Goal: Information Seeking & Learning: Learn about a topic

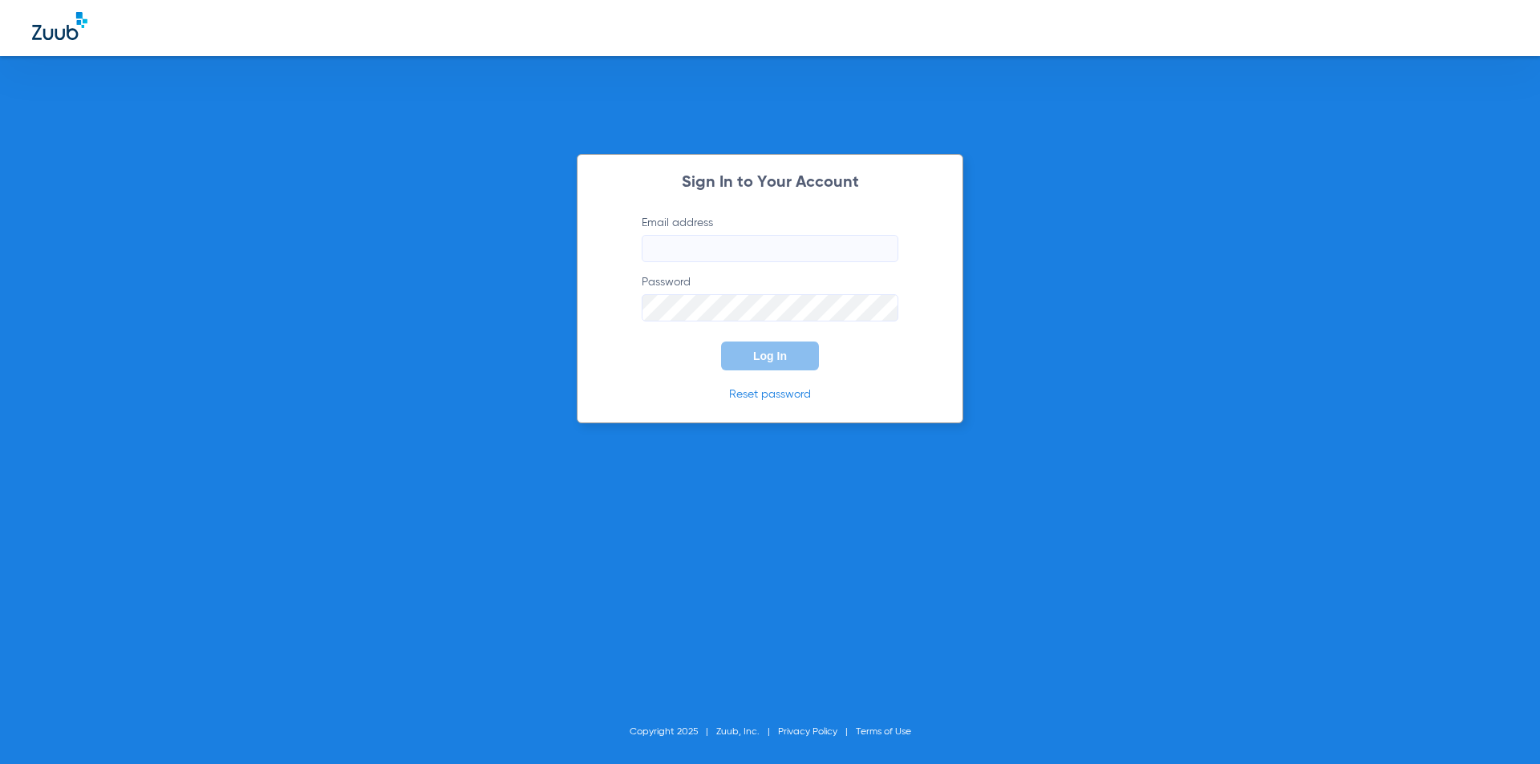
click at [824, 250] on input "Email address" at bounding box center [770, 248] width 257 height 27
type input "[EMAIL_ADDRESS][DOMAIN_NAME]"
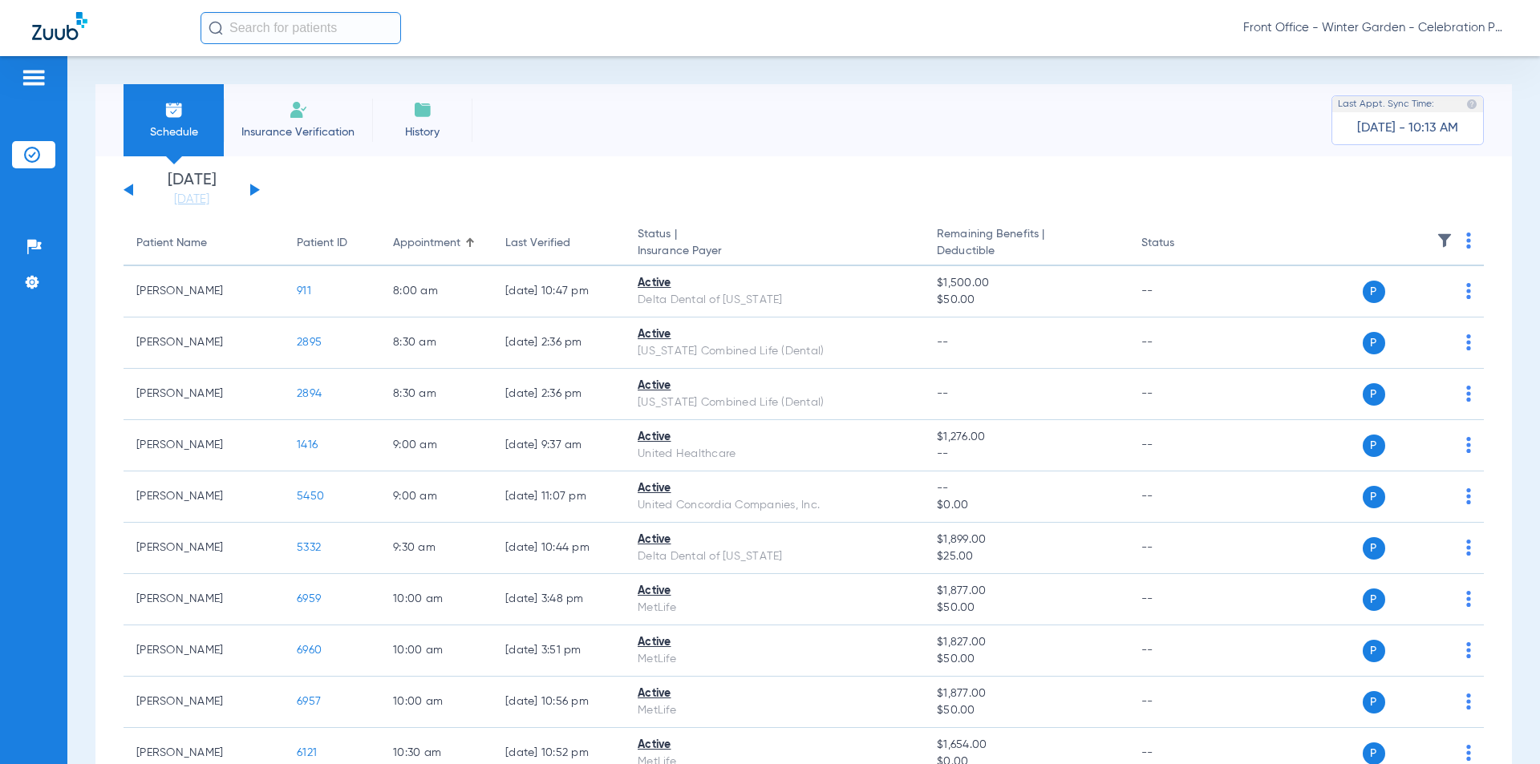
click at [254, 190] on button at bounding box center [255, 190] width 10 height 12
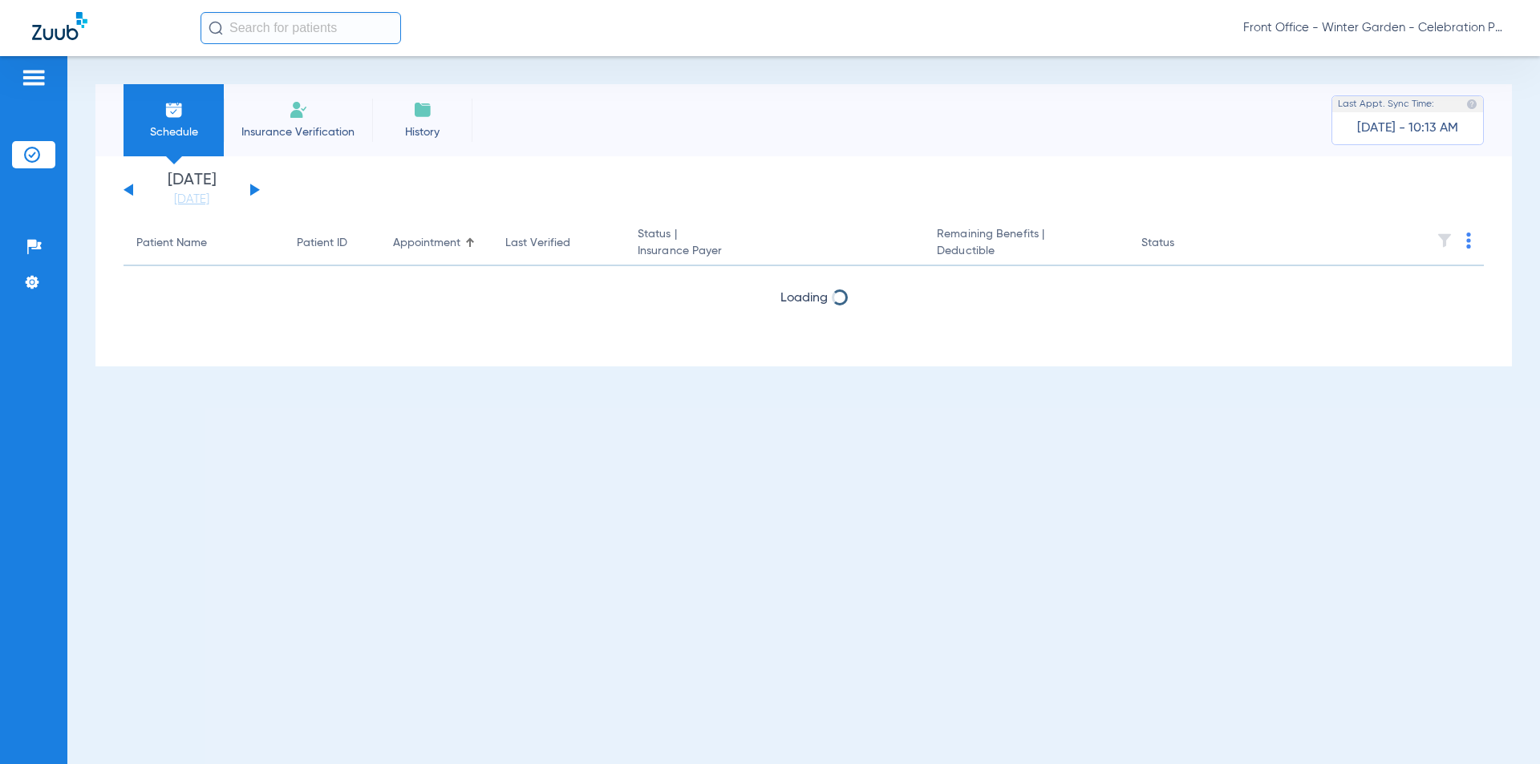
click at [254, 190] on button at bounding box center [255, 190] width 10 height 12
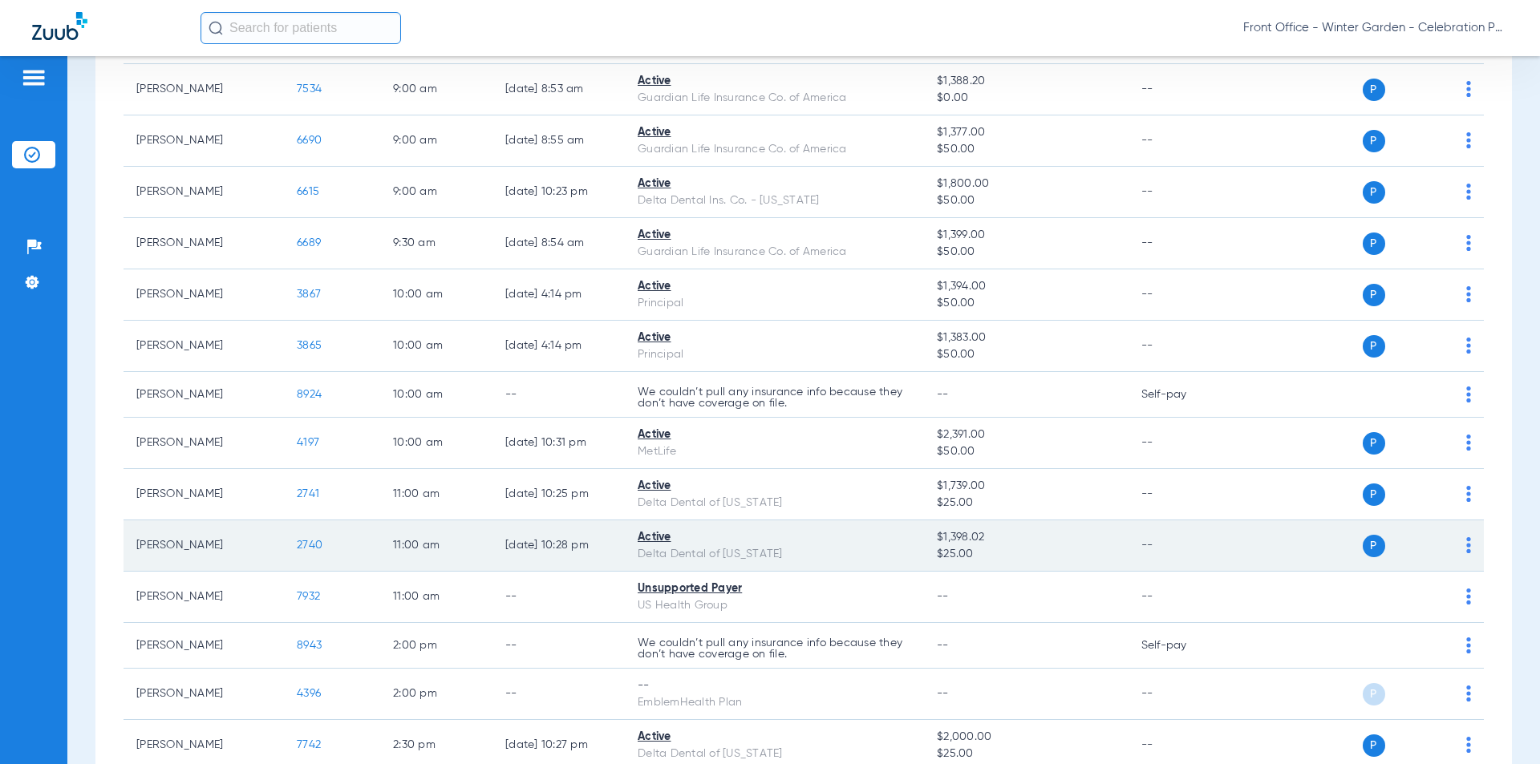
scroll to position [802, 0]
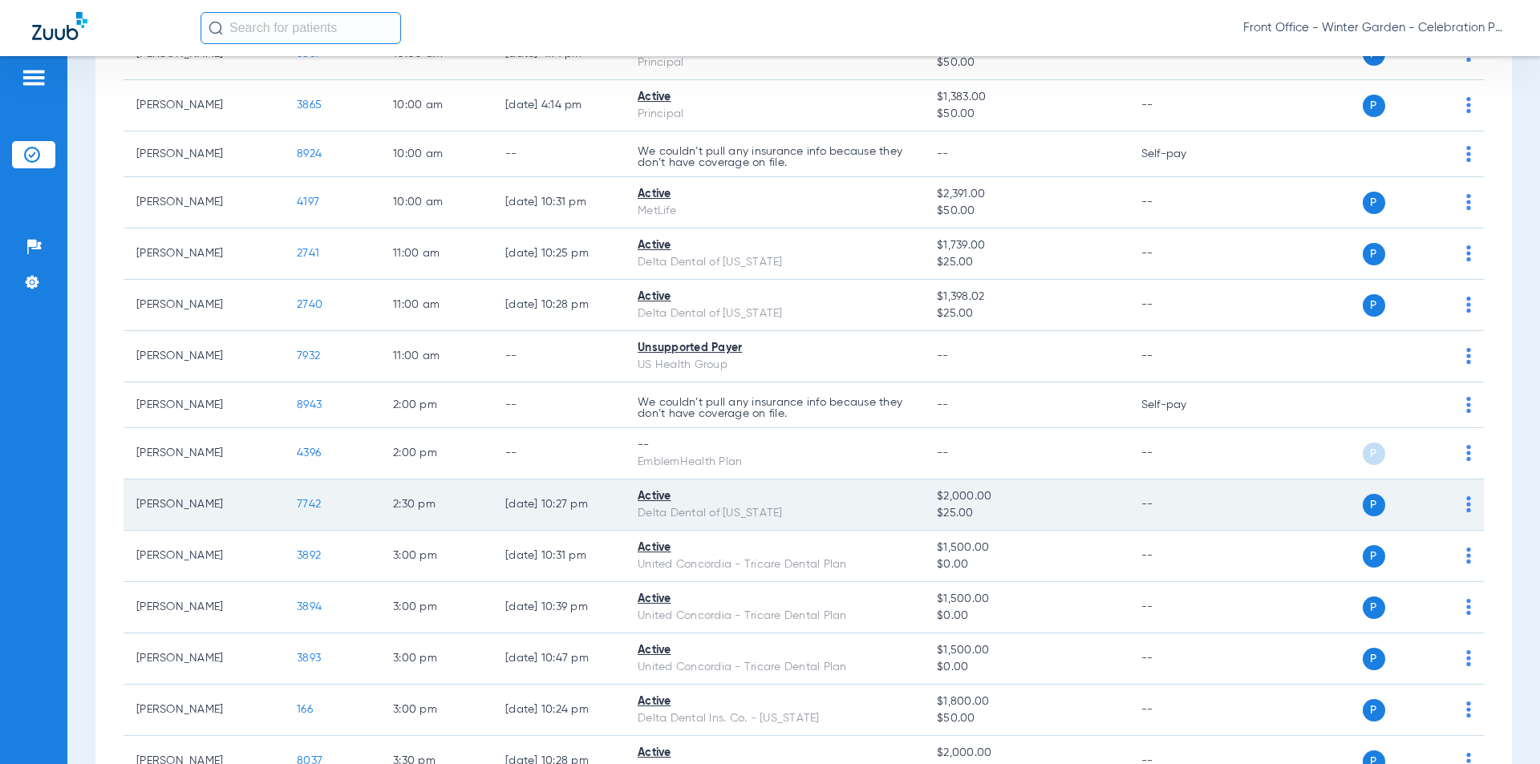
click at [302, 501] on span "7742" at bounding box center [309, 504] width 24 height 11
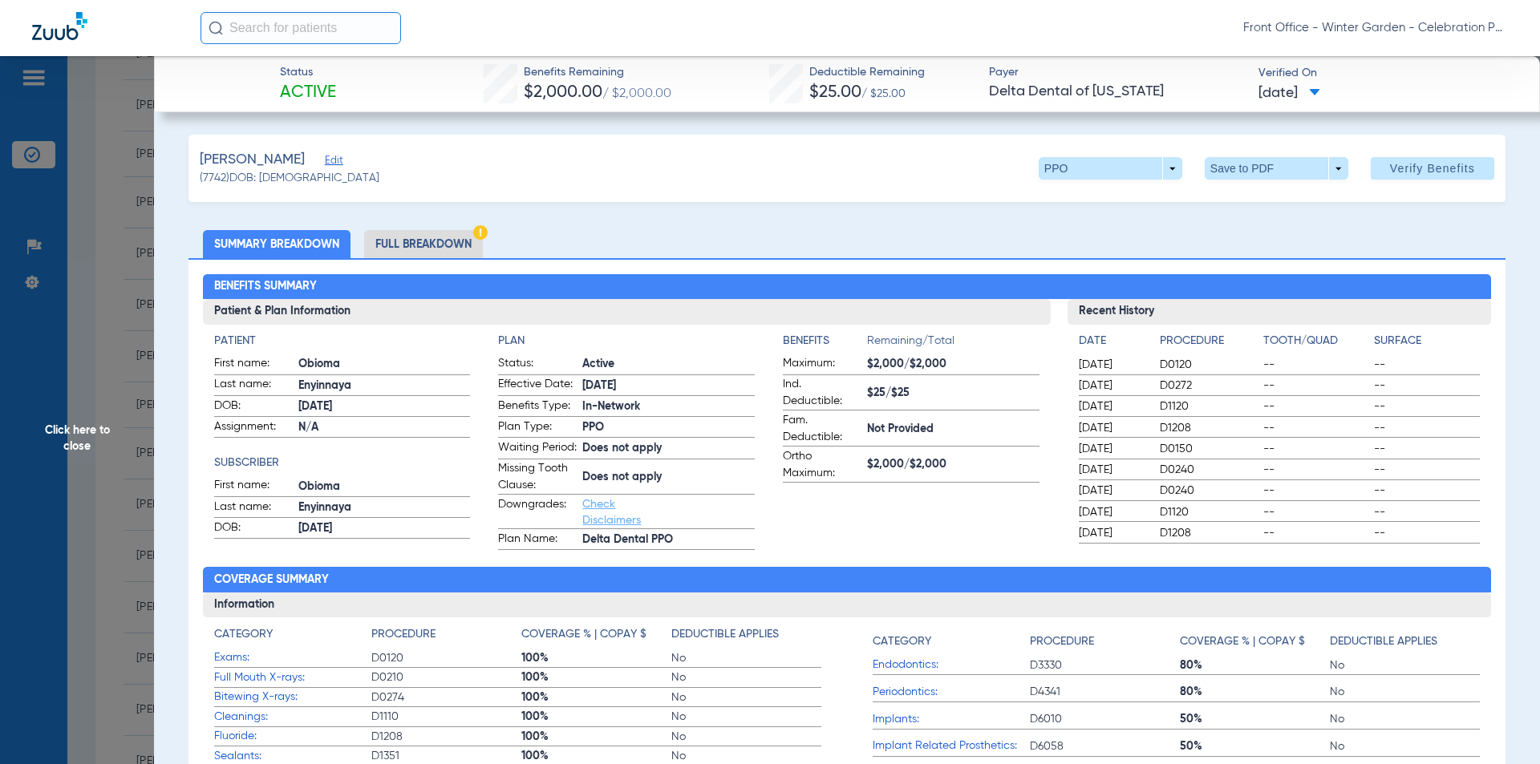
click at [377, 232] on li "Full Breakdown" at bounding box center [423, 244] width 119 height 28
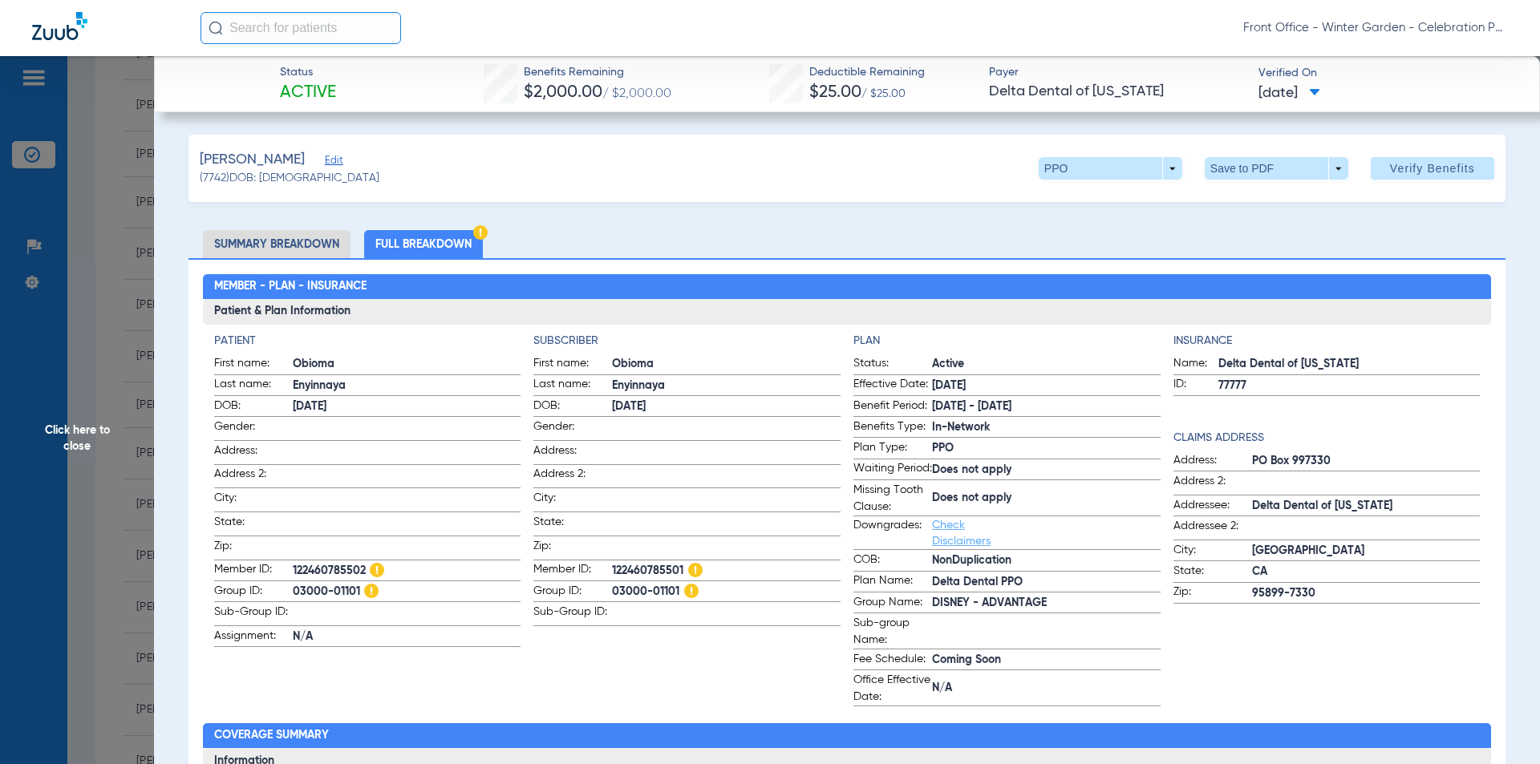
drag, startPoint x: 608, startPoint y: 569, endPoint x: 668, endPoint y: 566, distance: 60.2
click at [668, 566] on label "Member ID: 122460785501" at bounding box center [686, 571] width 307 height 20
copy label "1224607855"
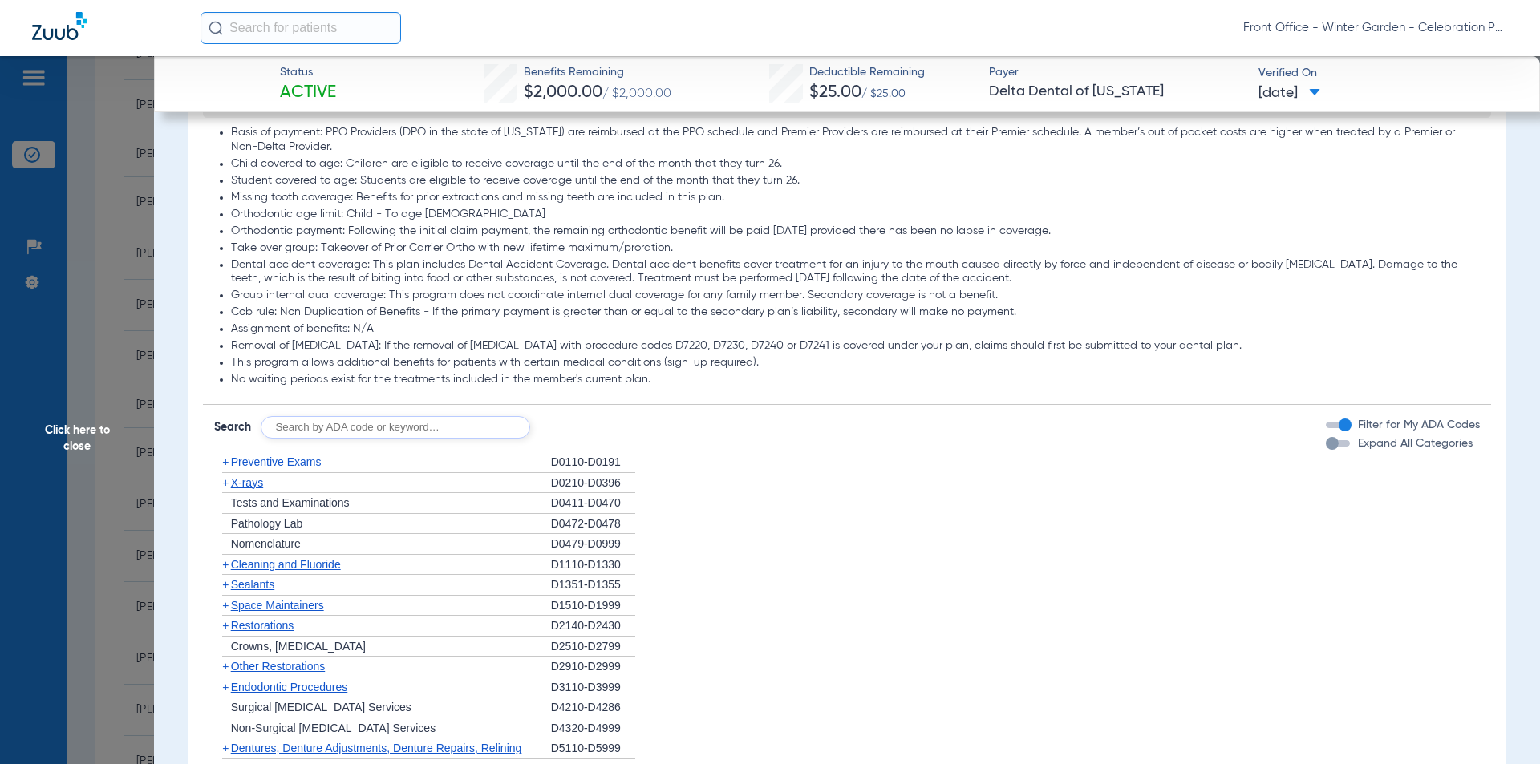
scroll to position [1444, 0]
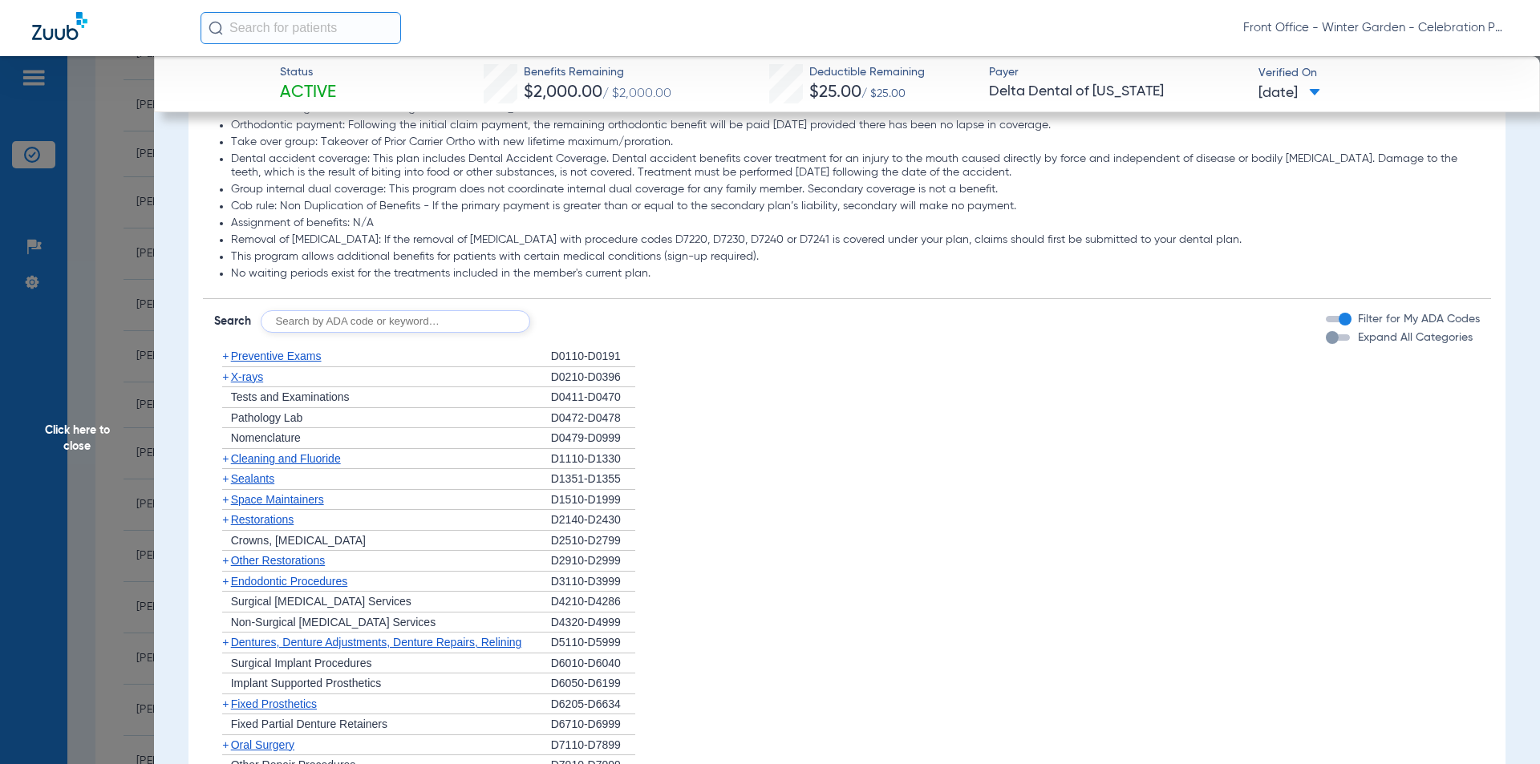
click at [1328, 346] on div "Expand All Categories" at bounding box center [1399, 338] width 147 height 17
click at [1329, 341] on div "button" at bounding box center [1338, 337] width 24 height 6
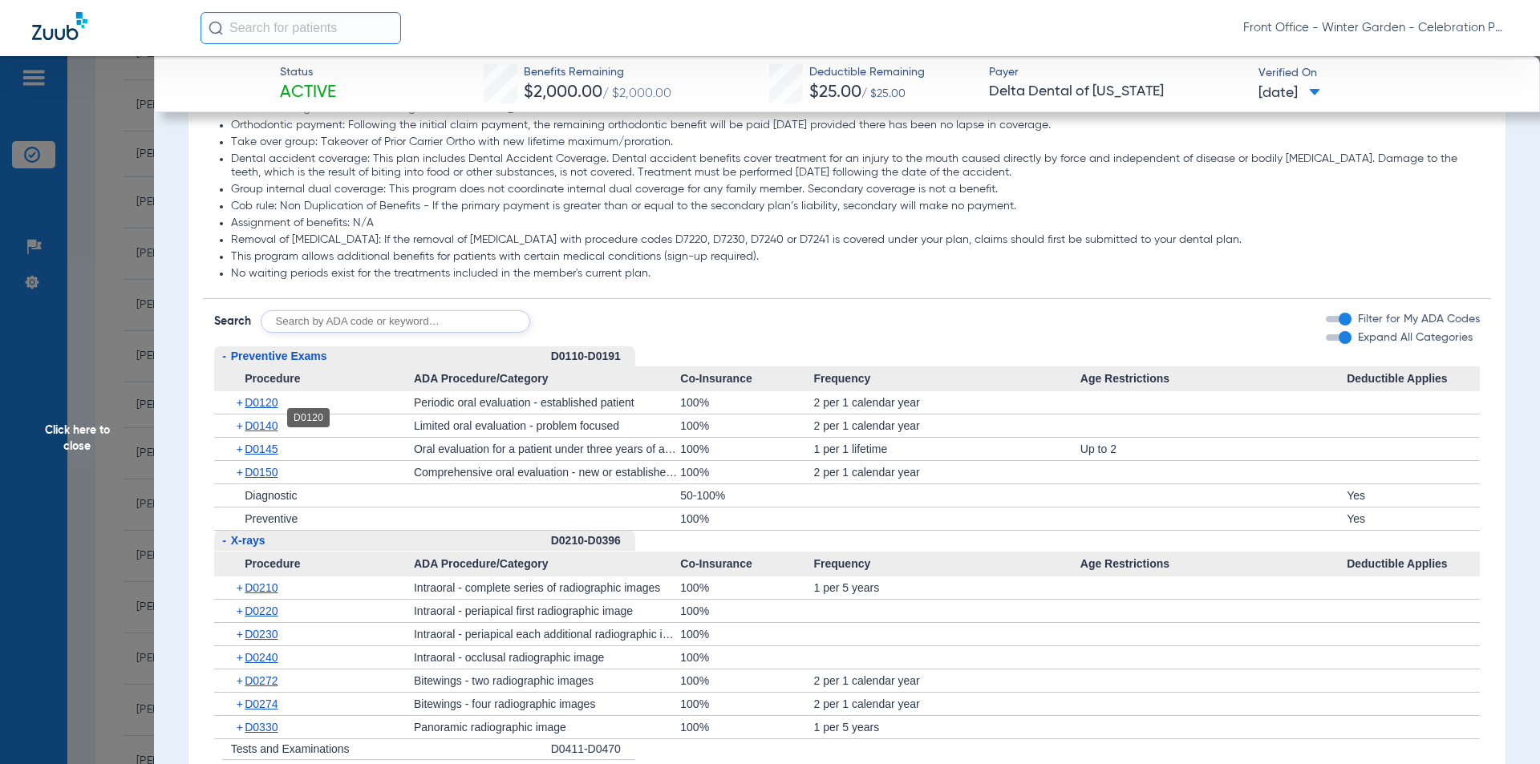
click at [253, 409] on span "D0120" at bounding box center [261, 402] width 33 height 13
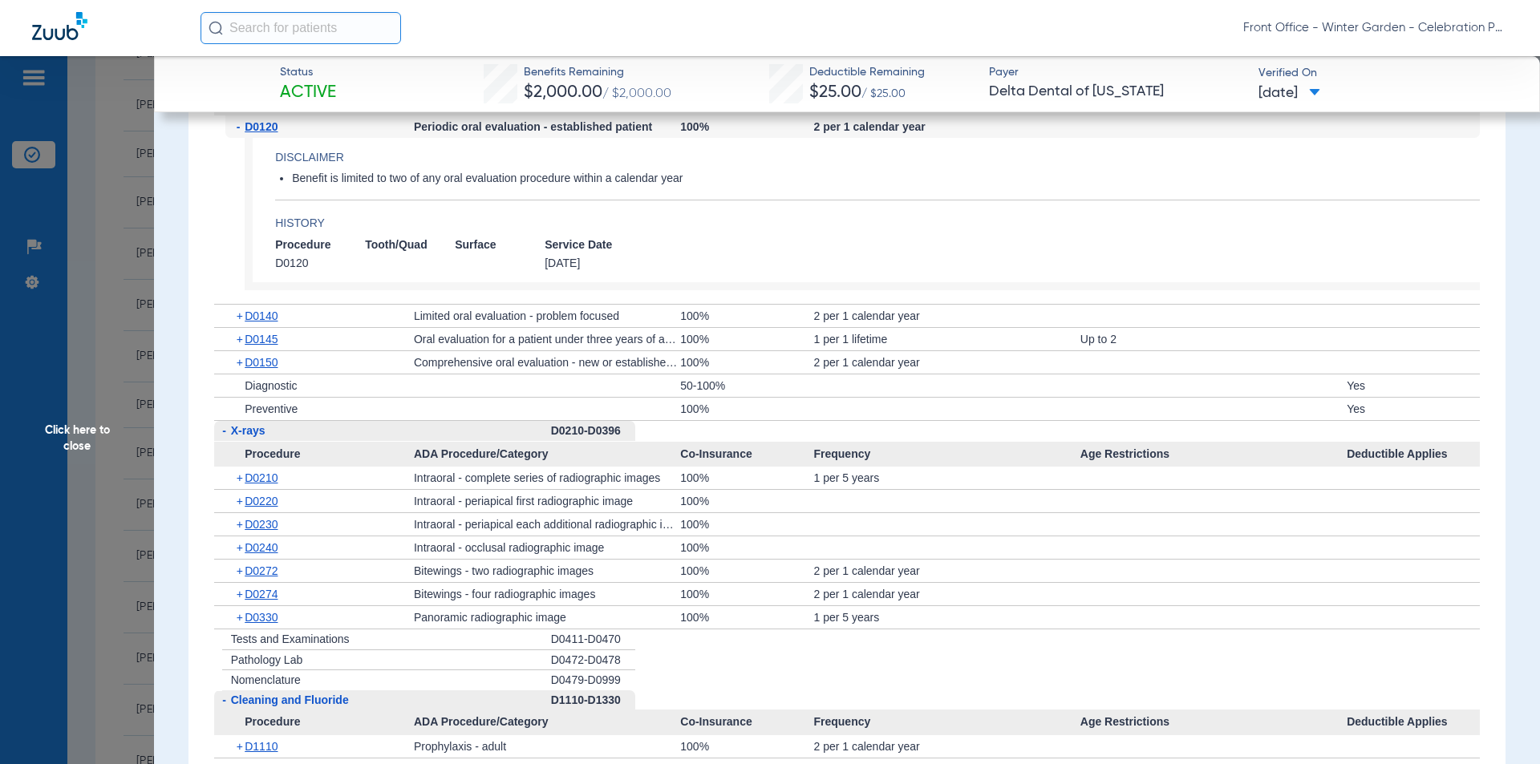
scroll to position [1765, 0]
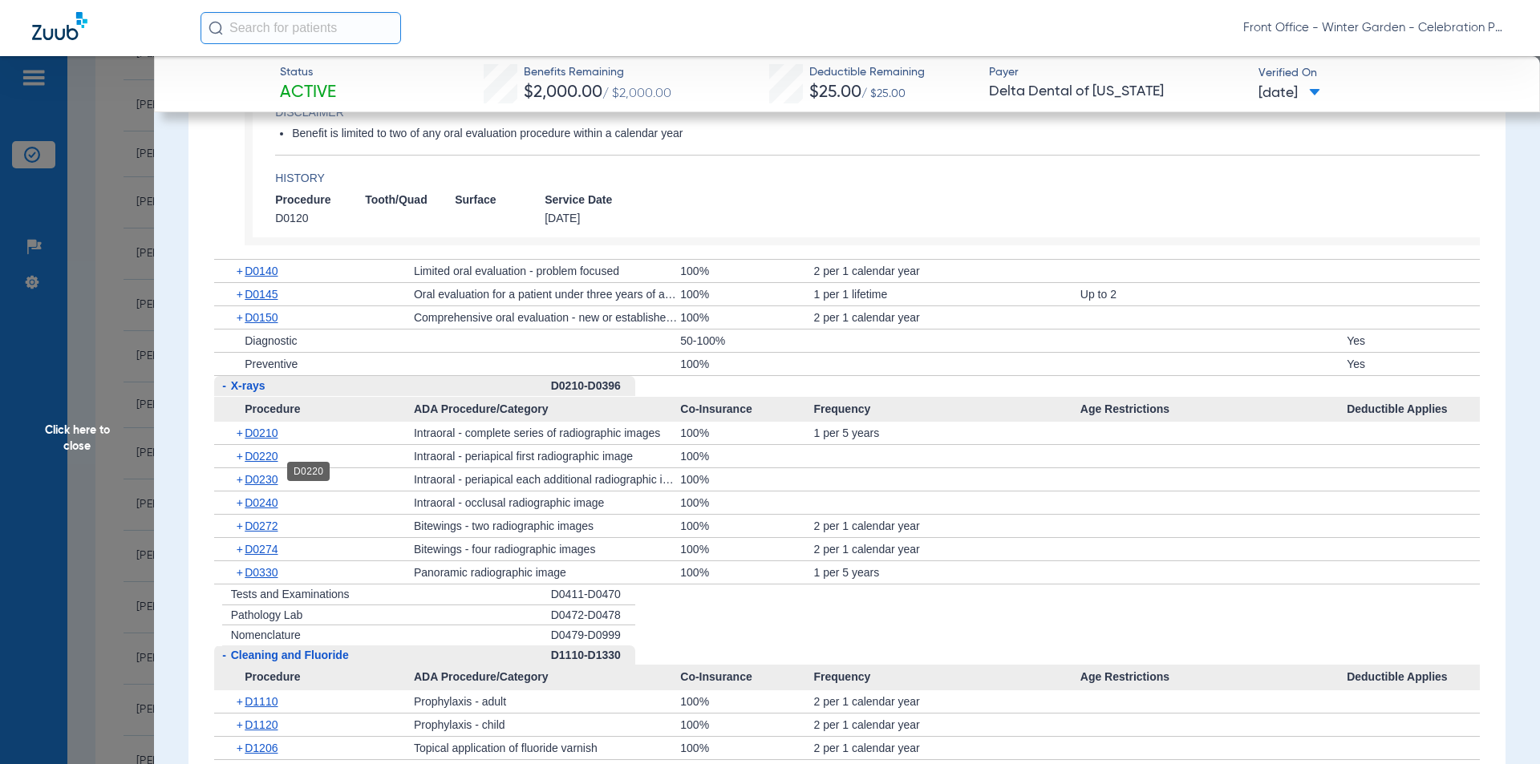
click at [269, 463] on span "D0220" at bounding box center [261, 456] width 33 height 13
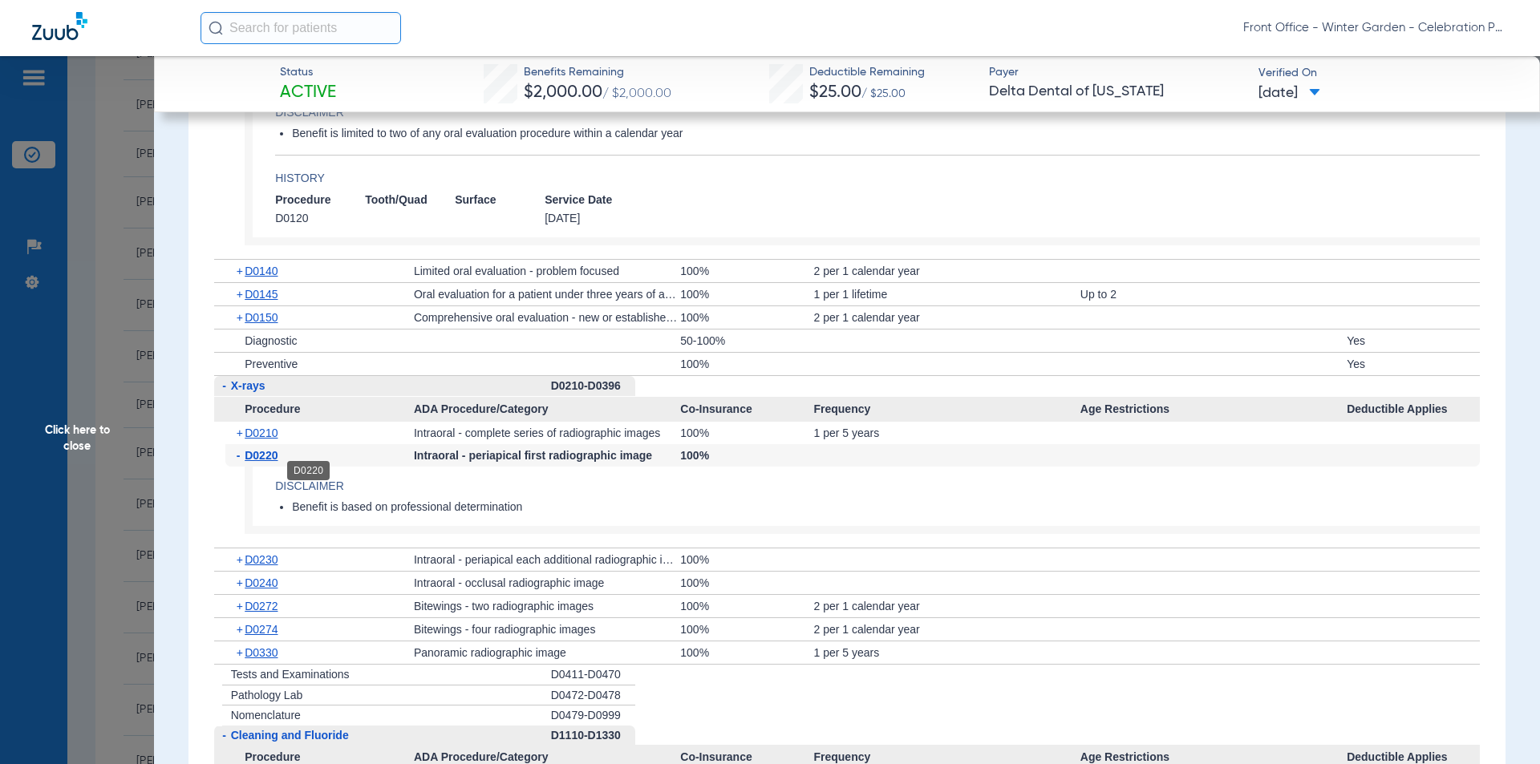
click at [263, 462] on span "D0220" at bounding box center [261, 455] width 33 height 13
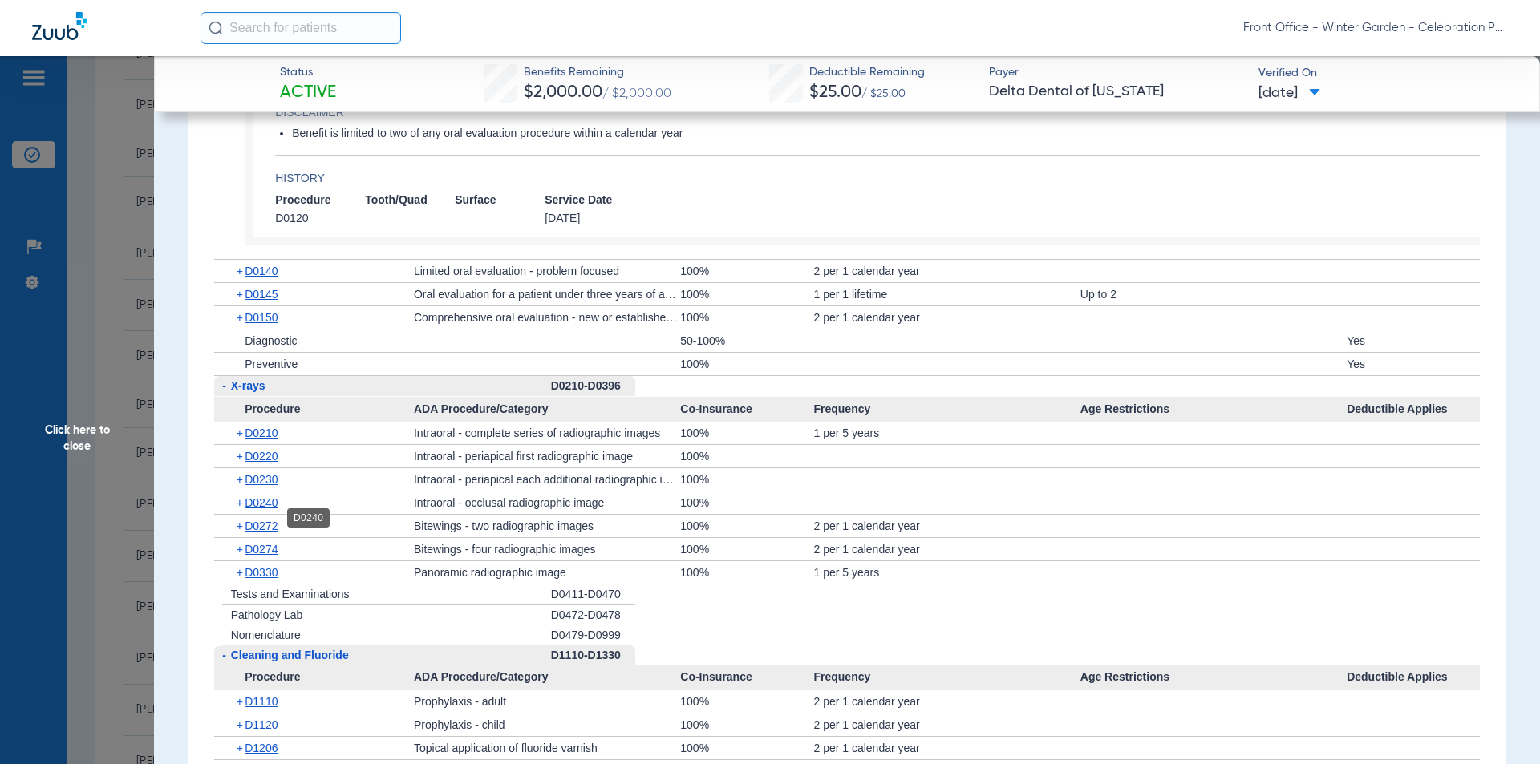
click at [271, 509] on span "D0240" at bounding box center [261, 502] width 33 height 13
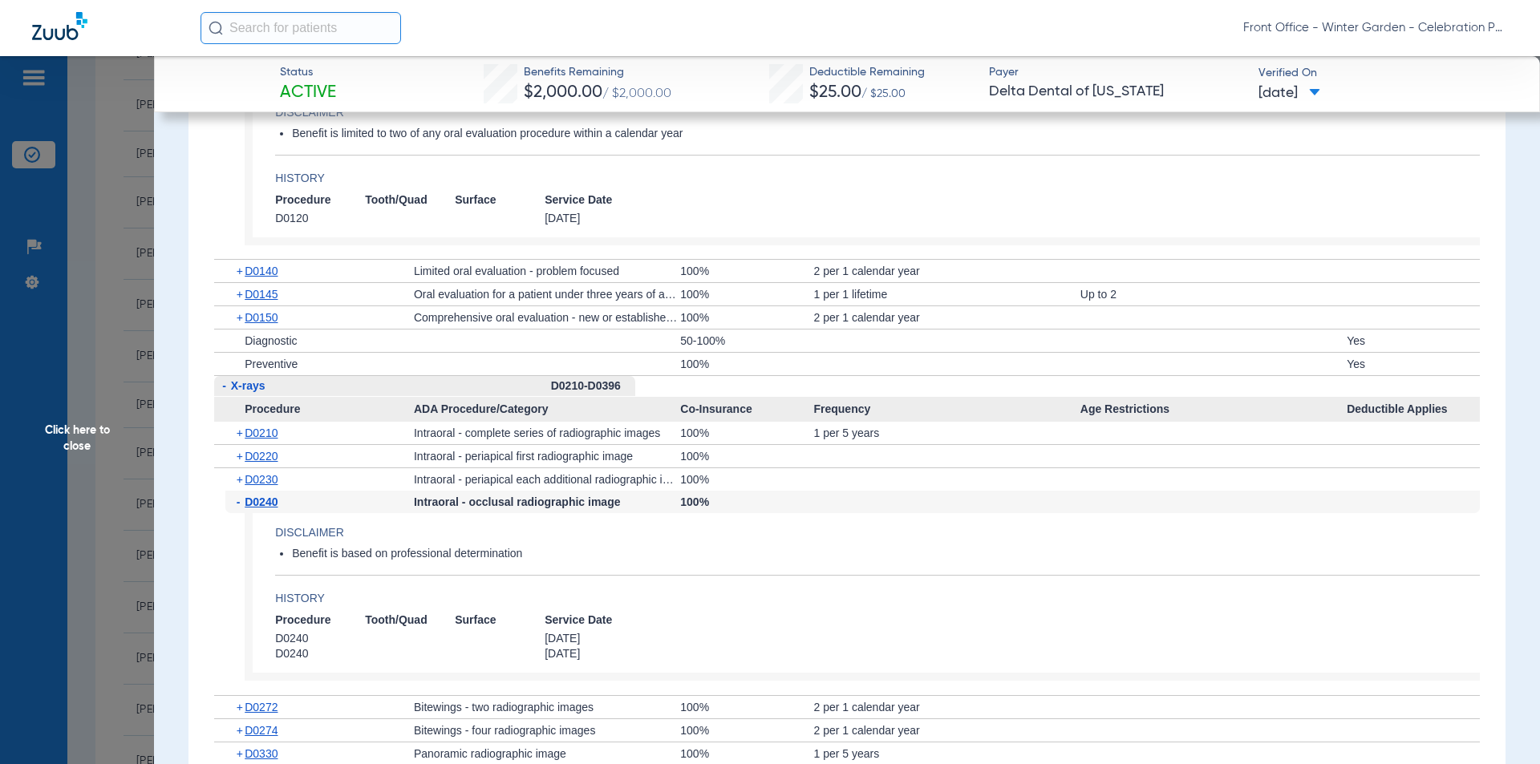
click at [271, 508] on span "D0240" at bounding box center [261, 502] width 33 height 13
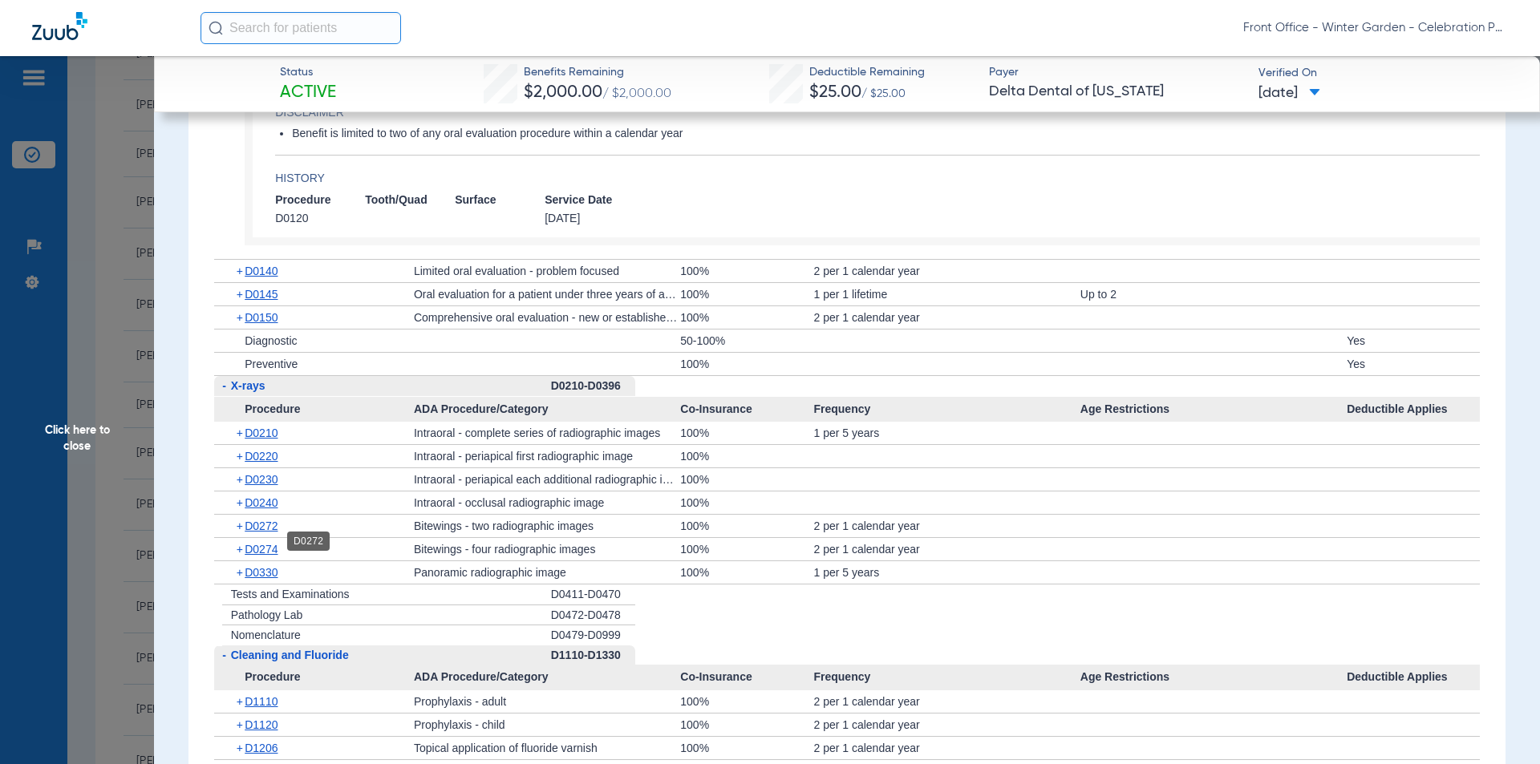
click at [273, 533] on span "D0272" at bounding box center [261, 526] width 33 height 13
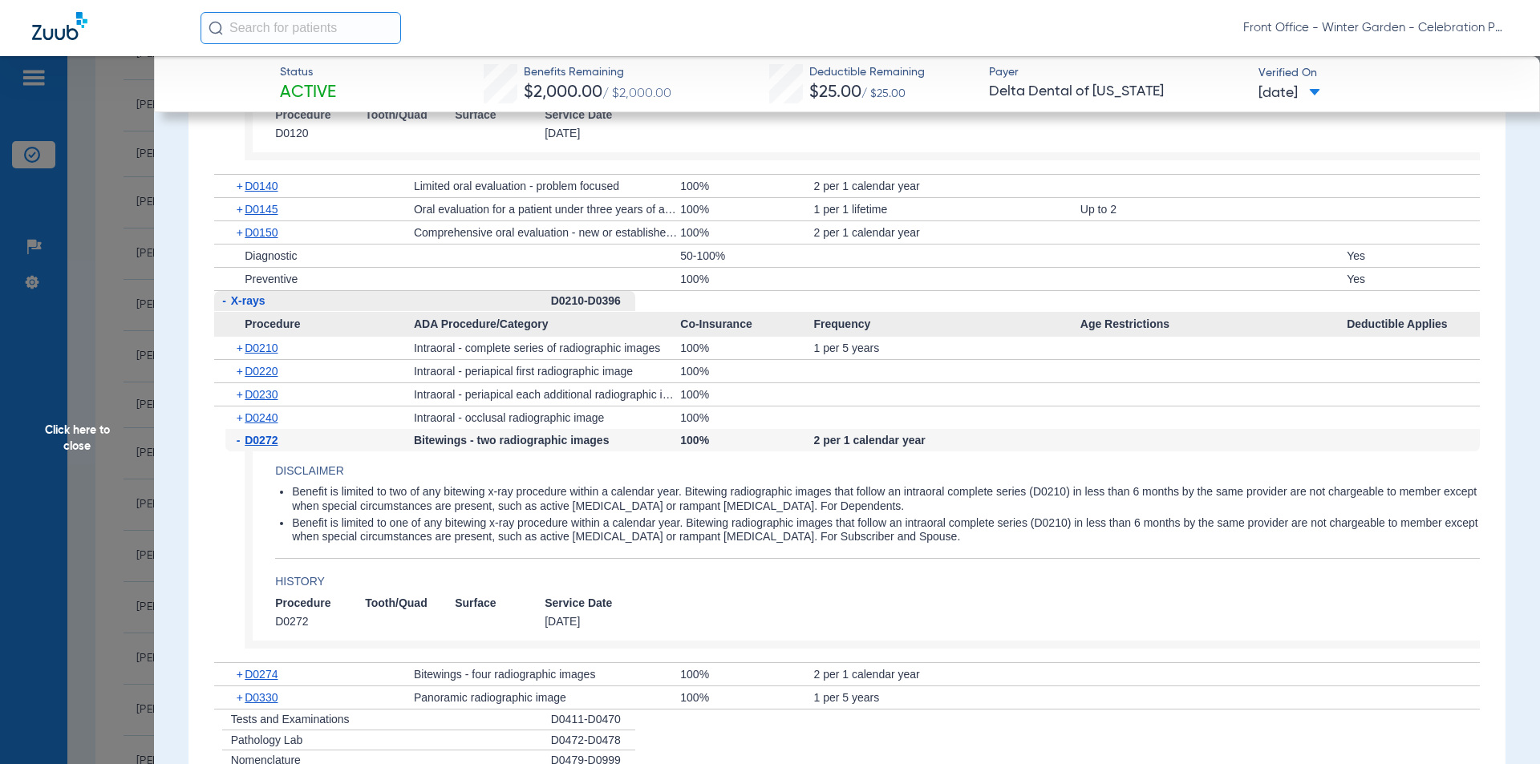
scroll to position [1925, 0]
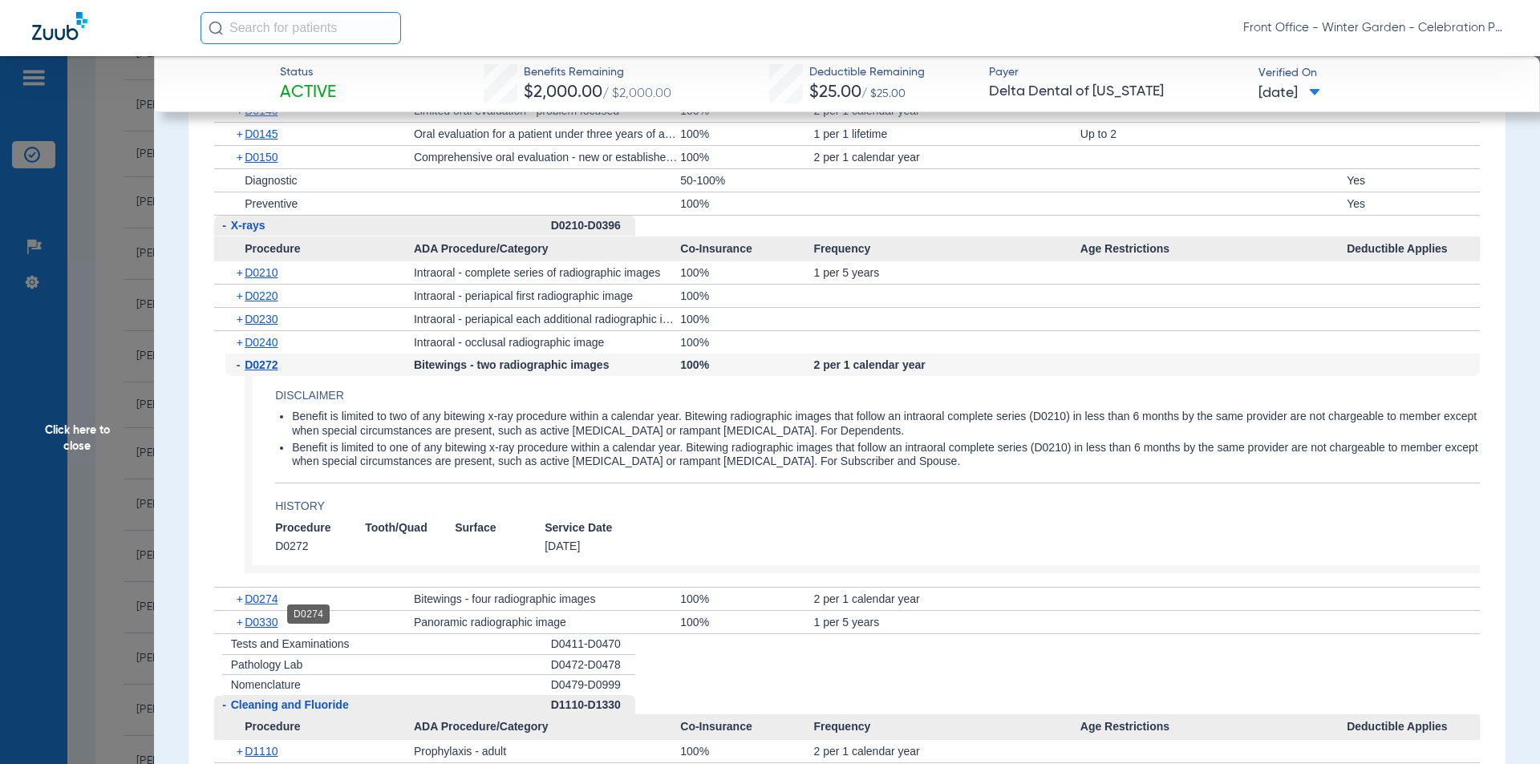
click at [270, 606] on span "D0274" at bounding box center [261, 599] width 33 height 13
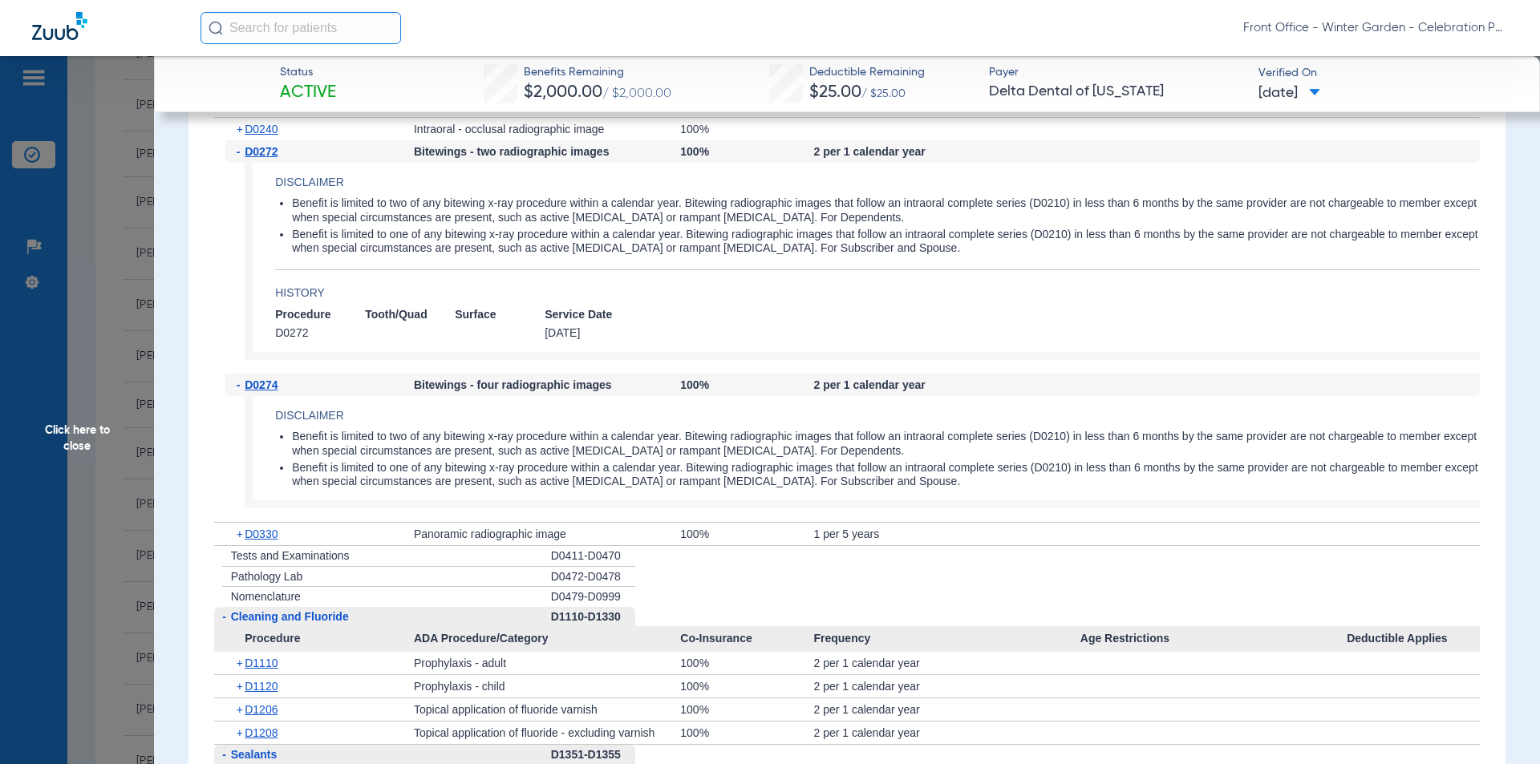
scroll to position [2166, 0]
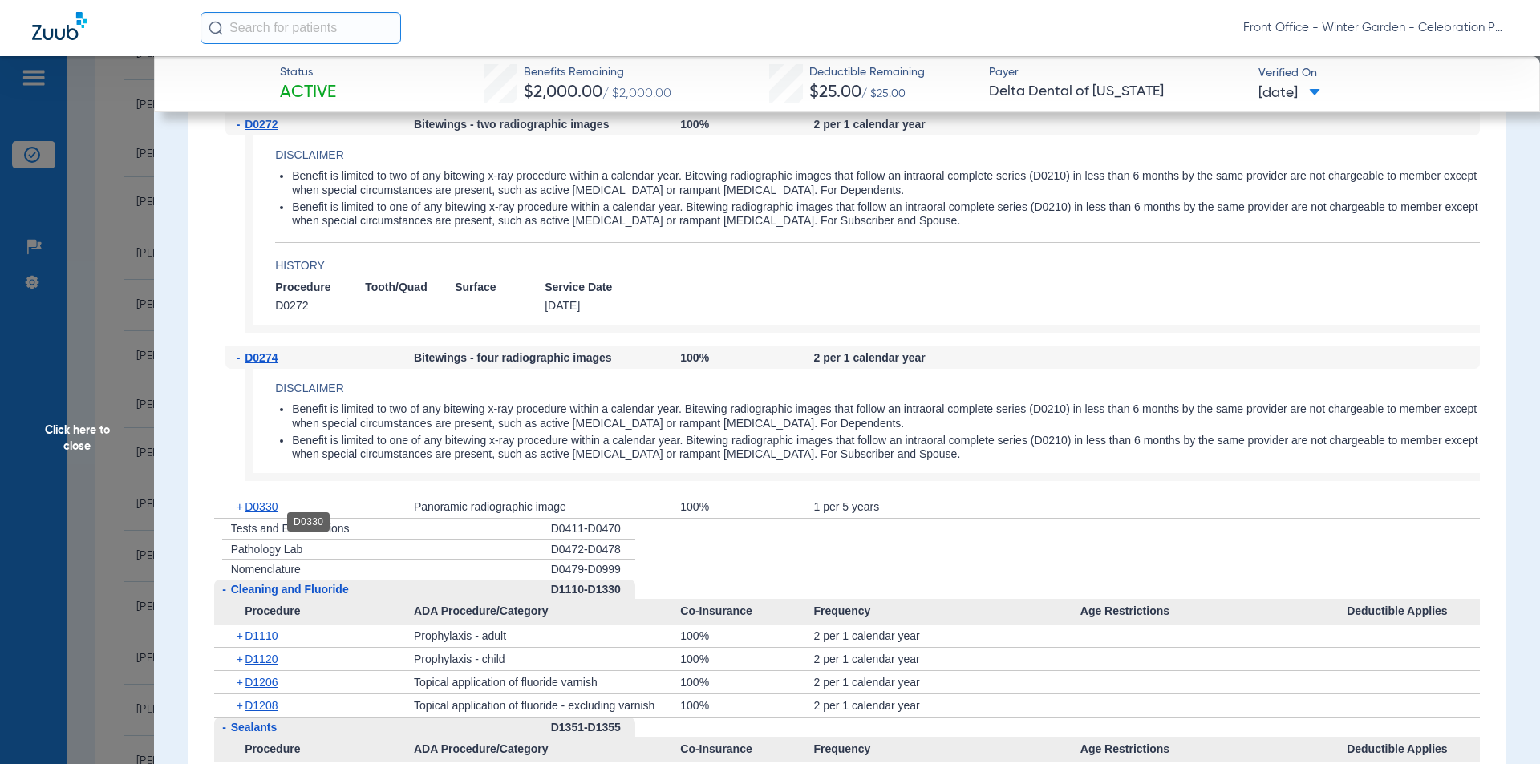
click at [267, 513] on span "D0330" at bounding box center [261, 506] width 33 height 13
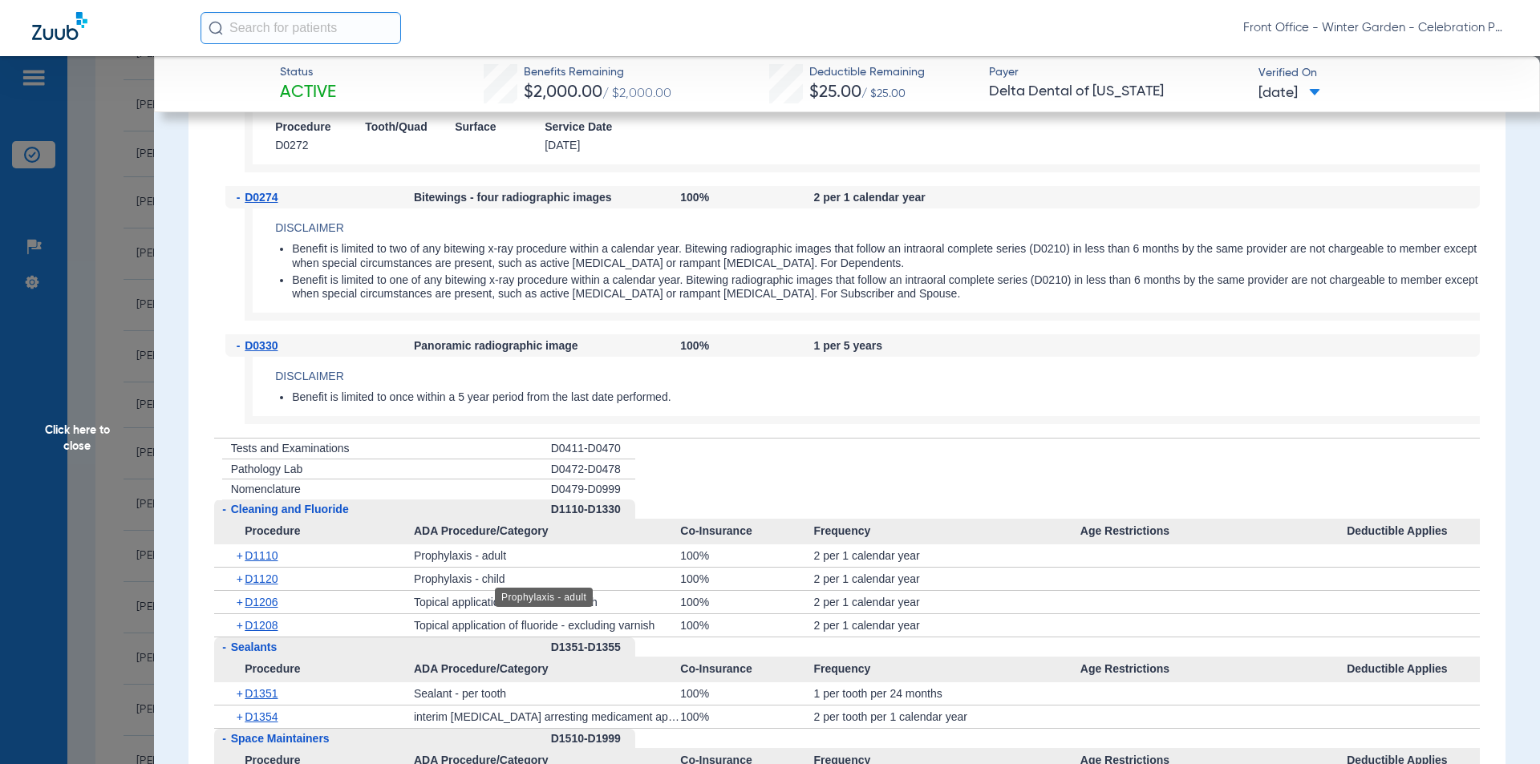
scroll to position [2406, 0]
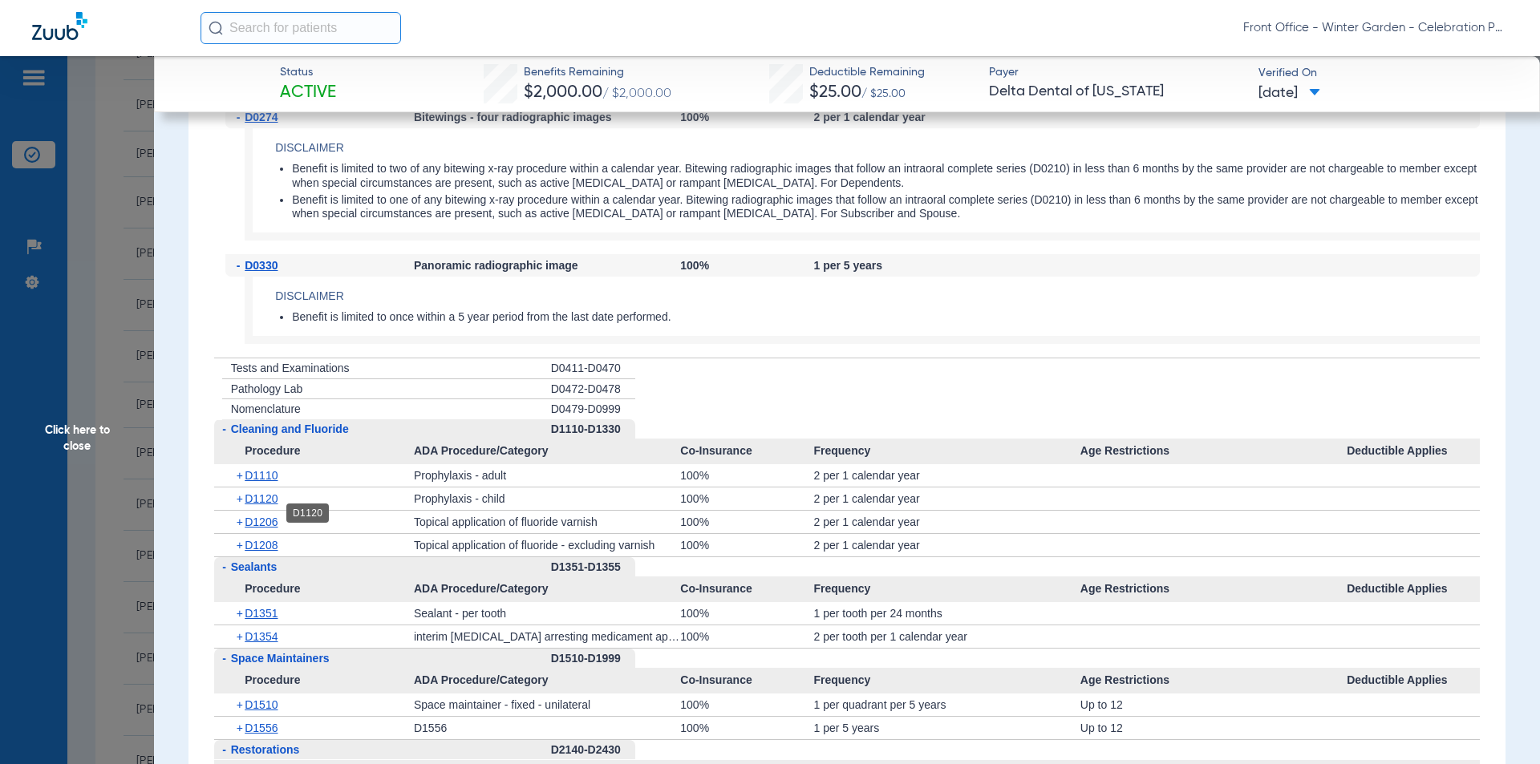
click at [268, 505] on span "D1120" at bounding box center [261, 498] width 33 height 13
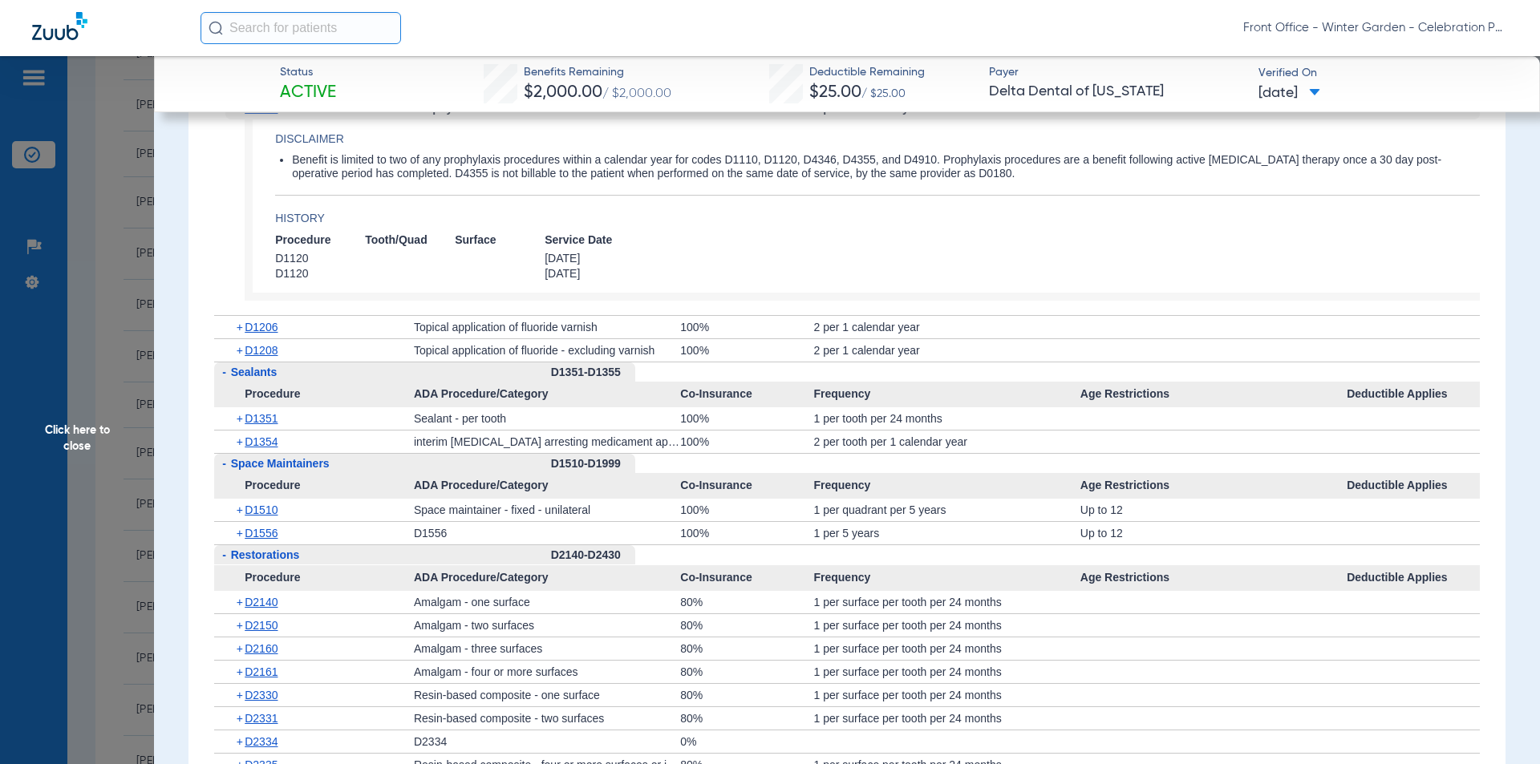
scroll to position [2807, 0]
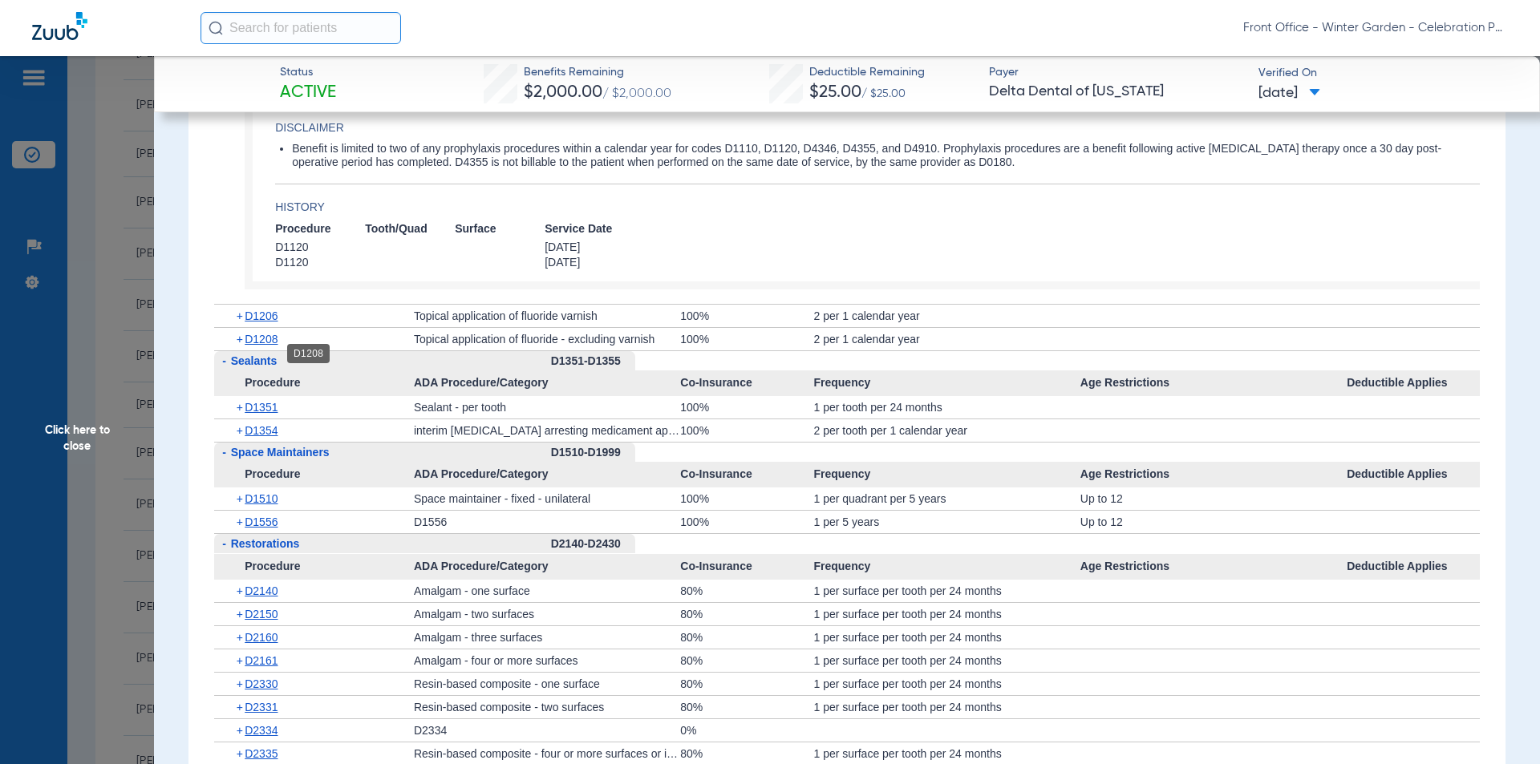
click at [269, 346] on span "D1208" at bounding box center [261, 339] width 33 height 13
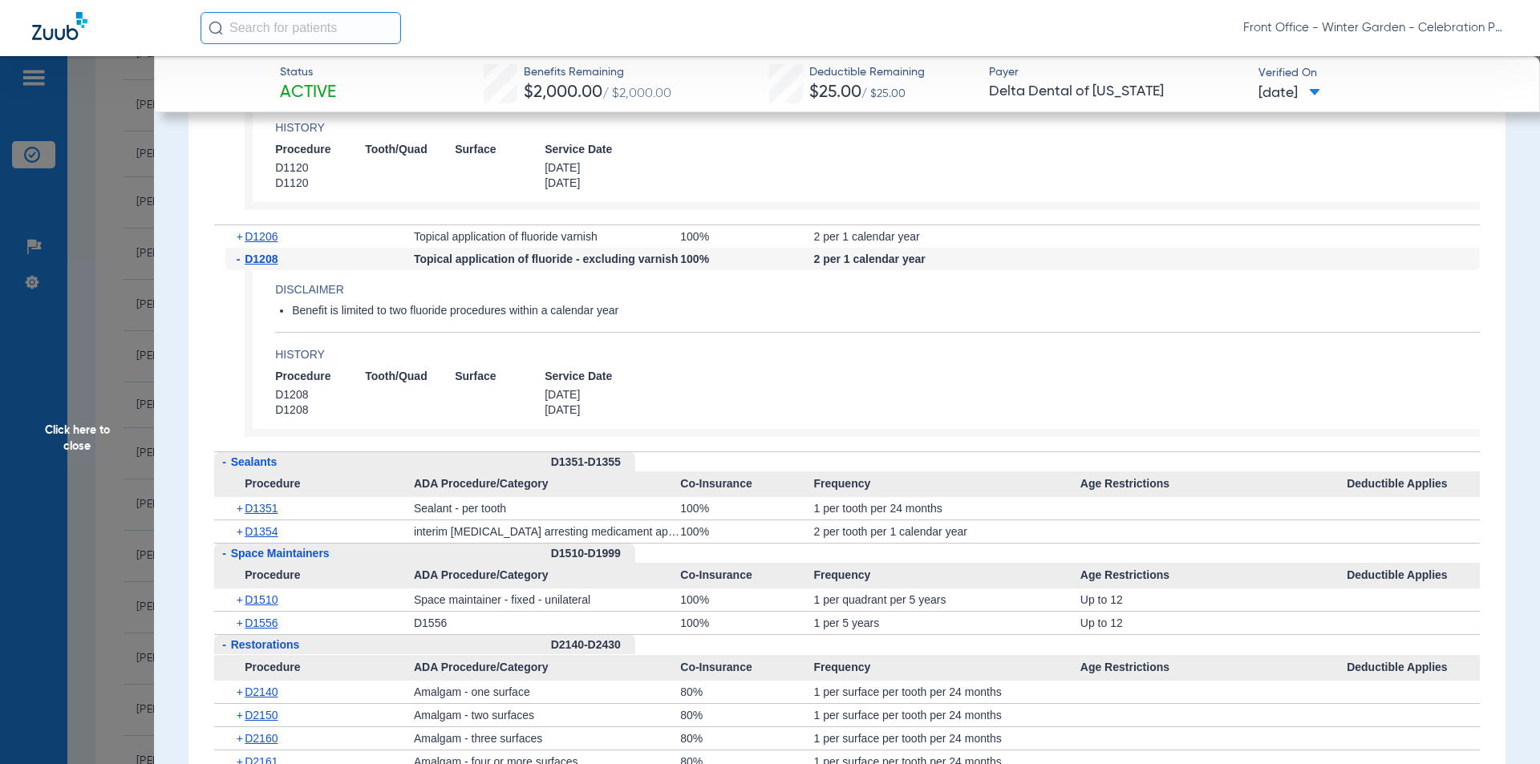
scroll to position [2887, 0]
click at [270, 514] on span "D1351" at bounding box center [261, 507] width 33 height 13
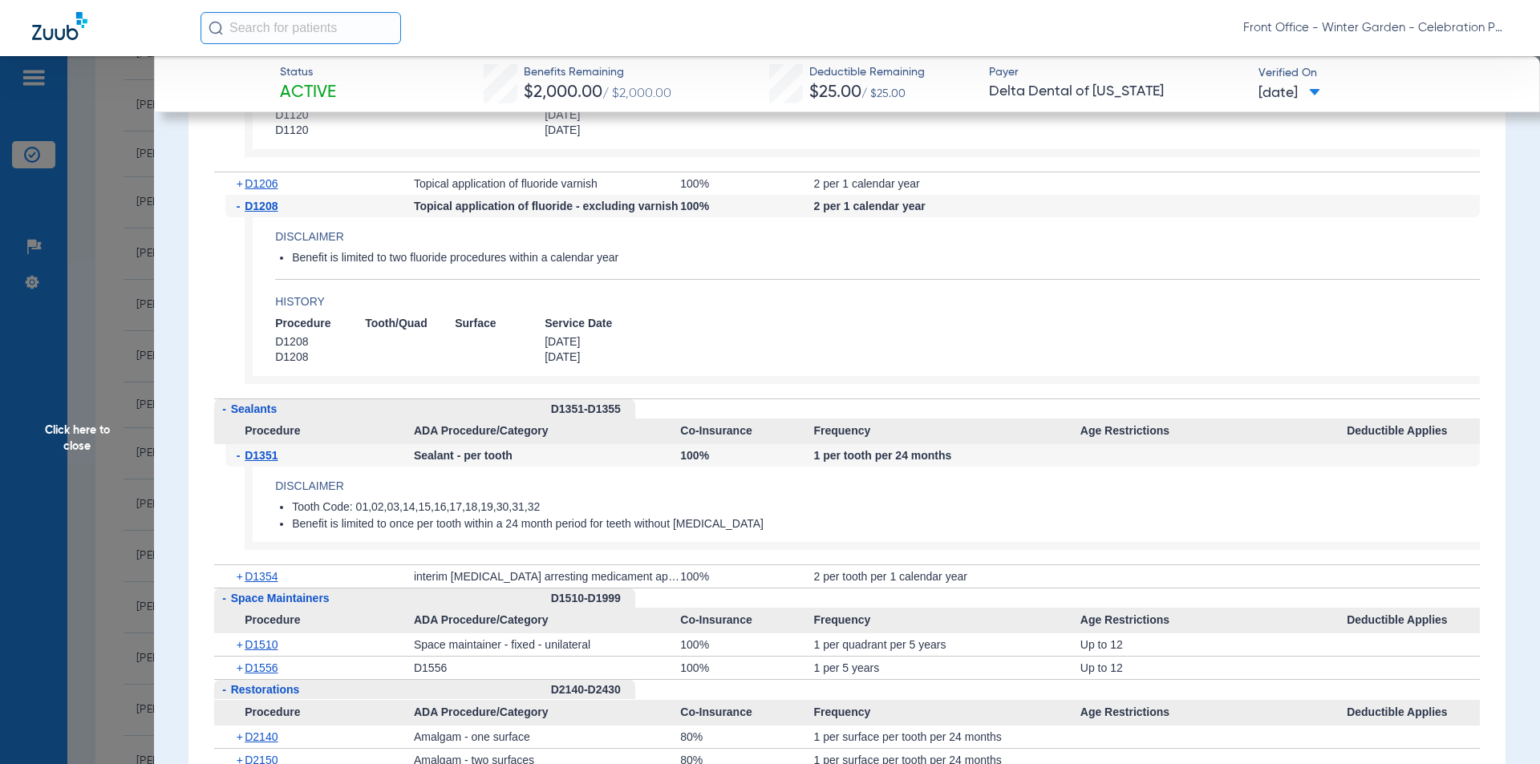
scroll to position [2968, 0]
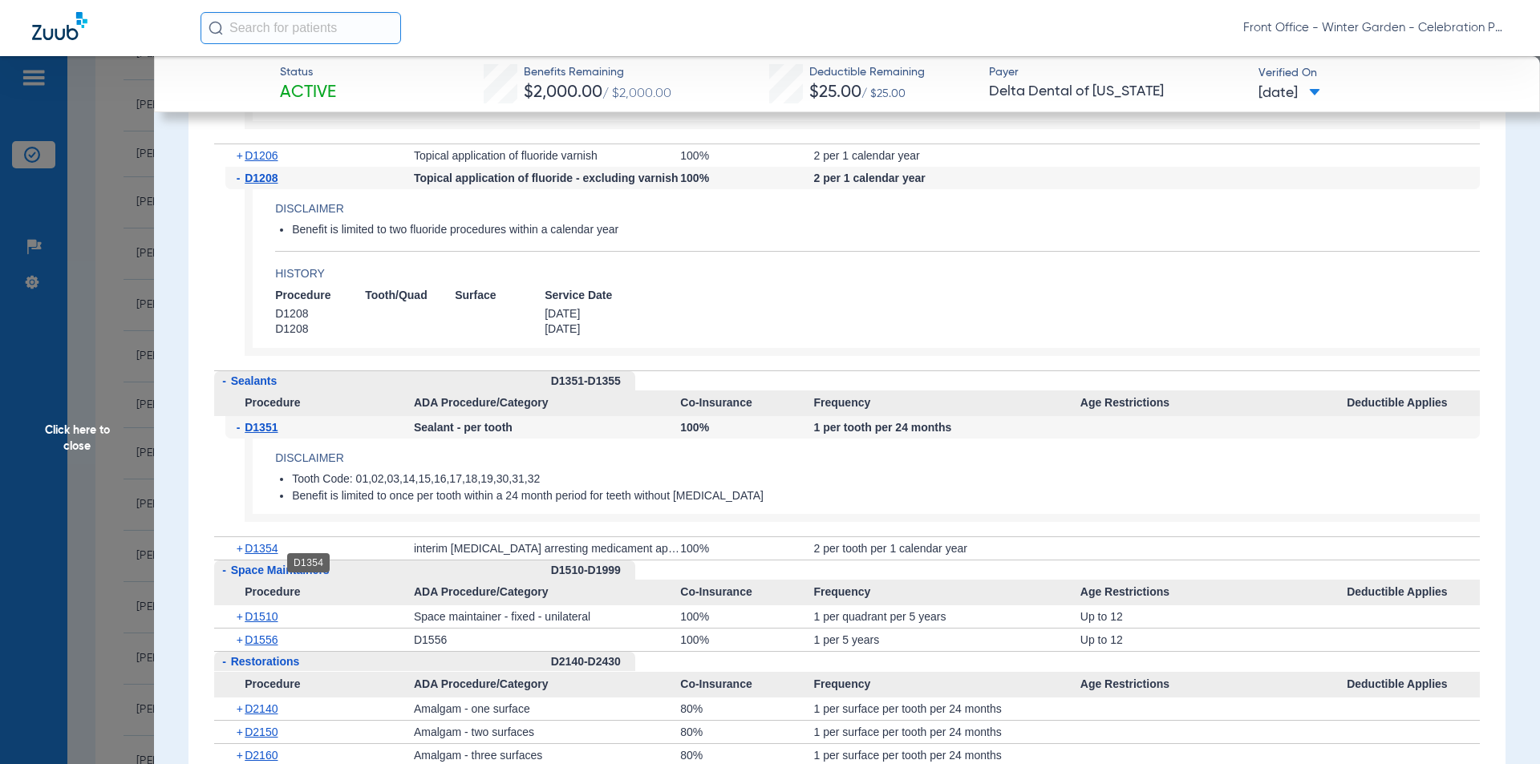
click at [276, 555] on span "D1354" at bounding box center [261, 548] width 33 height 13
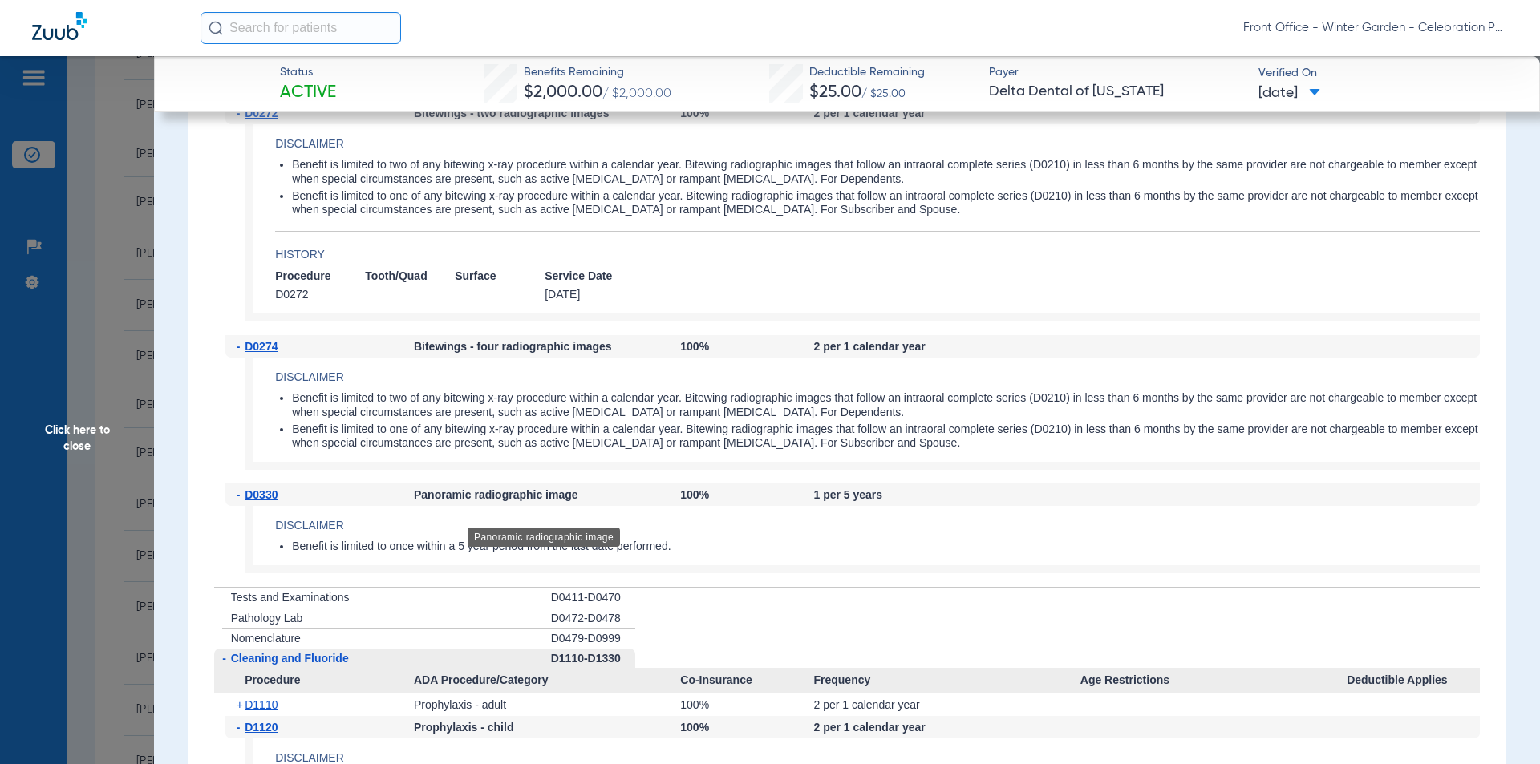
scroll to position [1455, 0]
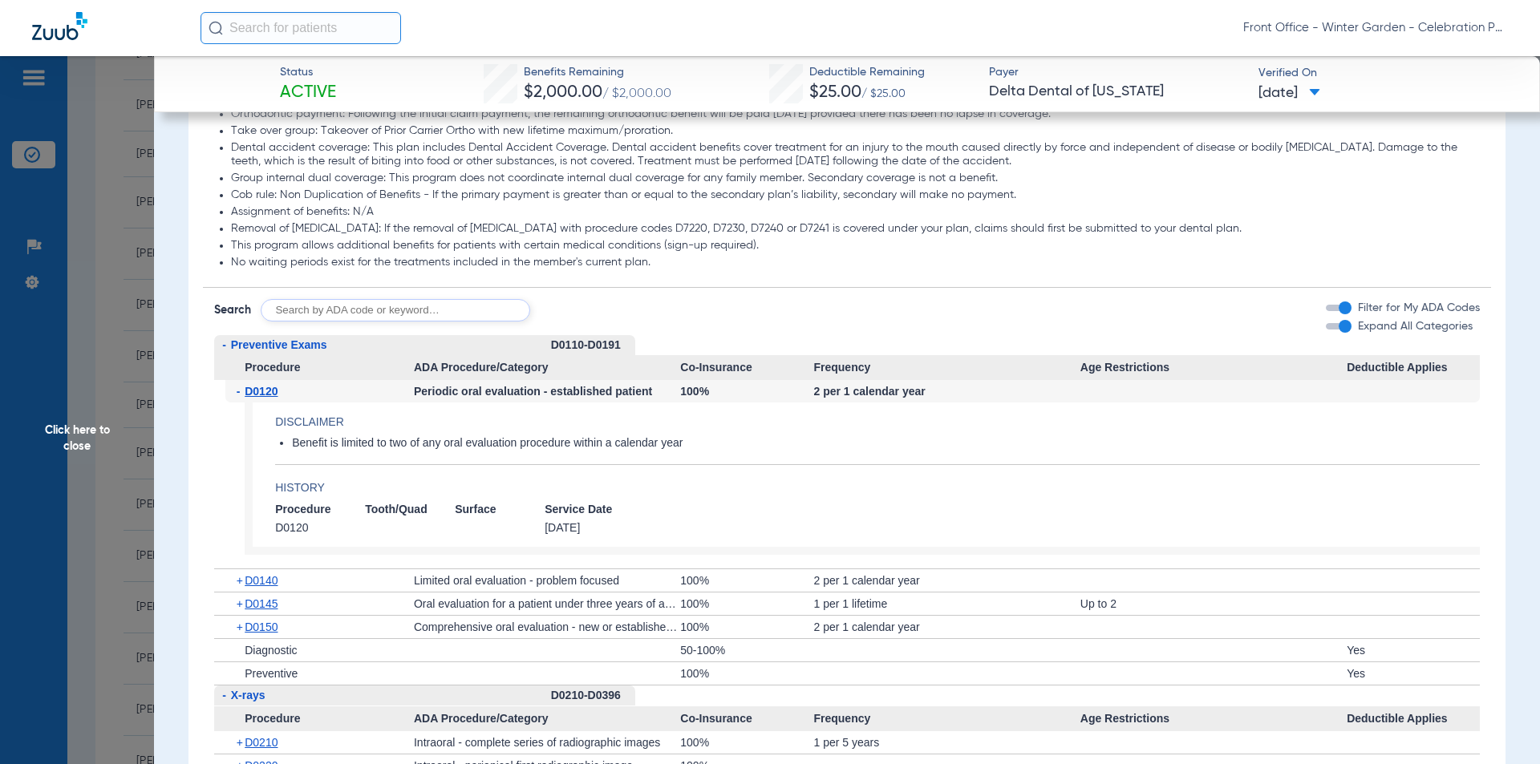
click at [55, 367] on span "Click here to close" at bounding box center [77, 438] width 154 height 764
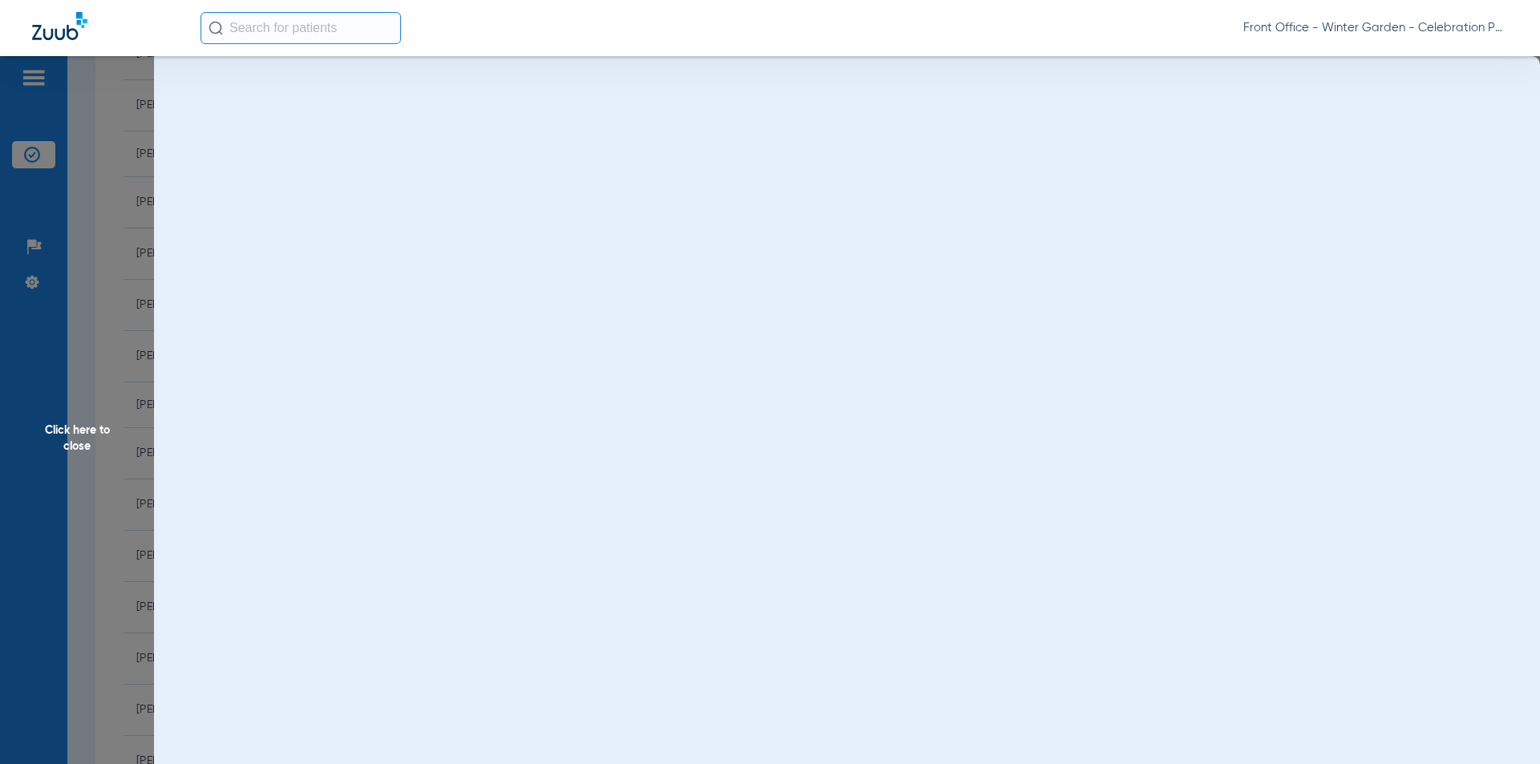
scroll to position [0, 0]
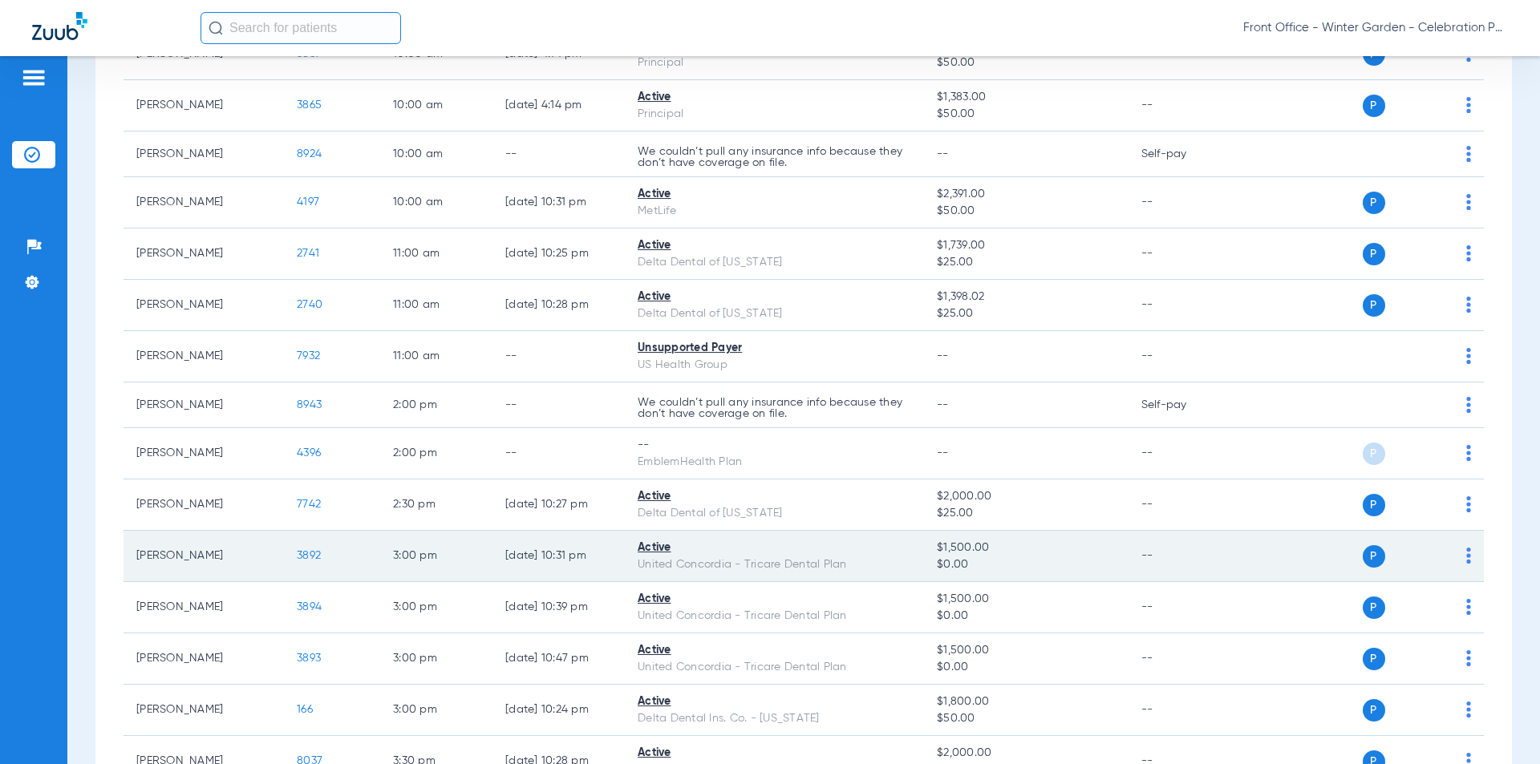
click at [303, 557] on span "3892" at bounding box center [309, 555] width 24 height 11
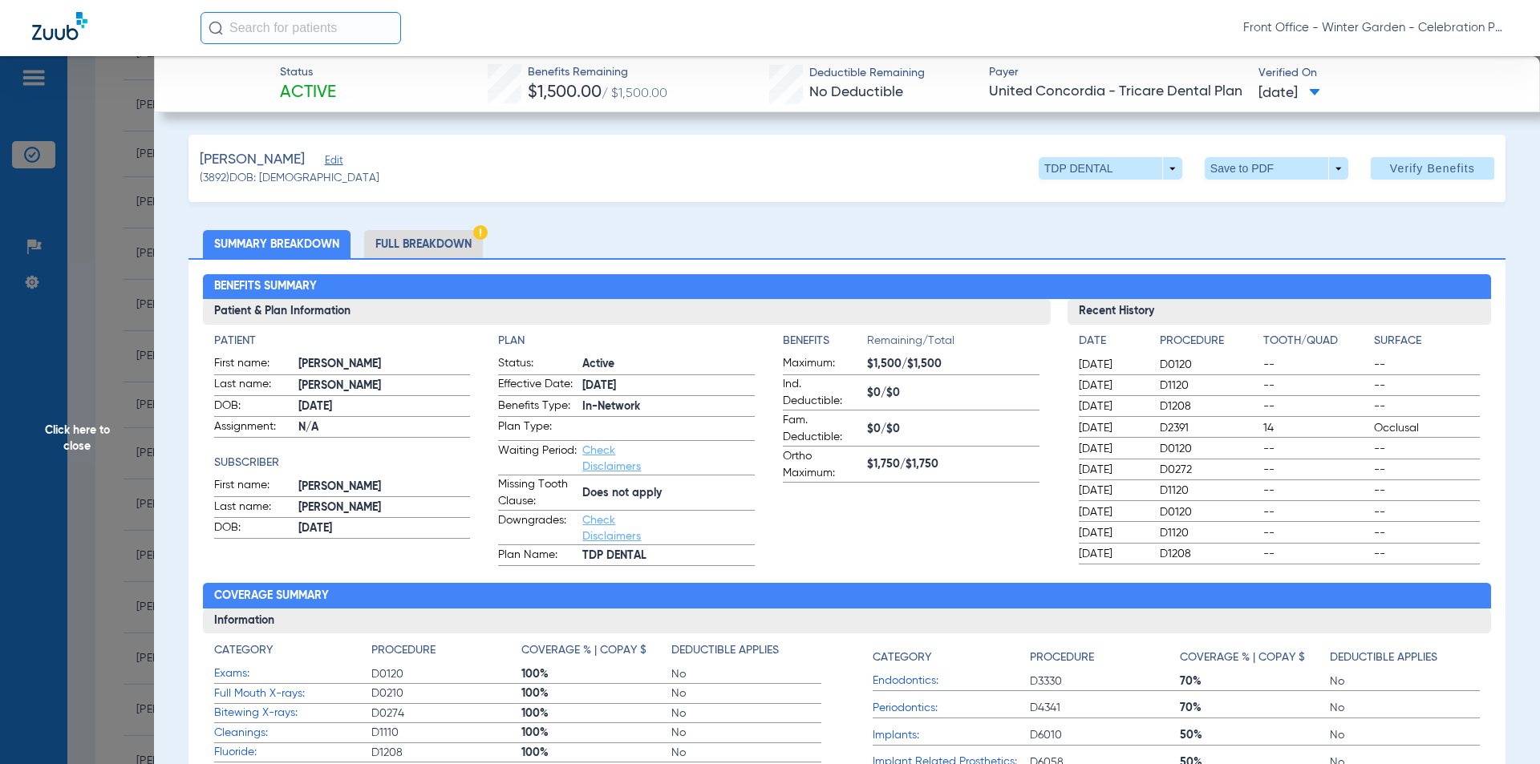
click at [424, 242] on li "Full Breakdown" at bounding box center [423, 244] width 119 height 28
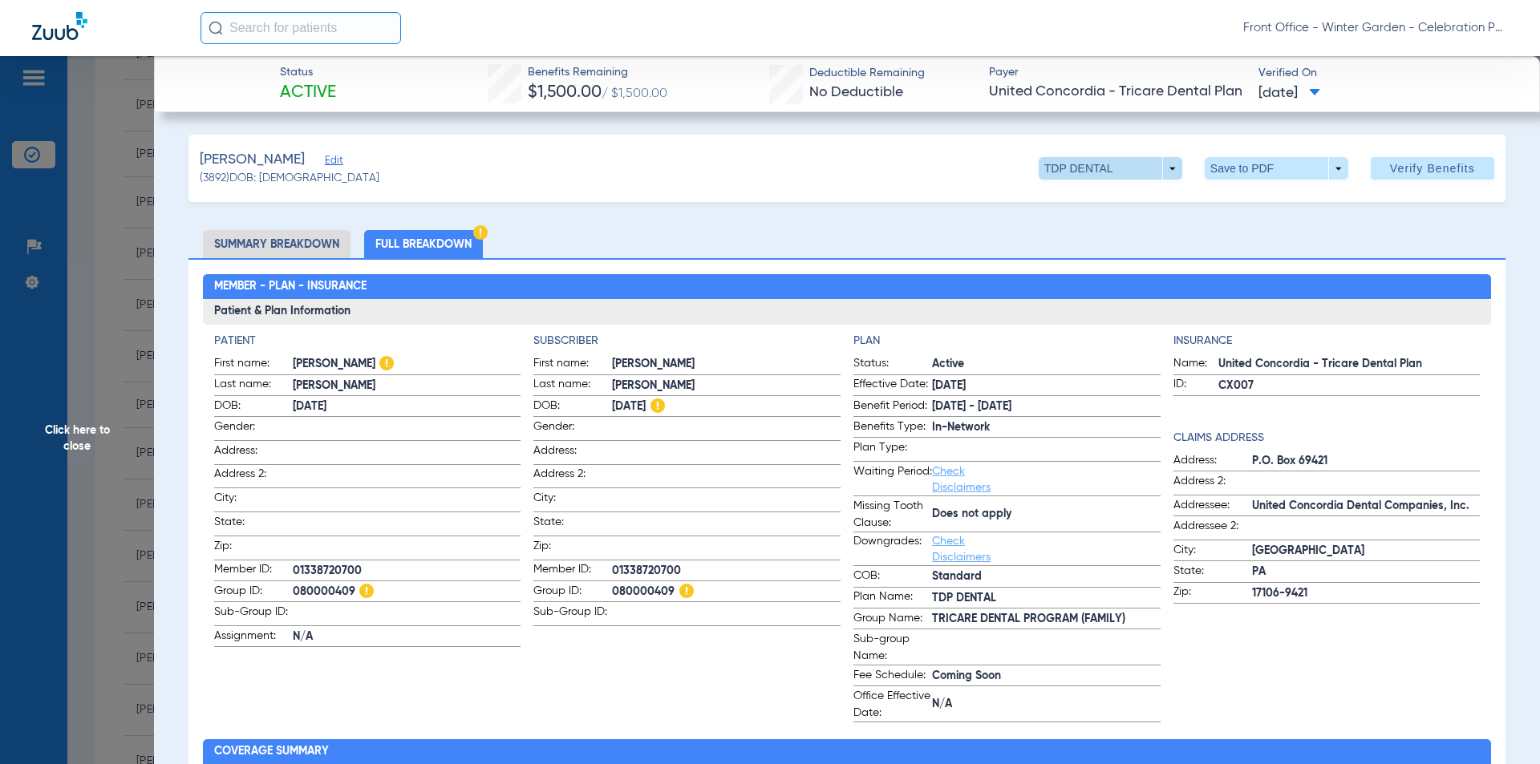
click at [1153, 172] on span at bounding box center [1111, 168] width 144 height 22
click at [1153, 256] on div at bounding box center [770, 382] width 1540 height 764
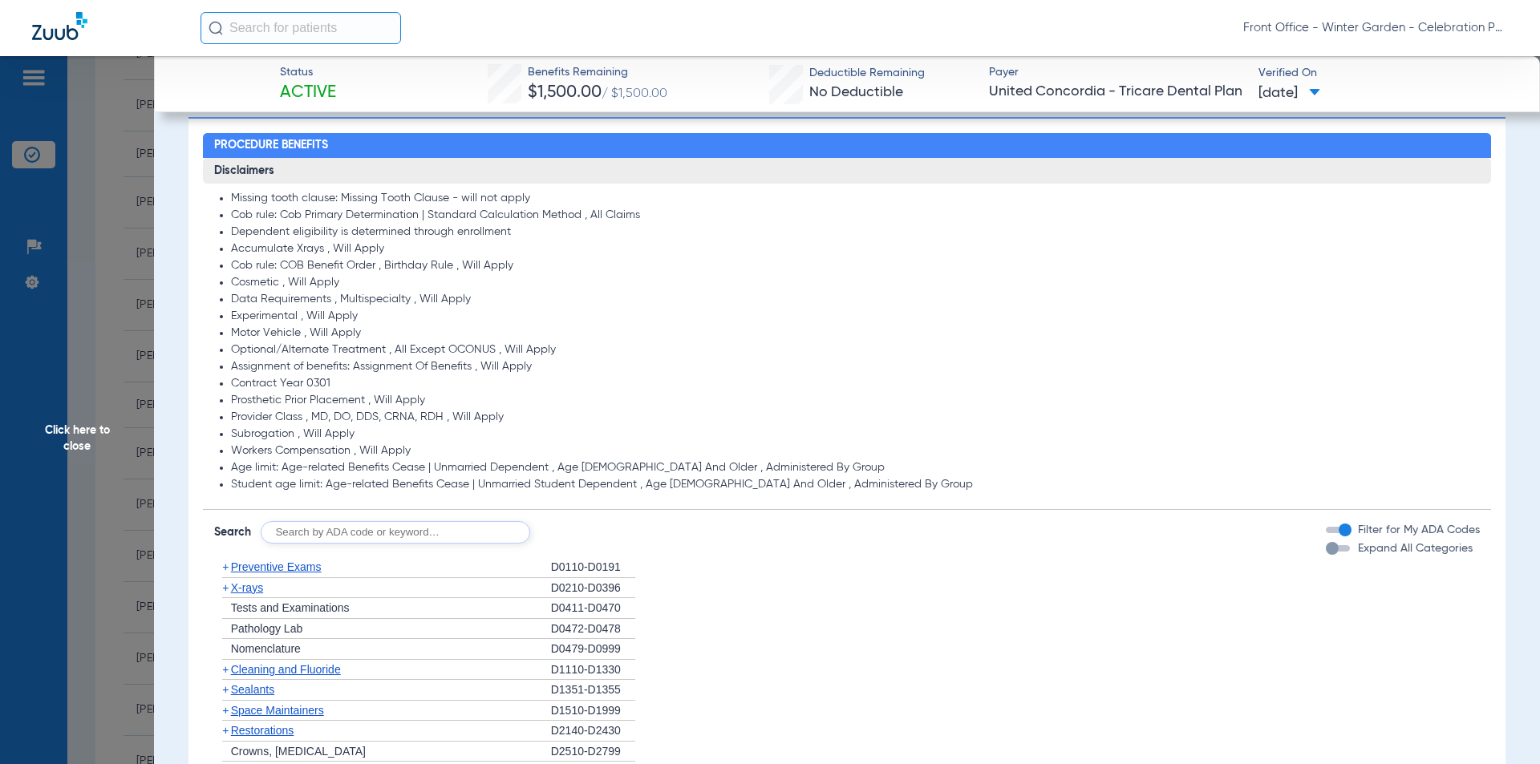
scroll to position [1203, 0]
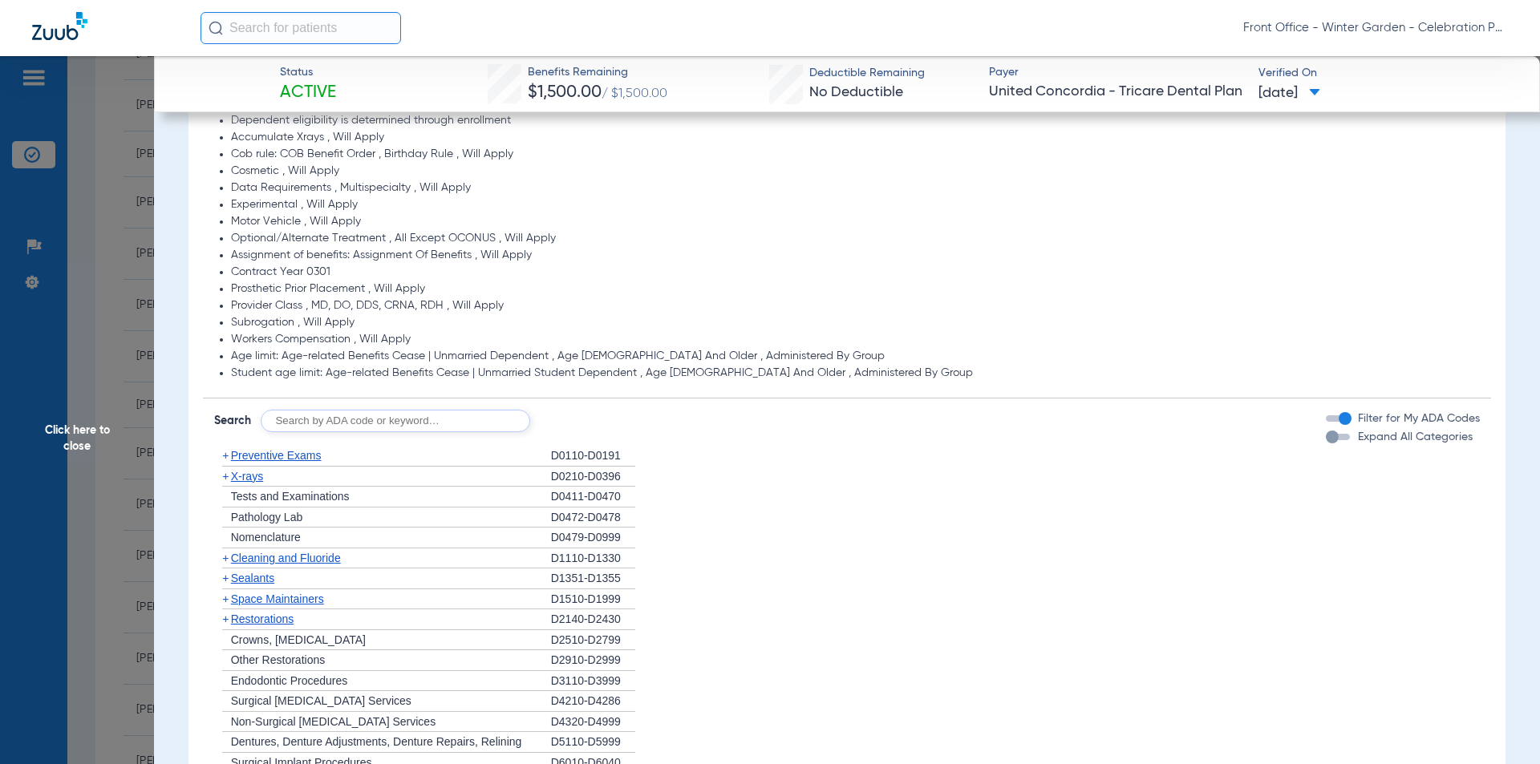
click at [1338, 440] on div "button" at bounding box center [1338, 437] width 24 height 6
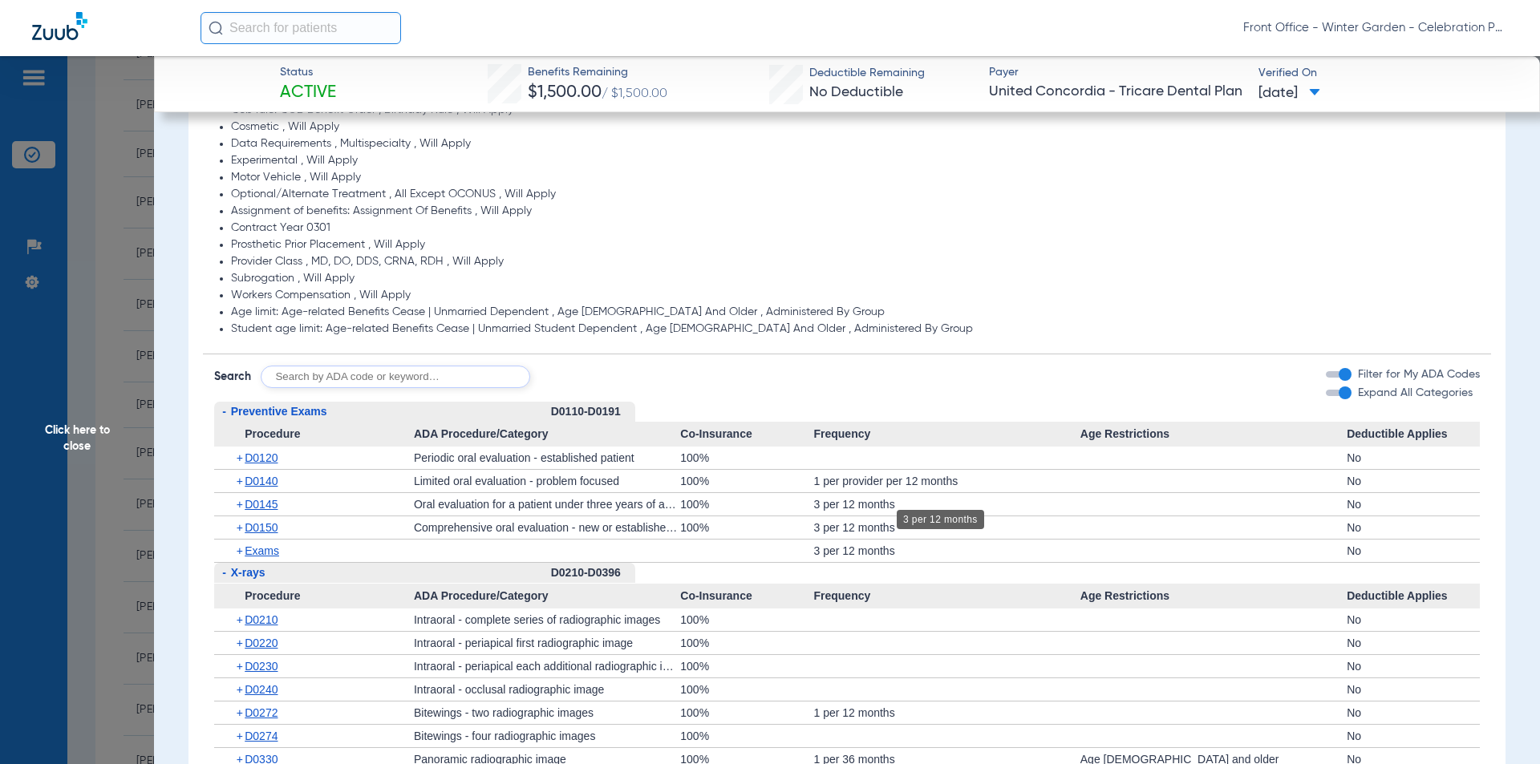
scroll to position [1363, 0]
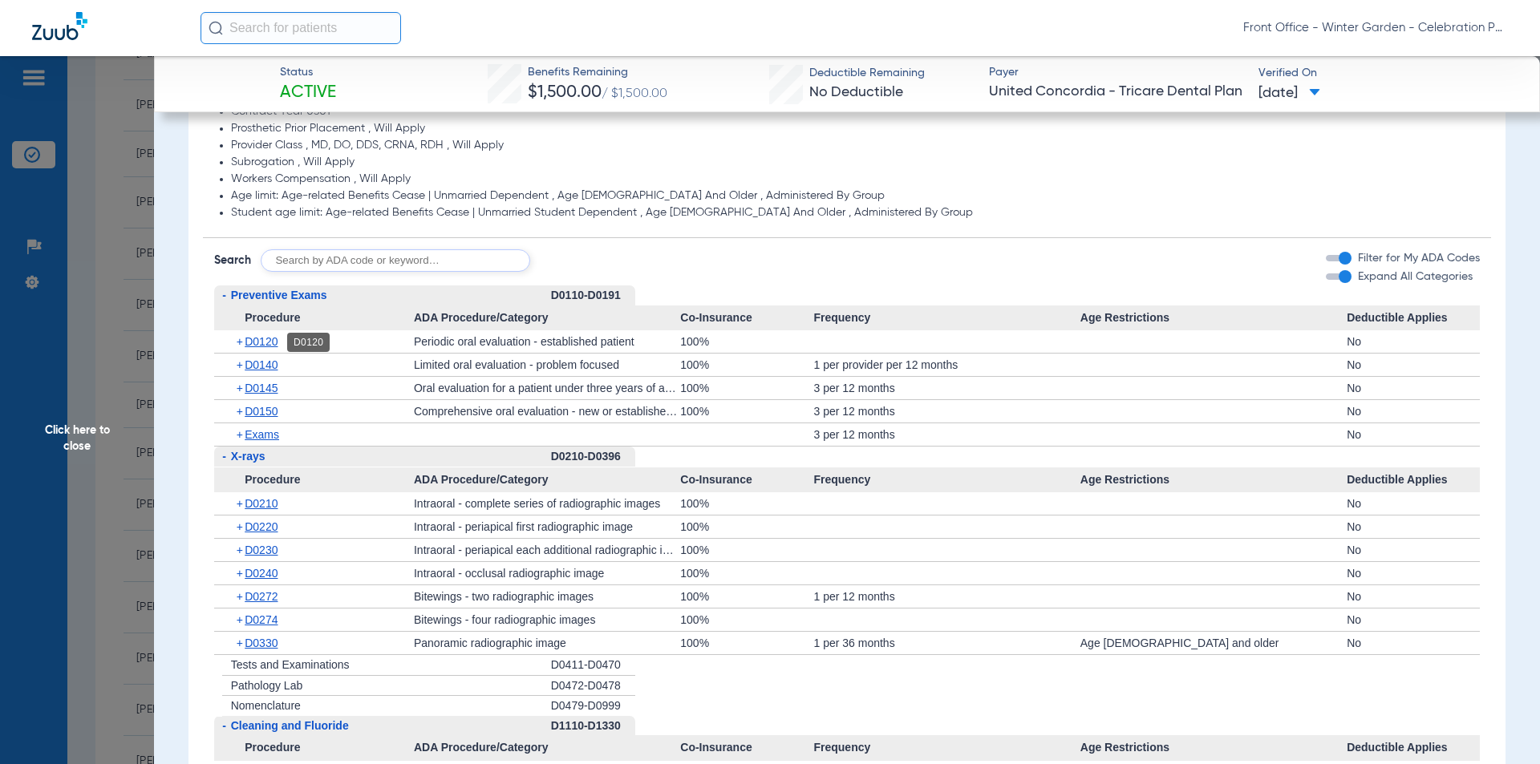
click at [245, 342] on span "D0120" at bounding box center [261, 341] width 33 height 13
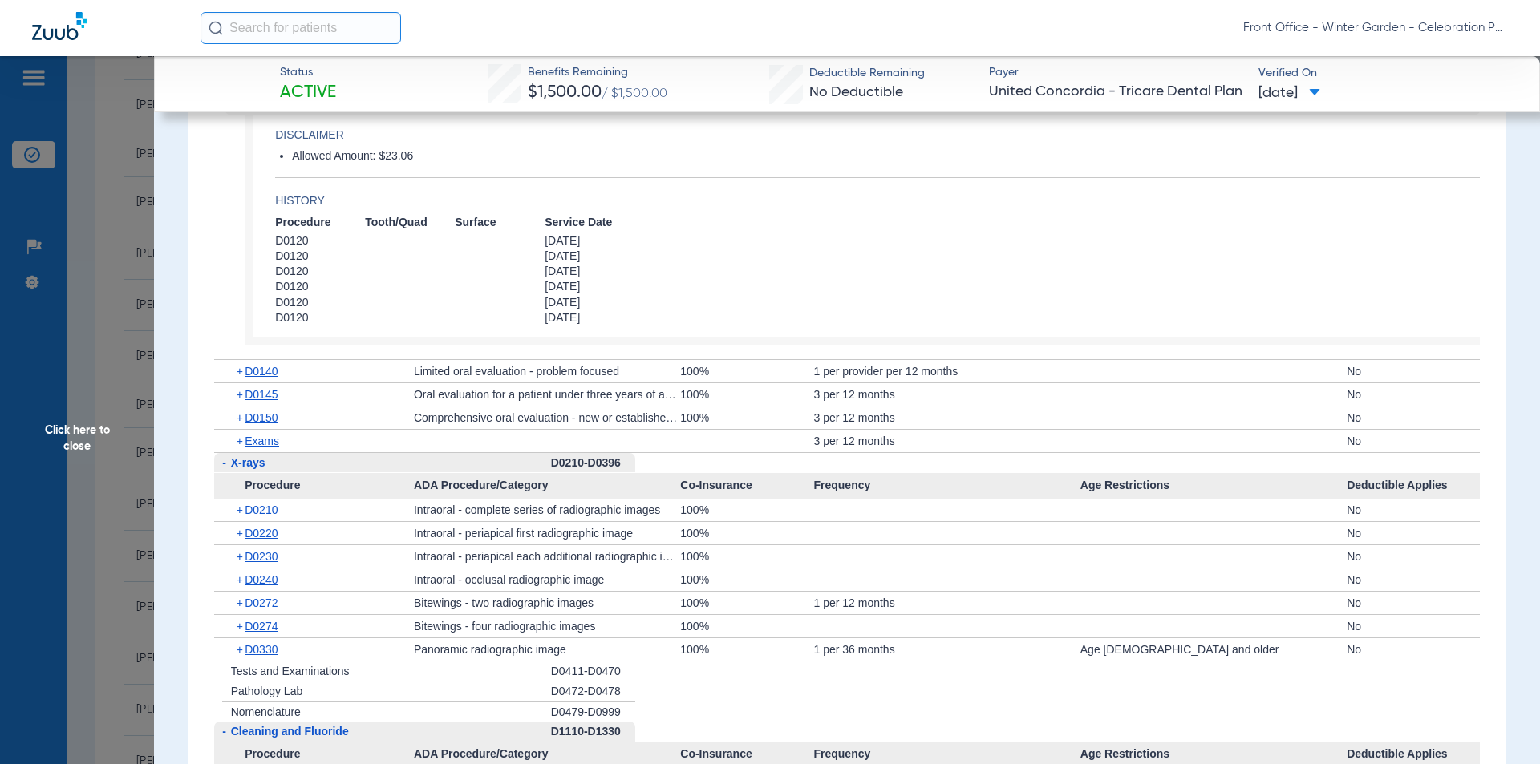
scroll to position [1604, 0]
click at [273, 513] on span "D0210" at bounding box center [261, 506] width 33 height 13
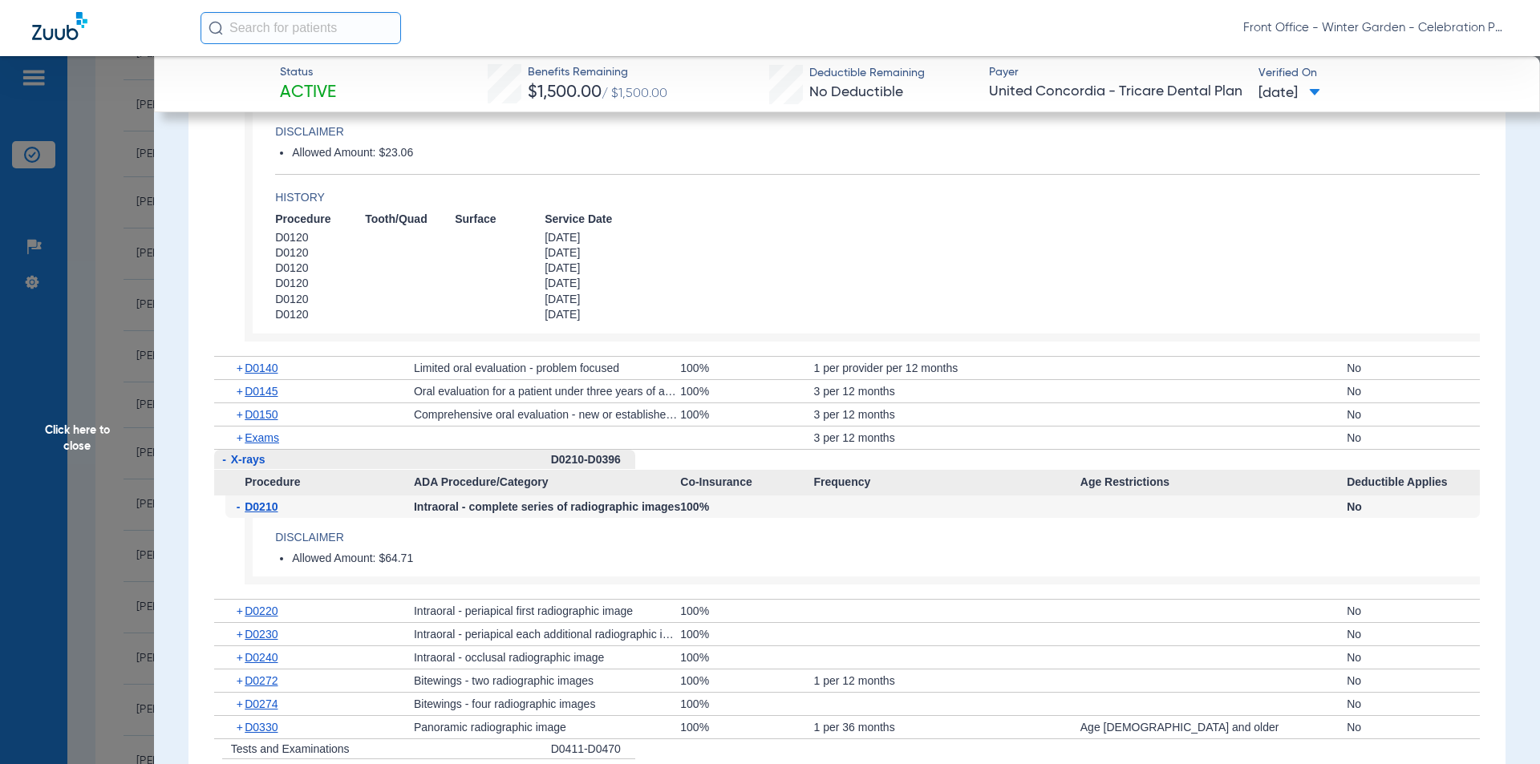
click at [273, 513] on span "D0210" at bounding box center [261, 506] width 33 height 13
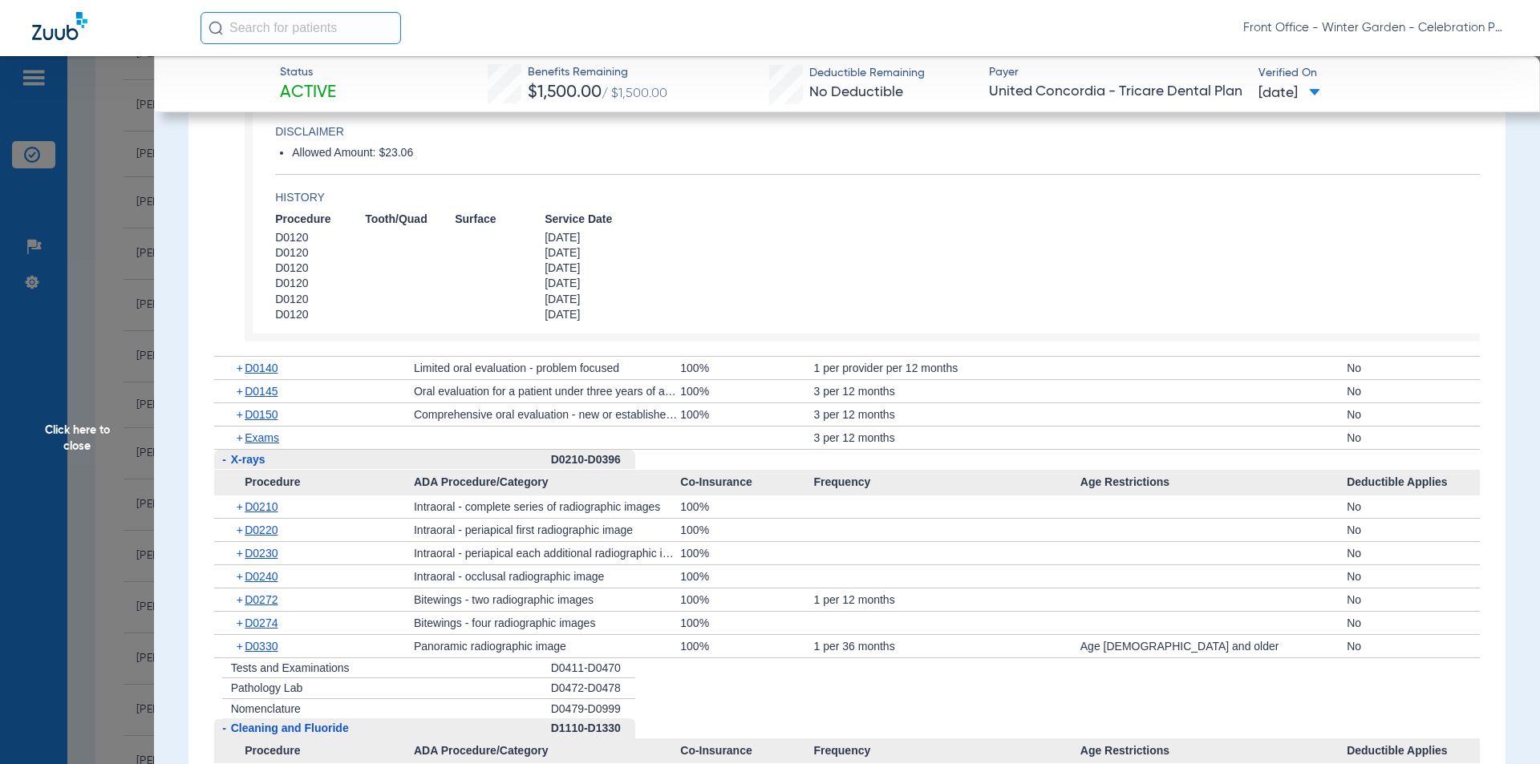
click at [73, 450] on span "Click here to close" at bounding box center [77, 438] width 154 height 764
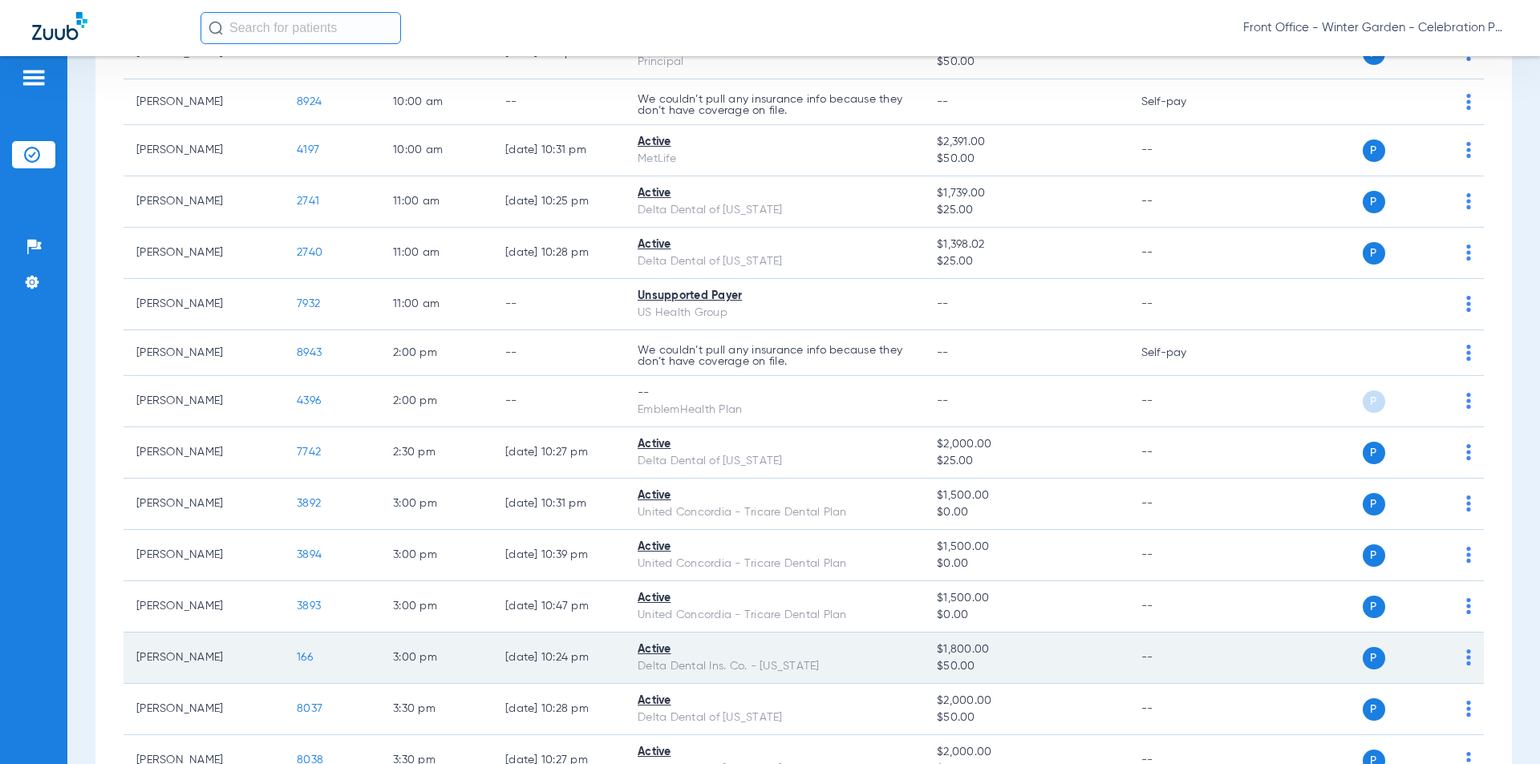
scroll to position [882, 0]
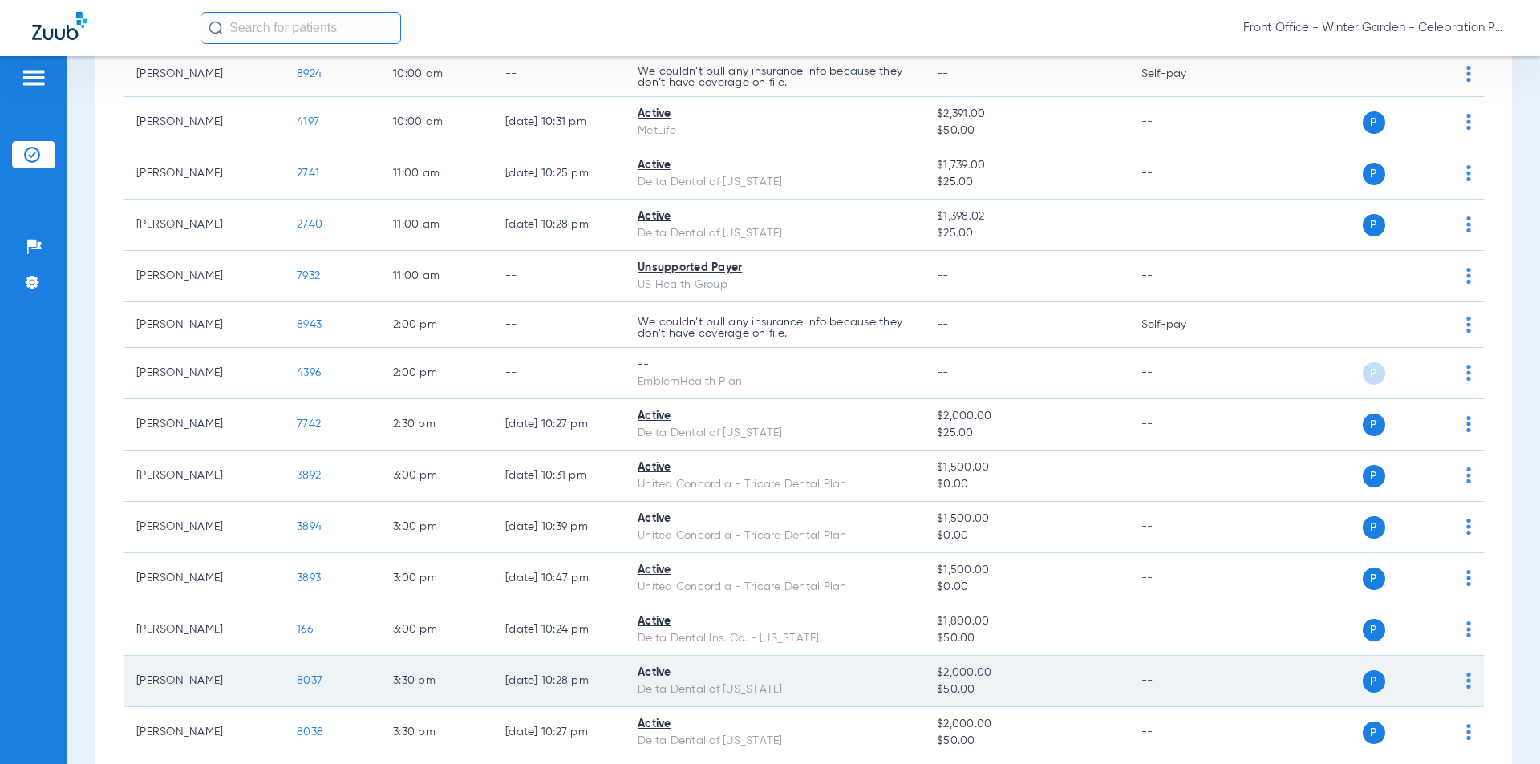
click at [316, 678] on span "8037" at bounding box center [310, 680] width 26 height 11
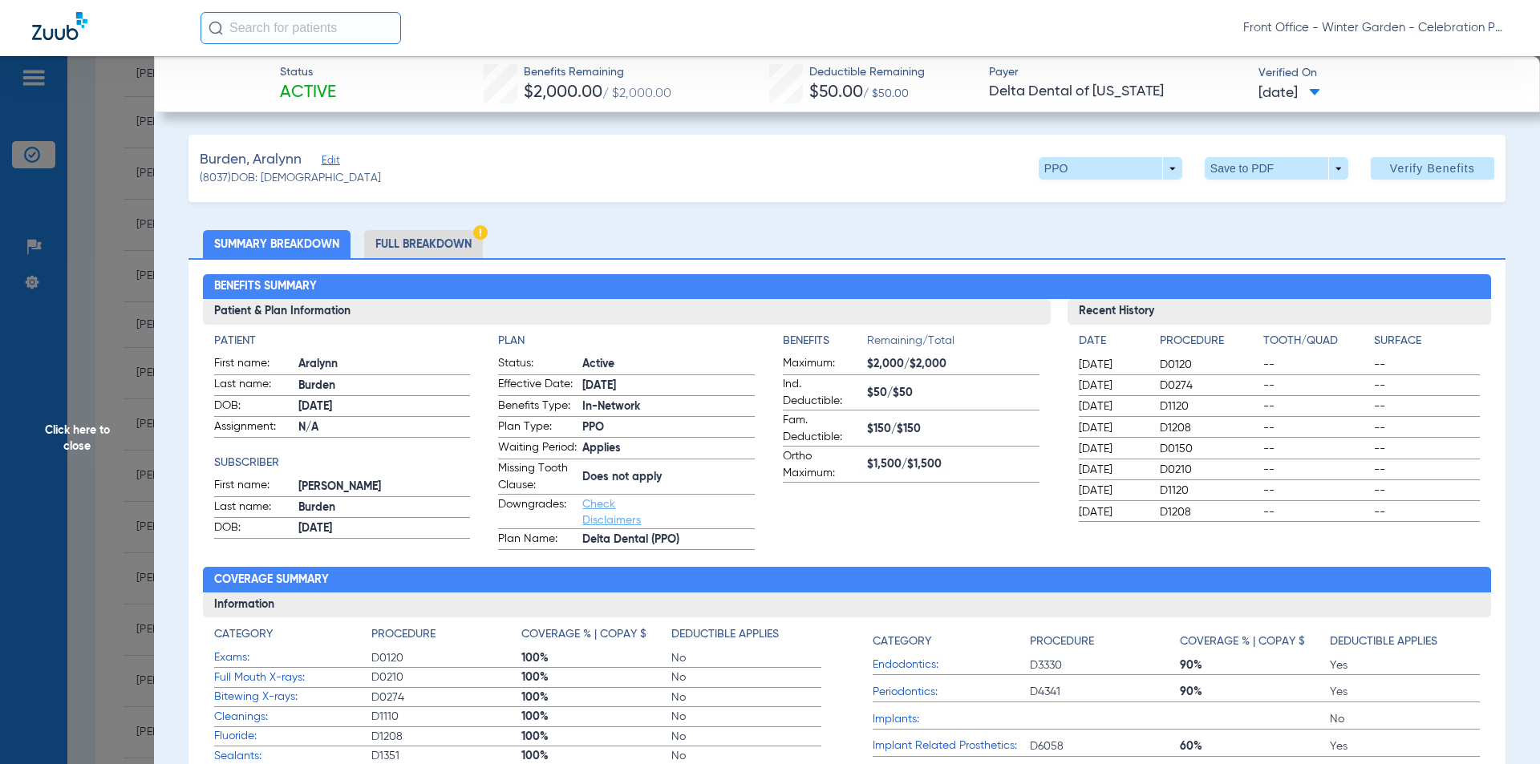
click at [444, 234] on li "Full Breakdown" at bounding box center [423, 244] width 119 height 28
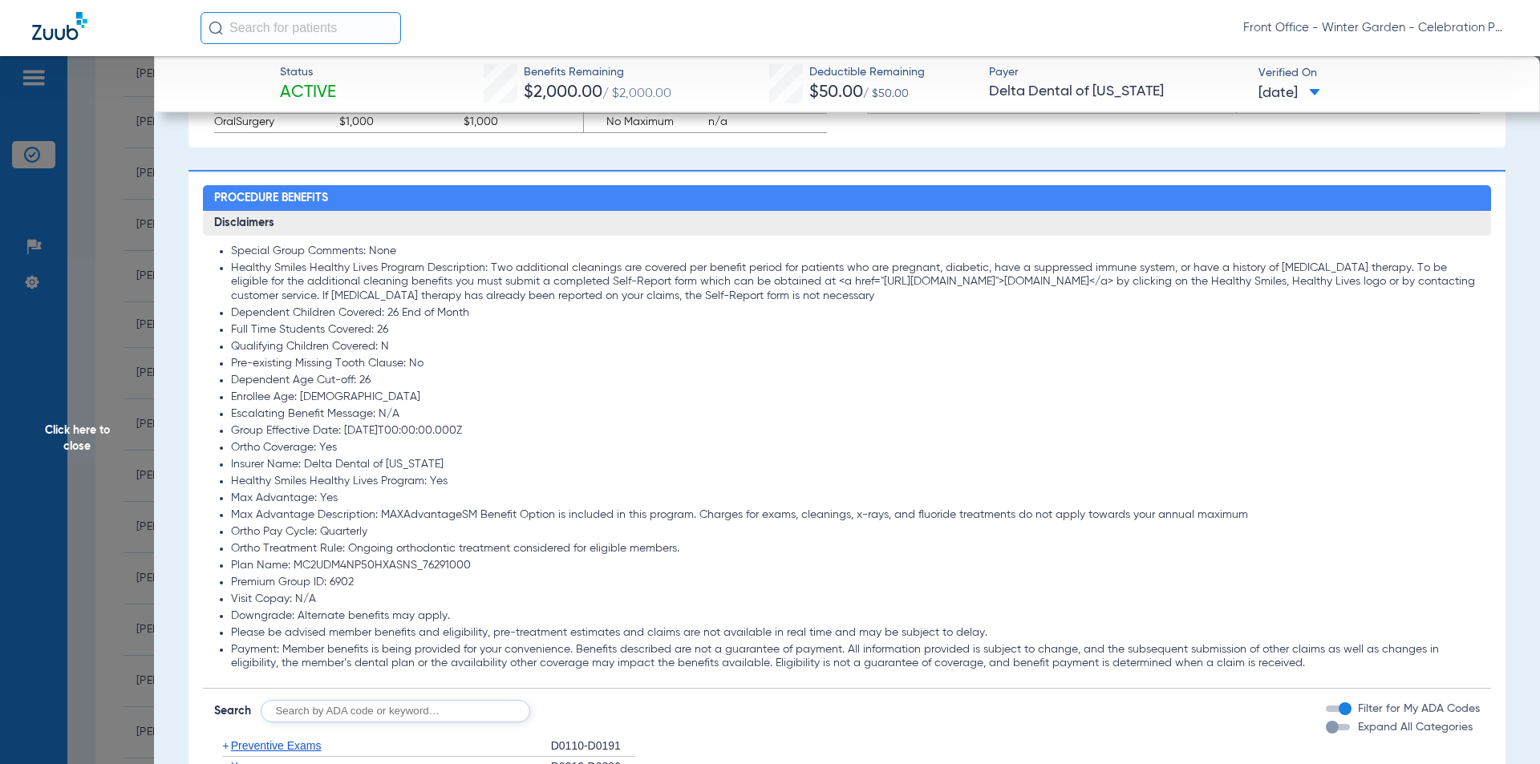
scroll to position [1363, 0]
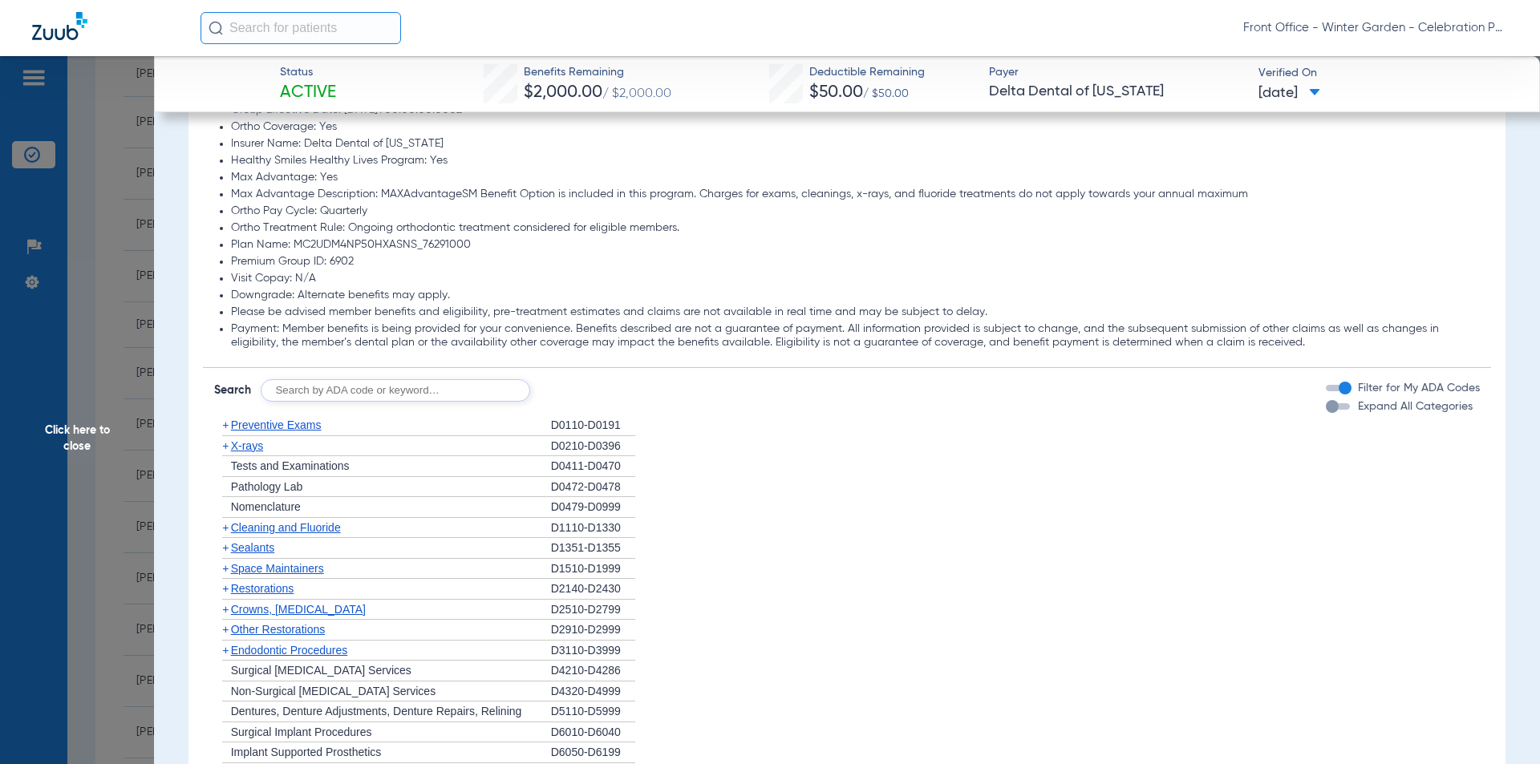
click at [1335, 410] on div "button" at bounding box center [1338, 406] width 24 height 6
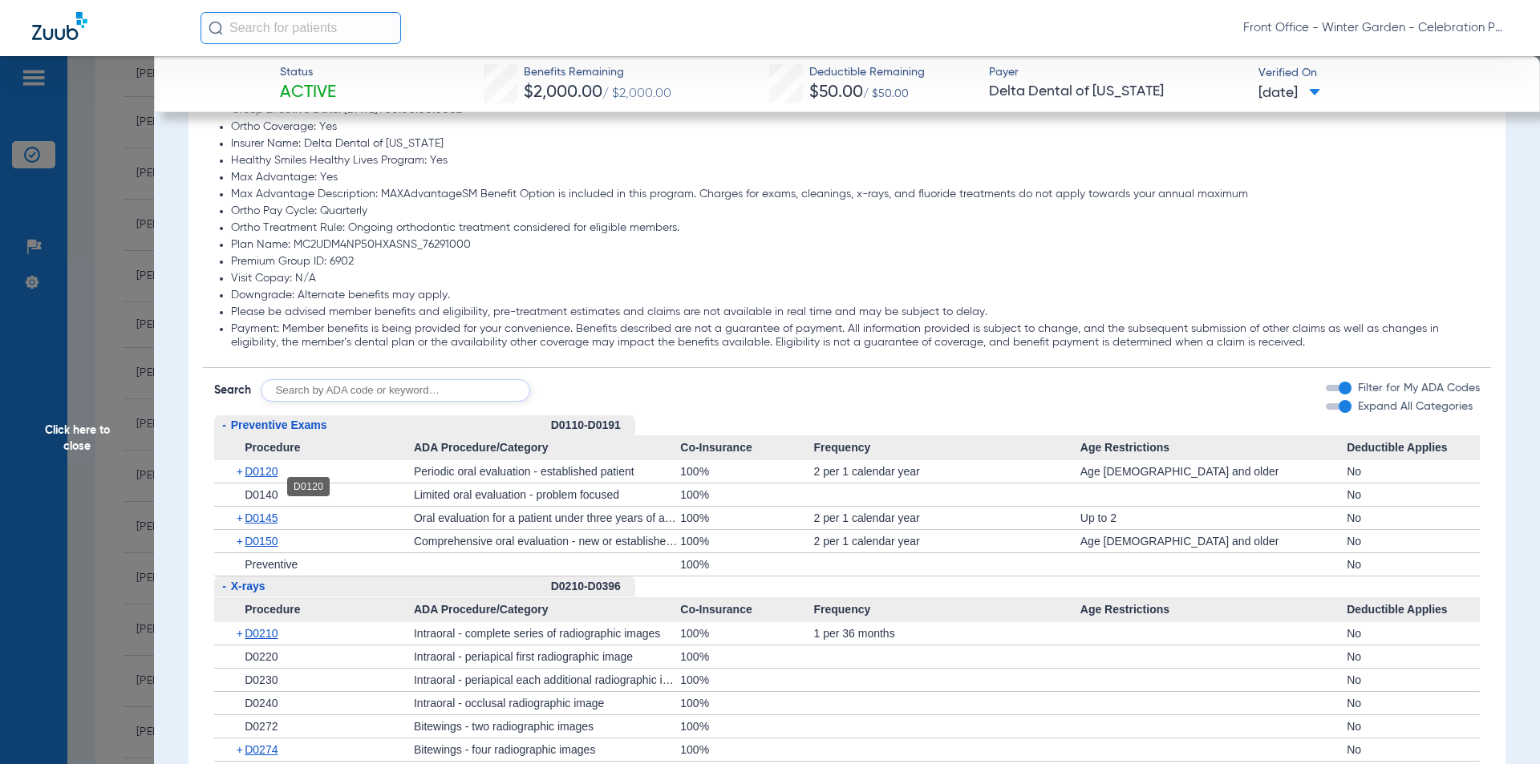
click at [264, 478] on span "D0120" at bounding box center [261, 471] width 33 height 13
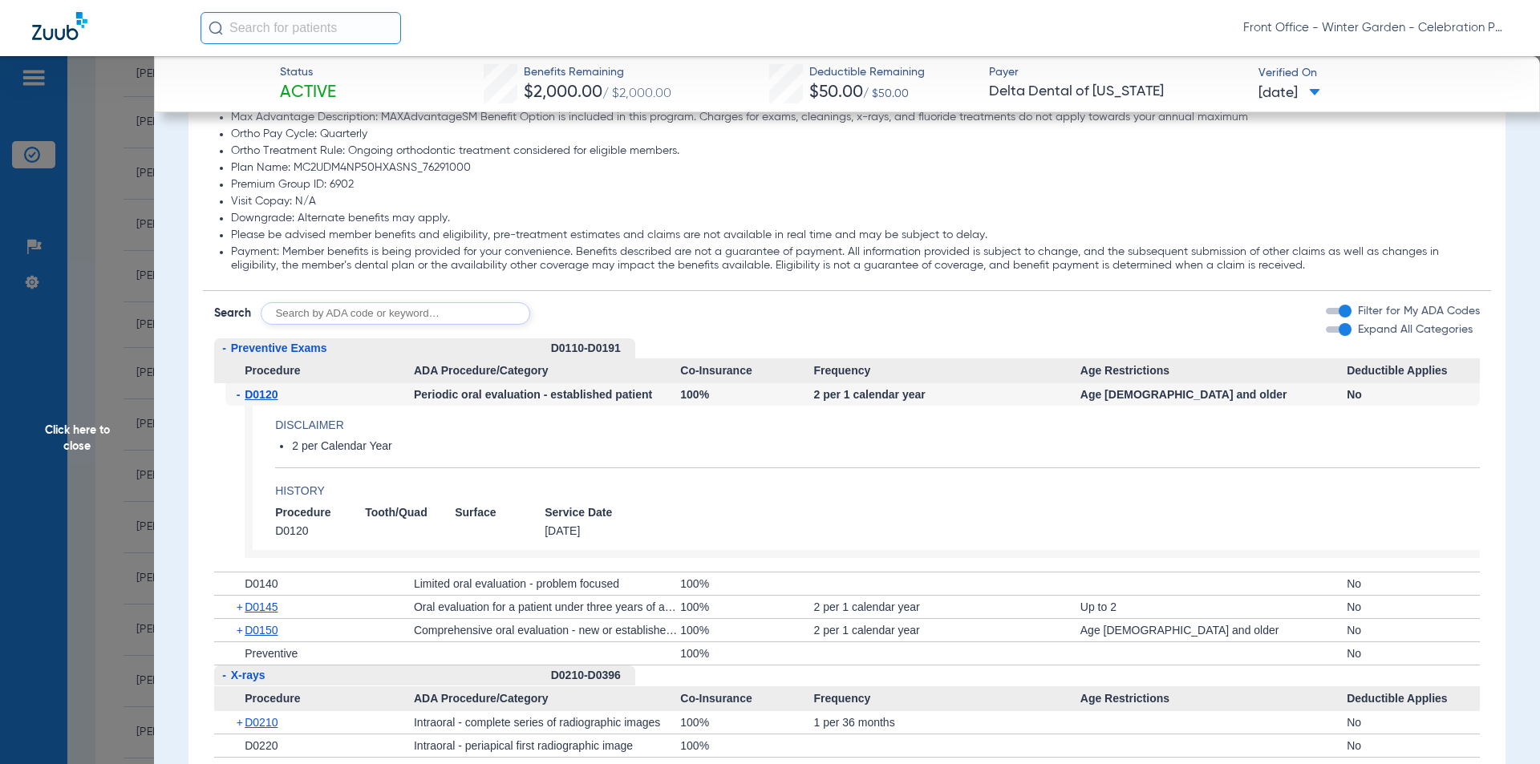
scroll to position [1524, 0]
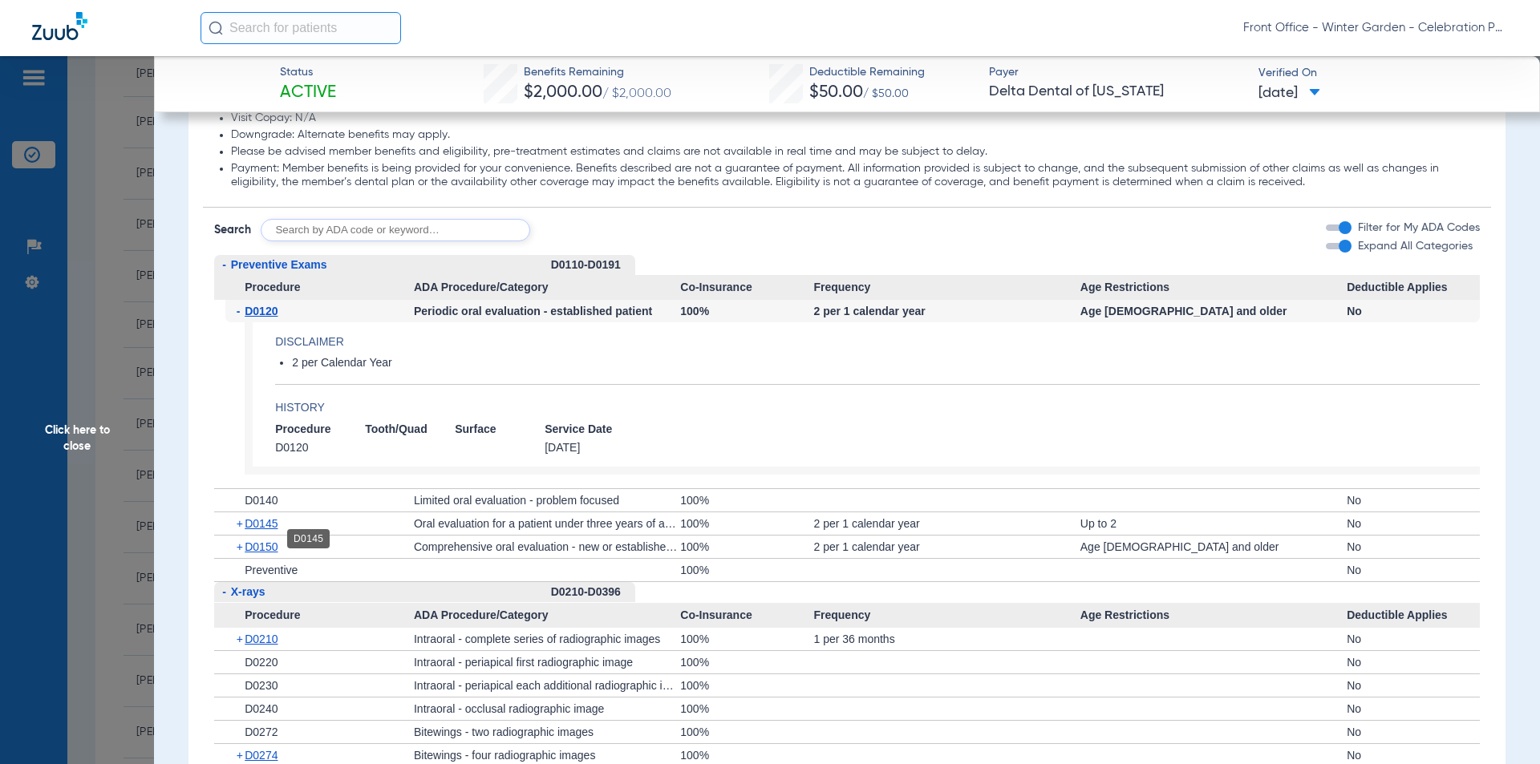
click at [257, 530] on span "D0145" at bounding box center [261, 523] width 33 height 13
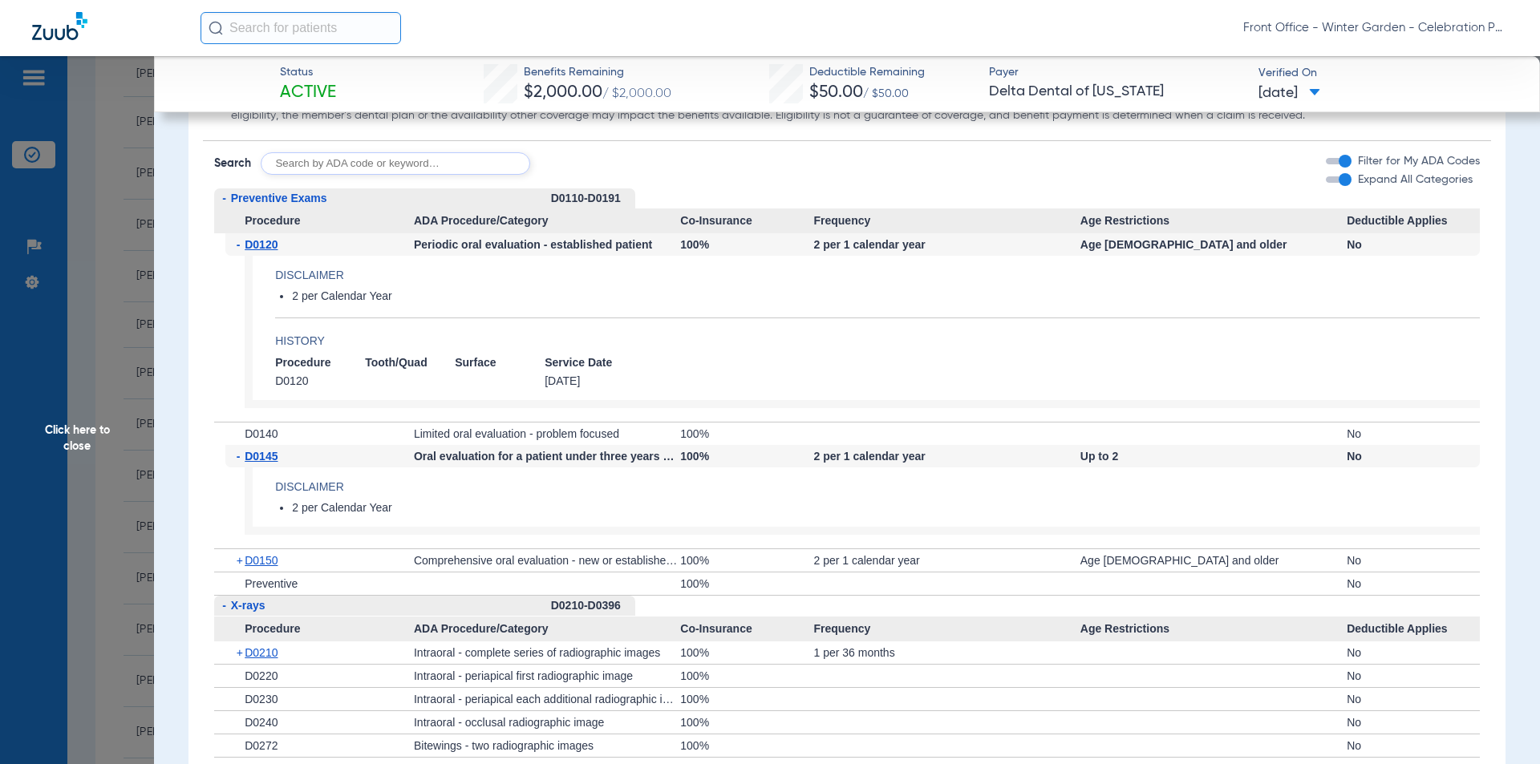
scroll to position [1604, 0]
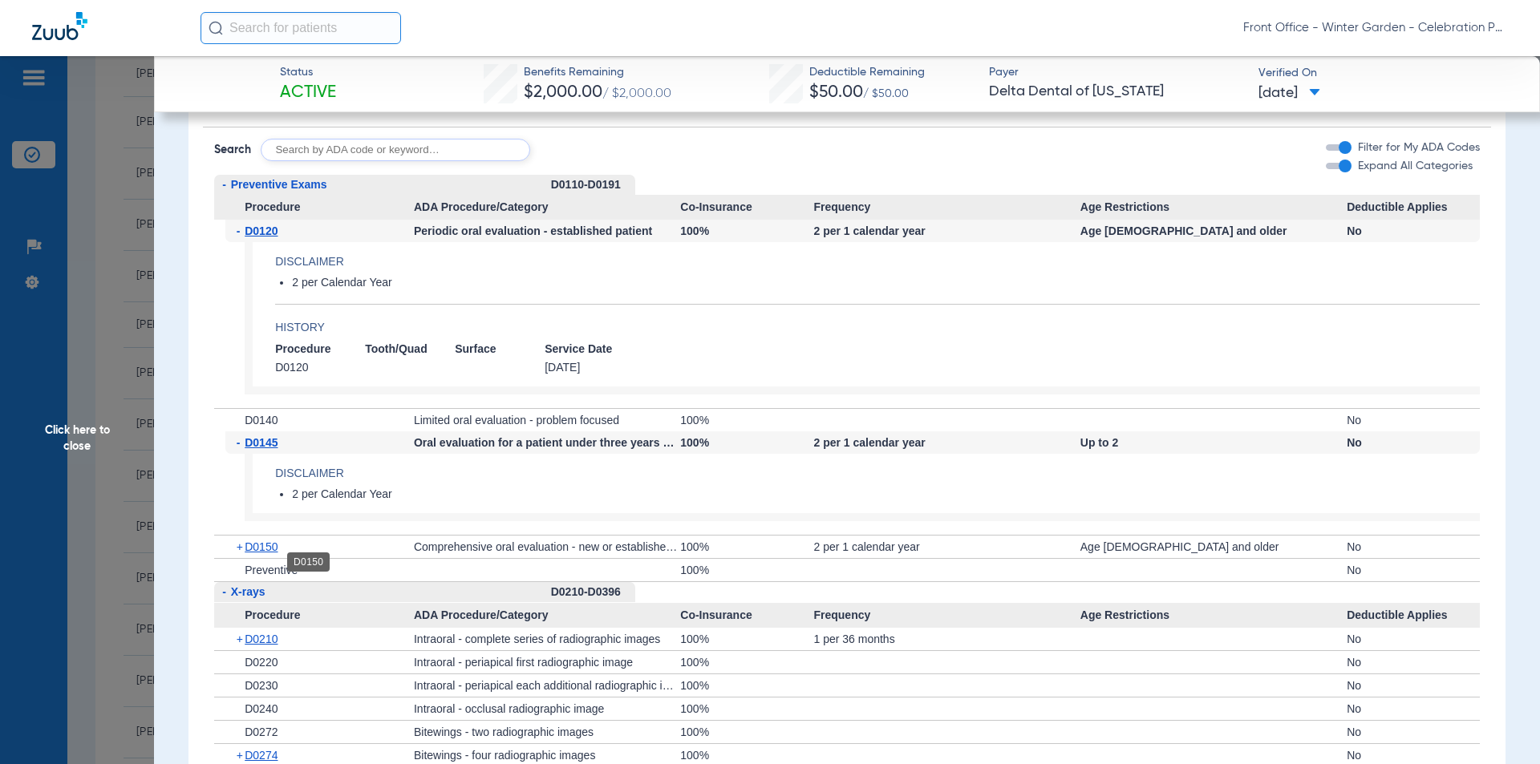
click at [272, 553] on span "D0150" at bounding box center [261, 547] width 33 height 13
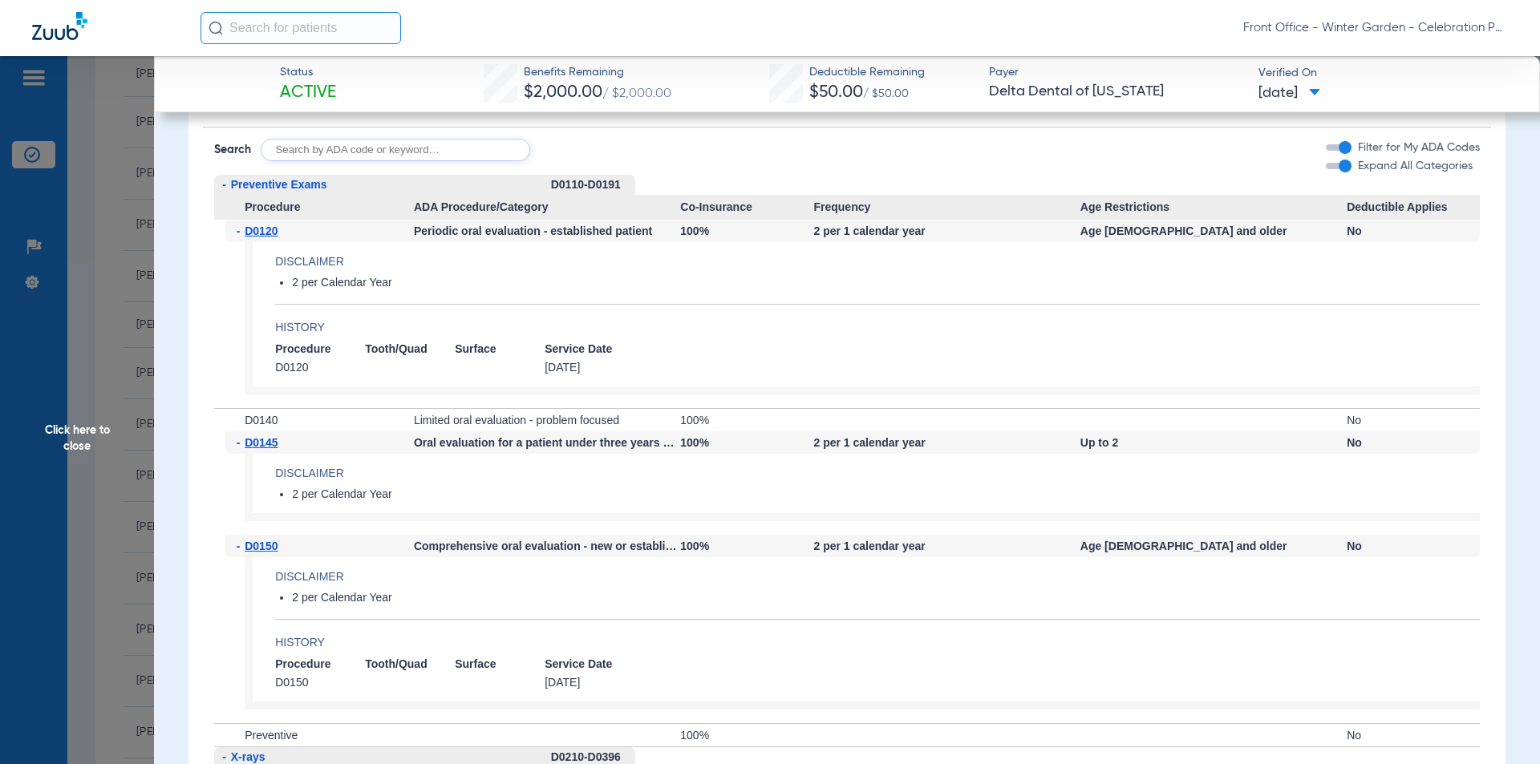
click at [272, 553] on span "D0150" at bounding box center [261, 546] width 33 height 13
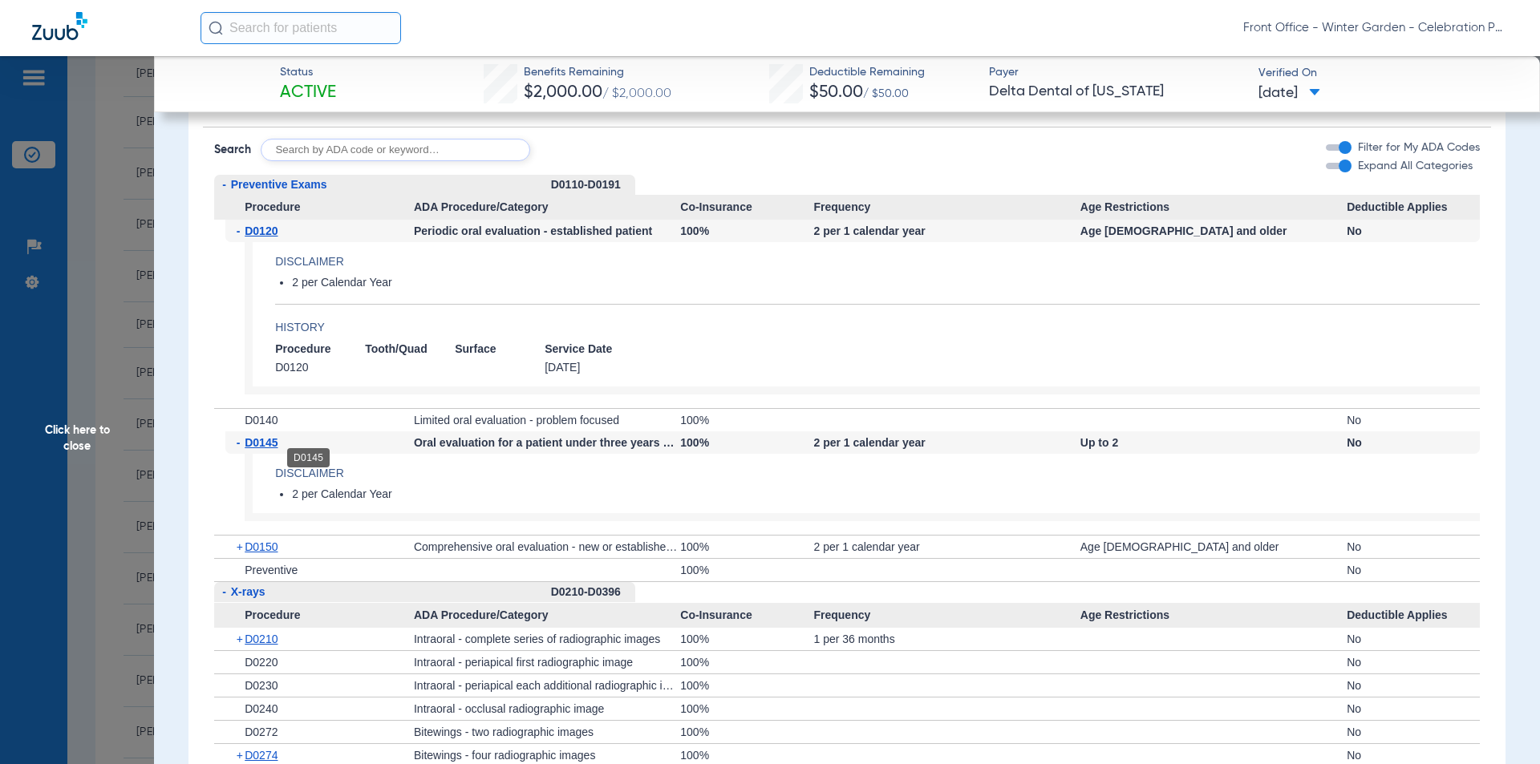
click at [264, 449] on span "D0145" at bounding box center [261, 442] width 33 height 13
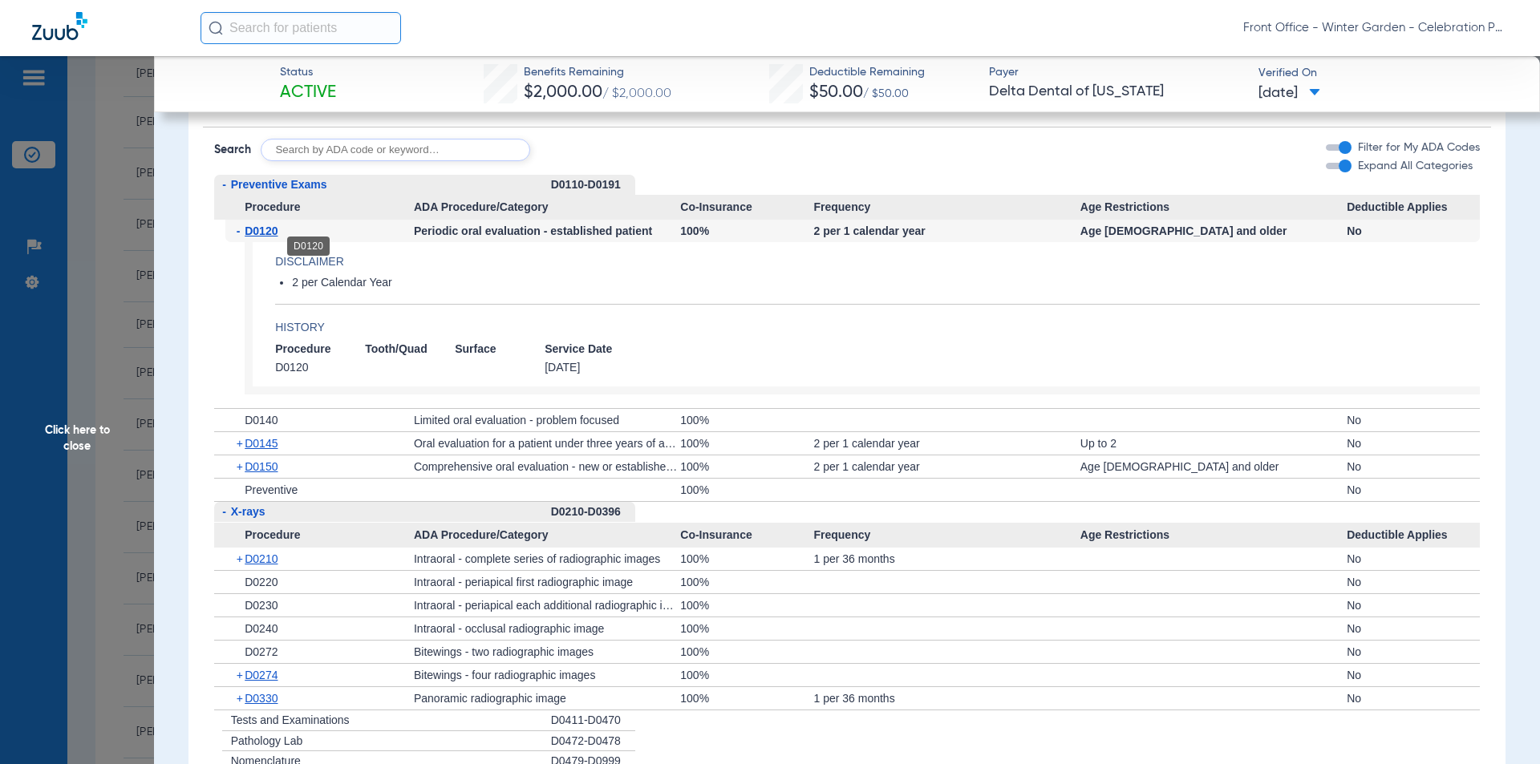
click at [250, 237] on span "D0120" at bounding box center [261, 231] width 33 height 13
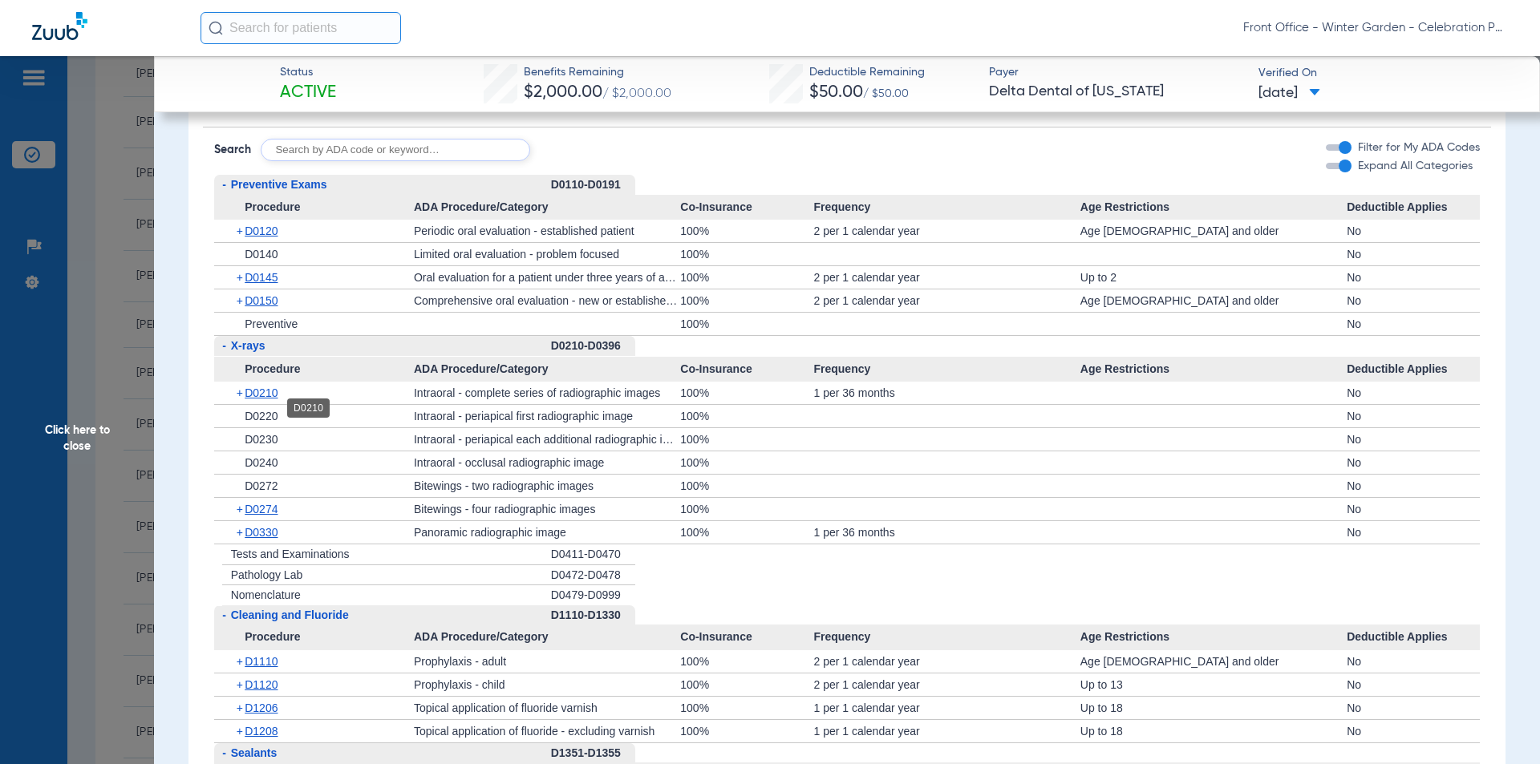
click at [257, 399] on span "D0210" at bounding box center [261, 393] width 33 height 13
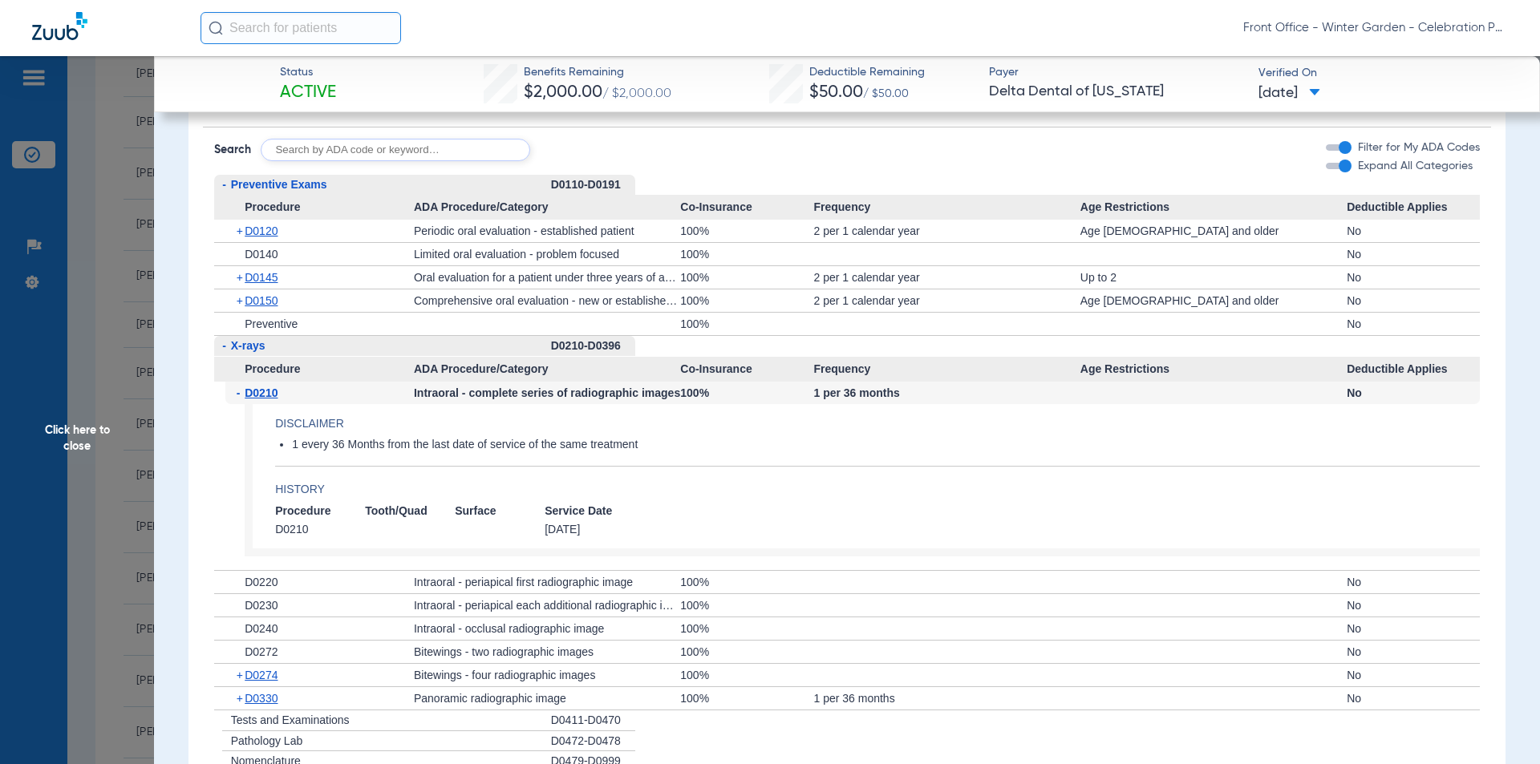
click at [242, 404] on span "-" at bounding box center [241, 393] width 9 height 22
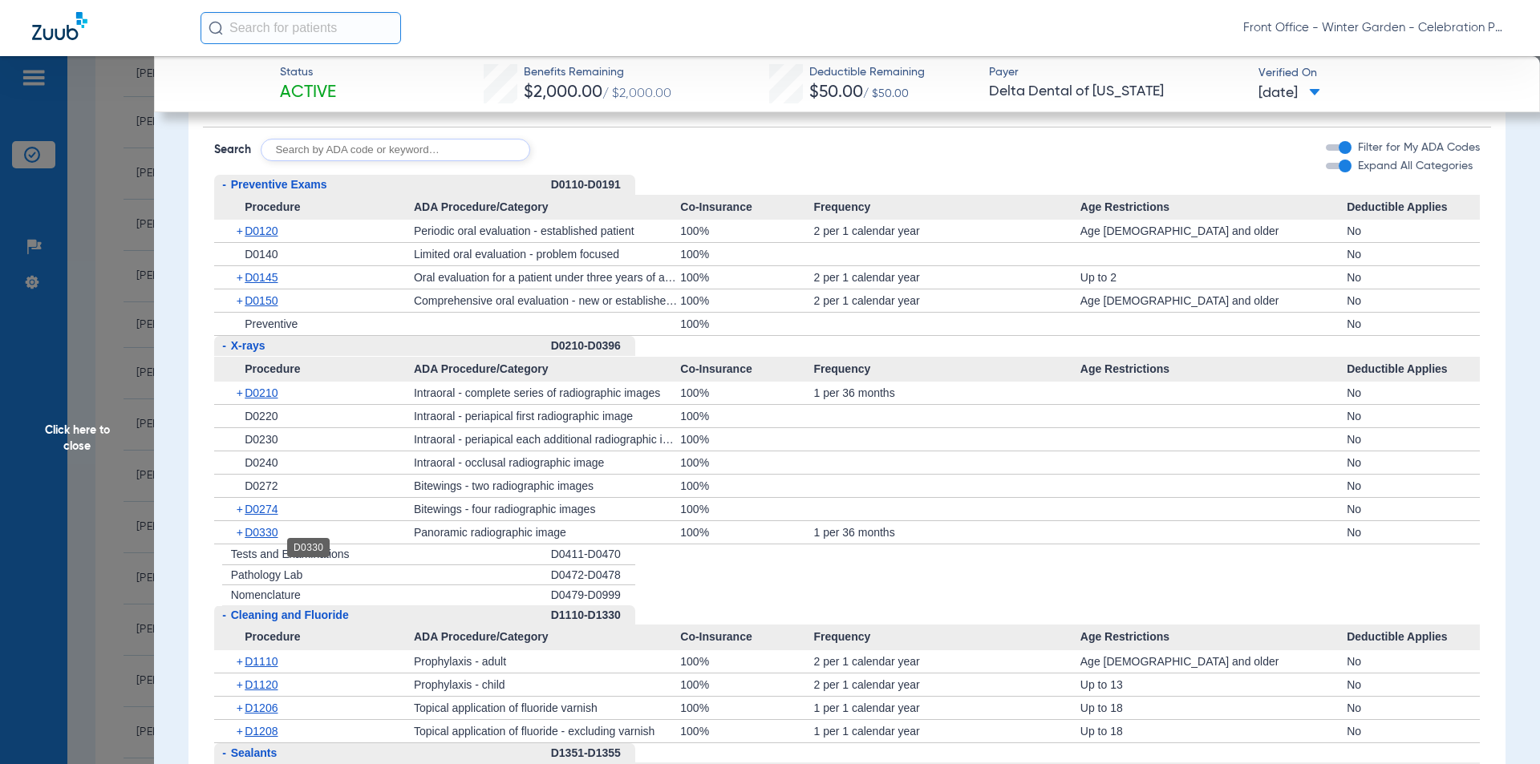
click at [260, 539] on span "D0330" at bounding box center [261, 532] width 33 height 13
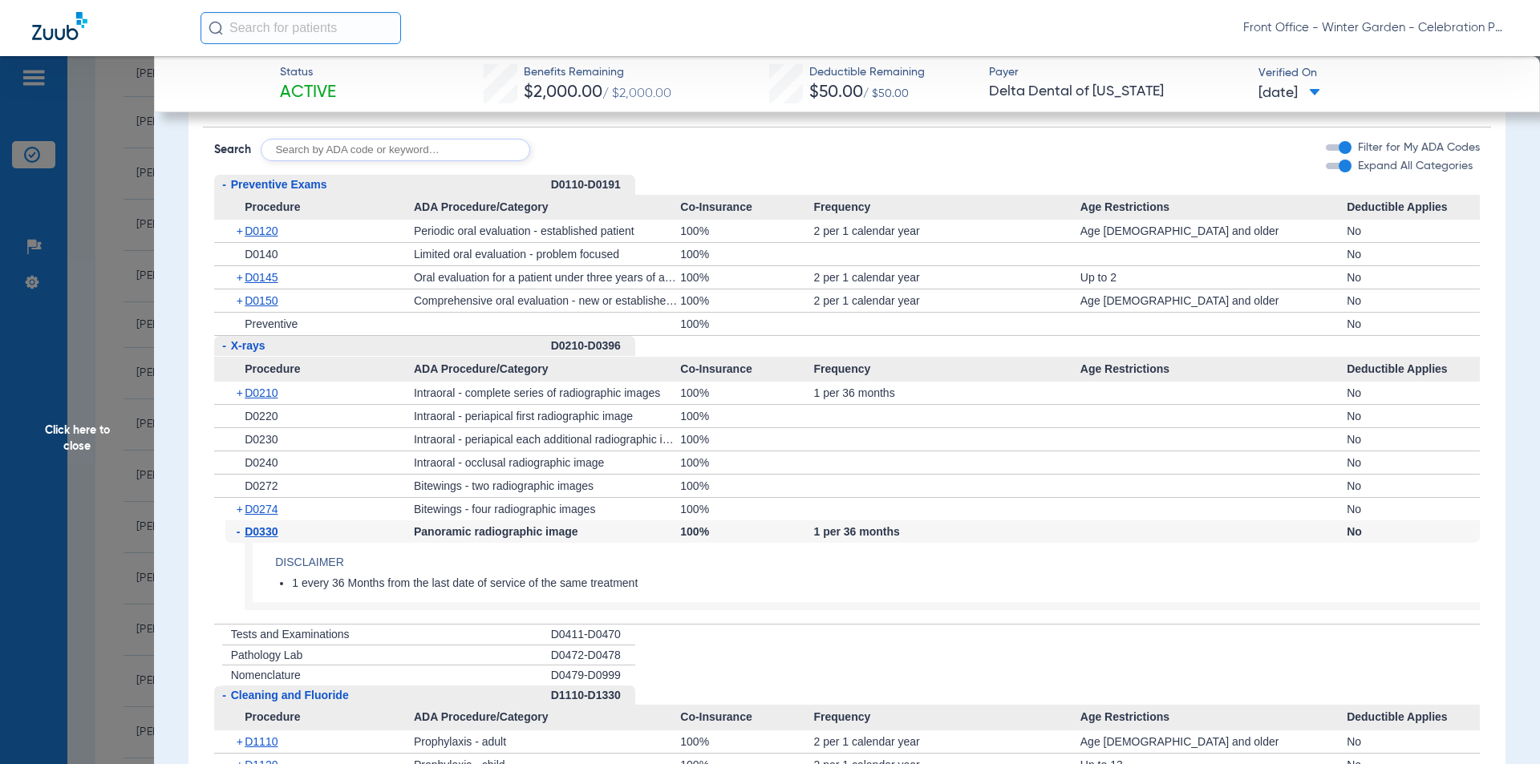
click at [260, 538] on span "D0330" at bounding box center [261, 531] width 33 height 13
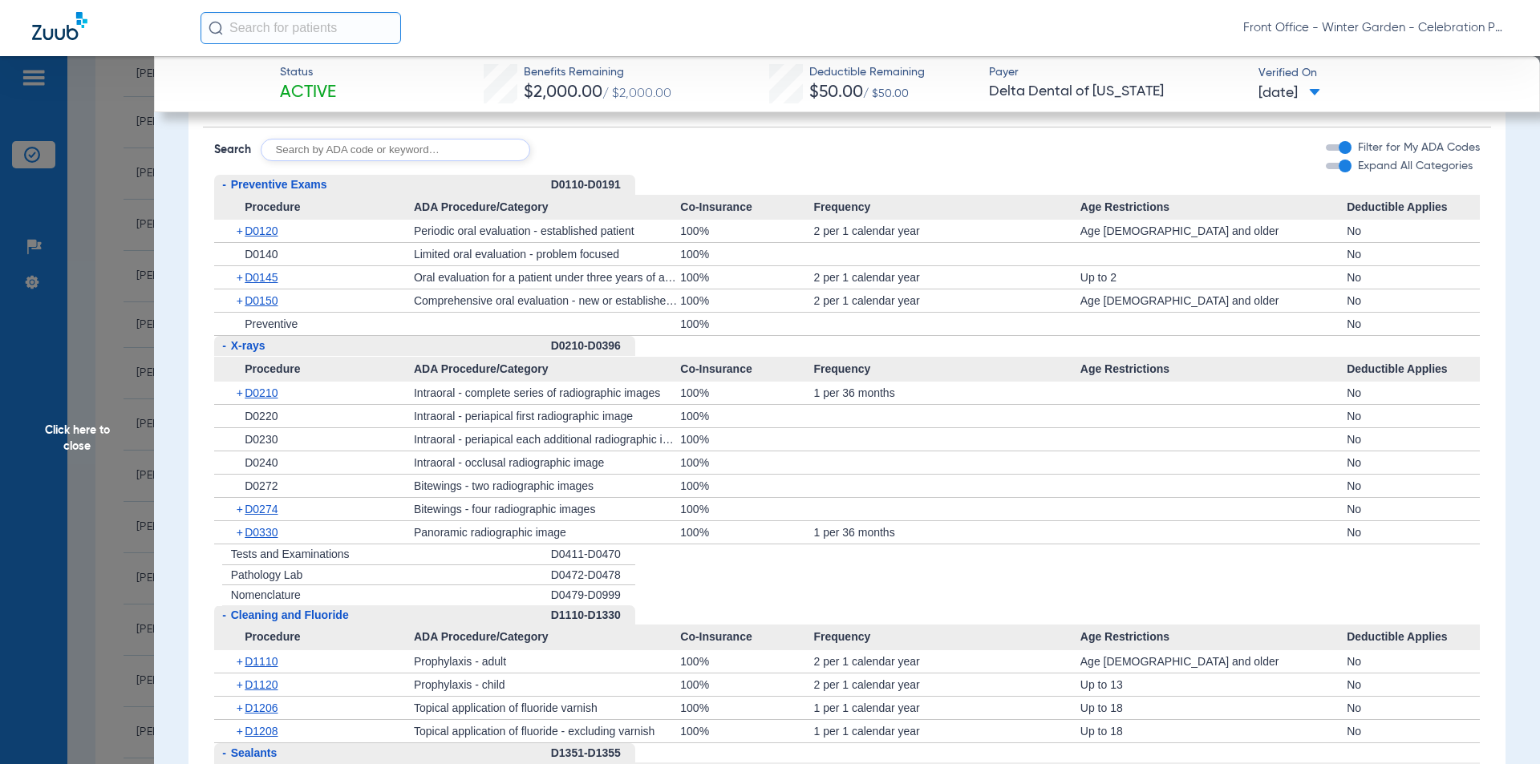
click at [261, 404] on div "+ D0210" at bounding box center [319, 393] width 188 height 22
click at [262, 399] on span "D0210" at bounding box center [261, 393] width 33 height 13
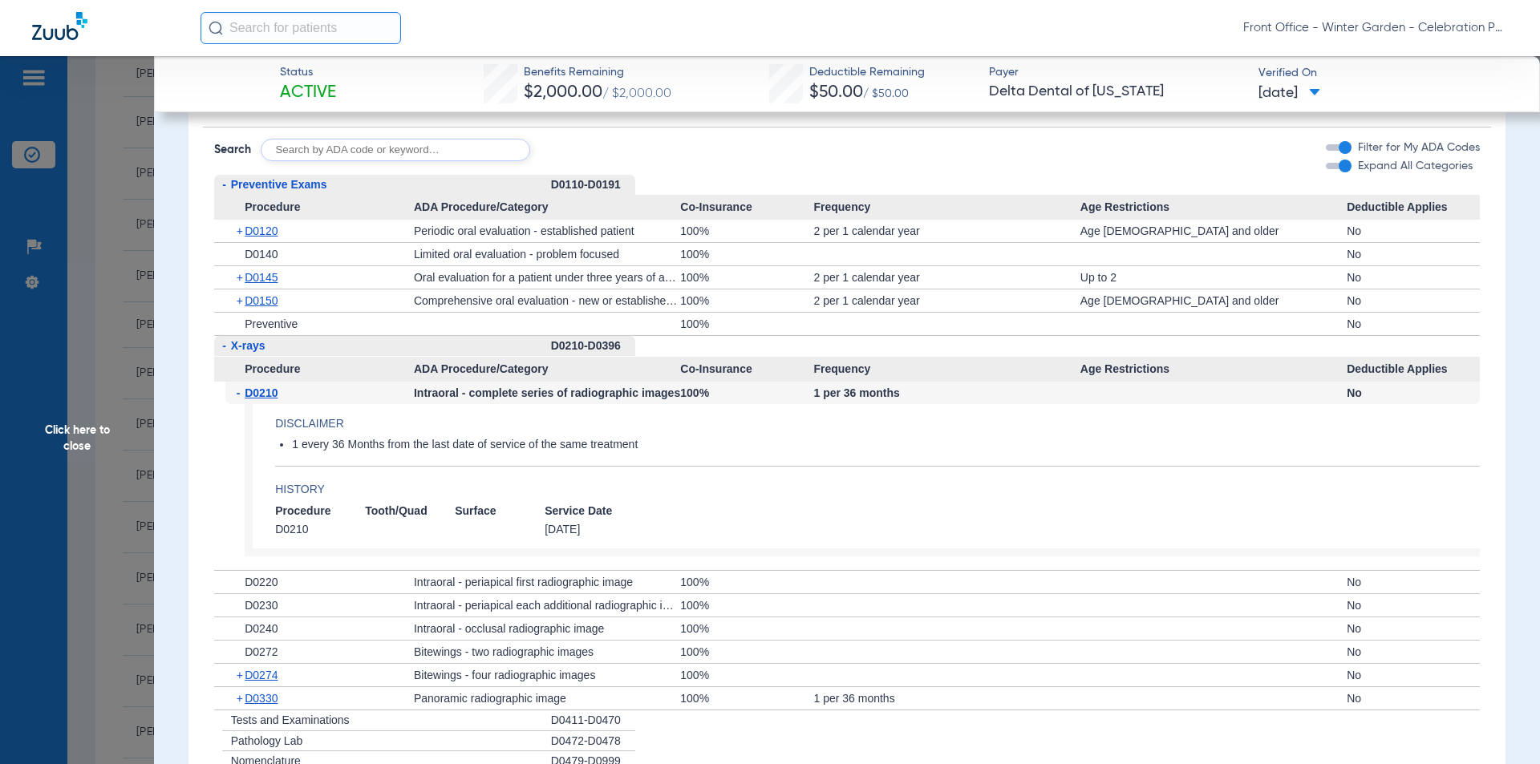
click at [262, 399] on span "D0210" at bounding box center [261, 393] width 33 height 13
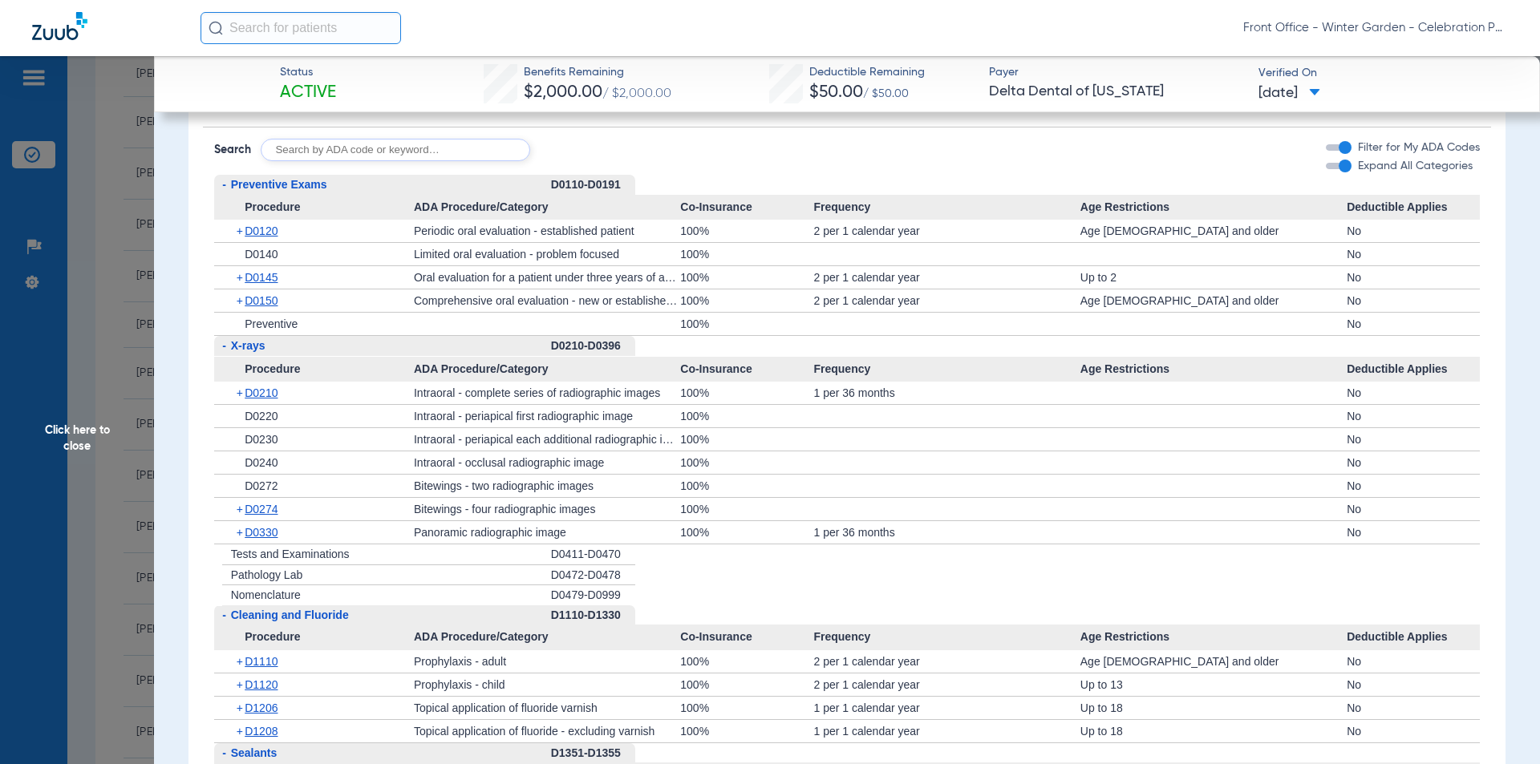
click at [264, 515] on div "+ D0274" at bounding box center [319, 509] width 188 height 22
click at [267, 516] on span "D0274" at bounding box center [261, 509] width 33 height 13
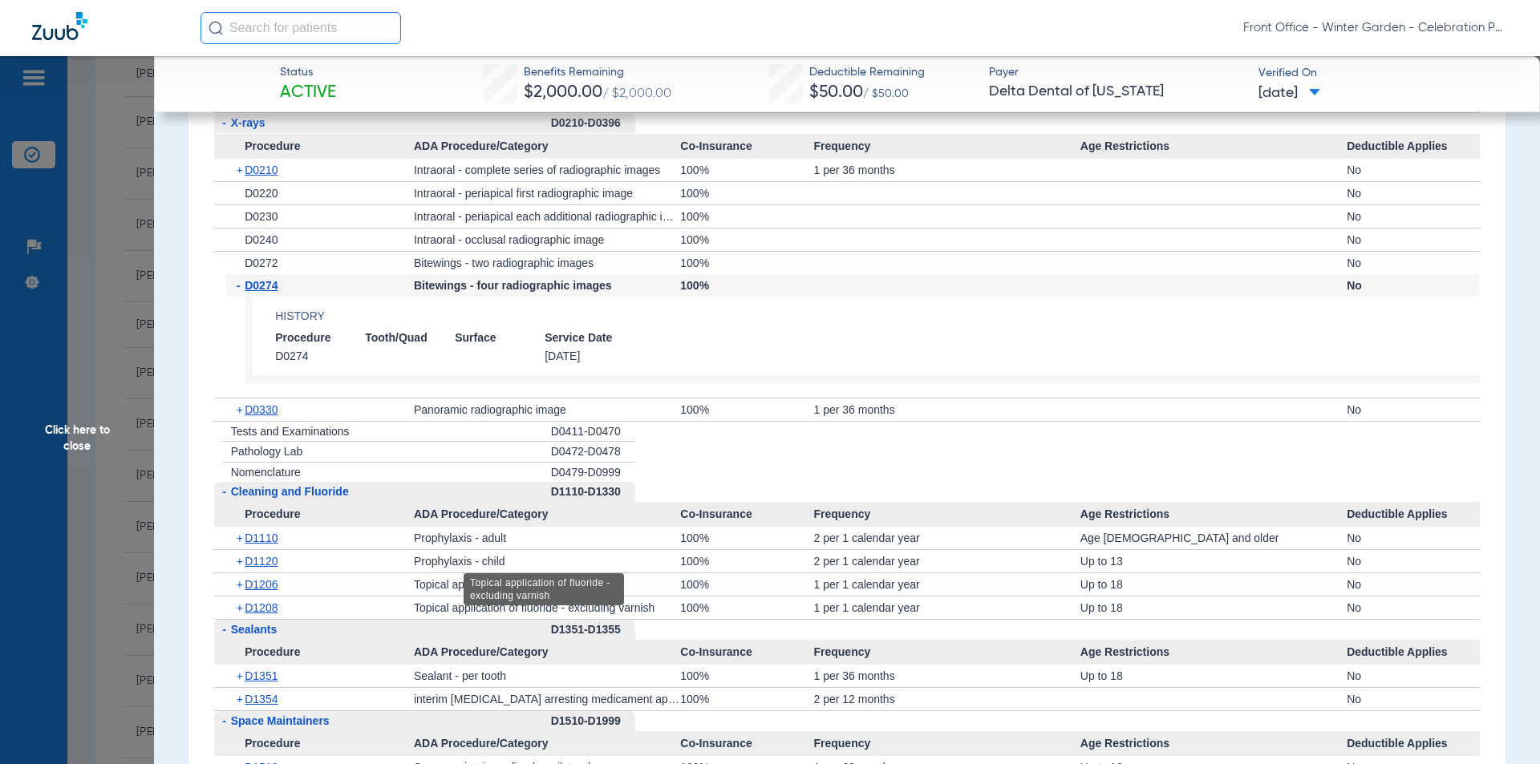
scroll to position [1925, 0]
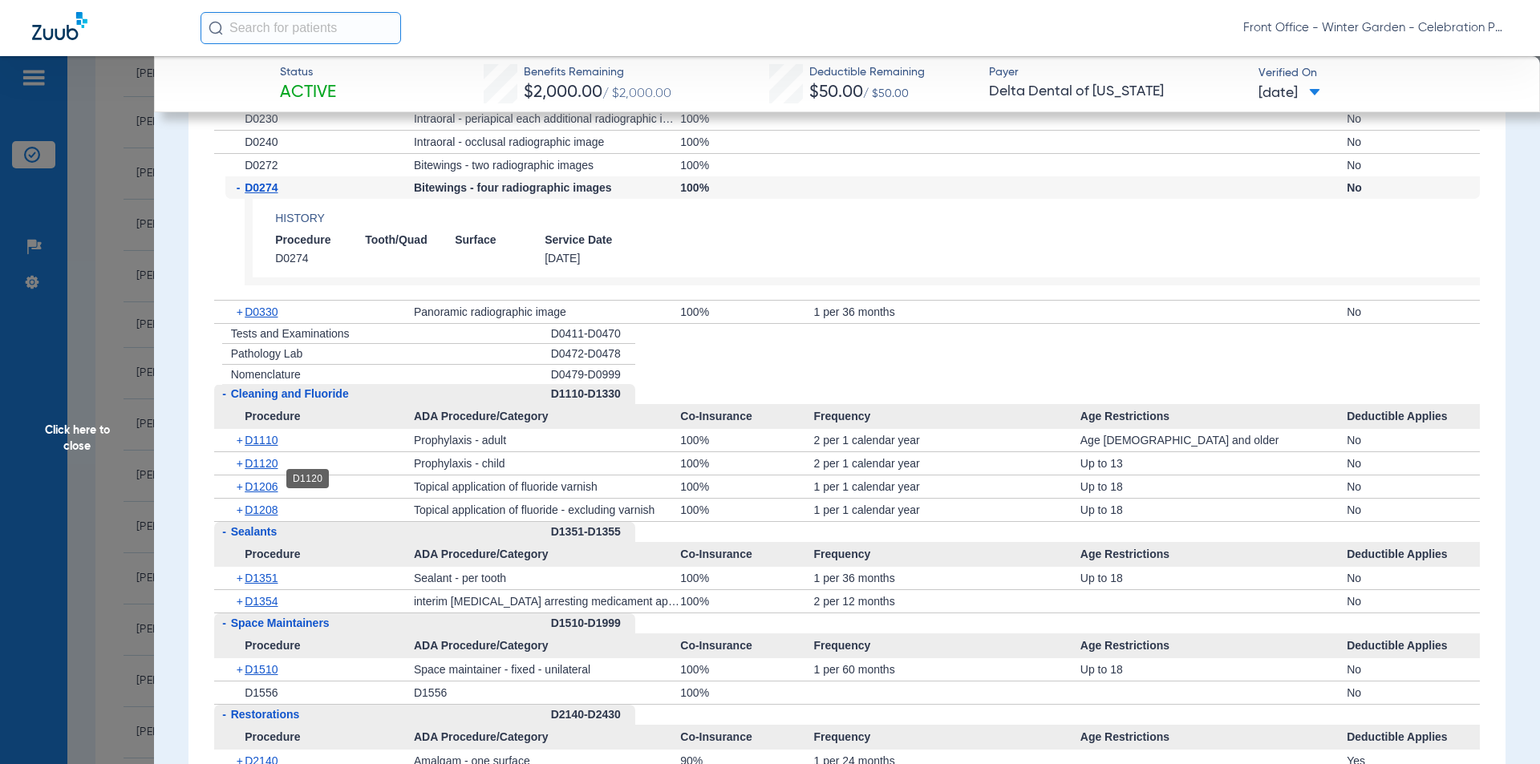
click at [268, 470] on span "D1120" at bounding box center [261, 463] width 33 height 13
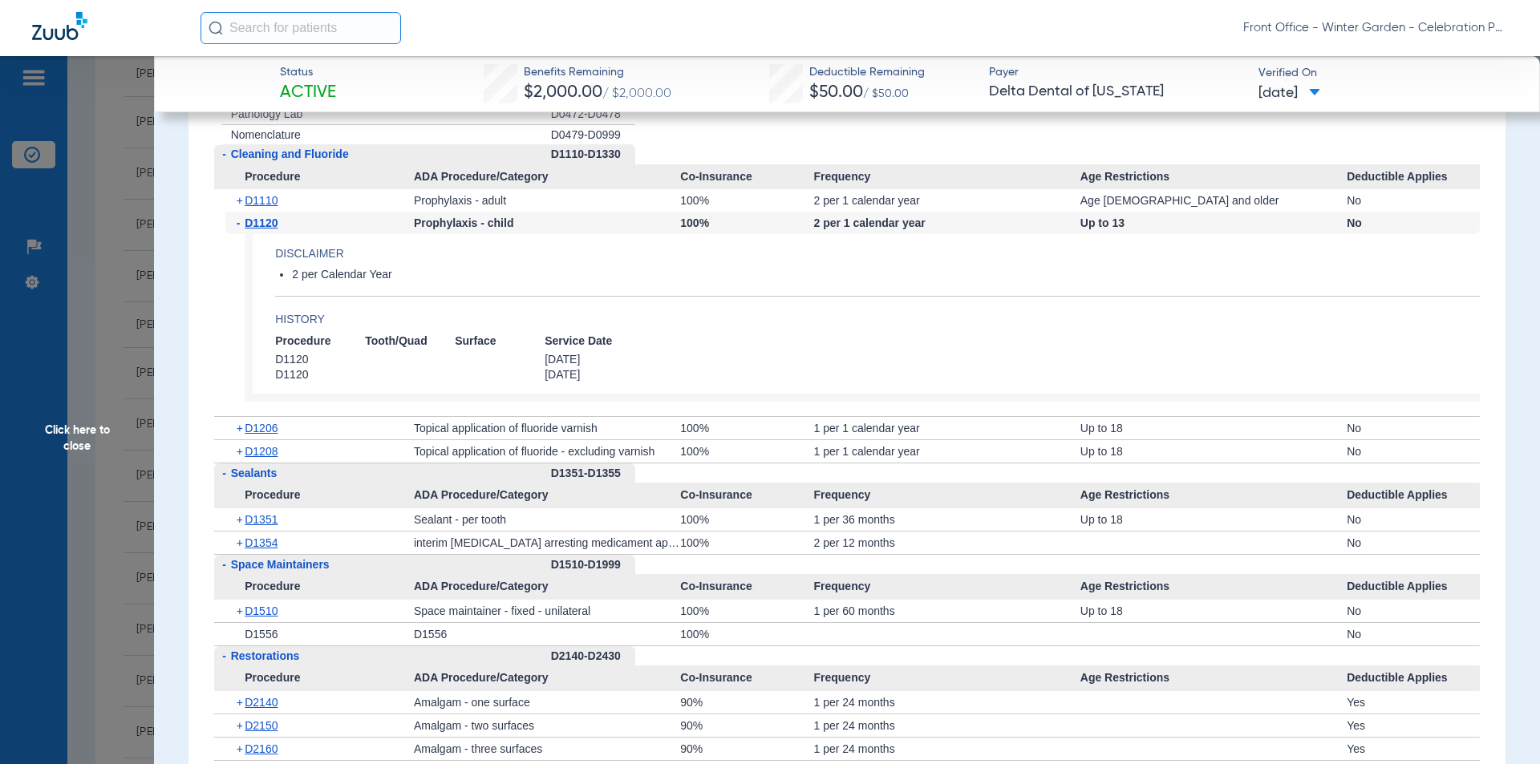
scroll to position [2166, 0]
click at [278, 457] on span "D1208" at bounding box center [261, 450] width 33 height 13
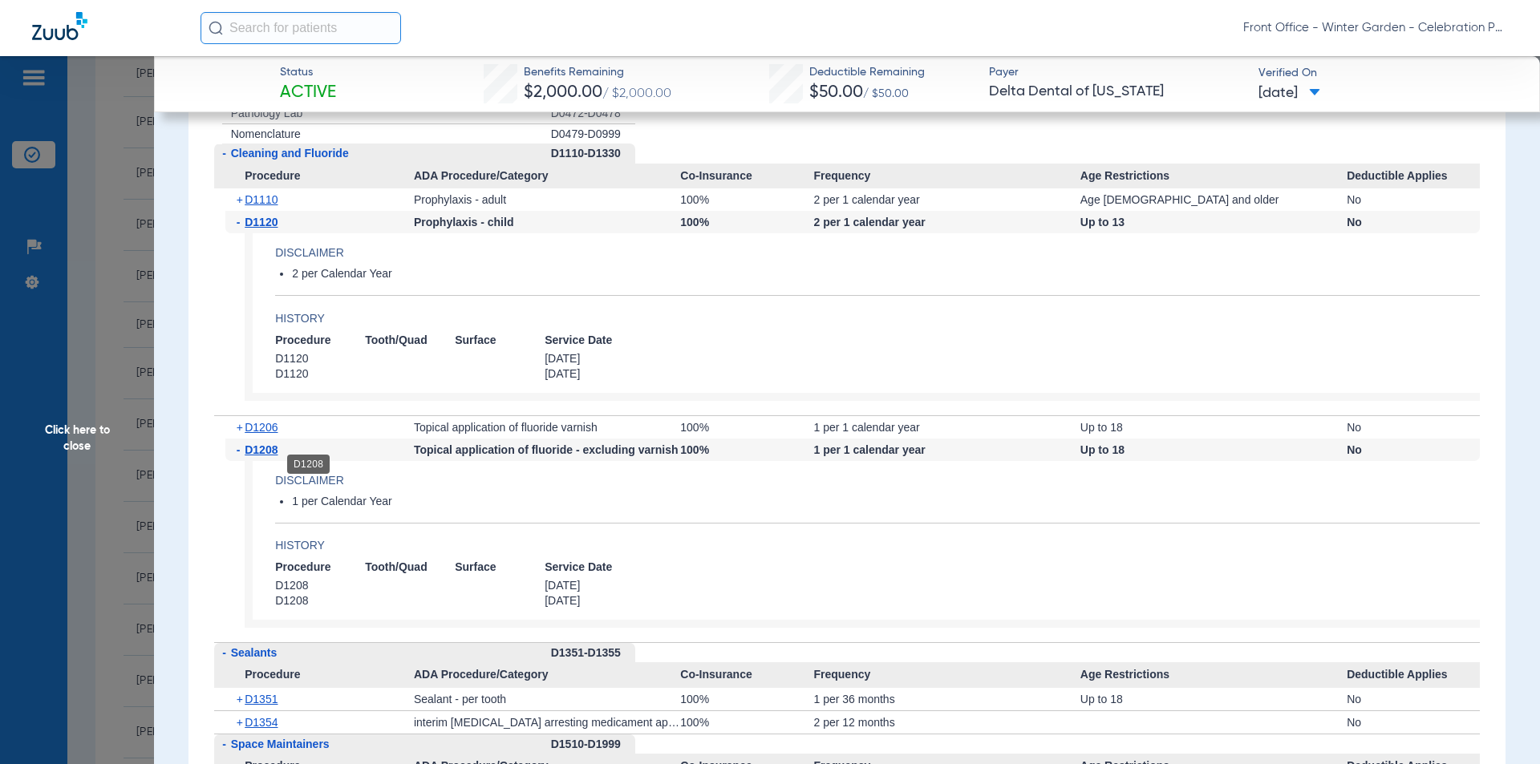
click at [263, 456] on span "D1208" at bounding box center [261, 450] width 33 height 13
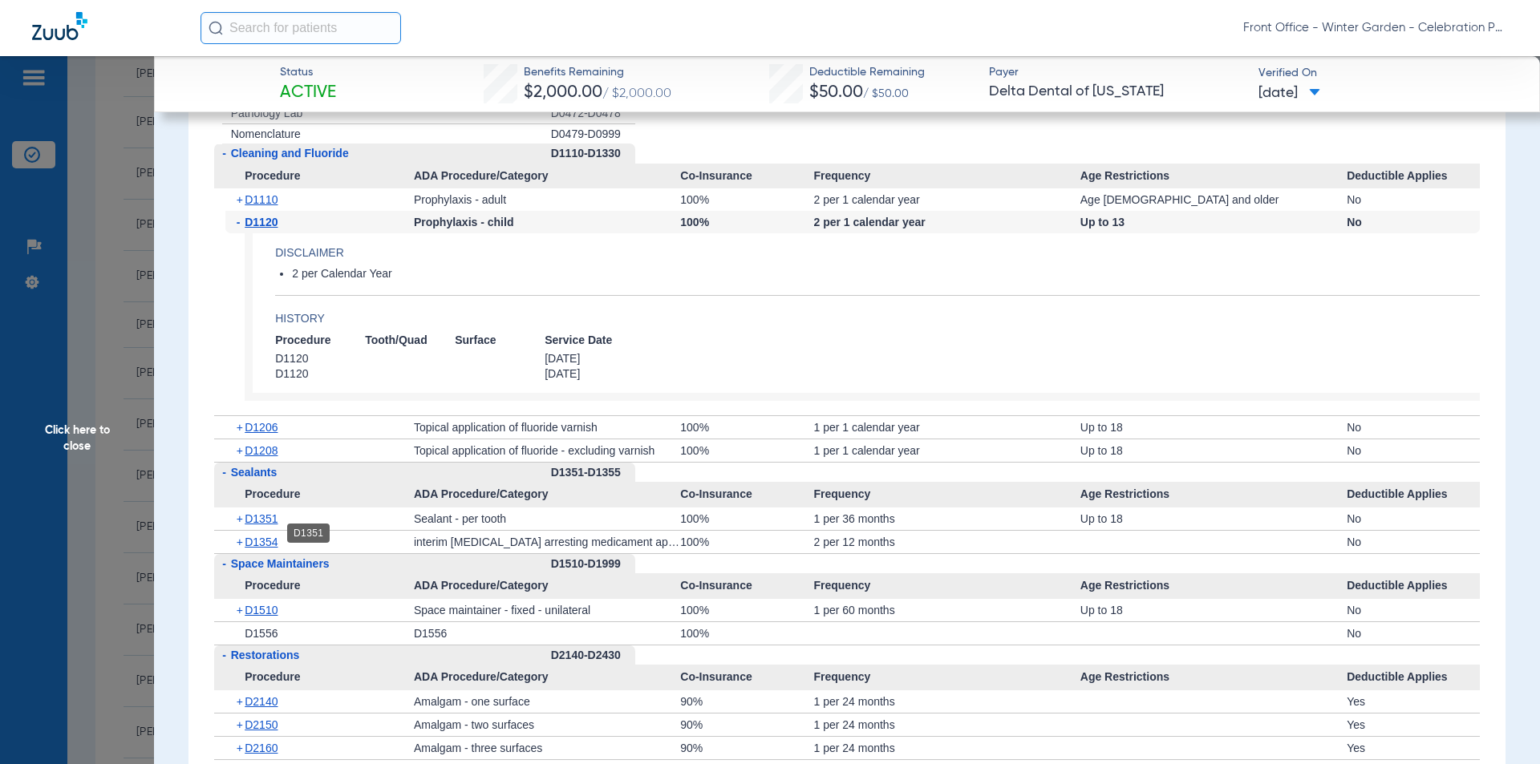
click at [278, 525] on span "D1351" at bounding box center [261, 519] width 33 height 13
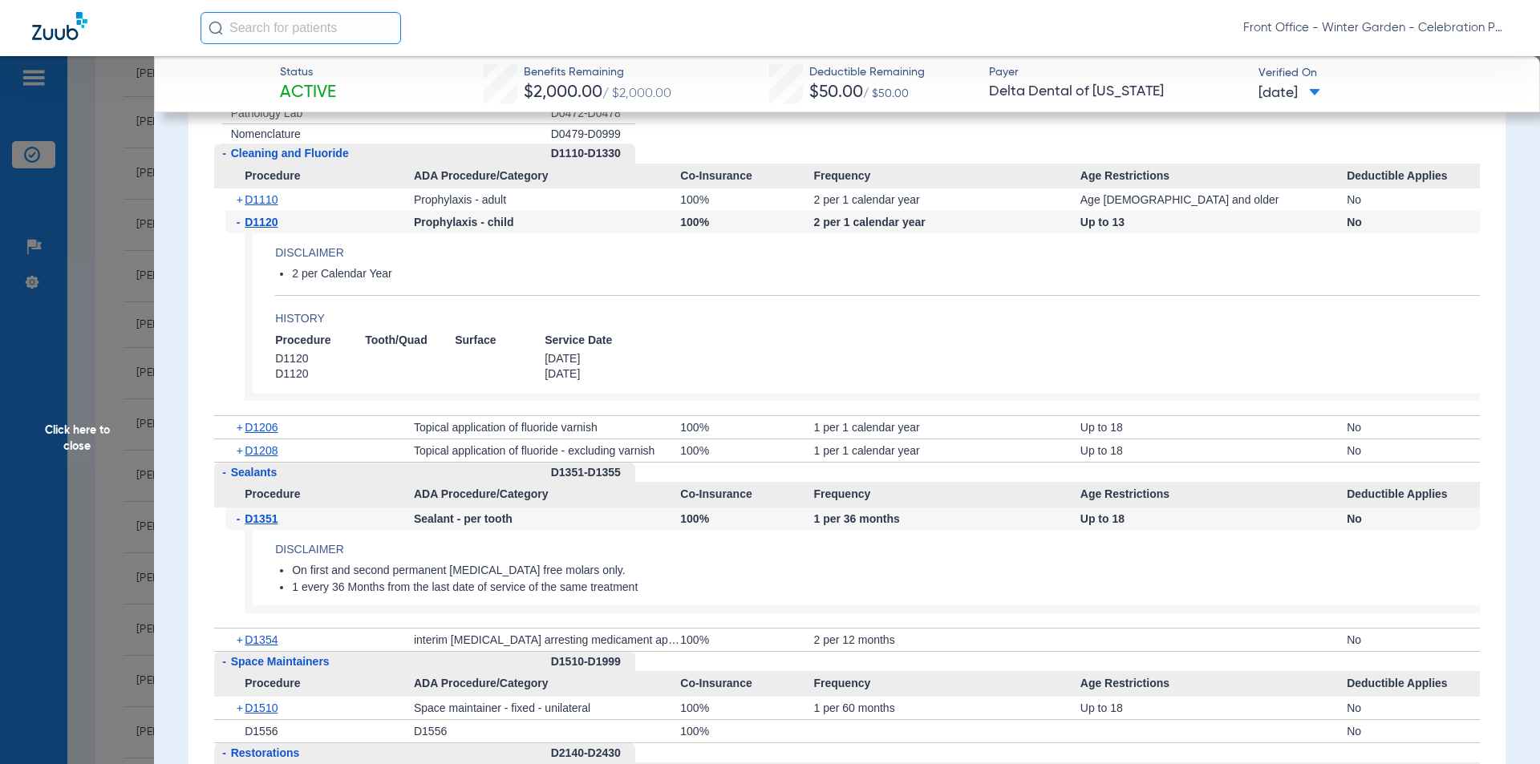
click at [278, 525] on span "D1351" at bounding box center [261, 519] width 33 height 13
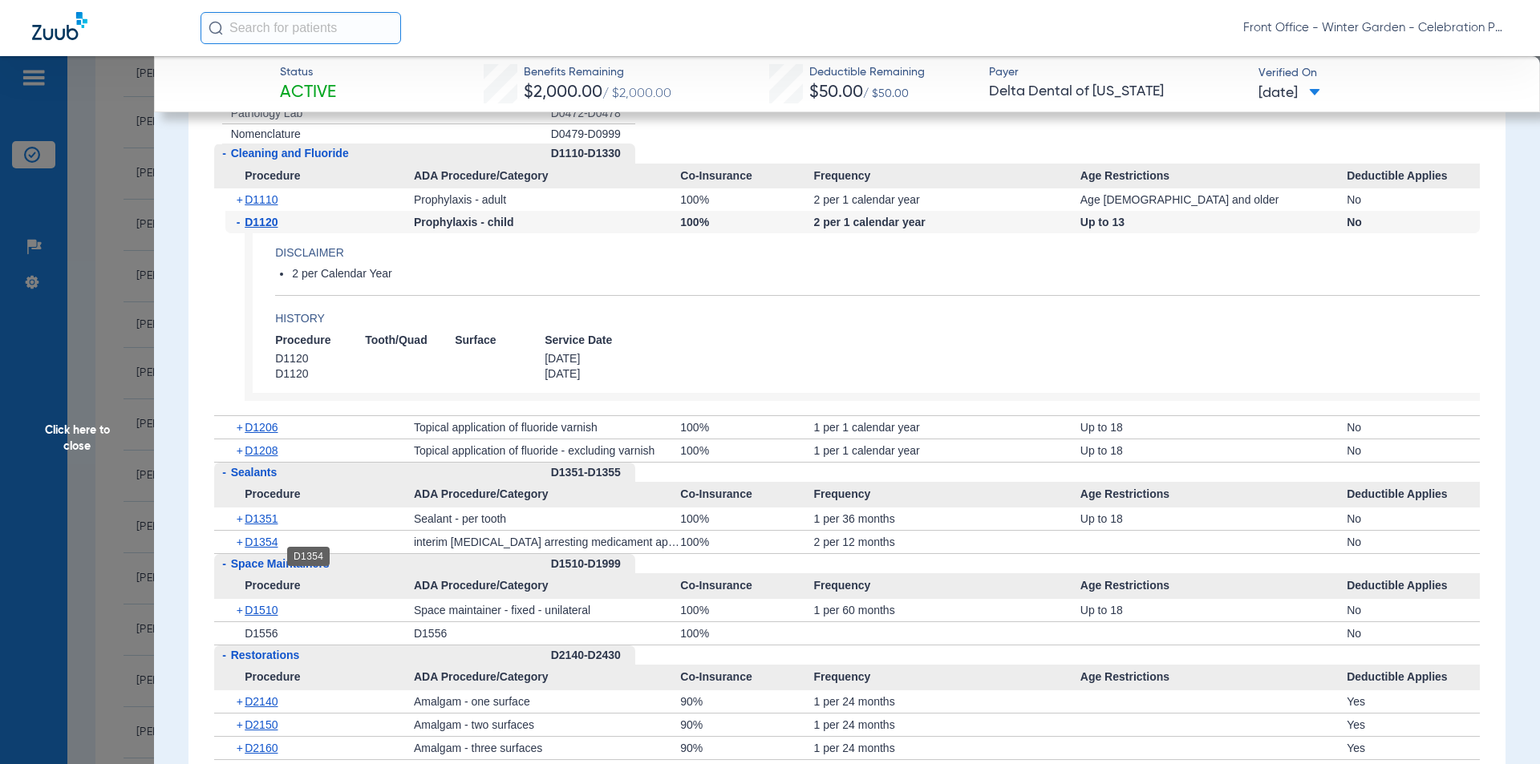
click at [267, 549] on span "D1354" at bounding box center [261, 542] width 33 height 13
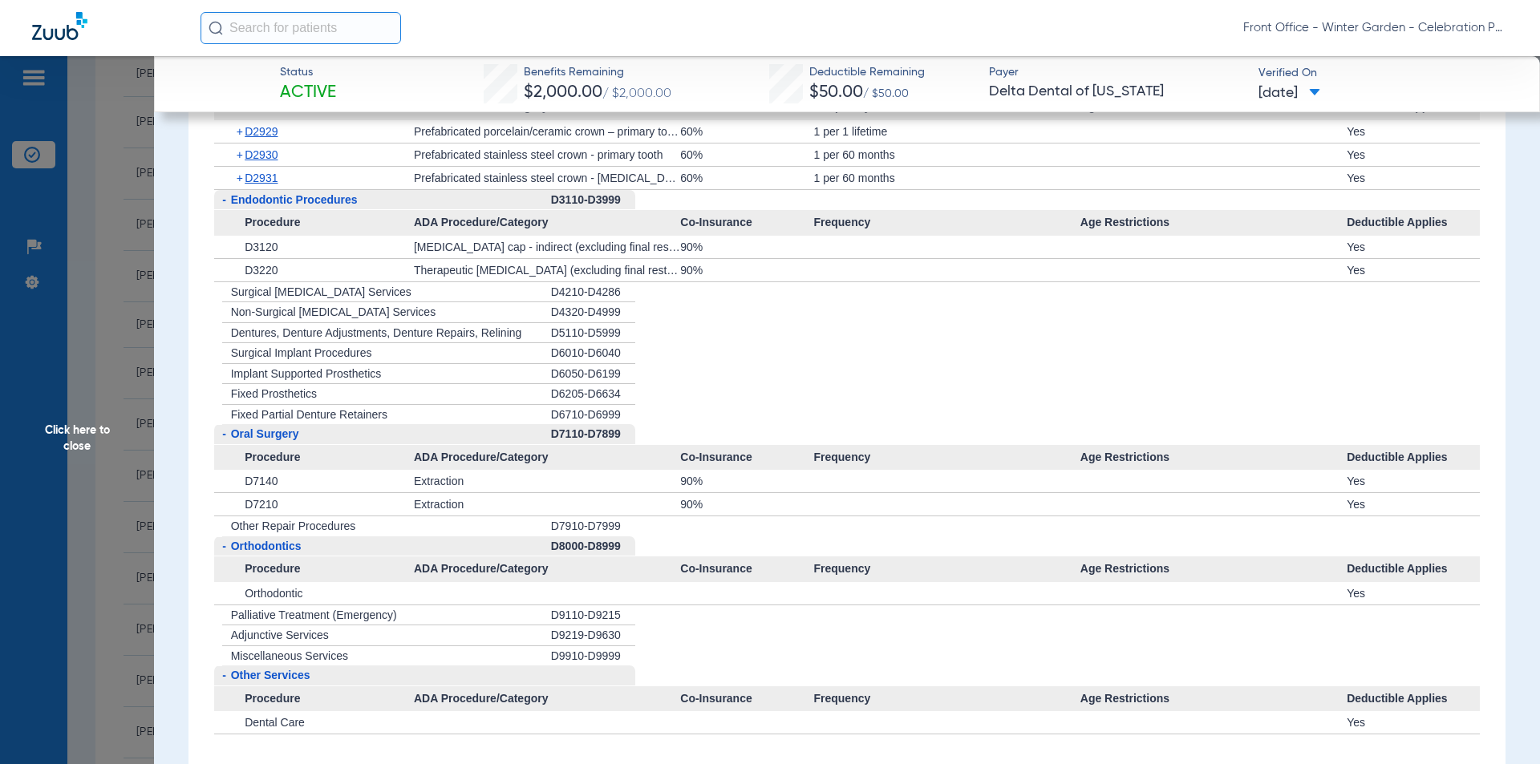
scroll to position [3716, 0]
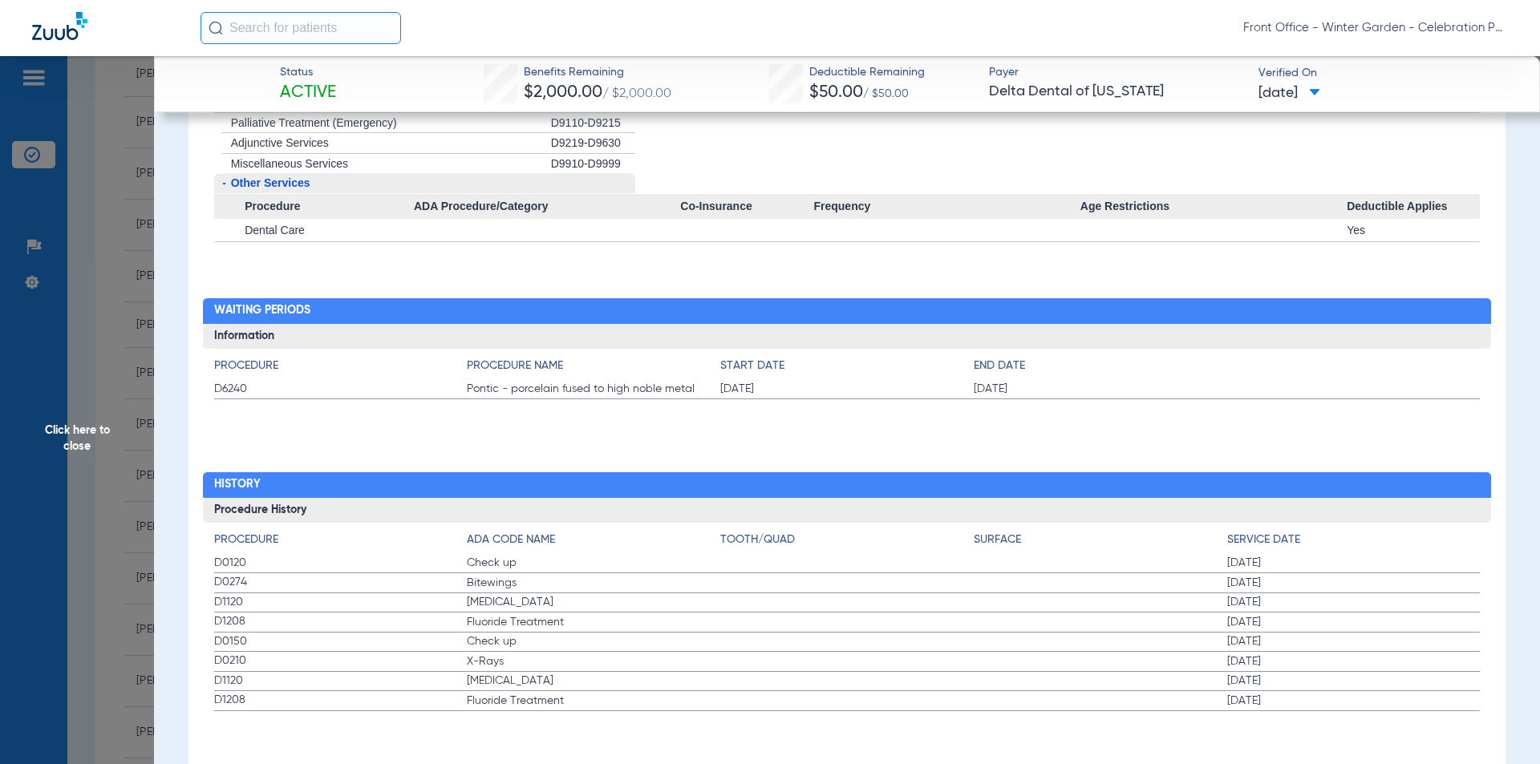
drag, startPoint x: 213, startPoint y: 581, endPoint x: 1305, endPoint y: 579, distance: 1091.6
click at [1305, 579] on label "D0274 Bitewings [DATE]" at bounding box center [847, 583] width 1266 height 20
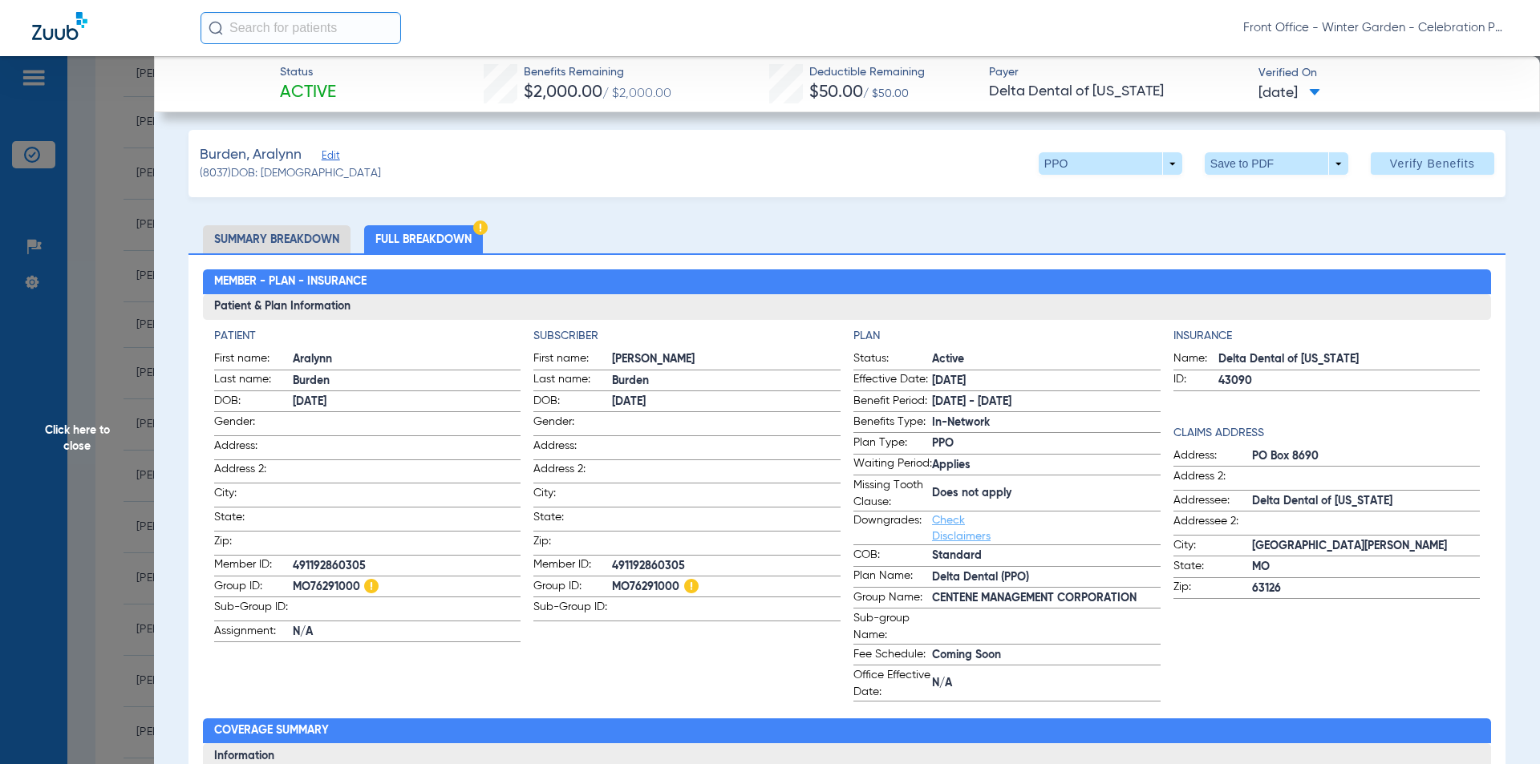
scroll to position [0, 0]
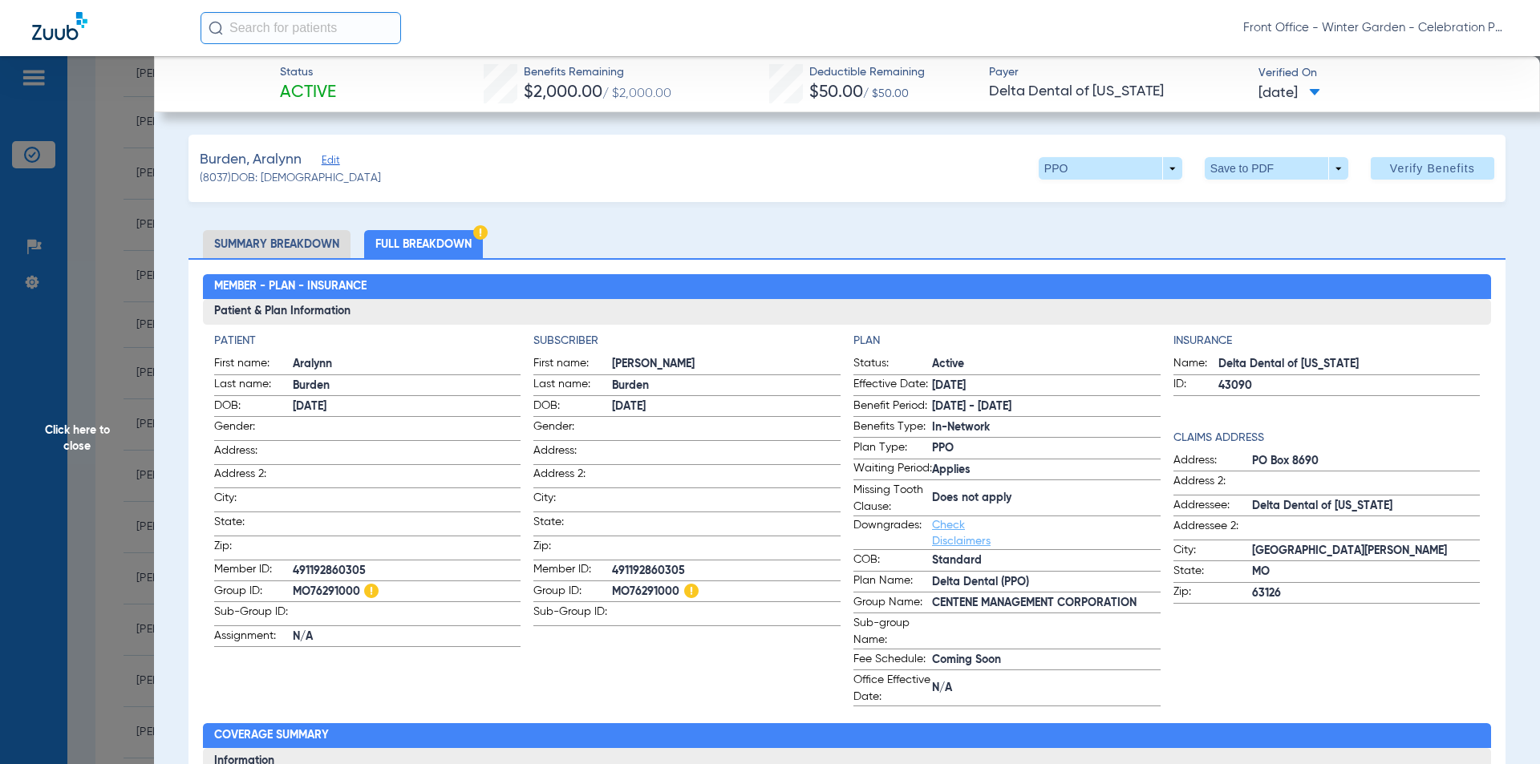
click at [108, 443] on span "Click here to close" at bounding box center [77, 438] width 154 height 764
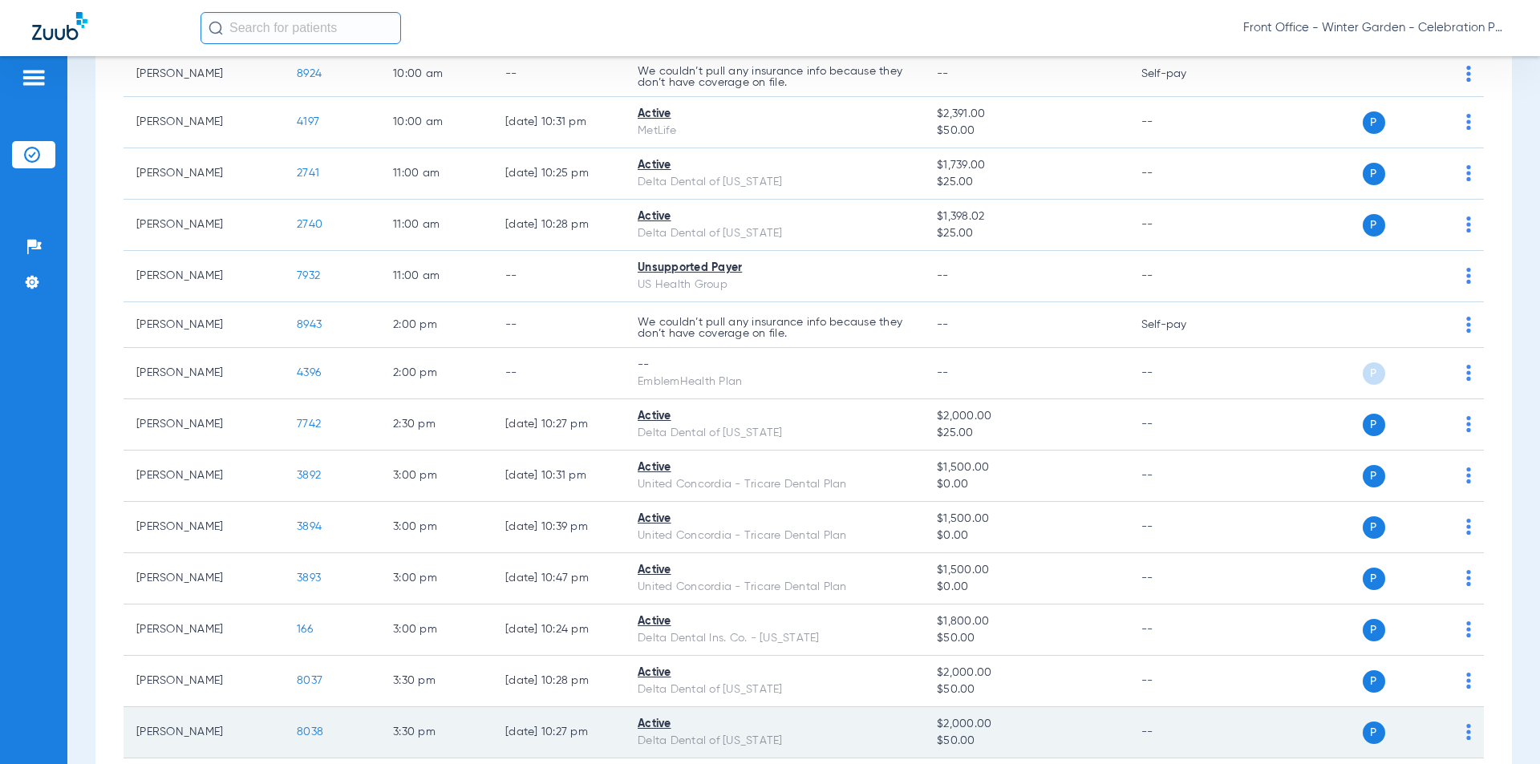
click at [306, 729] on span "8038" at bounding box center [310, 732] width 26 height 11
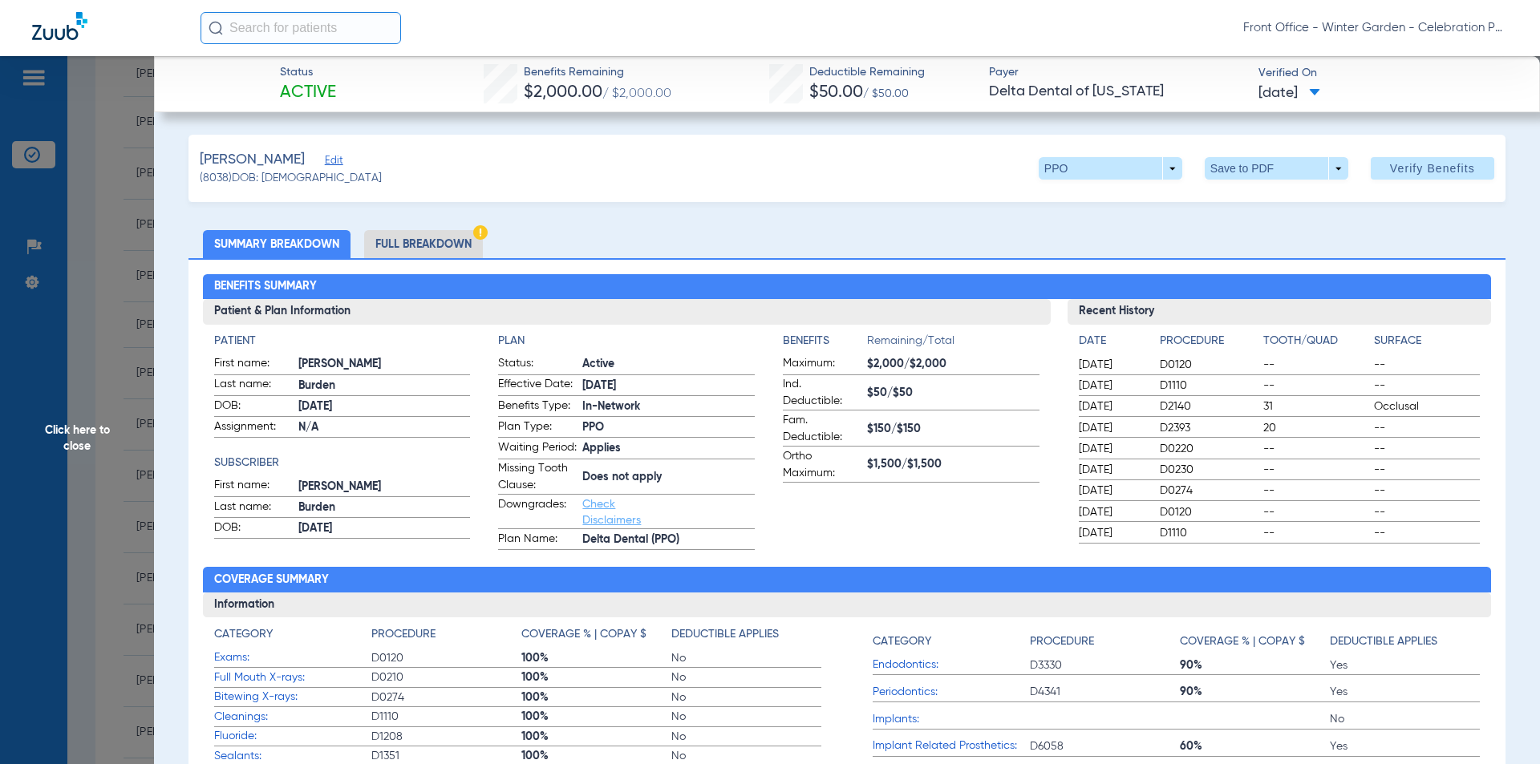
drag, startPoint x: 426, startPoint y: 250, endPoint x: 554, endPoint y: 260, distance: 128.7
click at [425, 250] on li "Full Breakdown" at bounding box center [423, 244] width 119 height 28
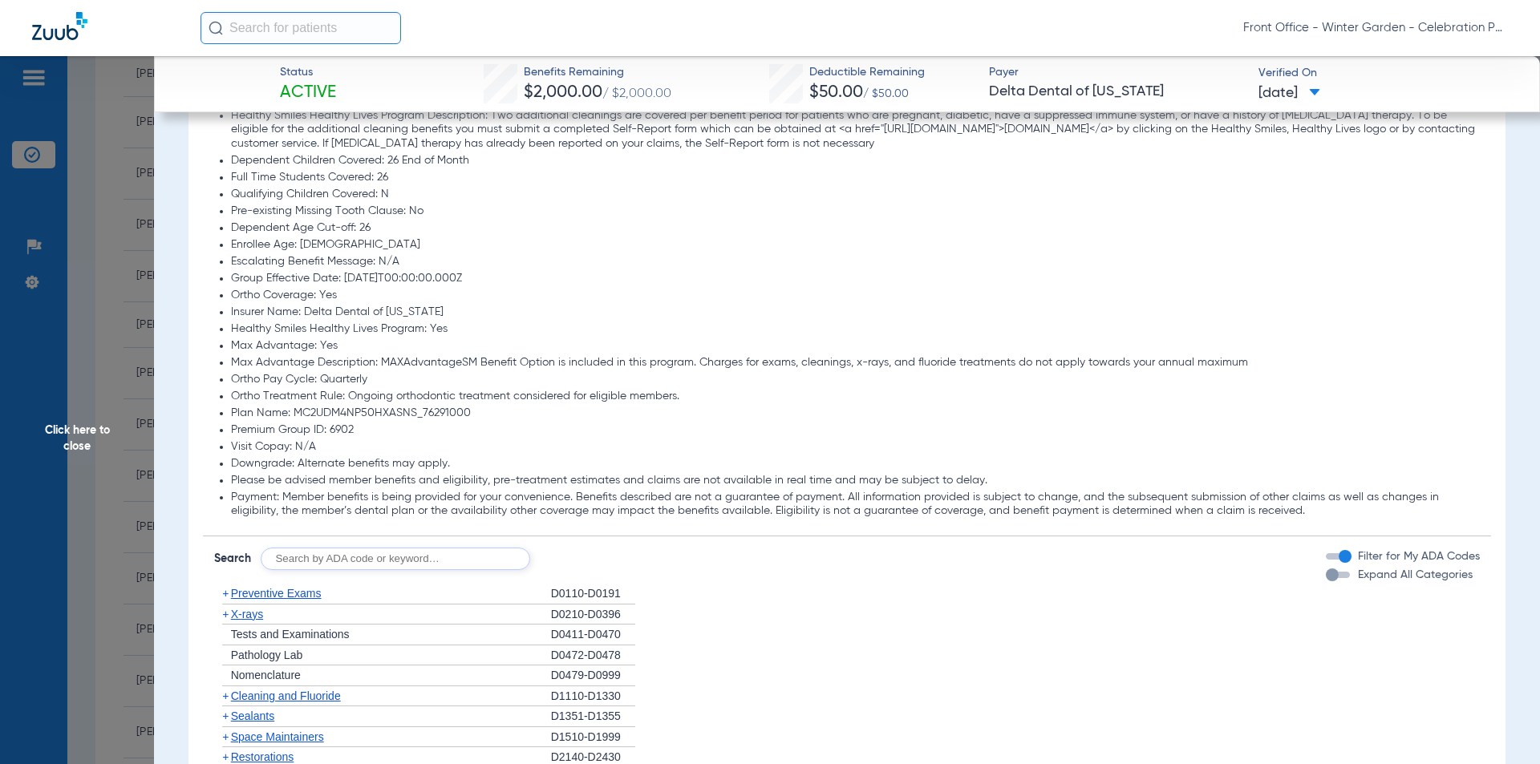
scroll to position [1283, 0]
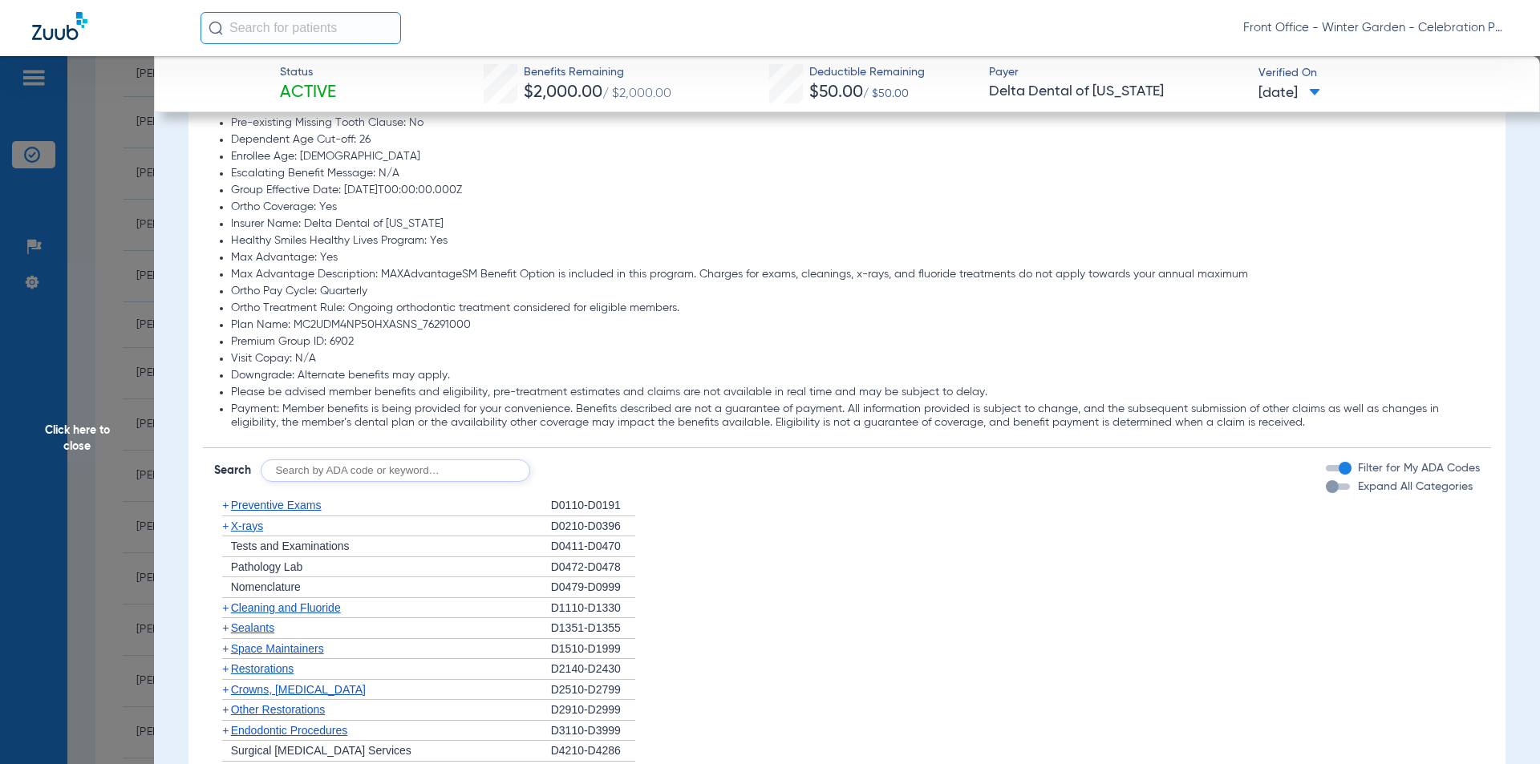
click at [1365, 492] on span "Expand All Categories" at bounding box center [1415, 486] width 115 height 11
click at [1355, 490] on button "Expand All Categories" at bounding box center [1340, 487] width 29 height 6
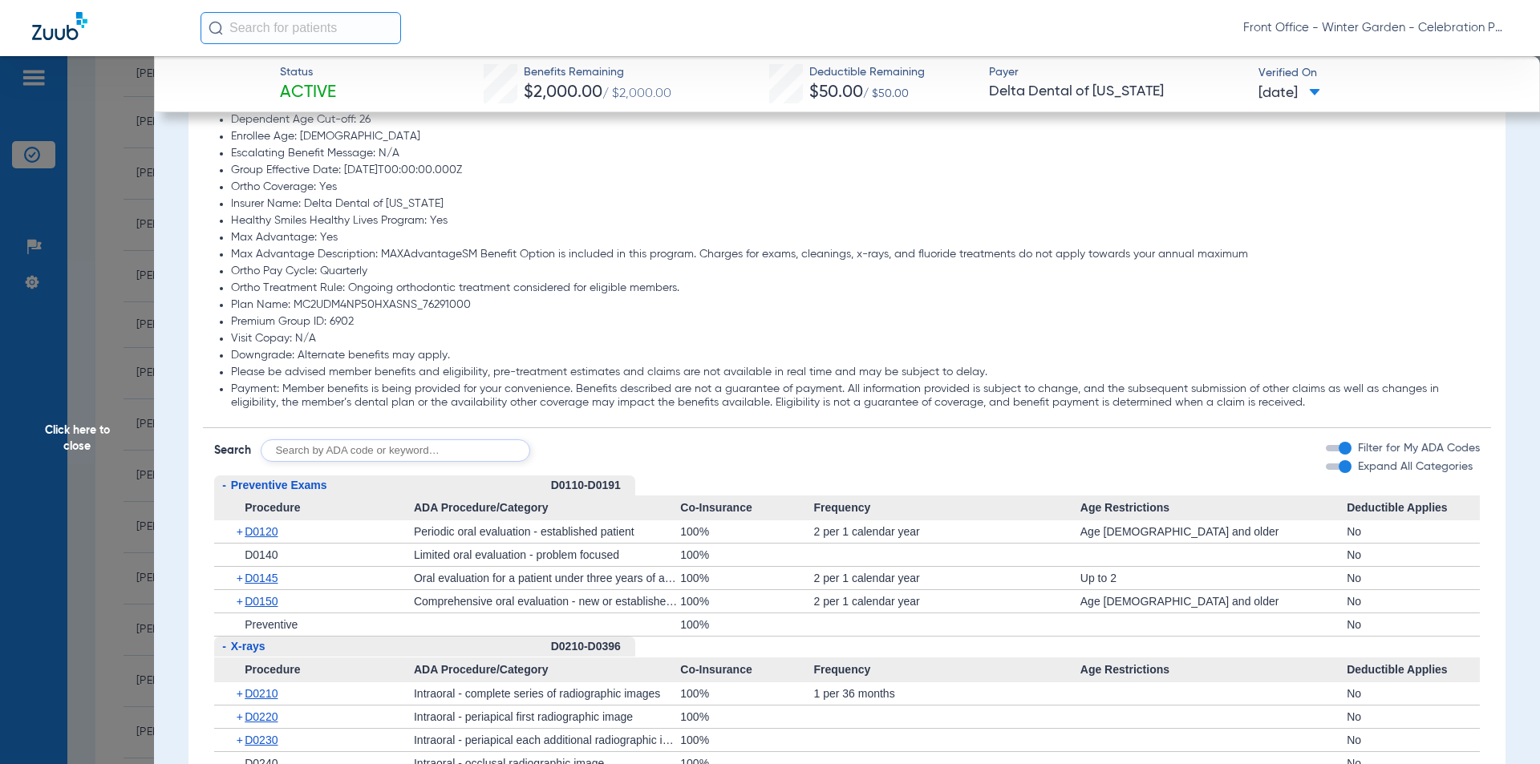
scroll to position [1604, 0]
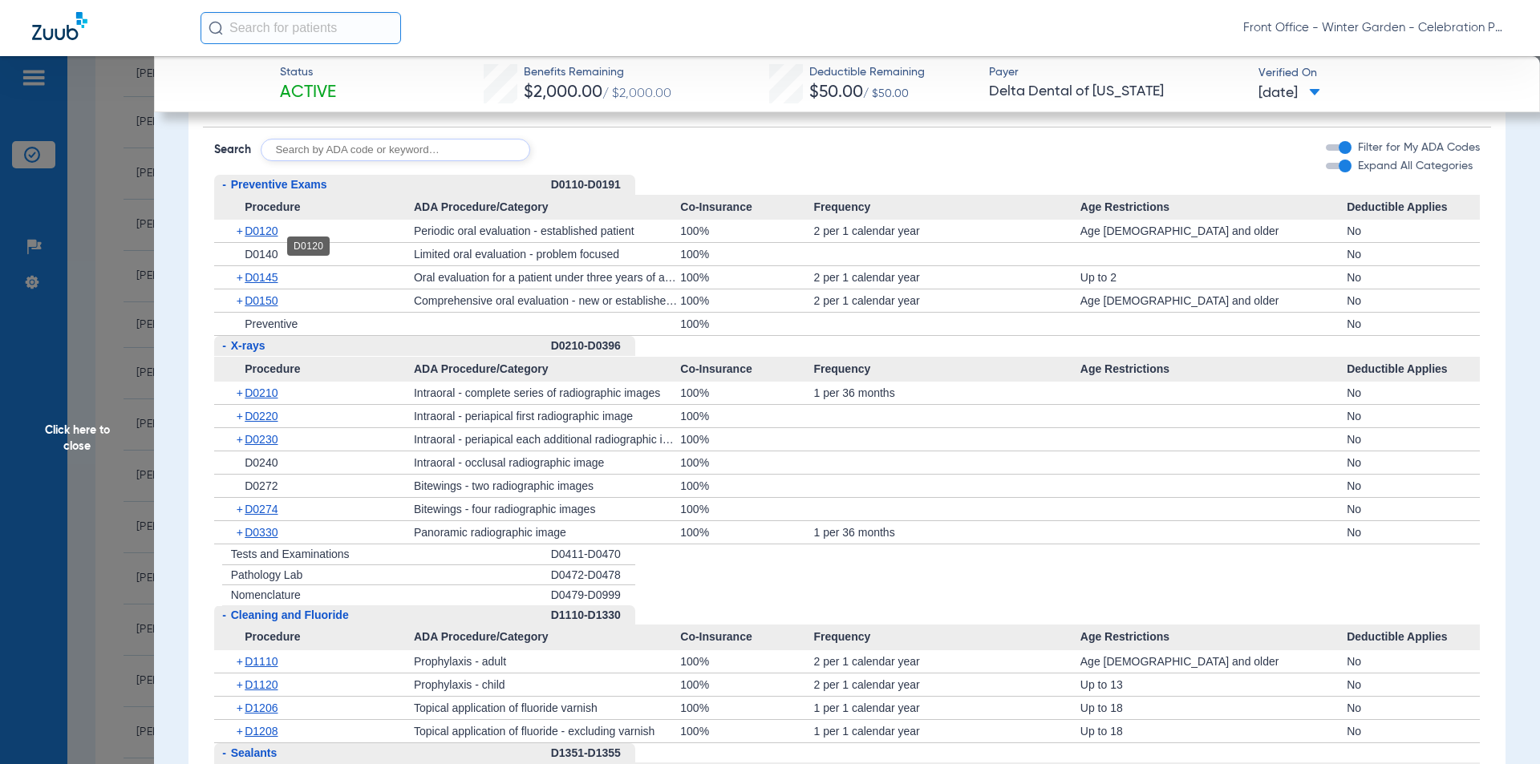
click at [246, 237] on span "D0120" at bounding box center [261, 231] width 33 height 13
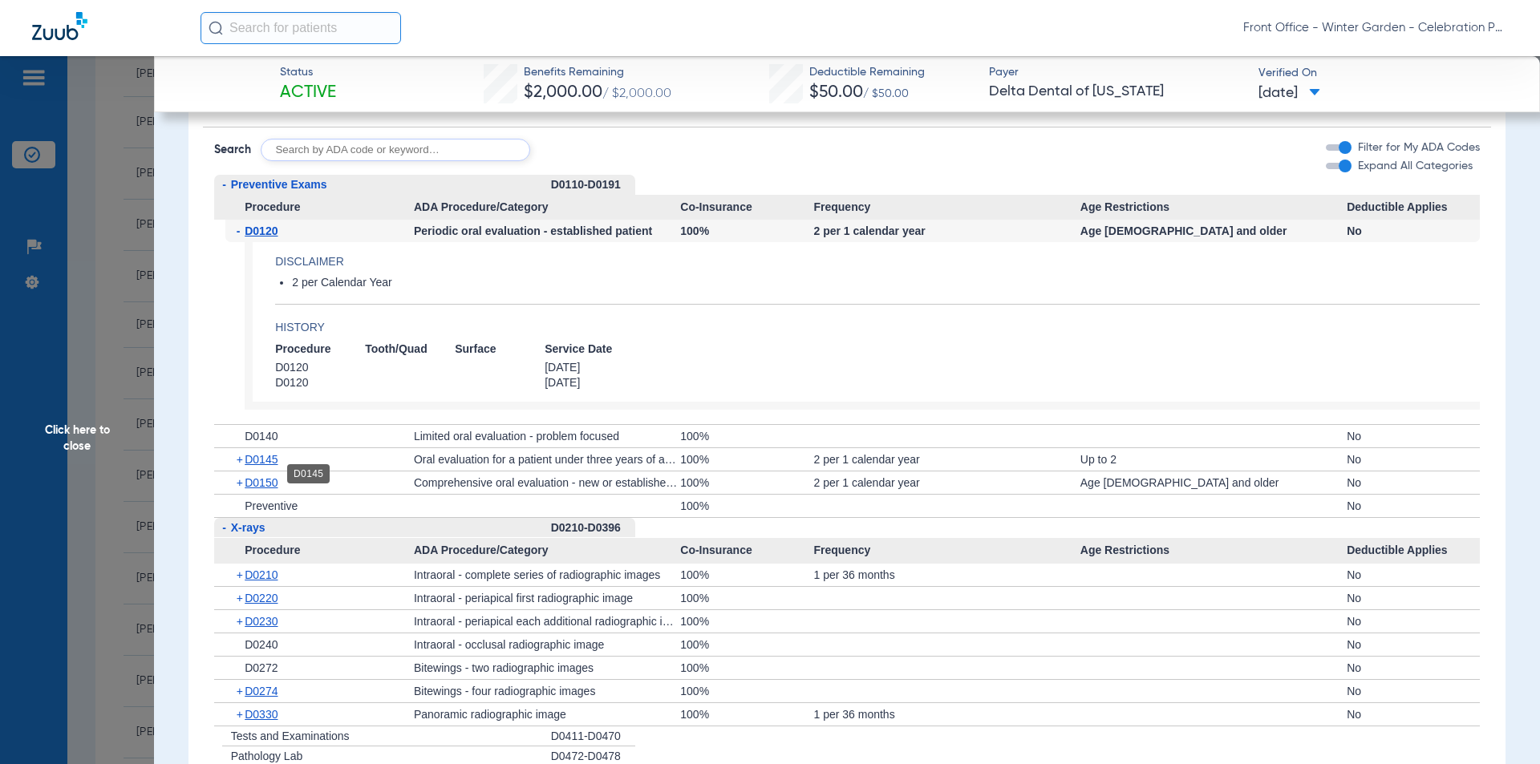
click at [264, 466] on span "D0145" at bounding box center [261, 459] width 33 height 13
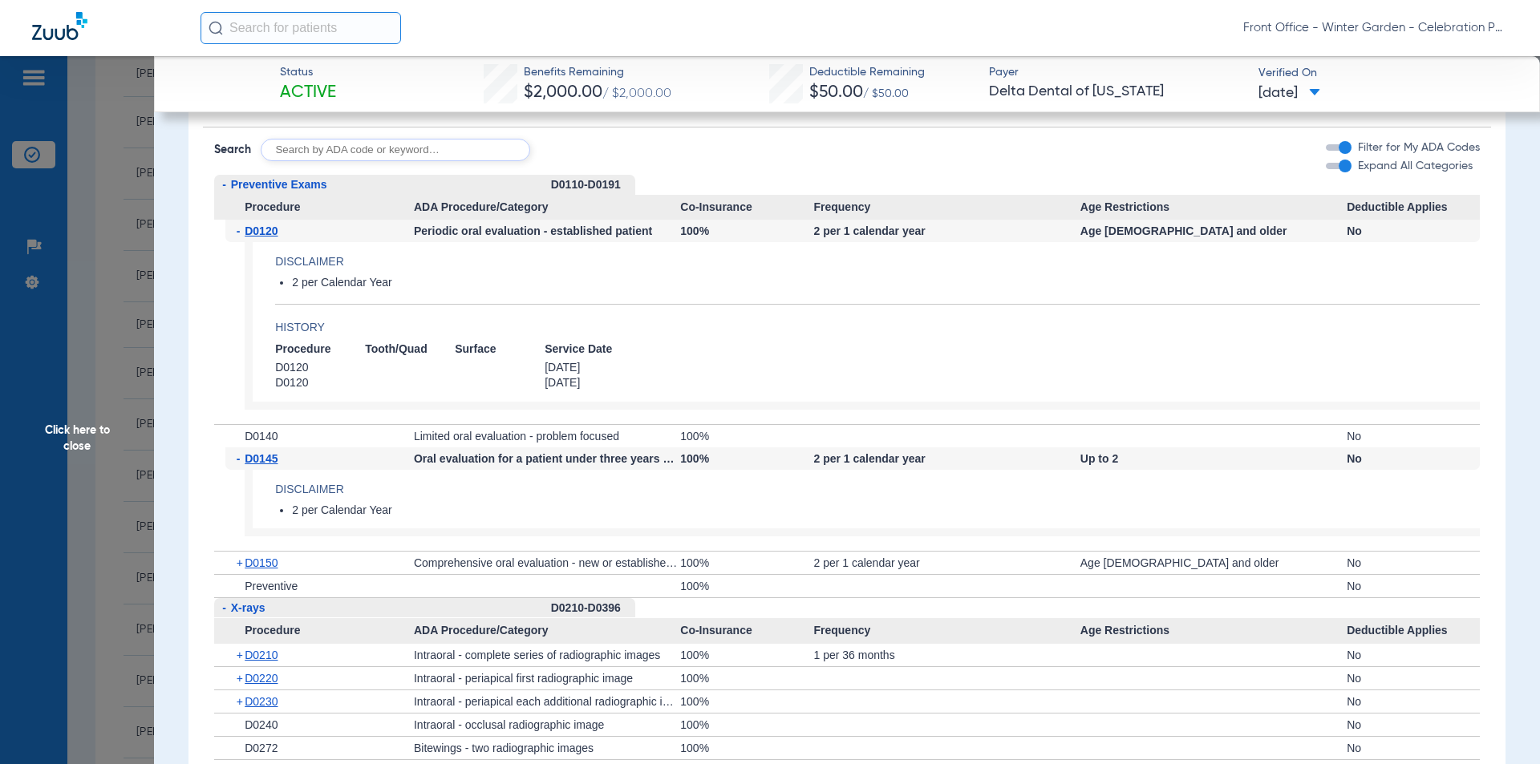
click at [282, 574] on div "+ D0150" at bounding box center [319, 563] width 188 height 22
click at [277, 574] on div "+ D0150" at bounding box center [319, 563] width 188 height 22
click at [269, 569] on span "D0150" at bounding box center [261, 563] width 33 height 13
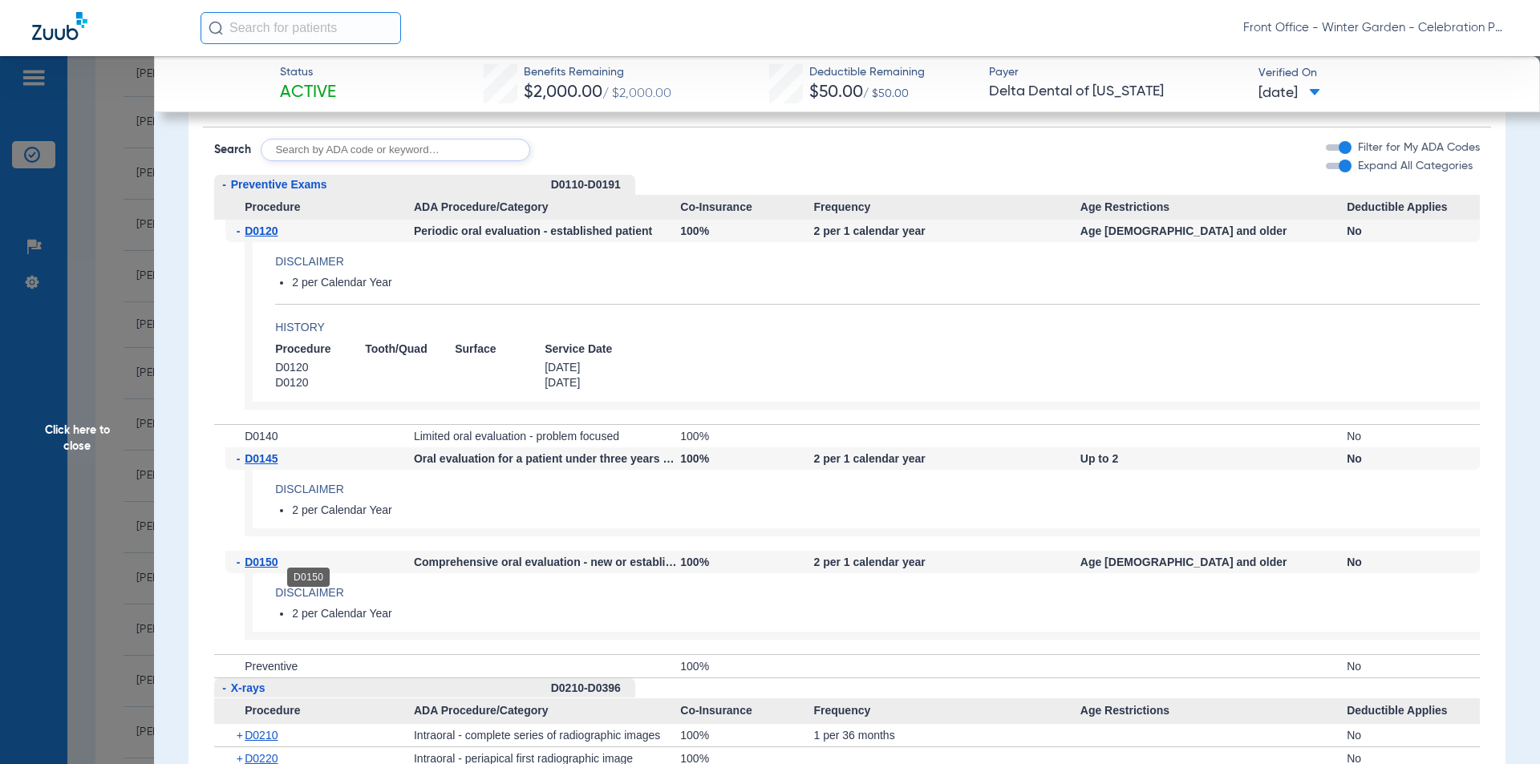
drag, startPoint x: 269, startPoint y: 580, endPoint x: 249, endPoint y: 533, distance: 50.7
click at [268, 569] on span "D0150" at bounding box center [261, 562] width 33 height 13
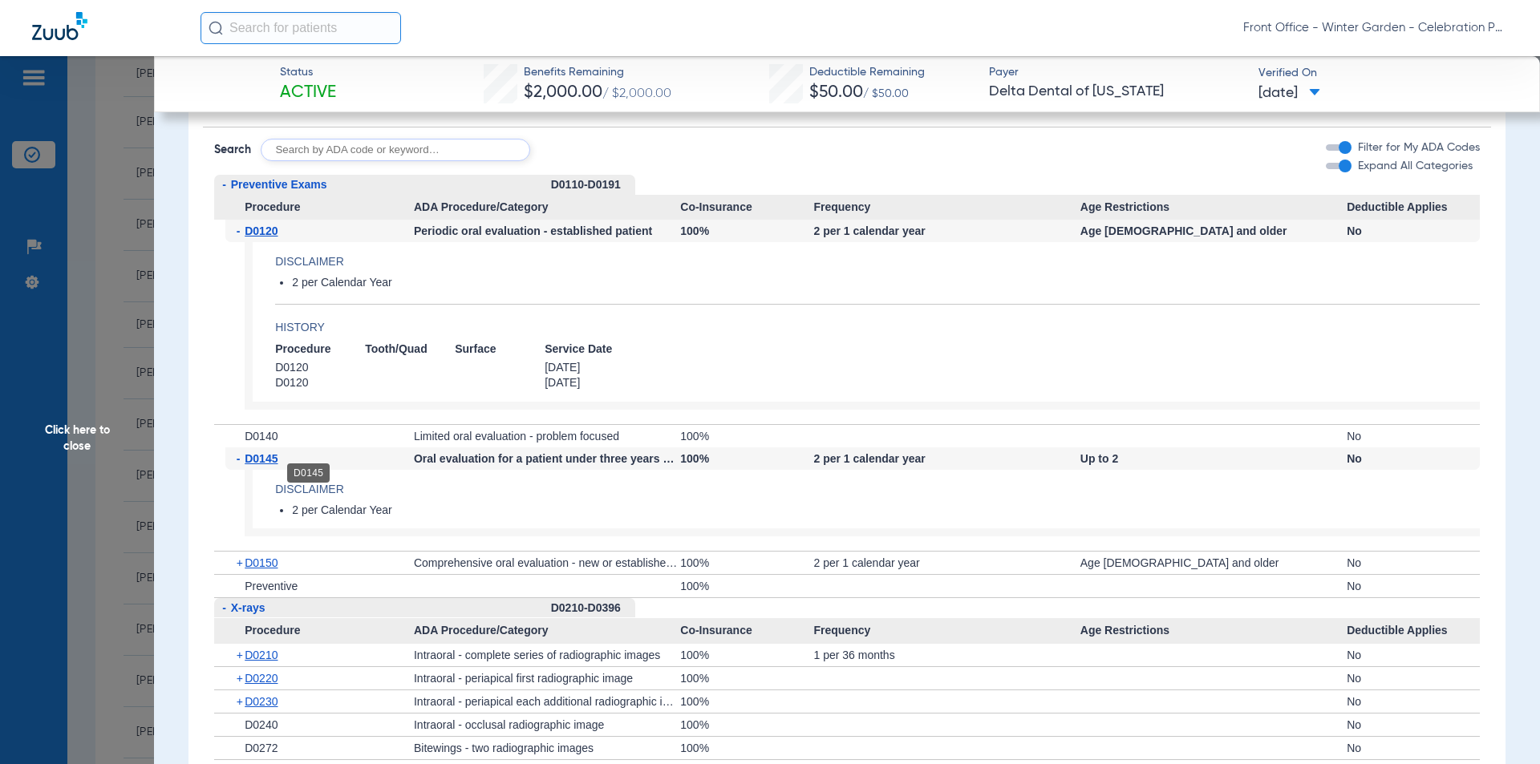
click at [256, 465] on span "D0145" at bounding box center [261, 458] width 33 height 13
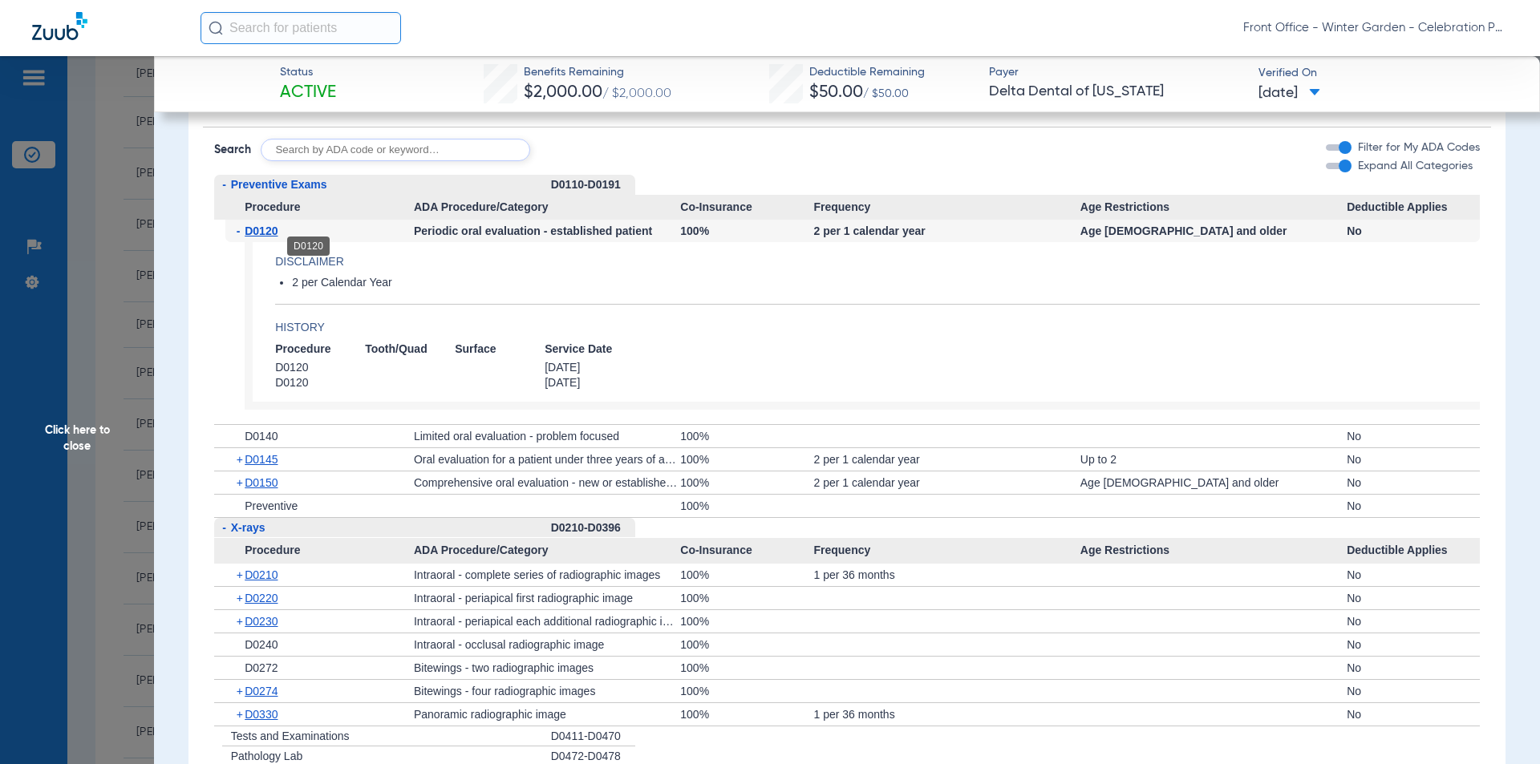
click at [269, 237] on span "D0120" at bounding box center [261, 231] width 33 height 13
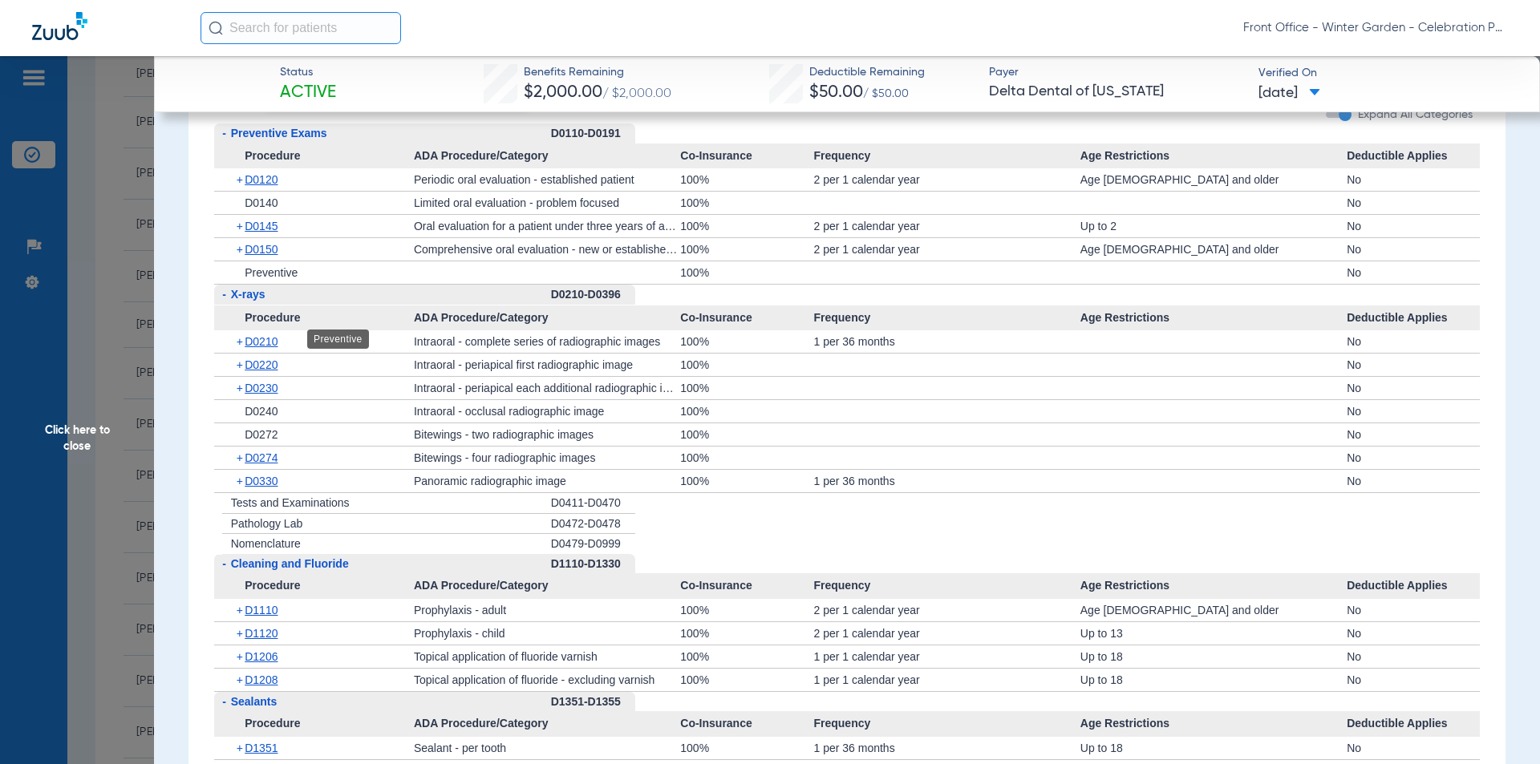
scroll to position [1765, 0]
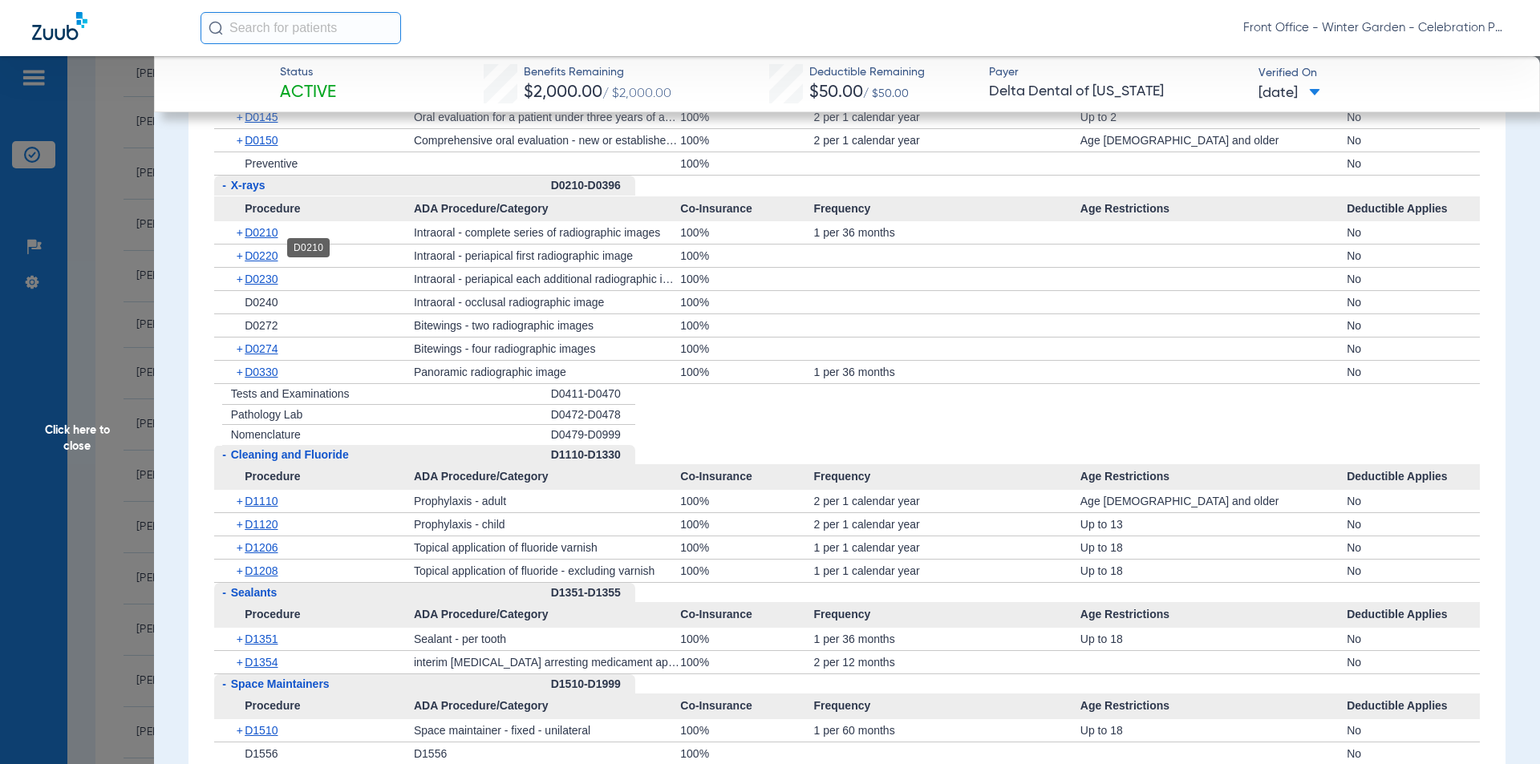
click at [276, 239] on span "D0210" at bounding box center [261, 232] width 33 height 13
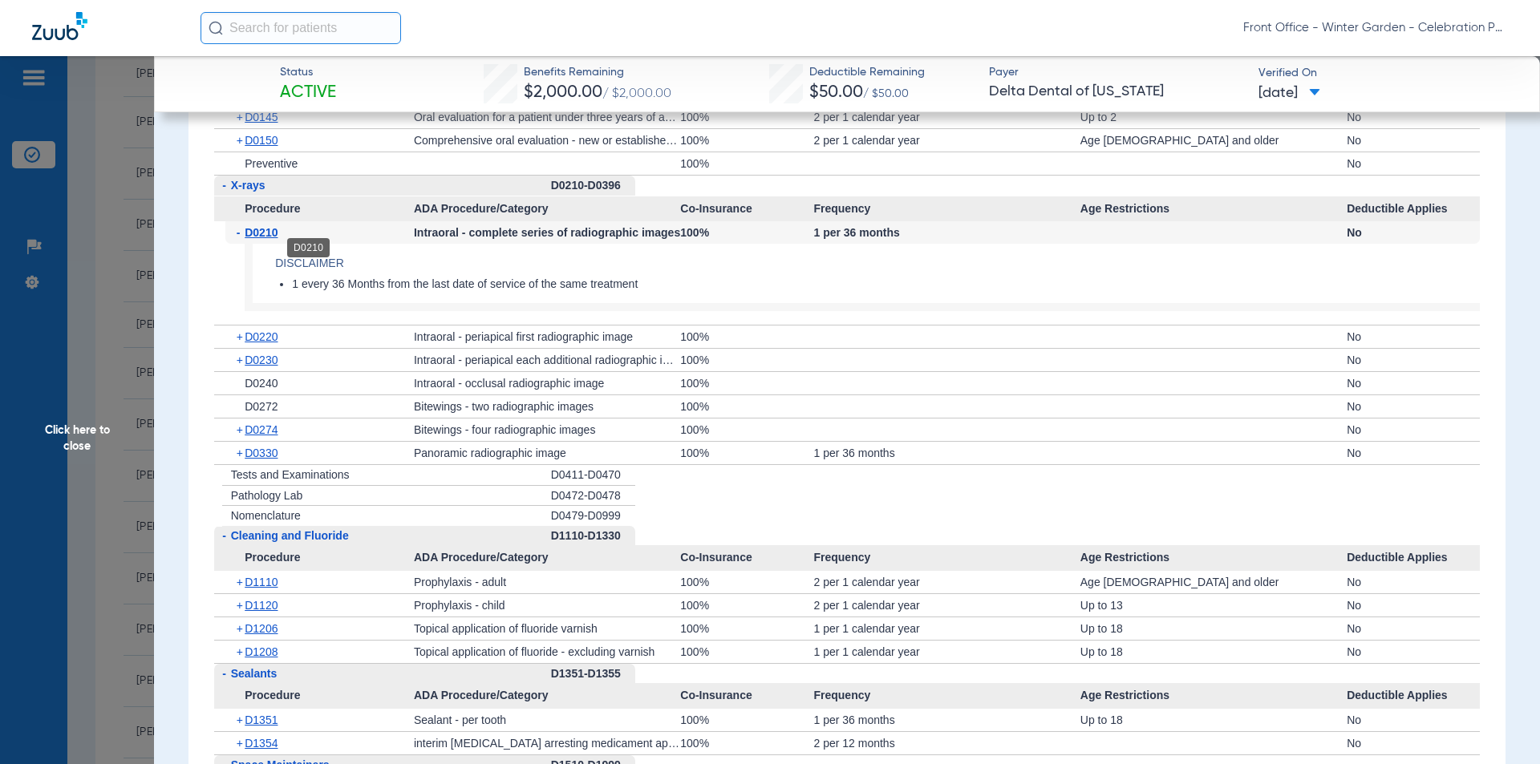
click at [270, 239] on span "D0210" at bounding box center [261, 232] width 33 height 13
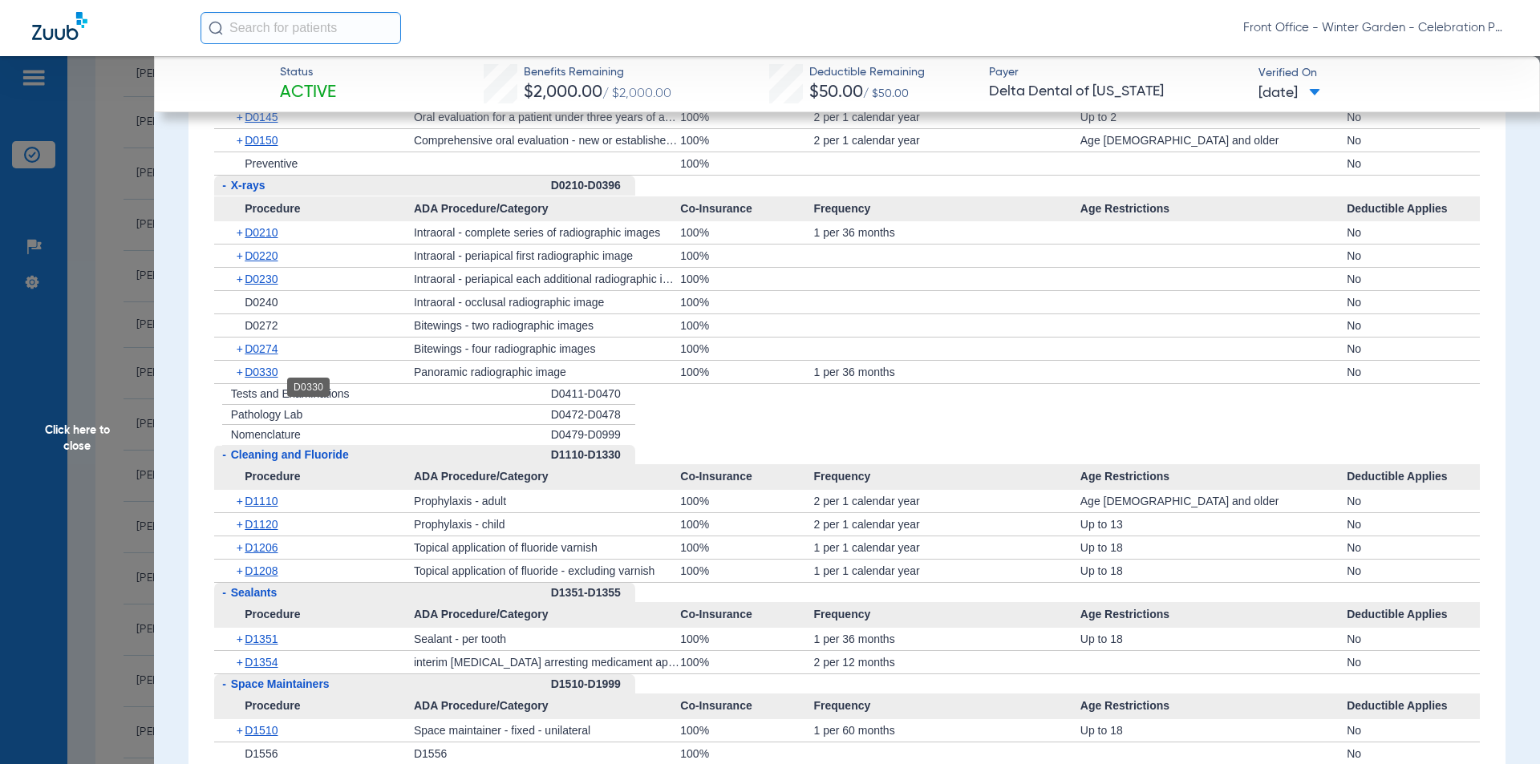
click at [266, 379] on span "D0330" at bounding box center [261, 372] width 33 height 13
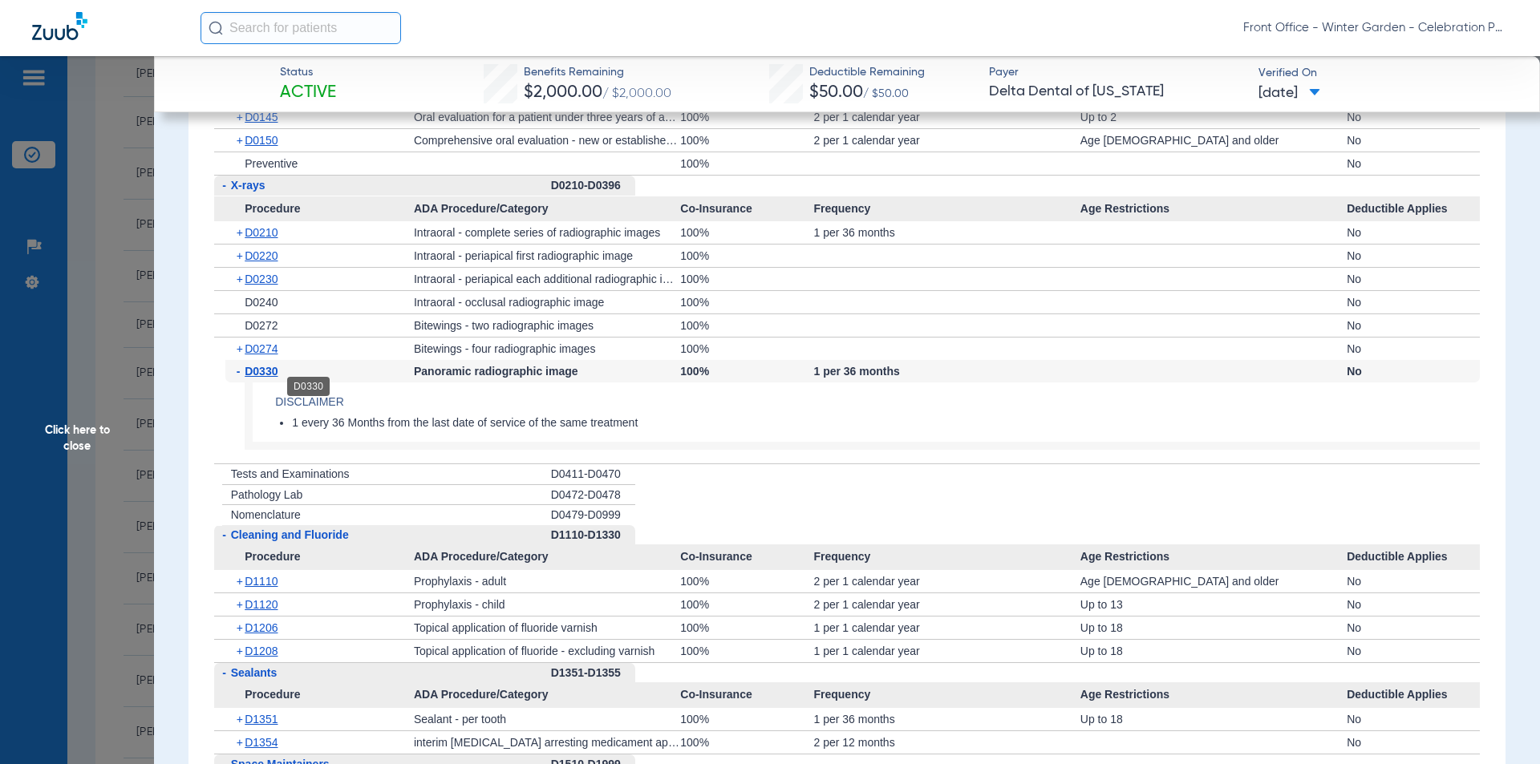
click at [276, 378] on span "D0330" at bounding box center [261, 371] width 33 height 13
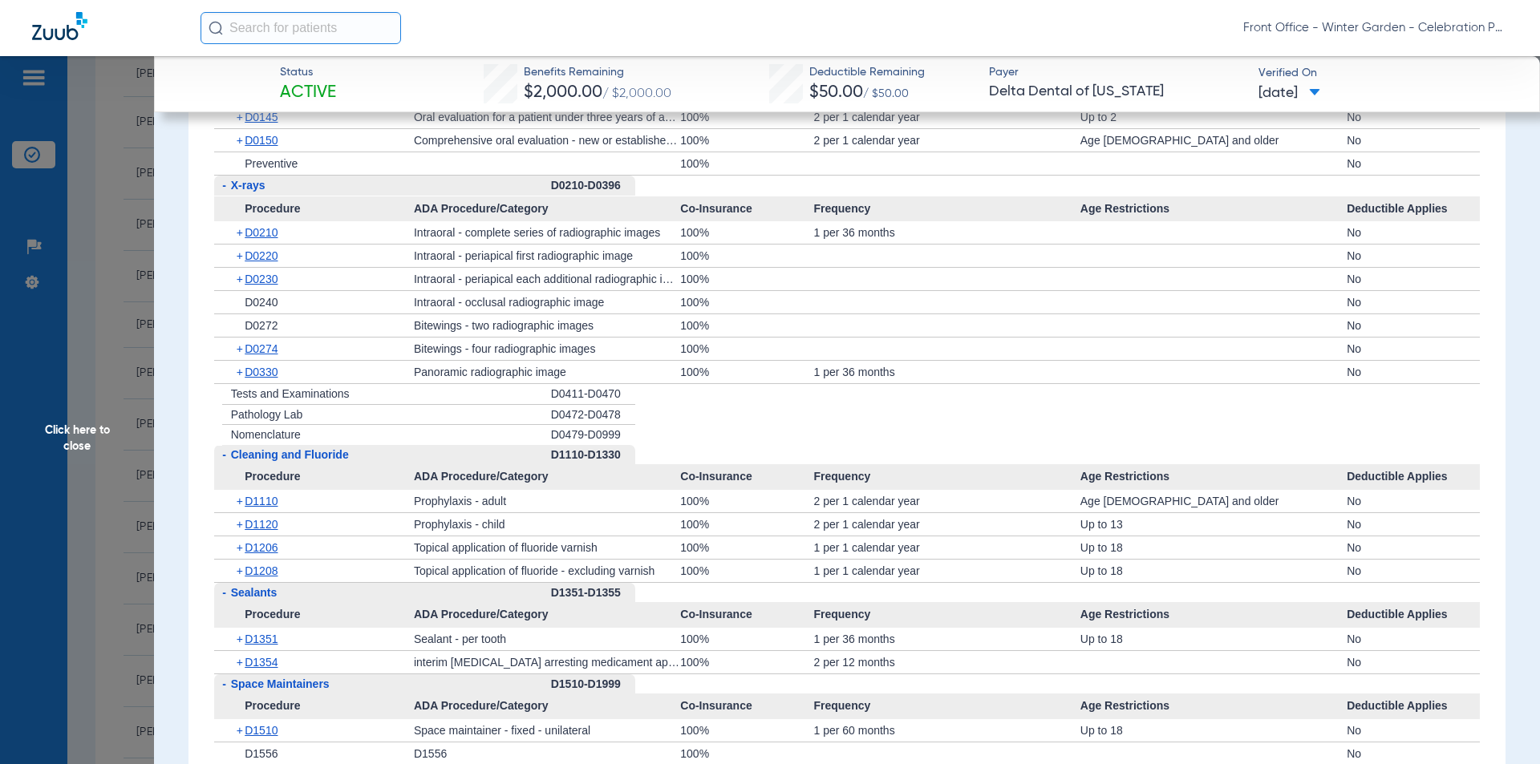
scroll to position [1845, 0]
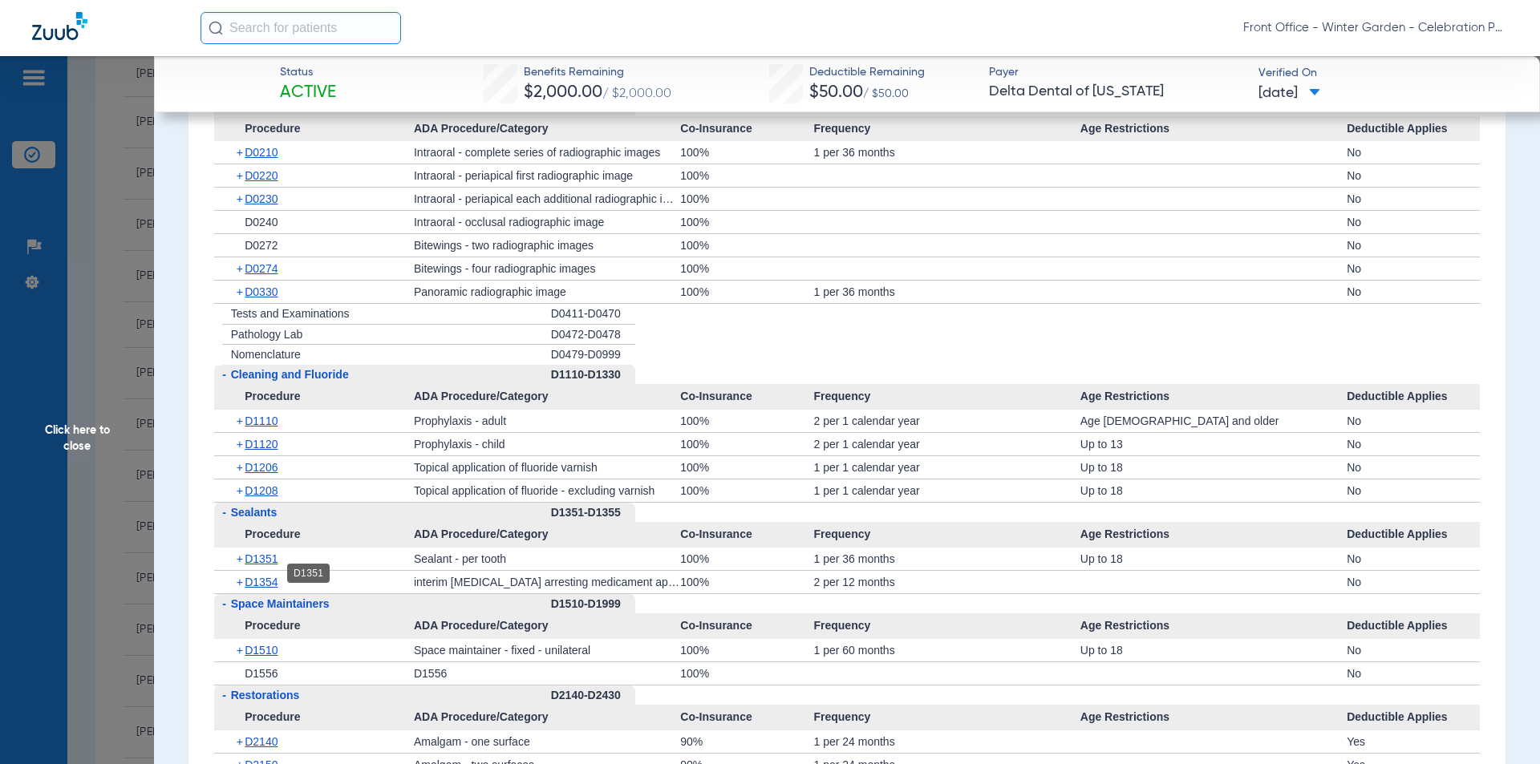
click at [247, 565] on span "D1351" at bounding box center [261, 559] width 33 height 13
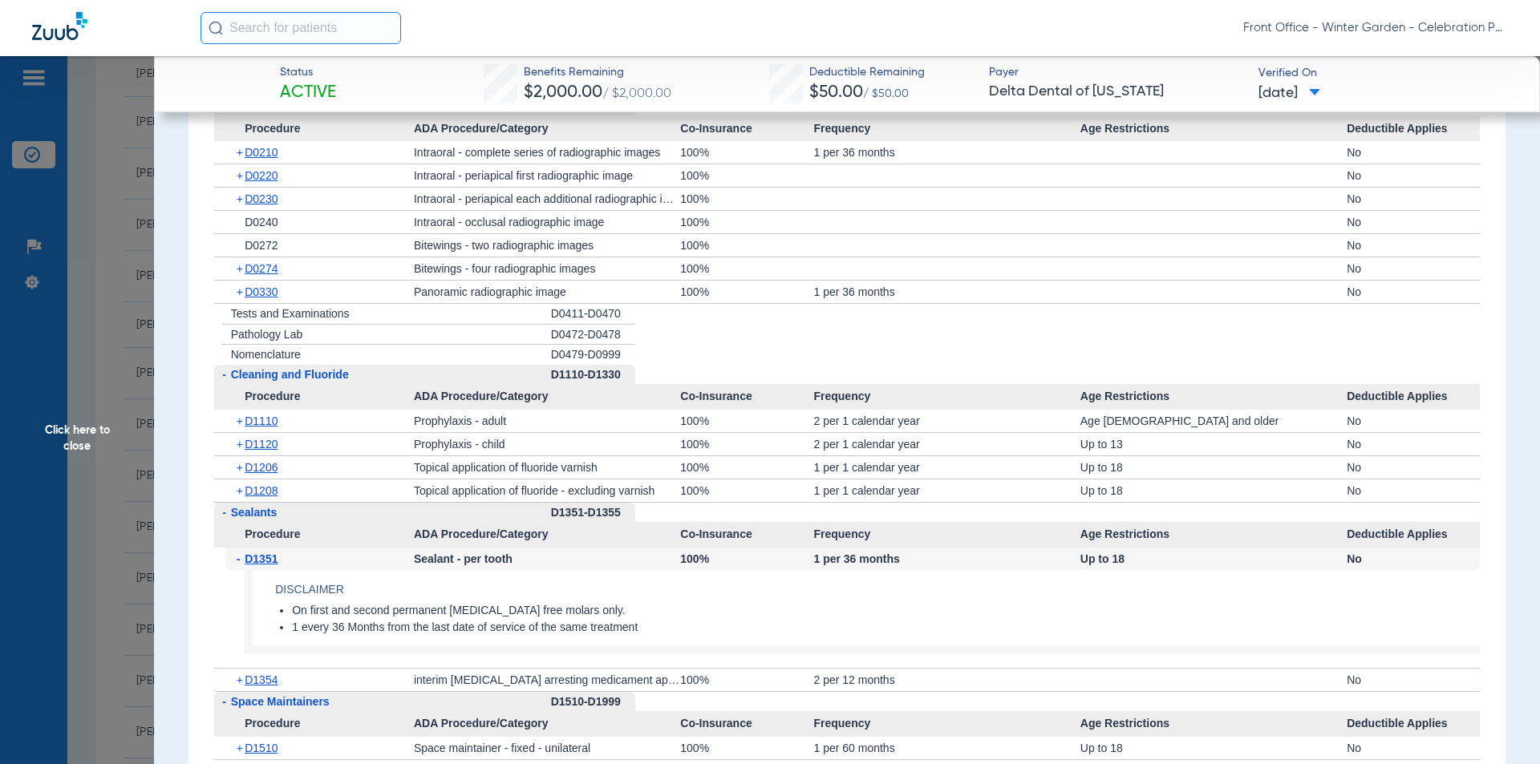
click at [249, 565] on span "D1351" at bounding box center [261, 559] width 33 height 13
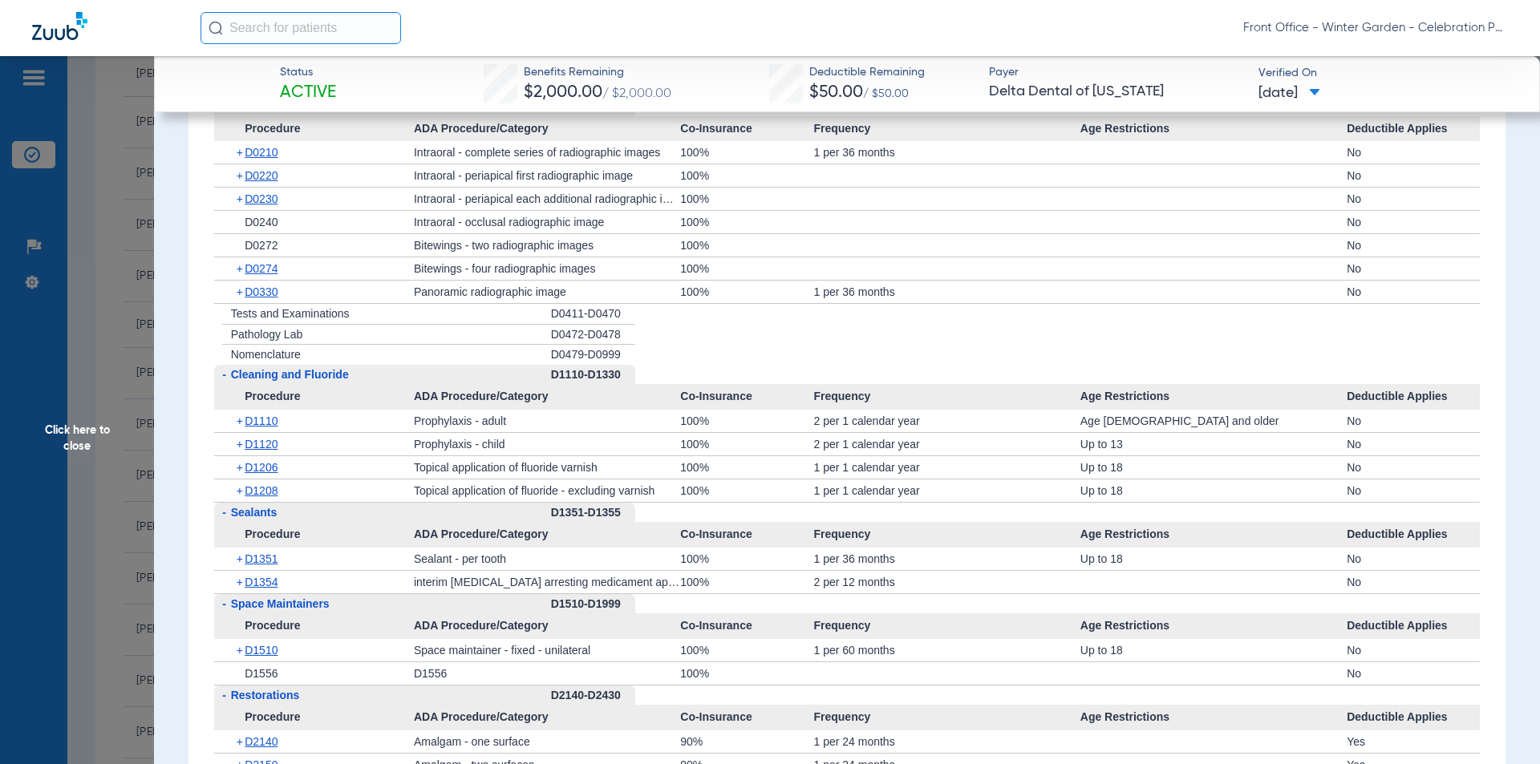
click at [264, 187] on div "+ D0220" at bounding box center [319, 175] width 188 height 22
click at [265, 182] on span "D0220" at bounding box center [261, 175] width 33 height 13
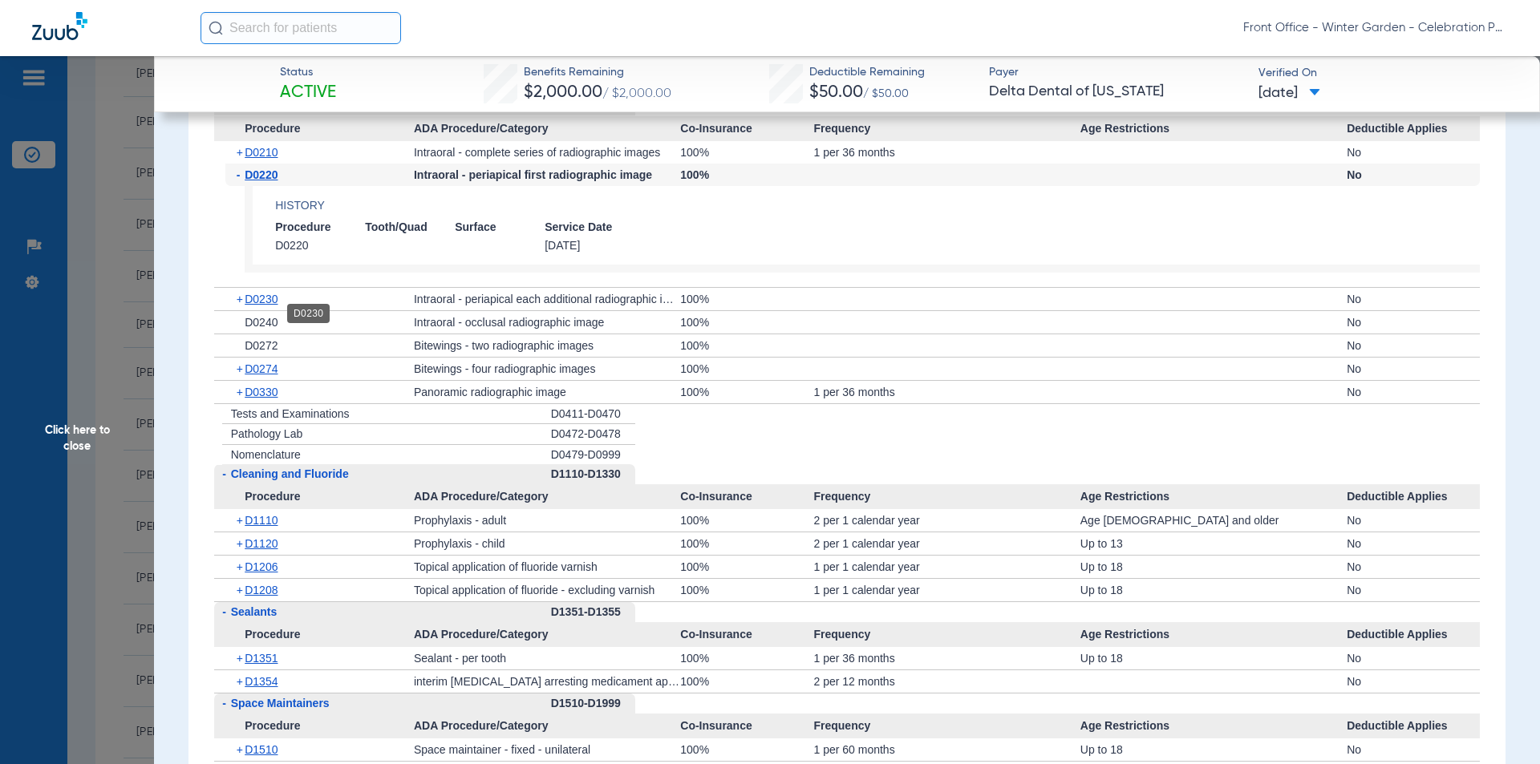
click at [266, 306] on span "D0230" at bounding box center [261, 299] width 33 height 13
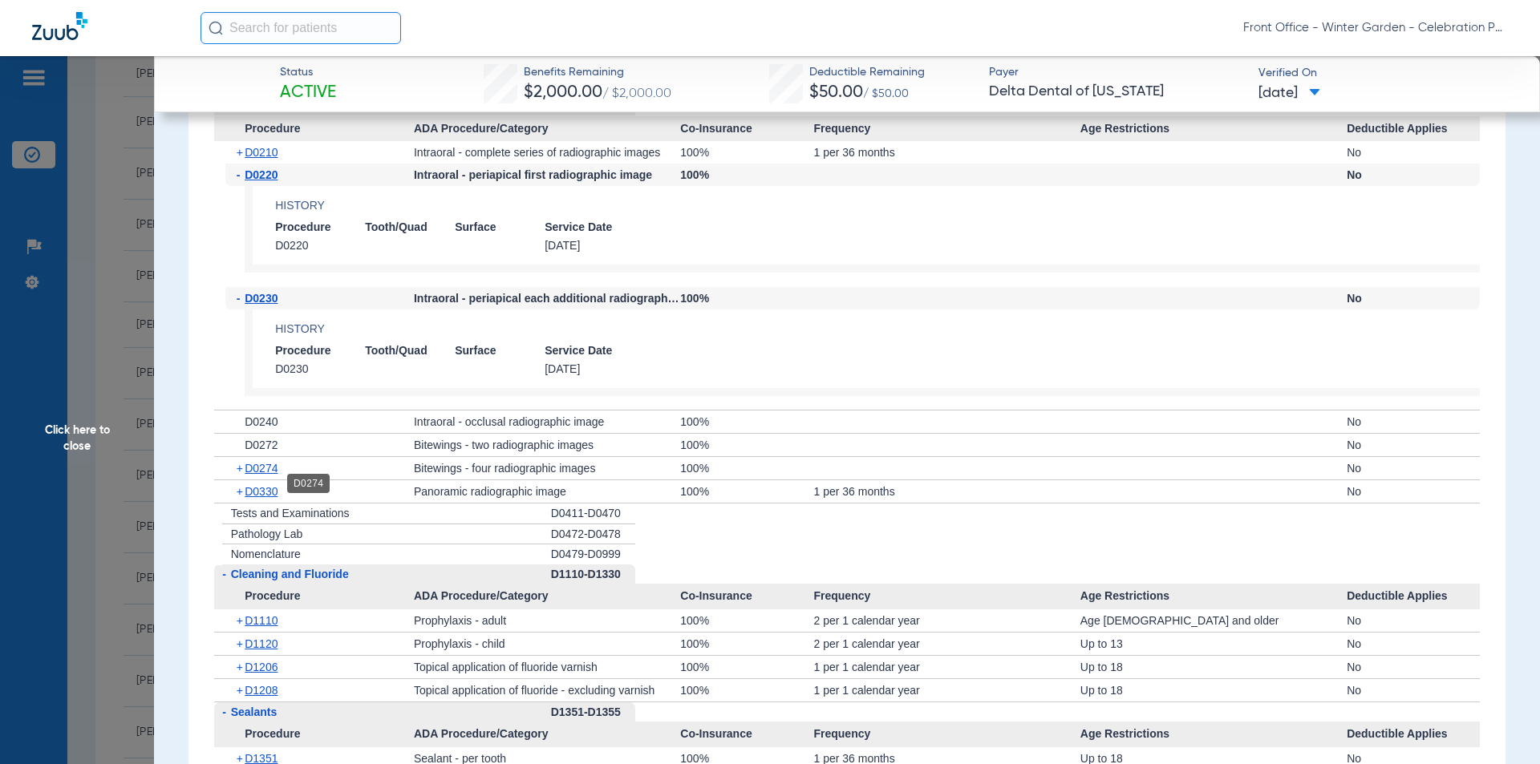
click at [265, 475] on span "D0274" at bounding box center [261, 468] width 33 height 13
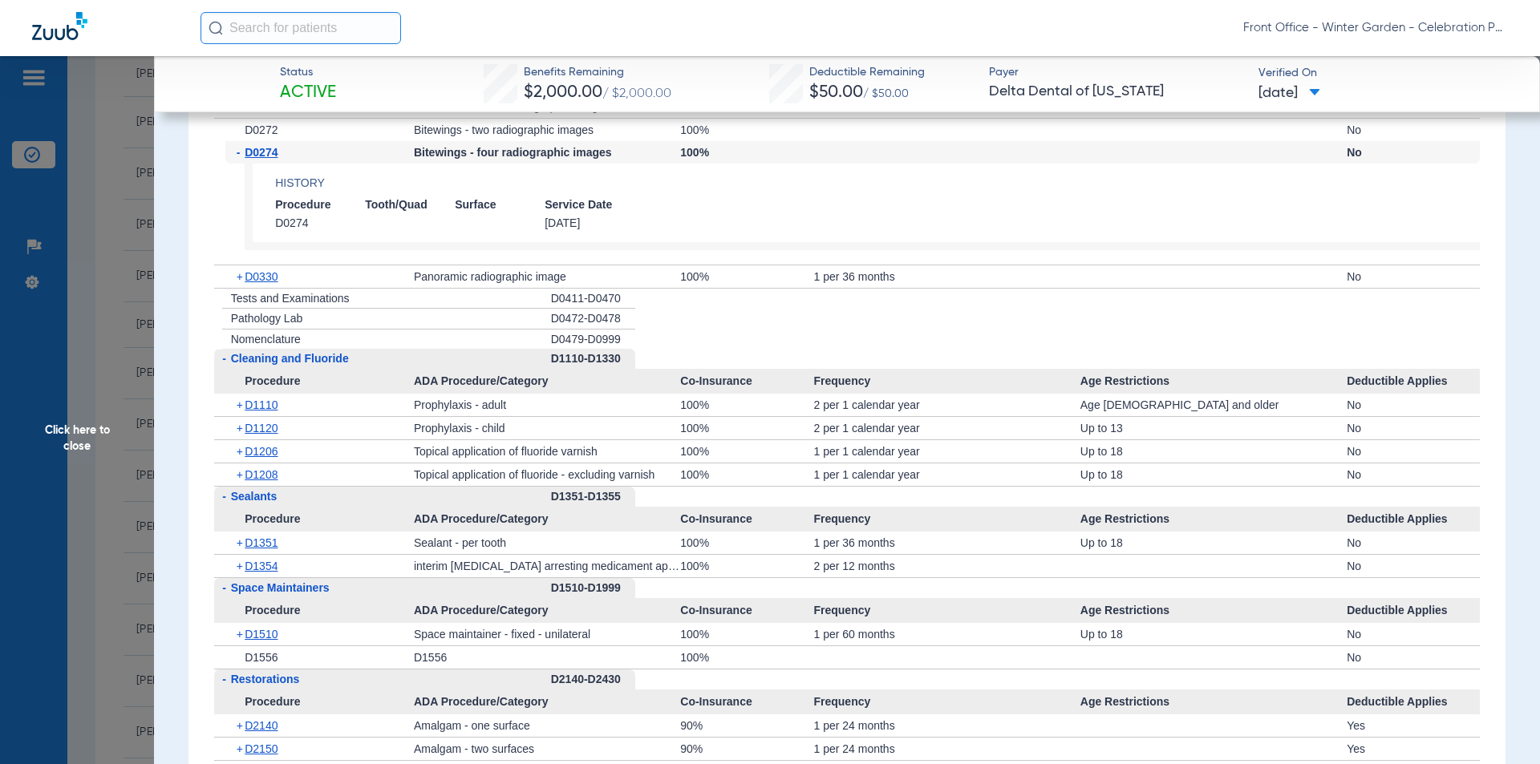
scroll to position [2166, 0]
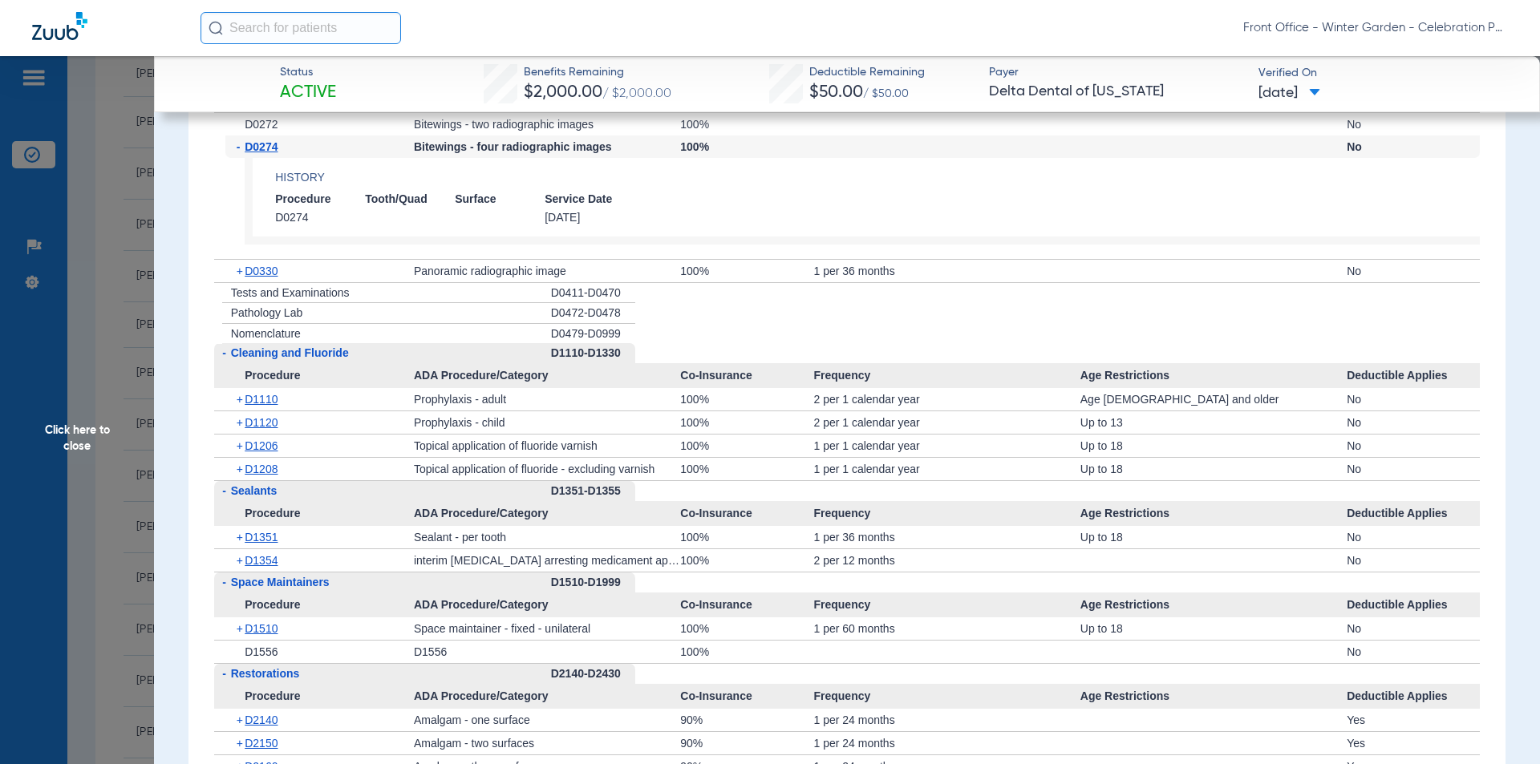
click at [265, 430] on div "+ D1120" at bounding box center [319, 422] width 188 height 22
click at [265, 429] on span "D1120" at bounding box center [261, 422] width 33 height 13
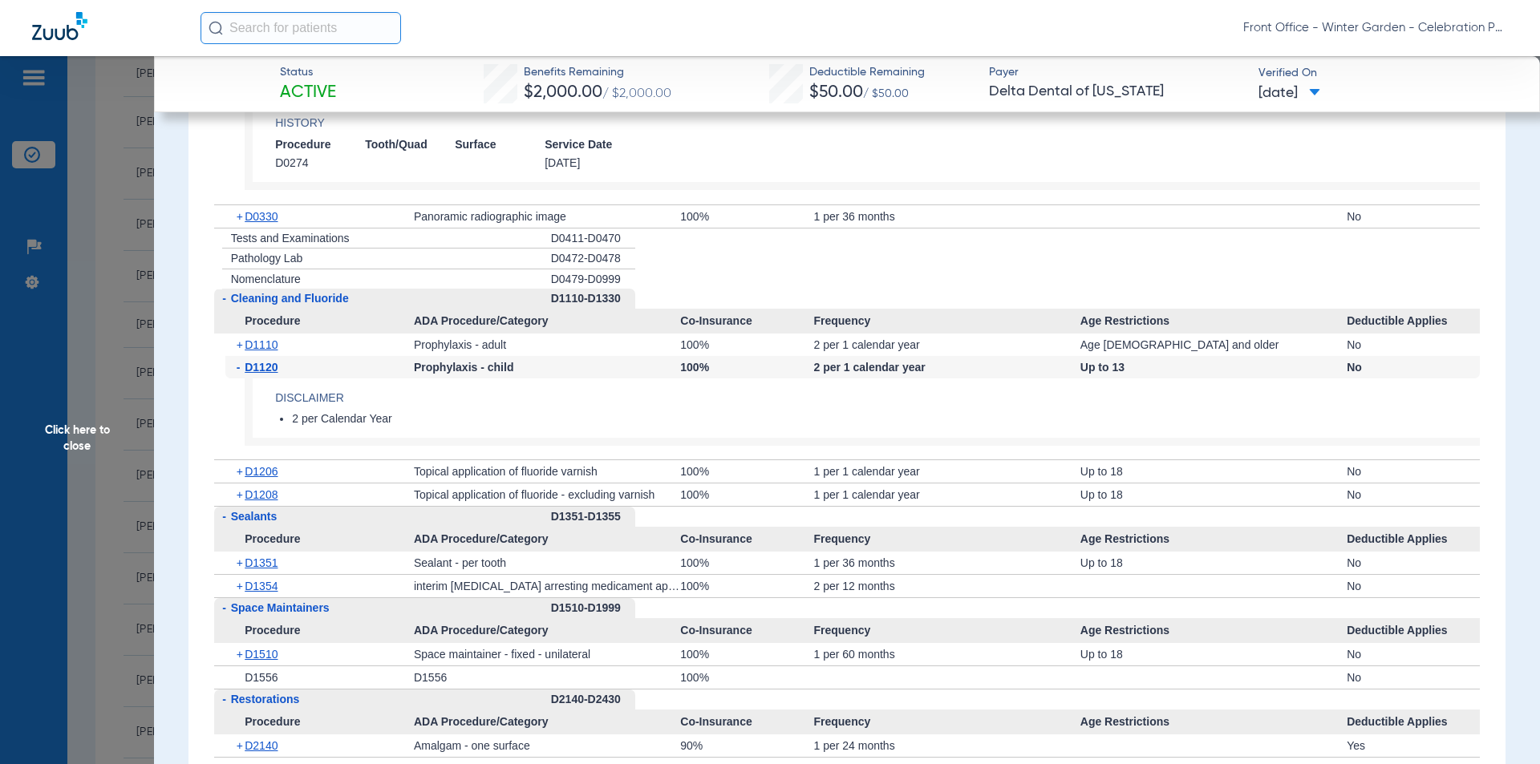
scroll to position [2246, 0]
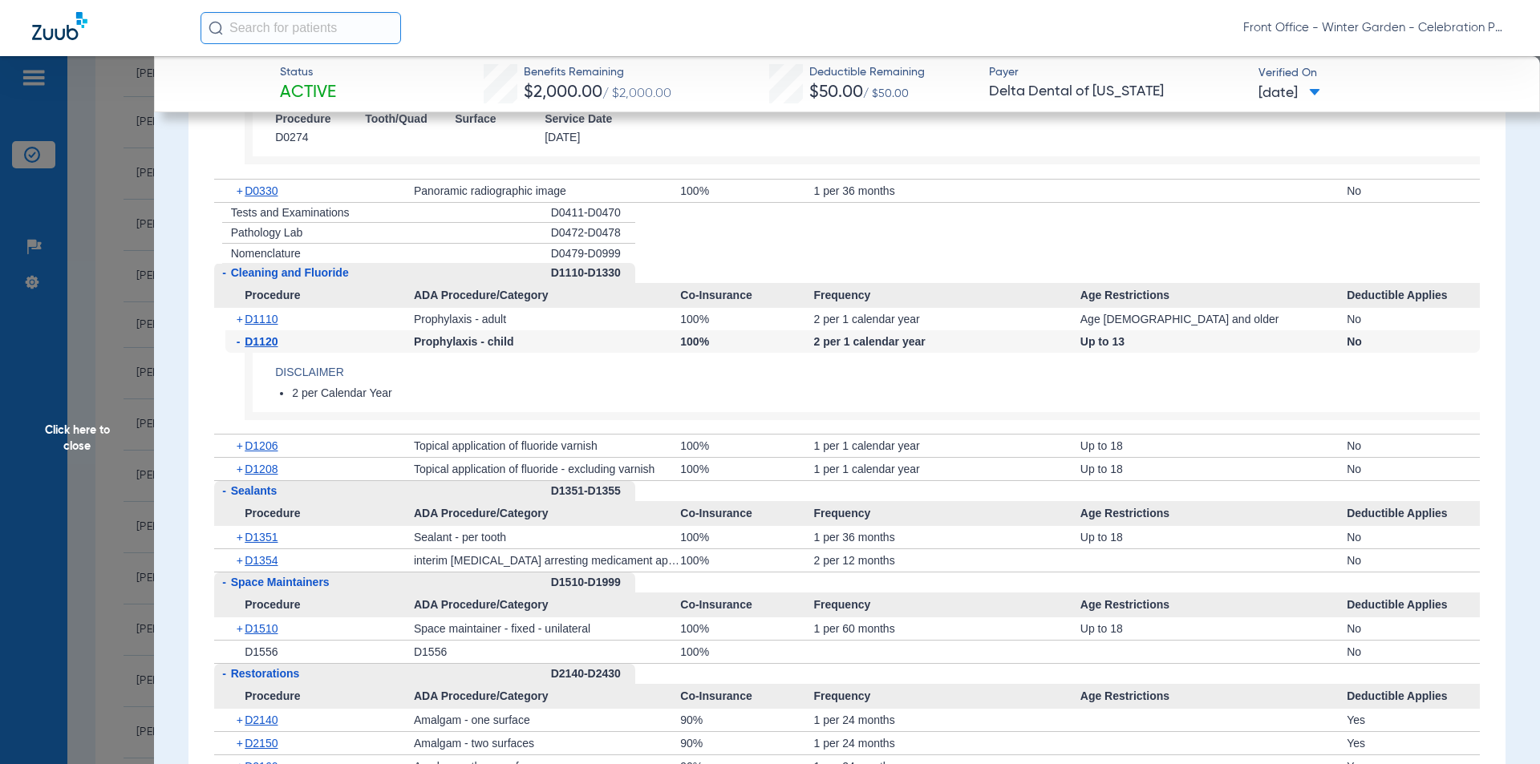
click at [263, 476] on div "+ D1208" at bounding box center [319, 469] width 188 height 22
click at [263, 476] on span "D1208" at bounding box center [261, 469] width 33 height 13
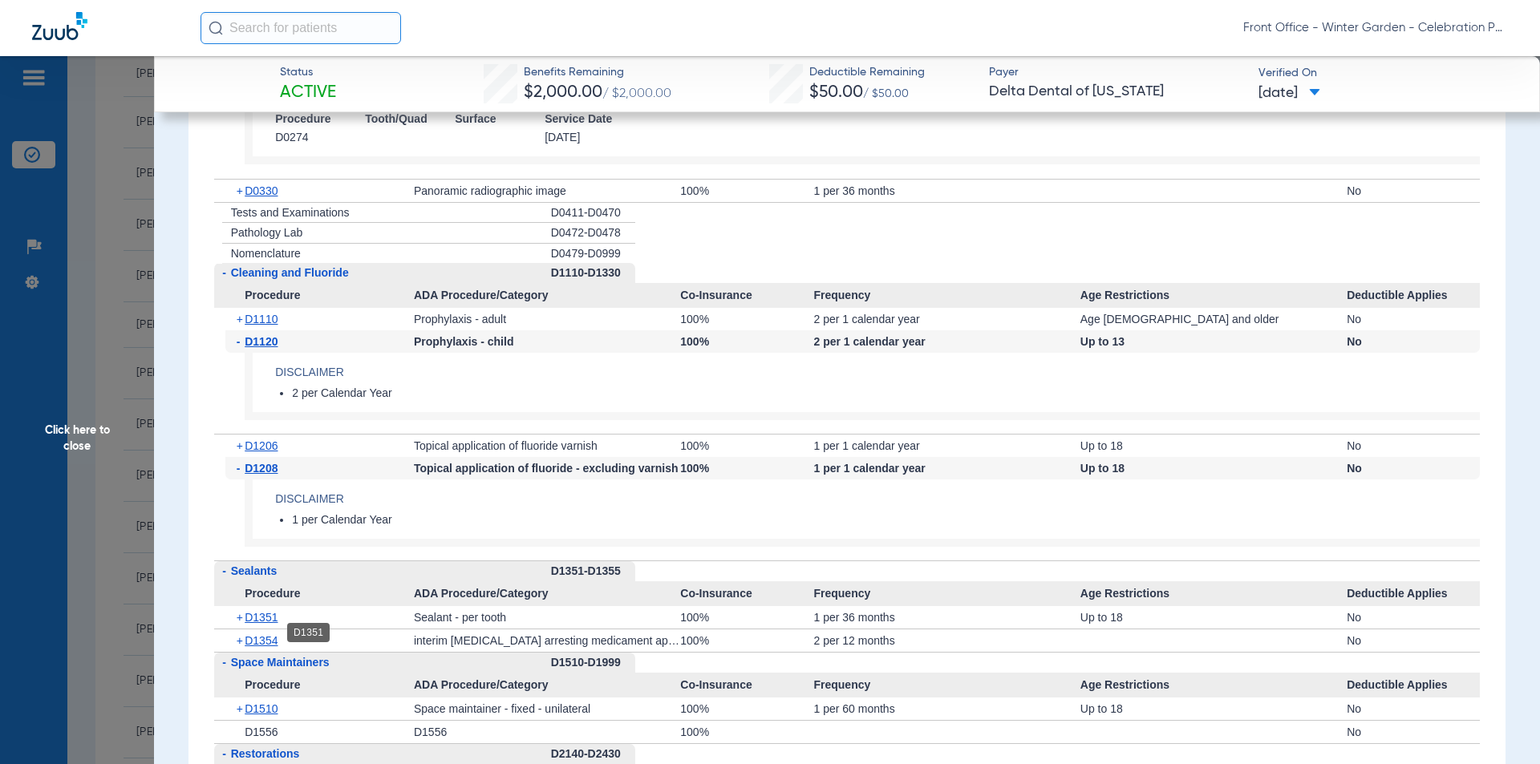
click at [257, 624] on span "D1351" at bounding box center [261, 617] width 33 height 13
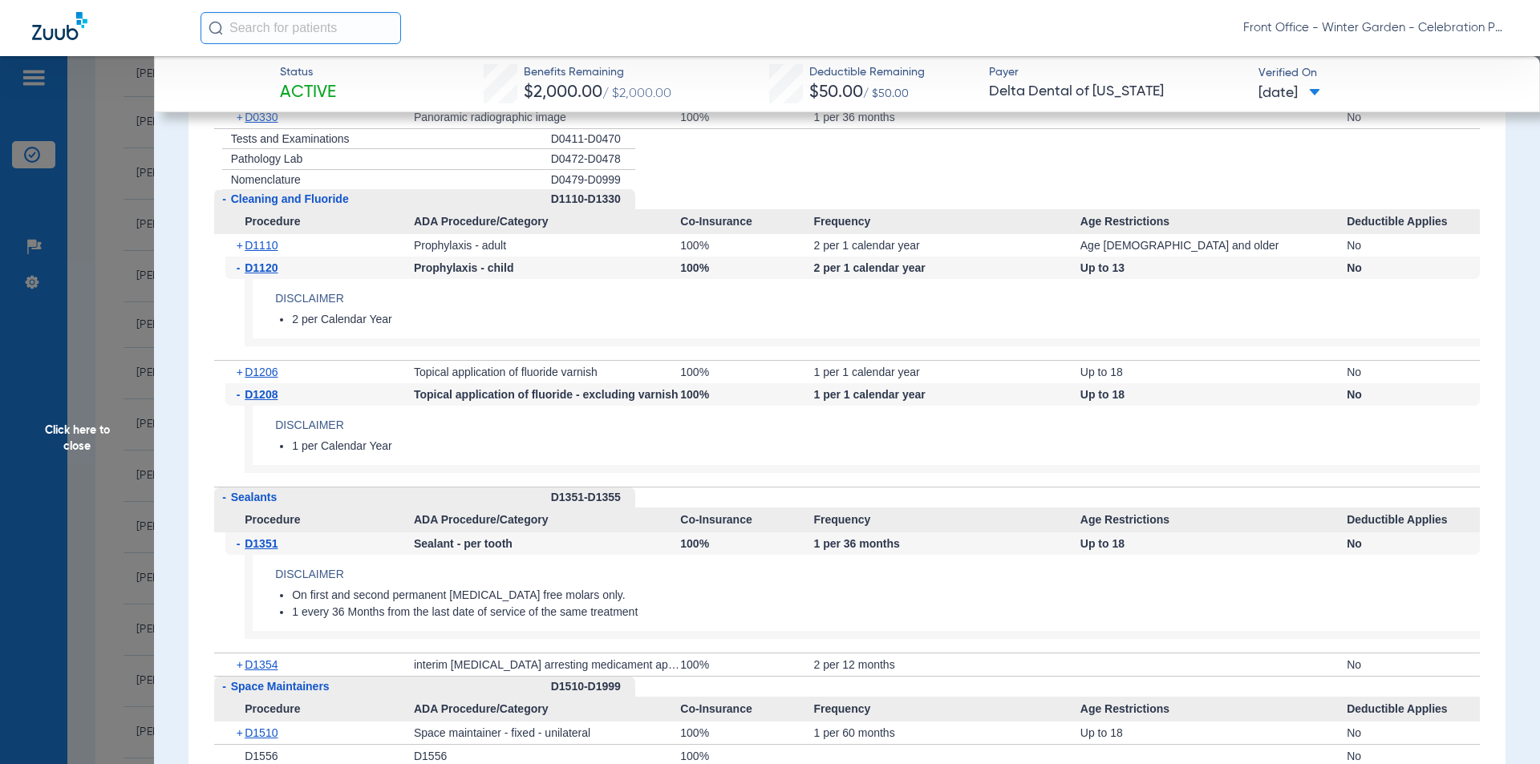
scroll to position [2406, 0]
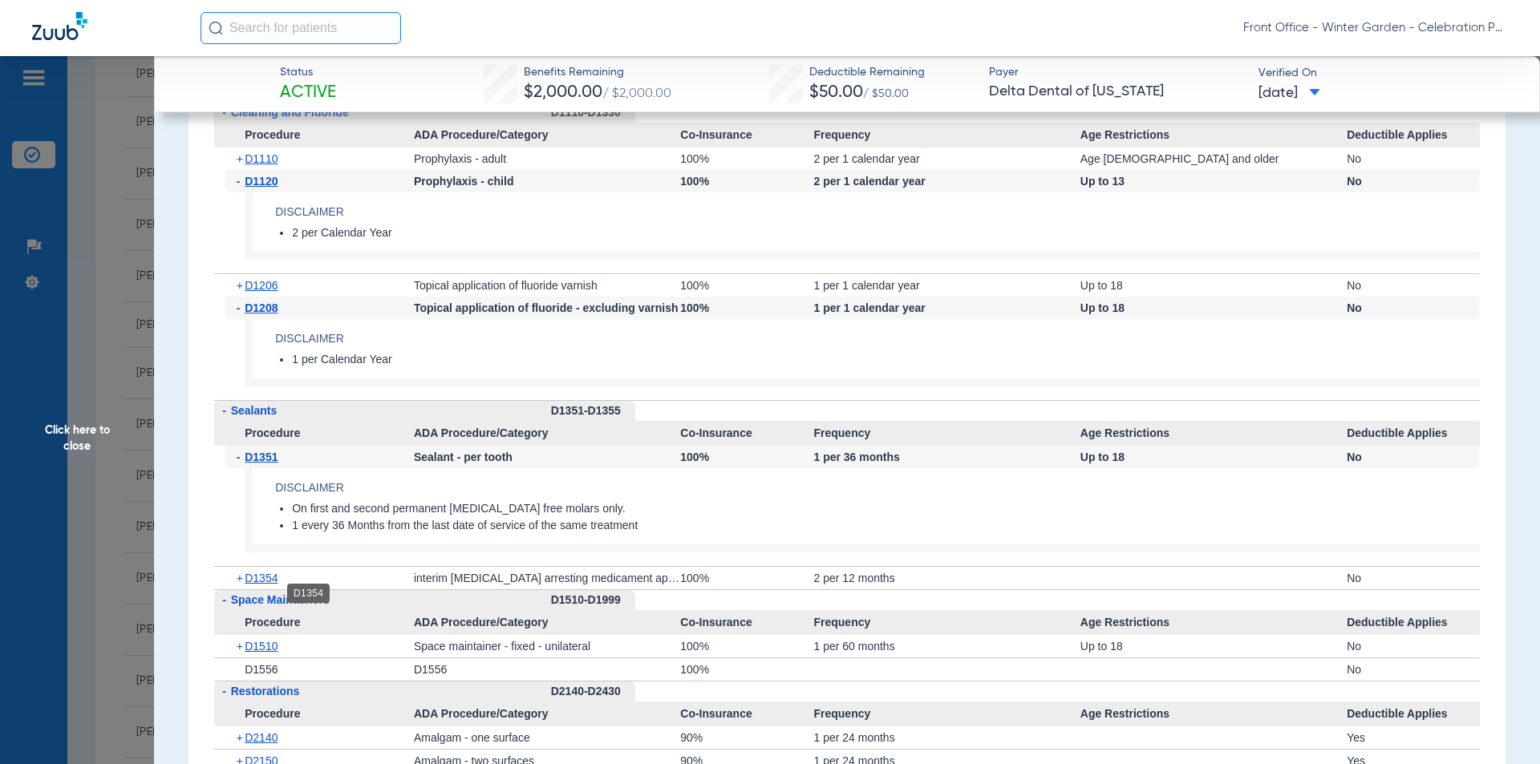
click at [270, 585] on span "D1354" at bounding box center [261, 578] width 33 height 13
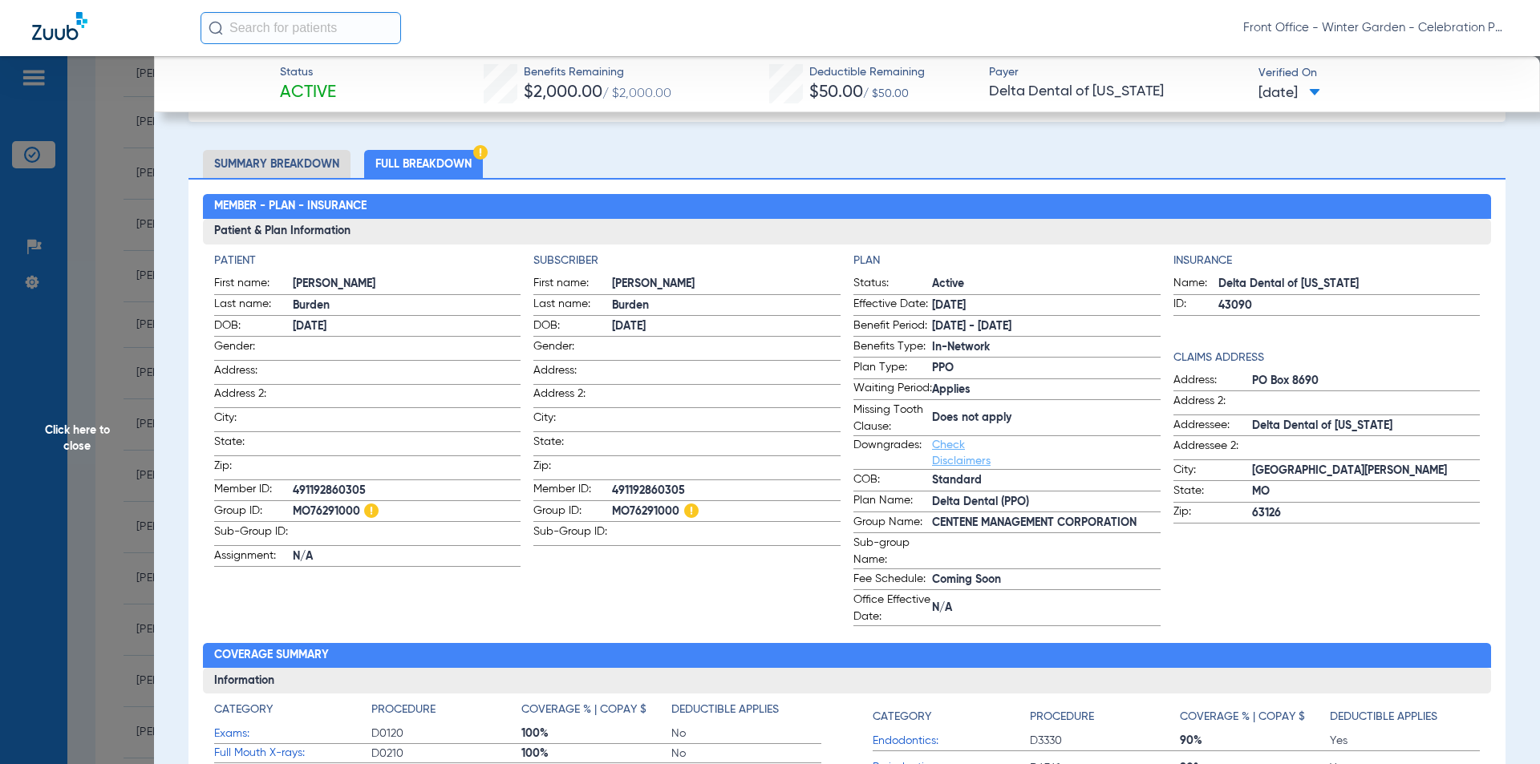
scroll to position [0, 0]
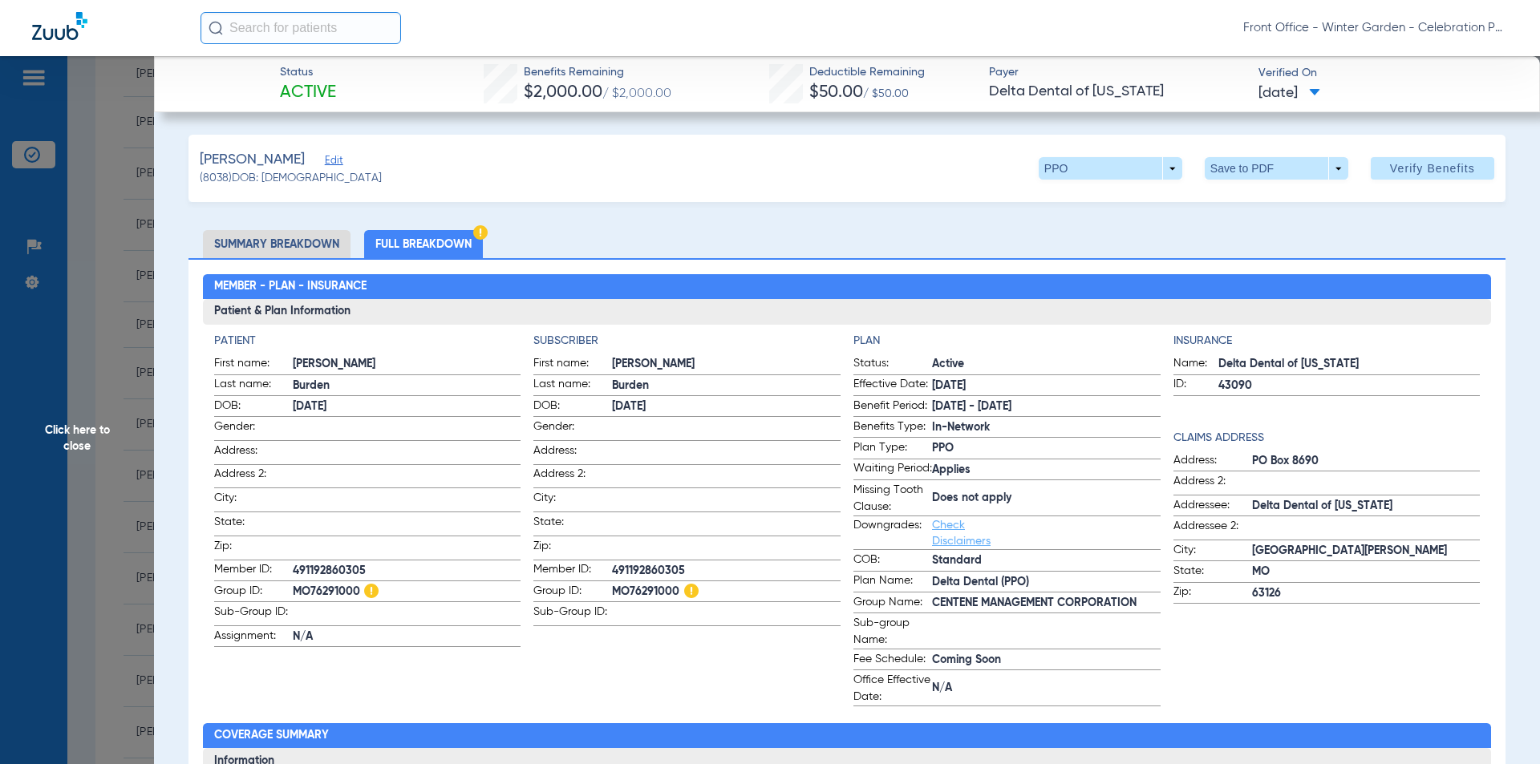
click at [87, 364] on span "Click here to close" at bounding box center [77, 438] width 154 height 764
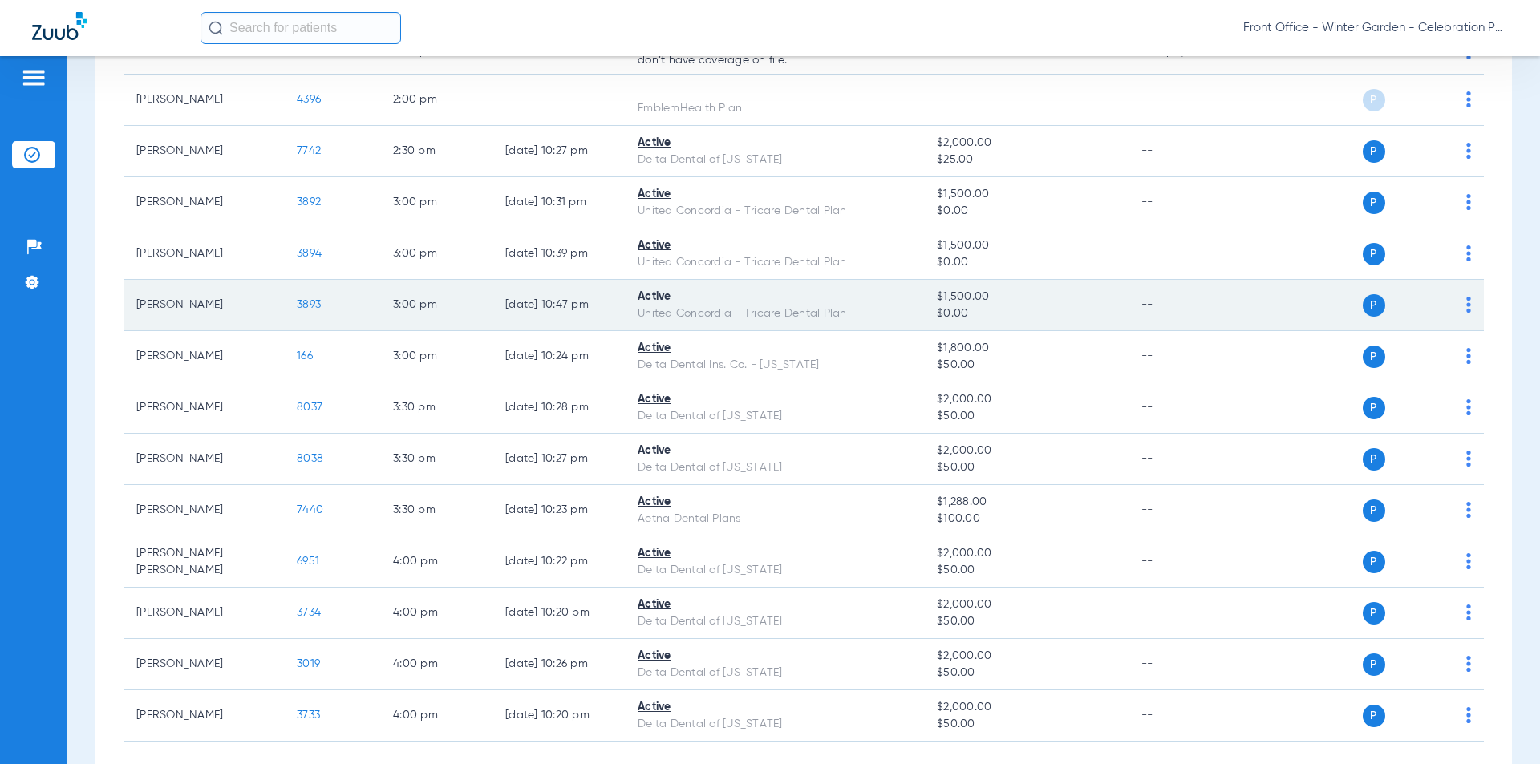
scroll to position [1076, 0]
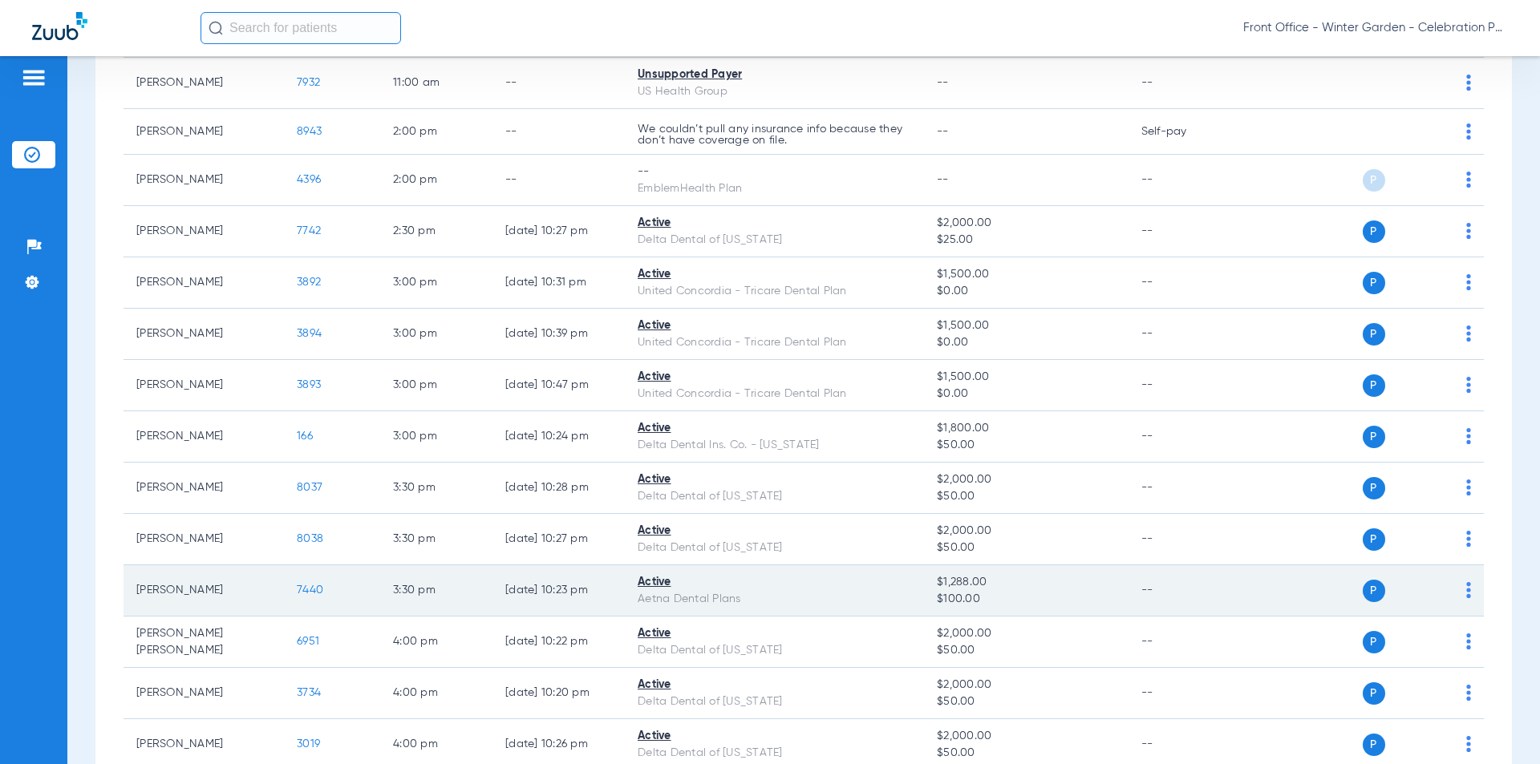
click at [311, 594] on span "7440" at bounding box center [310, 590] width 26 height 11
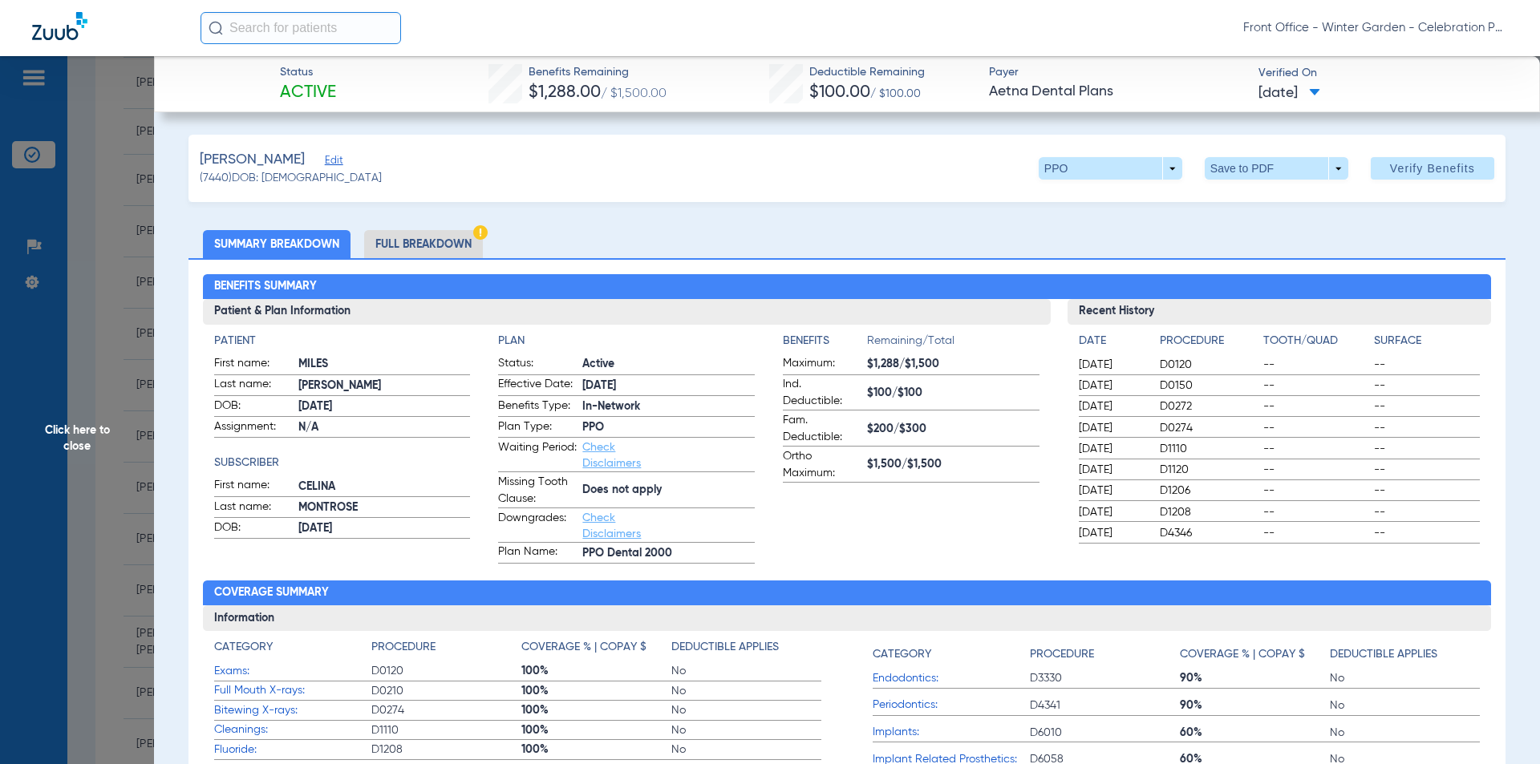
click at [452, 253] on li "Full Breakdown" at bounding box center [423, 244] width 119 height 28
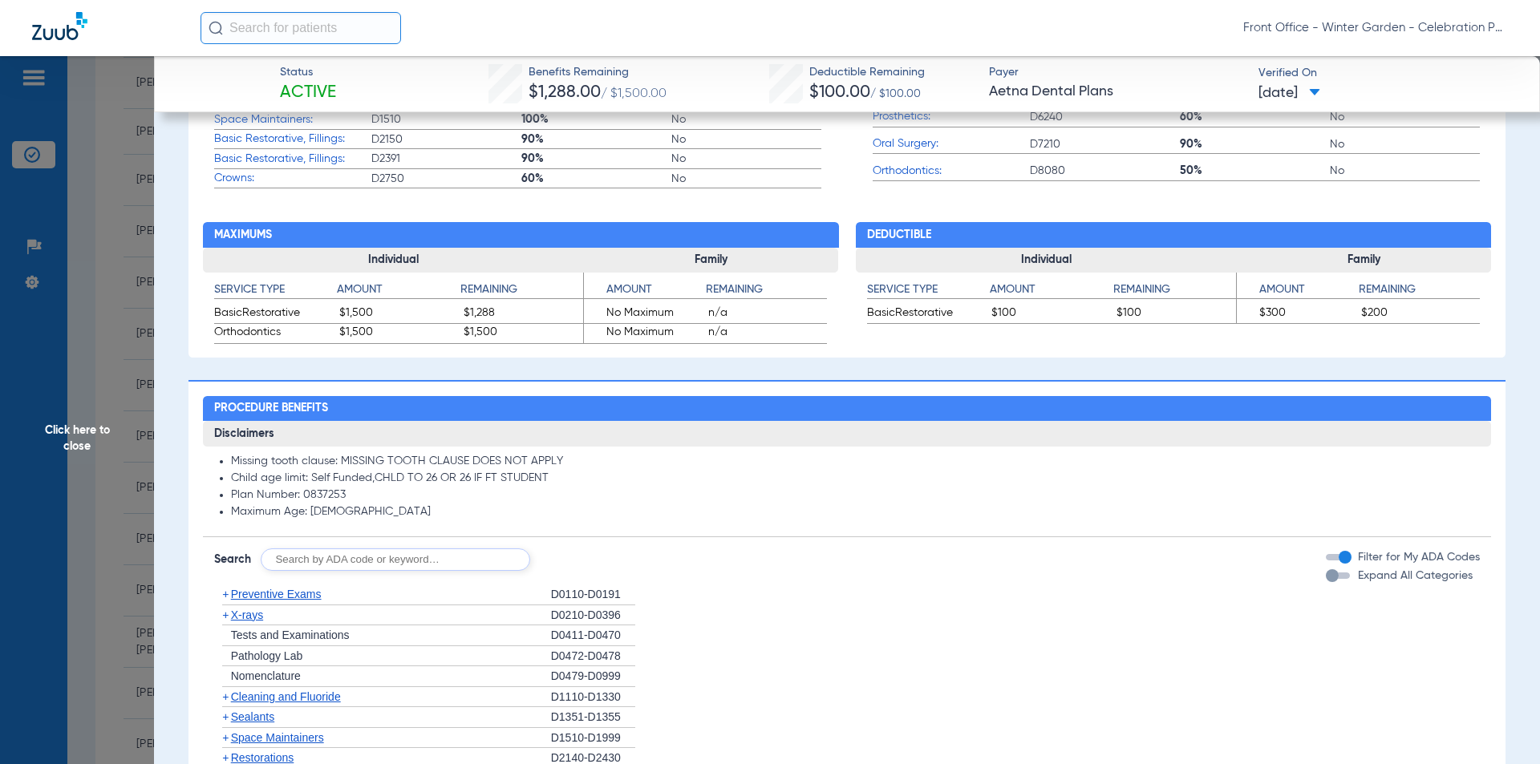
scroll to position [882, 0]
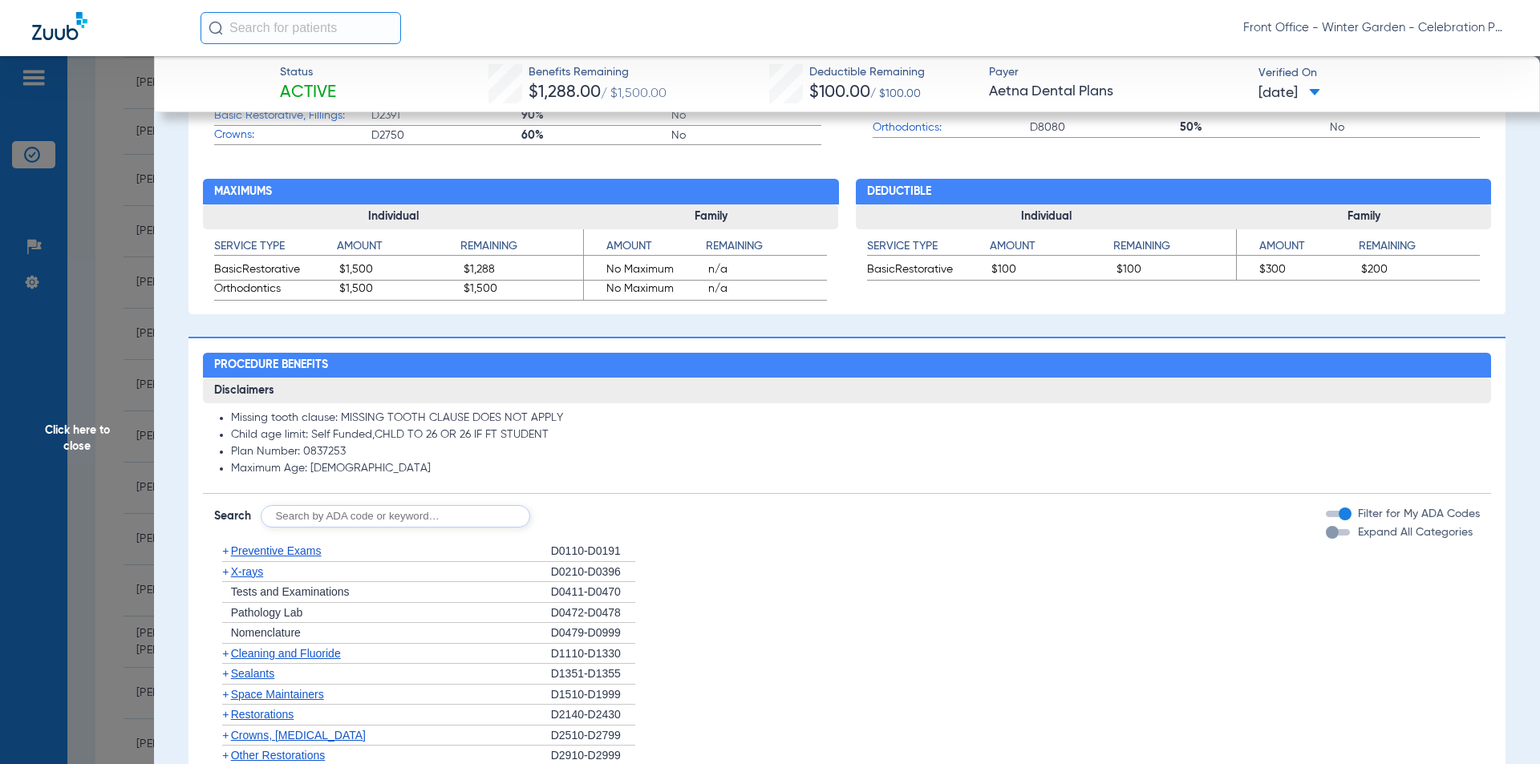
click at [1326, 533] on div "button" at bounding box center [1332, 532] width 13 height 13
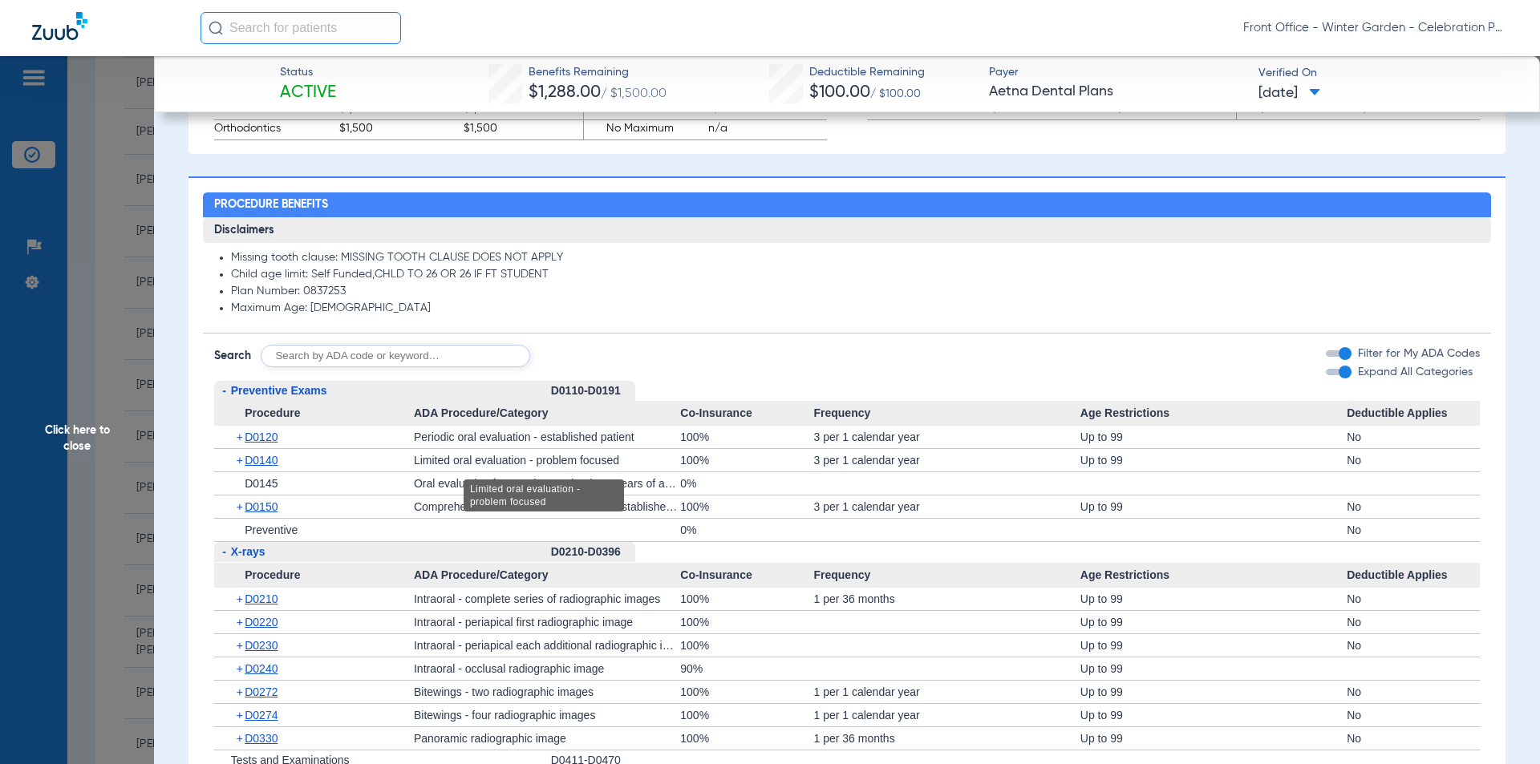
scroll to position [1123, 0]
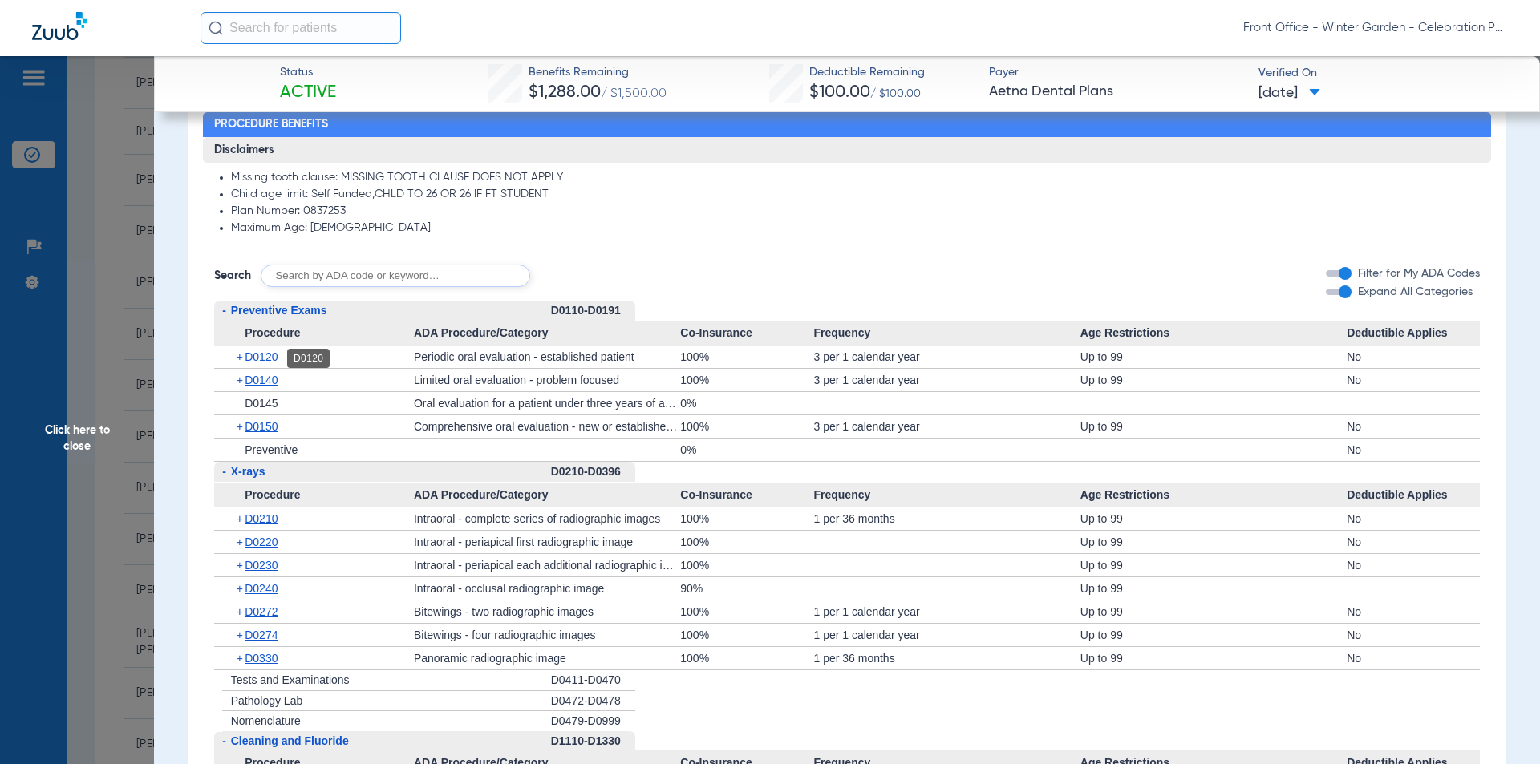
click at [249, 363] on span "D0120" at bounding box center [261, 356] width 33 height 13
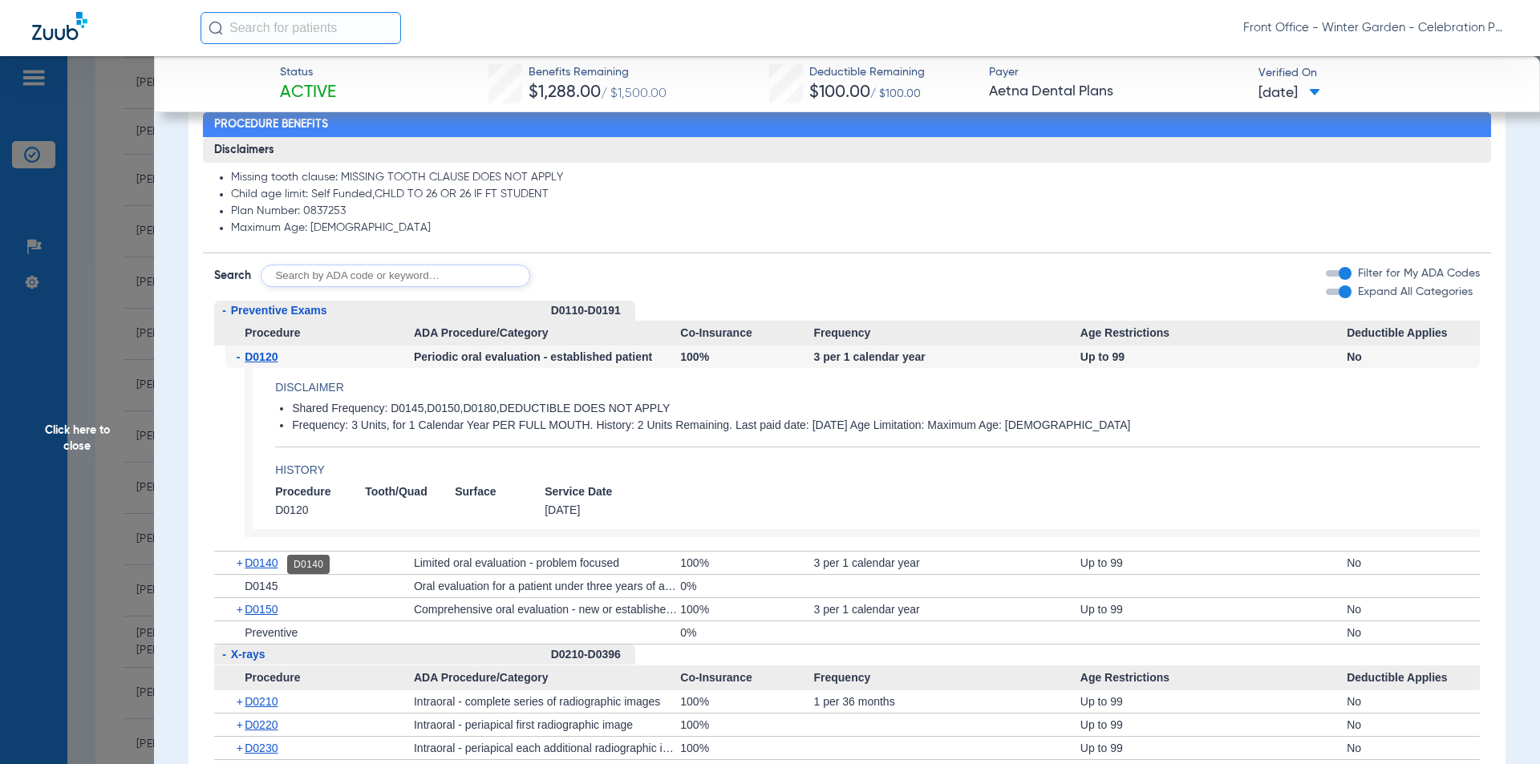
click at [269, 558] on span "D0140" at bounding box center [261, 563] width 33 height 13
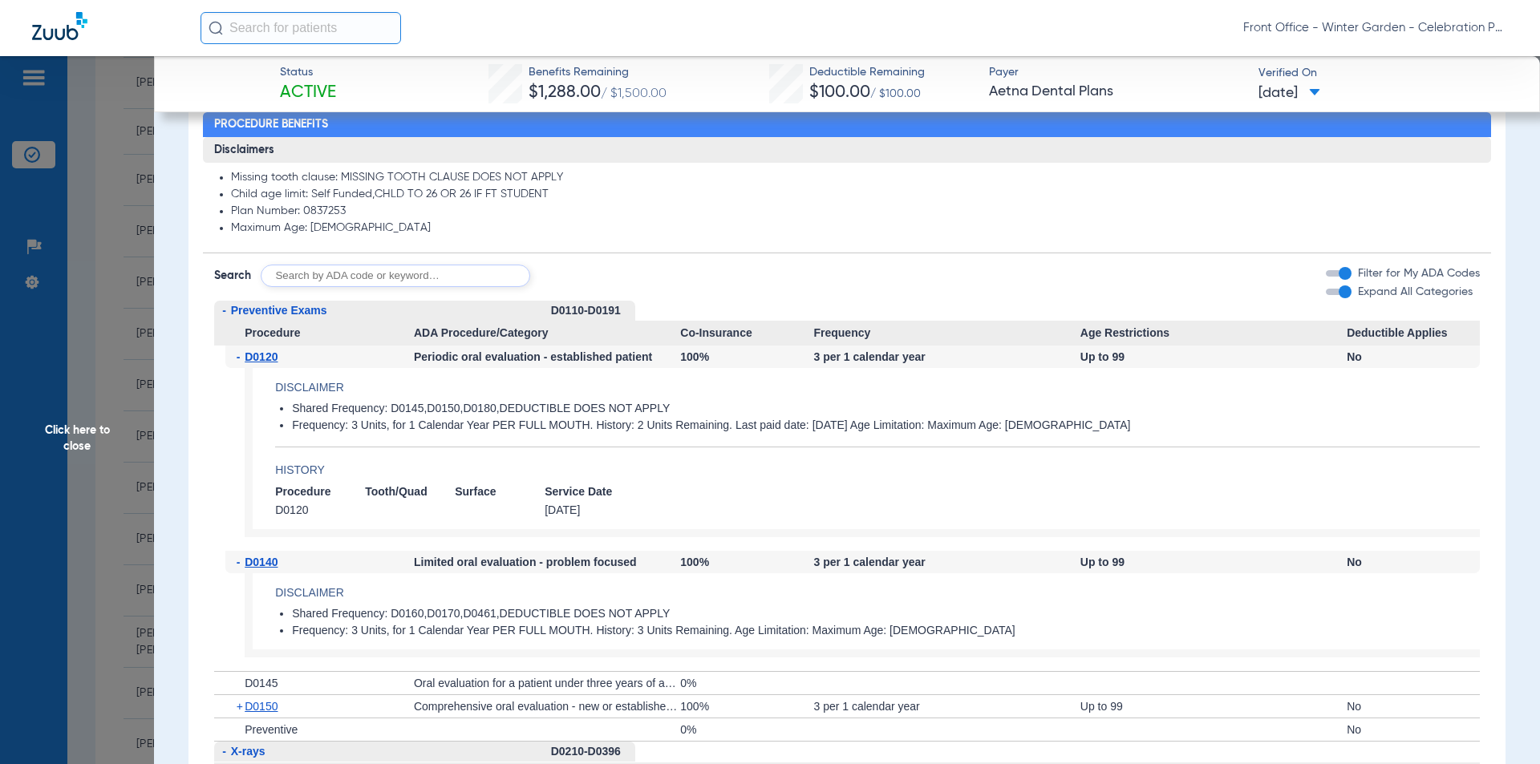
click at [261, 701] on div "+ D0150" at bounding box center [319, 706] width 188 height 22
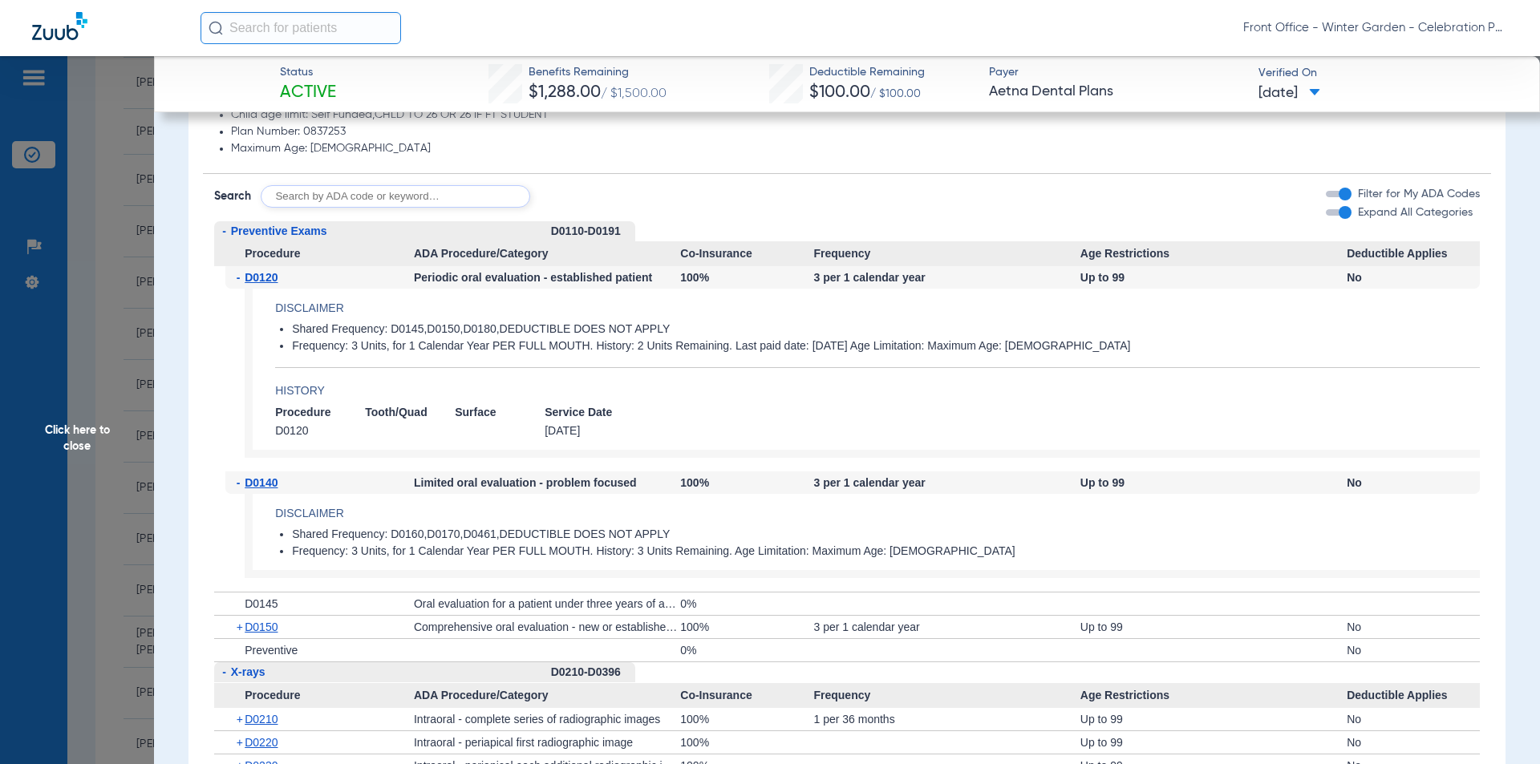
scroll to position [1203, 0]
click at [271, 632] on span "D0150" at bounding box center [261, 626] width 33 height 13
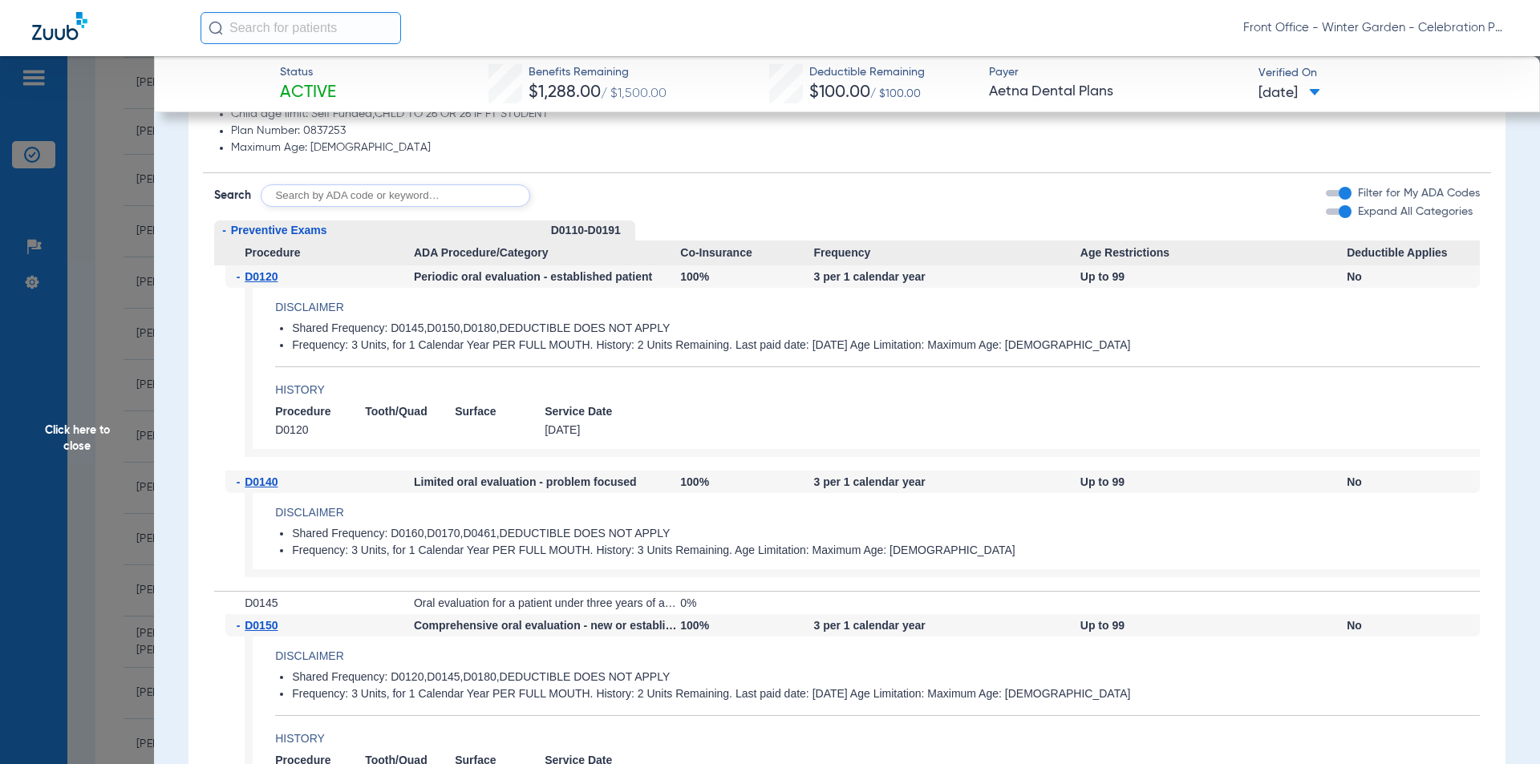
scroll to position [1283, 0]
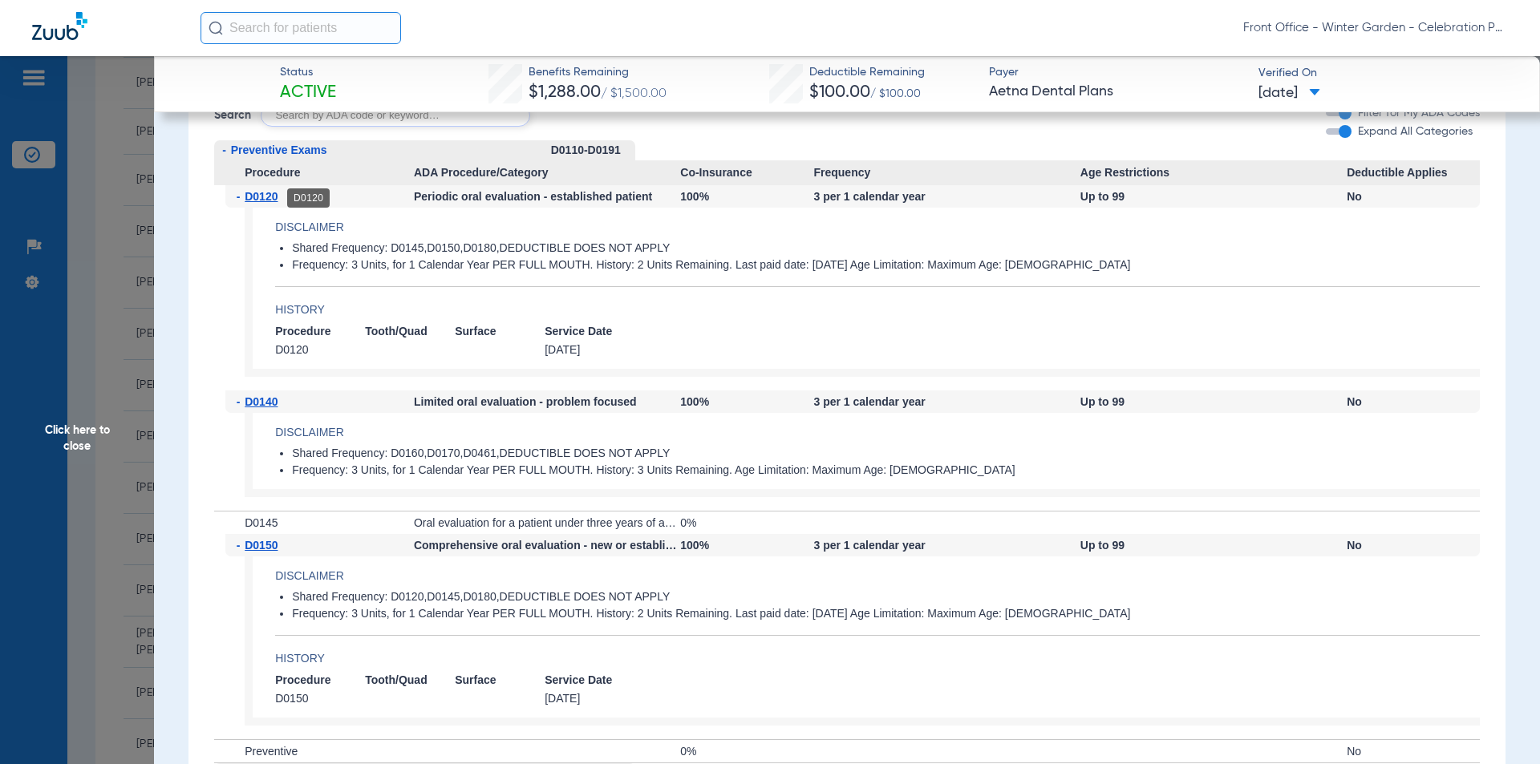
click at [261, 200] on span "D0120" at bounding box center [261, 196] width 33 height 13
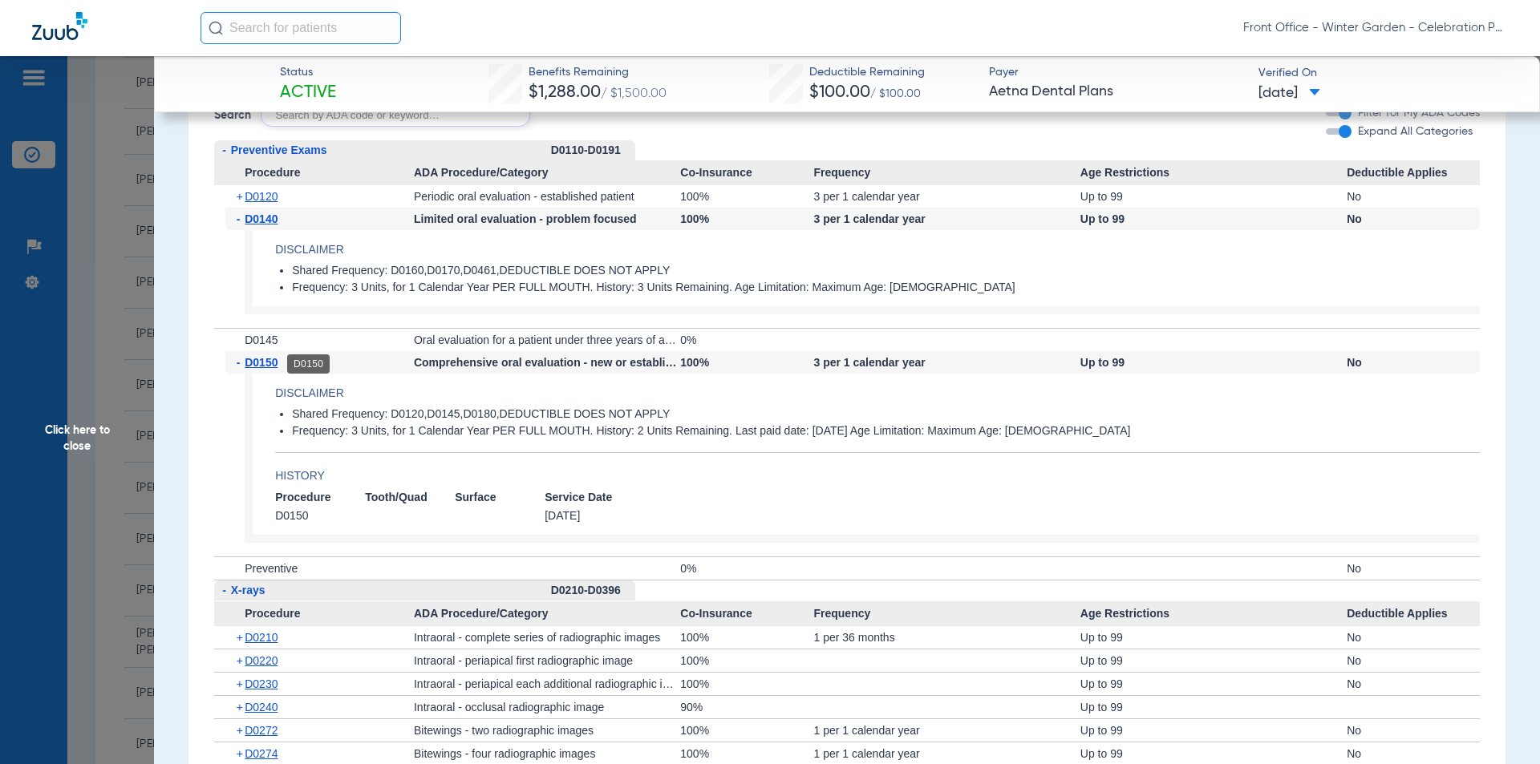
click at [257, 366] on span "D0150" at bounding box center [261, 362] width 33 height 13
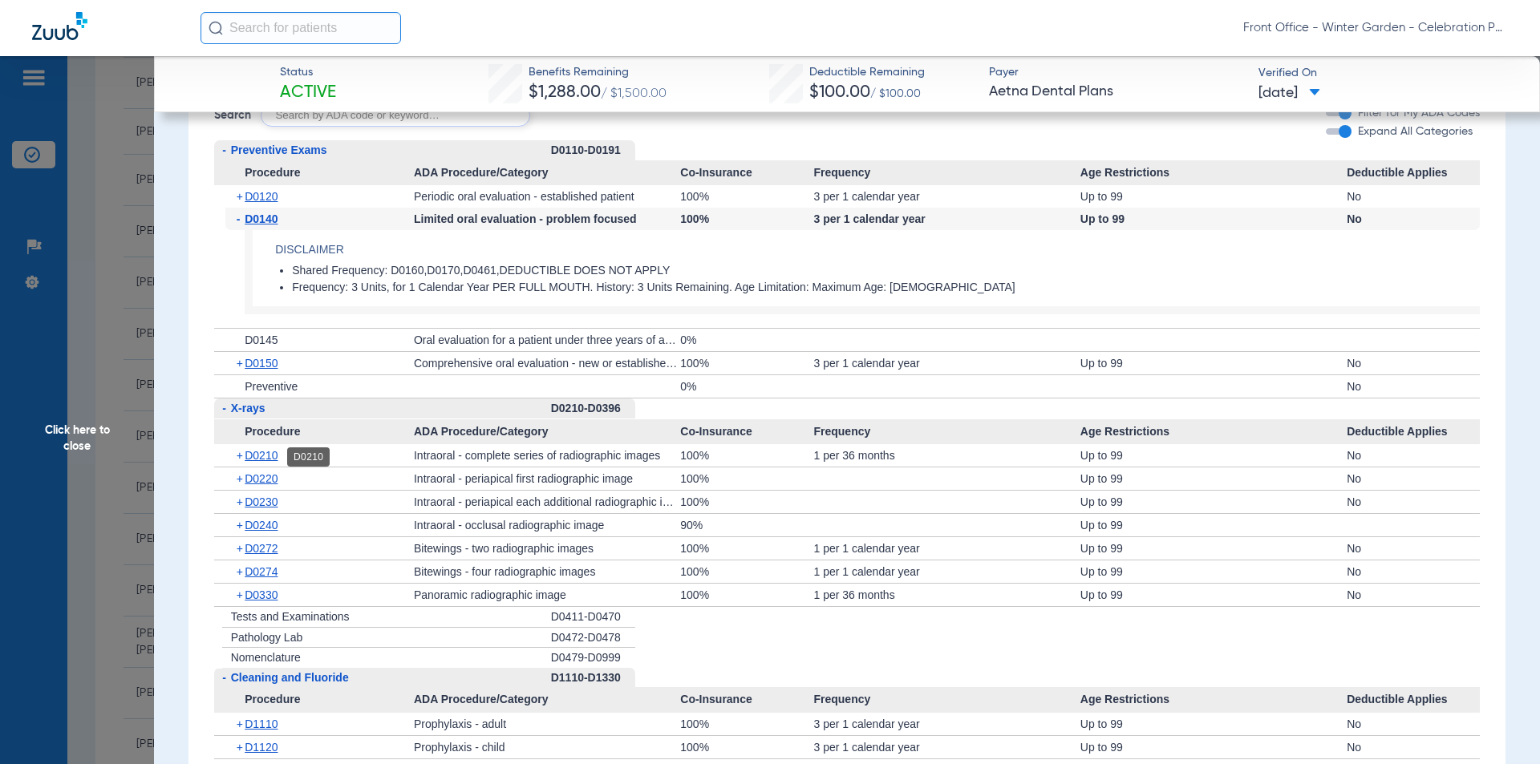
click at [252, 460] on span "D0210" at bounding box center [261, 455] width 33 height 13
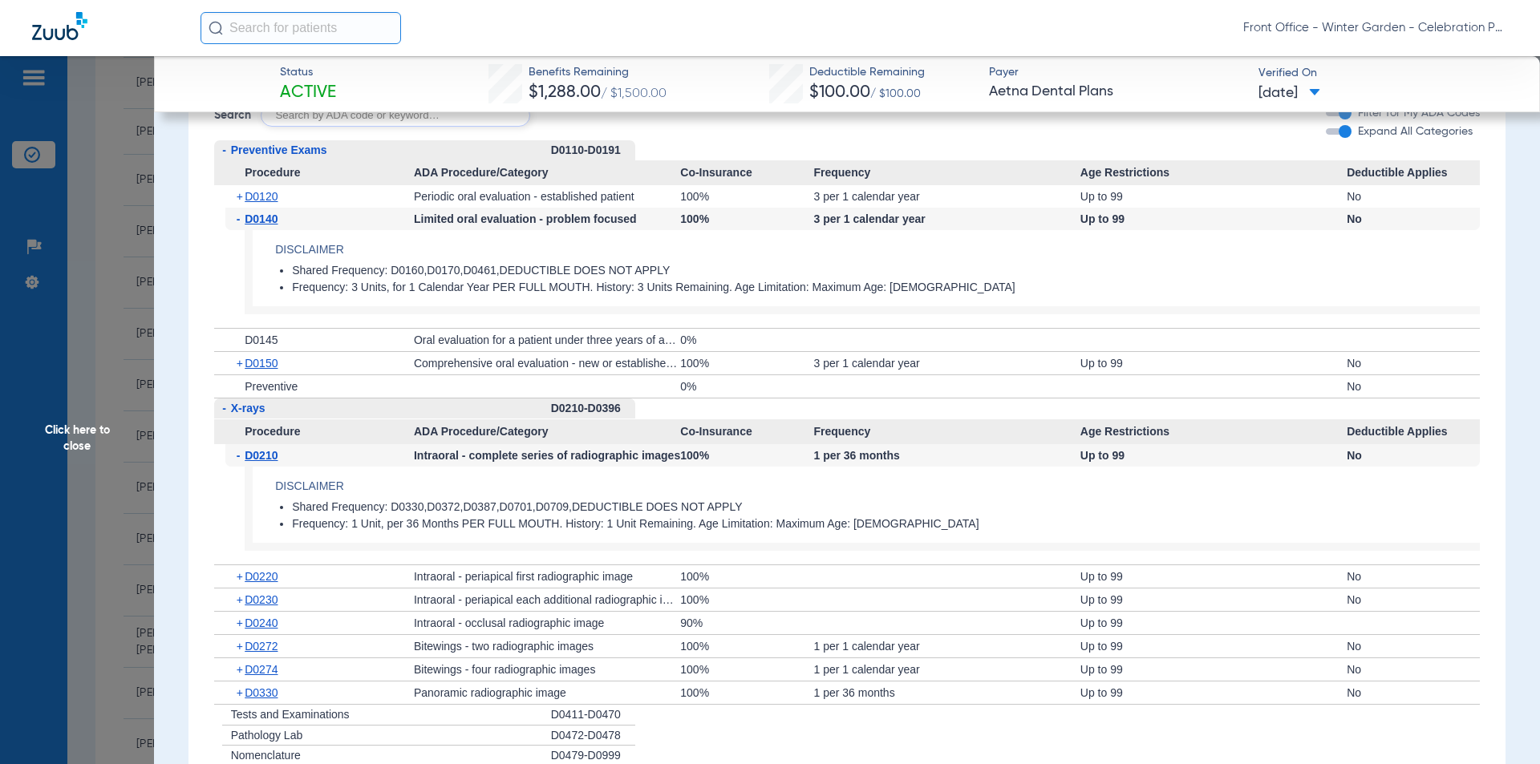
click at [252, 460] on span "D0210" at bounding box center [261, 455] width 33 height 13
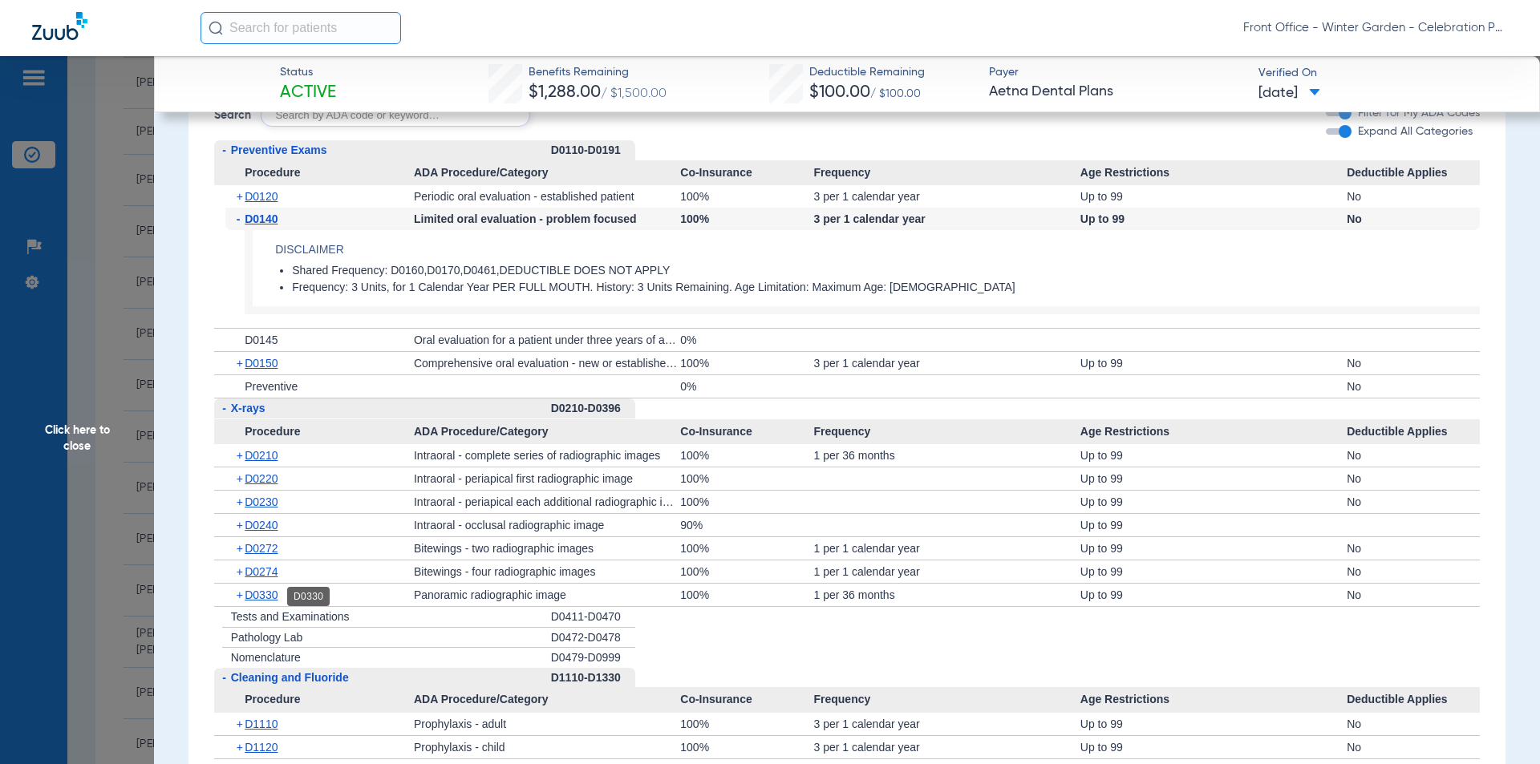
click at [262, 597] on span "D0330" at bounding box center [261, 595] width 33 height 13
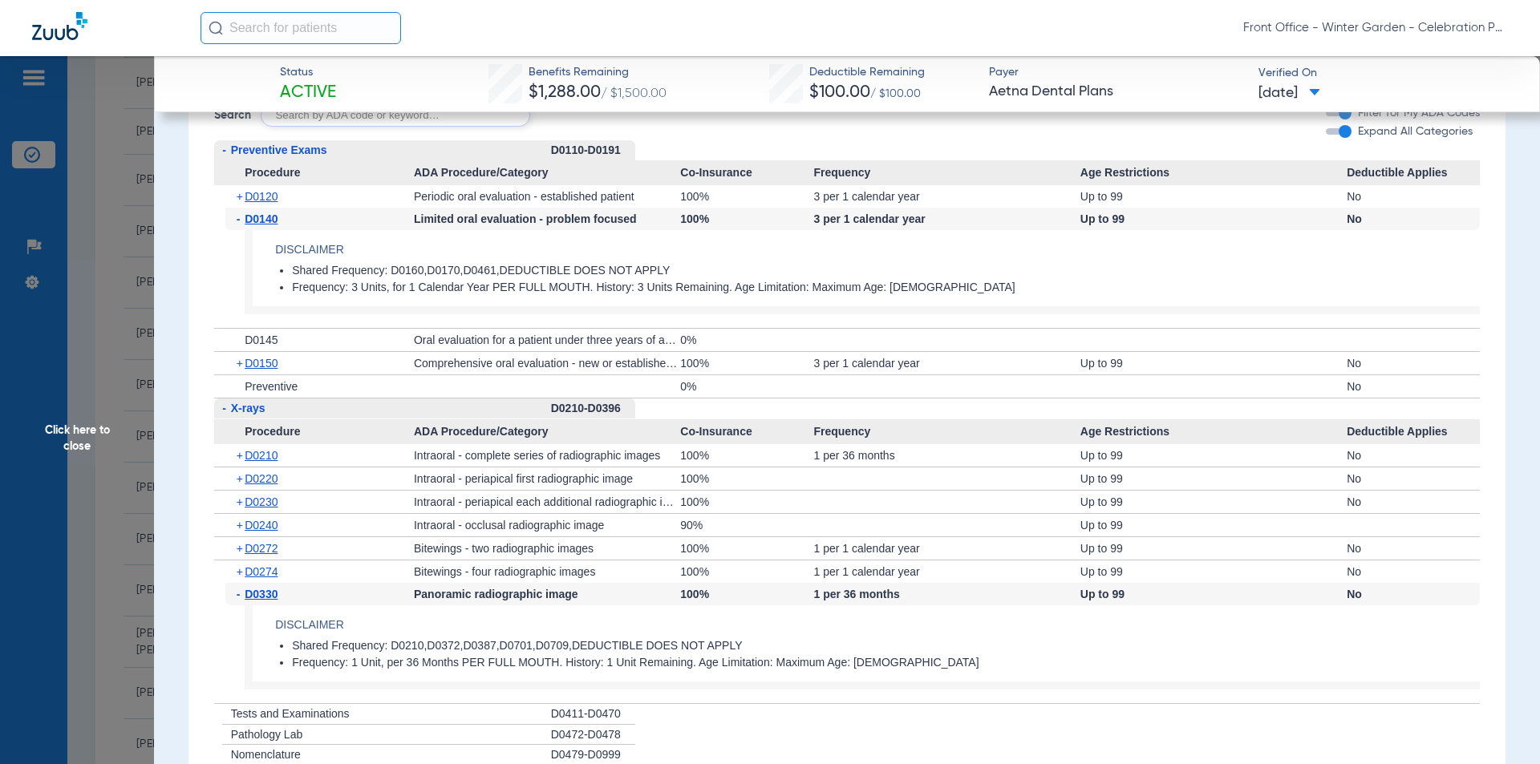
click at [262, 597] on span "D0330" at bounding box center [261, 594] width 33 height 13
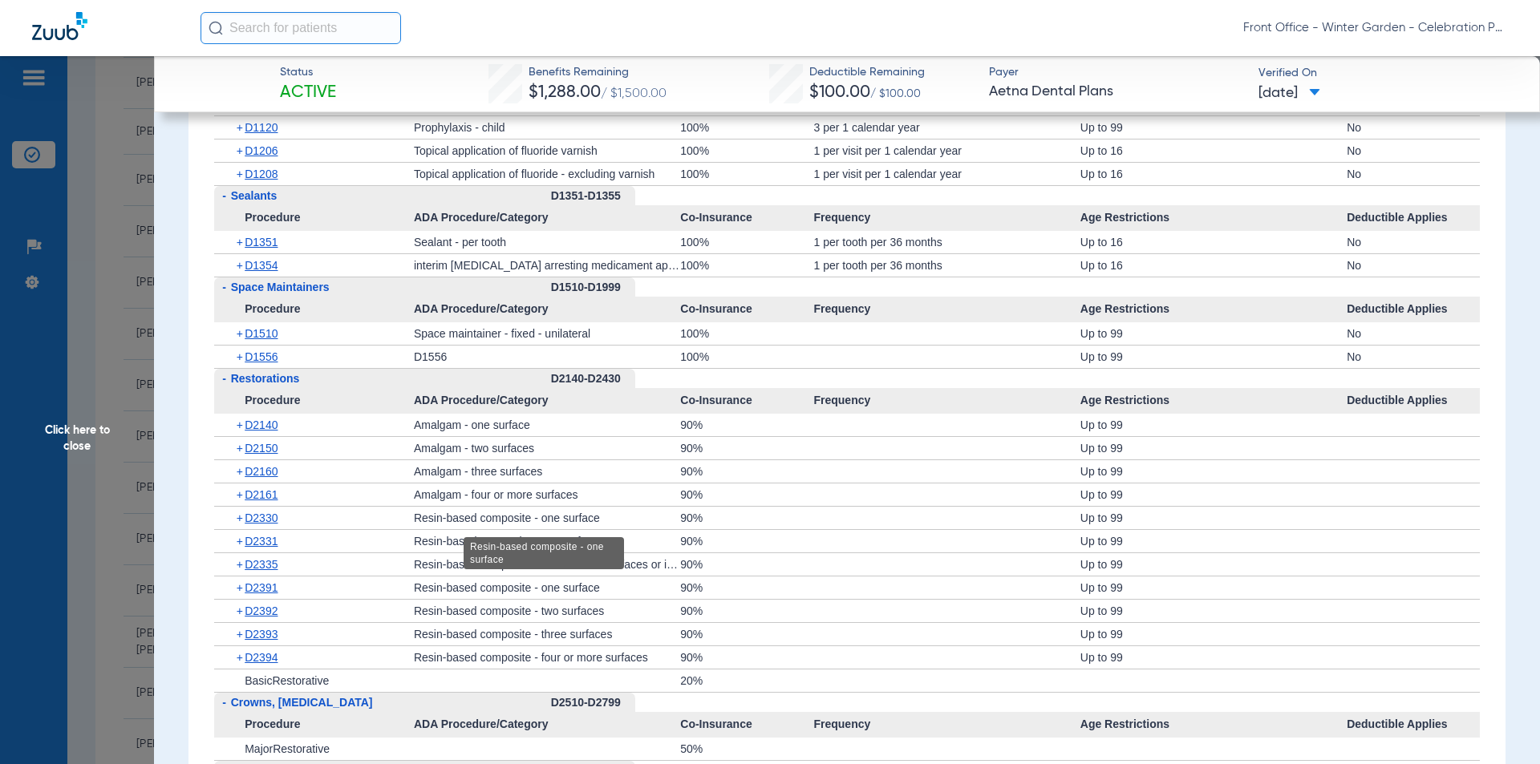
scroll to position [1925, 0]
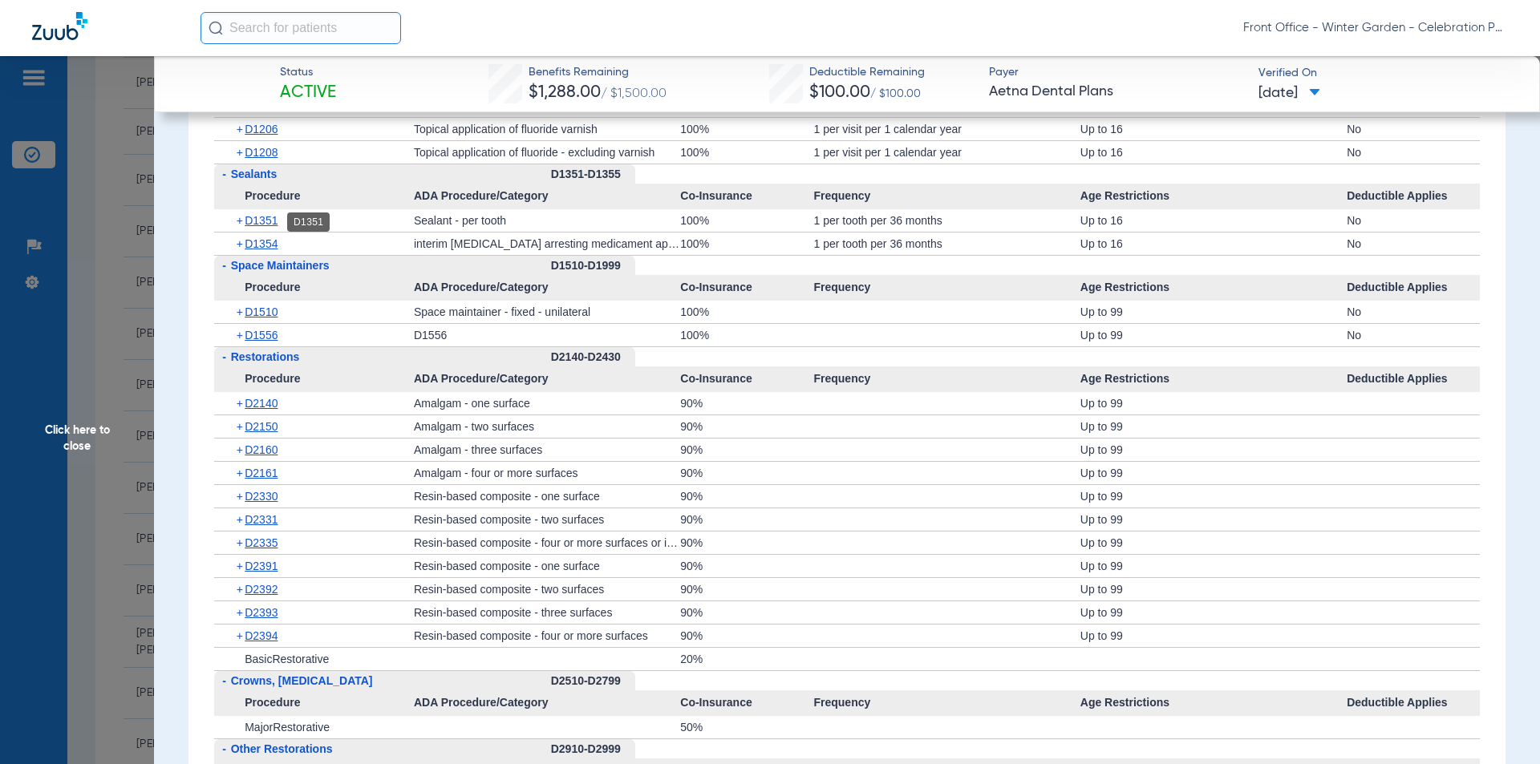
click at [261, 225] on span "D1351" at bounding box center [261, 220] width 33 height 13
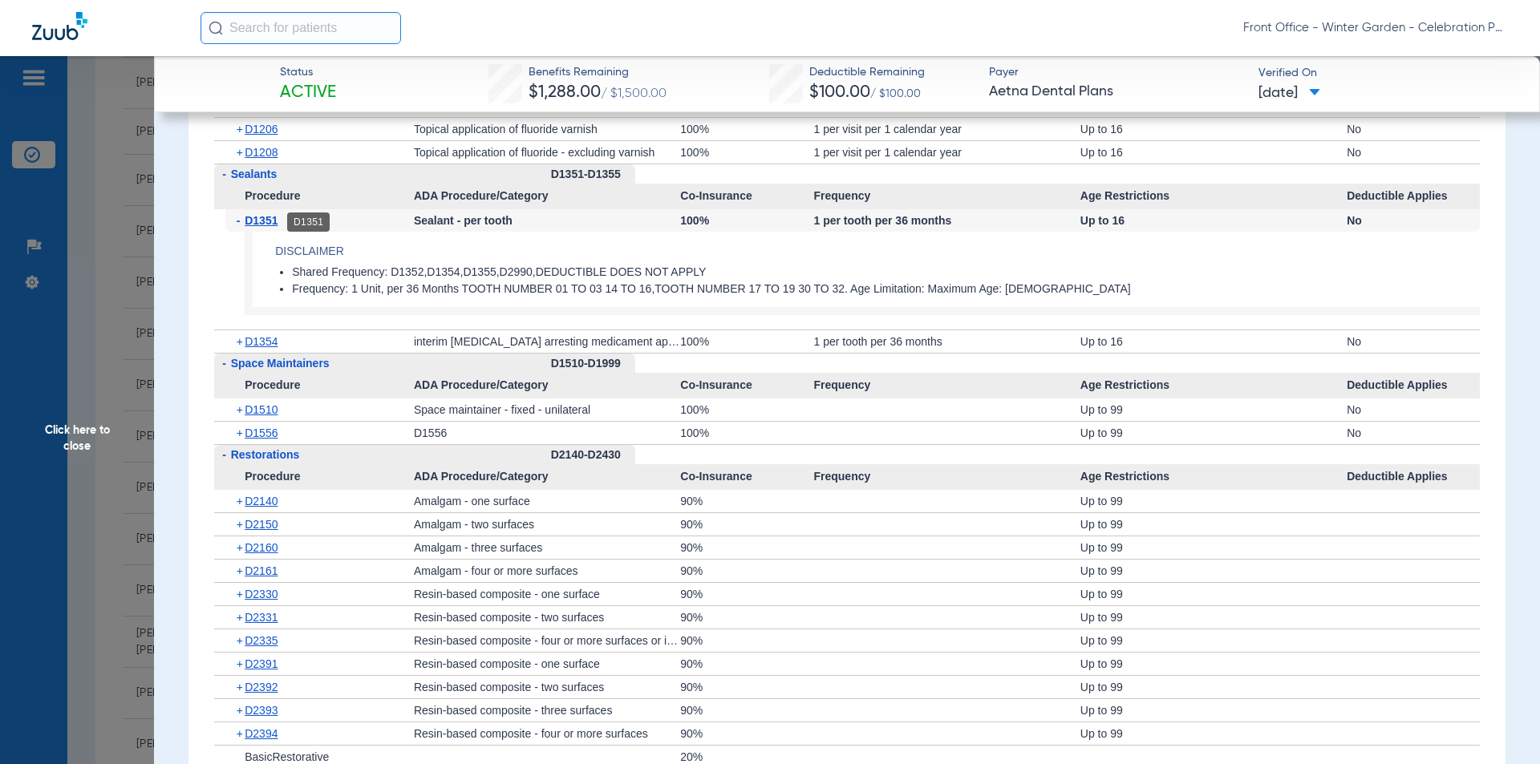
click at [278, 224] on span "D1351" at bounding box center [261, 220] width 33 height 13
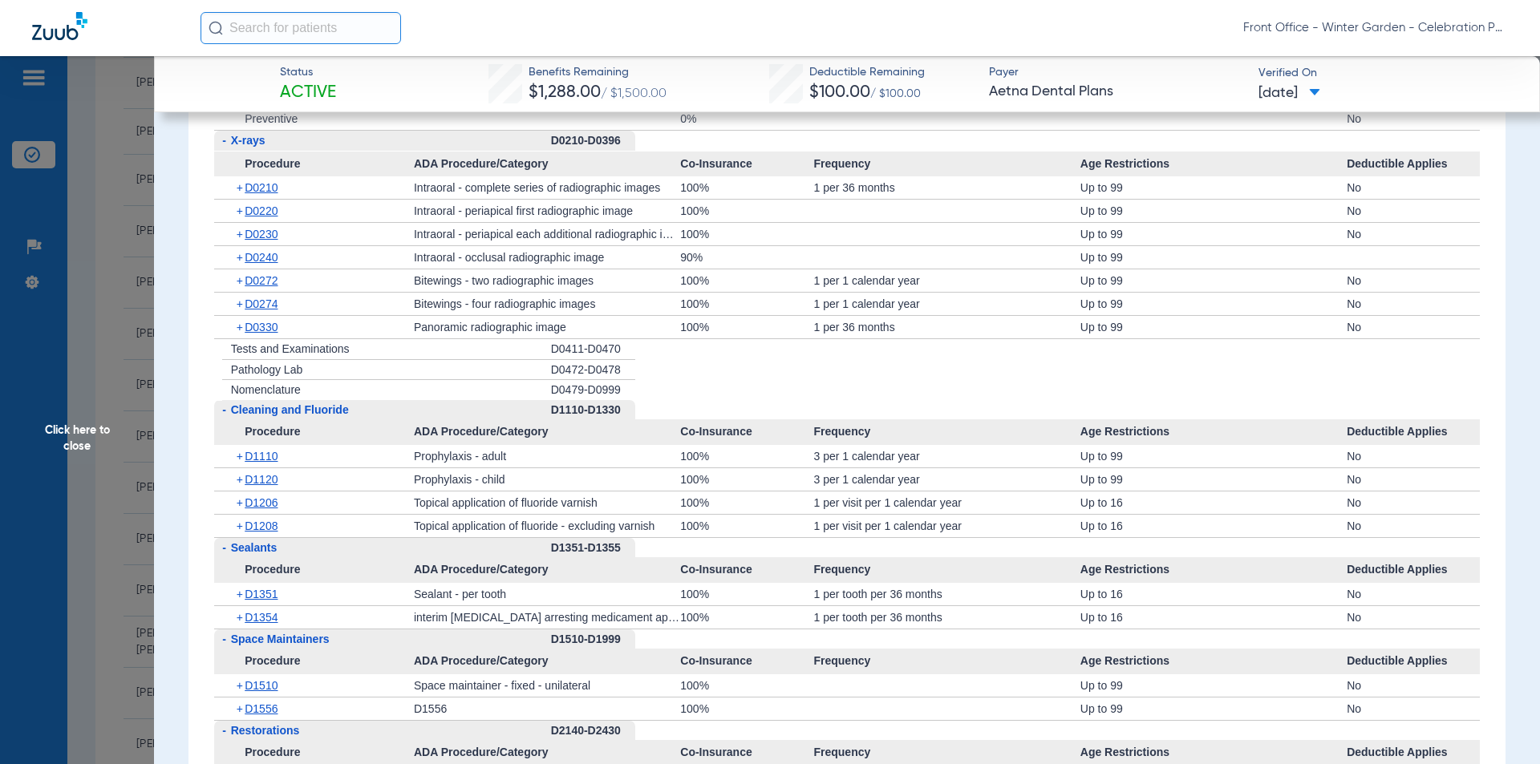
scroll to position [1524, 0]
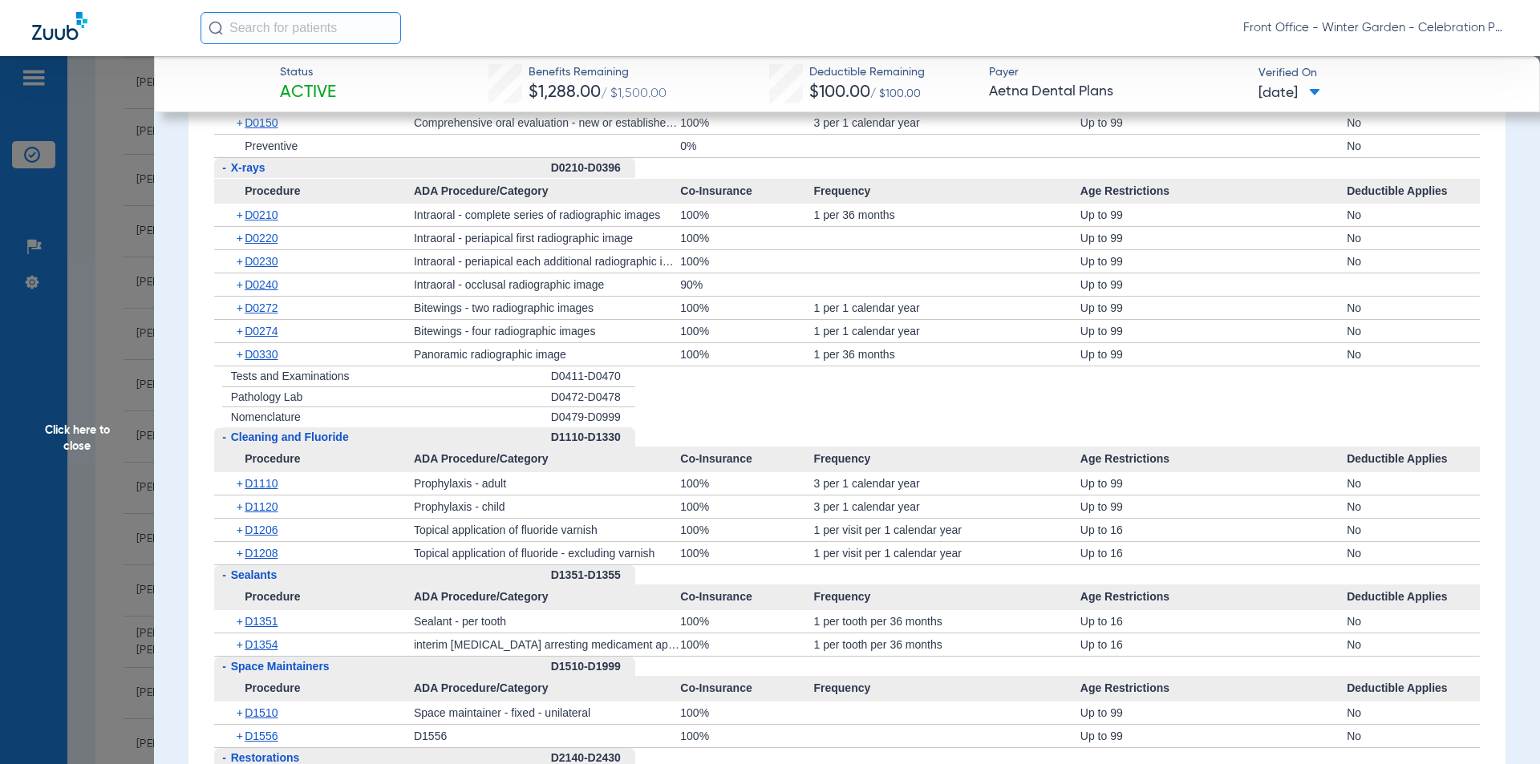
click at [265, 345] on div "+ D0330" at bounding box center [319, 354] width 188 height 22
click at [265, 354] on span "D0330" at bounding box center [261, 354] width 33 height 13
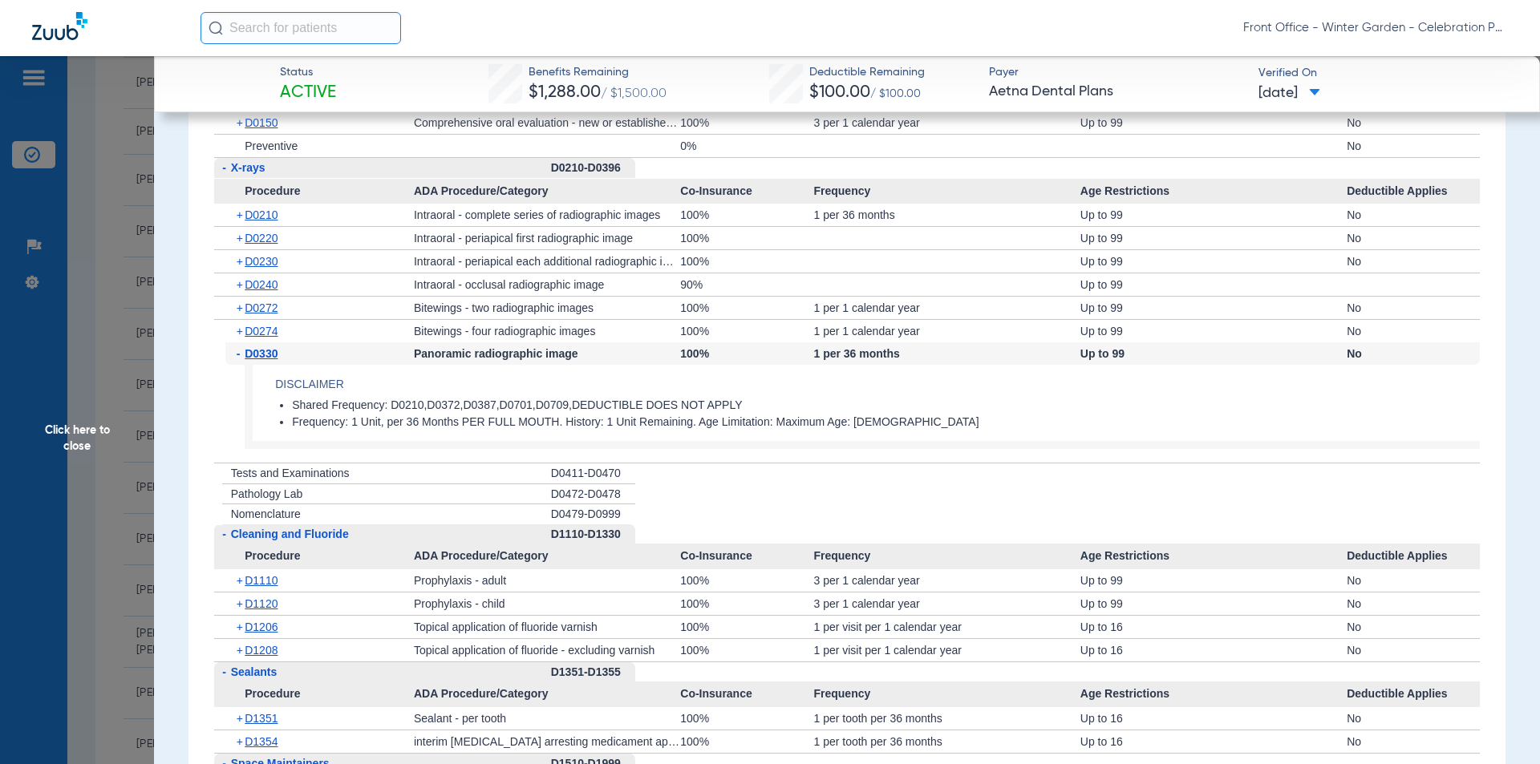
click at [262, 356] on span "D0330" at bounding box center [261, 353] width 33 height 13
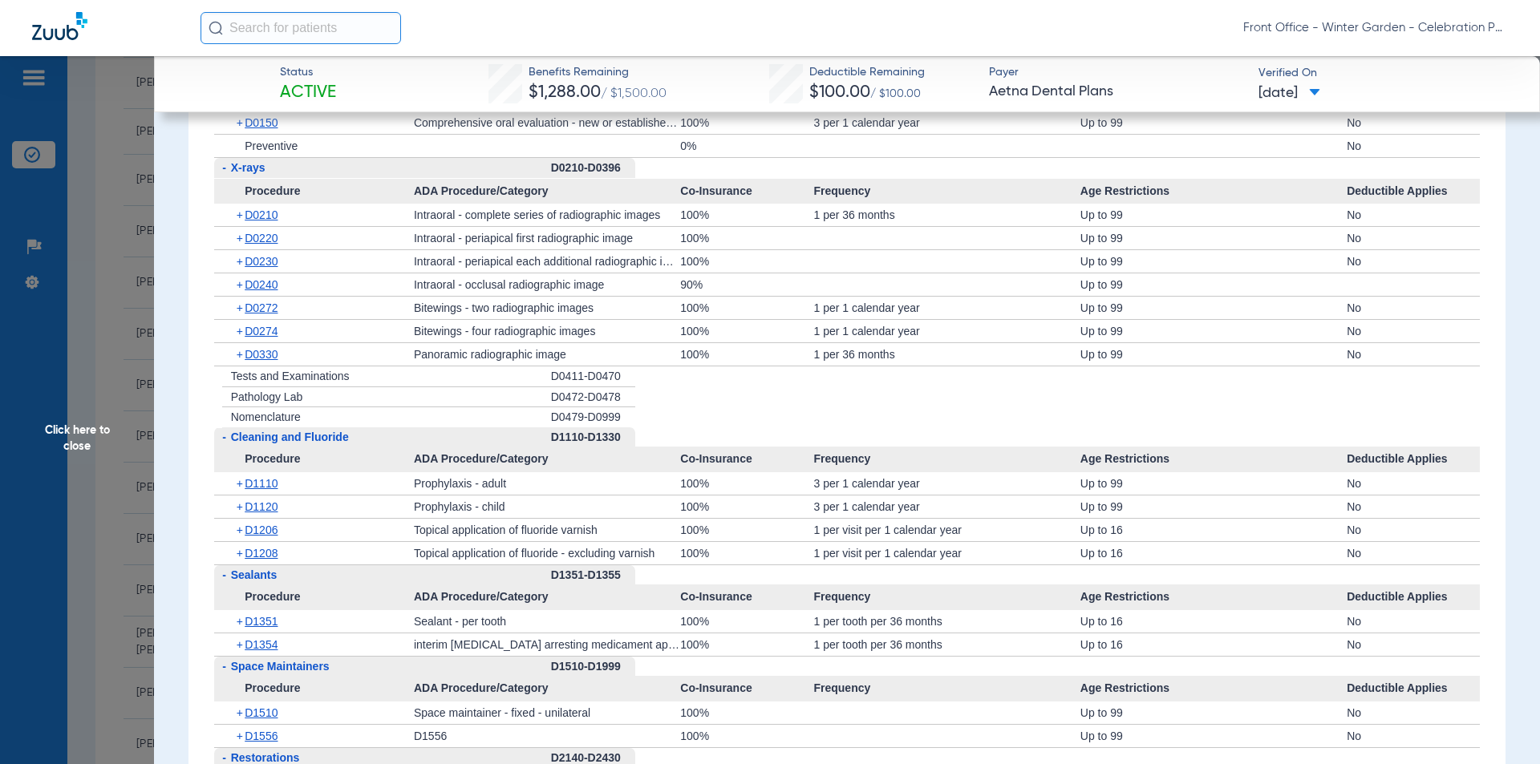
click at [274, 215] on span "D0210" at bounding box center [261, 215] width 33 height 13
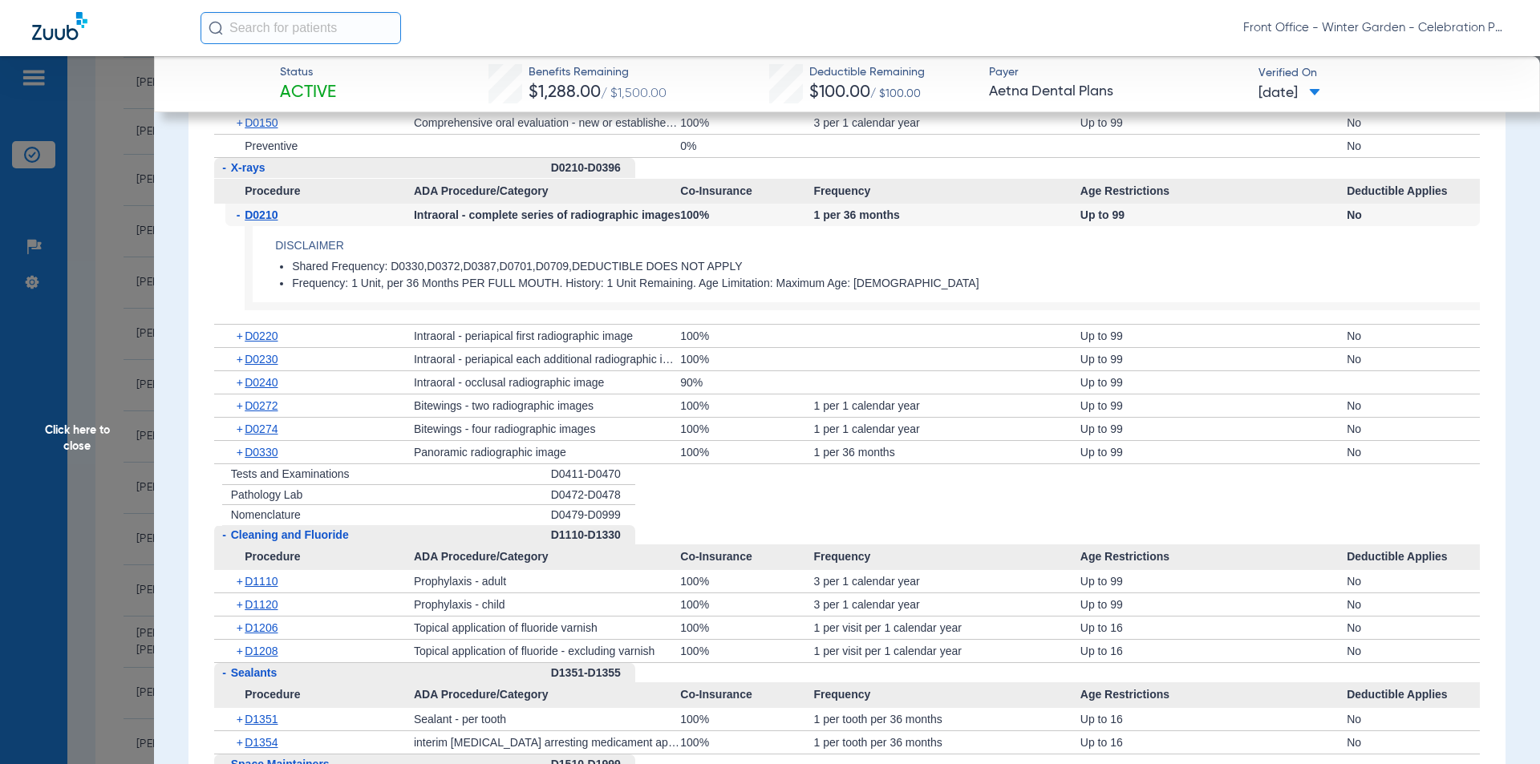
click at [274, 215] on span "D0210" at bounding box center [261, 215] width 33 height 13
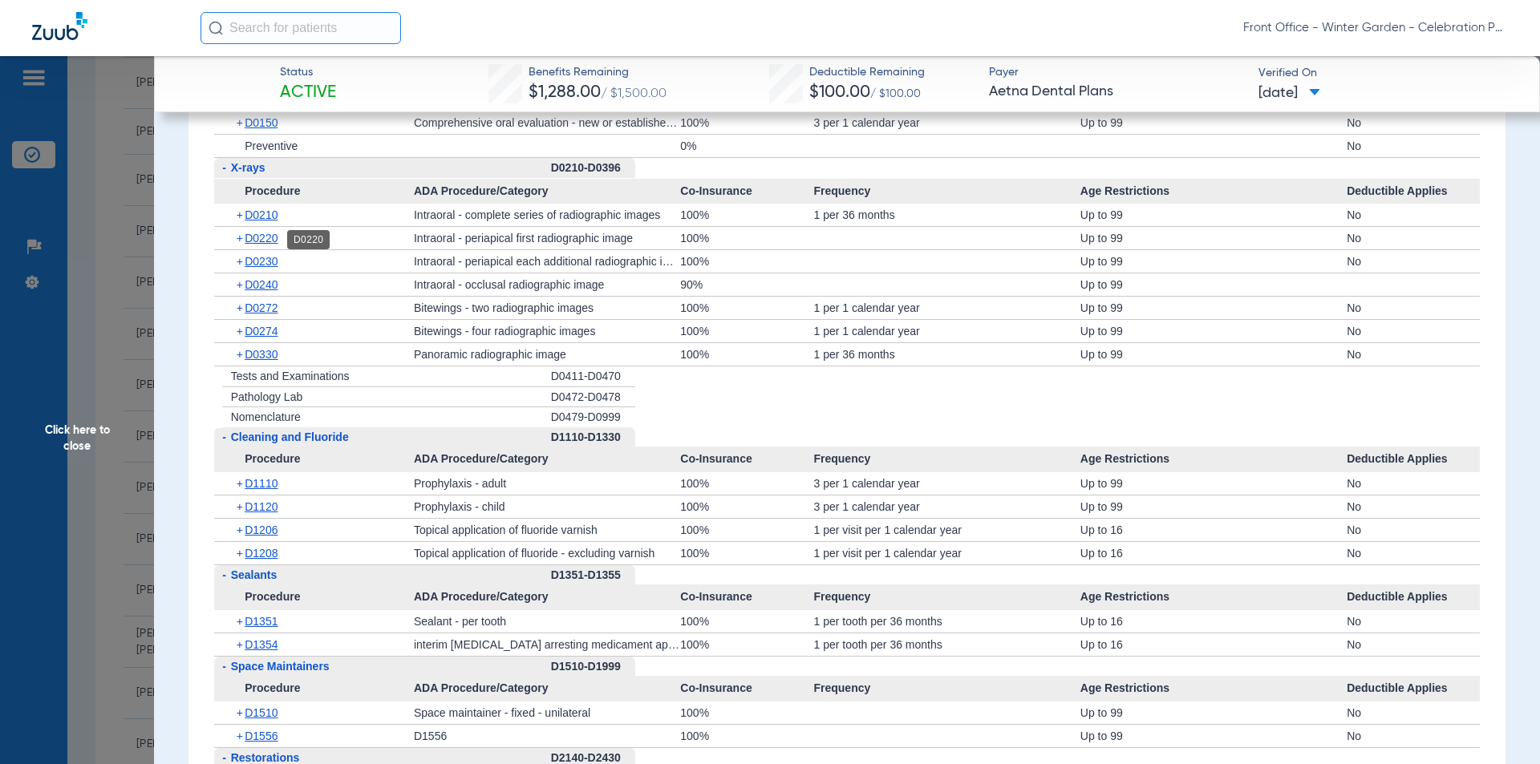
click at [269, 243] on span "D0220" at bounding box center [261, 238] width 33 height 13
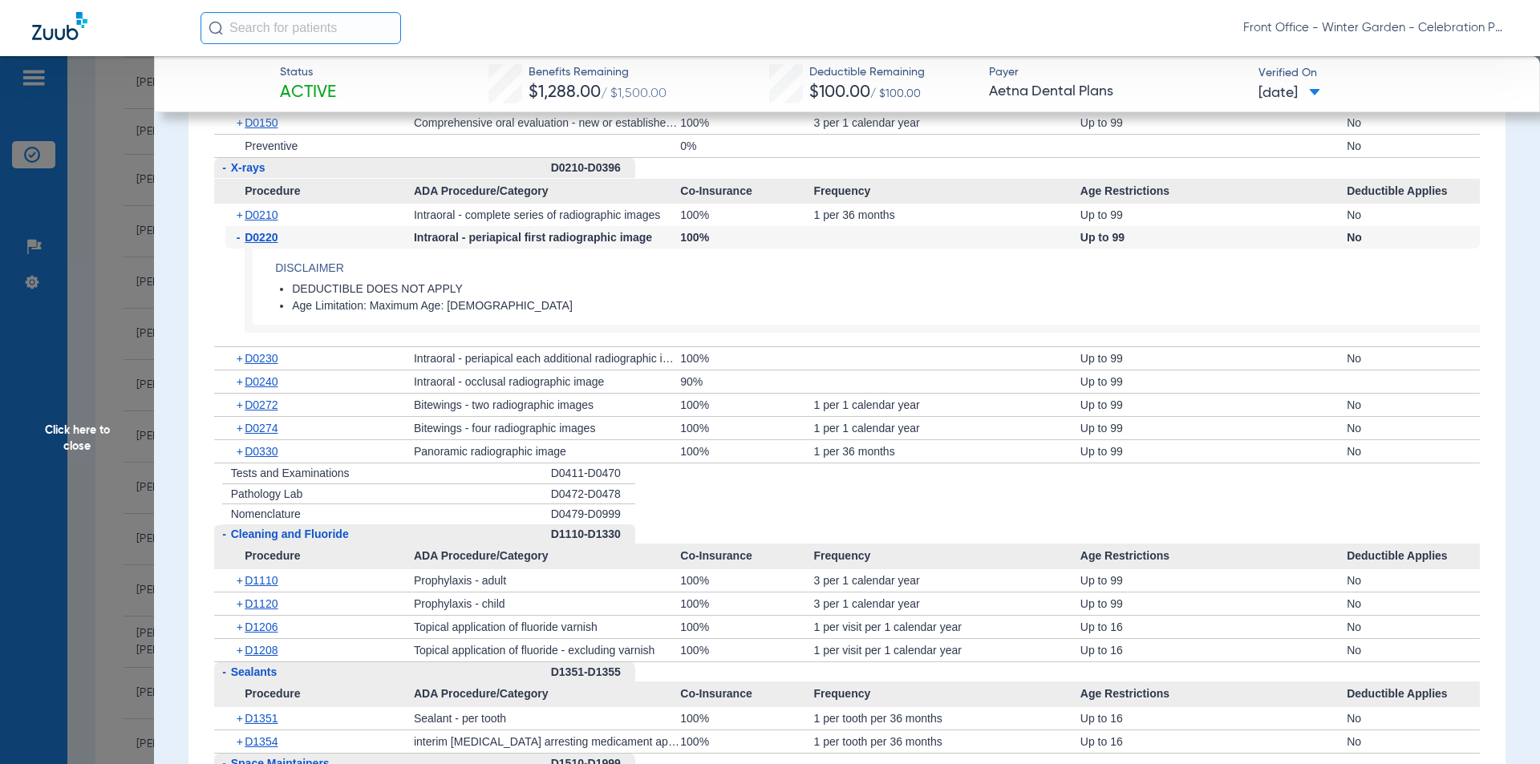
click at [266, 352] on div "+ D0230" at bounding box center [319, 358] width 188 height 22
click at [266, 363] on span "D0230" at bounding box center [261, 358] width 33 height 13
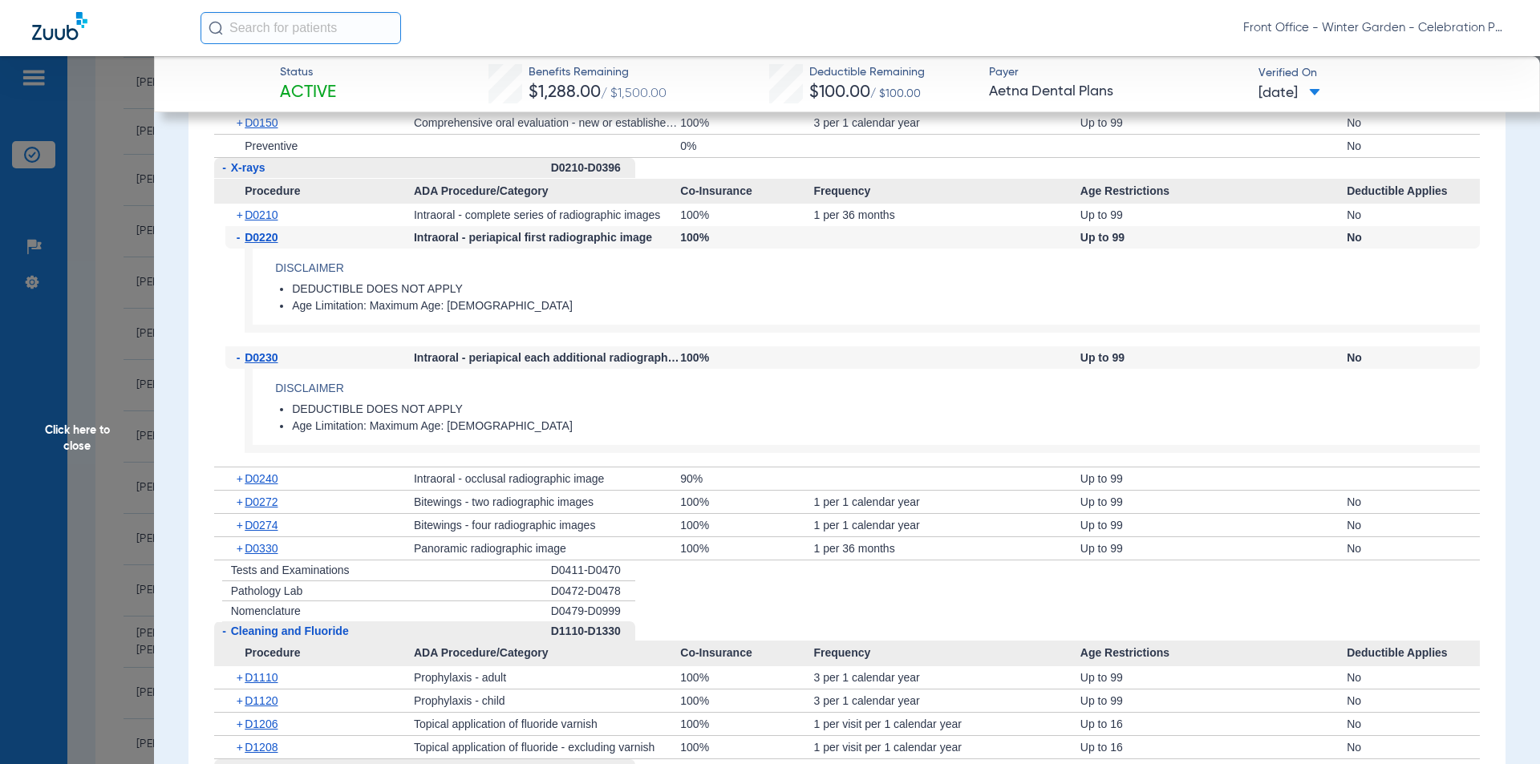
click at [260, 477] on span "D0240" at bounding box center [261, 478] width 33 height 13
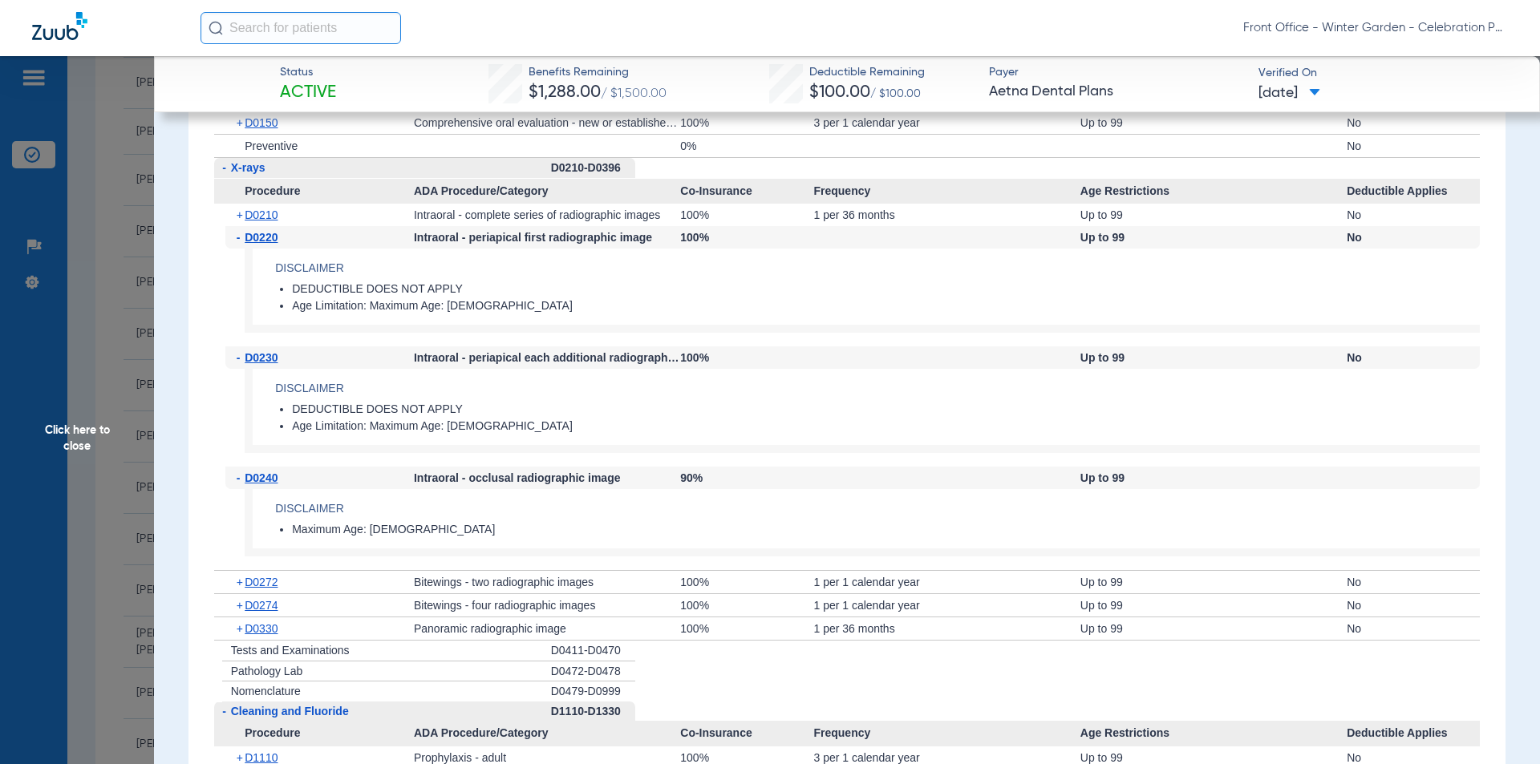
scroll to position [1604, 0]
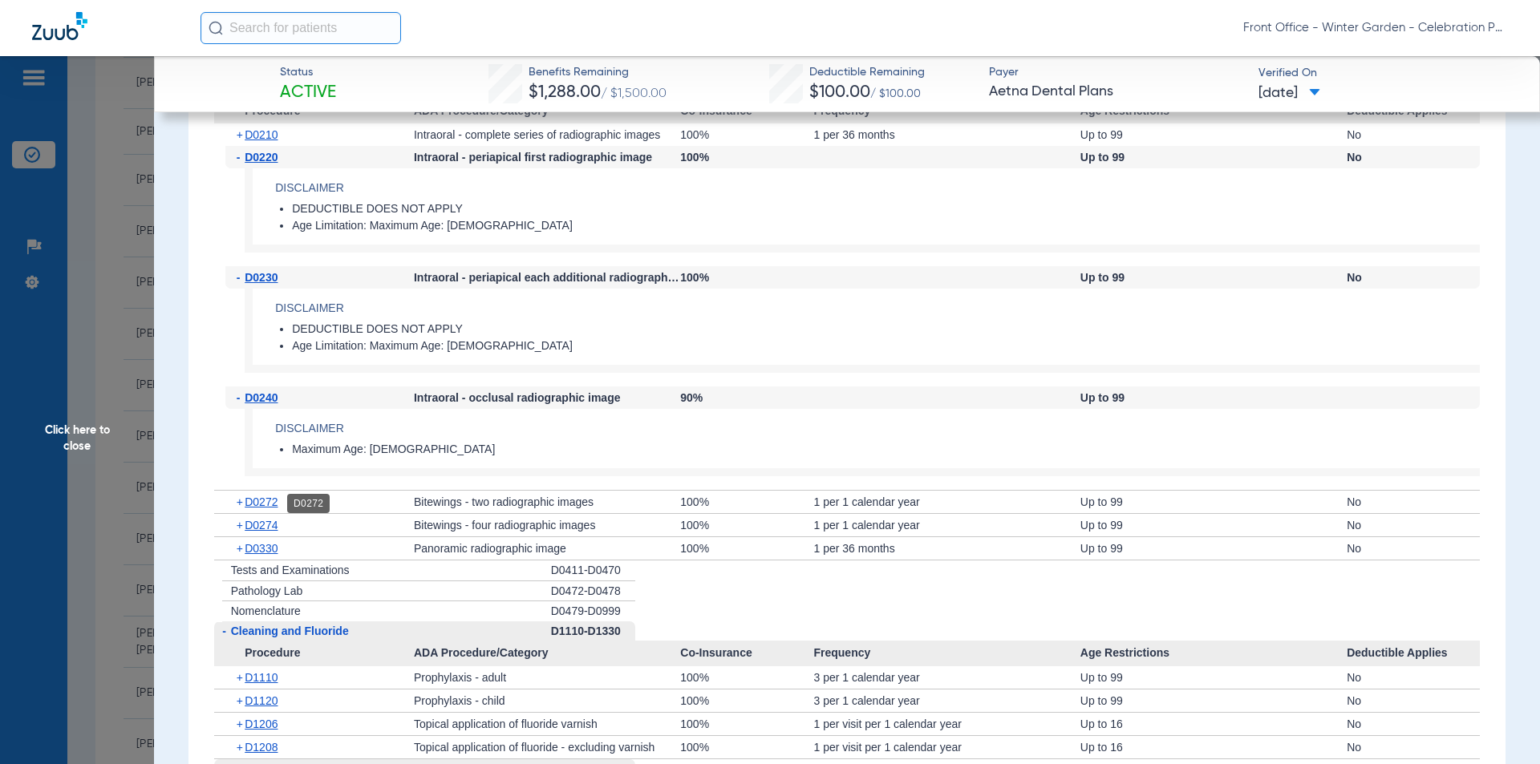
click at [267, 500] on span "D0272" at bounding box center [261, 502] width 33 height 13
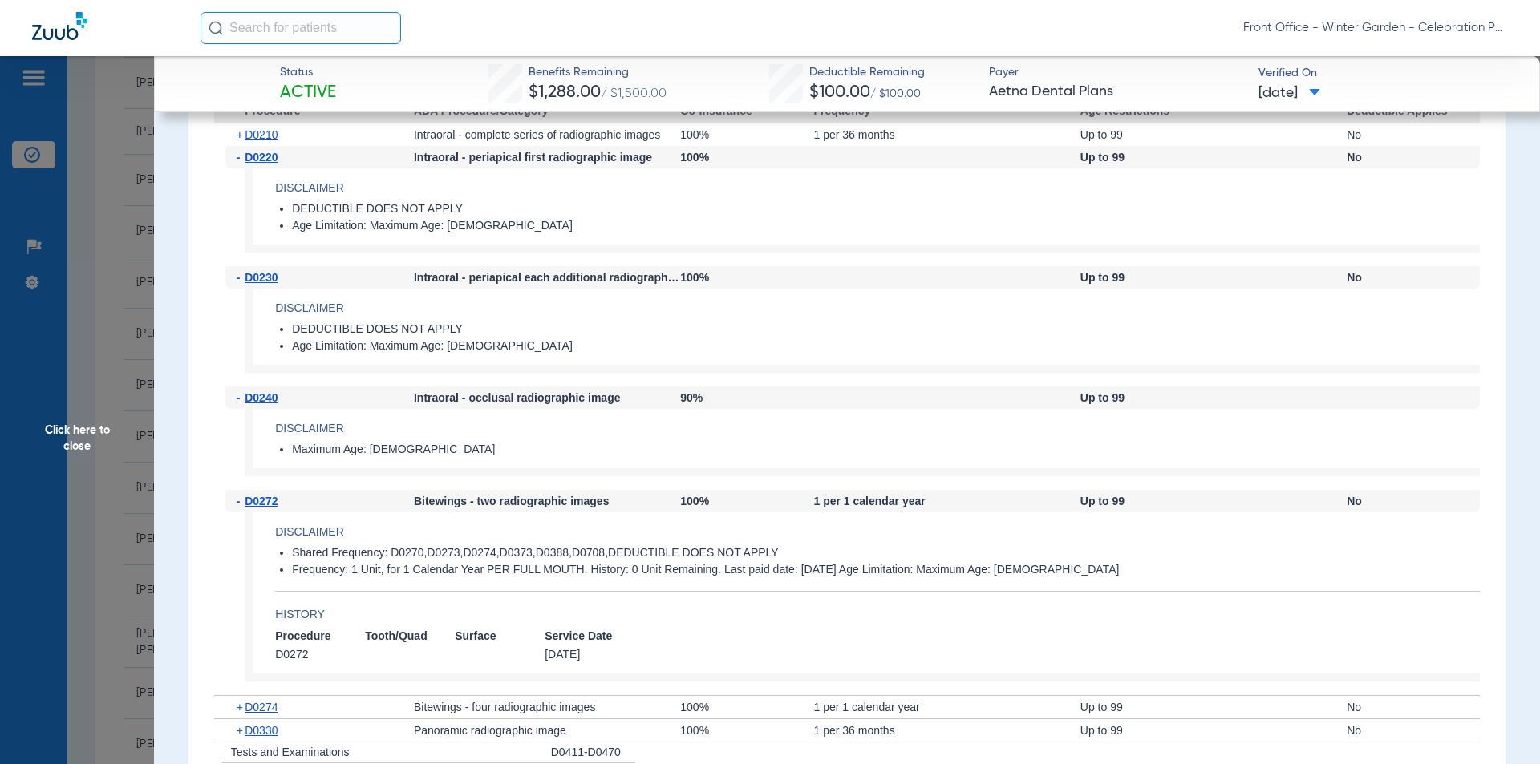
scroll to position [1684, 0]
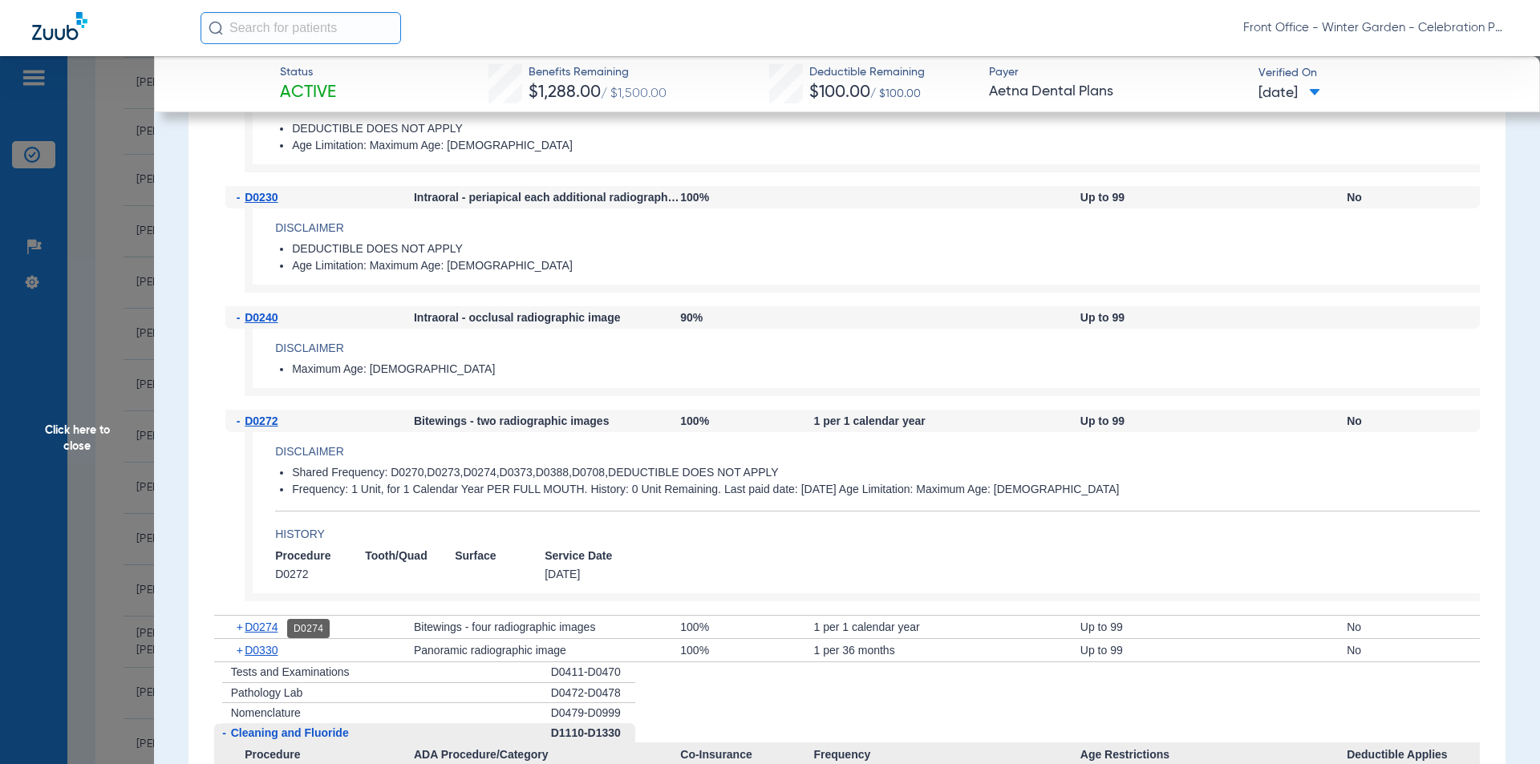
click at [275, 628] on span "D0274" at bounding box center [261, 627] width 33 height 13
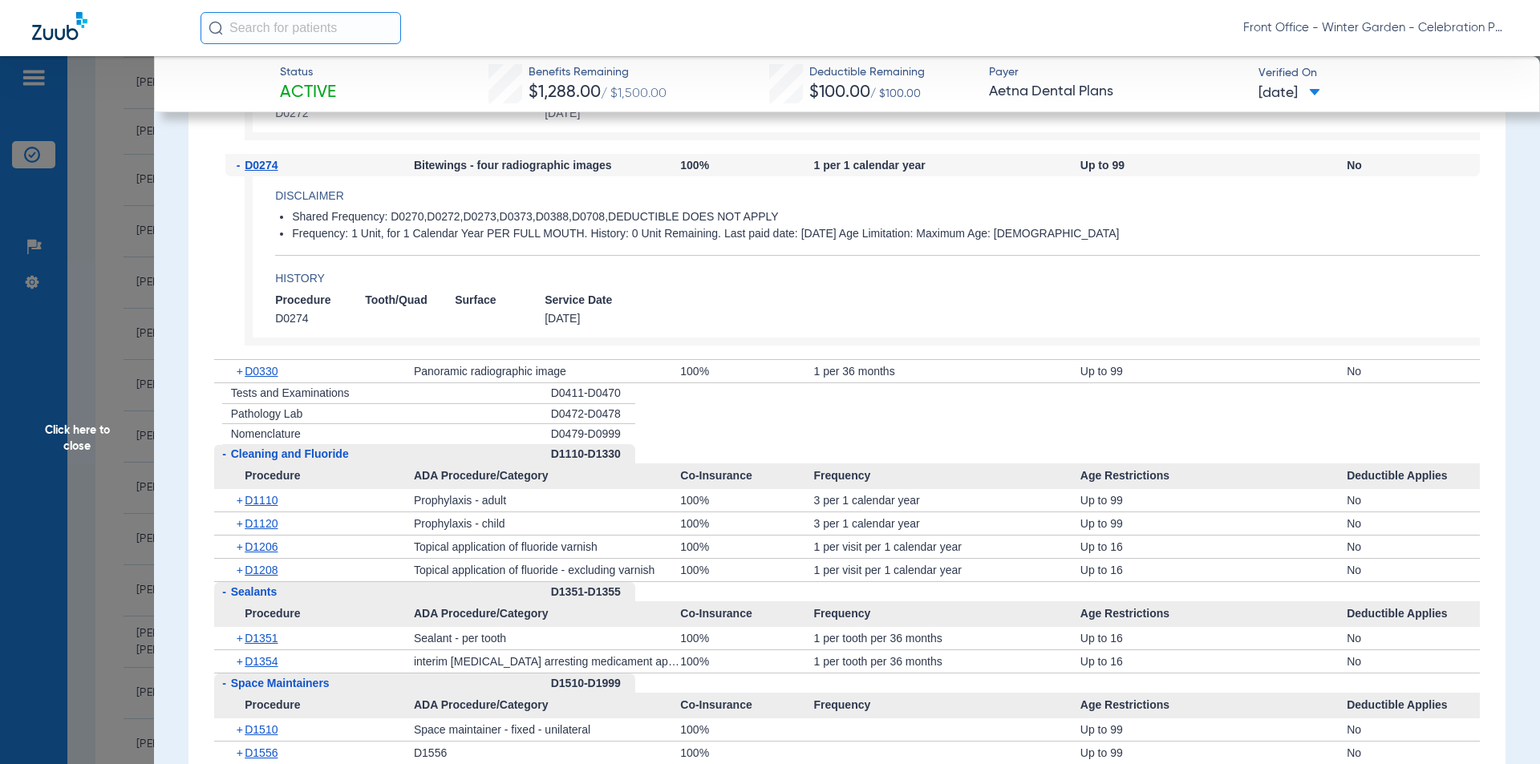
scroll to position [2166, 0]
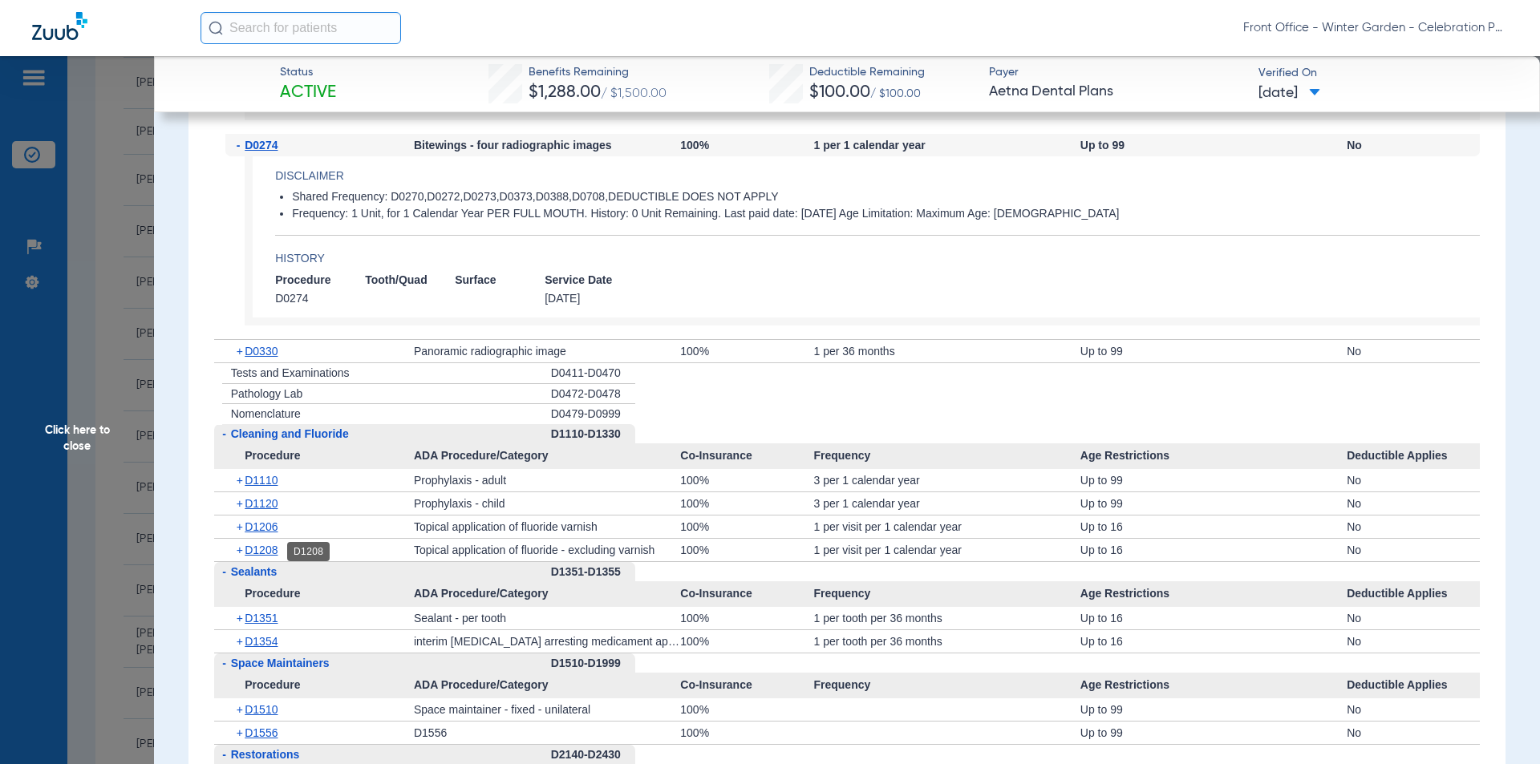
click at [265, 557] on span "D1208" at bounding box center [261, 550] width 33 height 13
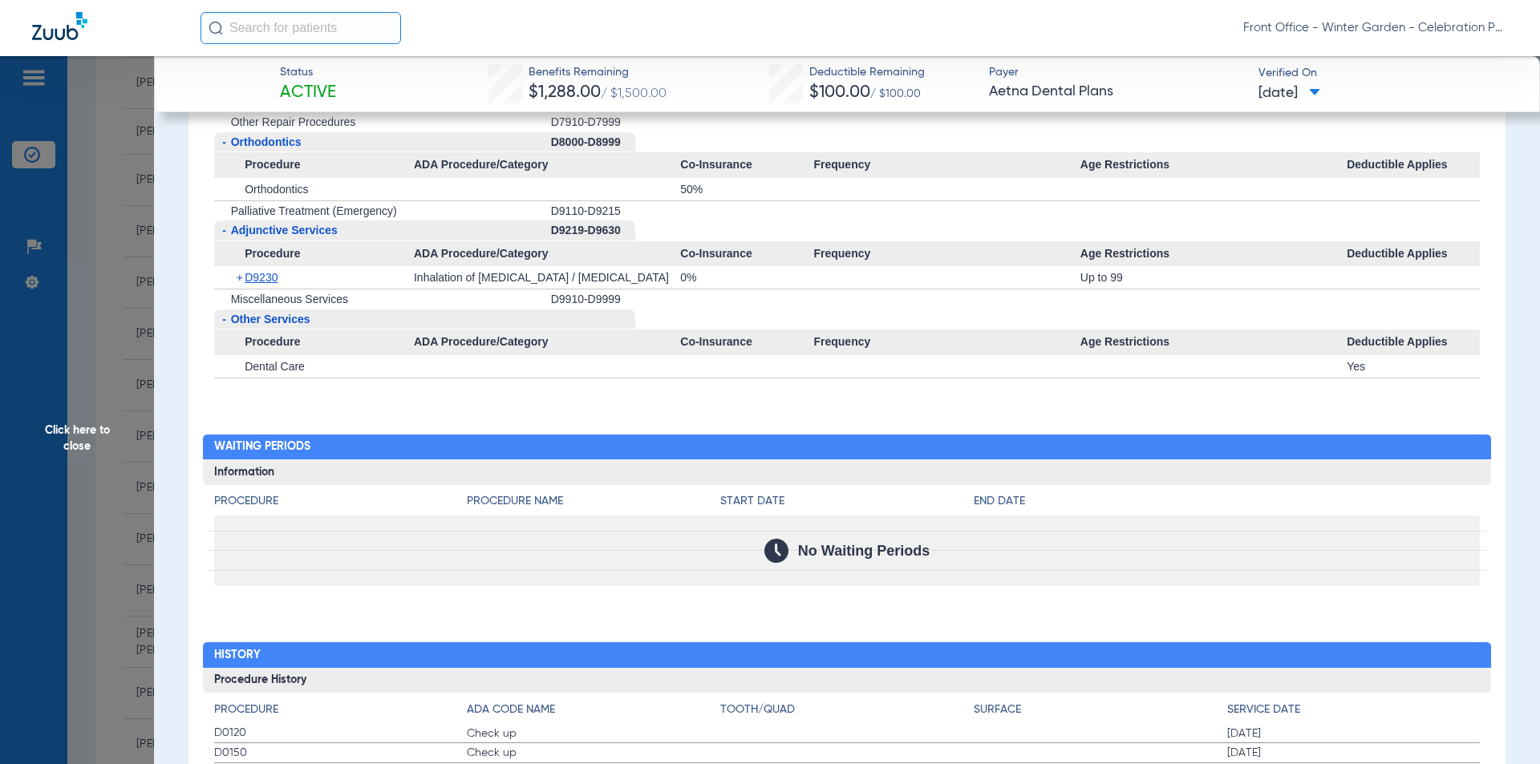
scroll to position [4005, 0]
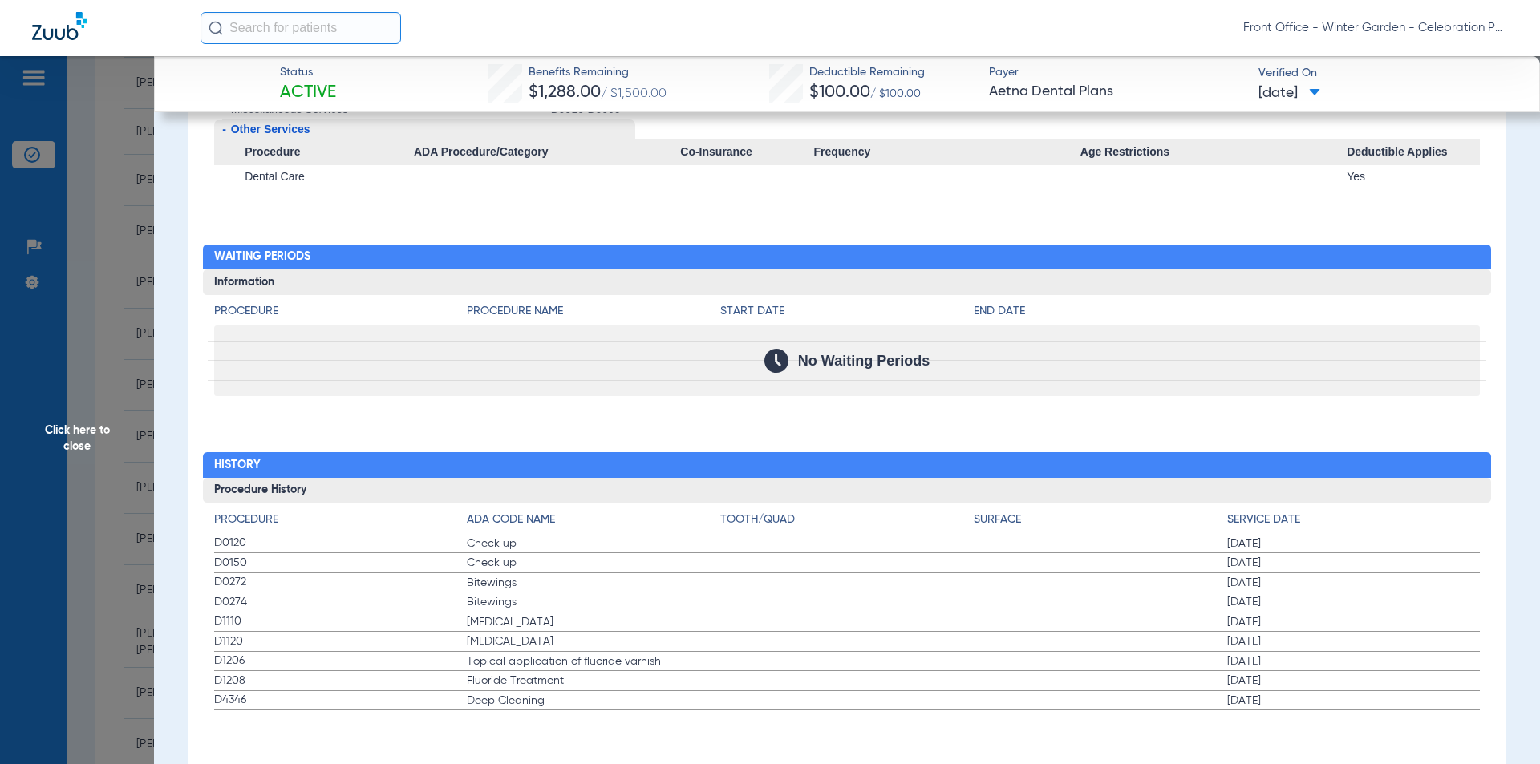
click at [92, 422] on span "Click here to close" at bounding box center [77, 438] width 154 height 764
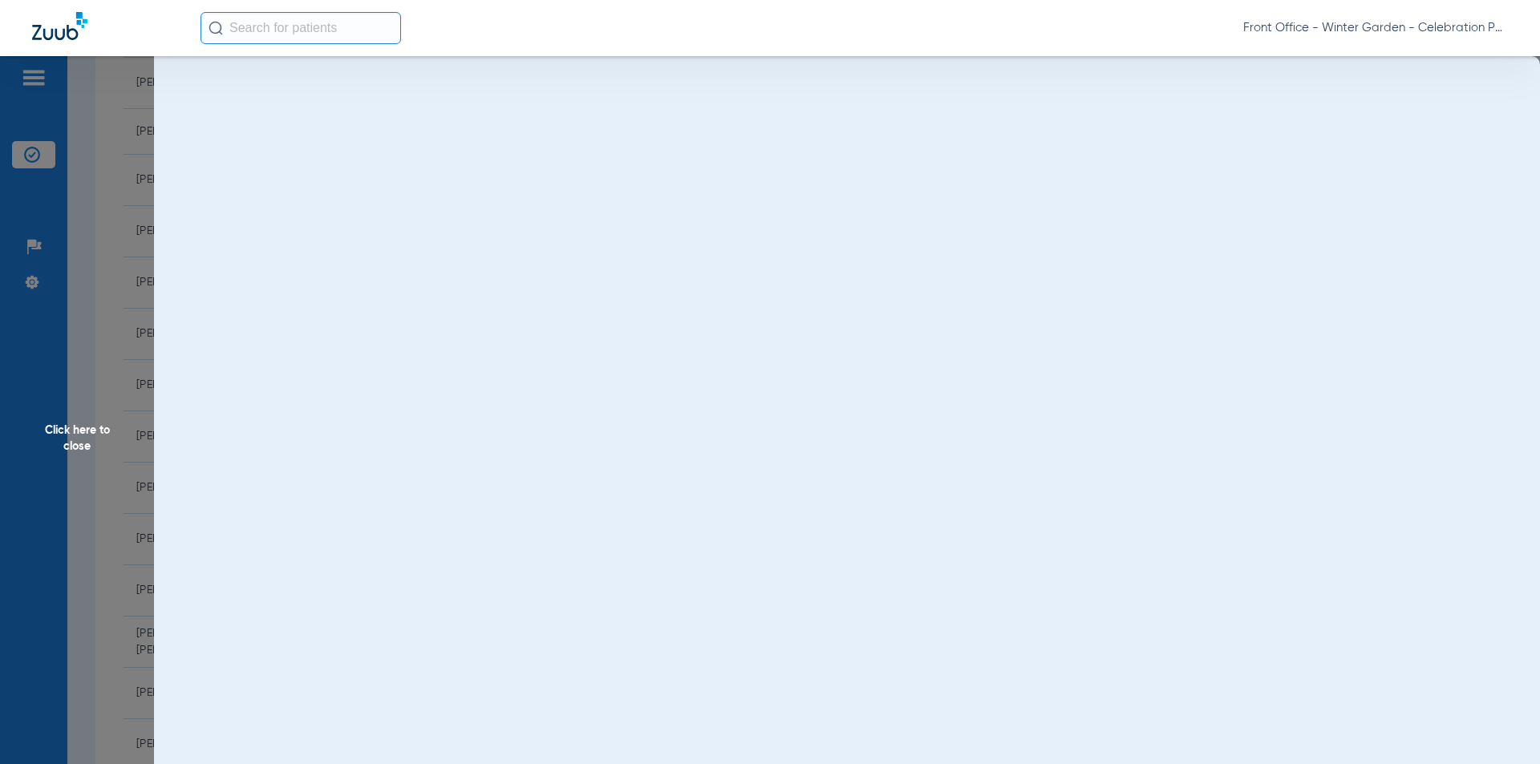
scroll to position [0, 0]
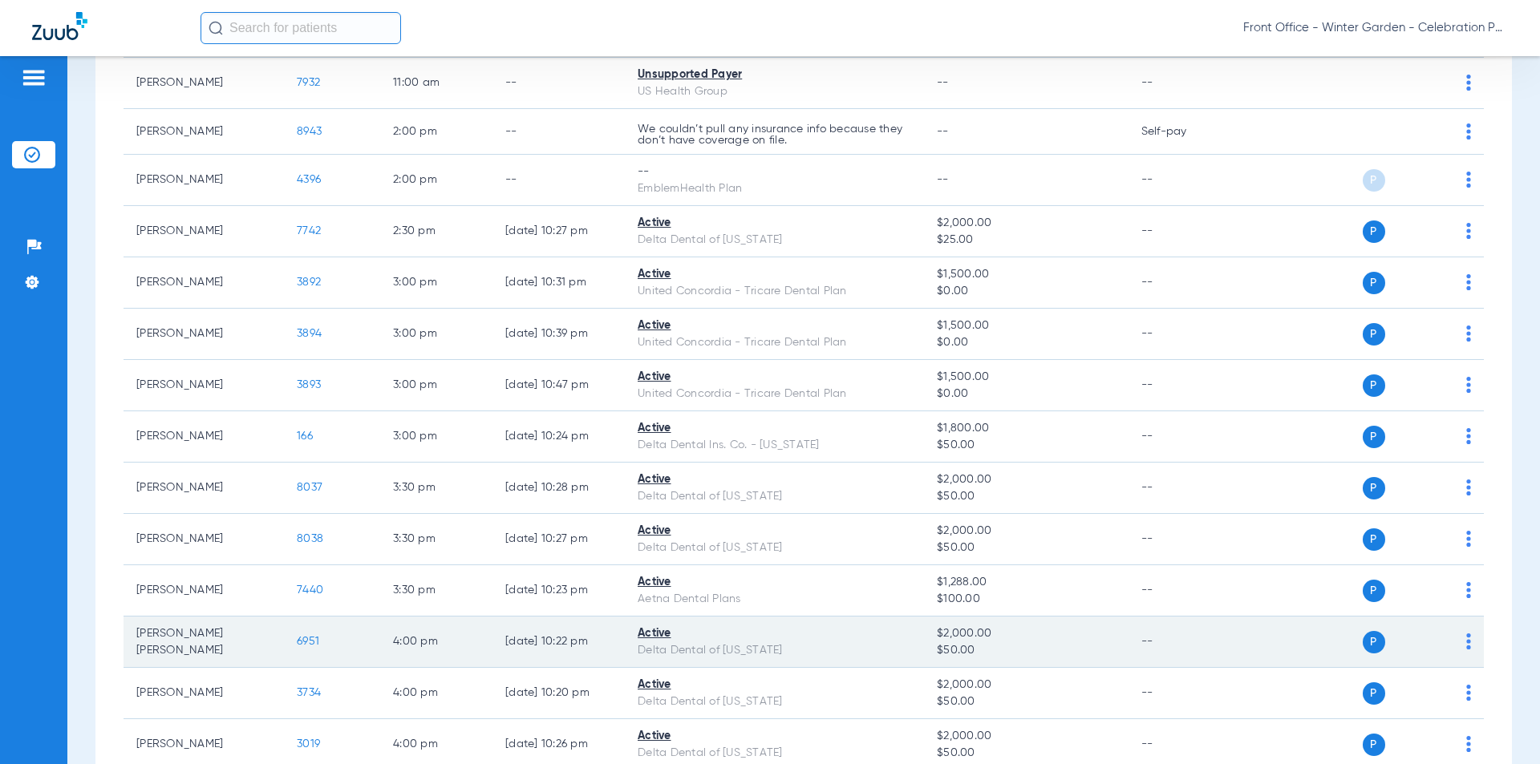
click at [311, 640] on span "6951" at bounding box center [308, 641] width 22 height 11
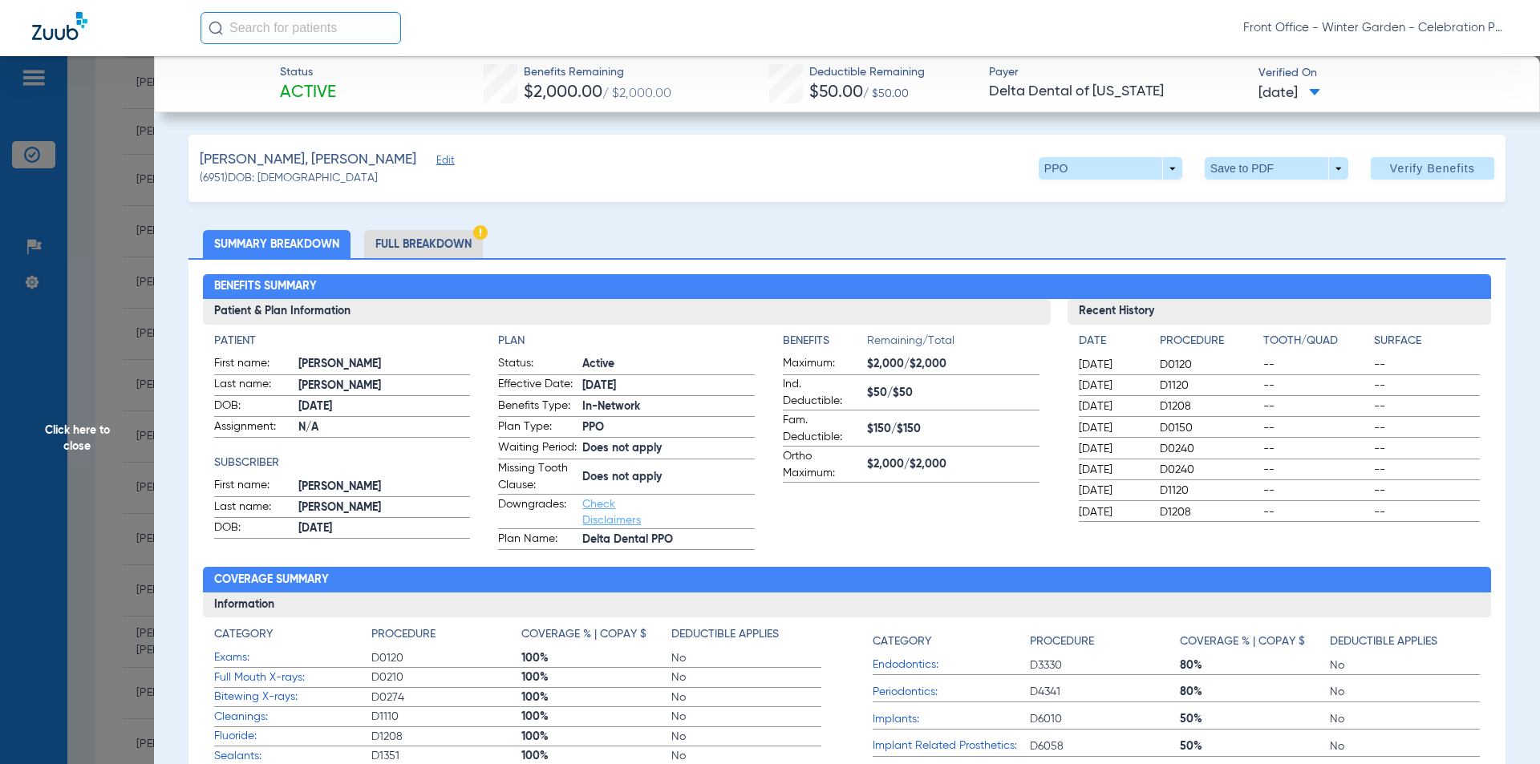
click at [436, 251] on li "Full Breakdown" at bounding box center [423, 244] width 119 height 28
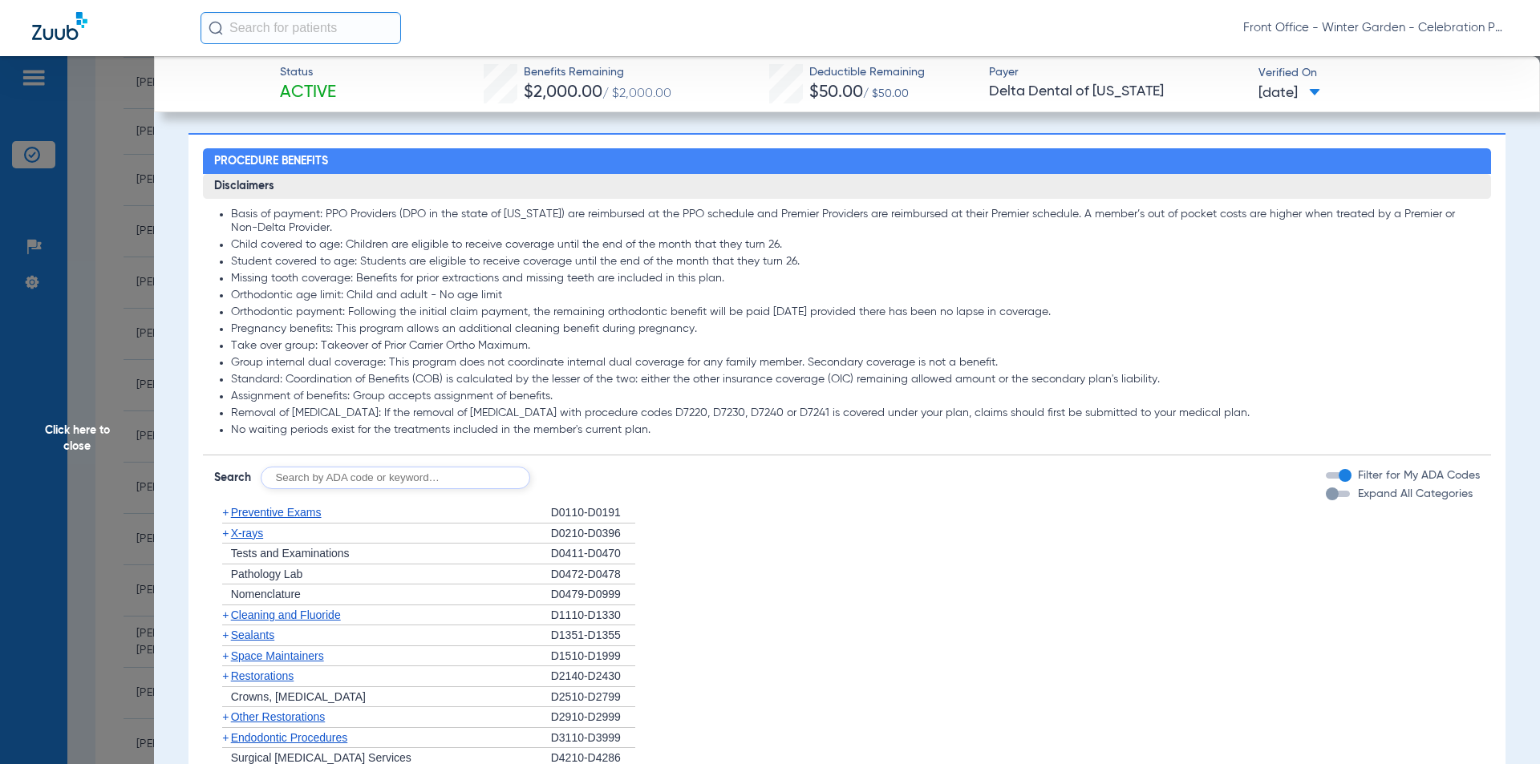
scroll to position [1444, 0]
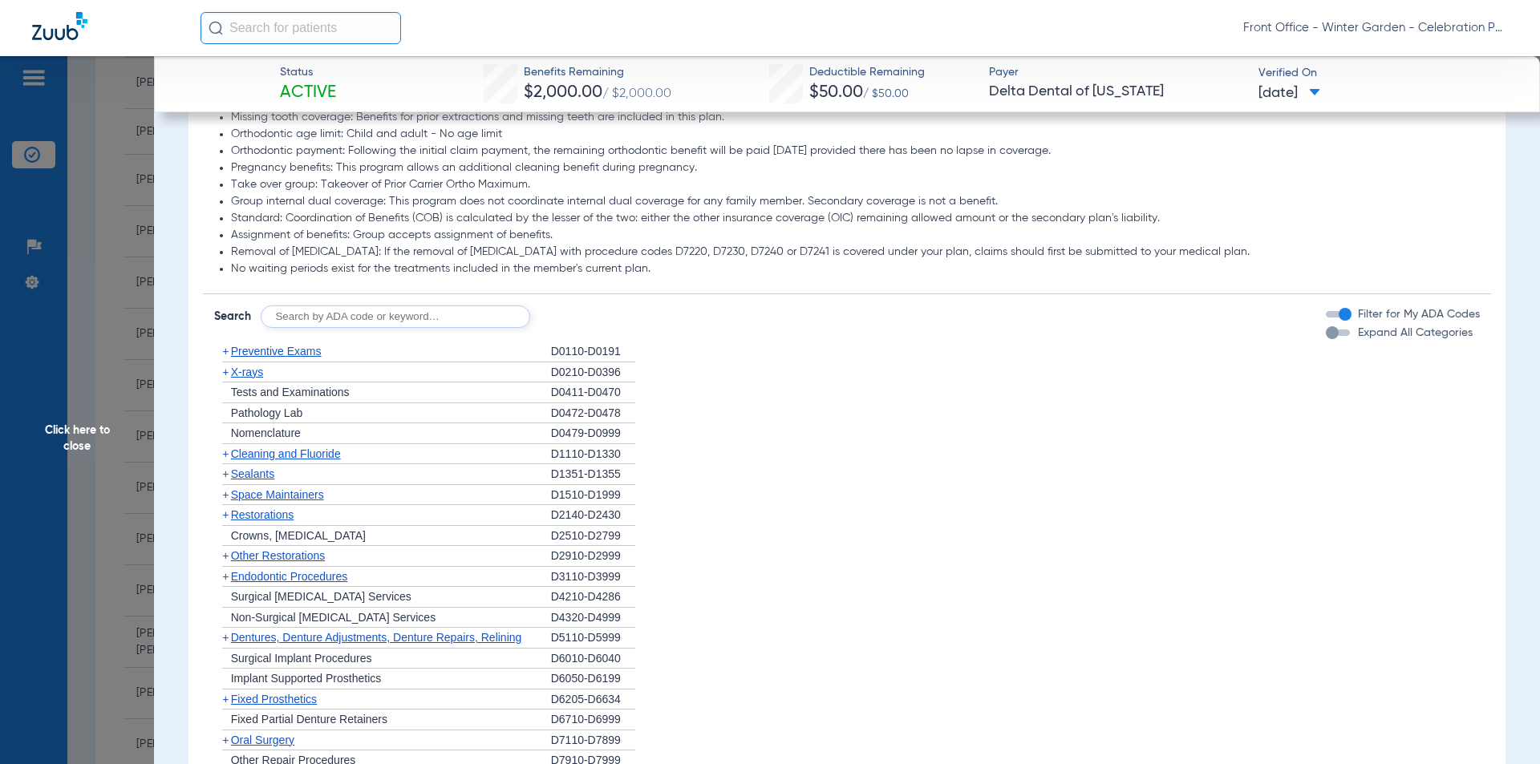
drag, startPoint x: 1335, startPoint y: 348, endPoint x: 1317, endPoint y: 358, distance: 20.8
click at [1335, 336] on div "button" at bounding box center [1338, 333] width 24 height 6
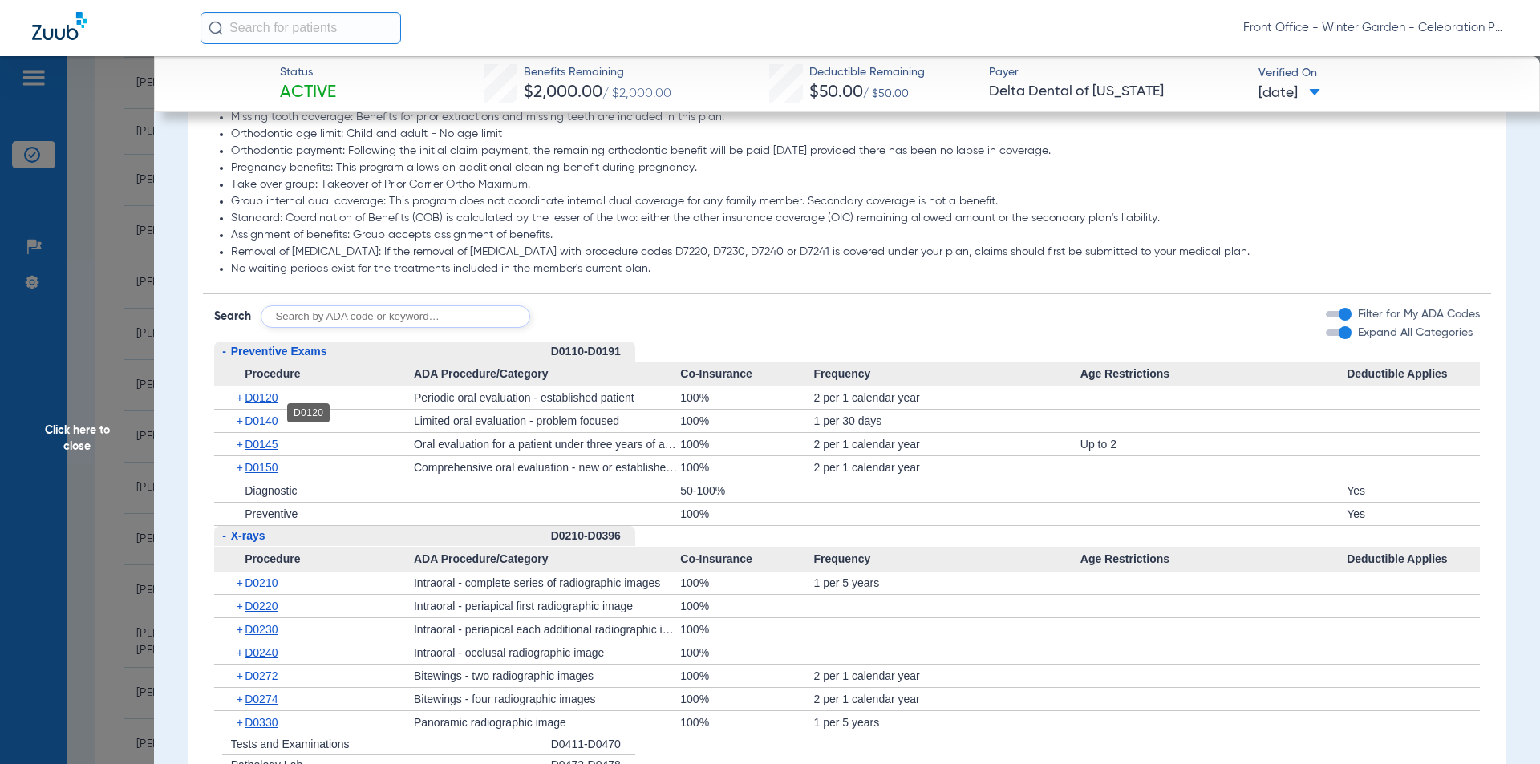
click at [270, 404] on span "D0120" at bounding box center [261, 397] width 33 height 13
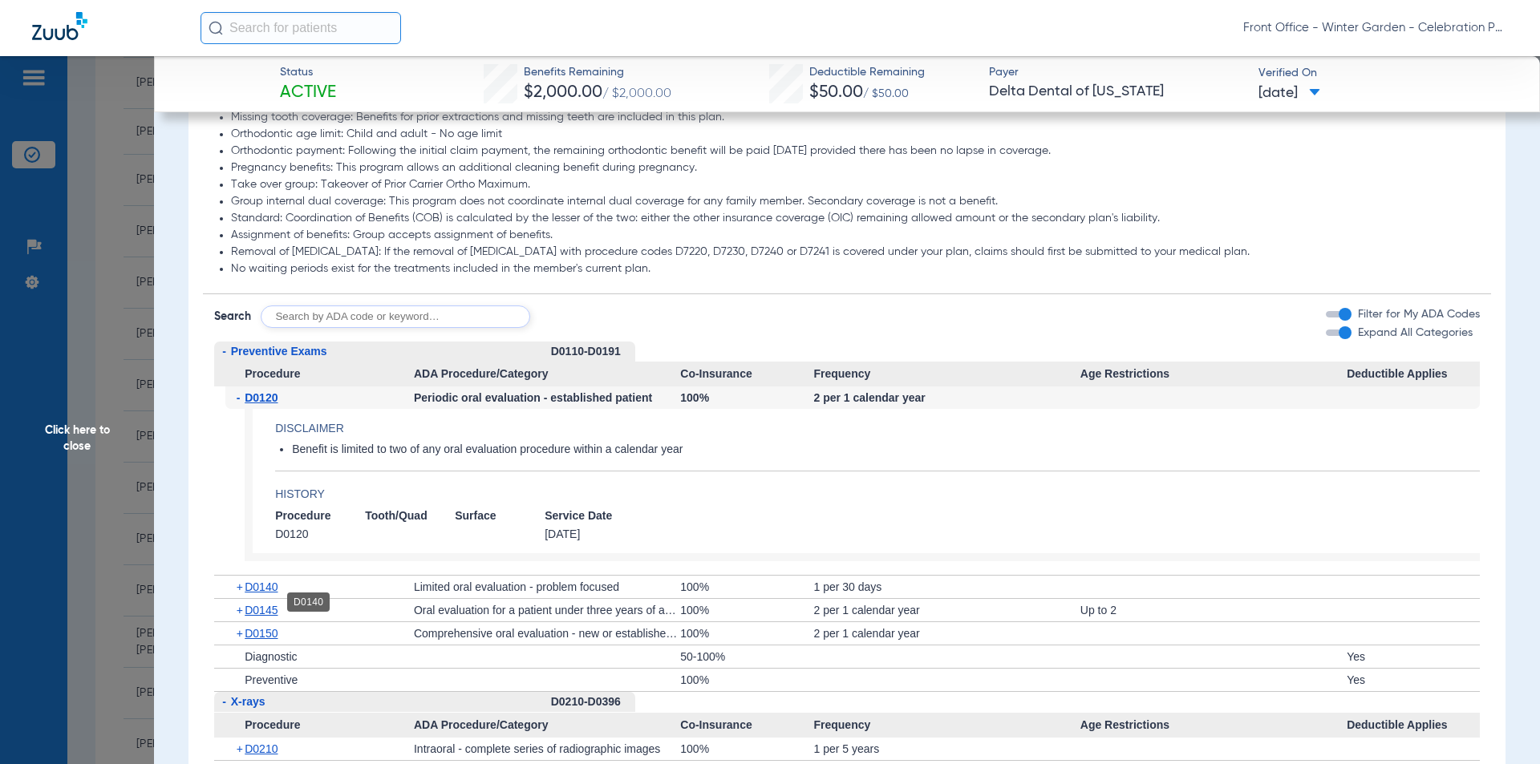
click at [257, 594] on span "D0140" at bounding box center [261, 587] width 33 height 13
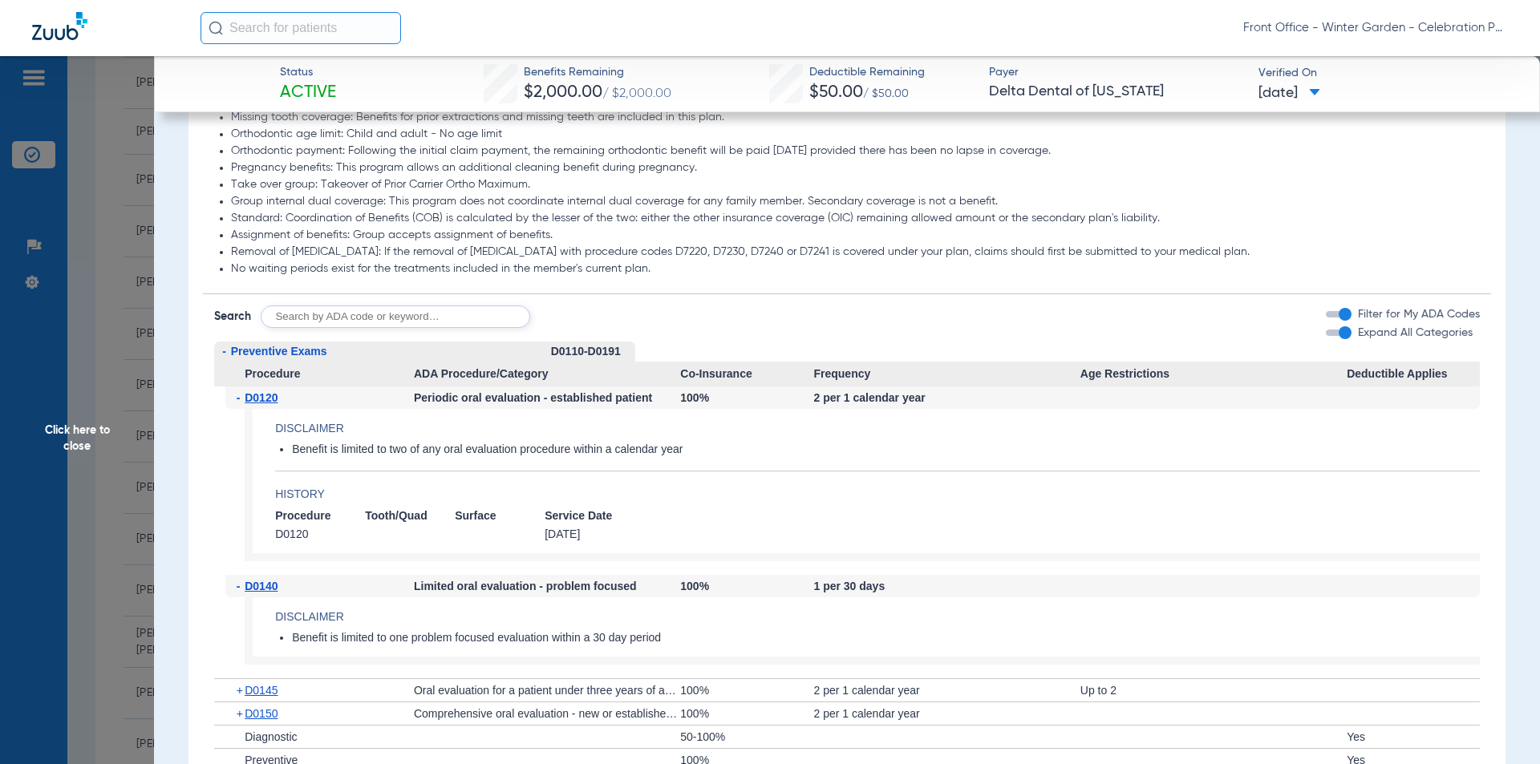
scroll to position [1524, 0]
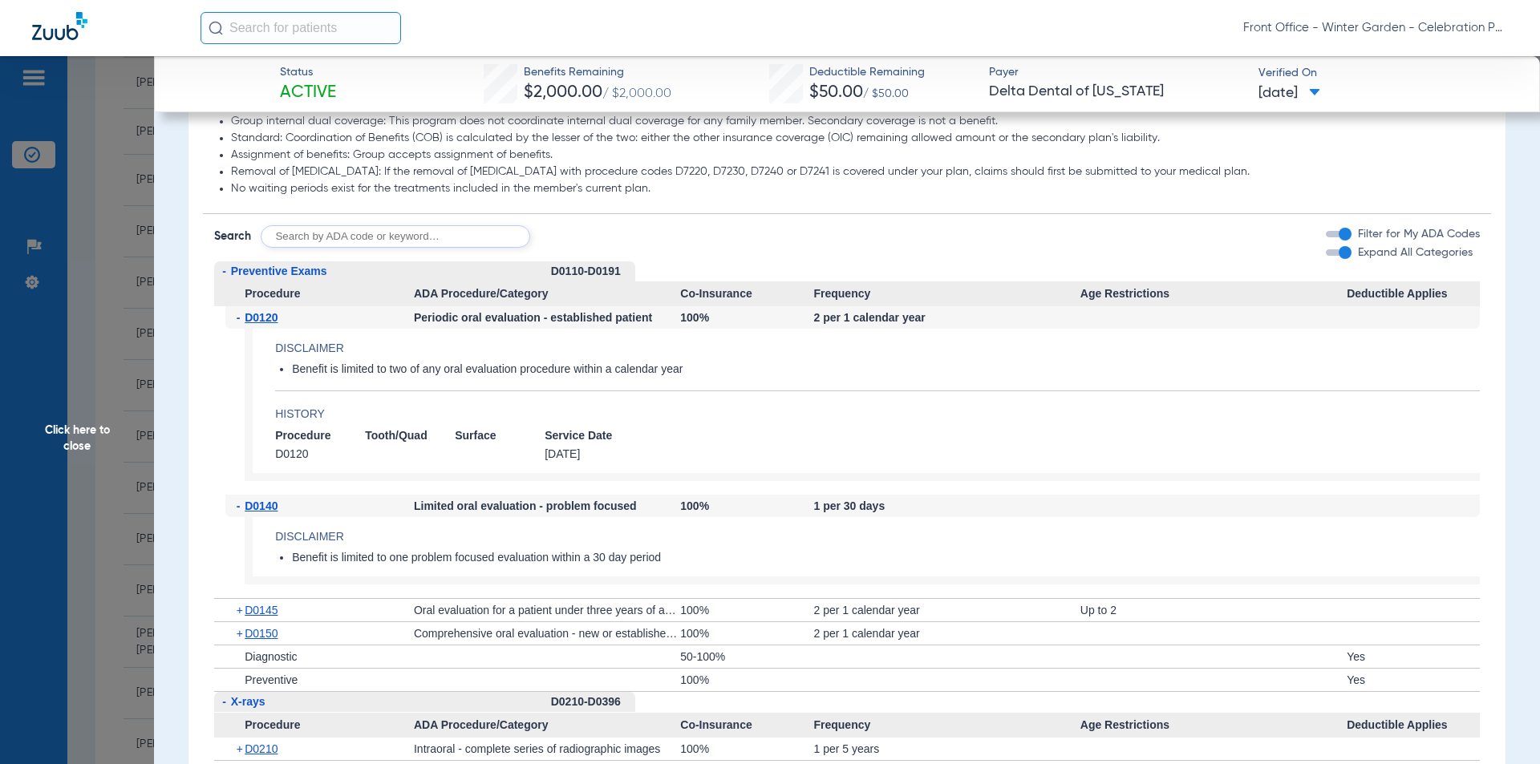
click at [257, 598] on div "- D0140 Limited oral evaluation - problem focused 100% 1 per 30 days Disclaimer…" at bounding box center [847, 546] width 1266 height 103
click at [260, 617] on div "+ D0145" at bounding box center [319, 610] width 188 height 22
click at [260, 617] on span "D0145" at bounding box center [261, 610] width 33 height 13
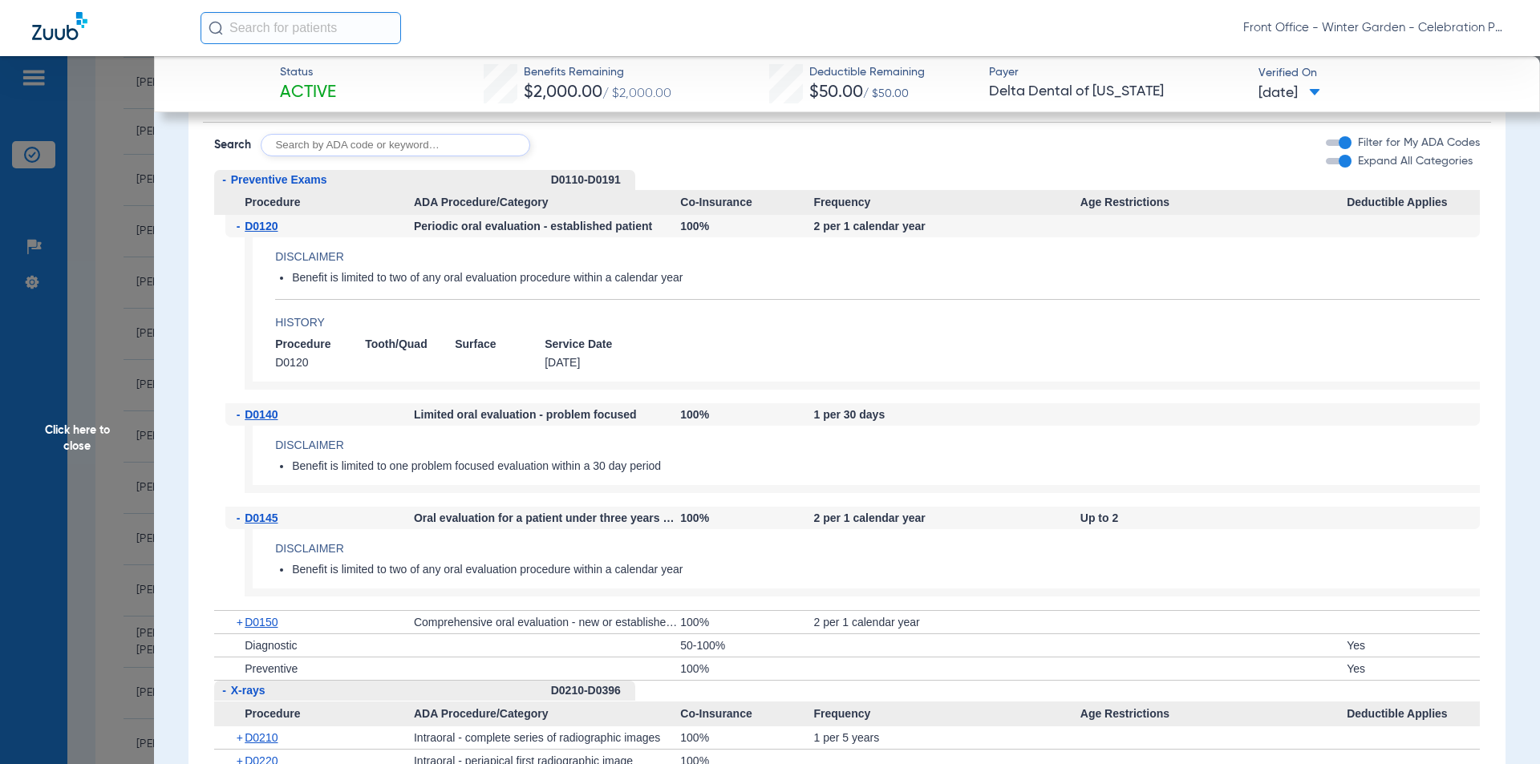
scroll to position [1684, 0]
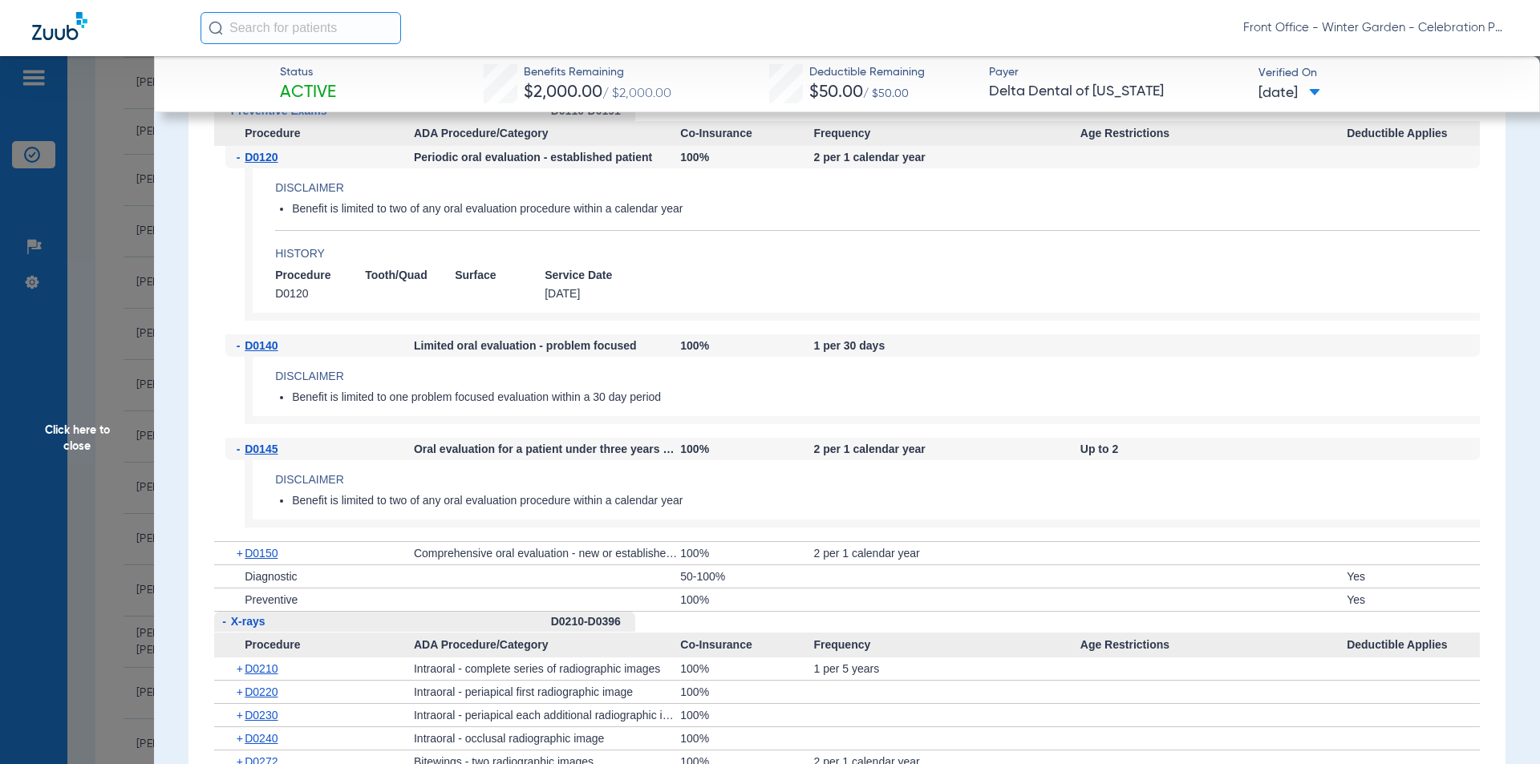
click at [256, 560] on span "D0150" at bounding box center [261, 553] width 33 height 13
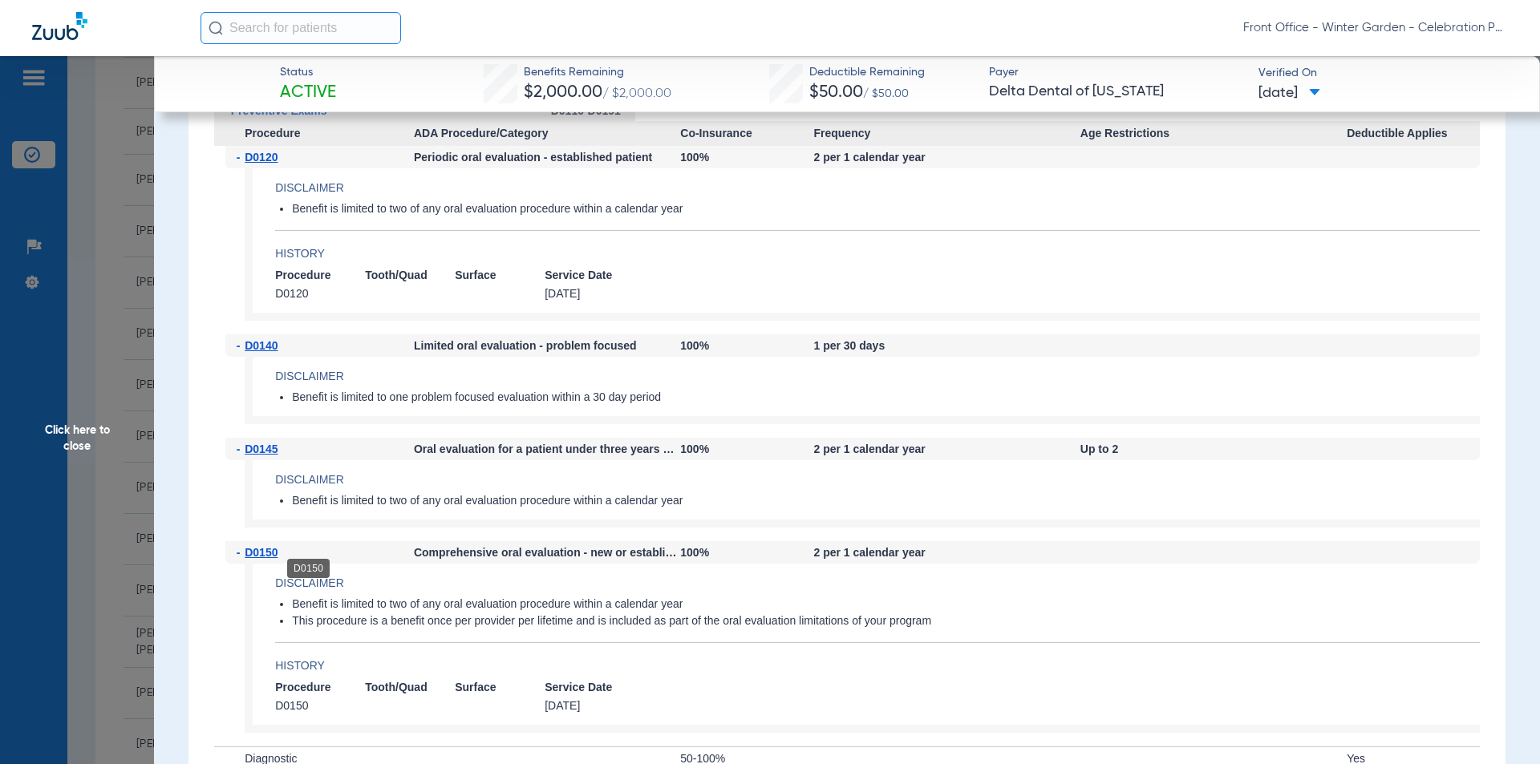
click at [256, 559] on span "D0150" at bounding box center [261, 552] width 33 height 13
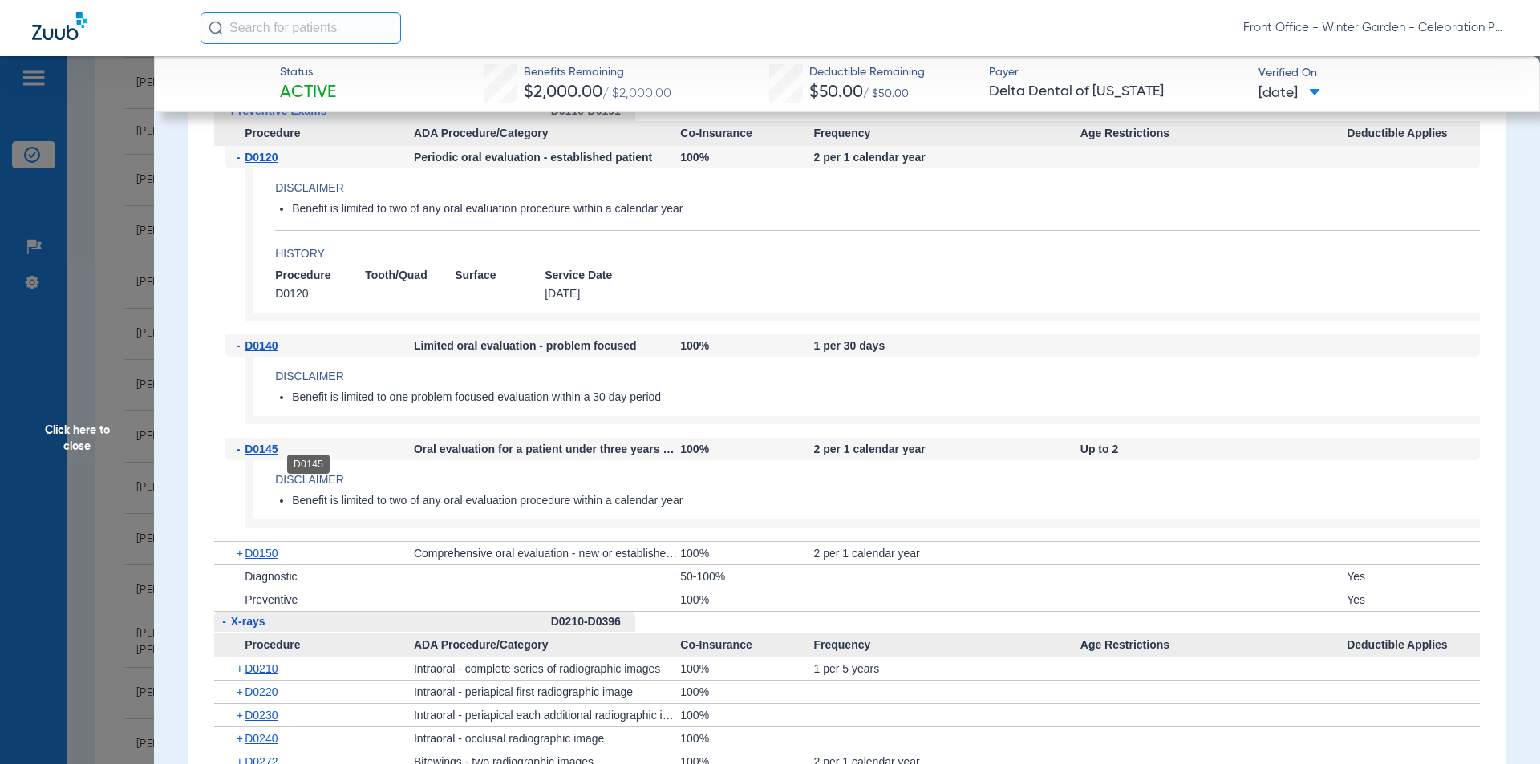
click at [257, 456] on span "D0145" at bounding box center [261, 449] width 33 height 13
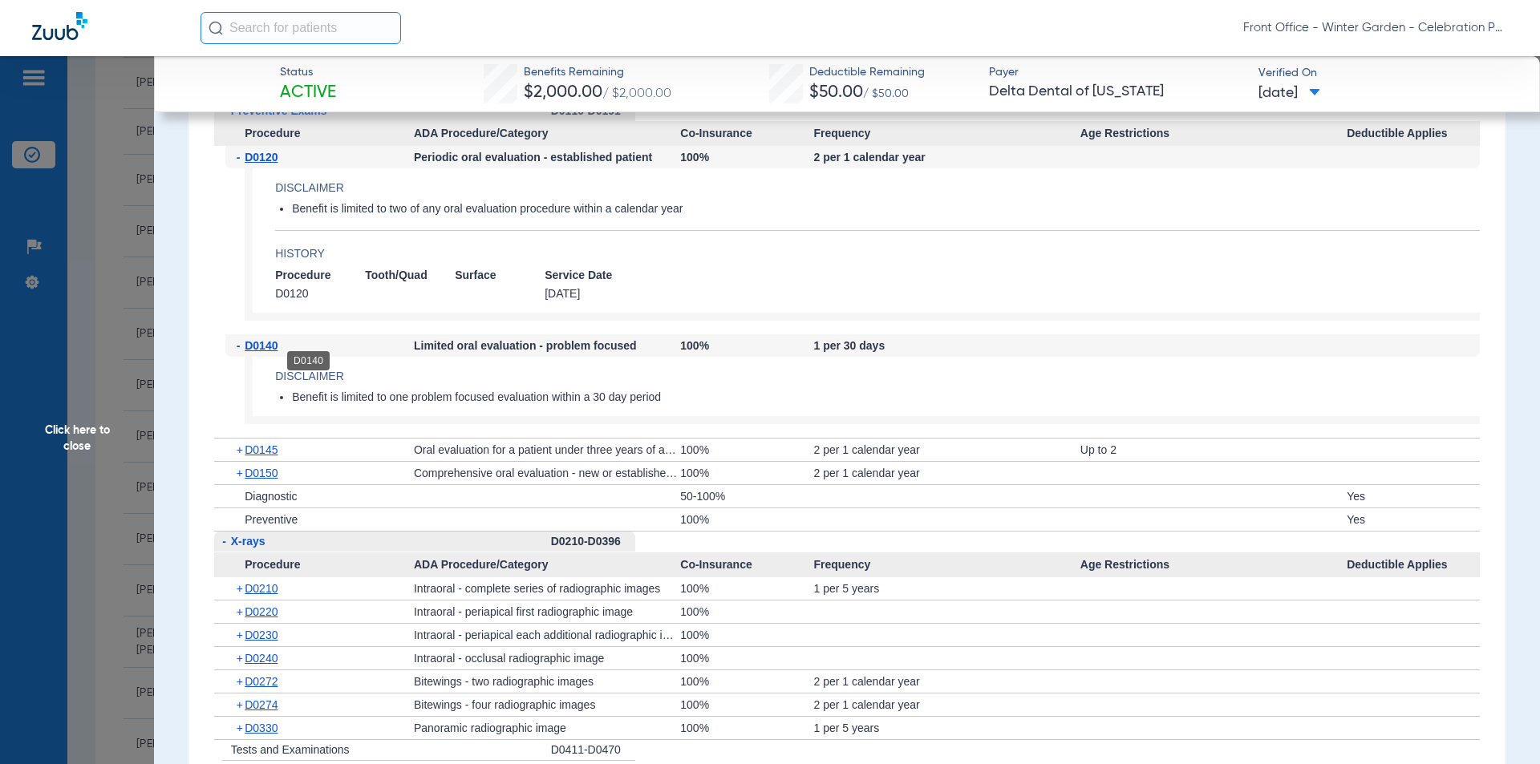
click at [263, 352] on span "D0140" at bounding box center [261, 345] width 33 height 13
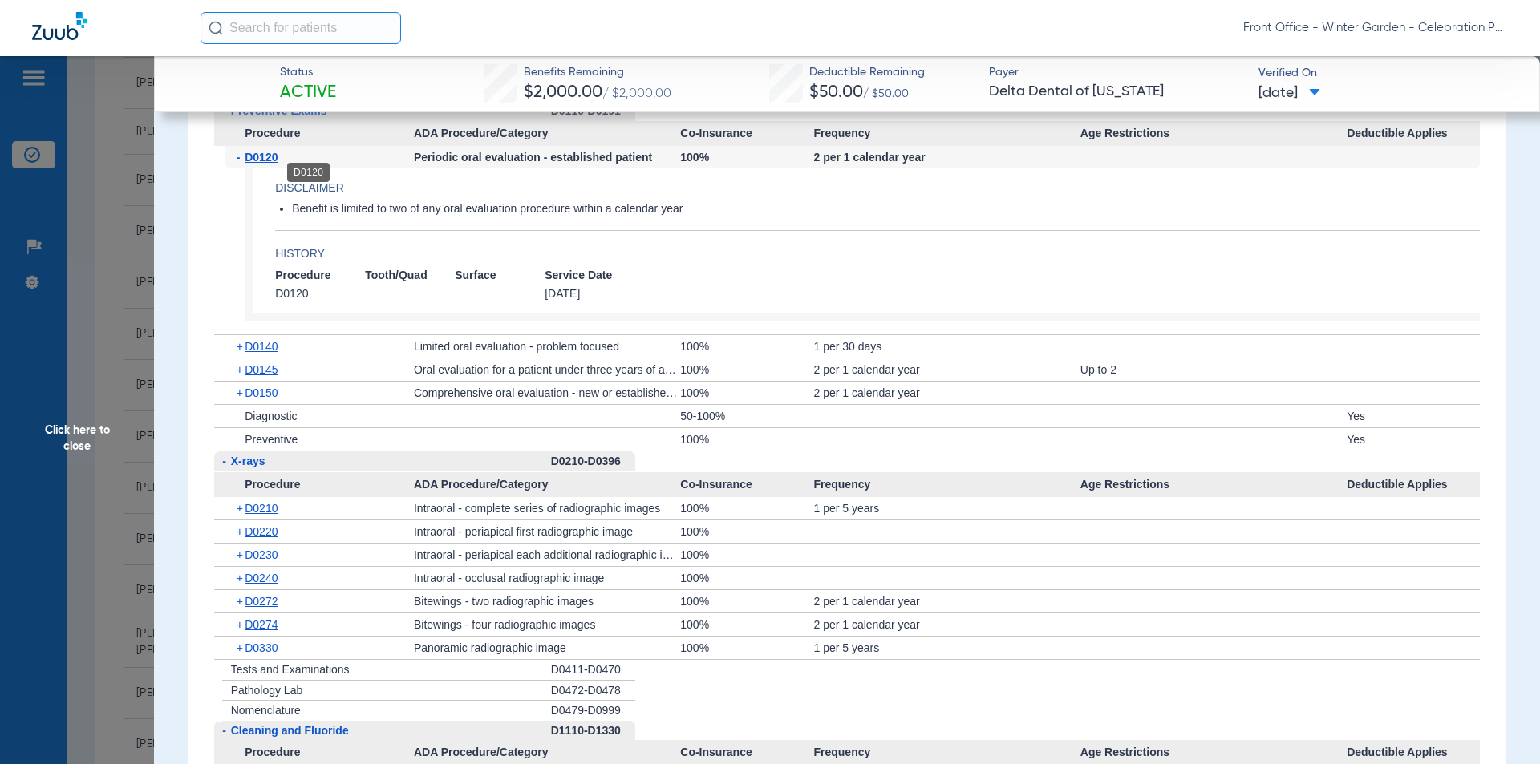
click at [262, 164] on span "D0120" at bounding box center [261, 157] width 33 height 13
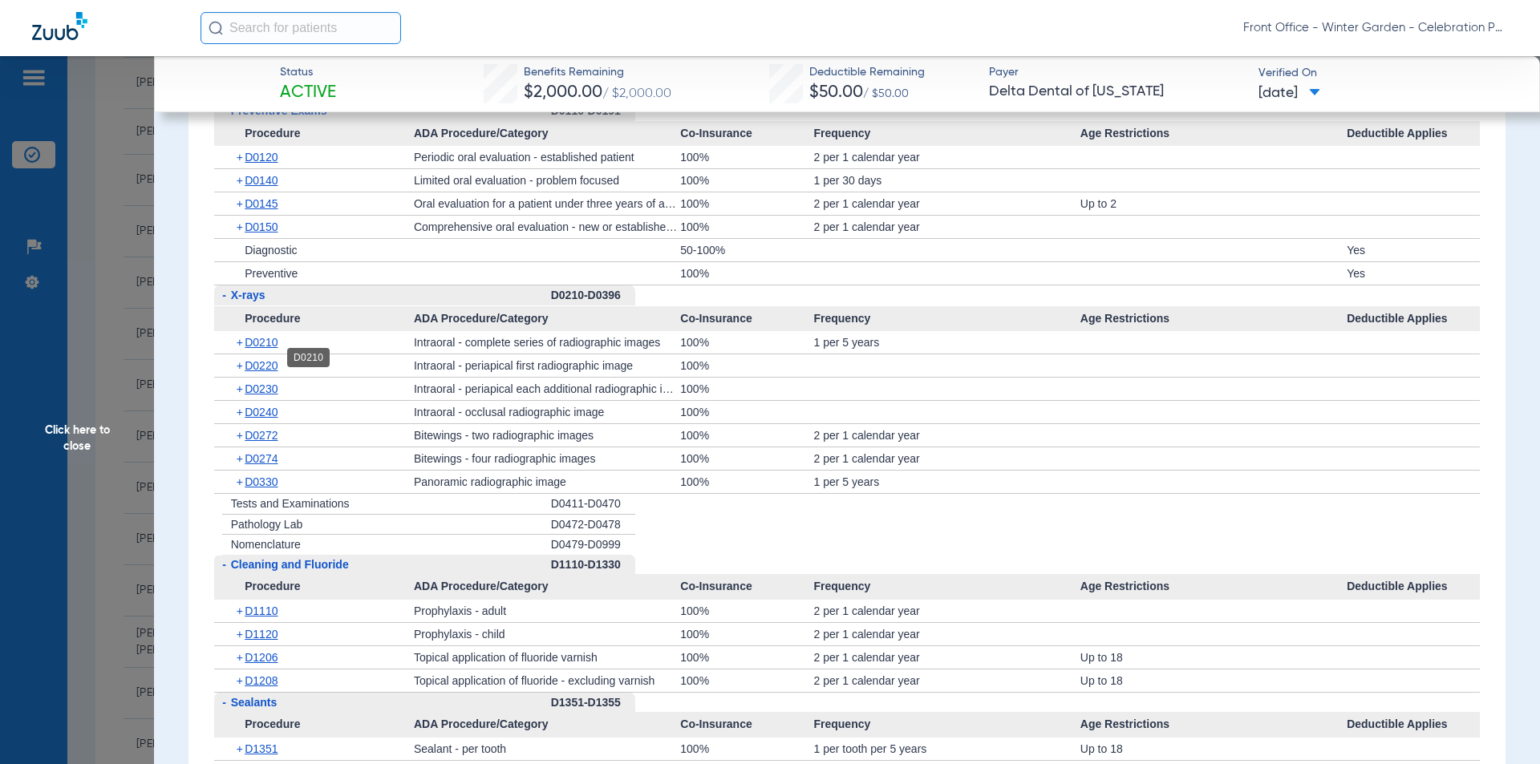
click at [265, 349] on span "D0210" at bounding box center [261, 342] width 33 height 13
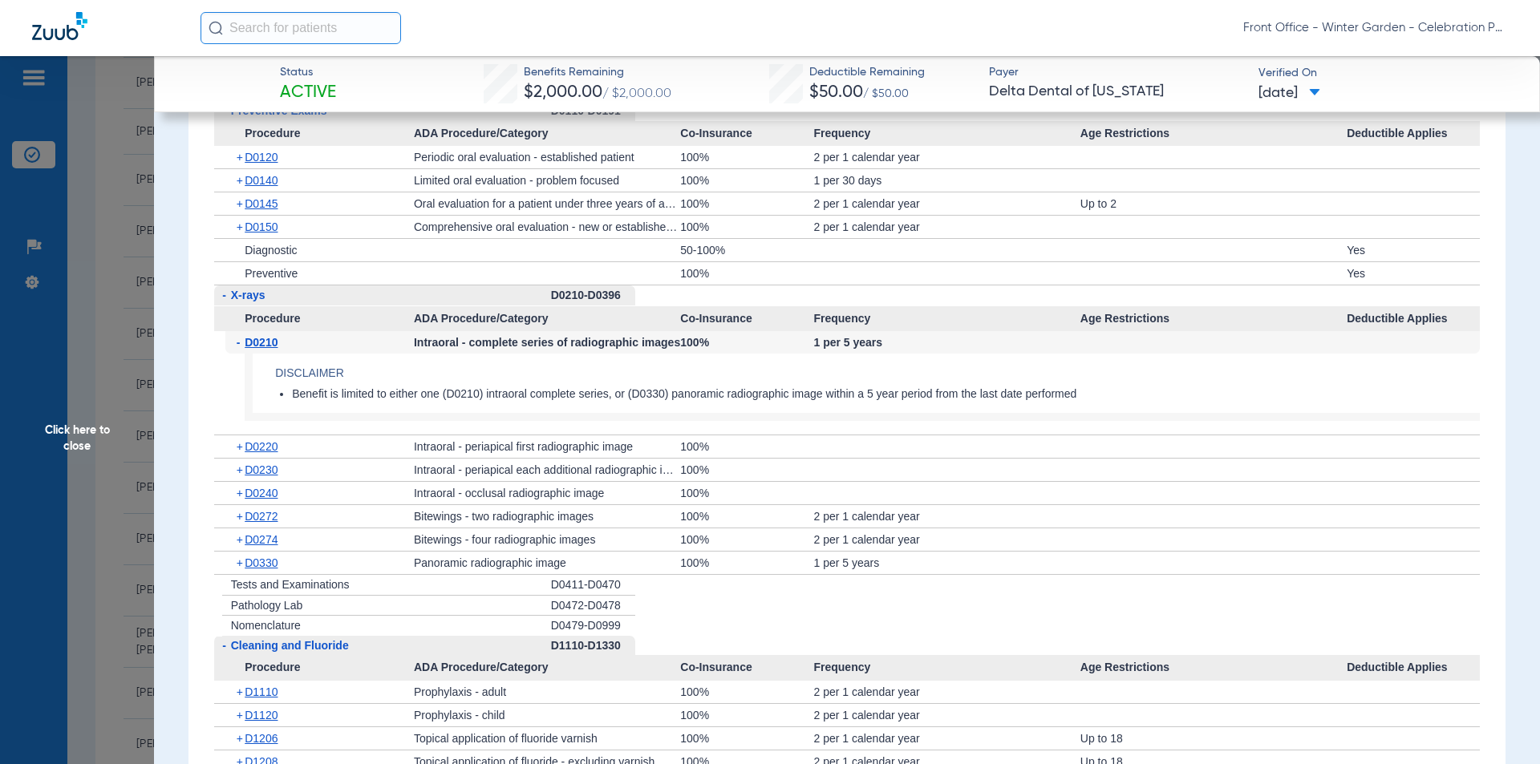
click at [265, 349] on span "D0210" at bounding box center [261, 342] width 33 height 13
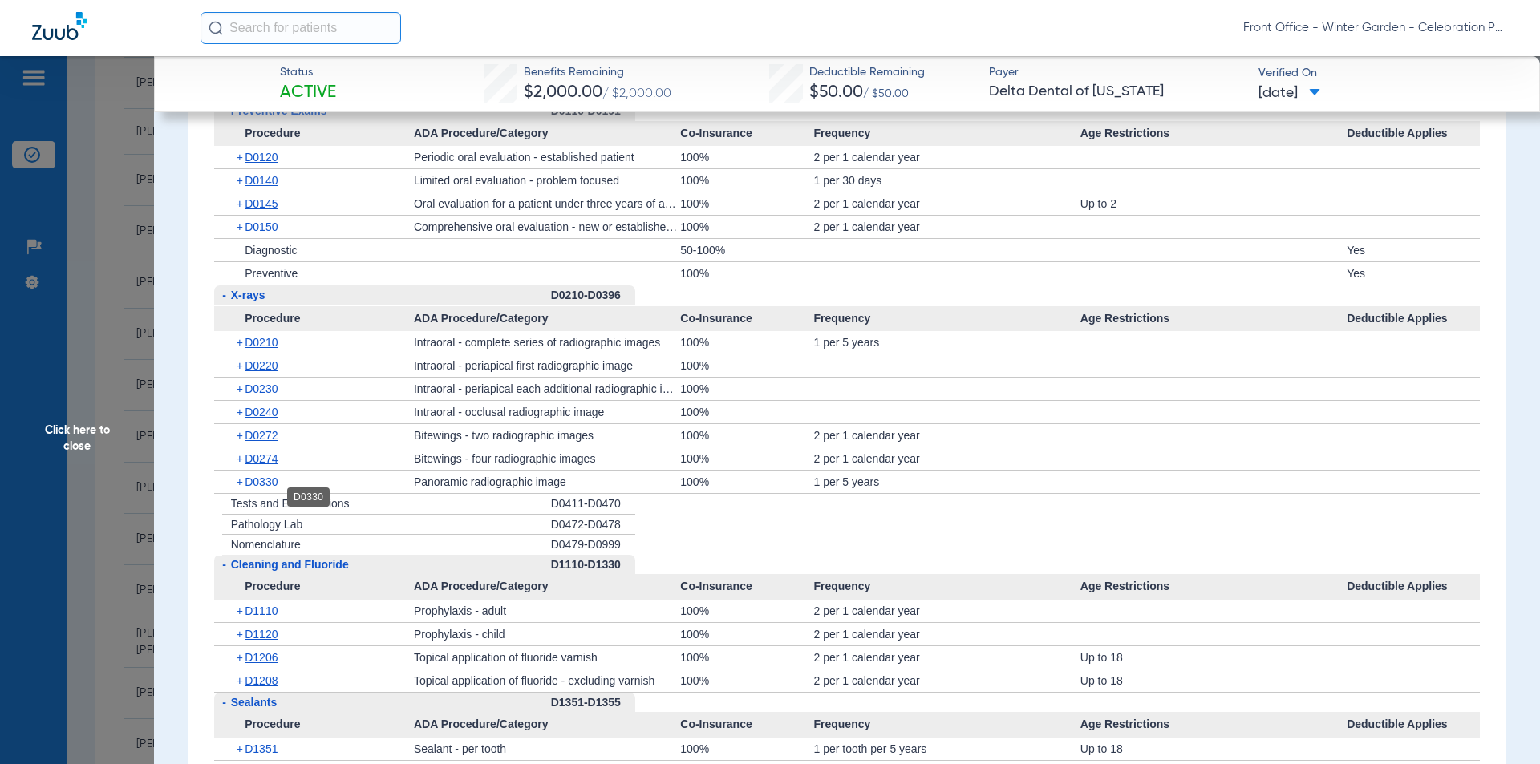
click at [261, 488] on span "D0330" at bounding box center [261, 482] width 33 height 13
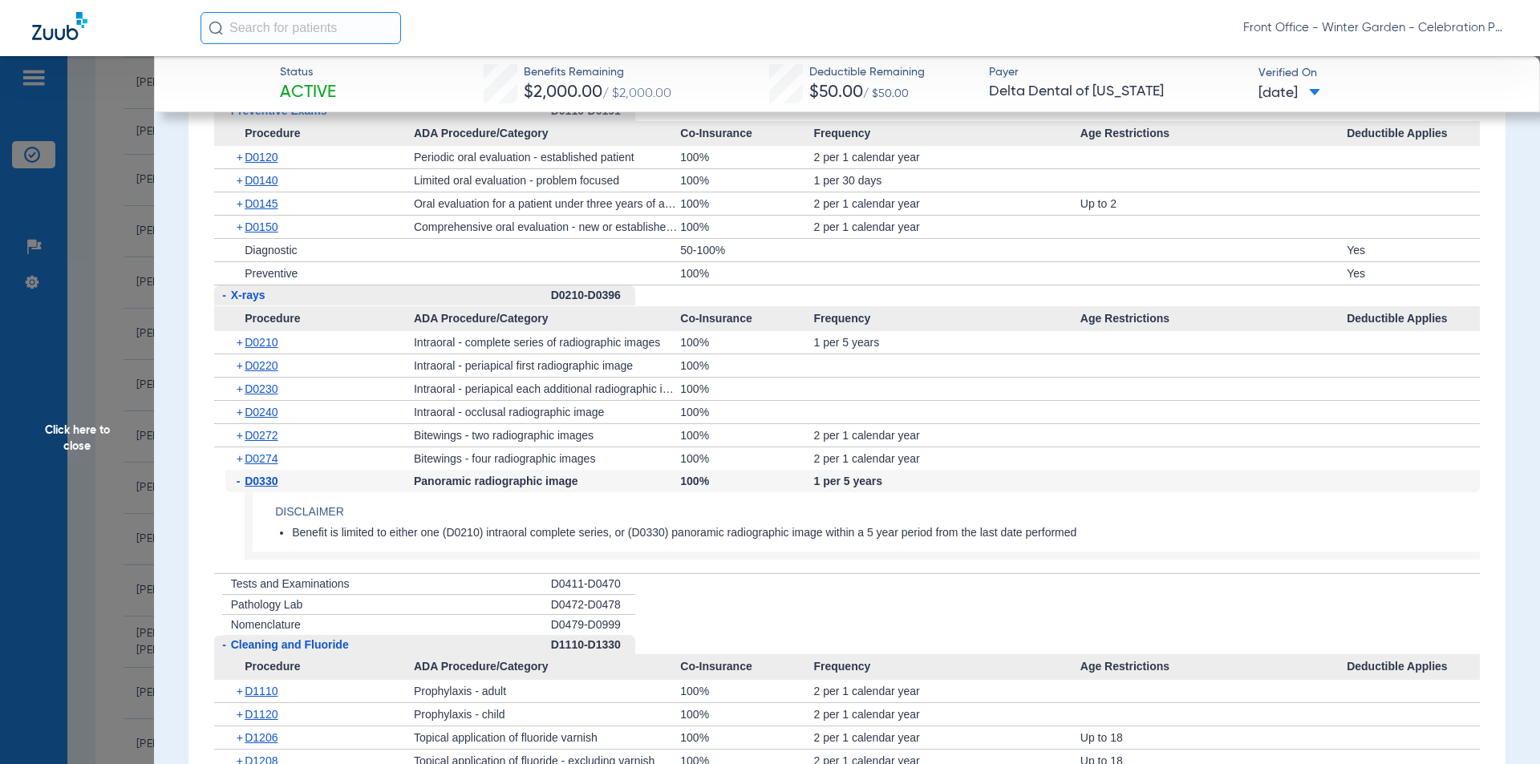
click at [261, 488] on span "D0330" at bounding box center [261, 481] width 33 height 13
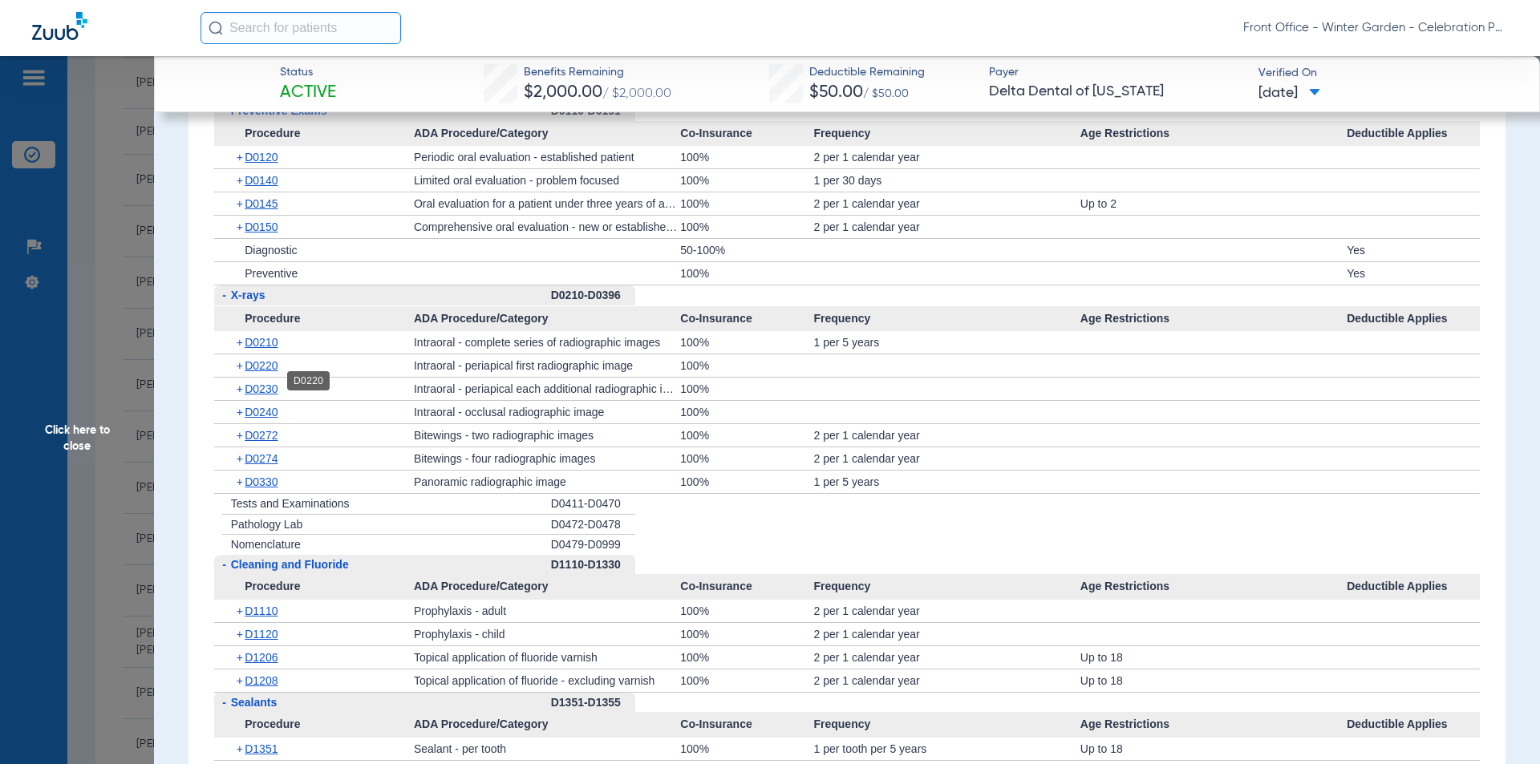
click at [257, 372] on span "D0220" at bounding box center [261, 365] width 33 height 13
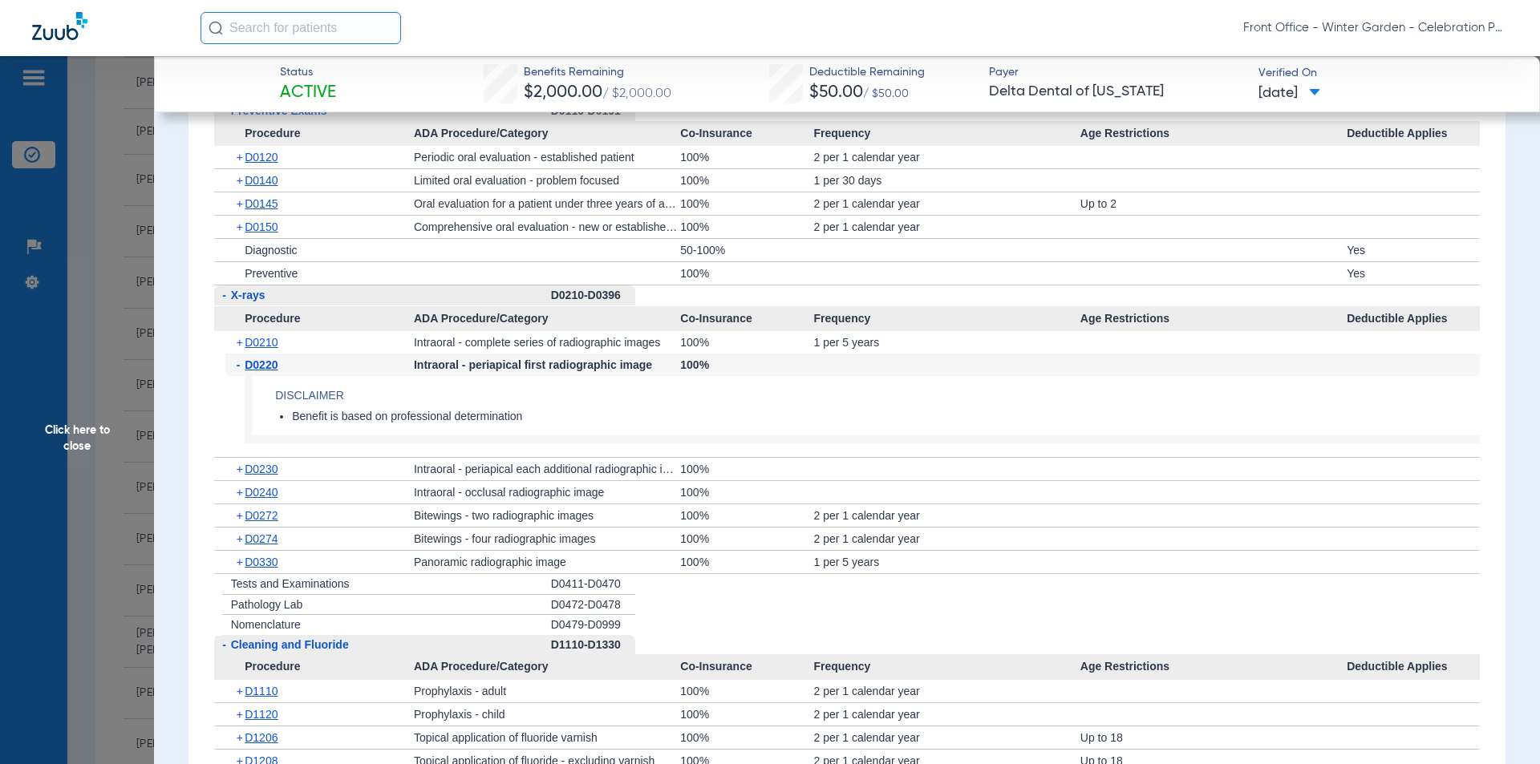
click at [257, 371] on span "D0220" at bounding box center [261, 365] width 33 height 13
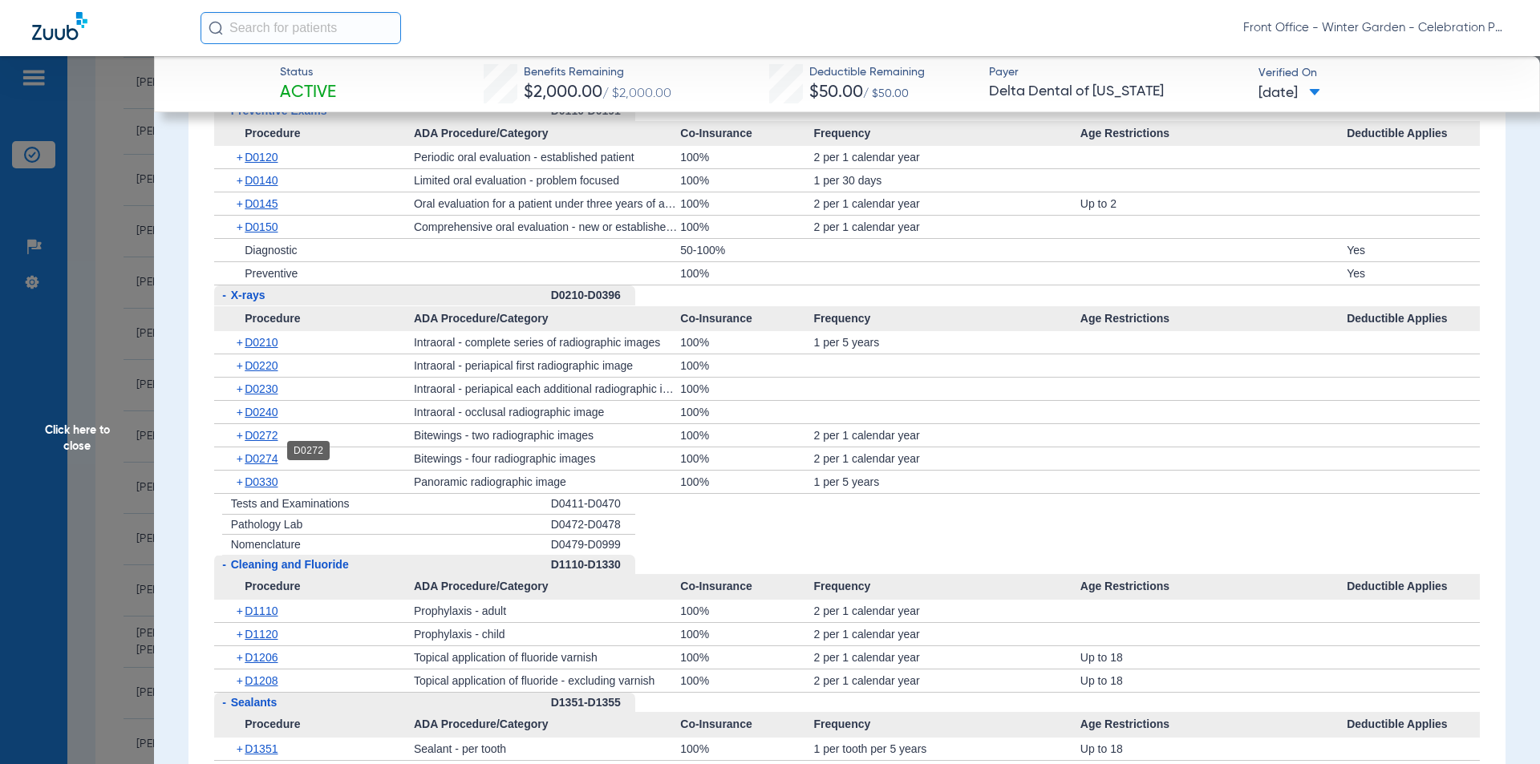
click at [256, 442] on span "D0272" at bounding box center [261, 435] width 33 height 13
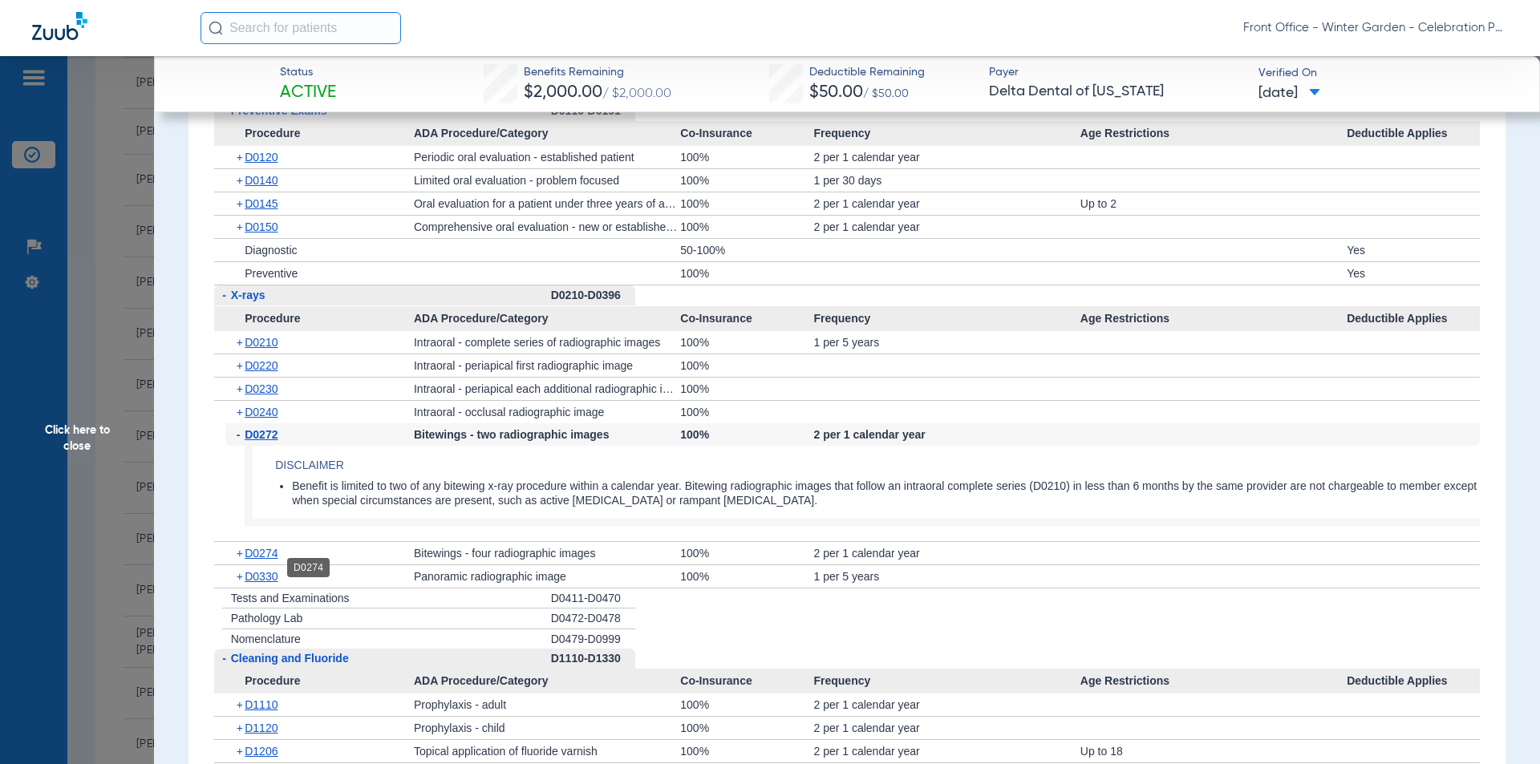
click at [259, 560] on span "D0274" at bounding box center [261, 553] width 33 height 13
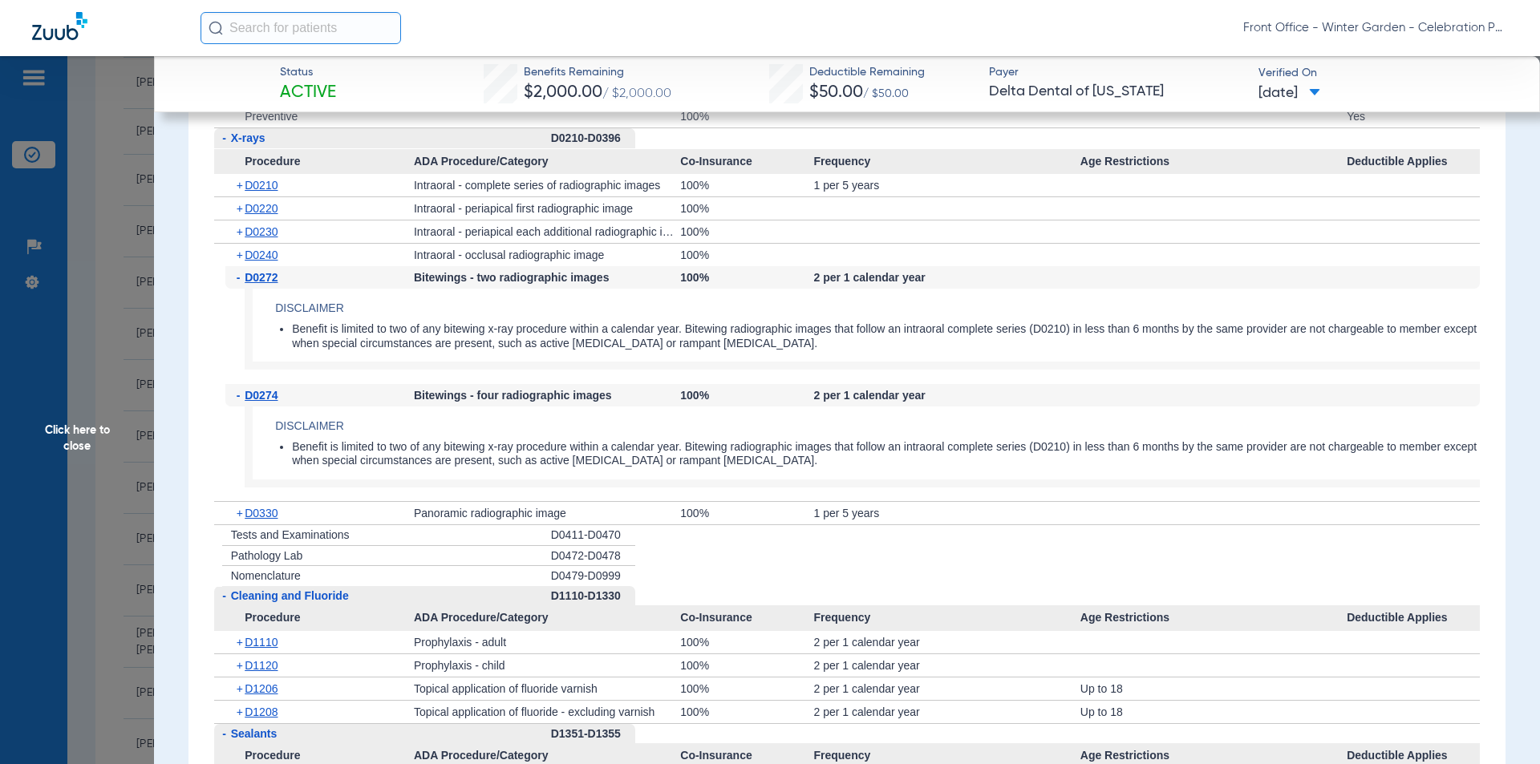
scroll to position [1845, 0]
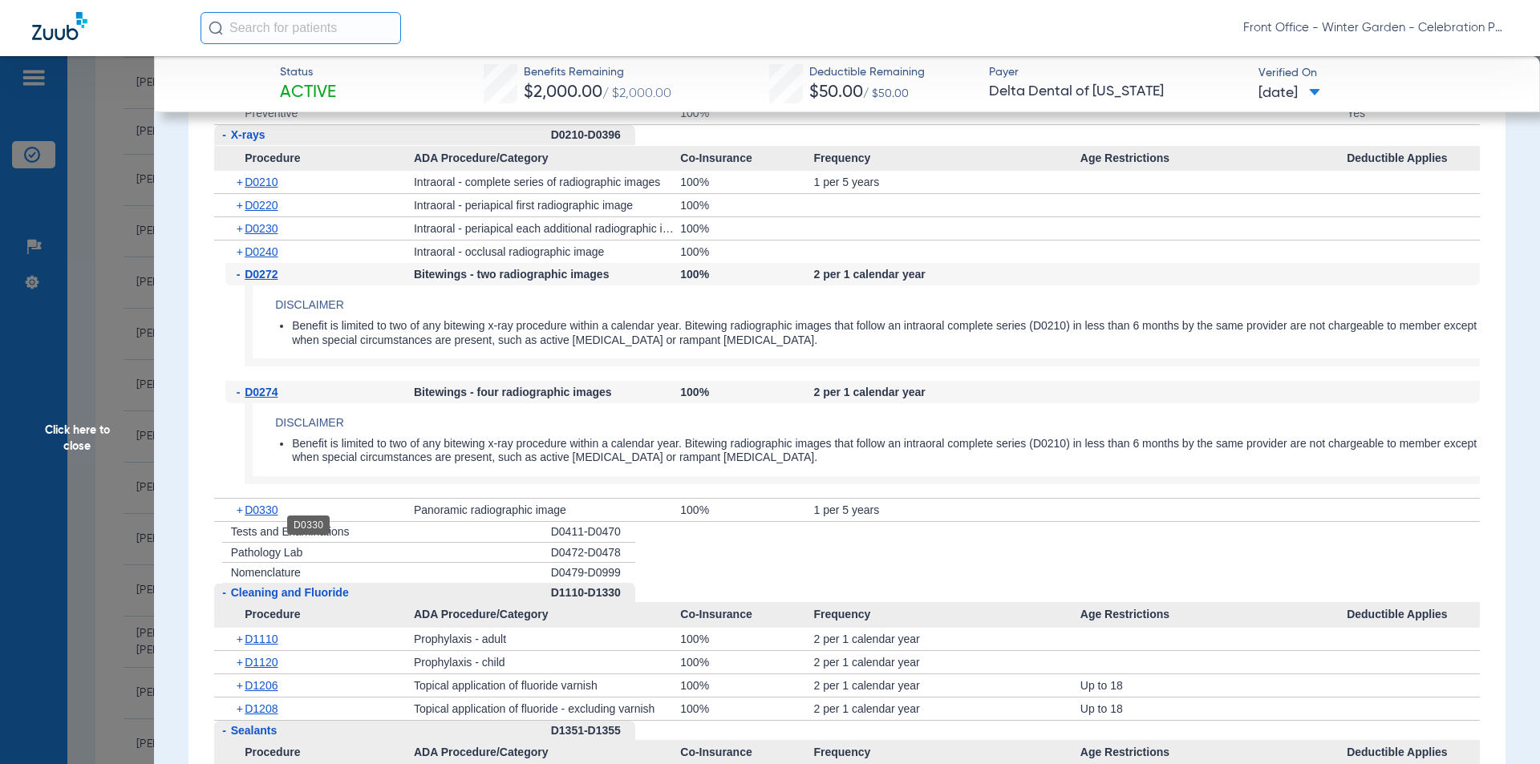
click at [269, 517] on span "D0330" at bounding box center [261, 510] width 33 height 13
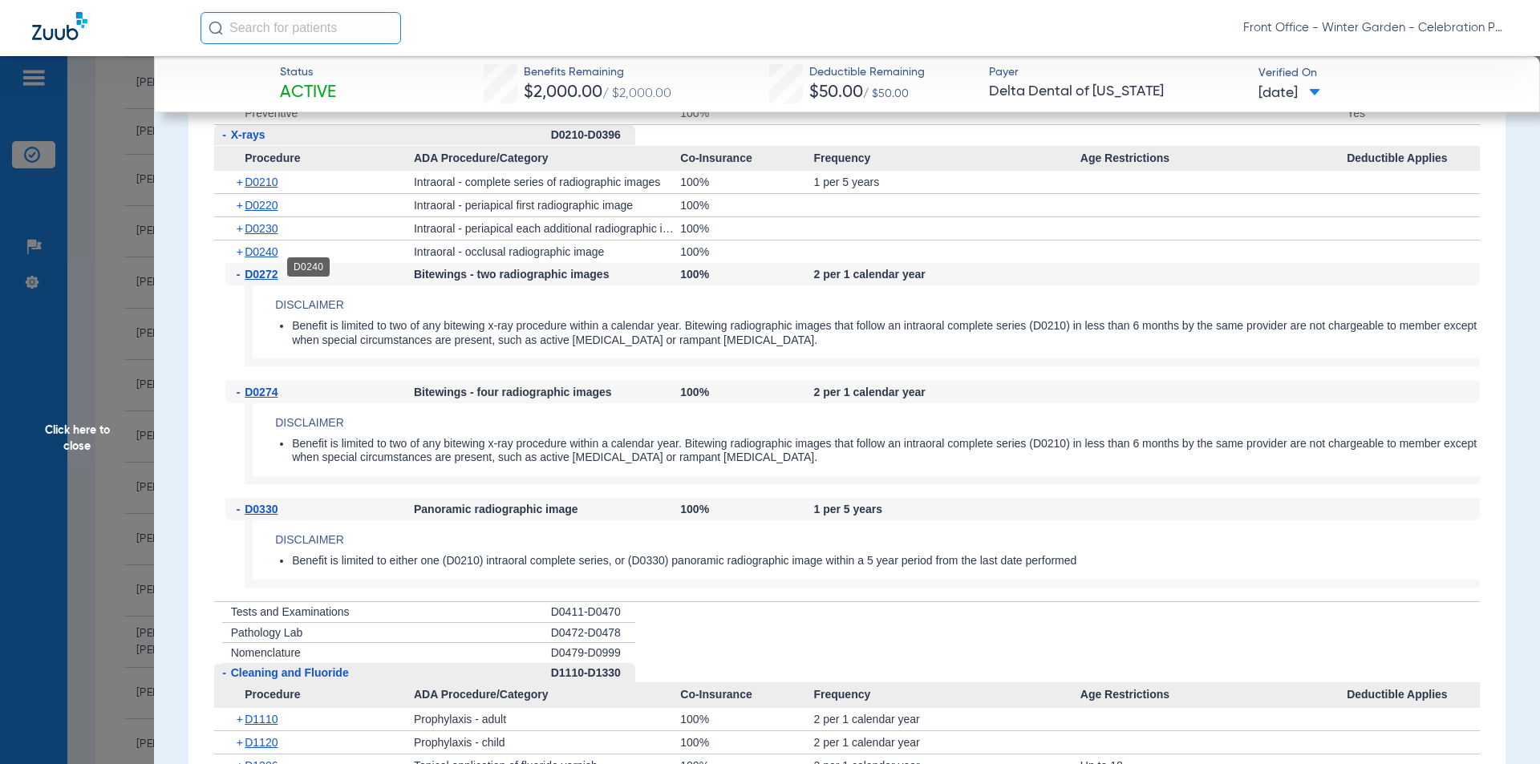
click at [259, 258] on span "D0240" at bounding box center [261, 251] width 33 height 13
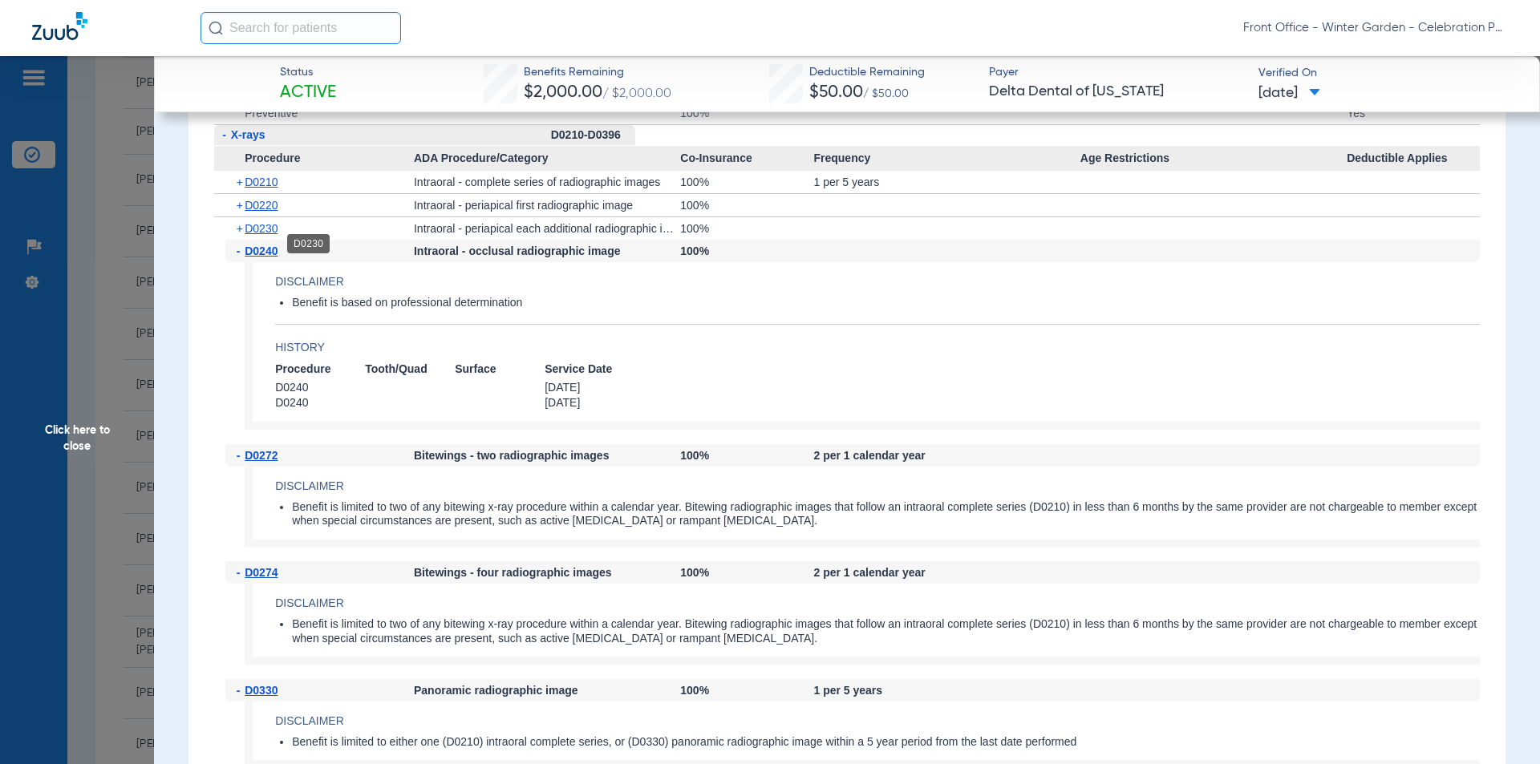
click at [270, 235] on span "D0230" at bounding box center [261, 228] width 33 height 13
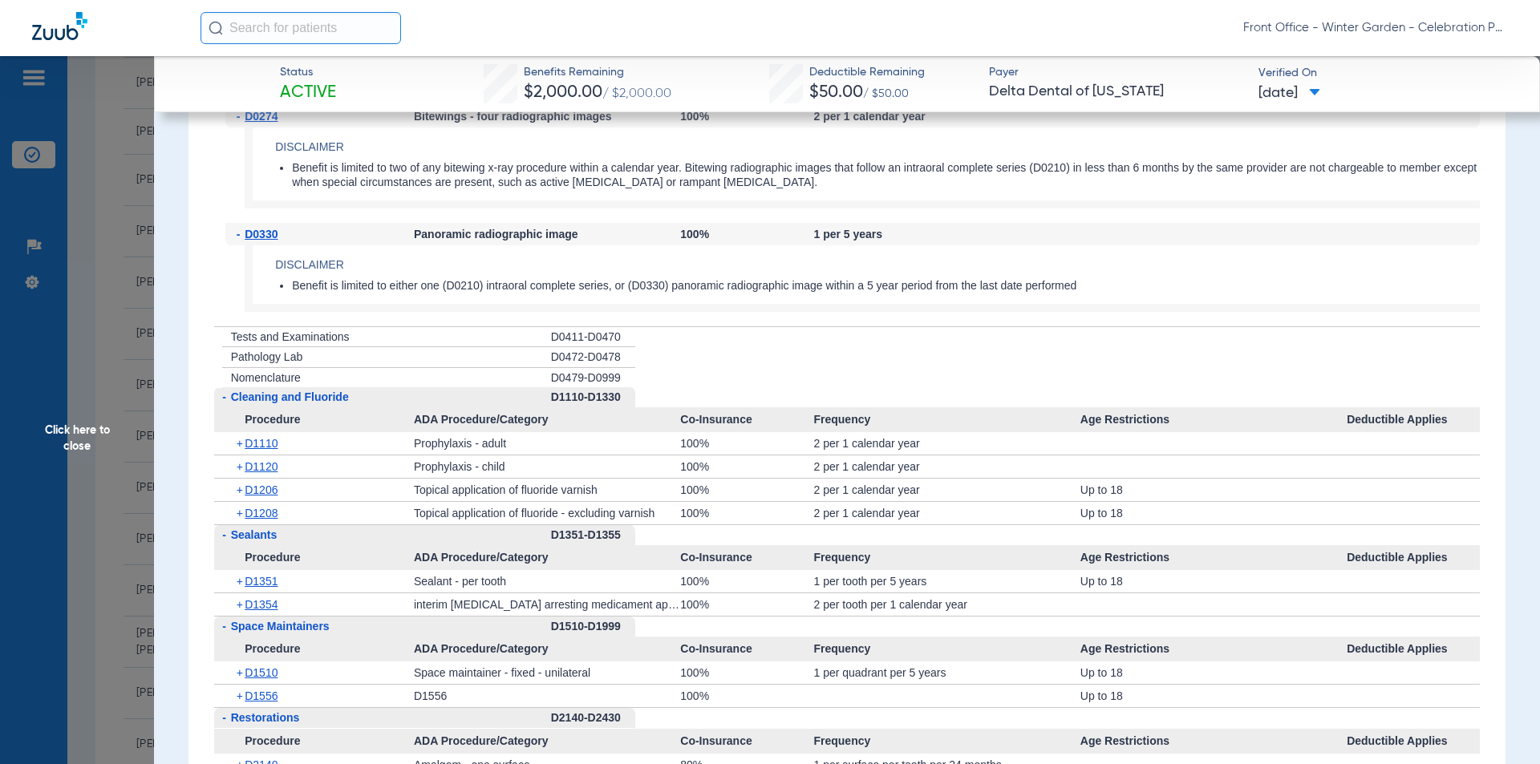
scroll to position [2406, 0]
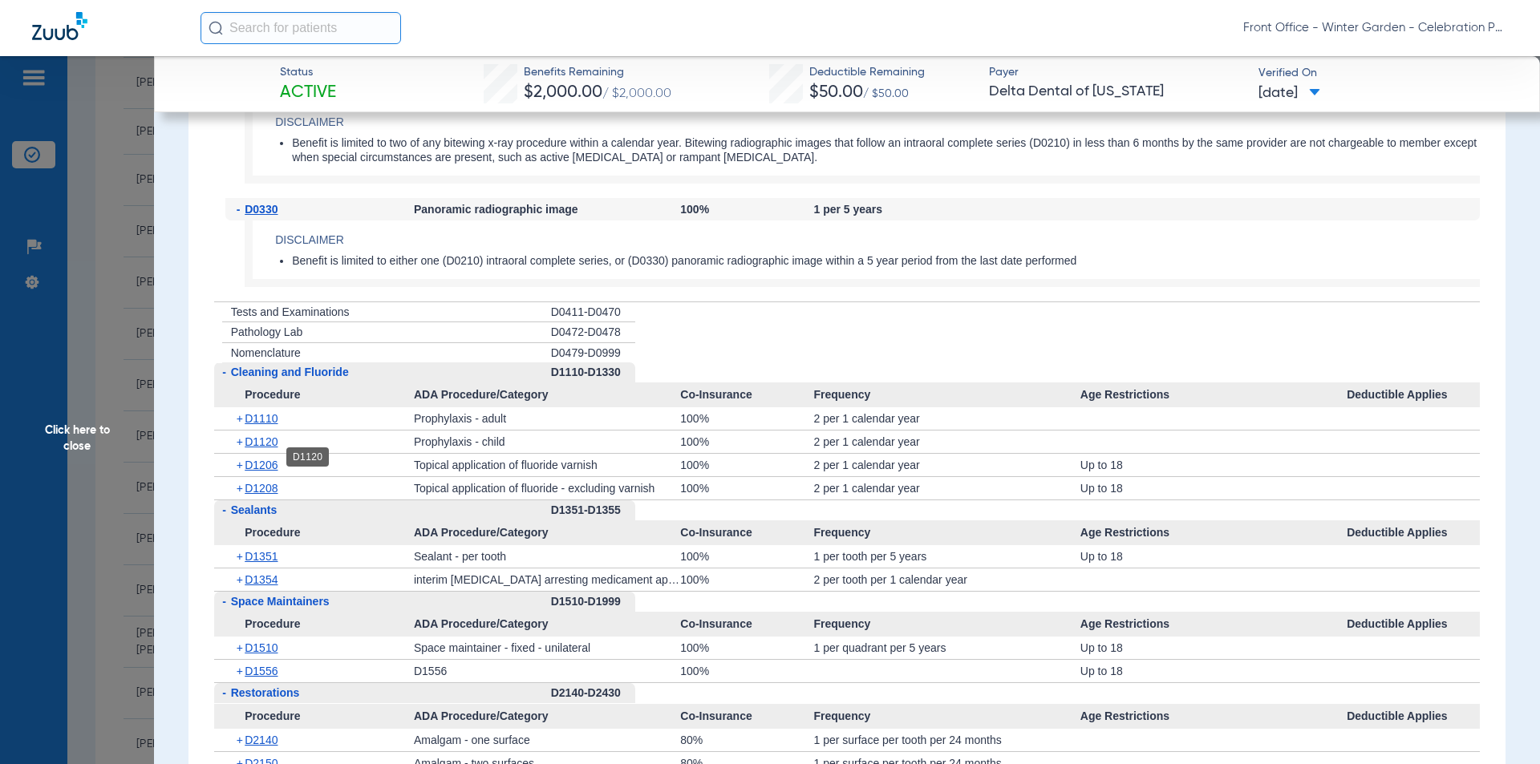
click at [250, 448] on span "D1120" at bounding box center [261, 442] width 33 height 13
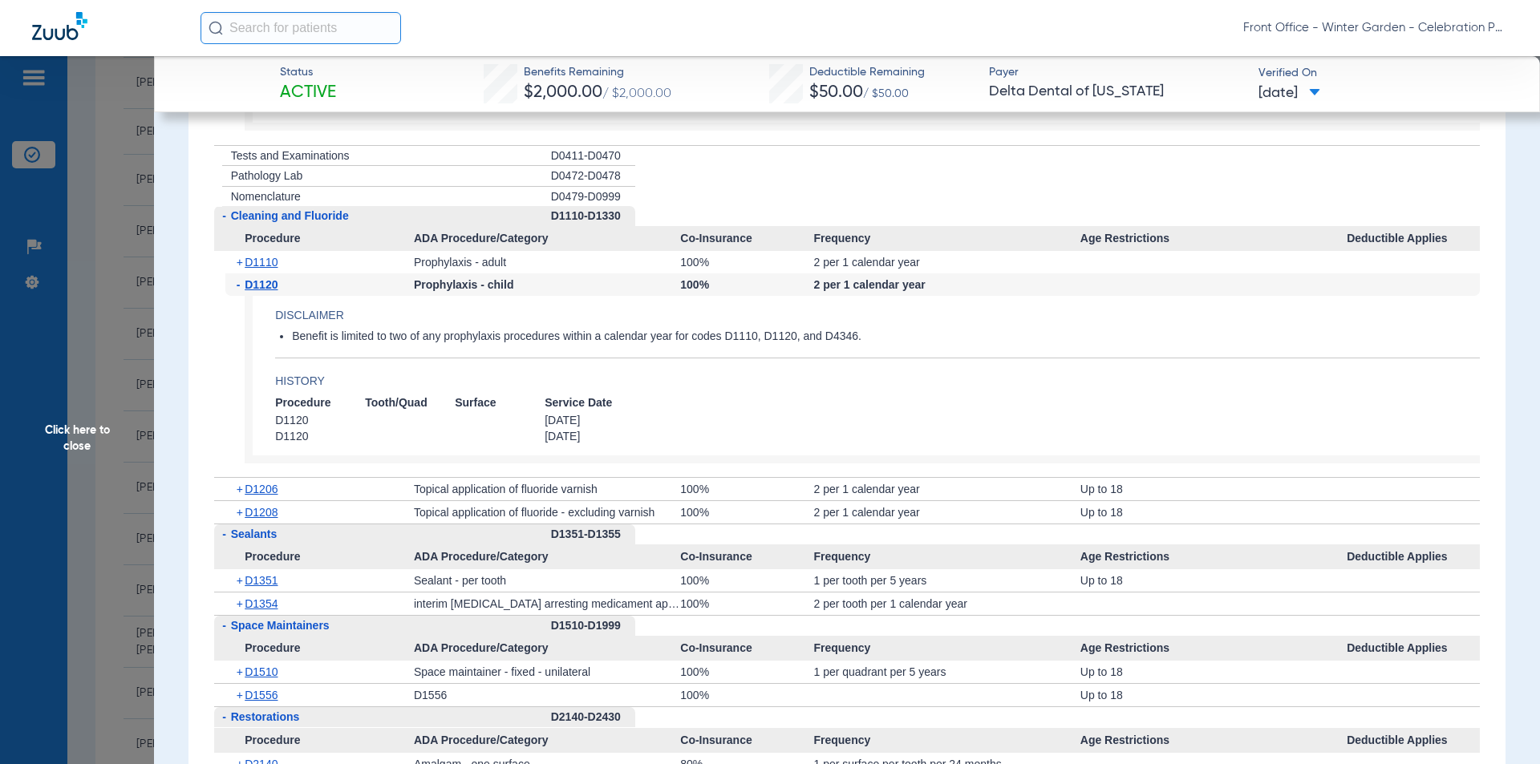
scroll to position [2567, 0]
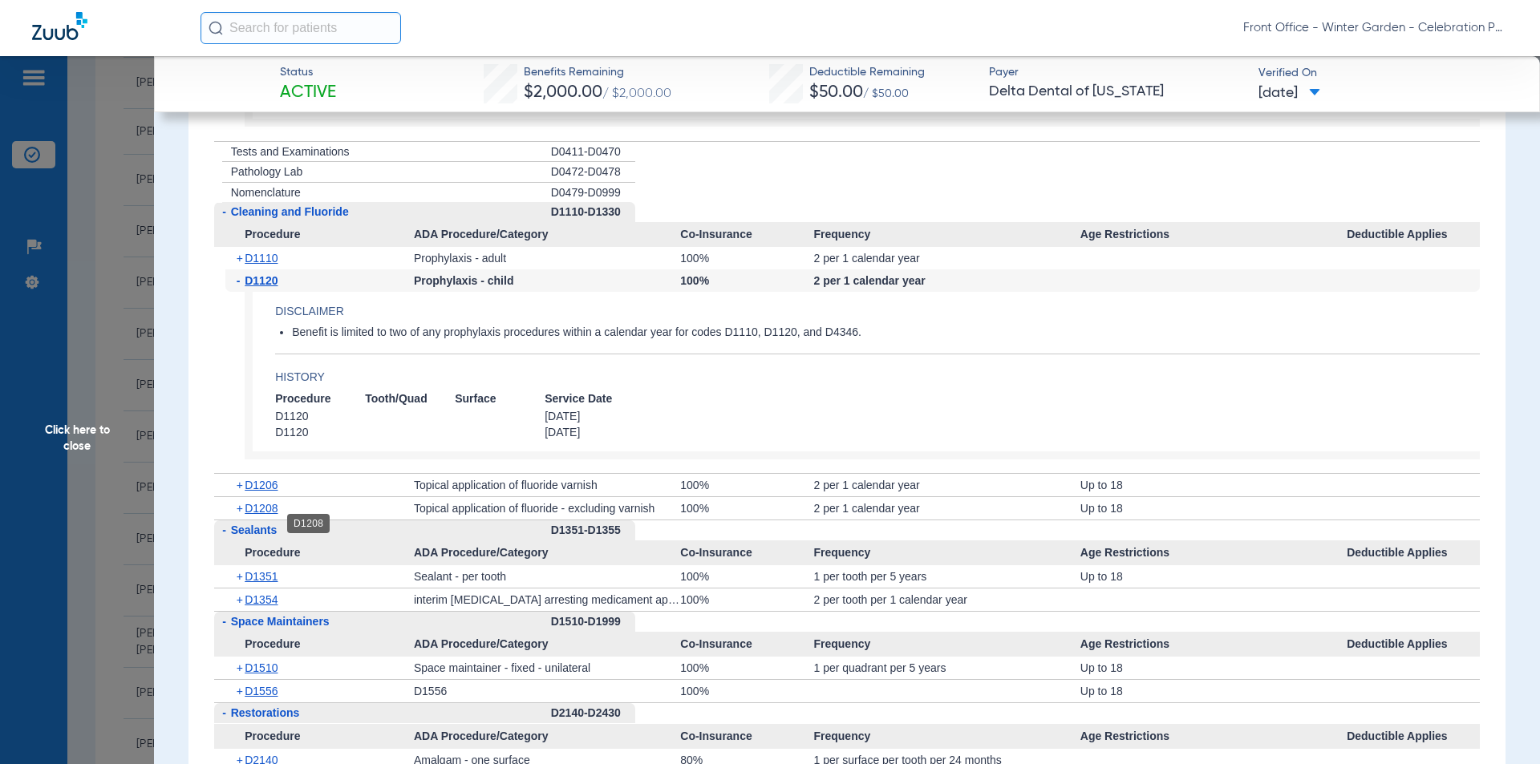
click at [262, 515] on span "D1208" at bounding box center [261, 508] width 33 height 13
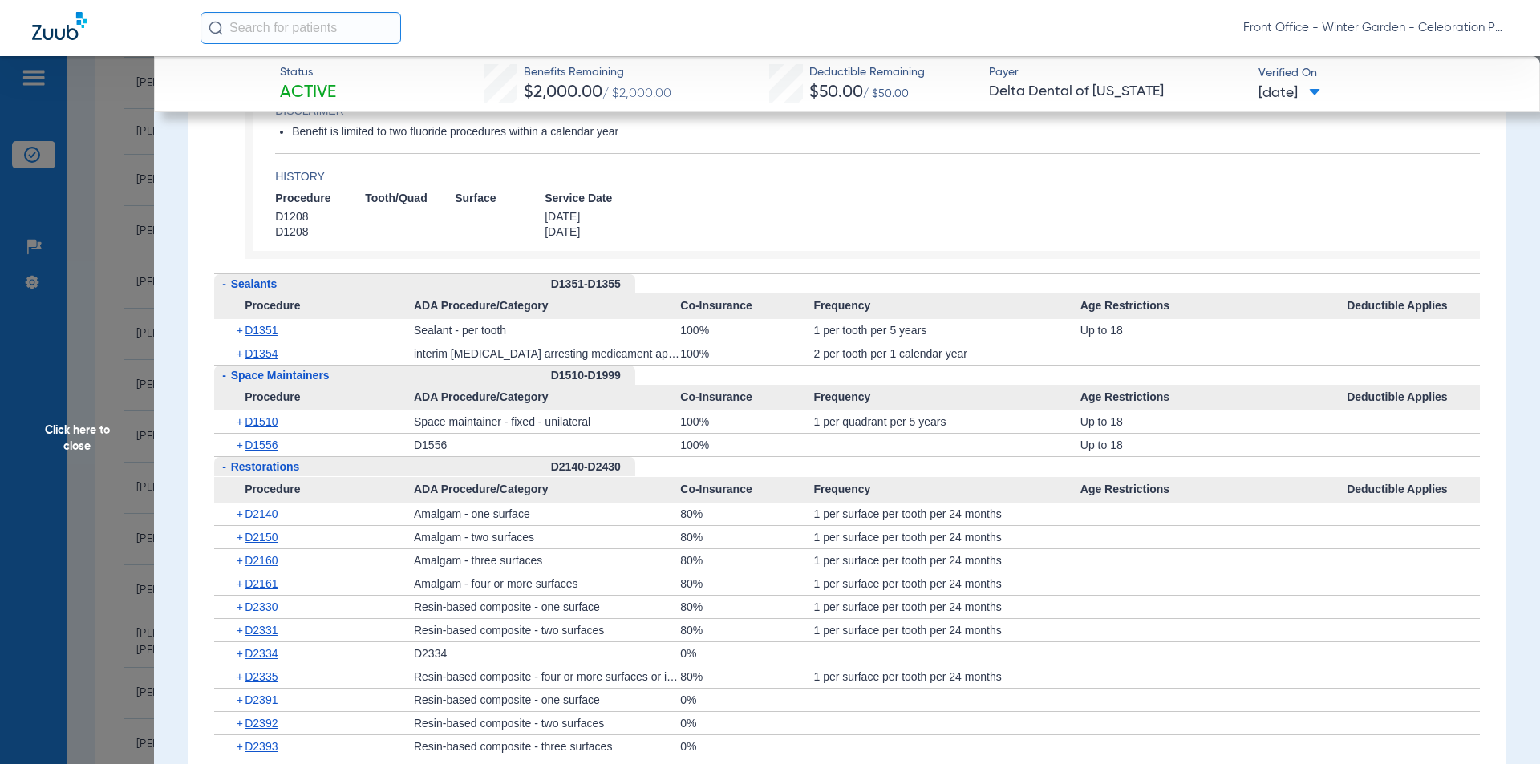
scroll to position [2968, 0]
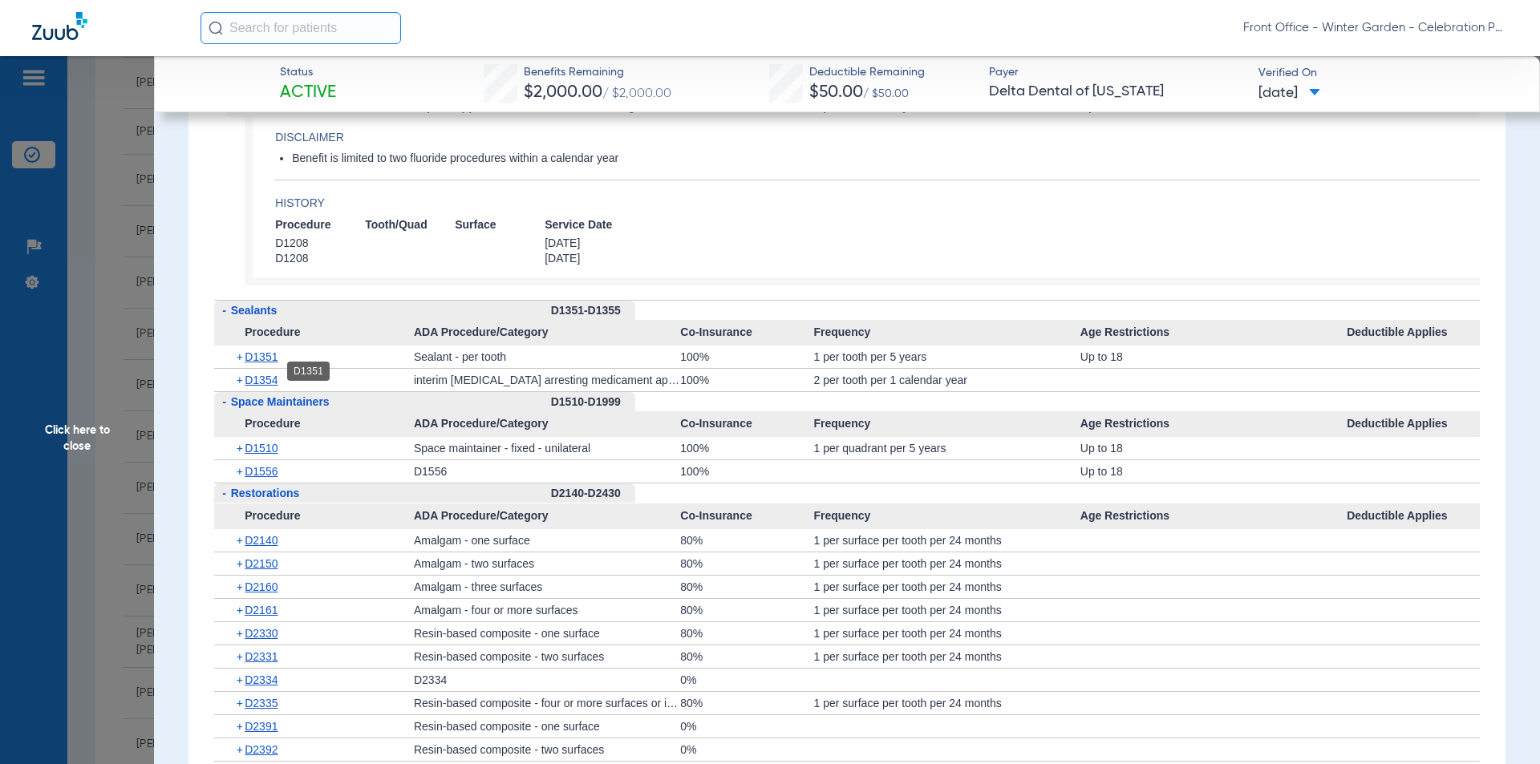
click at [265, 363] on span "D1351" at bounding box center [261, 356] width 33 height 13
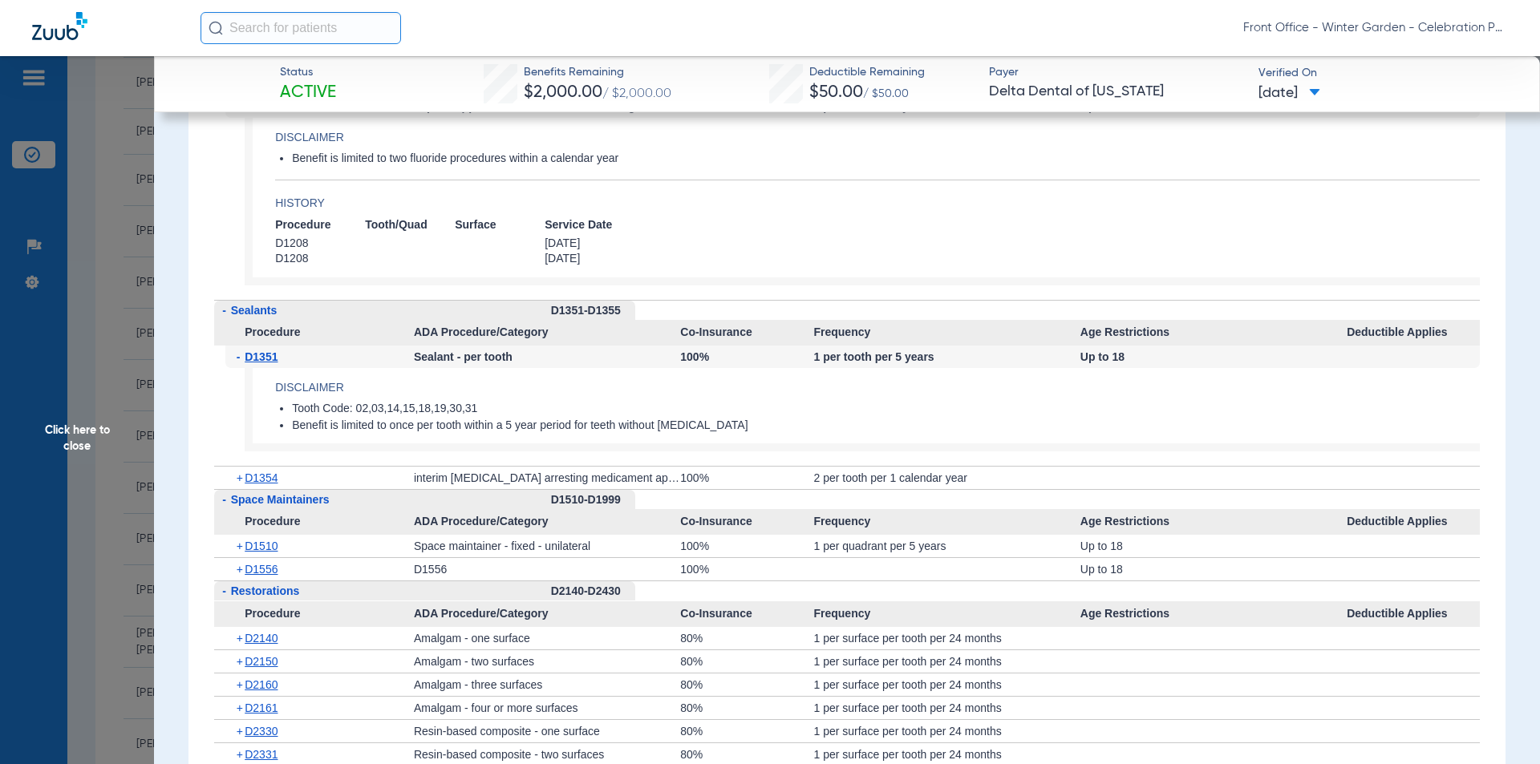
click at [263, 484] on span "D1354" at bounding box center [261, 478] width 33 height 13
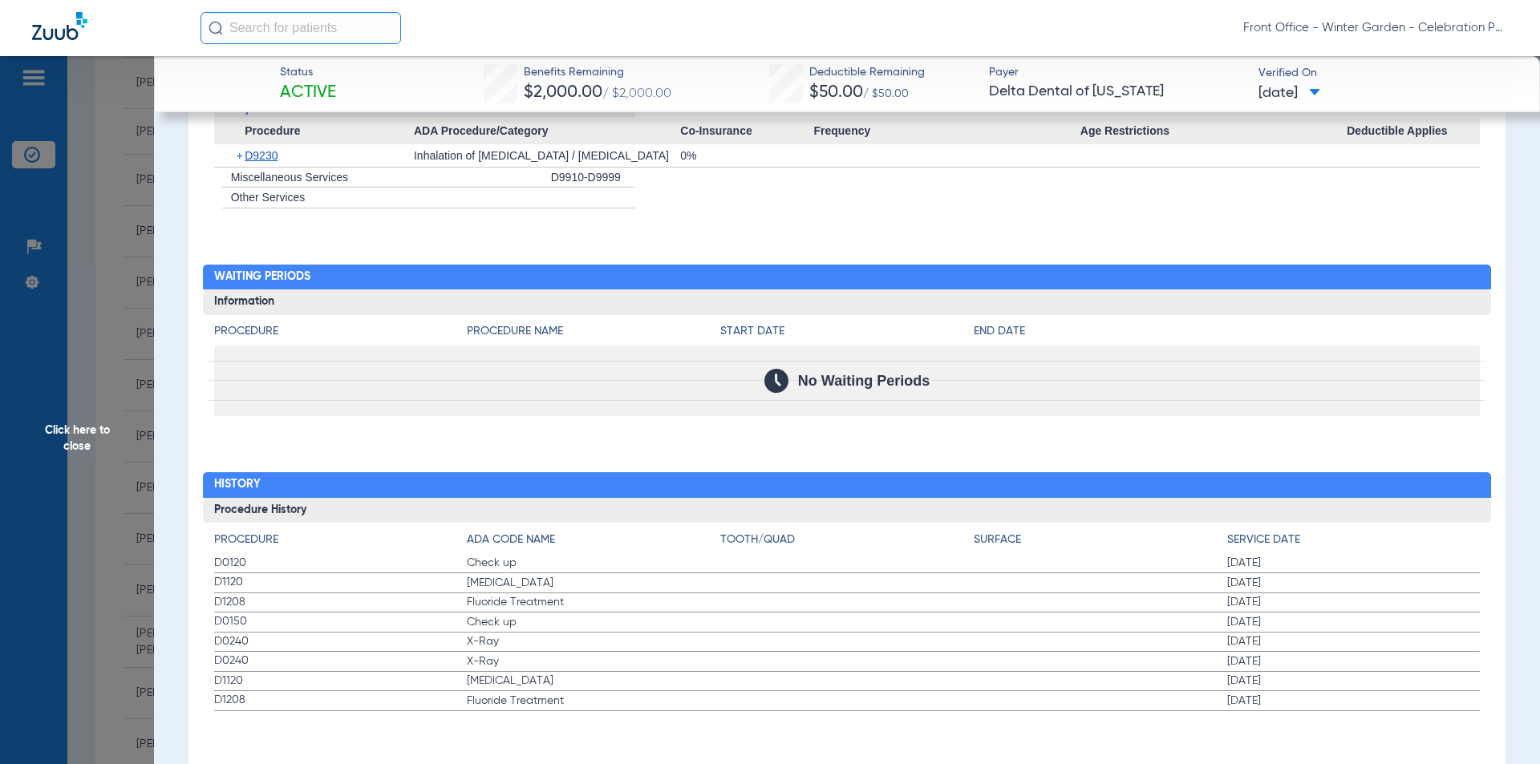
scroll to position [4629, 0]
click at [137, 626] on span "Click here to close" at bounding box center [77, 438] width 154 height 764
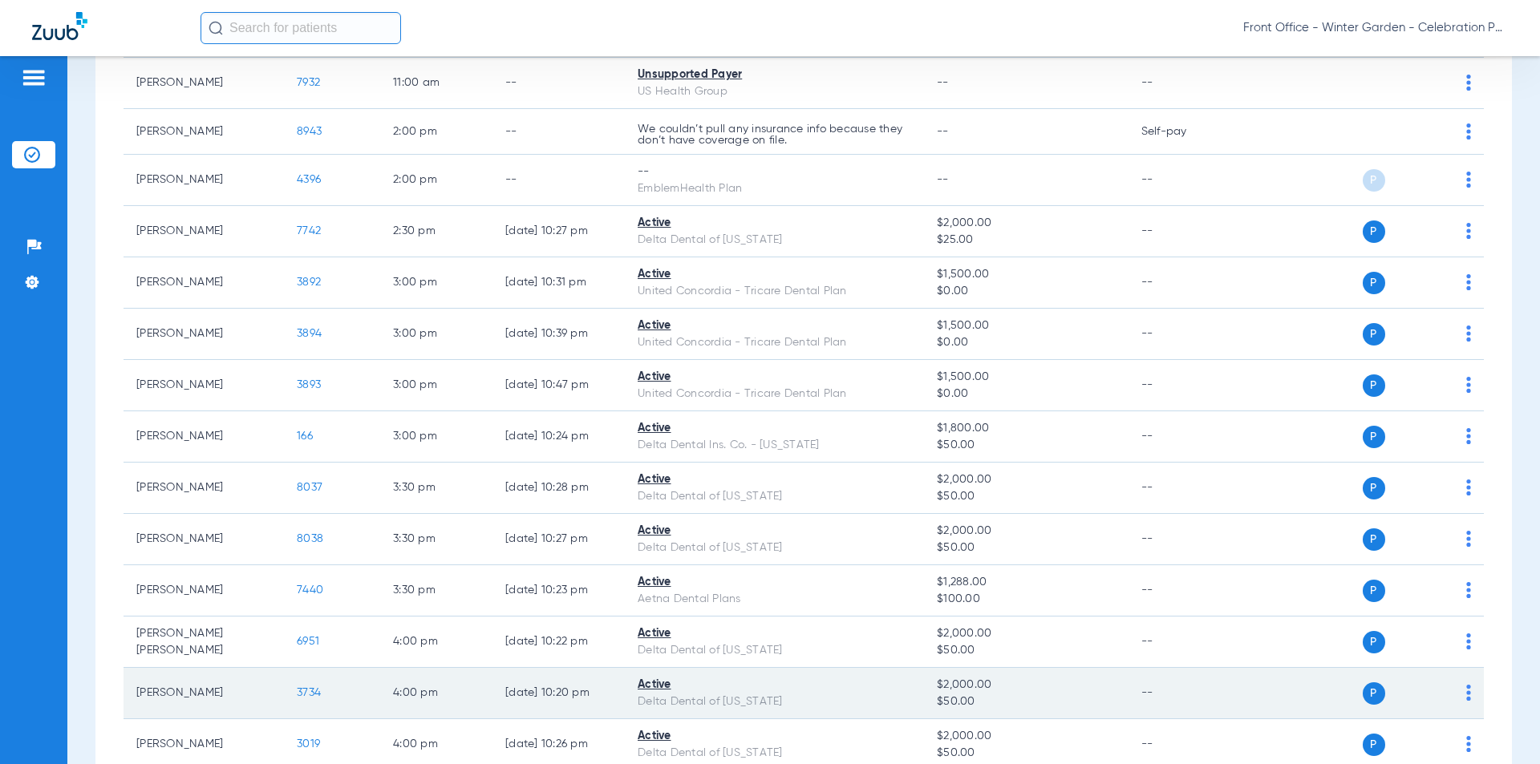
scroll to position [1156, 0]
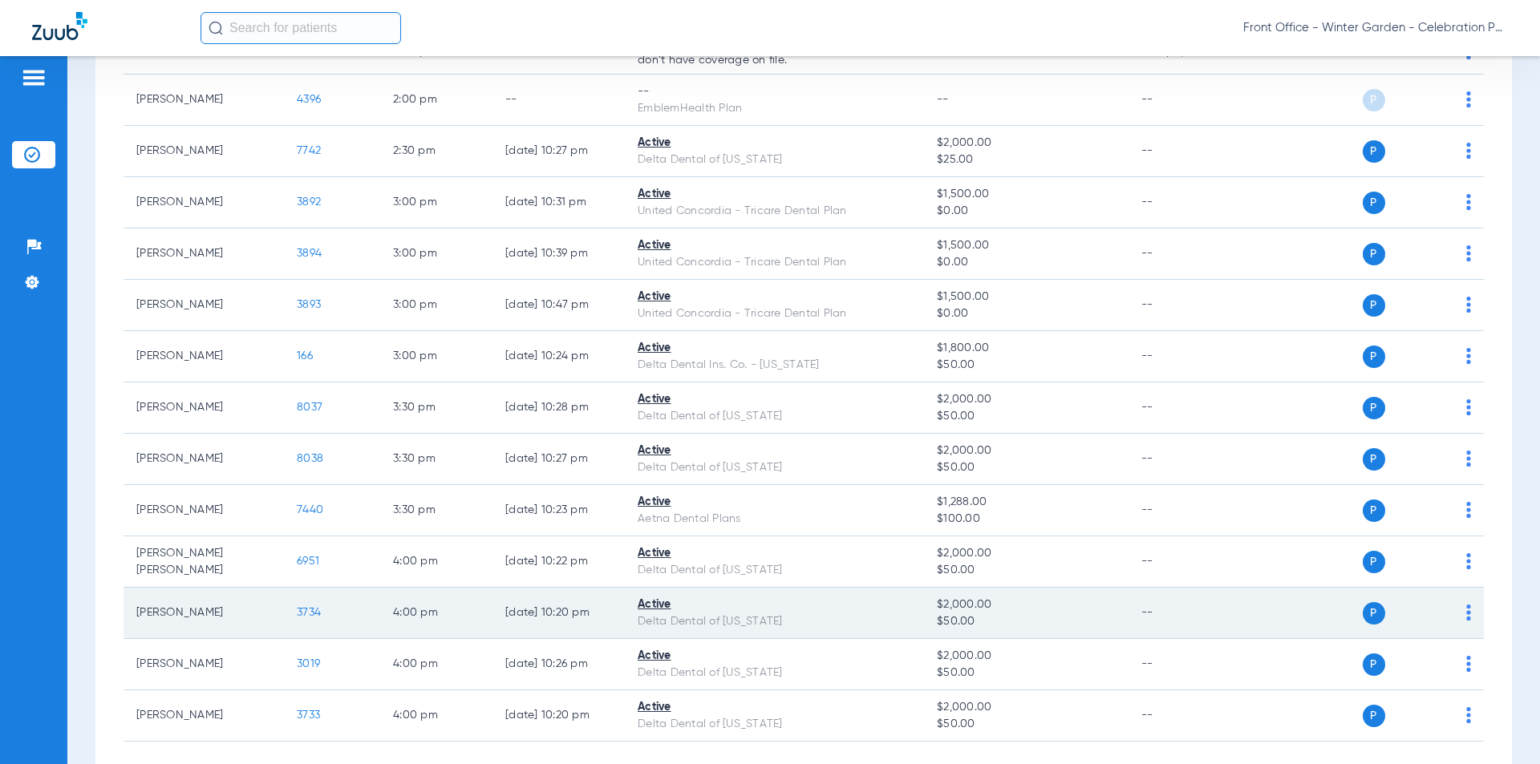
click at [303, 609] on span "3734" at bounding box center [309, 612] width 24 height 11
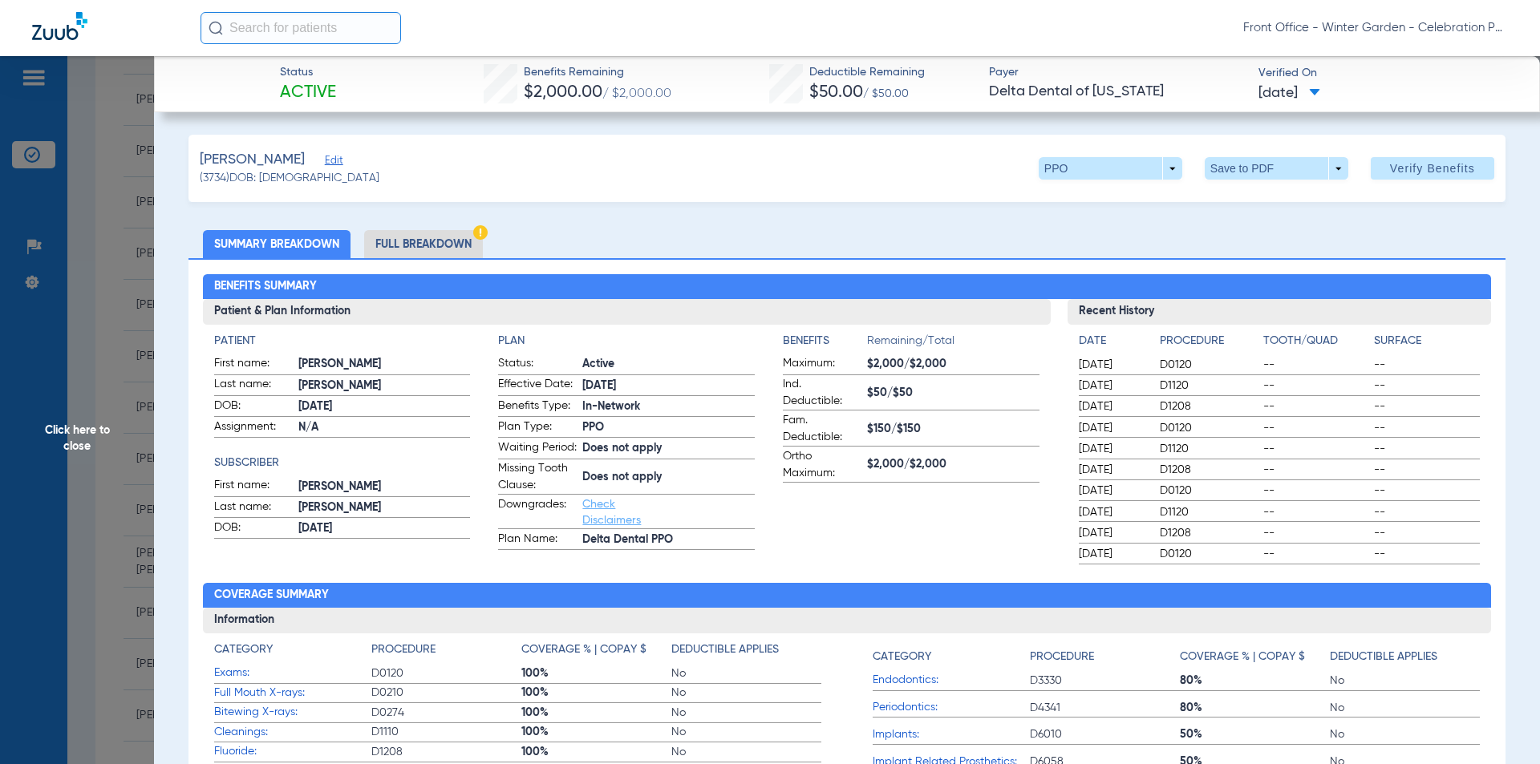
click at [427, 238] on li "Full Breakdown" at bounding box center [423, 244] width 119 height 28
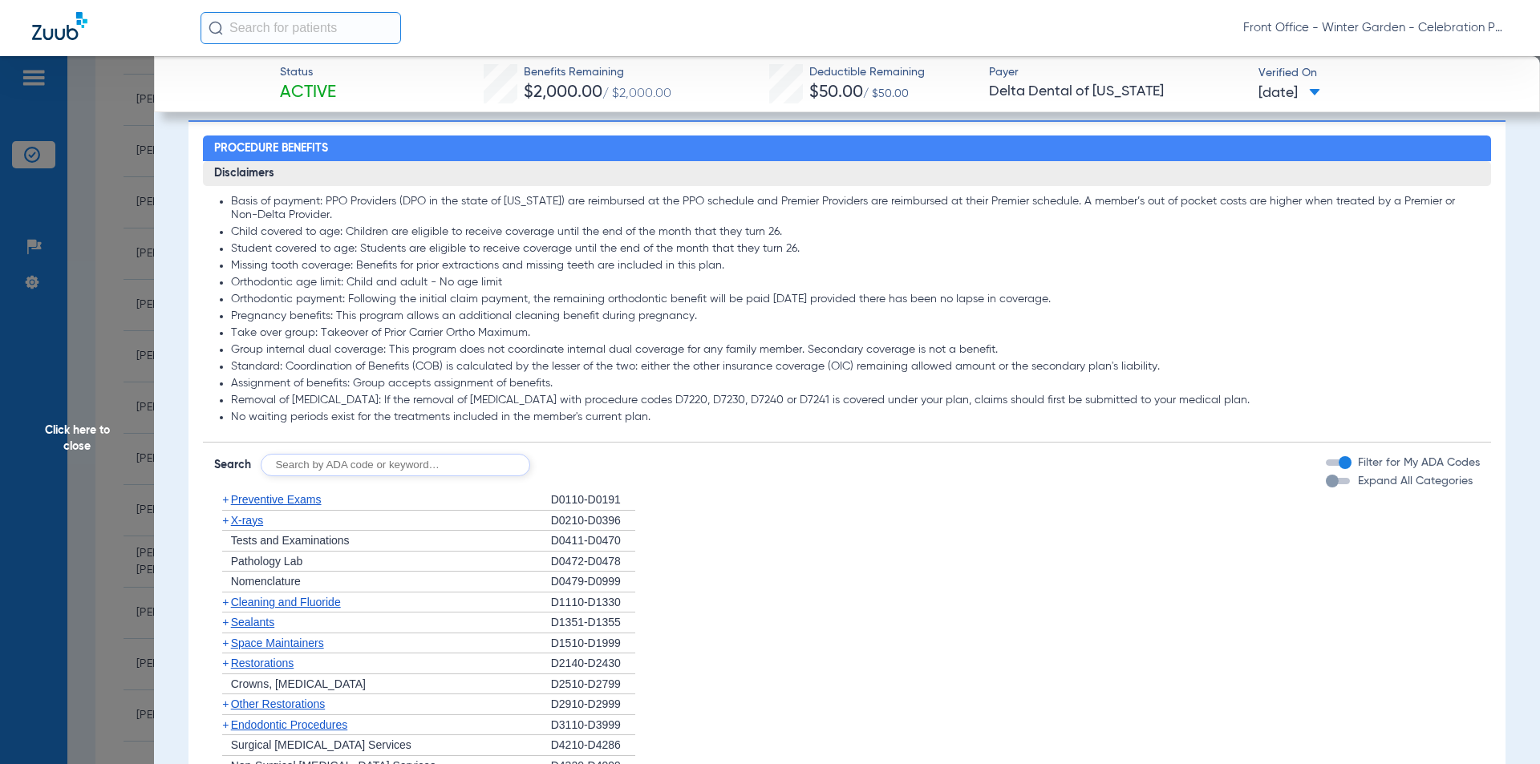
scroll to position [1283, 0]
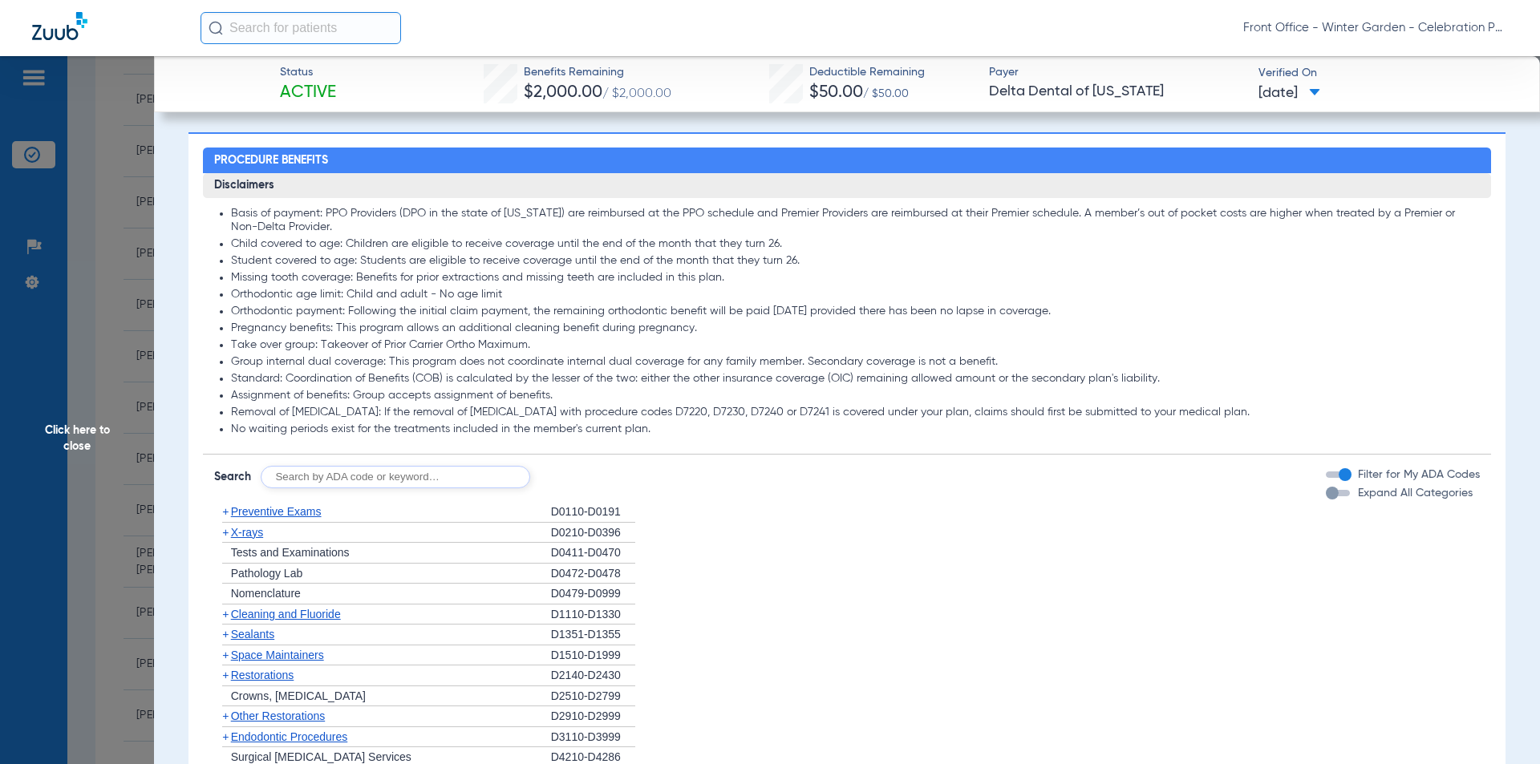
click at [1326, 502] on div "Expand All Categories" at bounding box center [1399, 493] width 147 height 17
click at [1326, 500] on div "button" at bounding box center [1332, 493] width 13 height 13
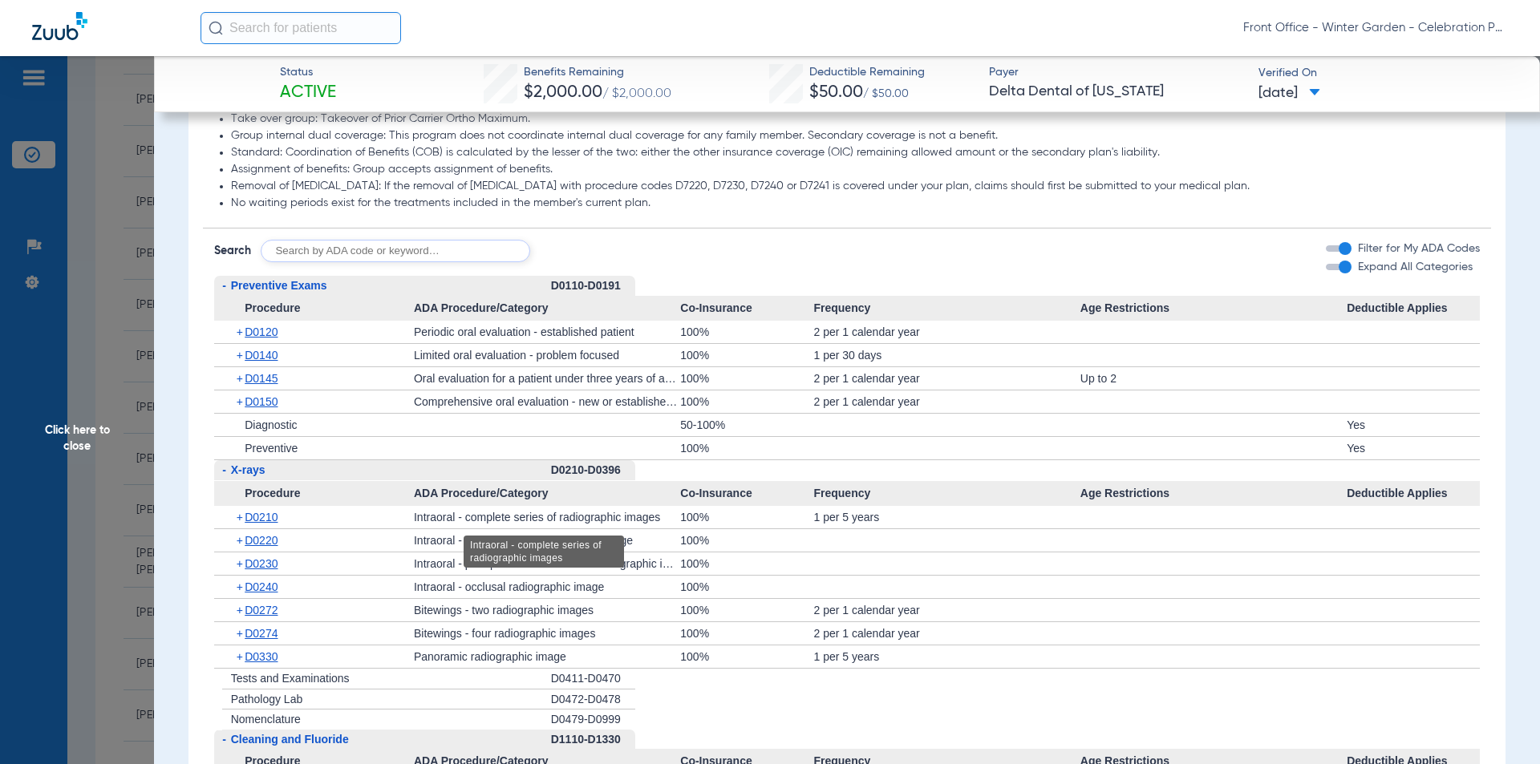
scroll to position [1524, 0]
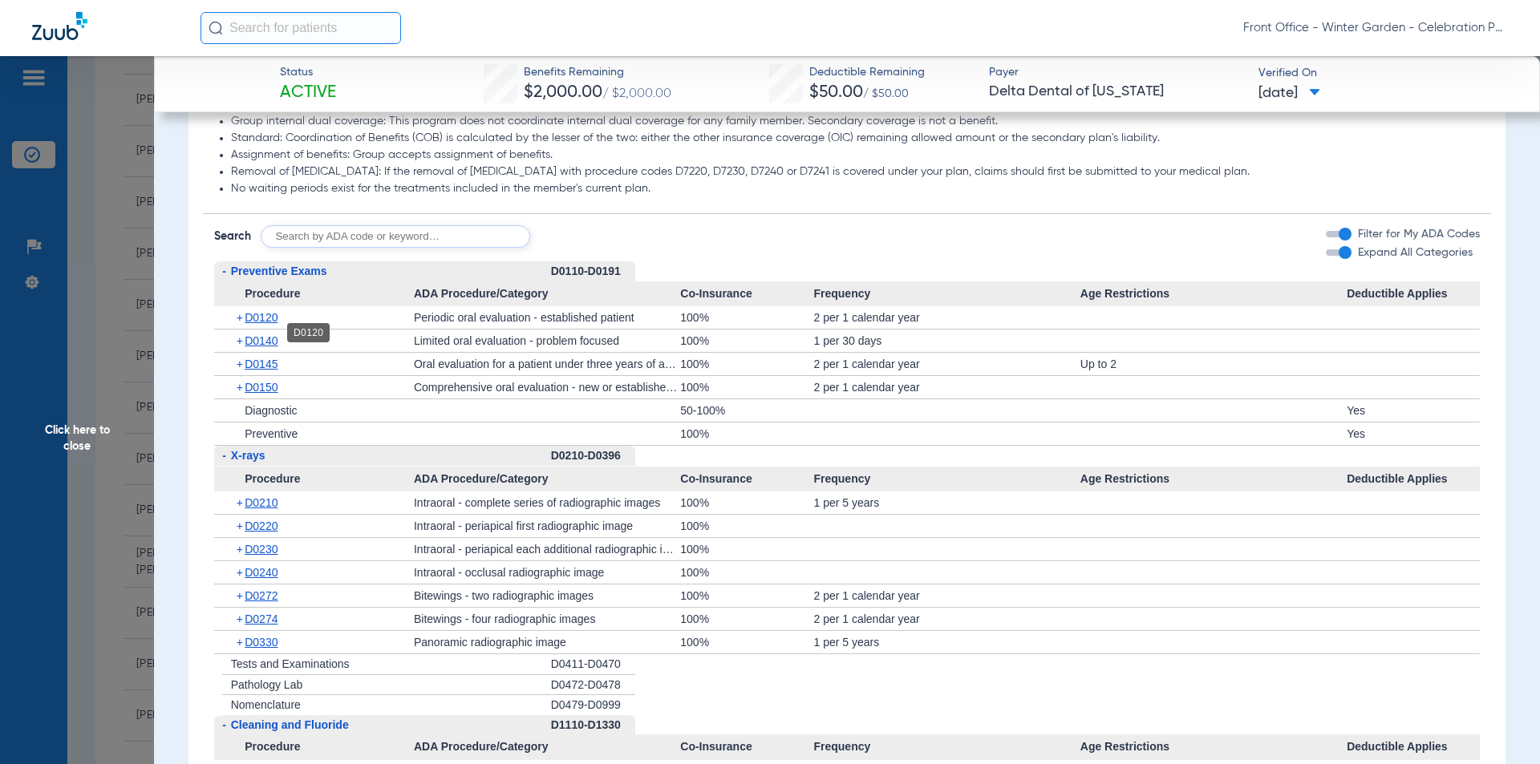
click at [249, 324] on span "D0120" at bounding box center [261, 317] width 33 height 13
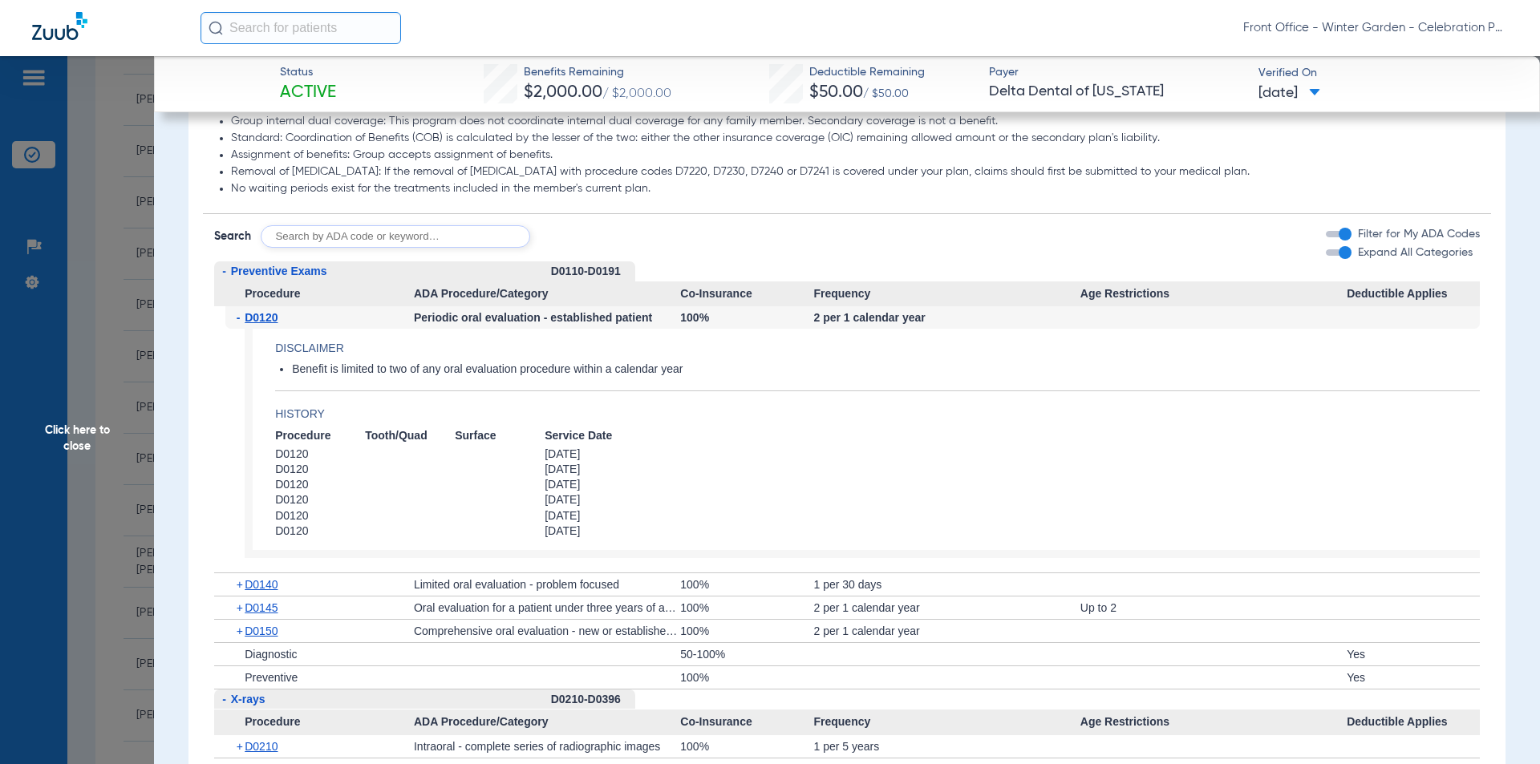
click at [249, 324] on span "D0120" at bounding box center [261, 317] width 33 height 13
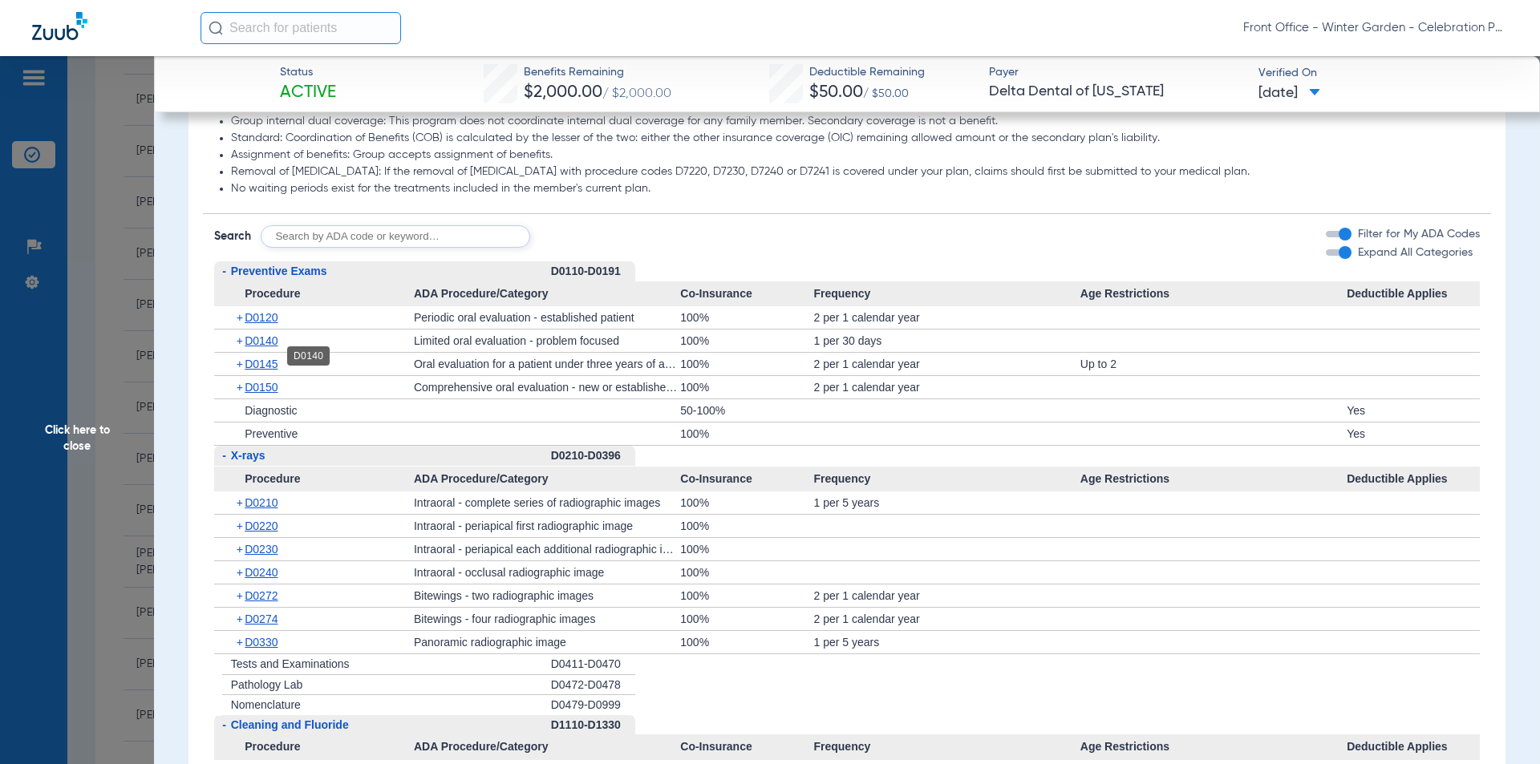
click at [266, 347] on span "D0140" at bounding box center [261, 340] width 33 height 13
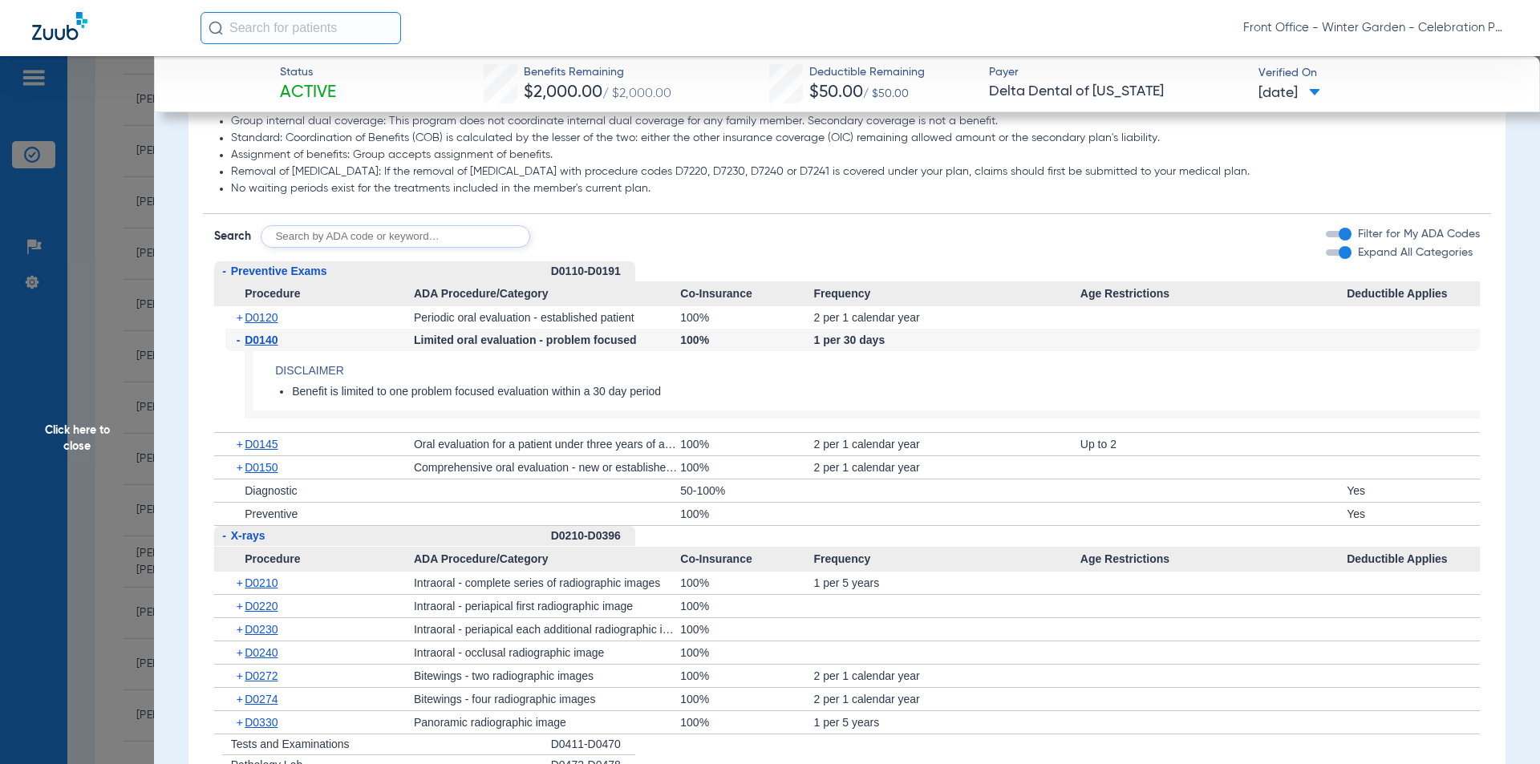
click at [266, 346] on span "D0140" at bounding box center [261, 340] width 33 height 13
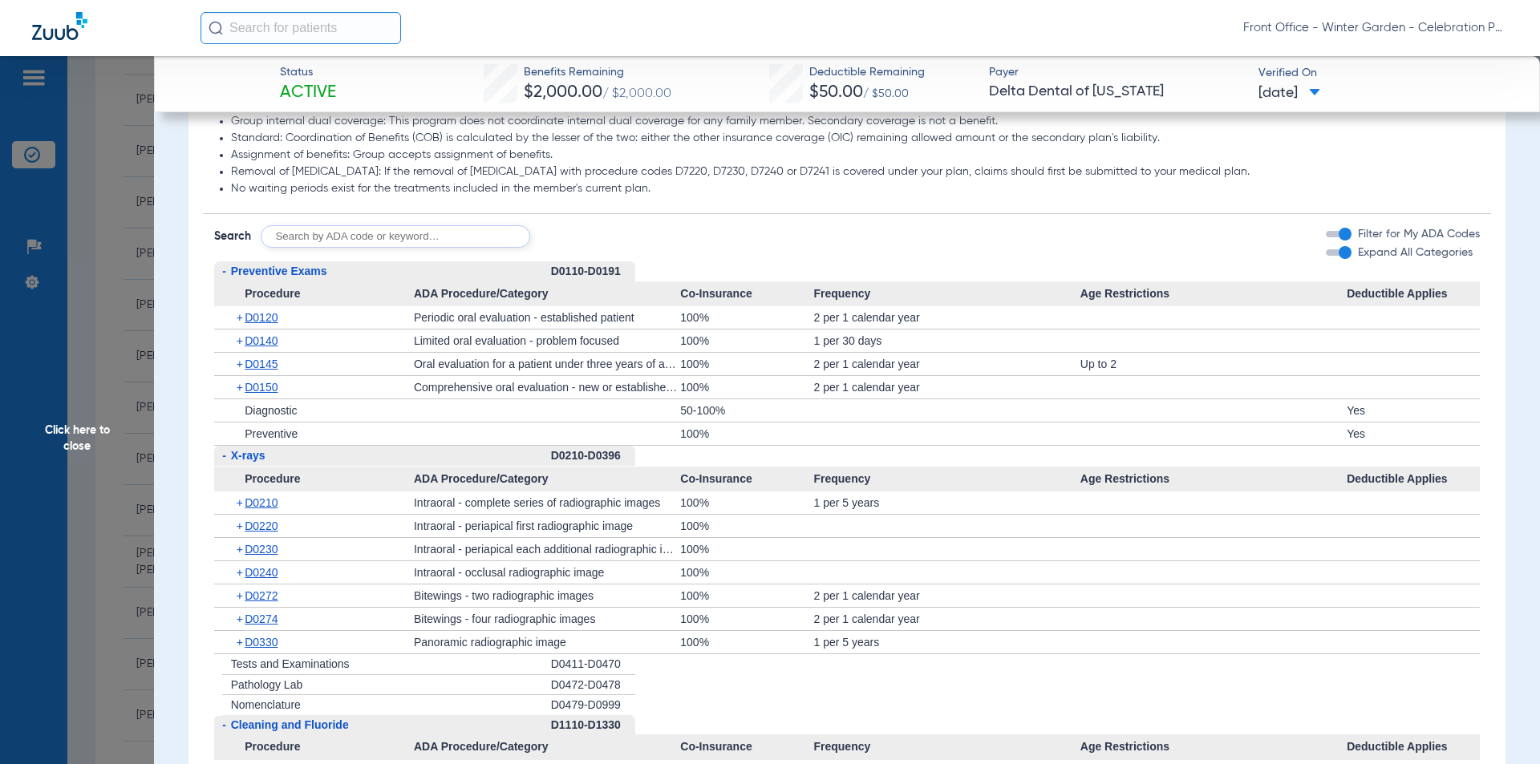
click at [272, 371] on span "D0145" at bounding box center [261, 364] width 33 height 13
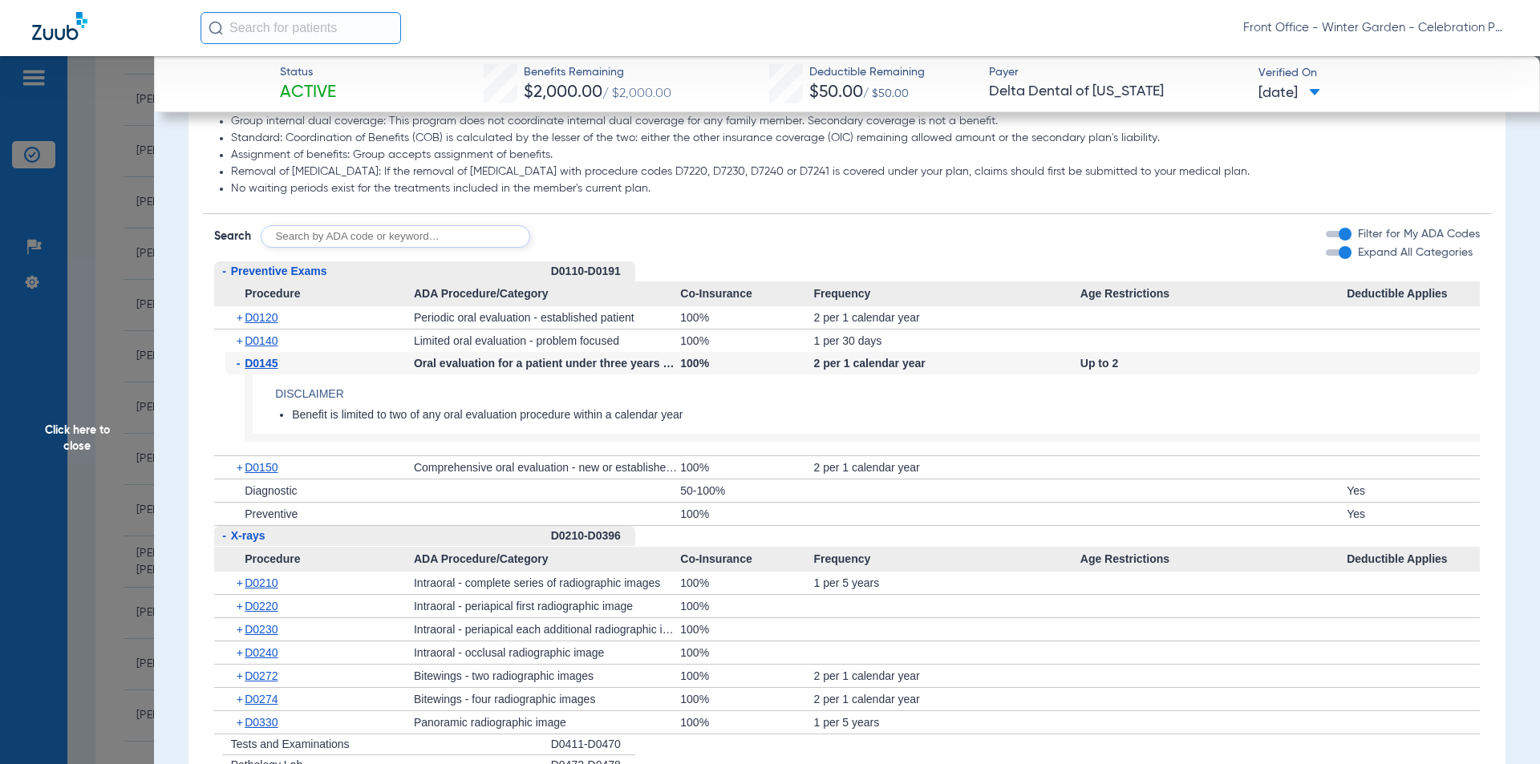
click at [272, 370] on span "D0145" at bounding box center [261, 363] width 33 height 13
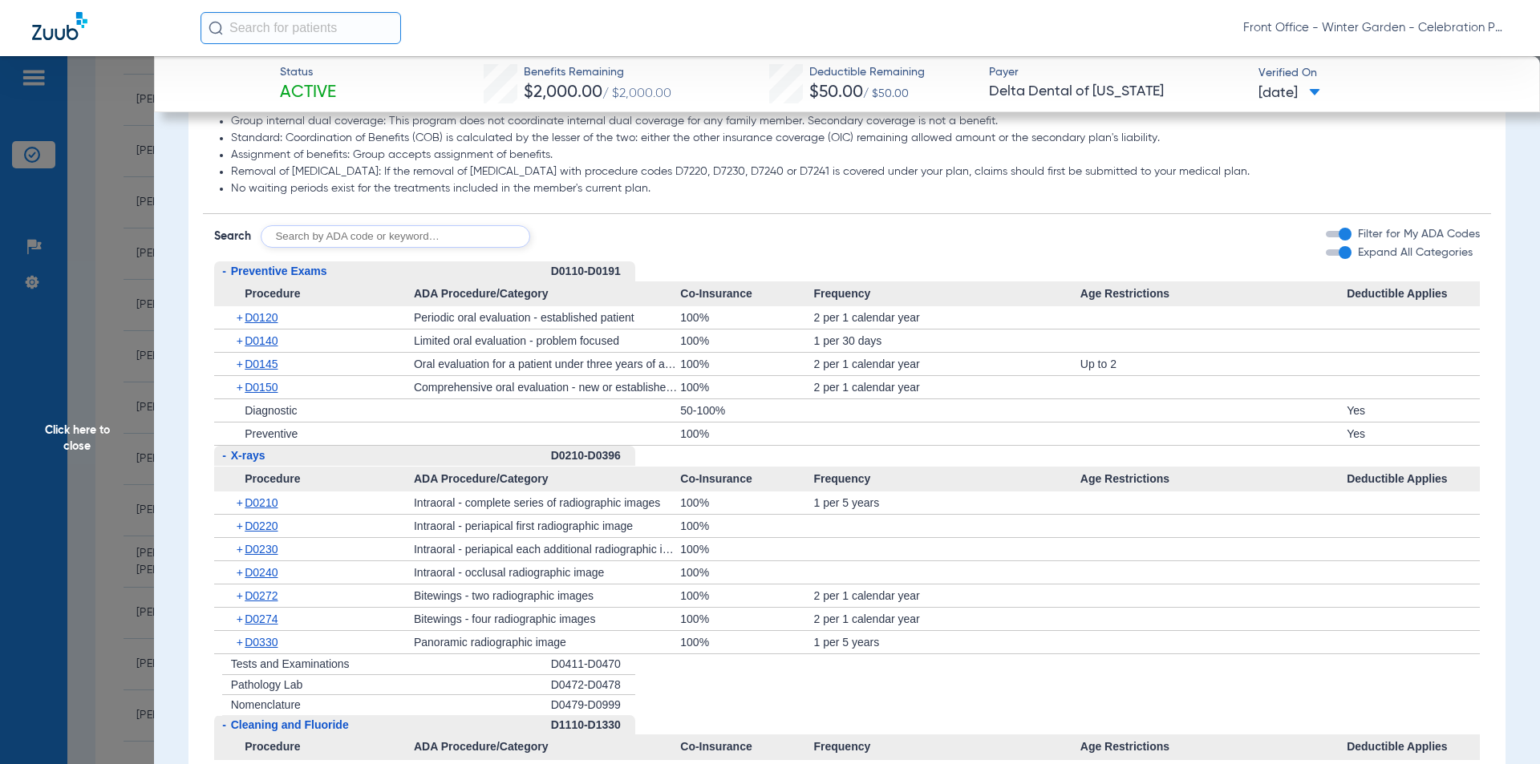
click at [272, 394] on span "D0150" at bounding box center [261, 387] width 33 height 13
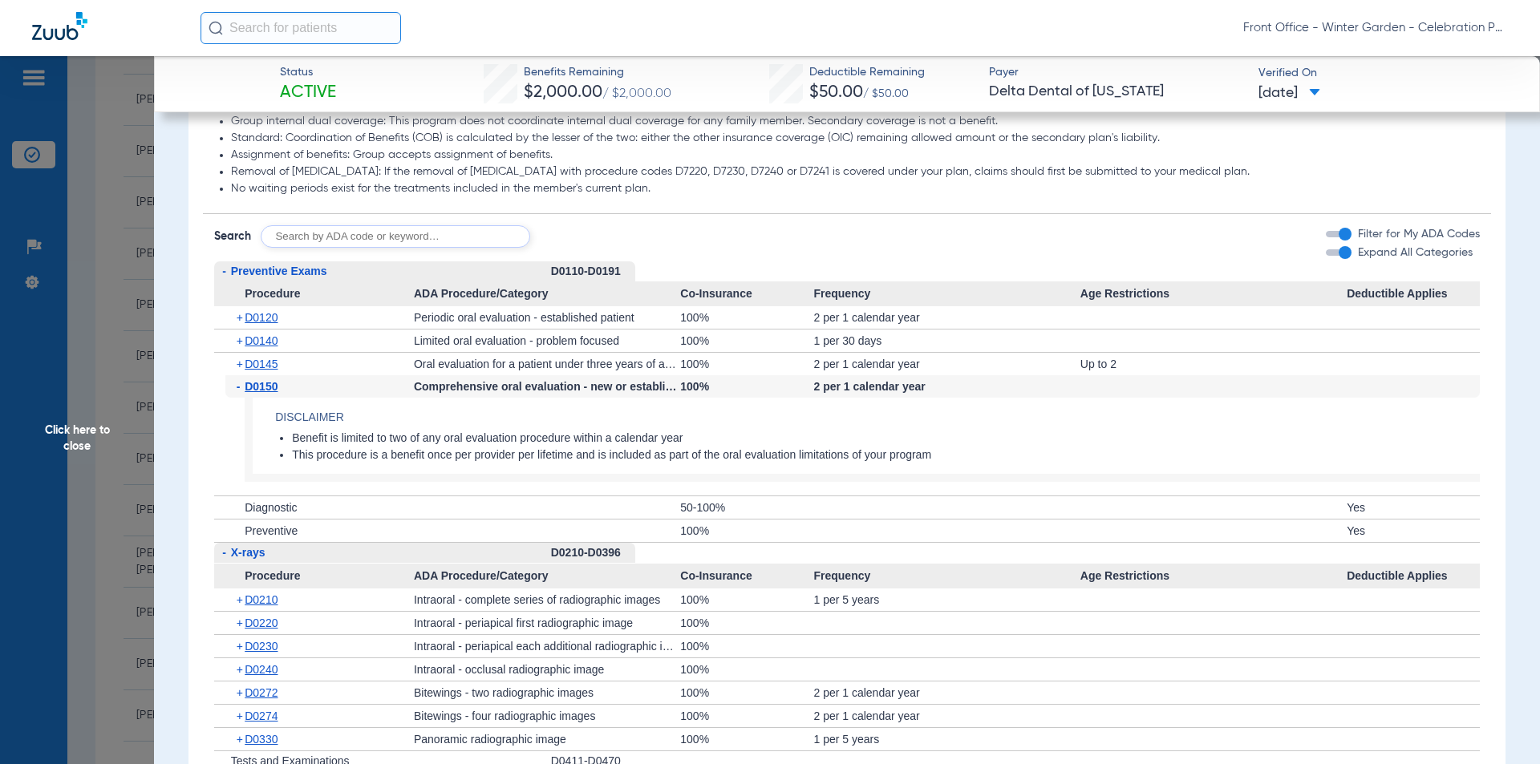
click at [272, 393] on span "D0150" at bounding box center [261, 386] width 33 height 13
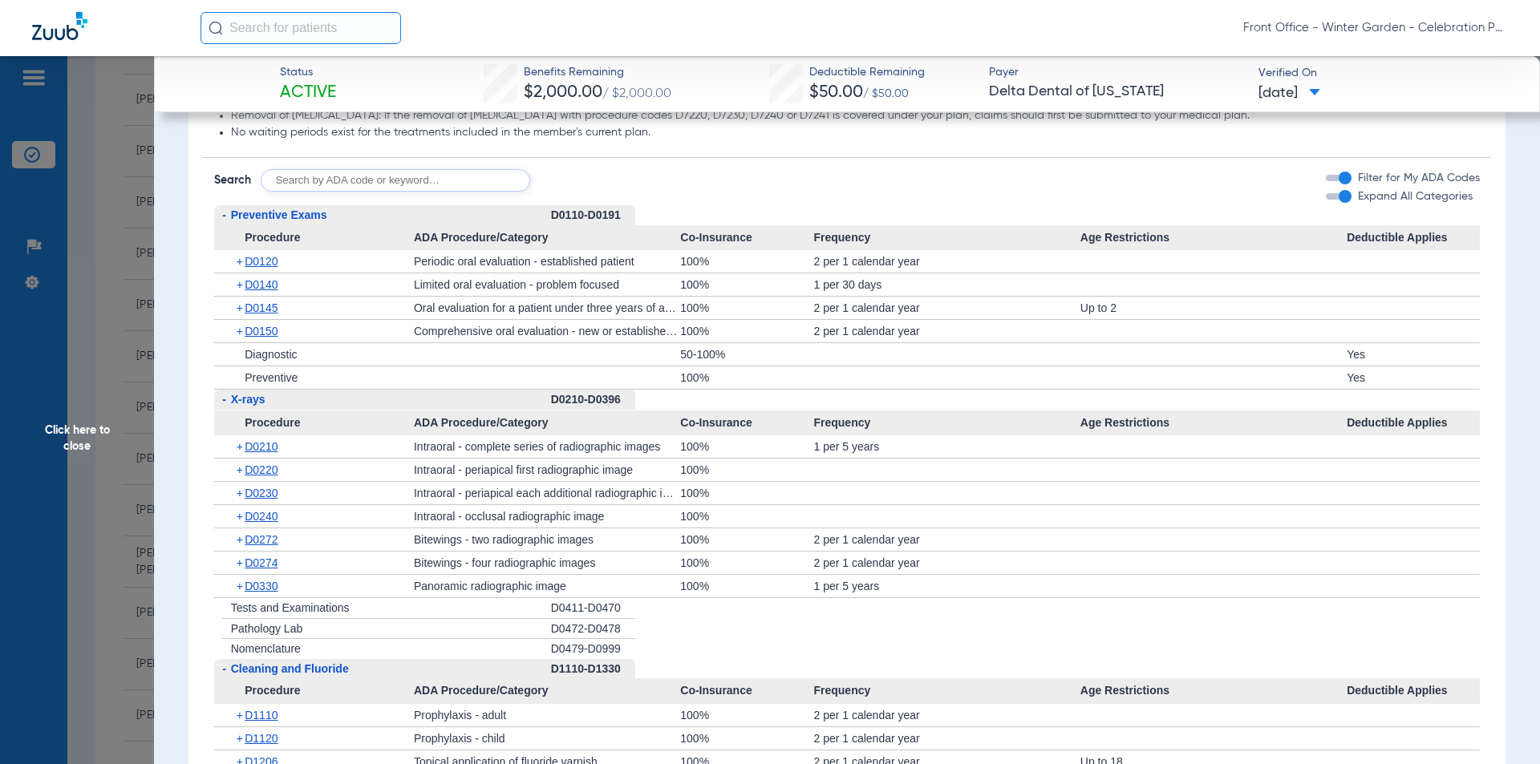
scroll to position [1604, 0]
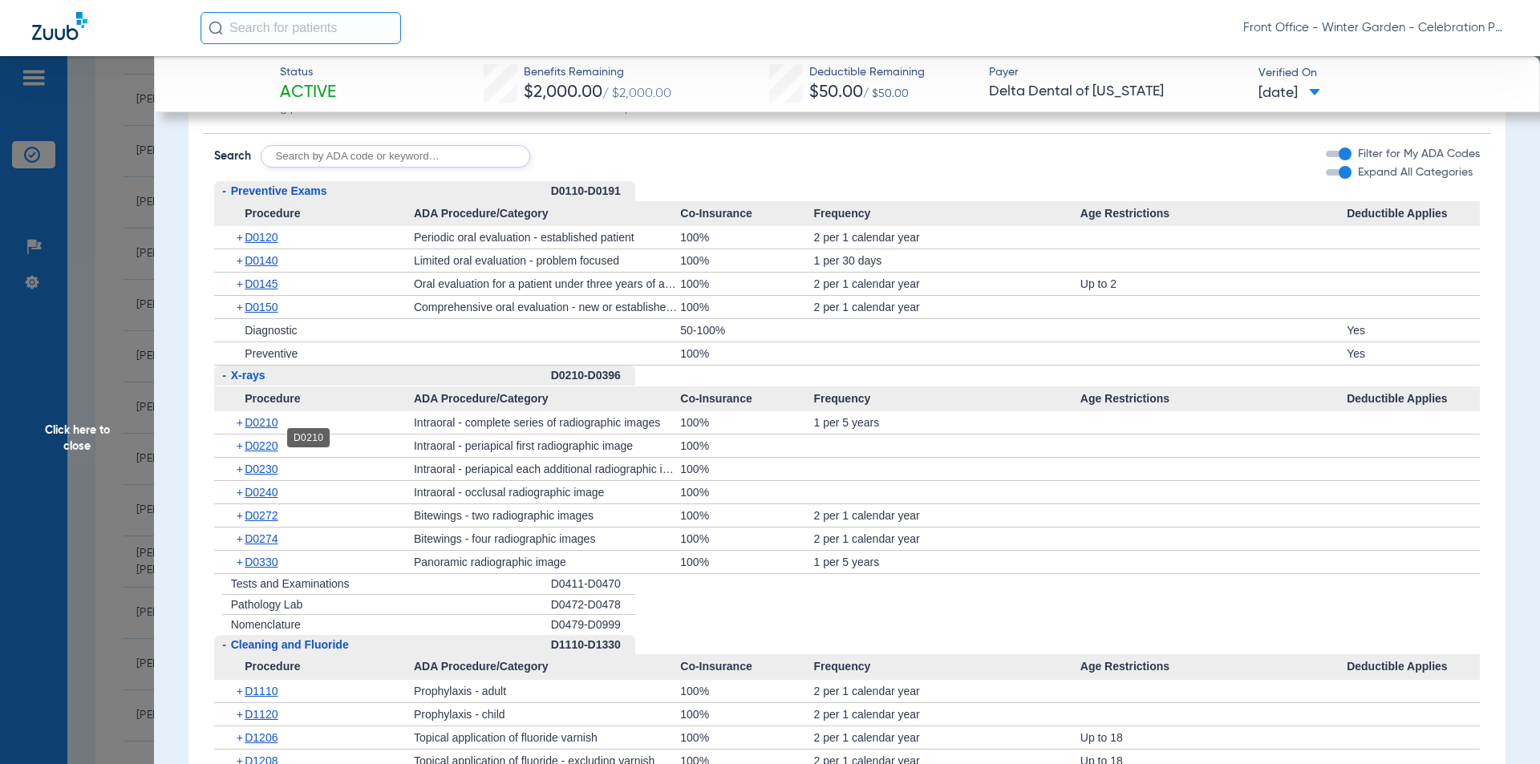
click at [272, 429] on span "D0210" at bounding box center [261, 422] width 33 height 13
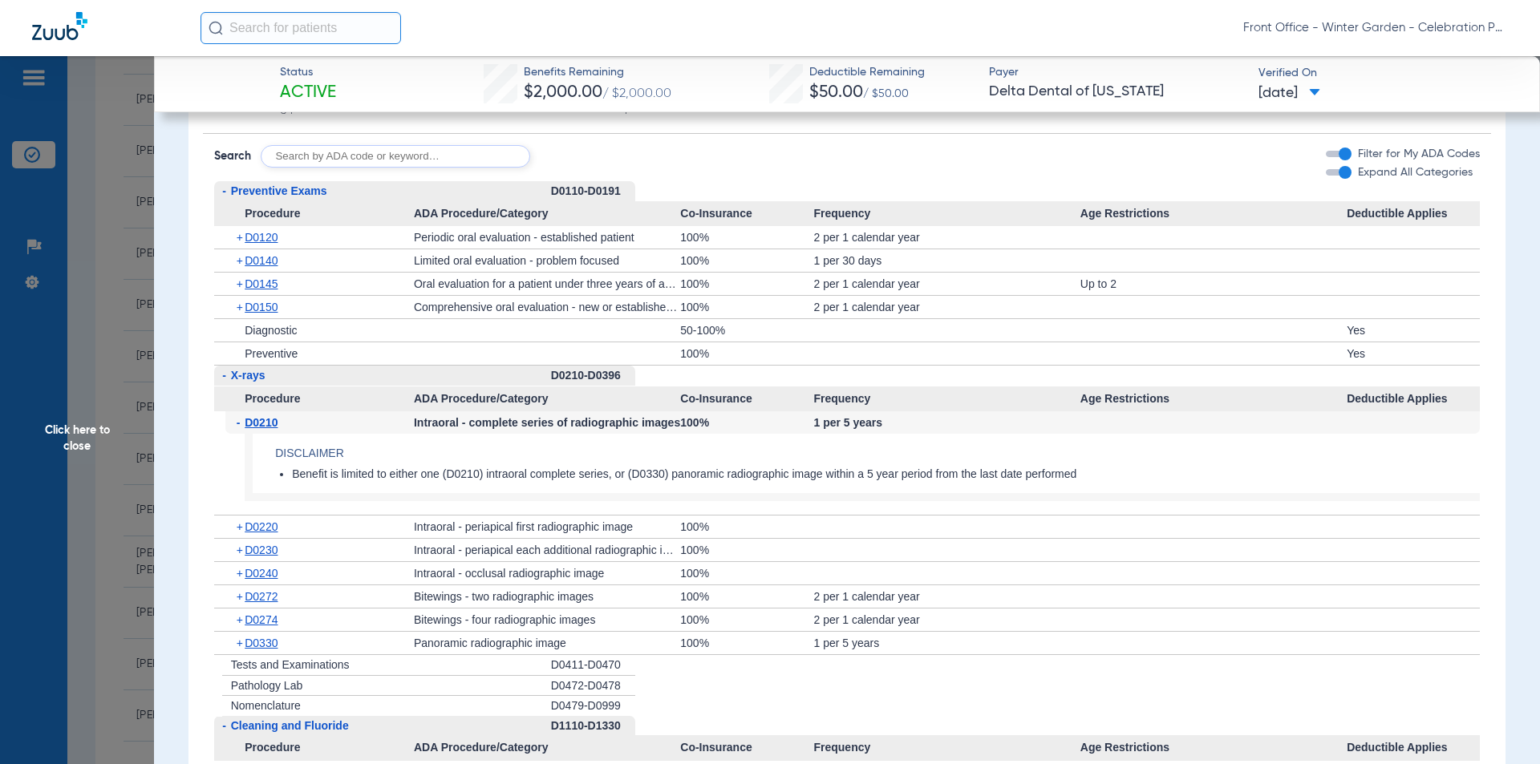
click at [272, 429] on span "D0210" at bounding box center [261, 422] width 33 height 13
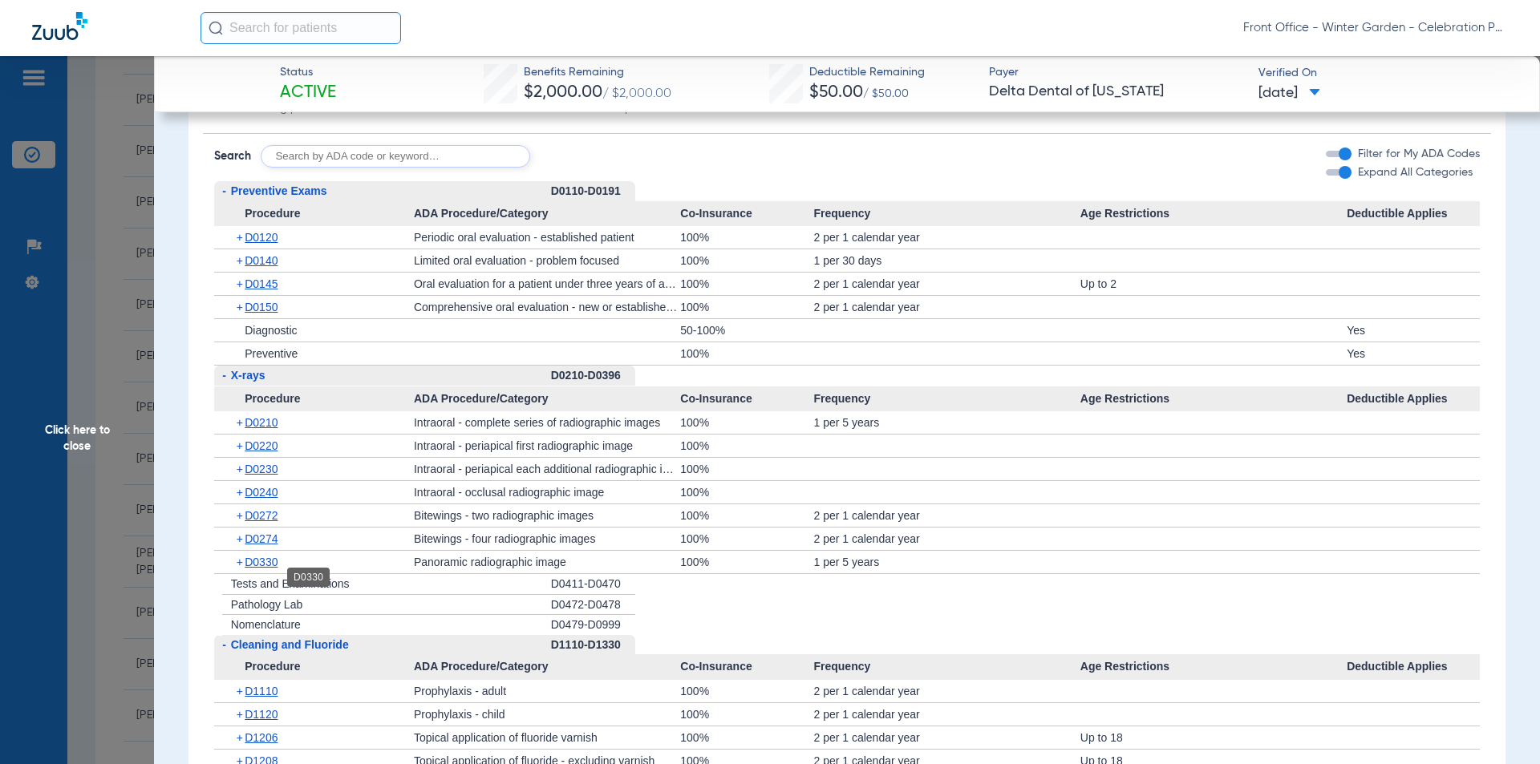
click at [273, 569] on span "D0330" at bounding box center [261, 562] width 33 height 13
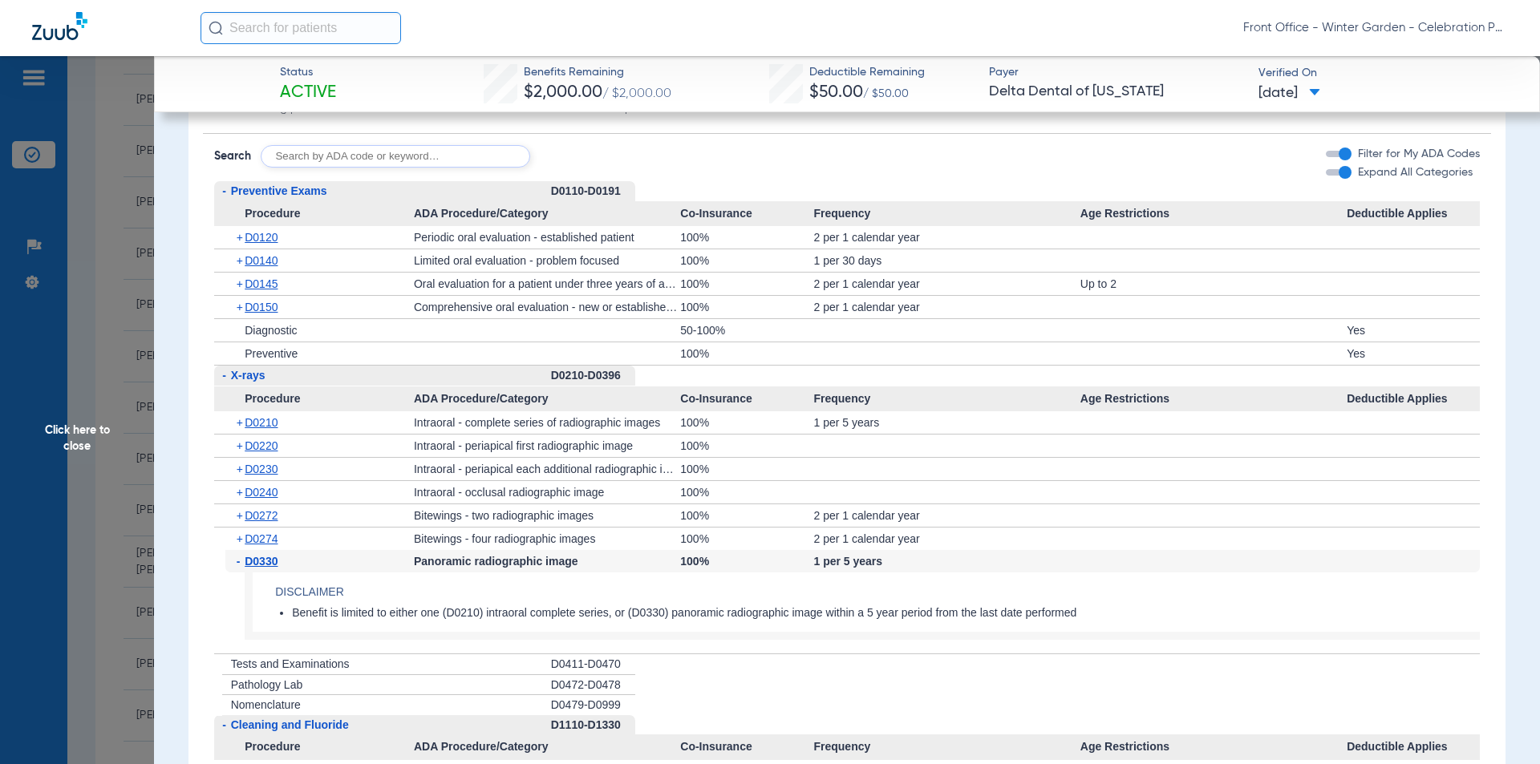
drag, startPoint x: 273, startPoint y: 582, endPoint x: 284, endPoint y: 580, distance: 11.5
click at [273, 568] on span "D0330" at bounding box center [261, 561] width 33 height 13
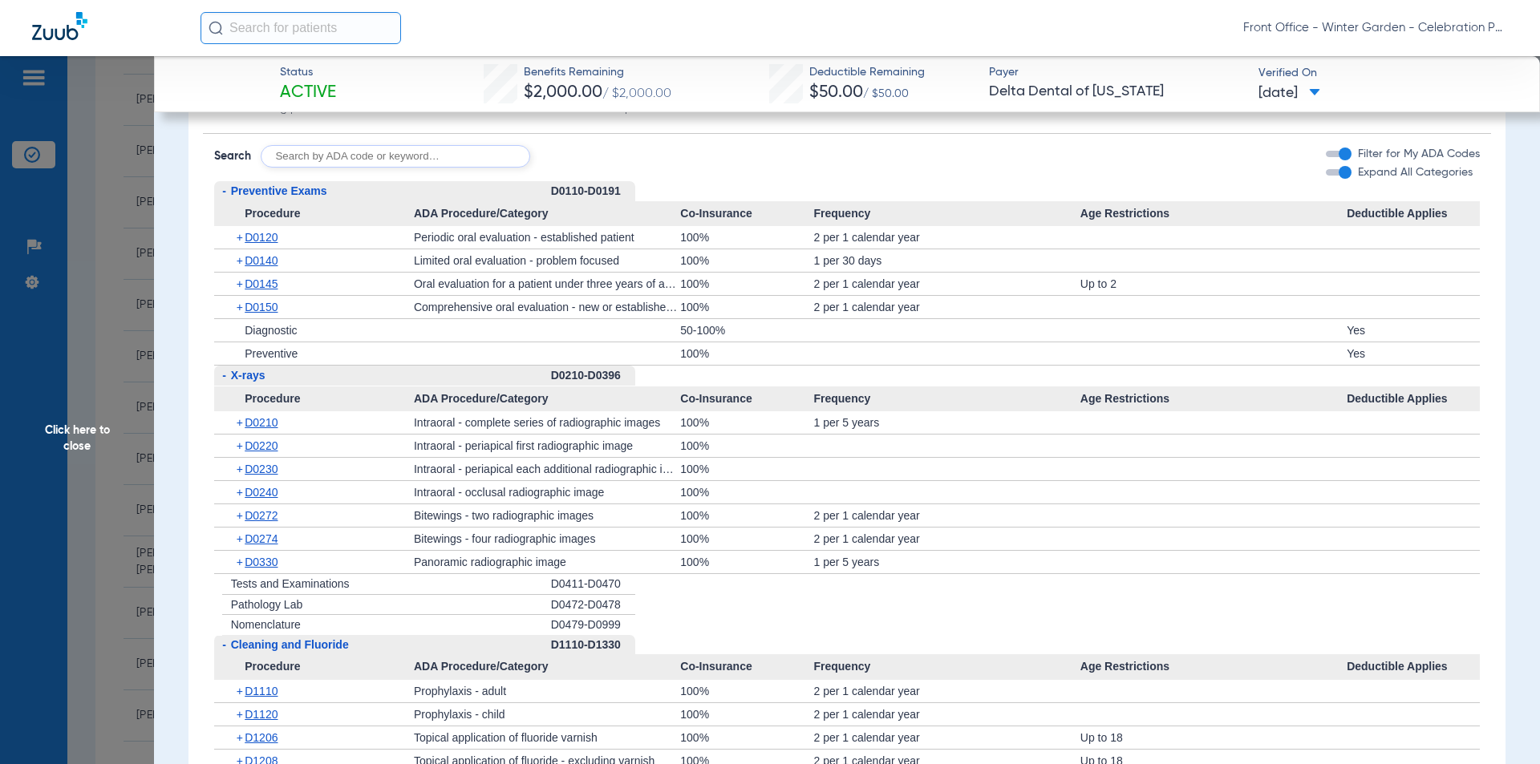
scroll to position [1845, 0]
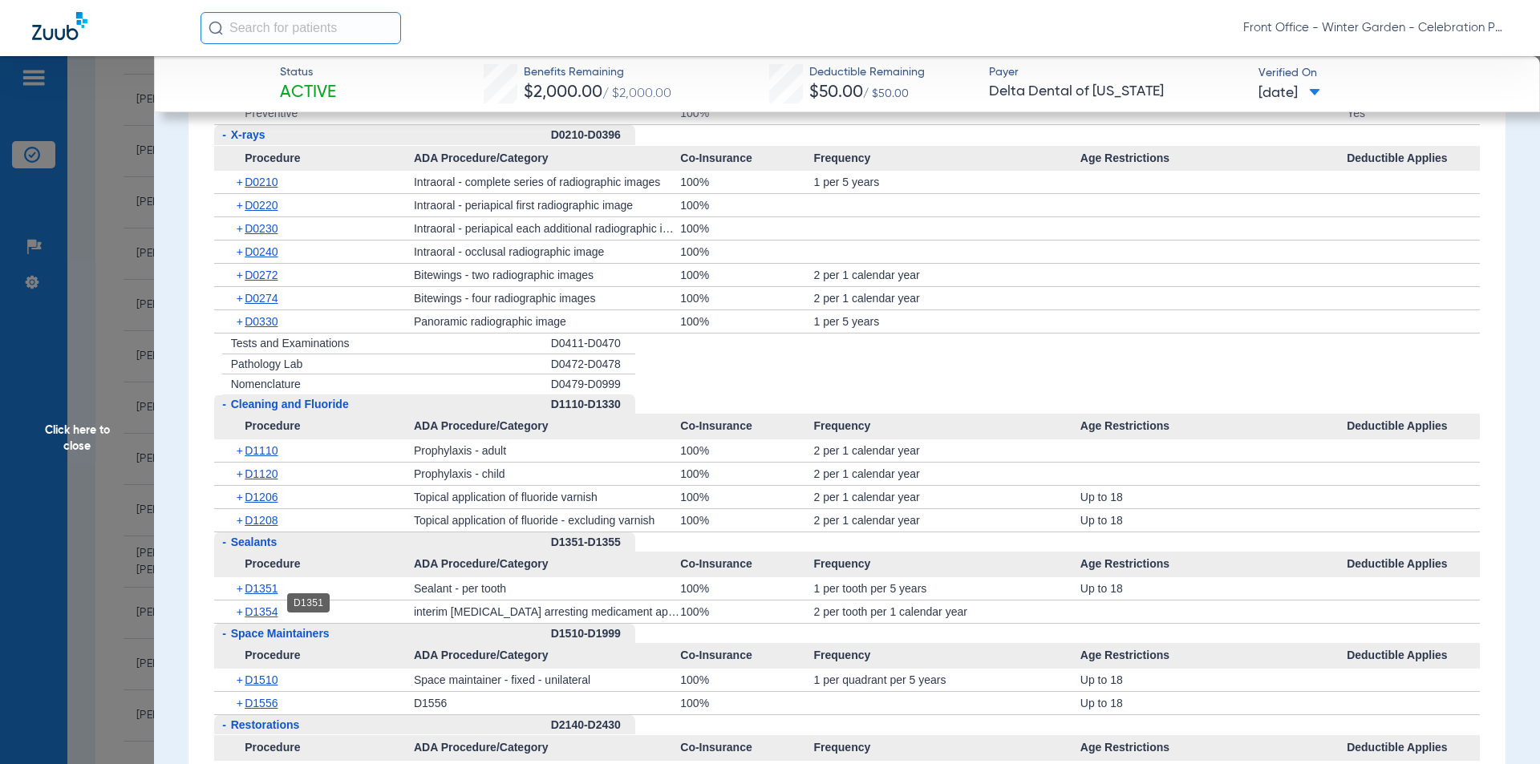
click at [269, 595] on span "D1351" at bounding box center [261, 588] width 33 height 13
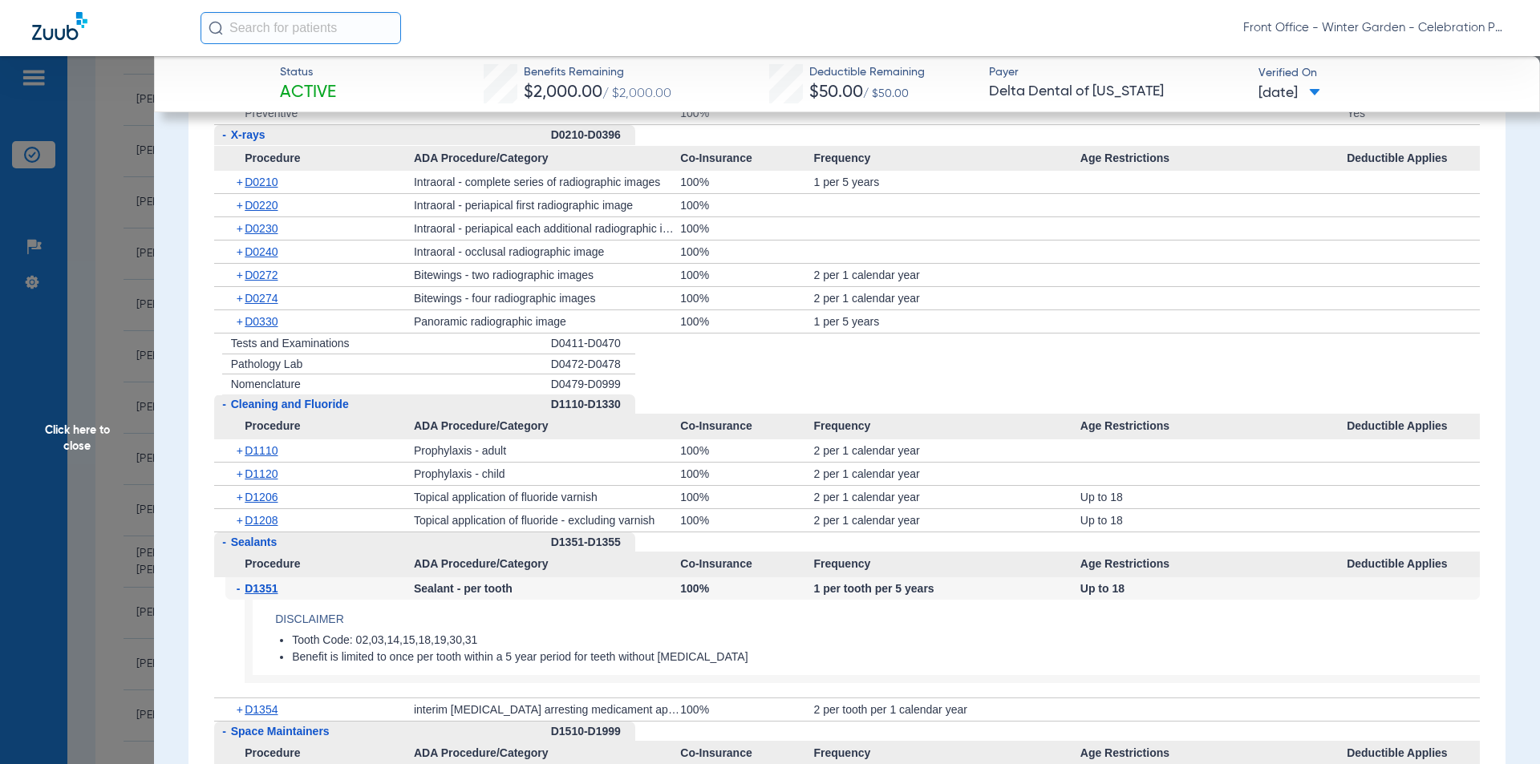
click at [269, 595] on span "D1351" at bounding box center [261, 588] width 33 height 13
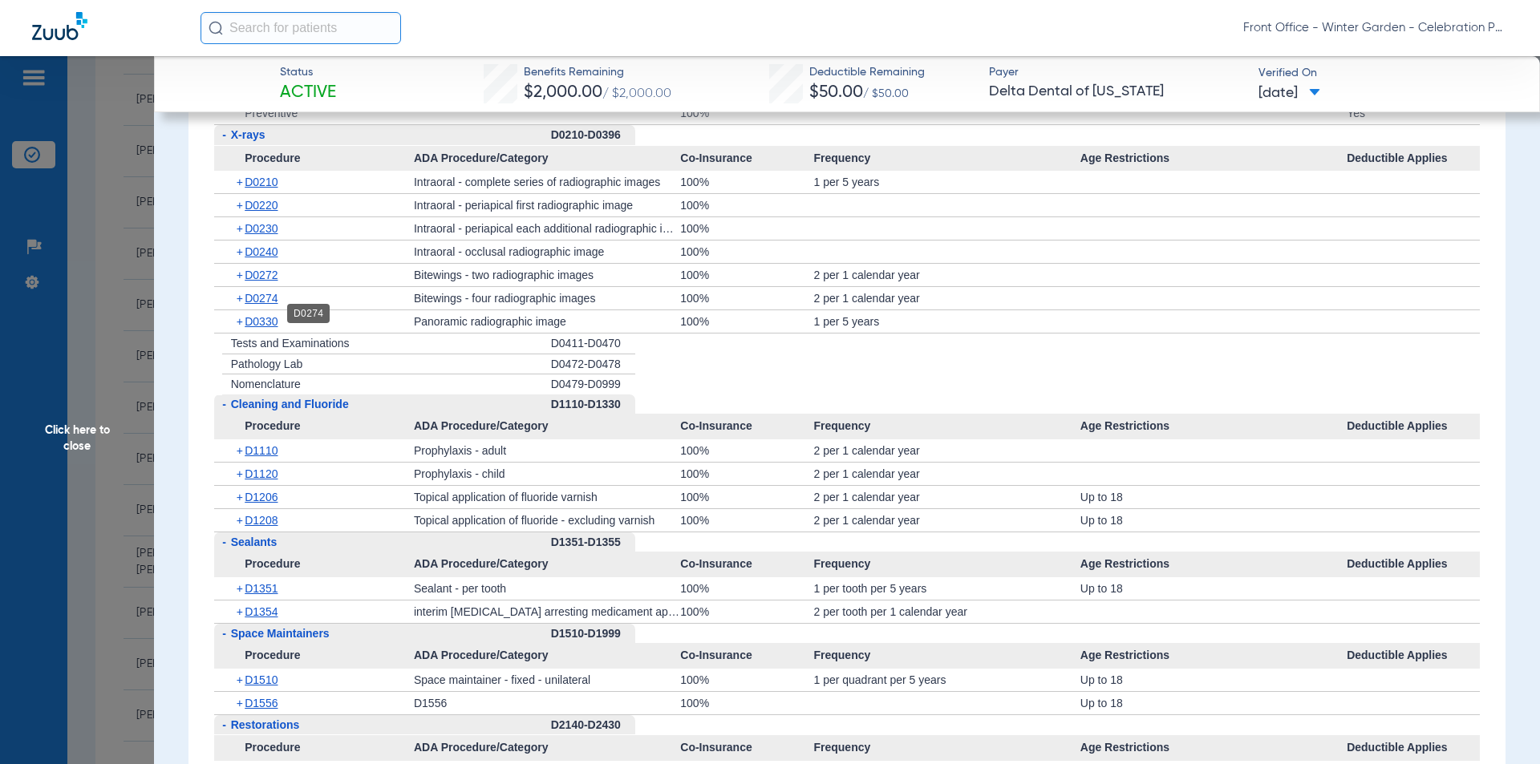
click at [265, 305] on span "D0274" at bounding box center [261, 298] width 33 height 13
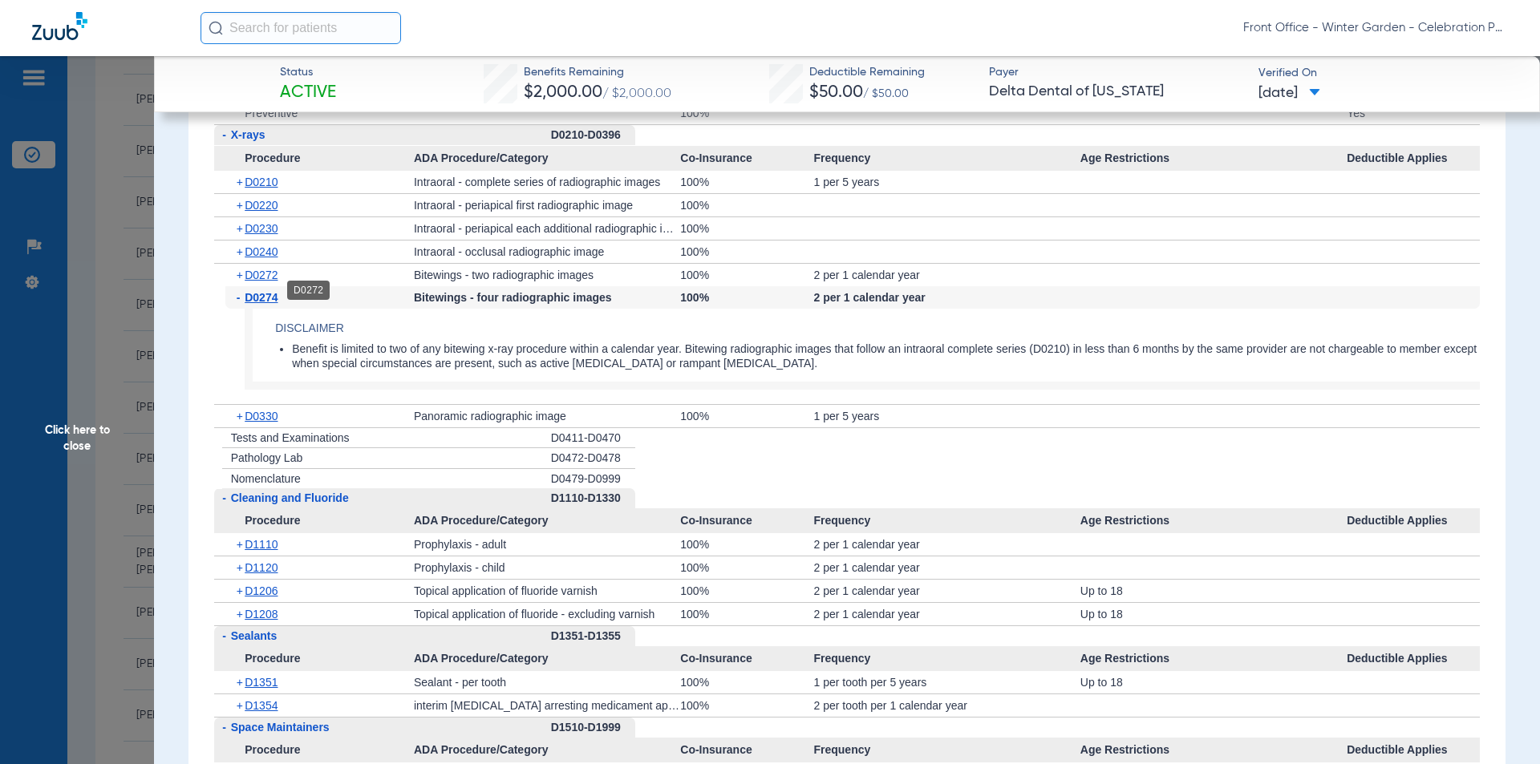
click at [263, 282] on span "D0272" at bounding box center [261, 275] width 33 height 13
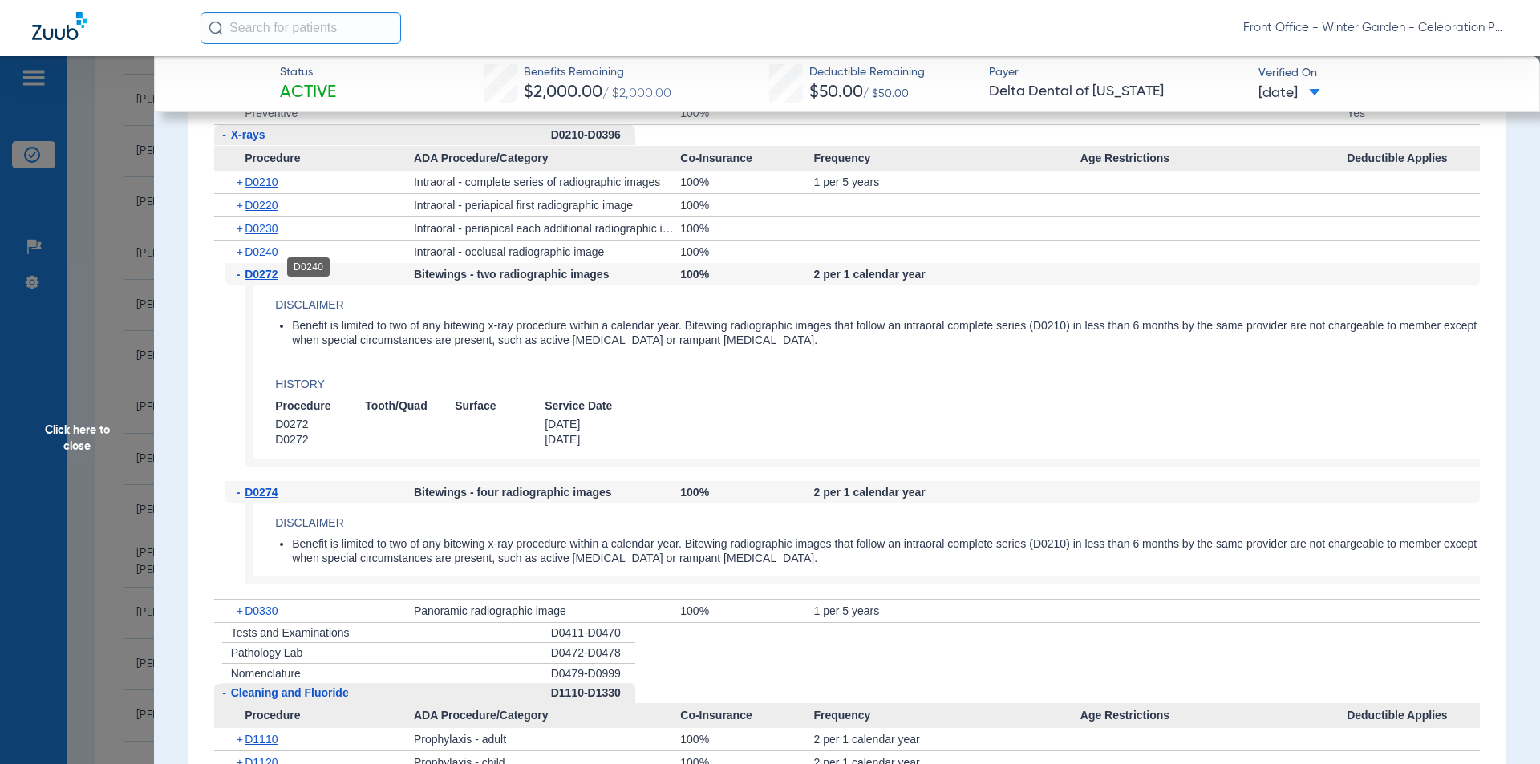
click at [261, 258] on span "D0240" at bounding box center [261, 251] width 33 height 13
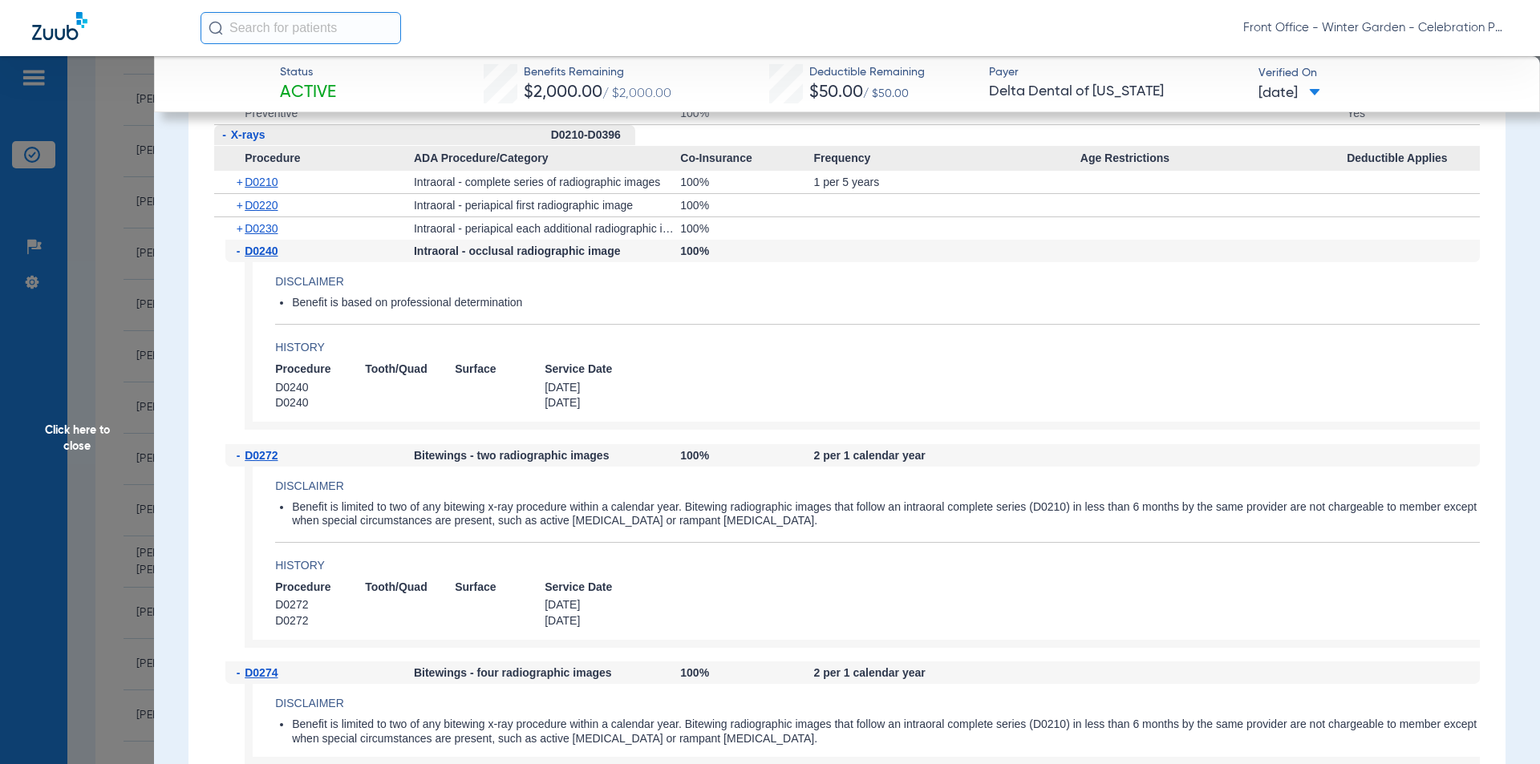
click at [271, 235] on span "D0230" at bounding box center [261, 228] width 33 height 13
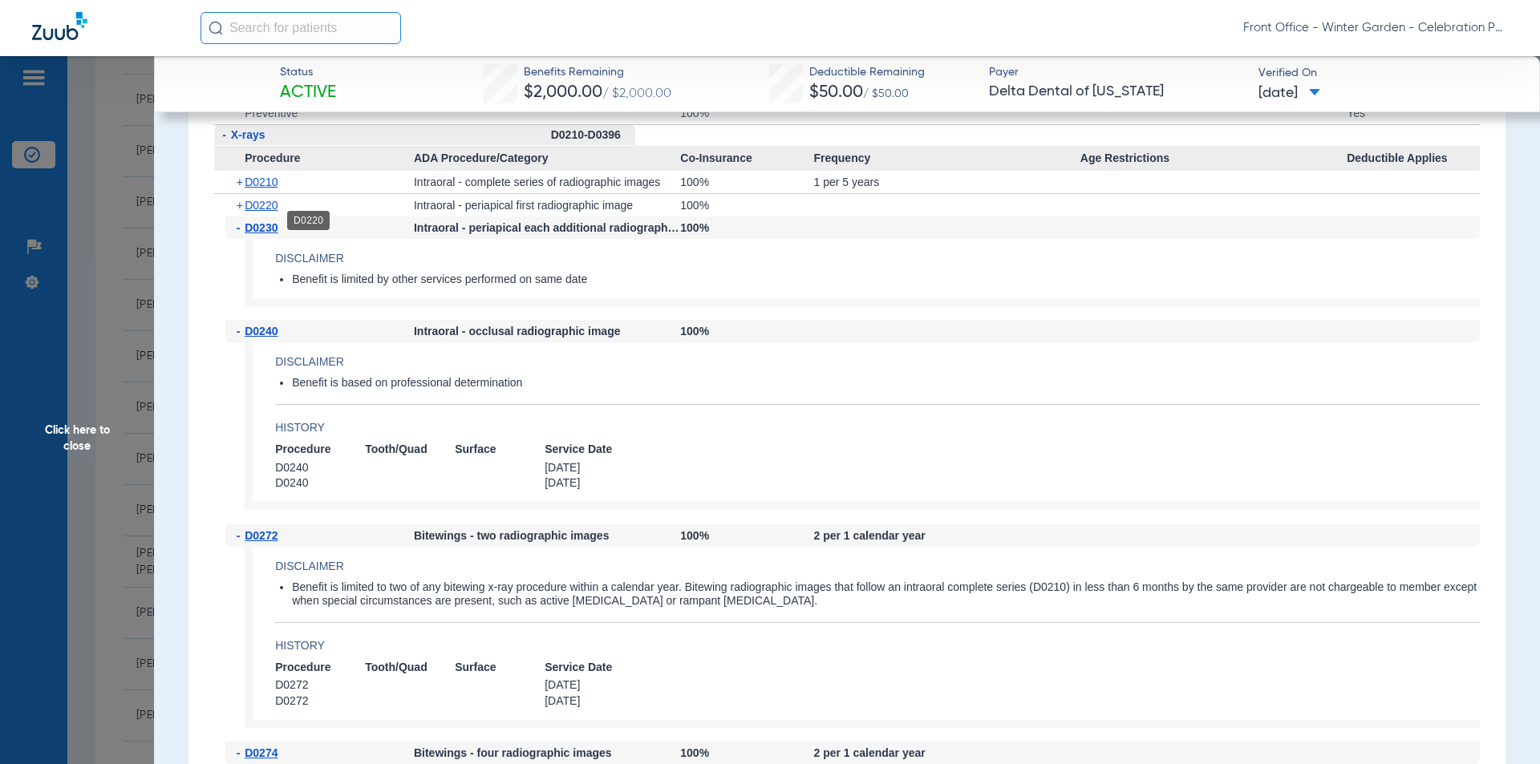
click at [271, 212] on span "D0220" at bounding box center [261, 205] width 33 height 13
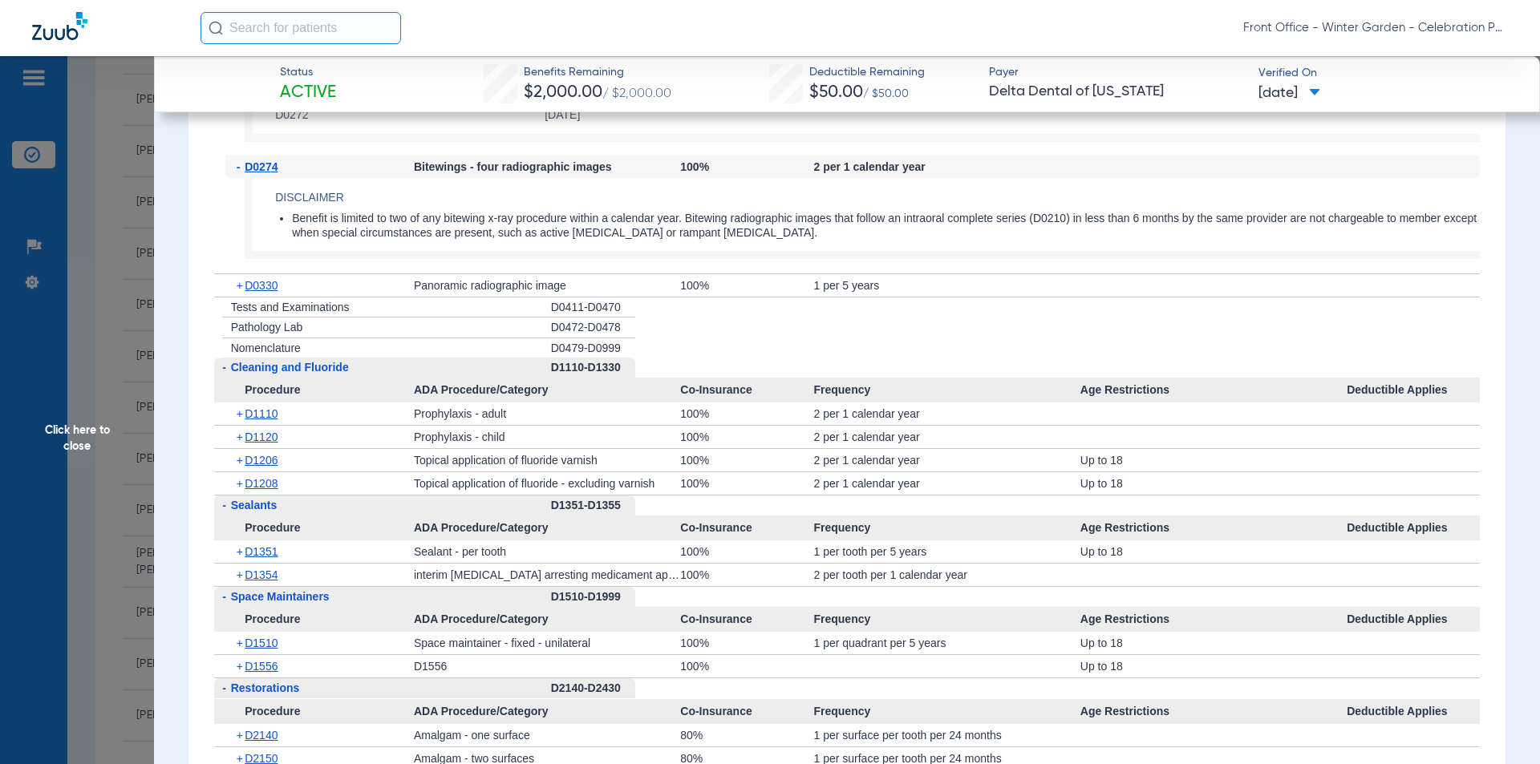
scroll to position [2727, 0]
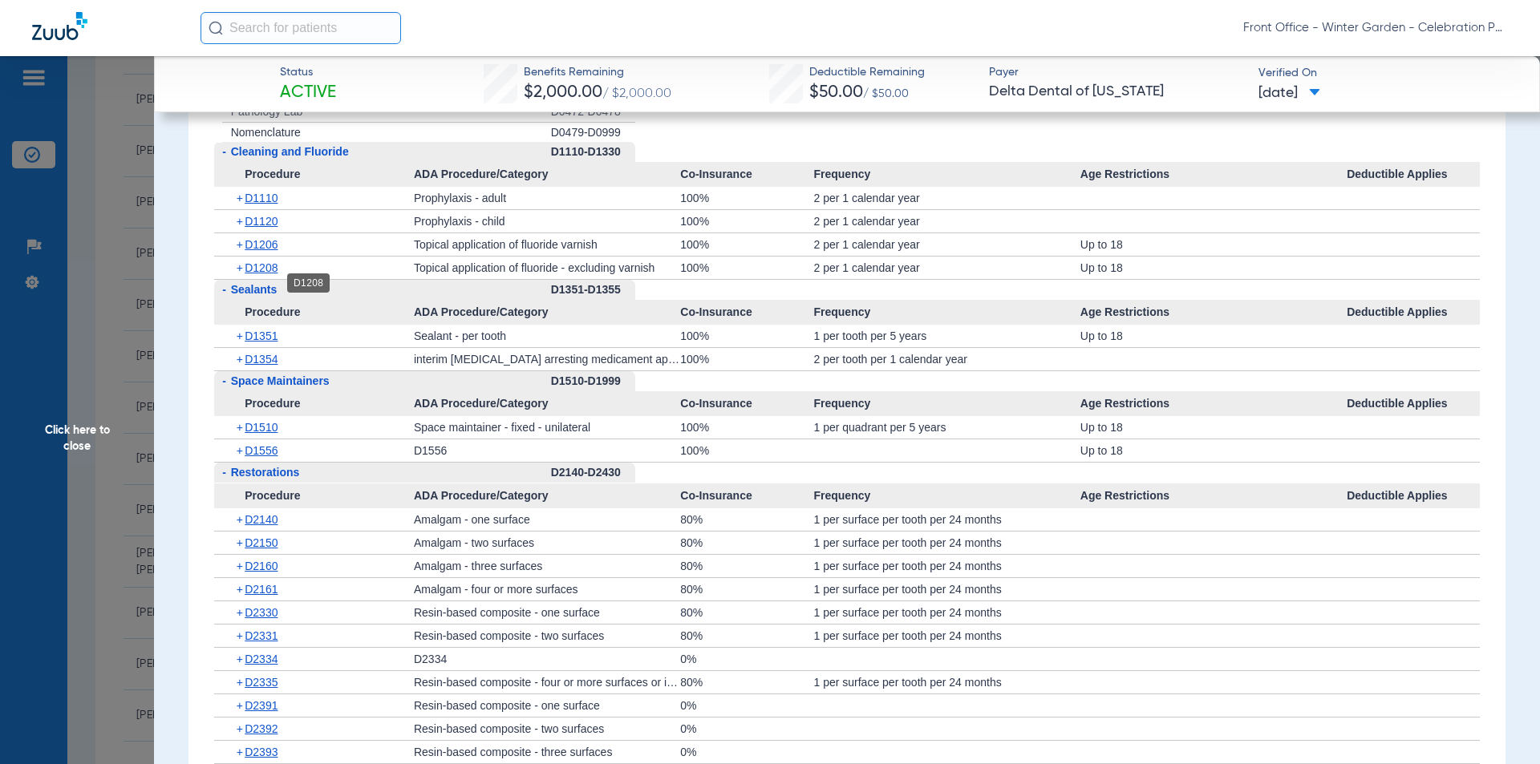
click at [266, 274] on span "D1208" at bounding box center [261, 267] width 33 height 13
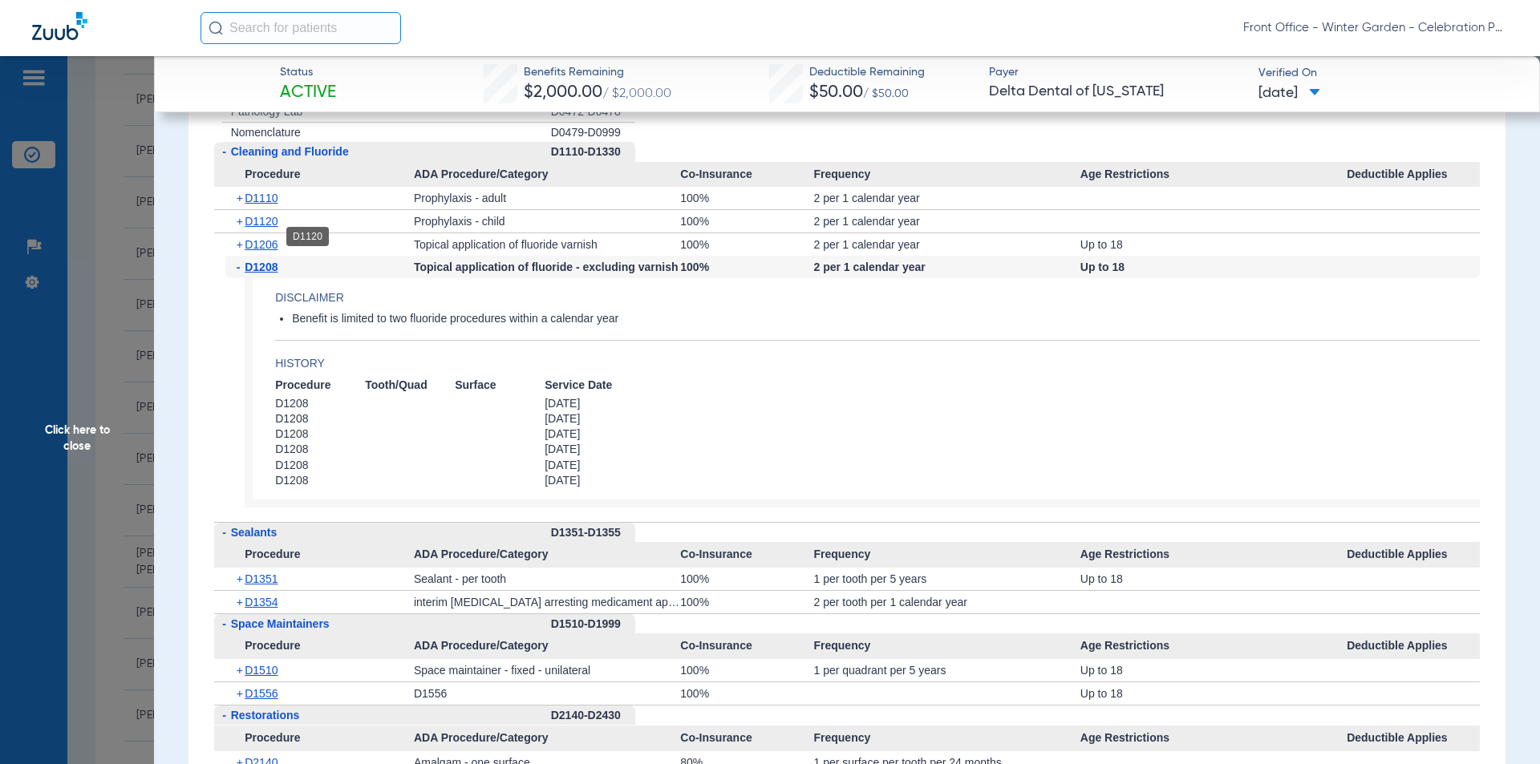
click at [271, 228] on span "D1120" at bounding box center [261, 221] width 33 height 13
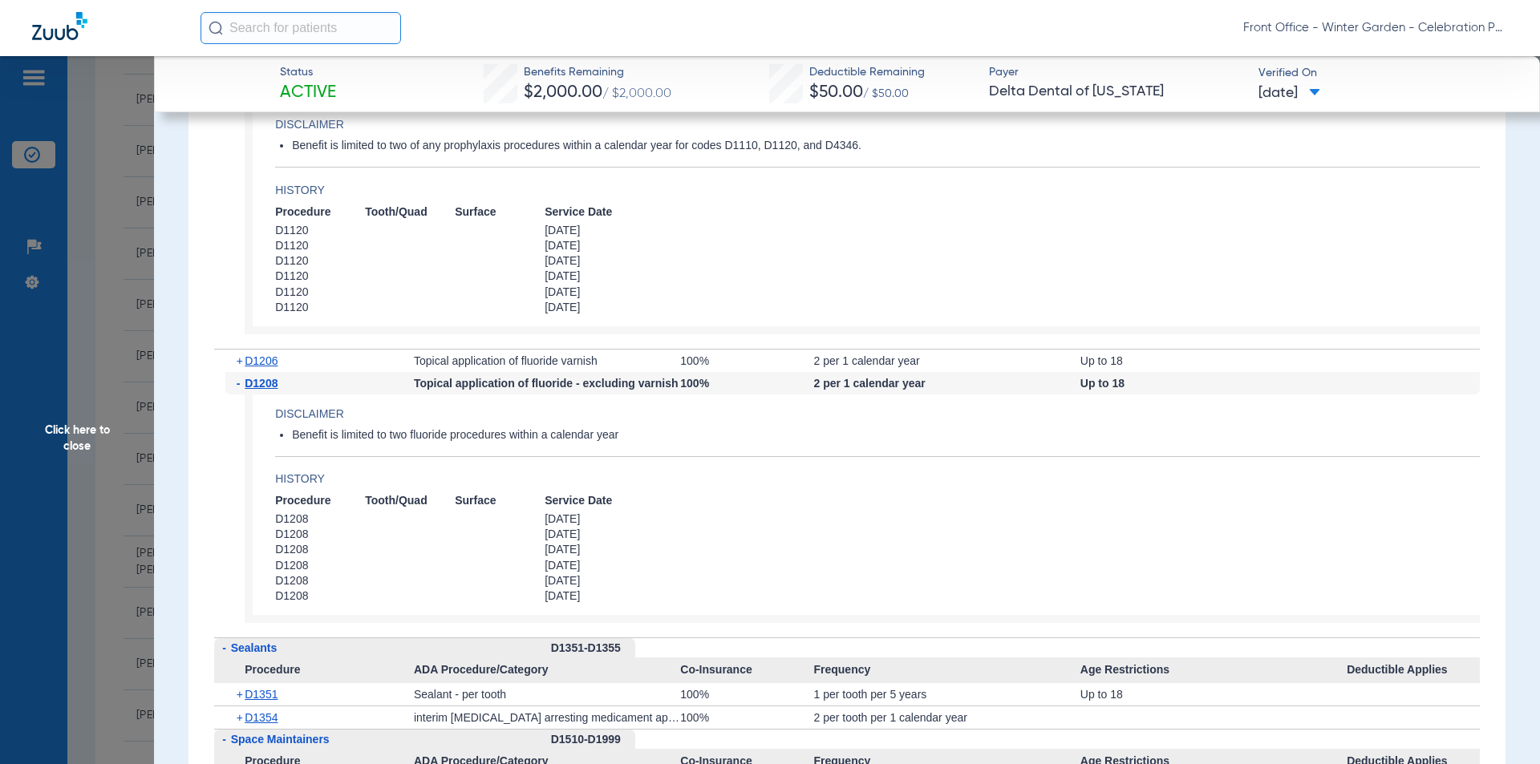
scroll to position [3048, 0]
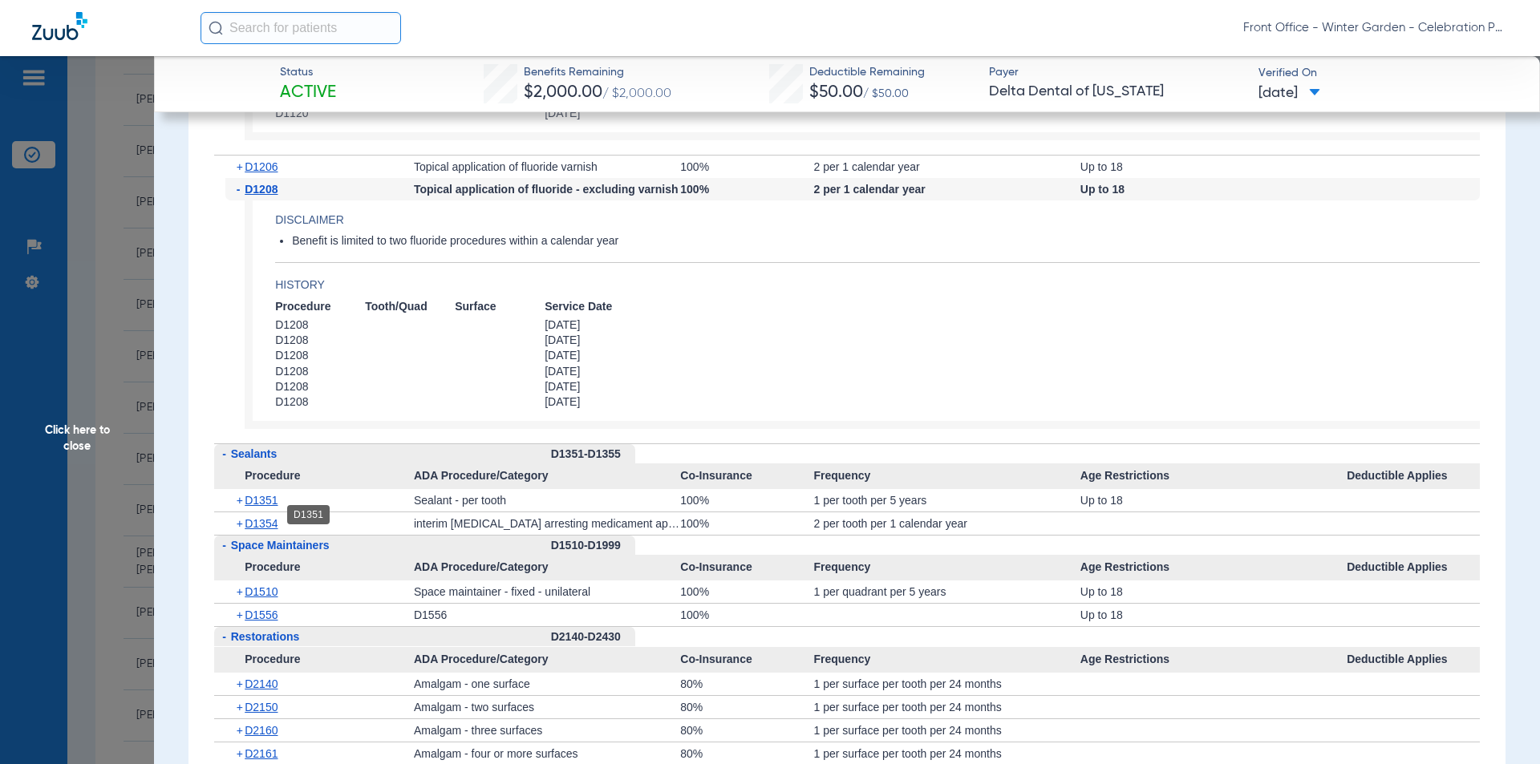
click at [269, 507] on span "D1351" at bounding box center [261, 500] width 33 height 13
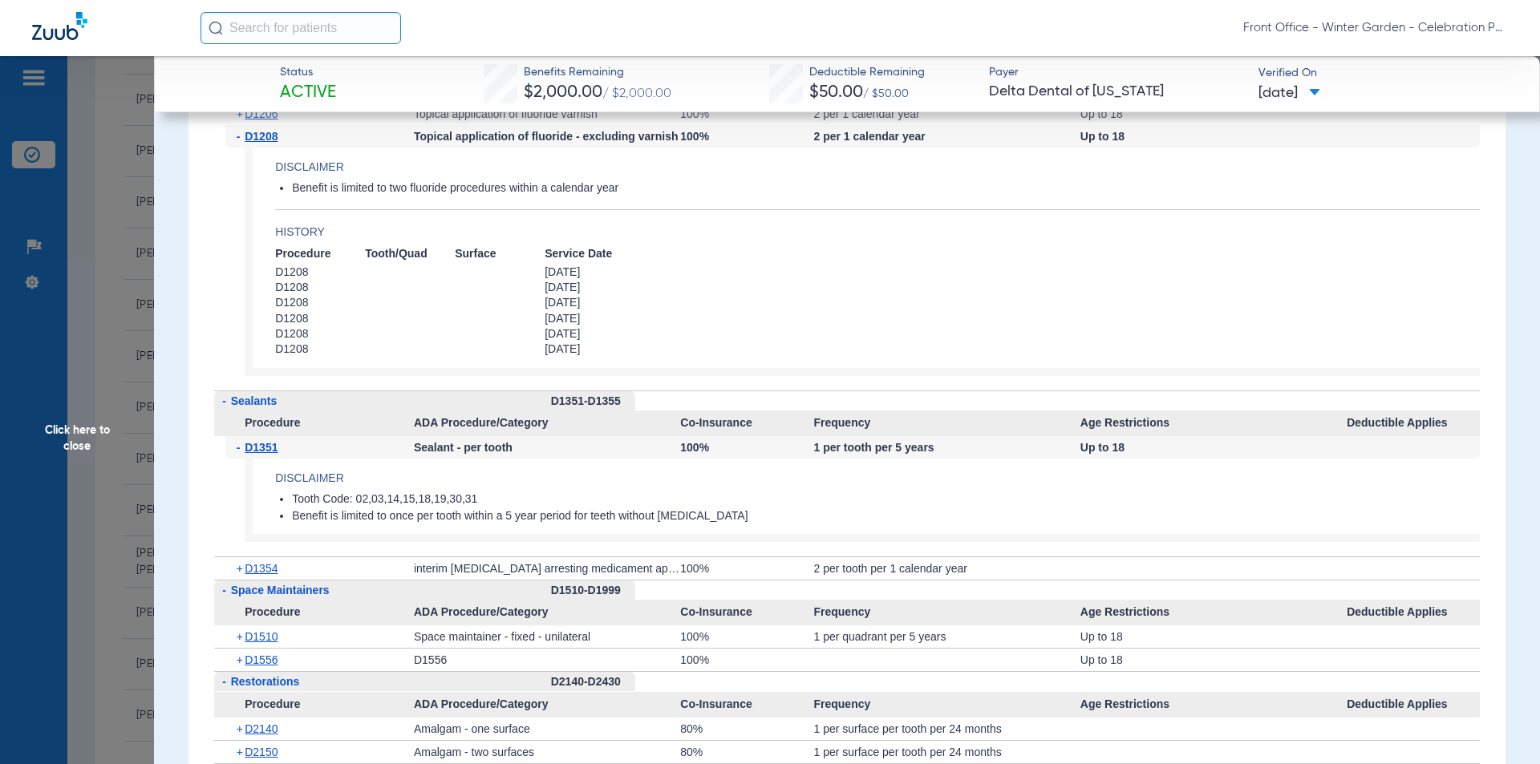
scroll to position [3128, 0]
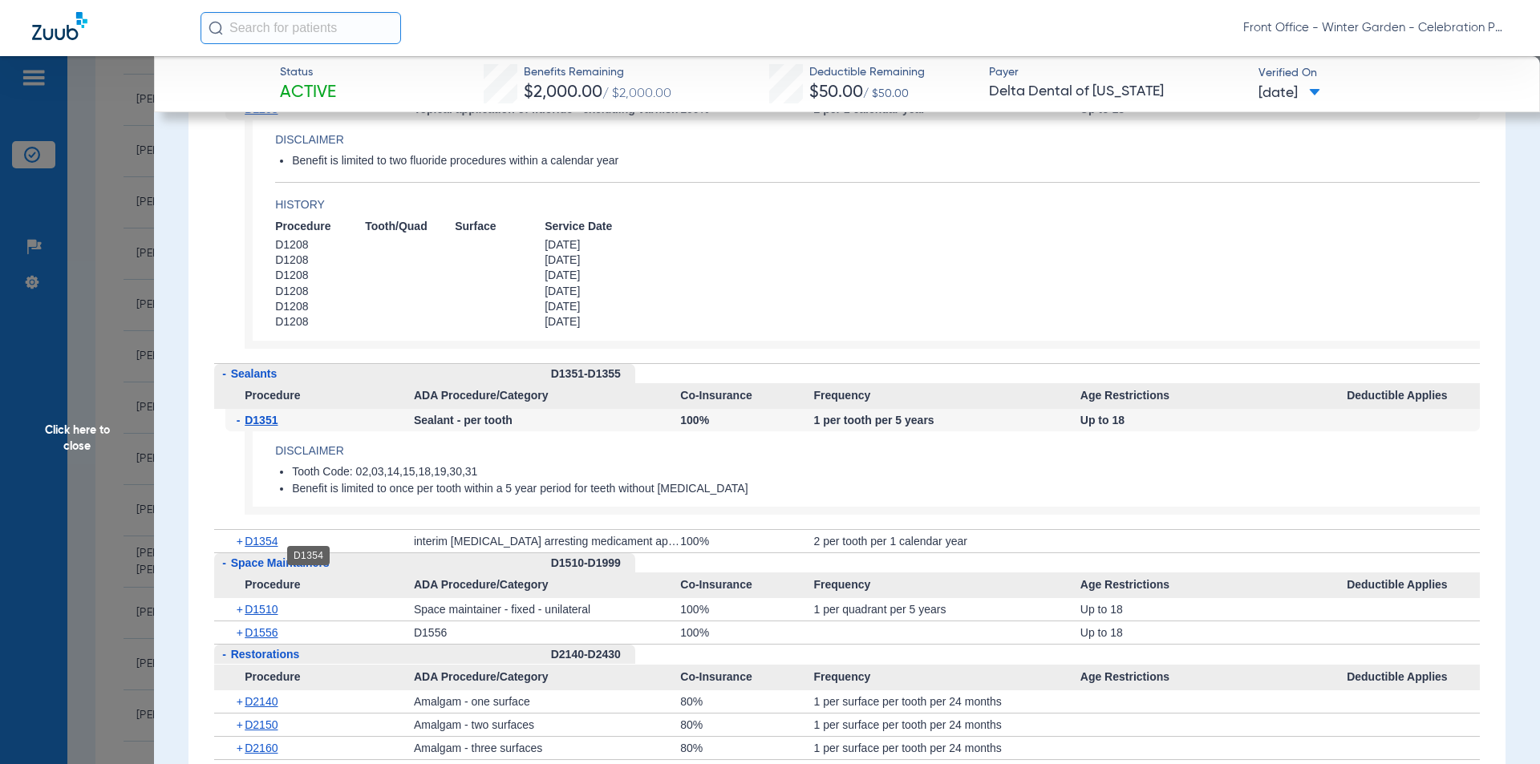
click at [261, 548] on span "D1354" at bounding box center [261, 541] width 33 height 13
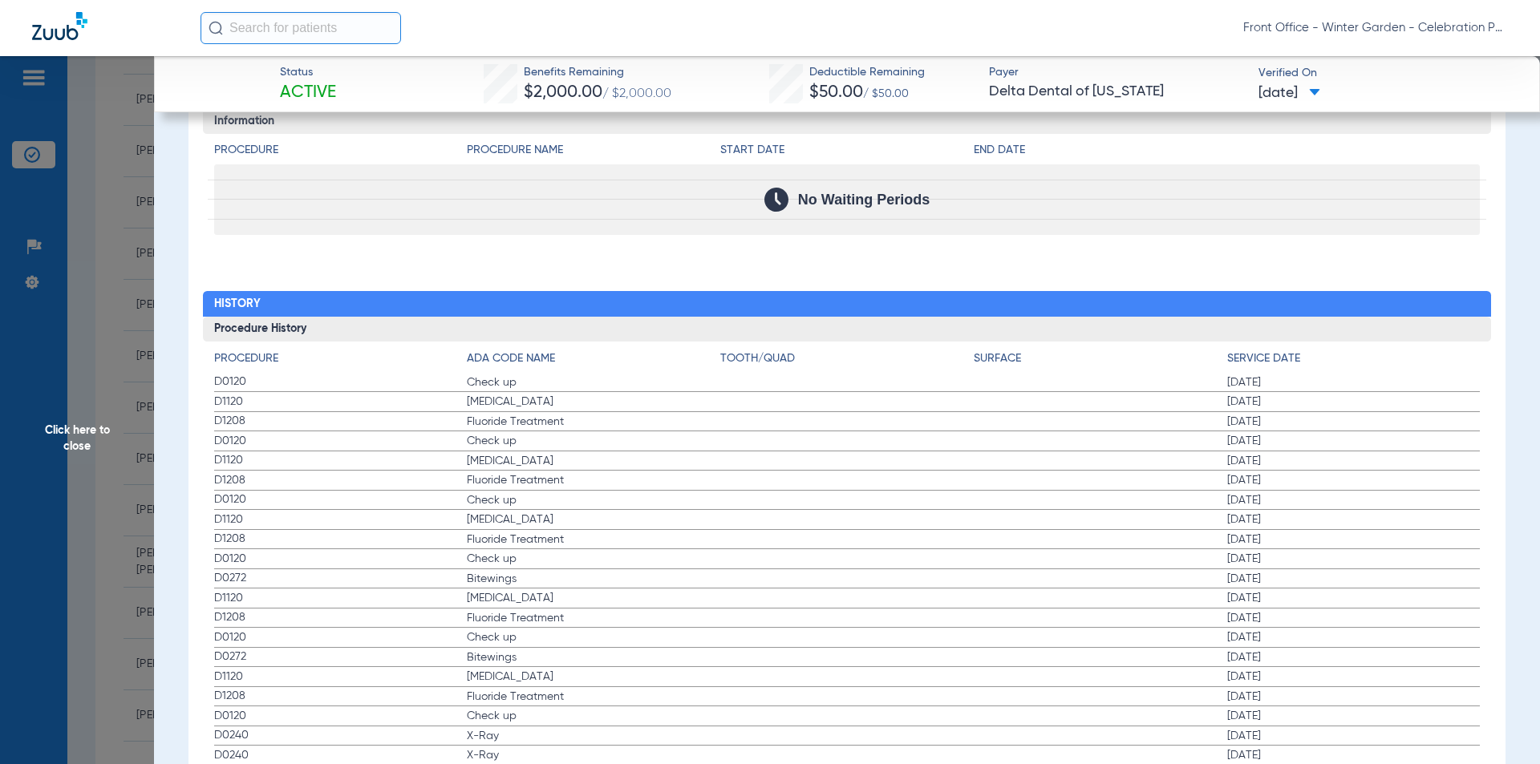
scroll to position [5127, 0]
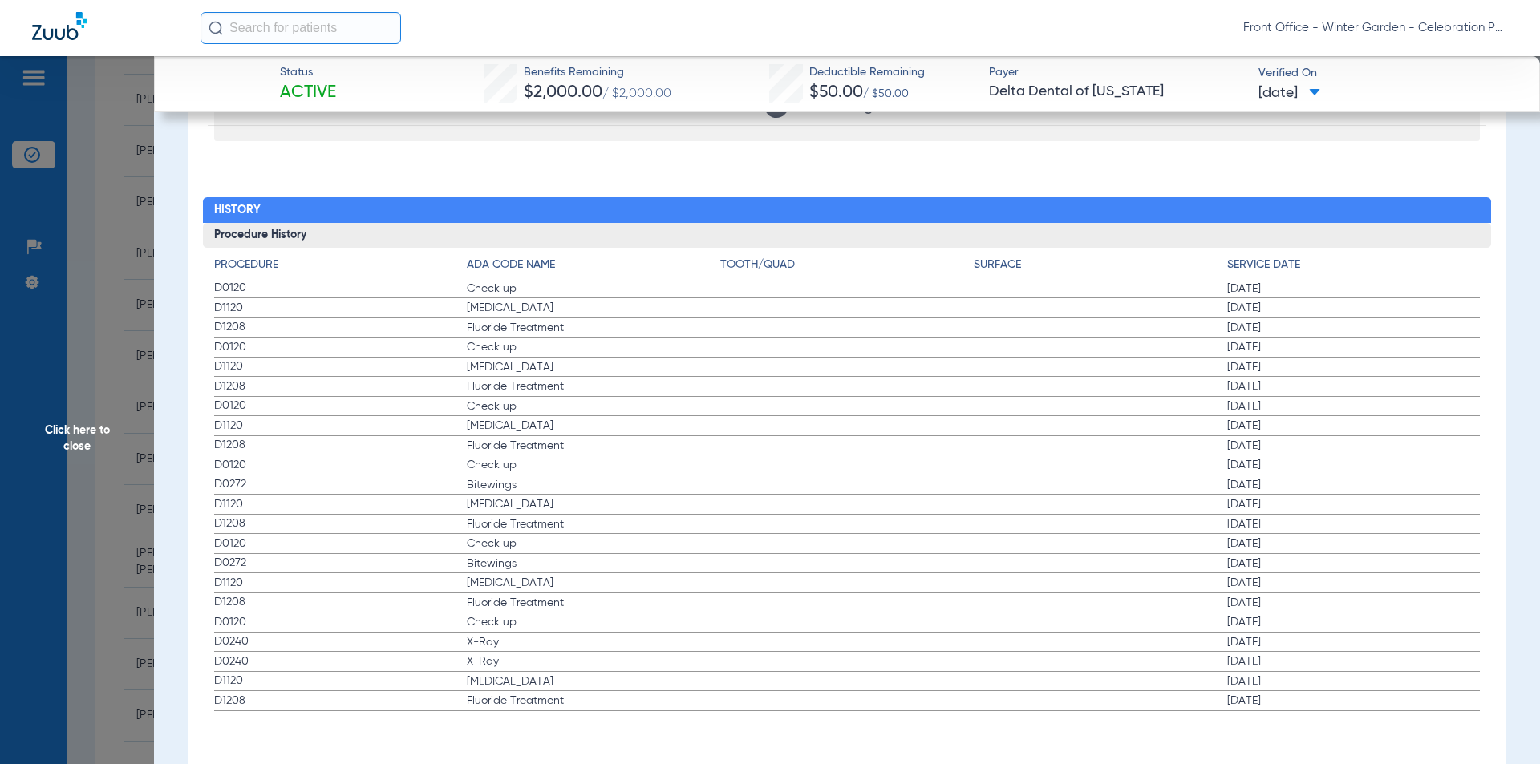
drag, startPoint x: 296, startPoint y: 290, endPoint x: 1278, endPoint y: 330, distance: 982.5
click at [1278, 330] on app-history-list "Procedure ADA Code Name Tooth/Quad Surface Service Date D0120 Check up [DATE] D…" at bounding box center [847, 484] width 1266 height 455
drag, startPoint x: 78, startPoint y: 350, endPoint x: 82, endPoint y: 298, distance: 52.3
click at [78, 350] on span "Click here to close" at bounding box center [77, 438] width 154 height 764
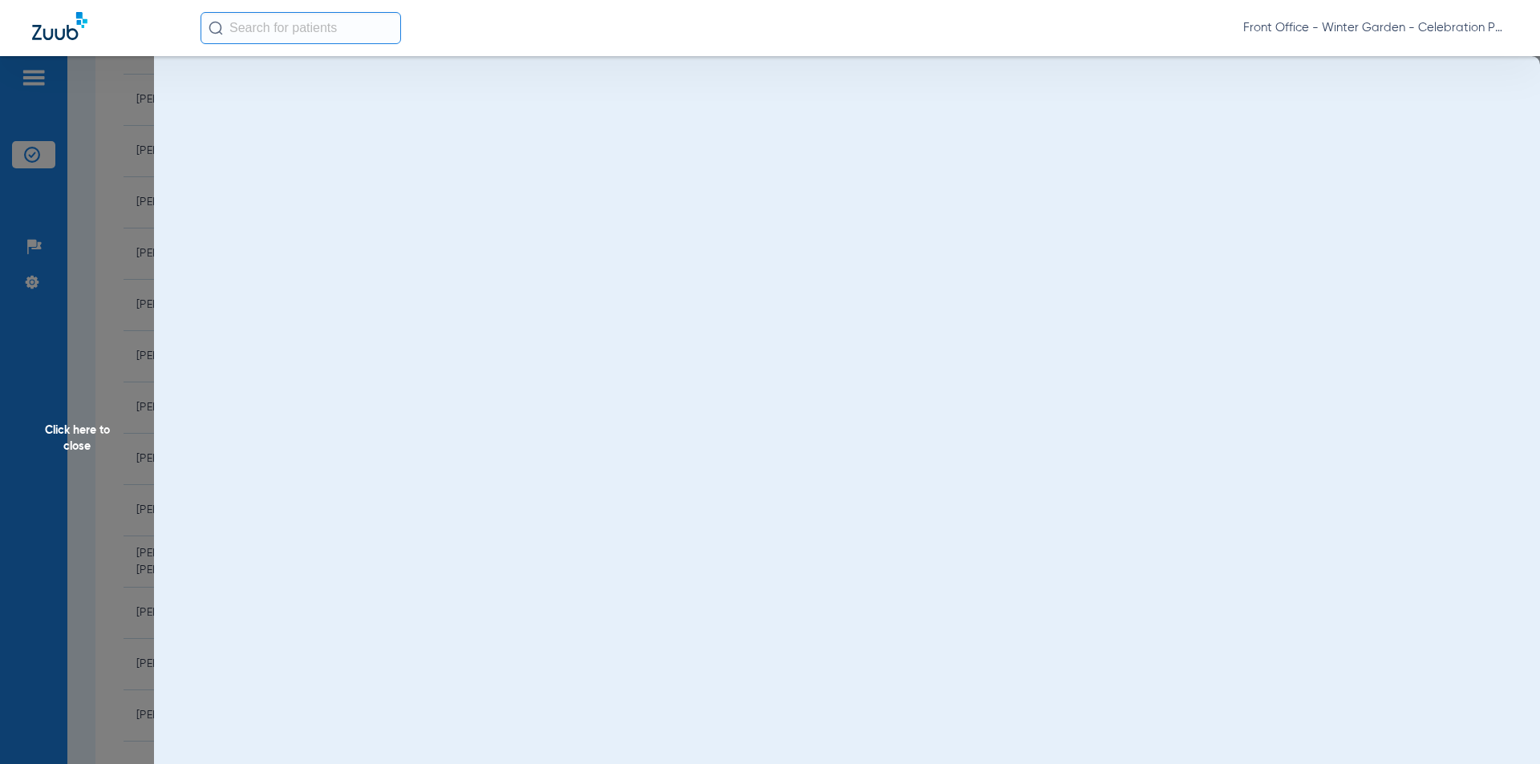
scroll to position [0, 0]
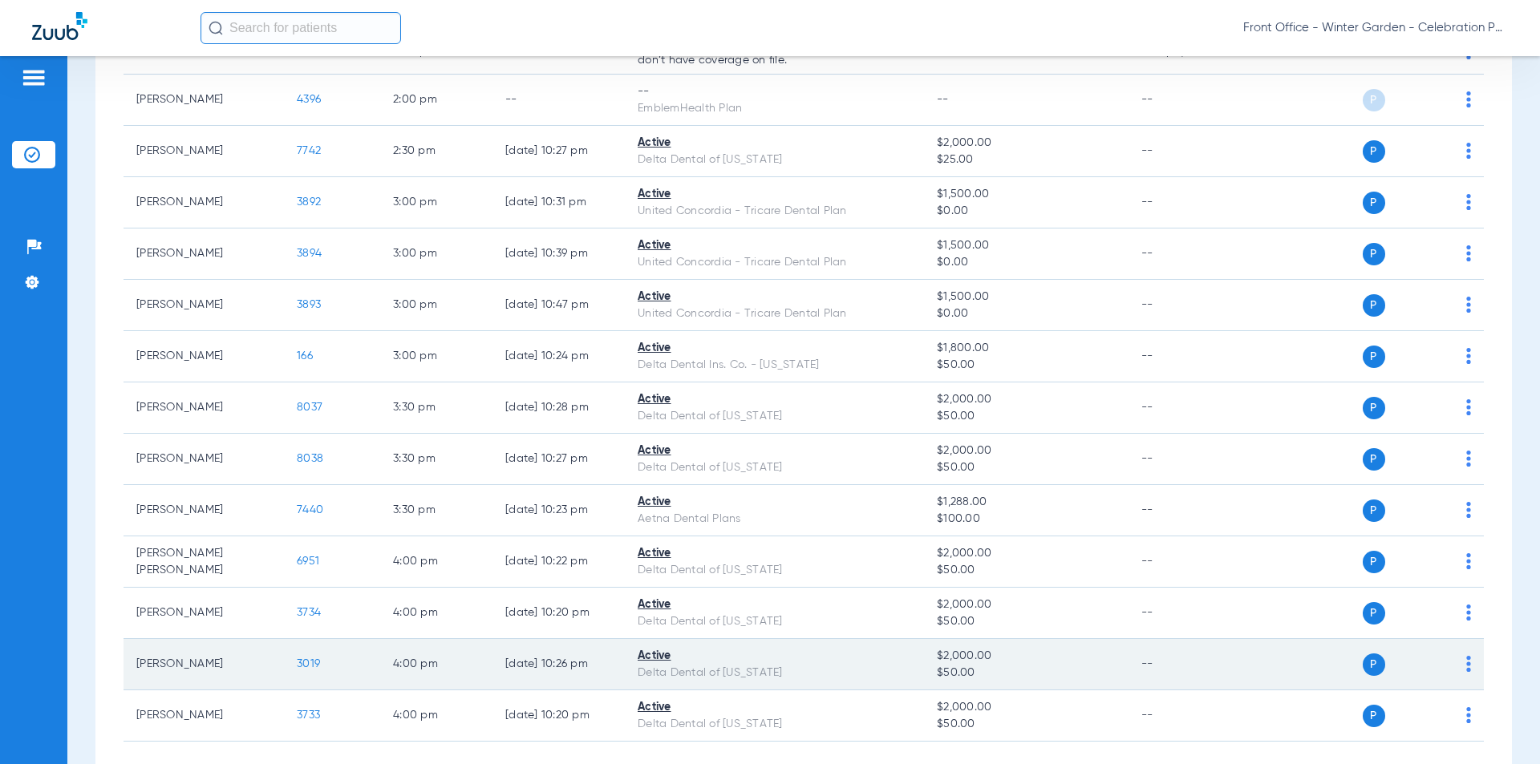
click at [314, 667] on span "3019" at bounding box center [308, 663] width 23 height 11
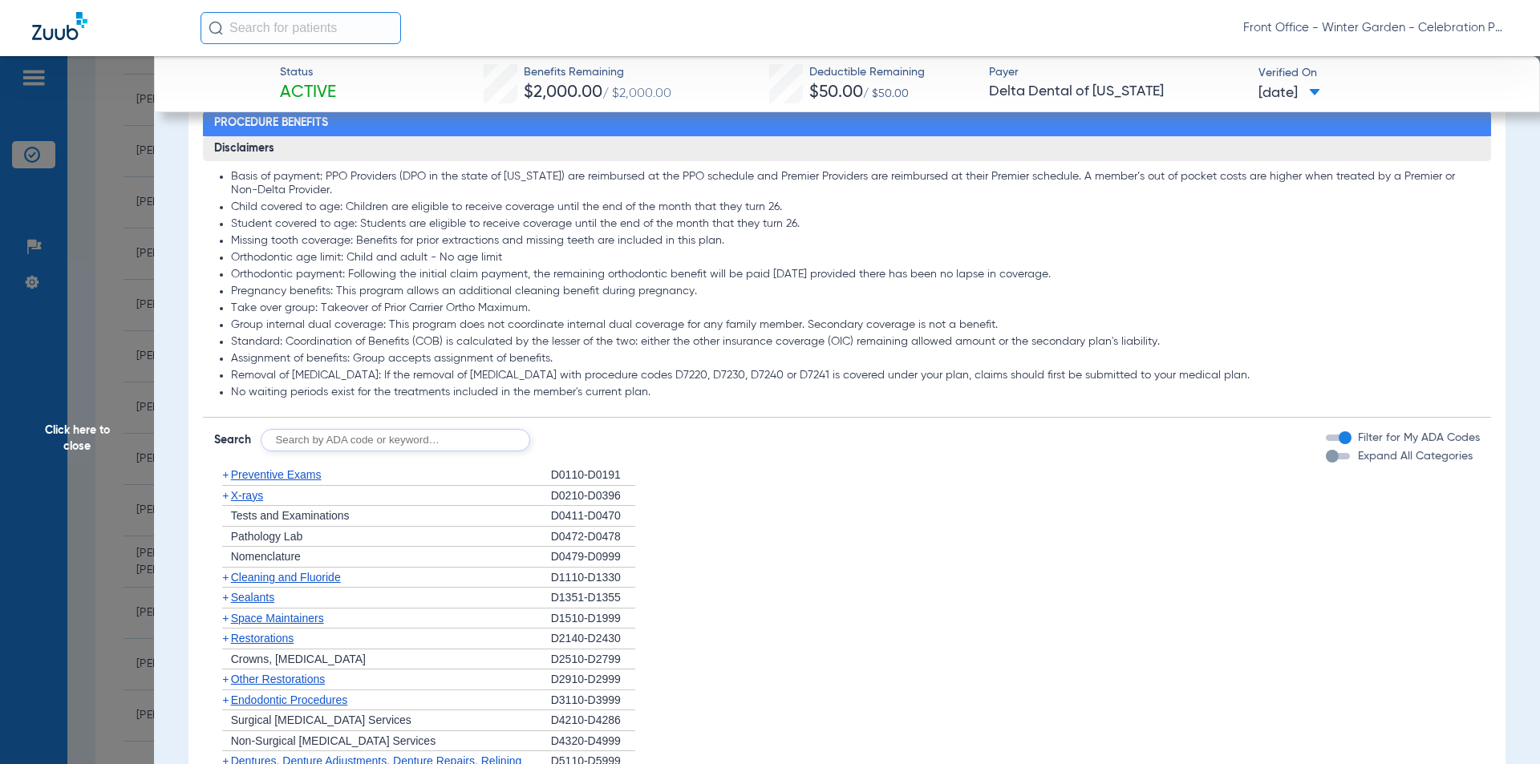
scroll to position [962, 0]
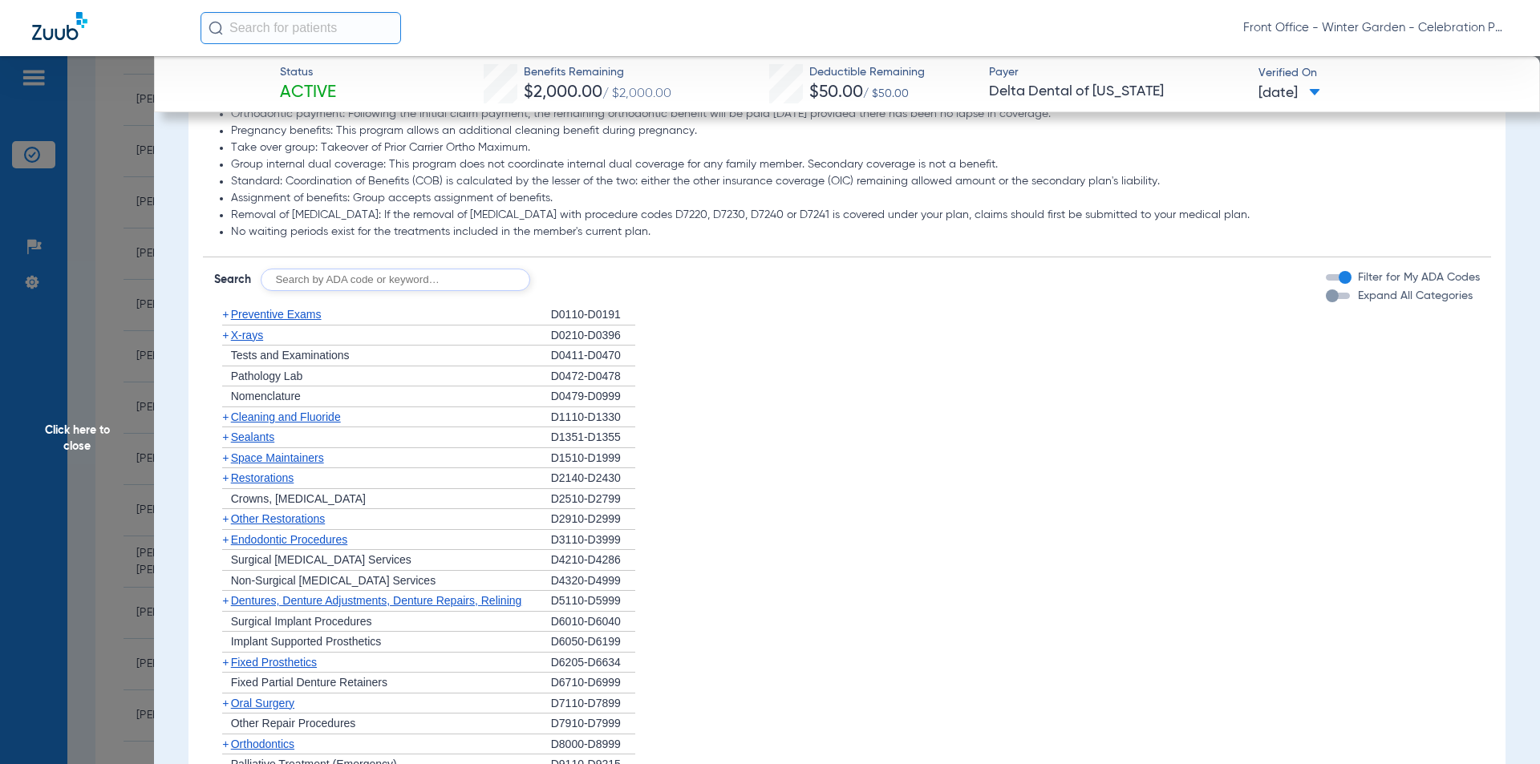
click at [277, 320] on span "Preventive Exams" at bounding box center [276, 314] width 91 height 13
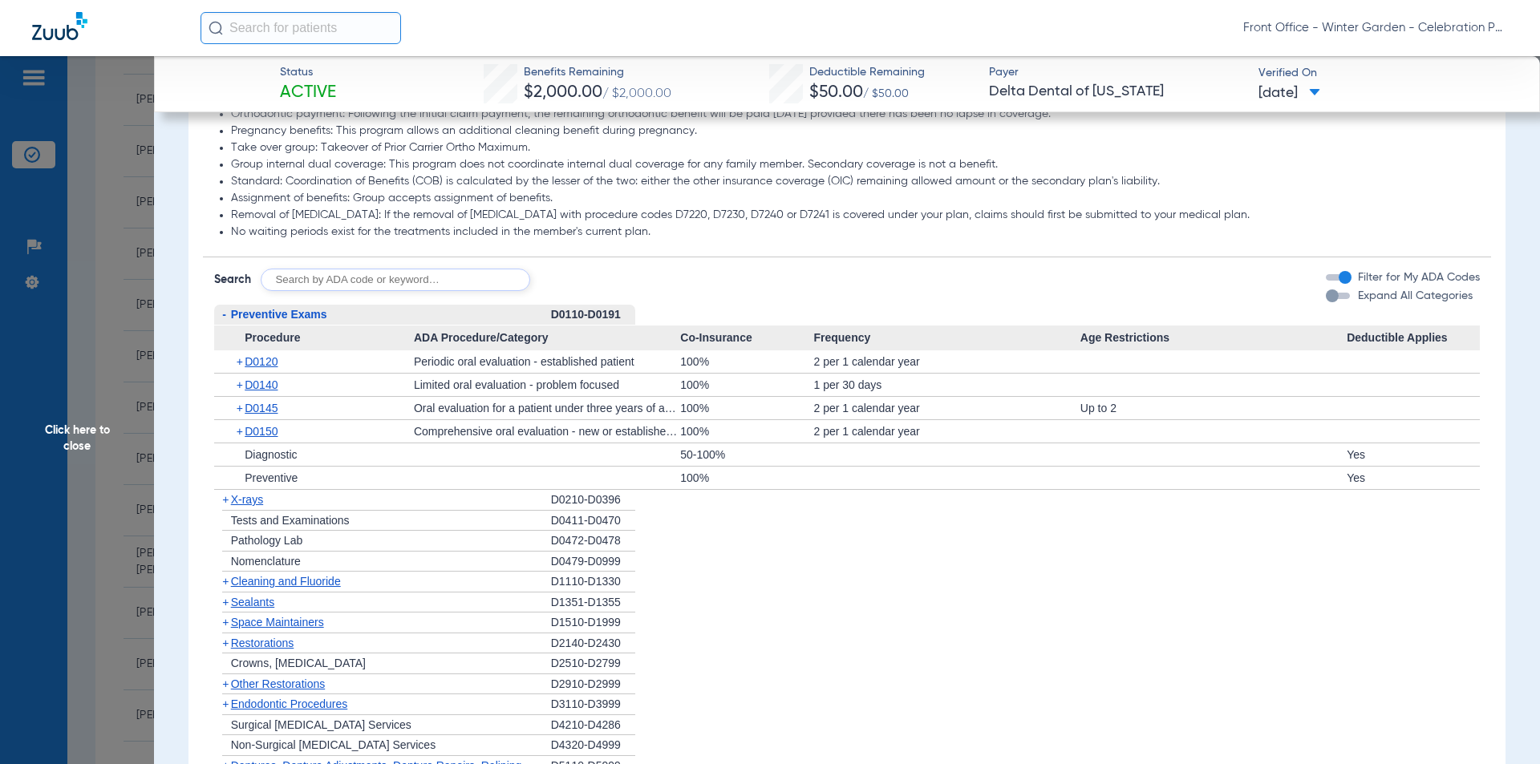
click at [277, 320] on span "Preventive Exams" at bounding box center [279, 314] width 96 height 13
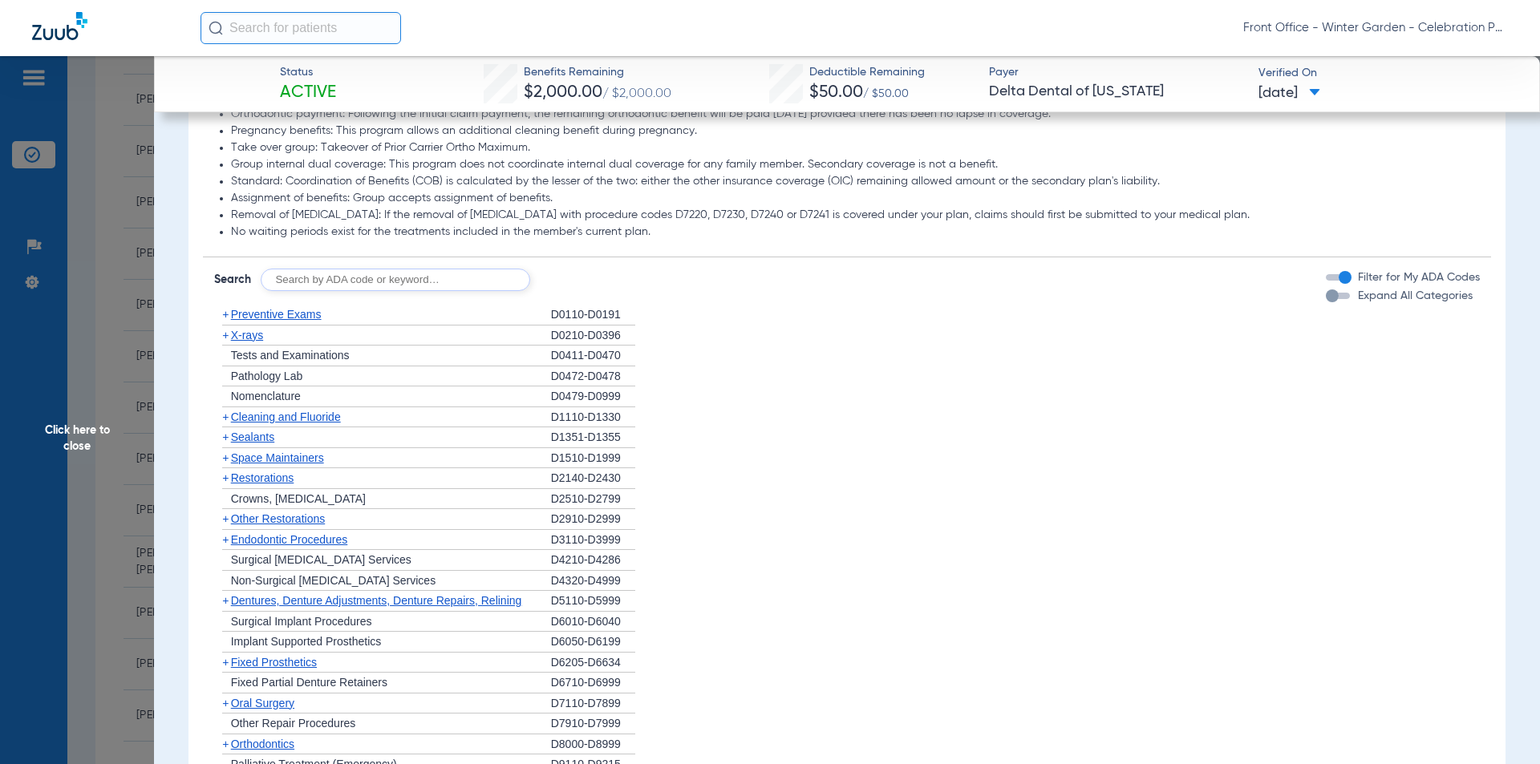
click at [1373, 294] on span "Expand All Categories" at bounding box center [1415, 295] width 115 height 11
click at [1355, 294] on button "Expand All Categories" at bounding box center [1340, 296] width 29 height 6
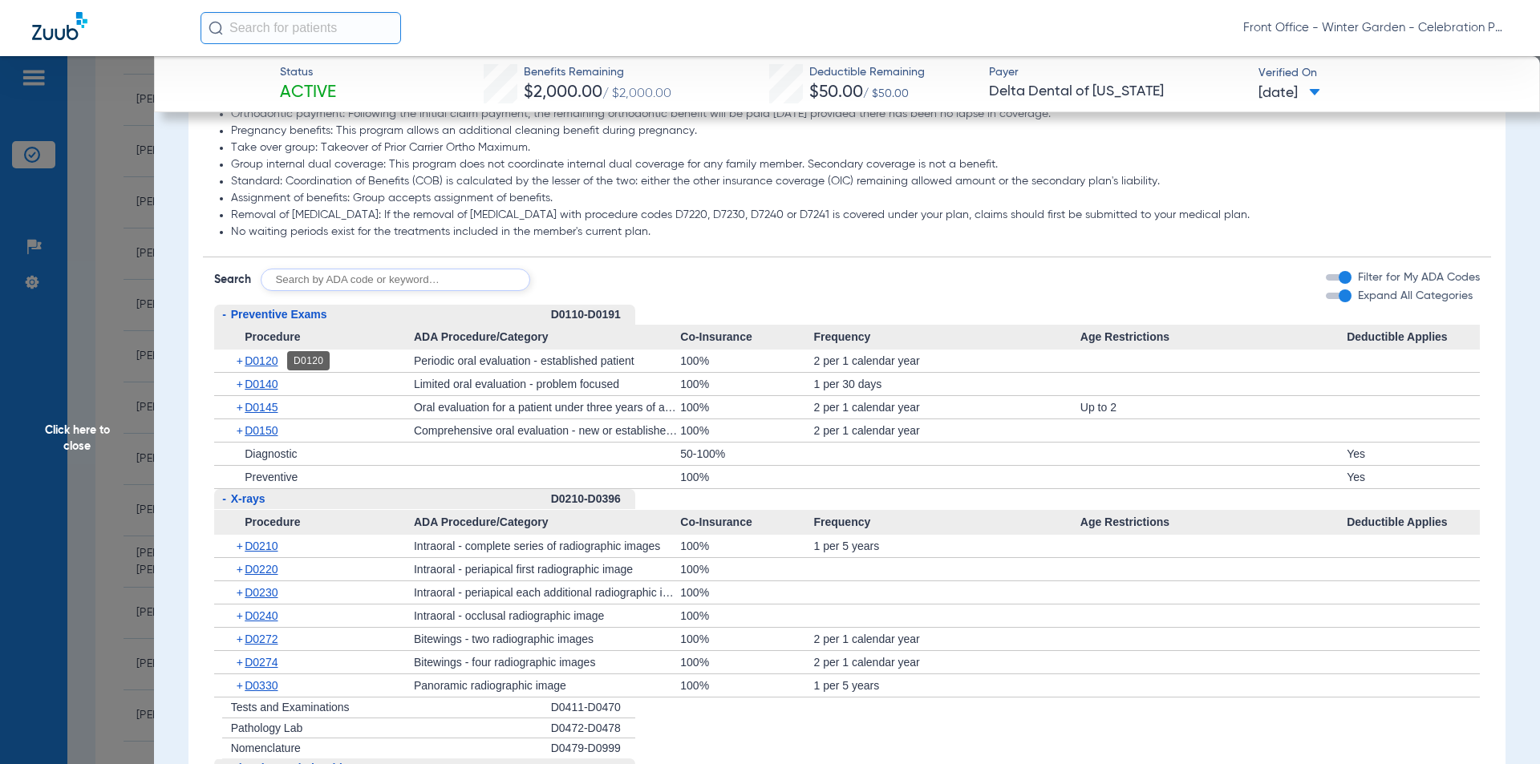
click at [270, 357] on span "D0120" at bounding box center [261, 361] width 33 height 13
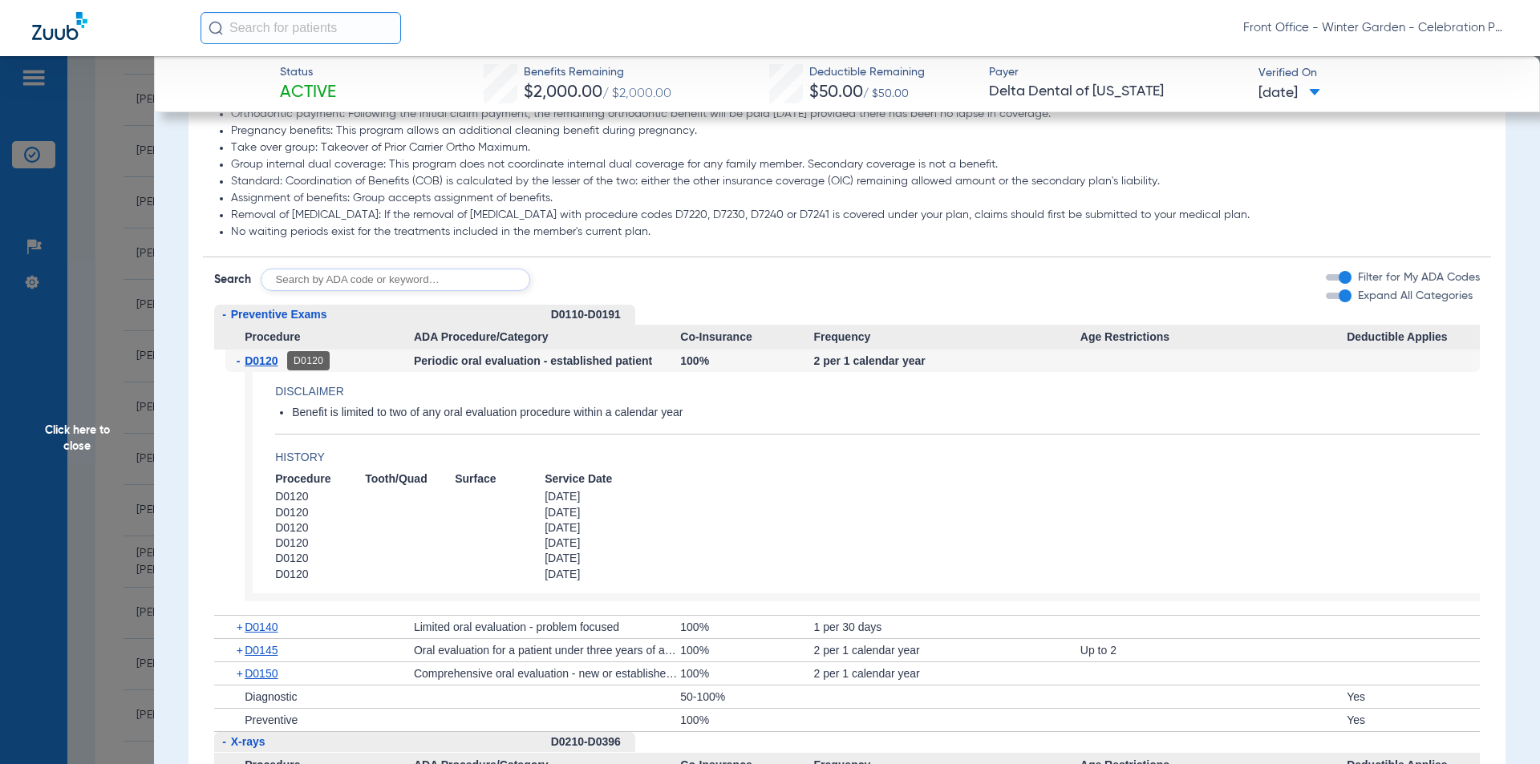
click at [274, 364] on span "D0120" at bounding box center [261, 361] width 33 height 13
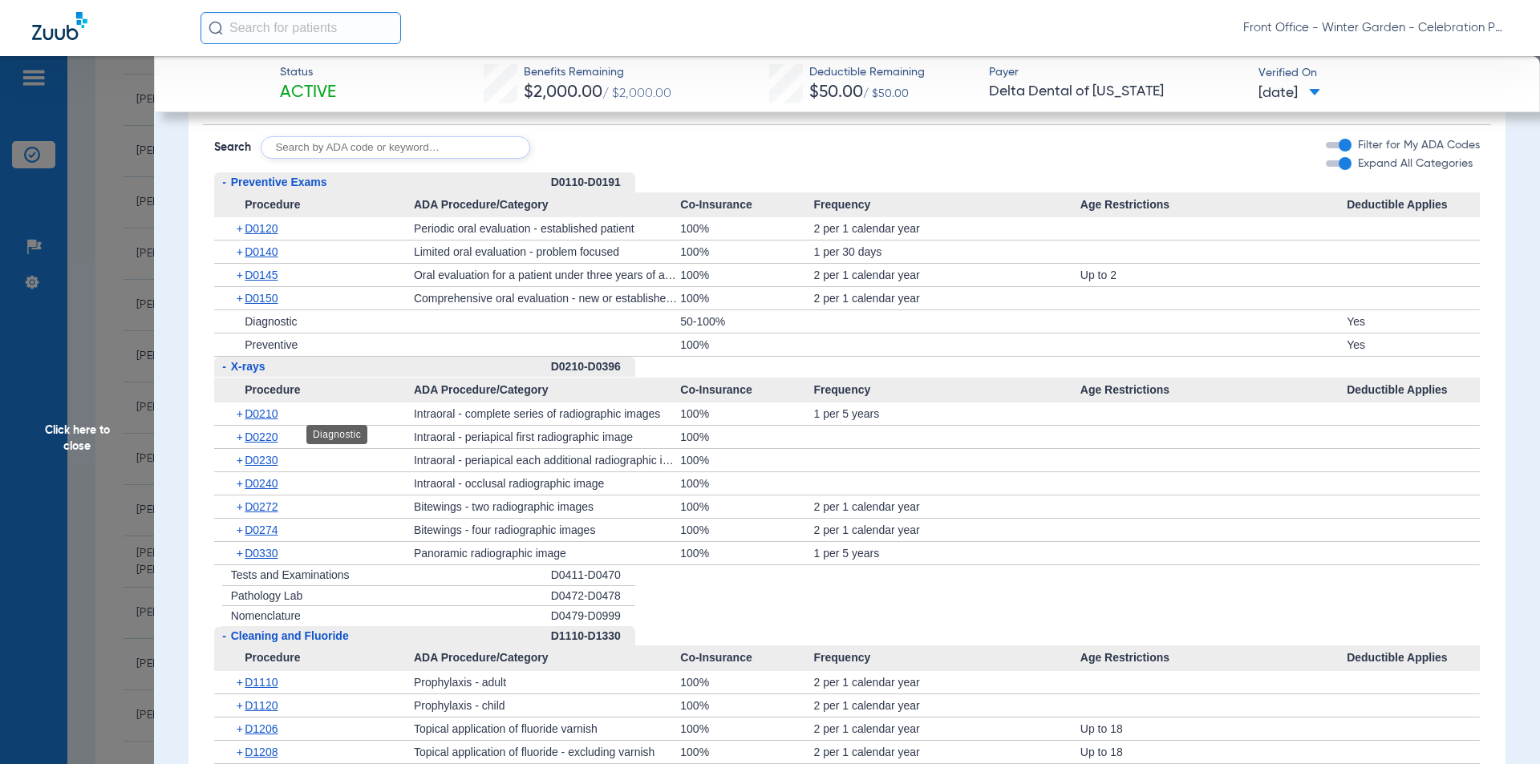
scroll to position [1123, 0]
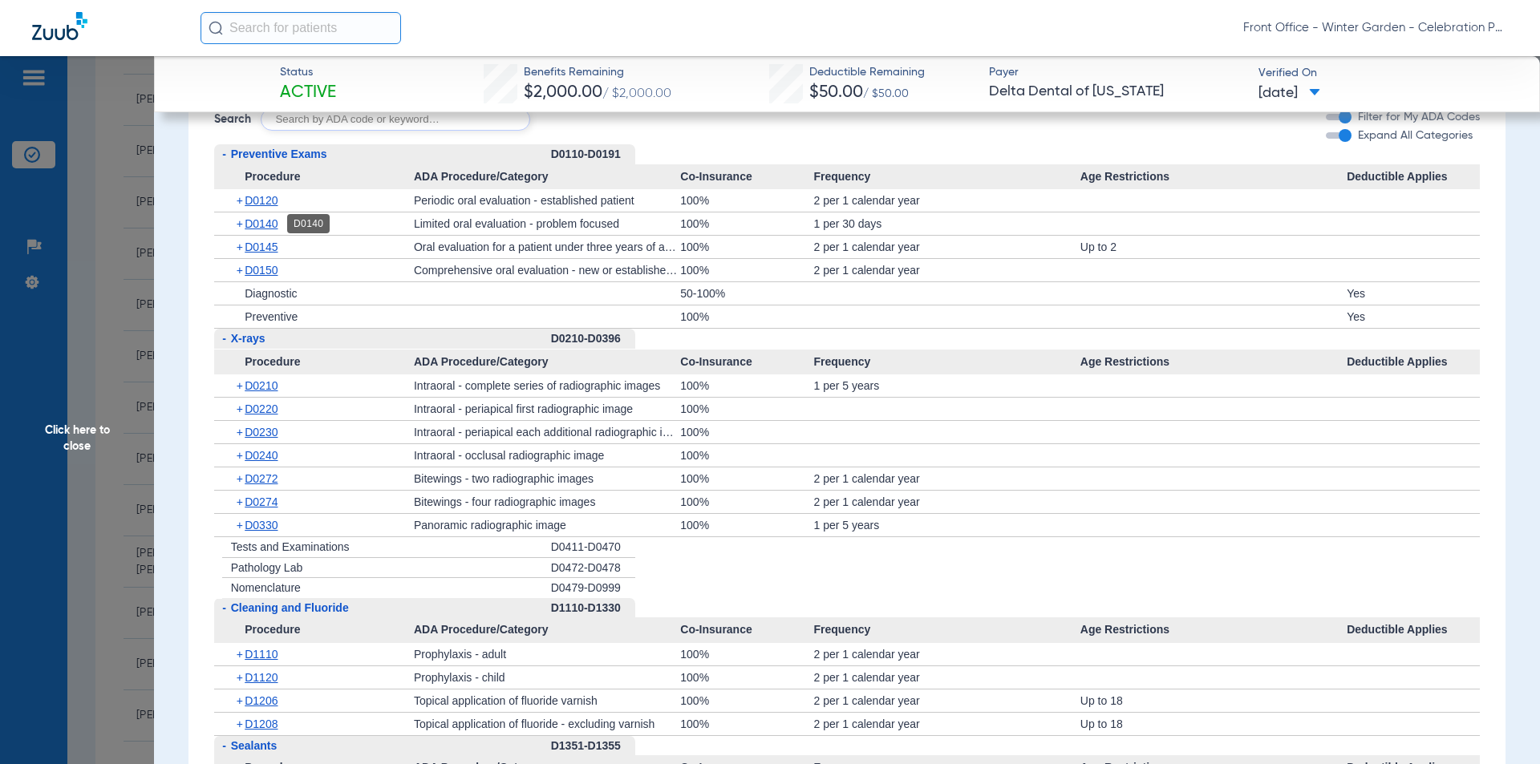
click at [273, 220] on span "D0140" at bounding box center [261, 223] width 33 height 13
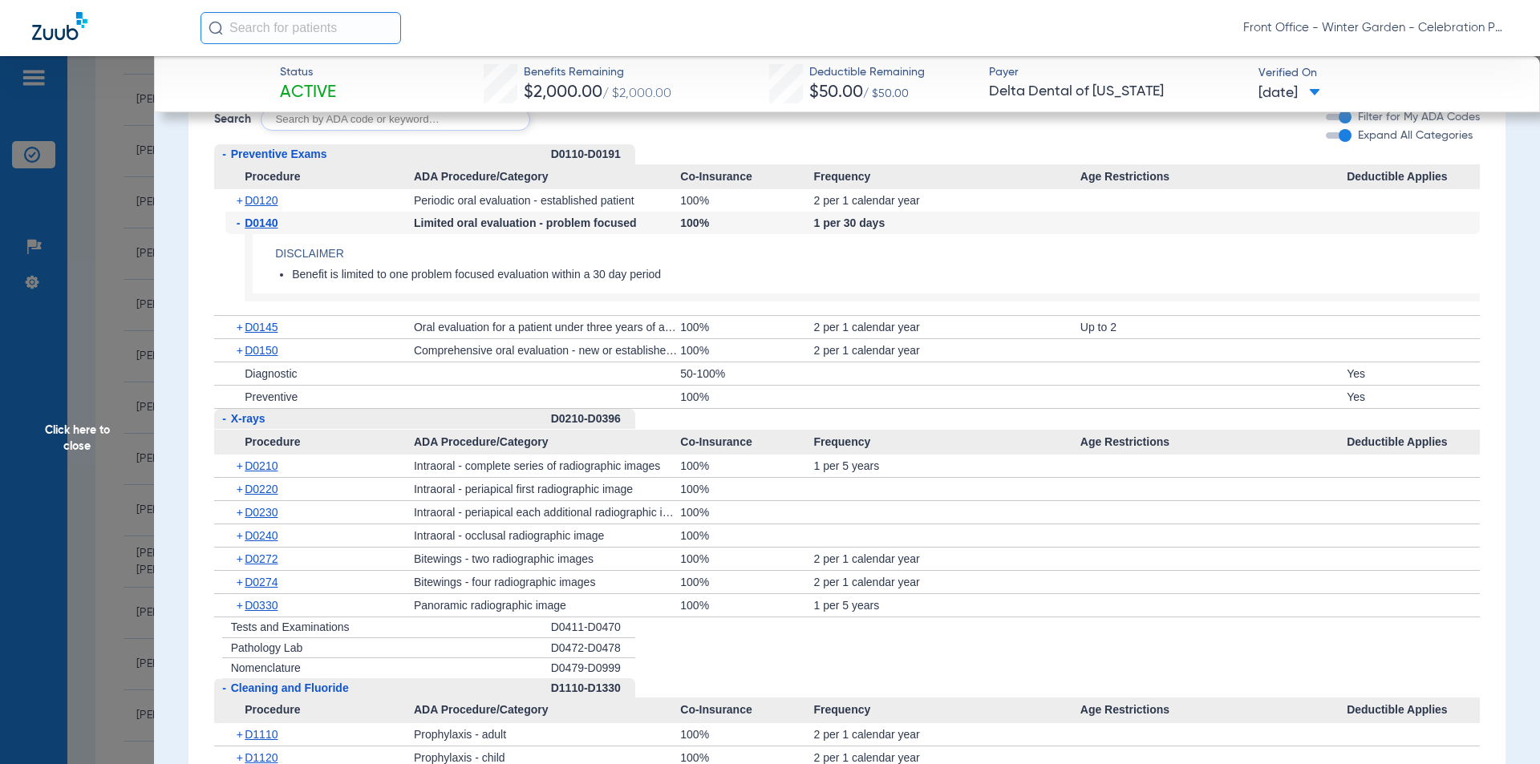
click at [273, 220] on span "D0140" at bounding box center [261, 223] width 33 height 13
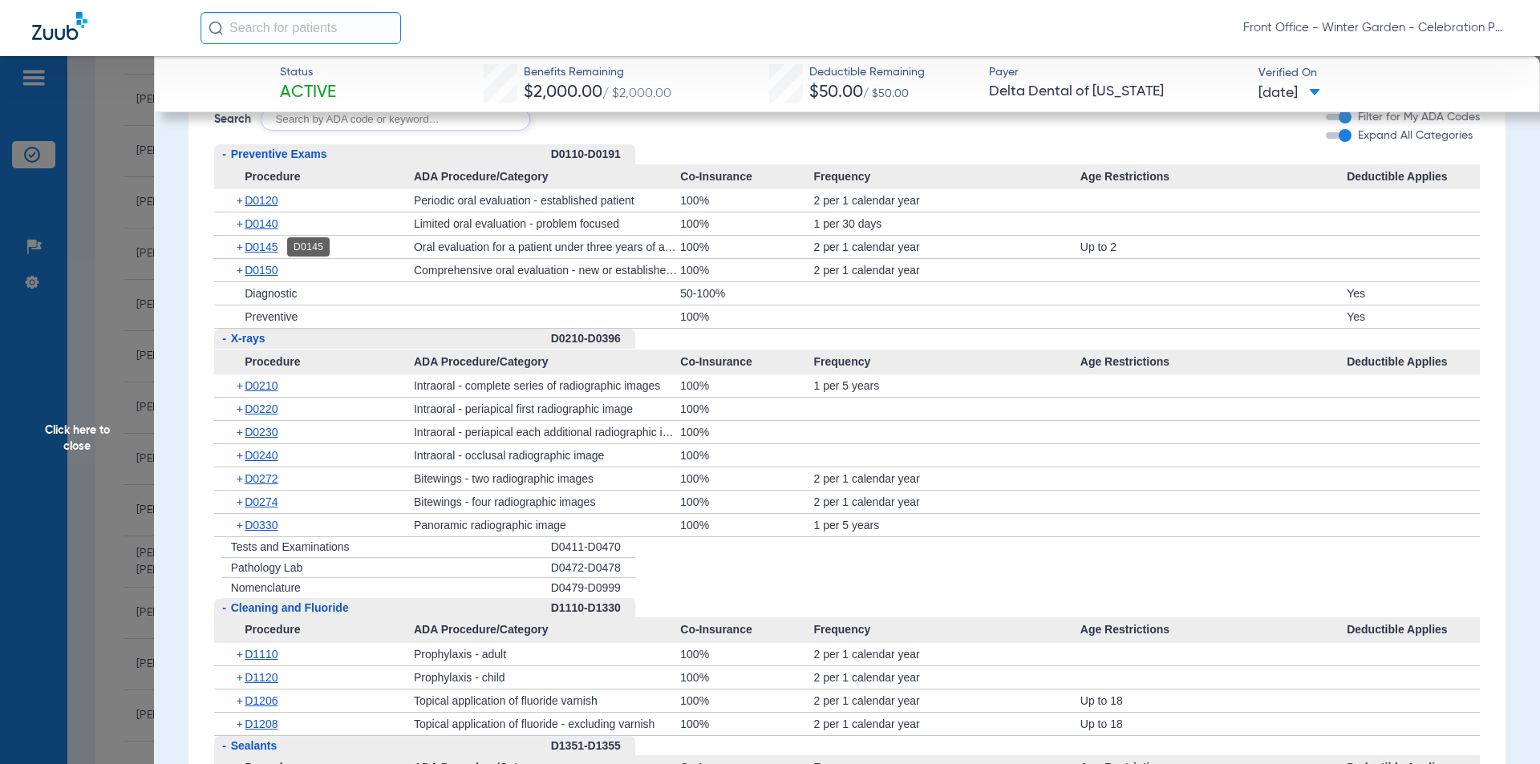
click at [266, 245] on span "D0145" at bounding box center [261, 247] width 33 height 13
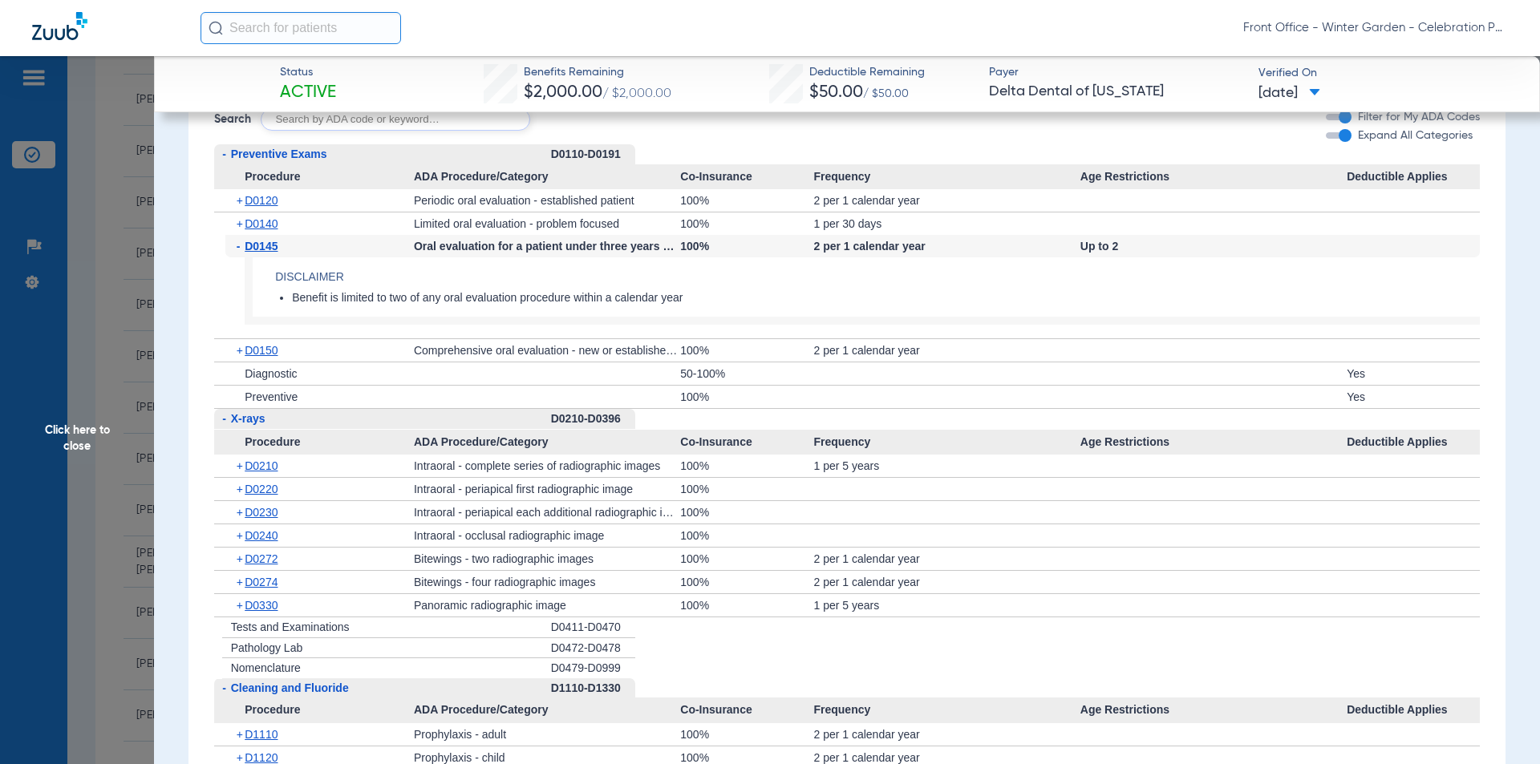
click at [266, 247] on span "D0145" at bounding box center [261, 246] width 33 height 13
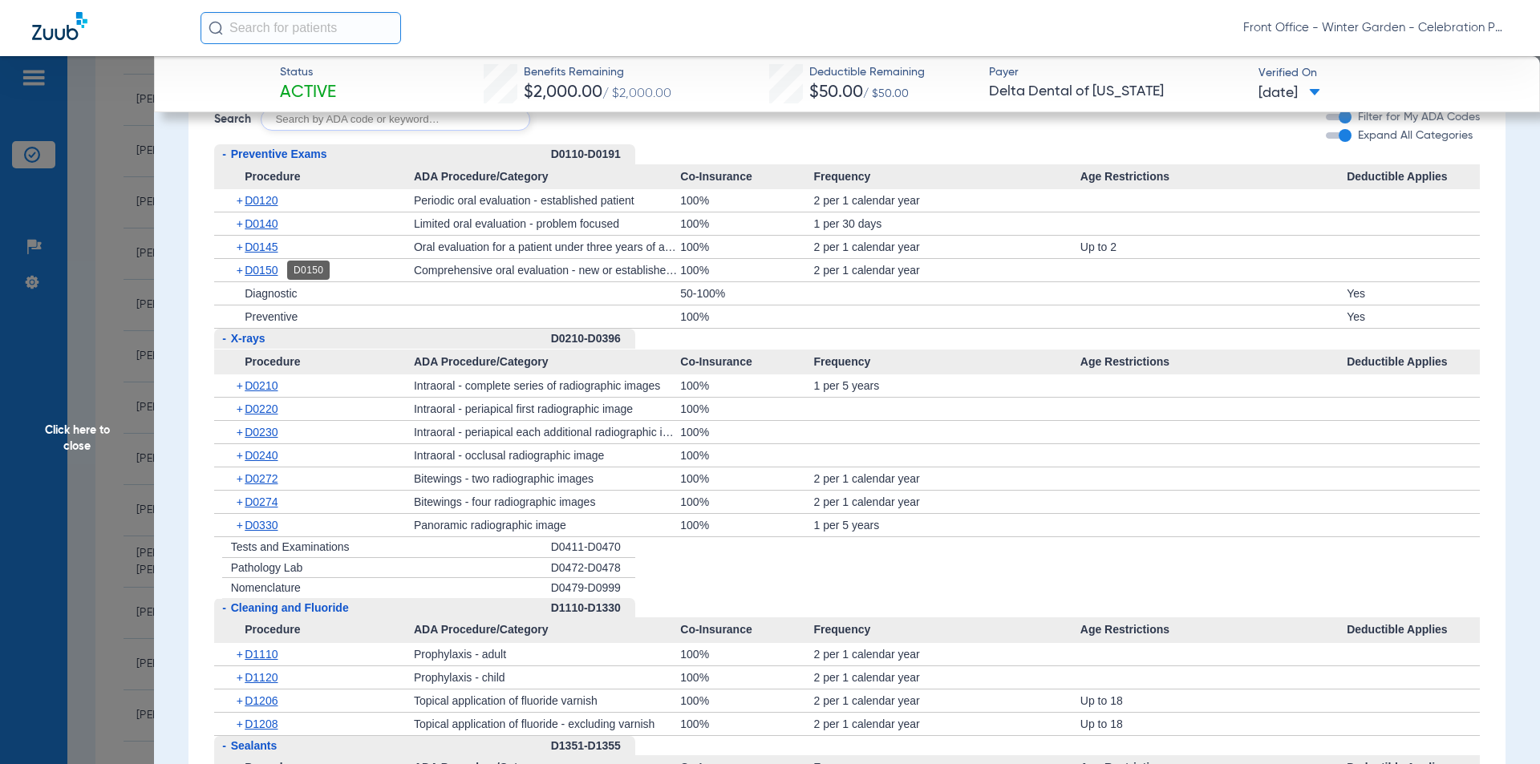
click at [268, 271] on span "D0150" at bounding box center [261, 270] width 33 height 13
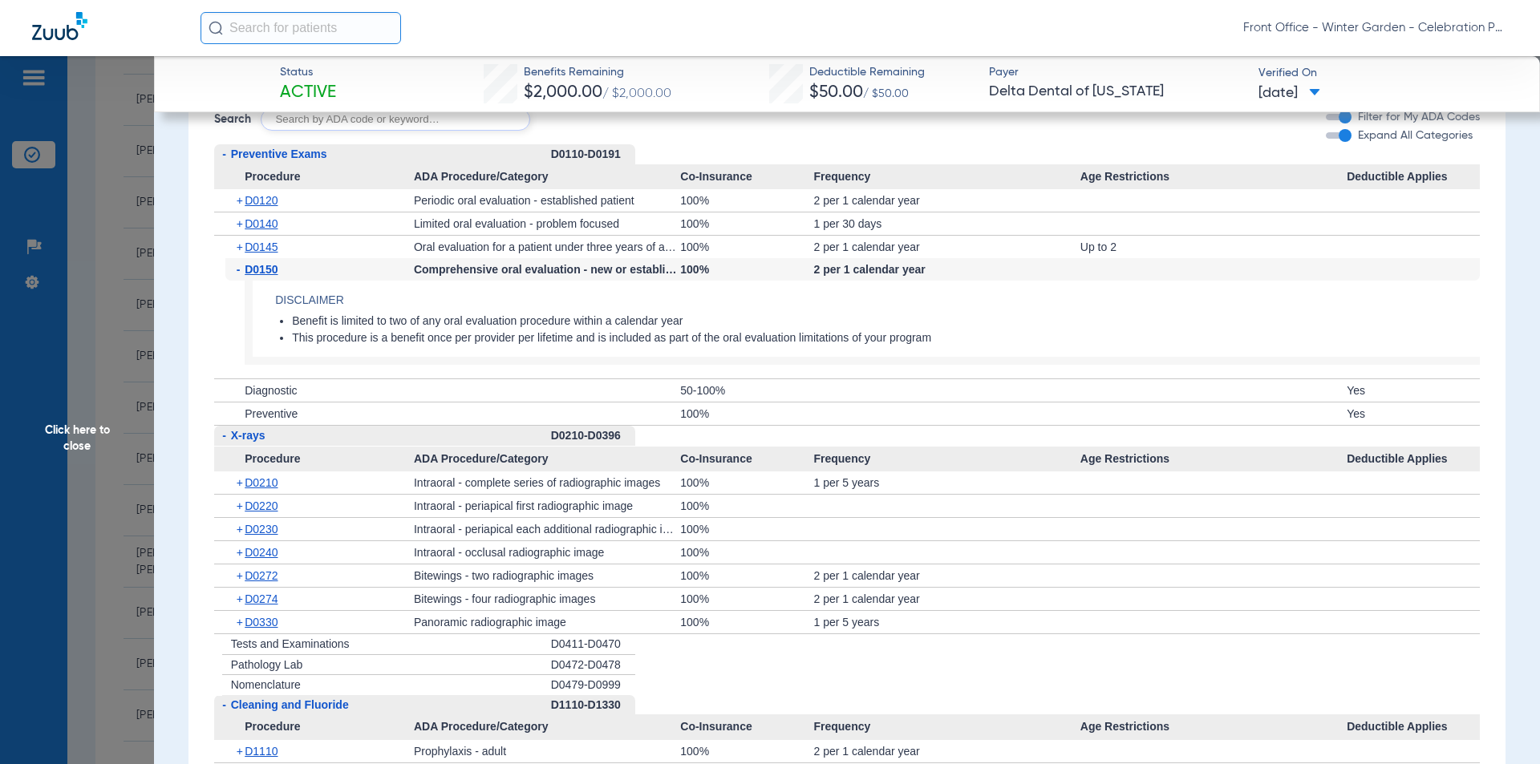
click at [268, 271] on span "D0150" at bounding box center [261, 269] width 33 height 13
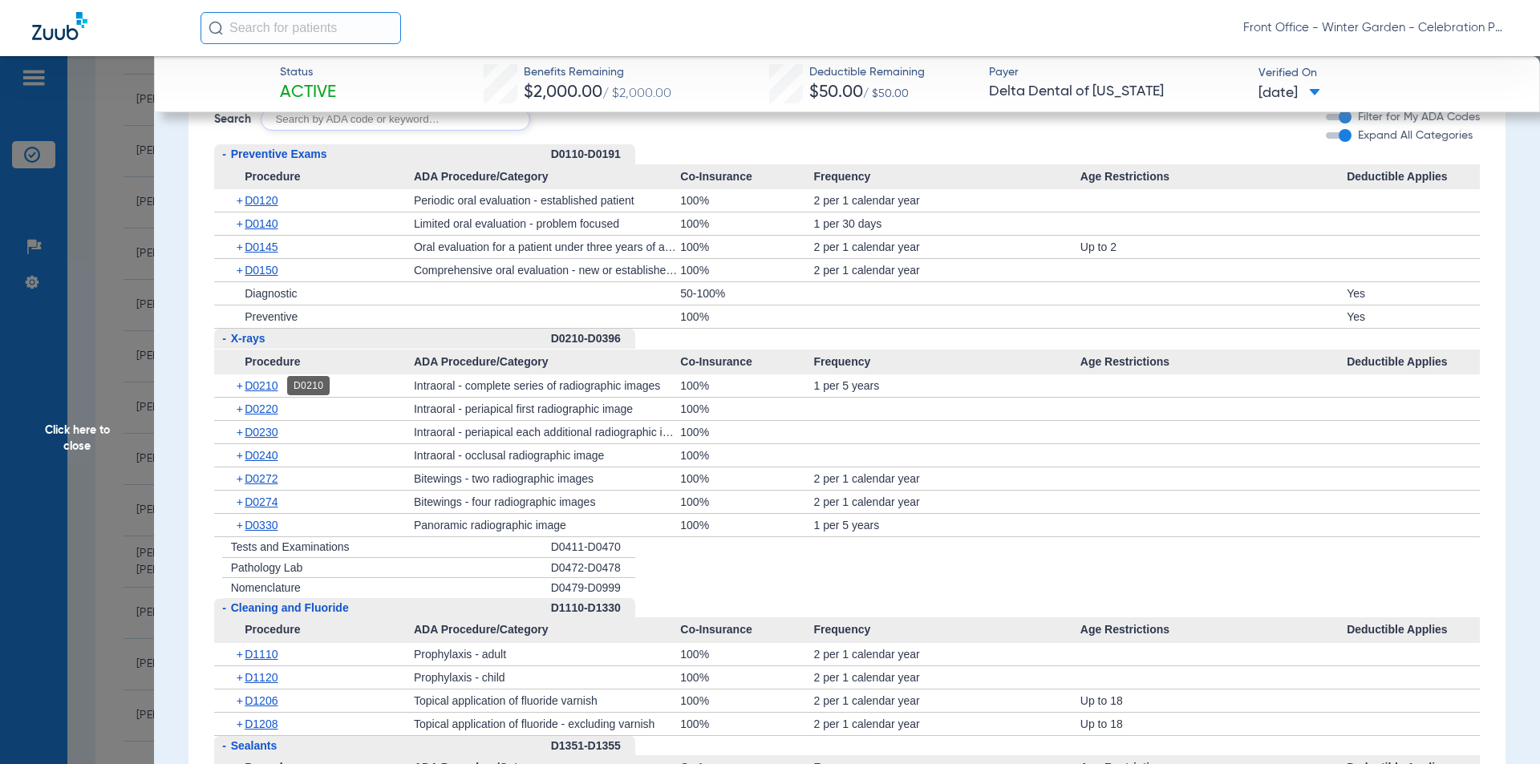
click at [256, 384] on span "D0210" at bounding box center [261, 385] width 33 height 13
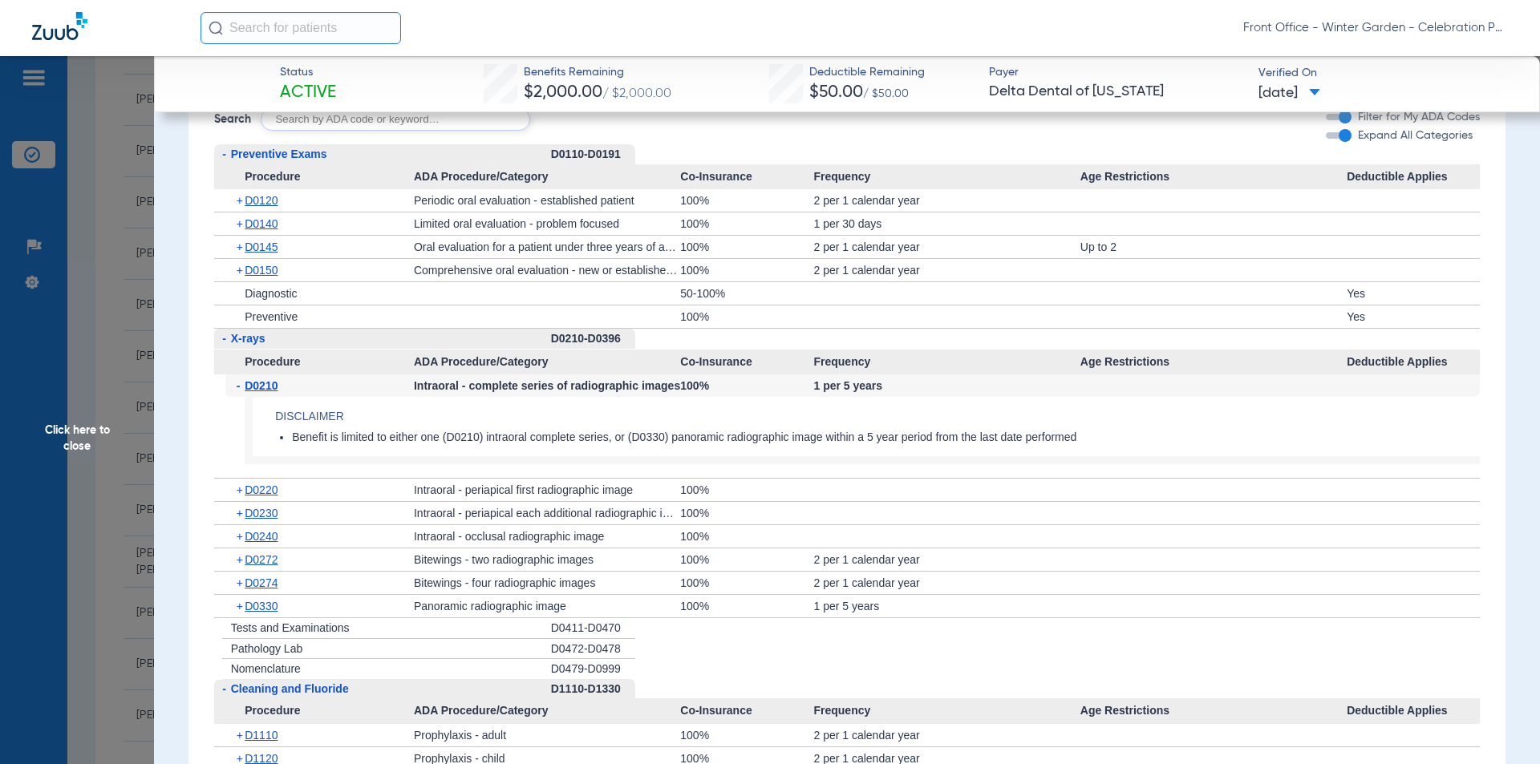
click at [256, 384] on span "D0210" at bounding box center [261, 385] width 33 height 13
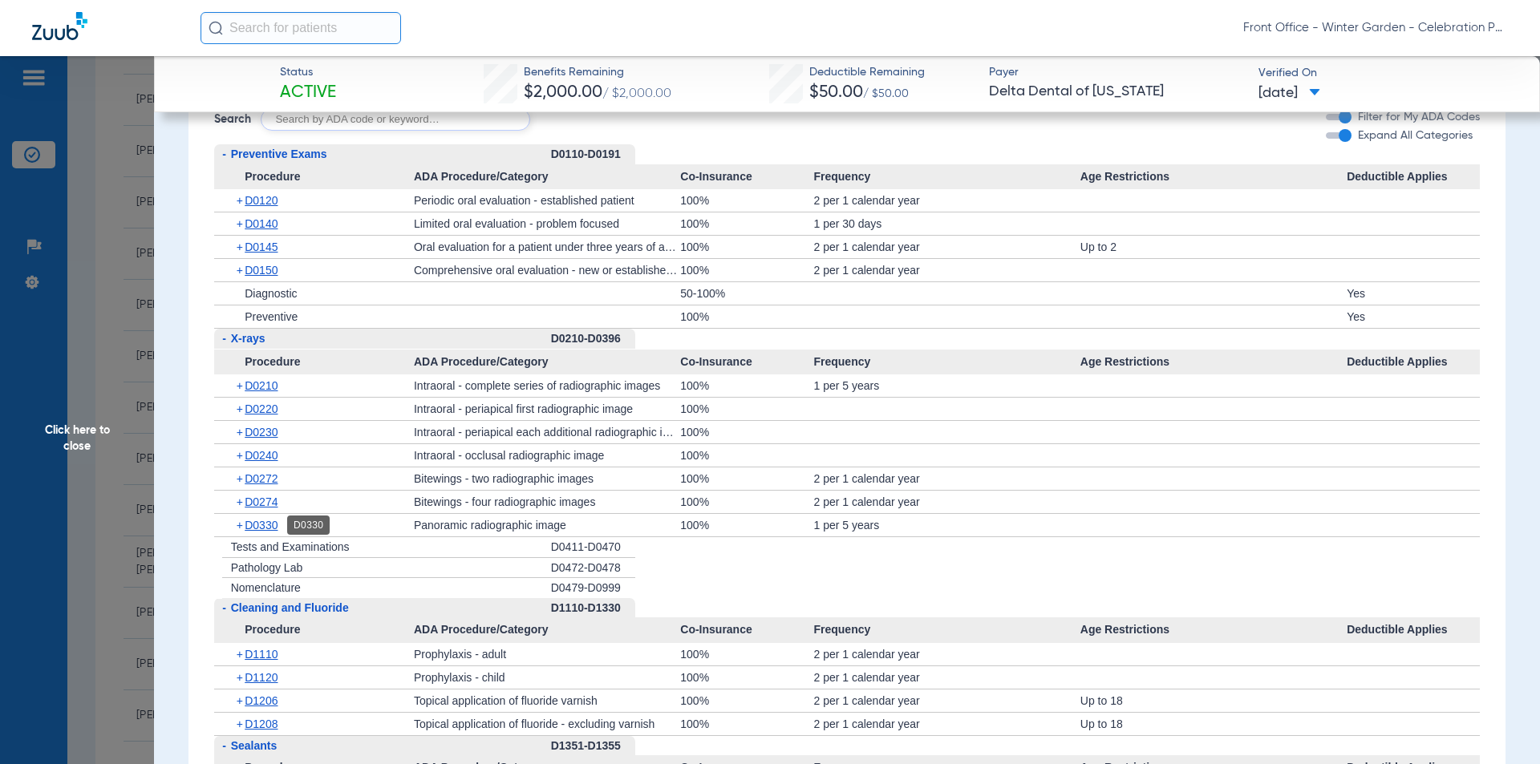
click at [267, 530] on span "D0330" at bounding box center [261, 525] width 33 height 13
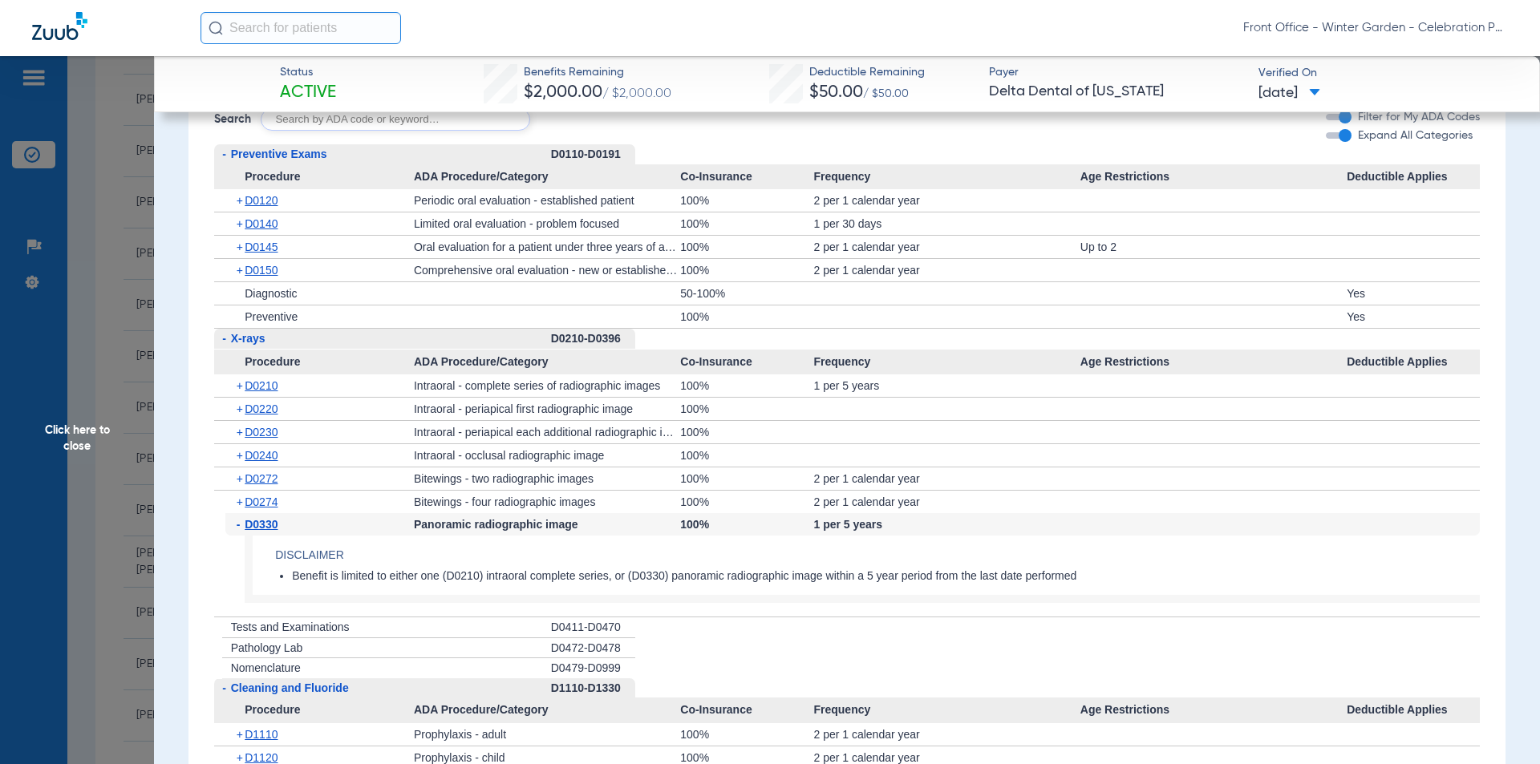
click at [267, 530] on span "D0330" at bounding box center [261, 524] width 33 height 13
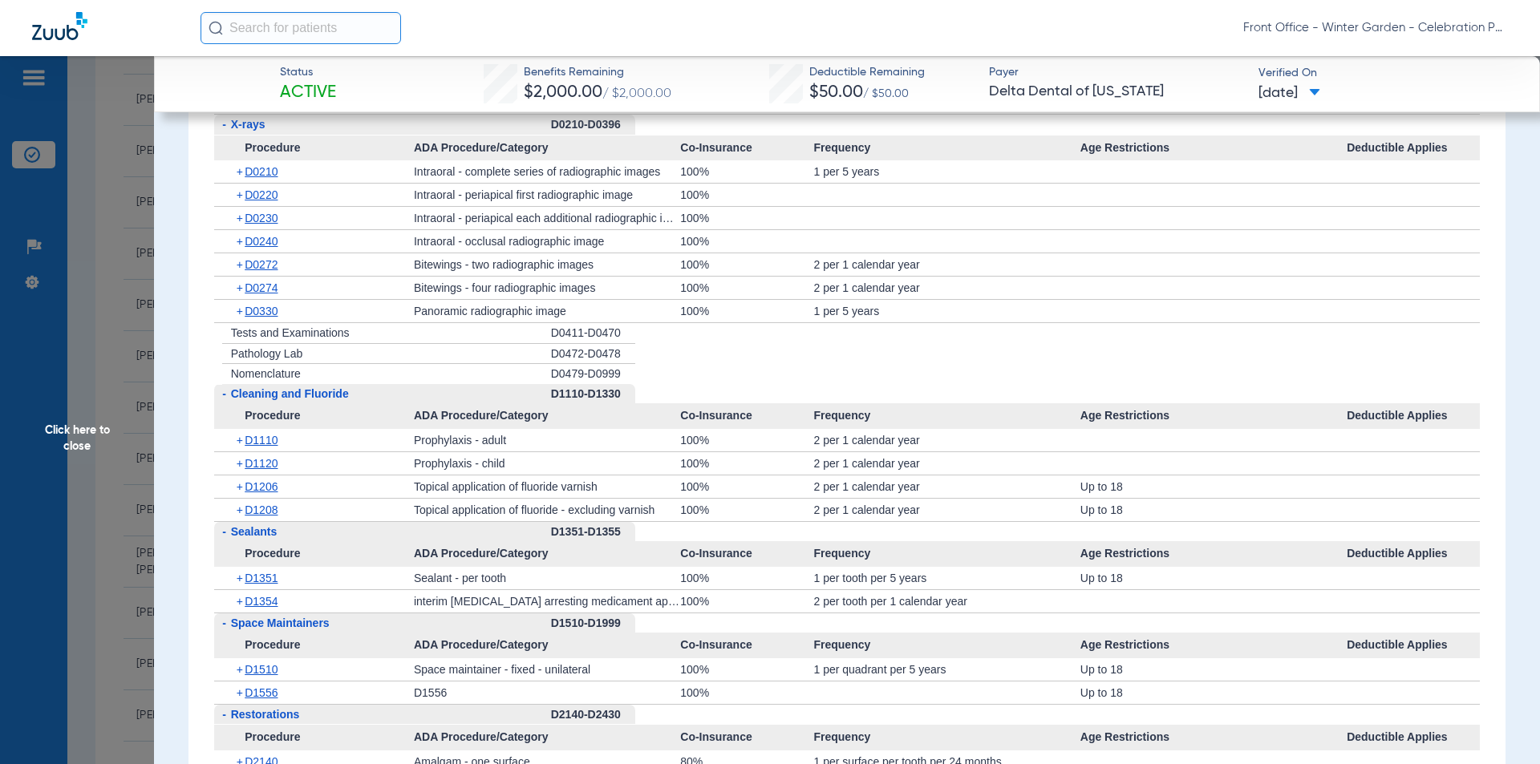
scroll to position [1363, 0]
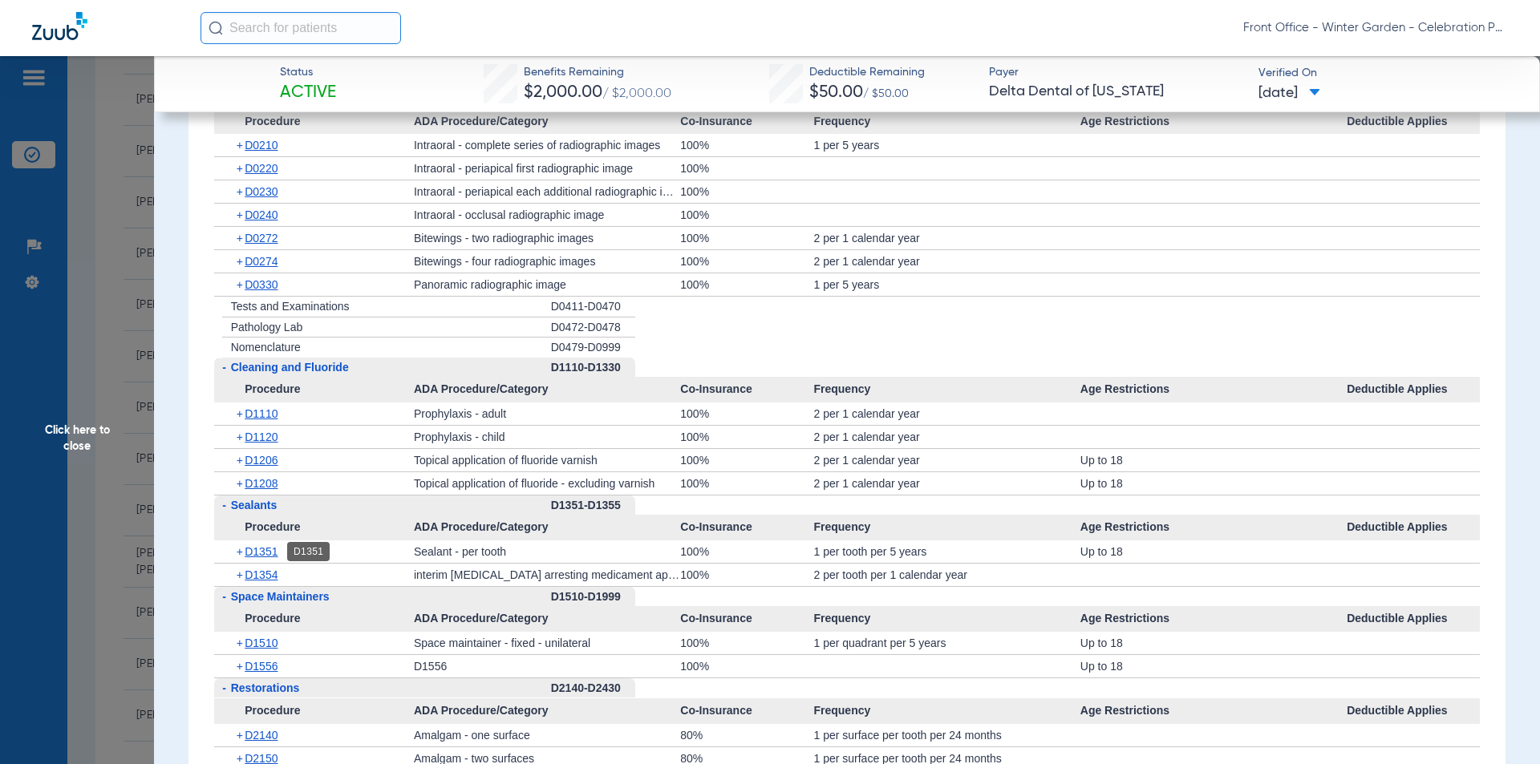
click at [274, 557] on span "D1351" at bounding box center [261, 551] width 33 height 13
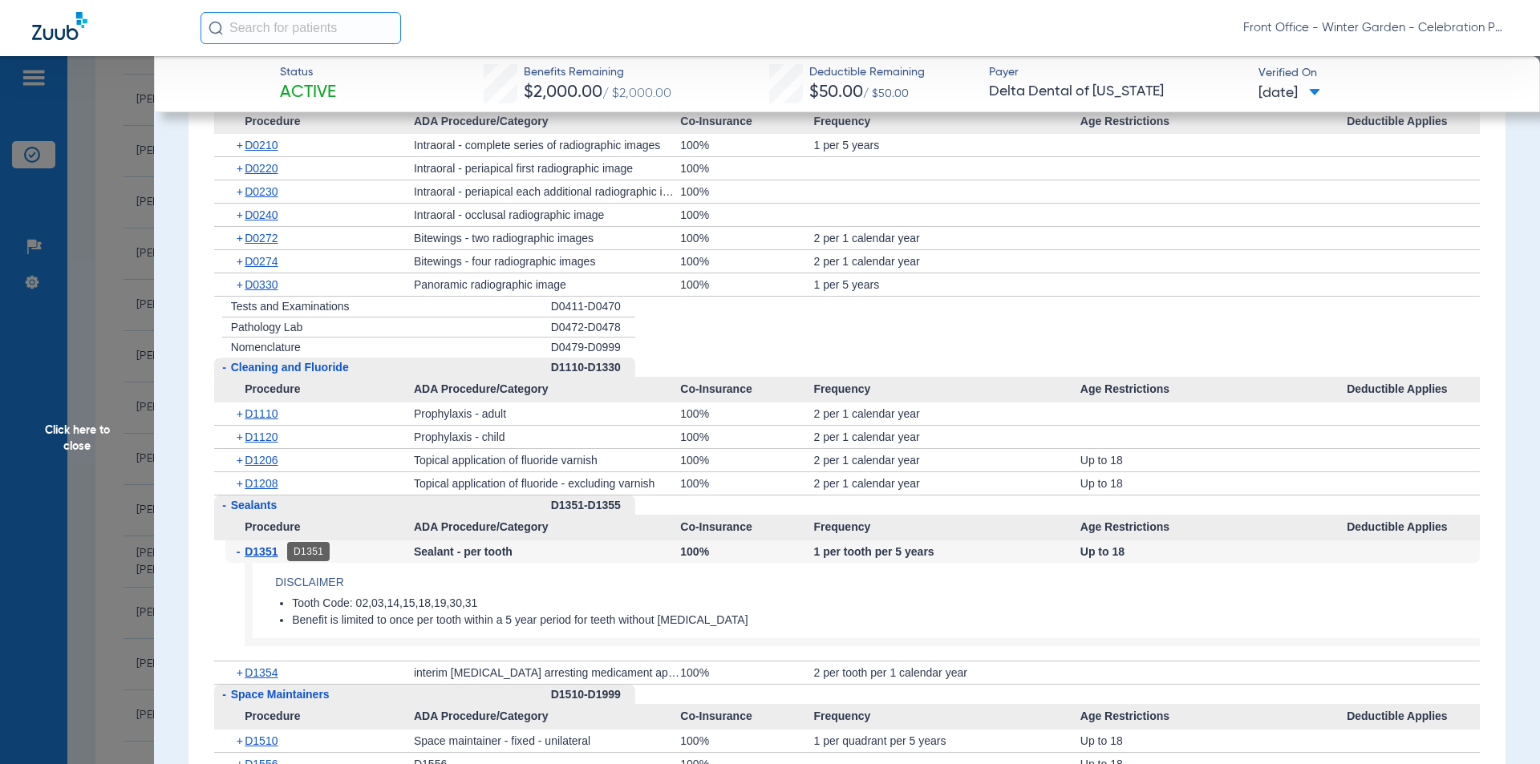
click at [274, 557] on span "D1351" at bounding box center [261, 551] width 33 height 13
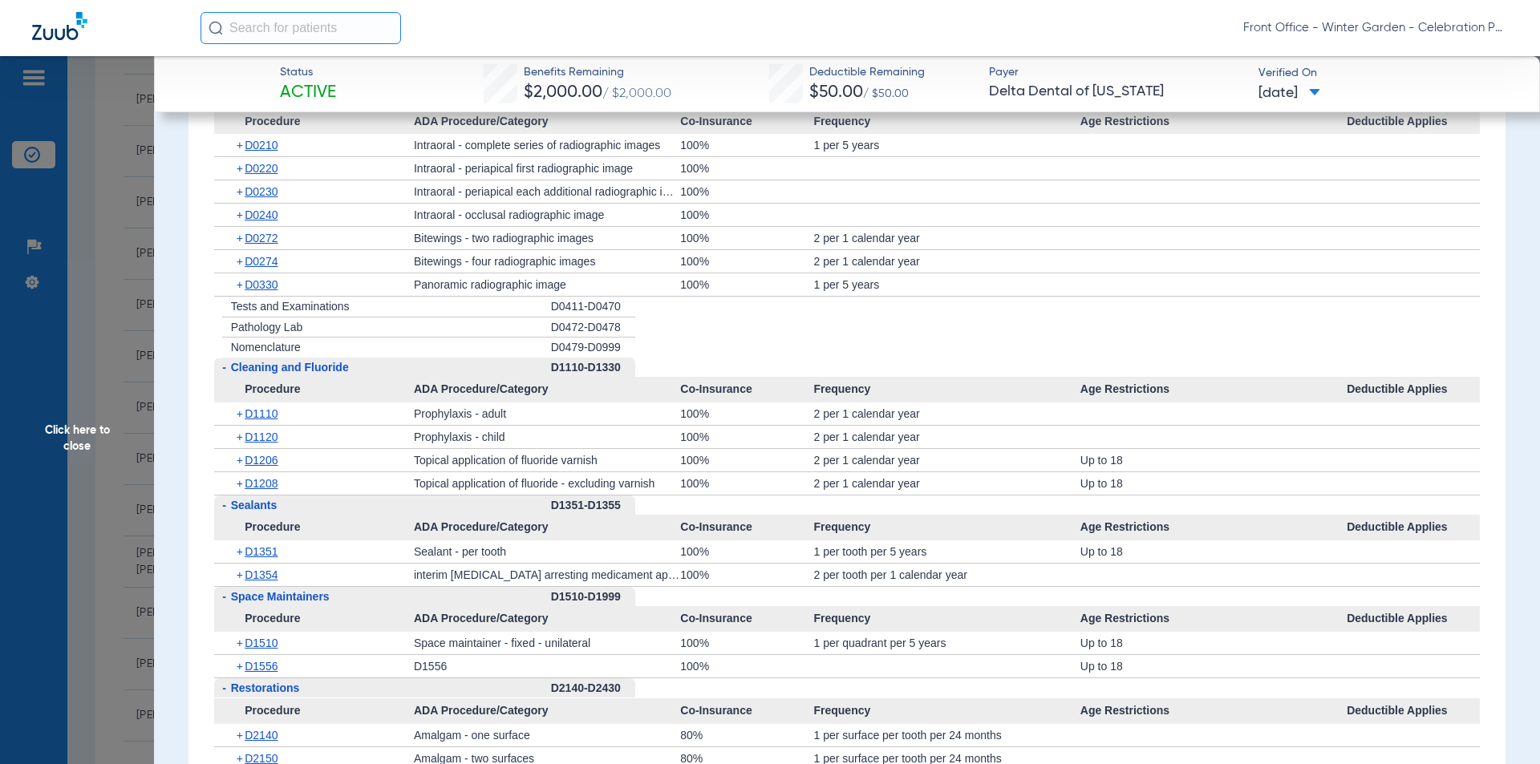
click at [257, 434] on span "D1120" at bounding box center [261, 437] width 33 height 13
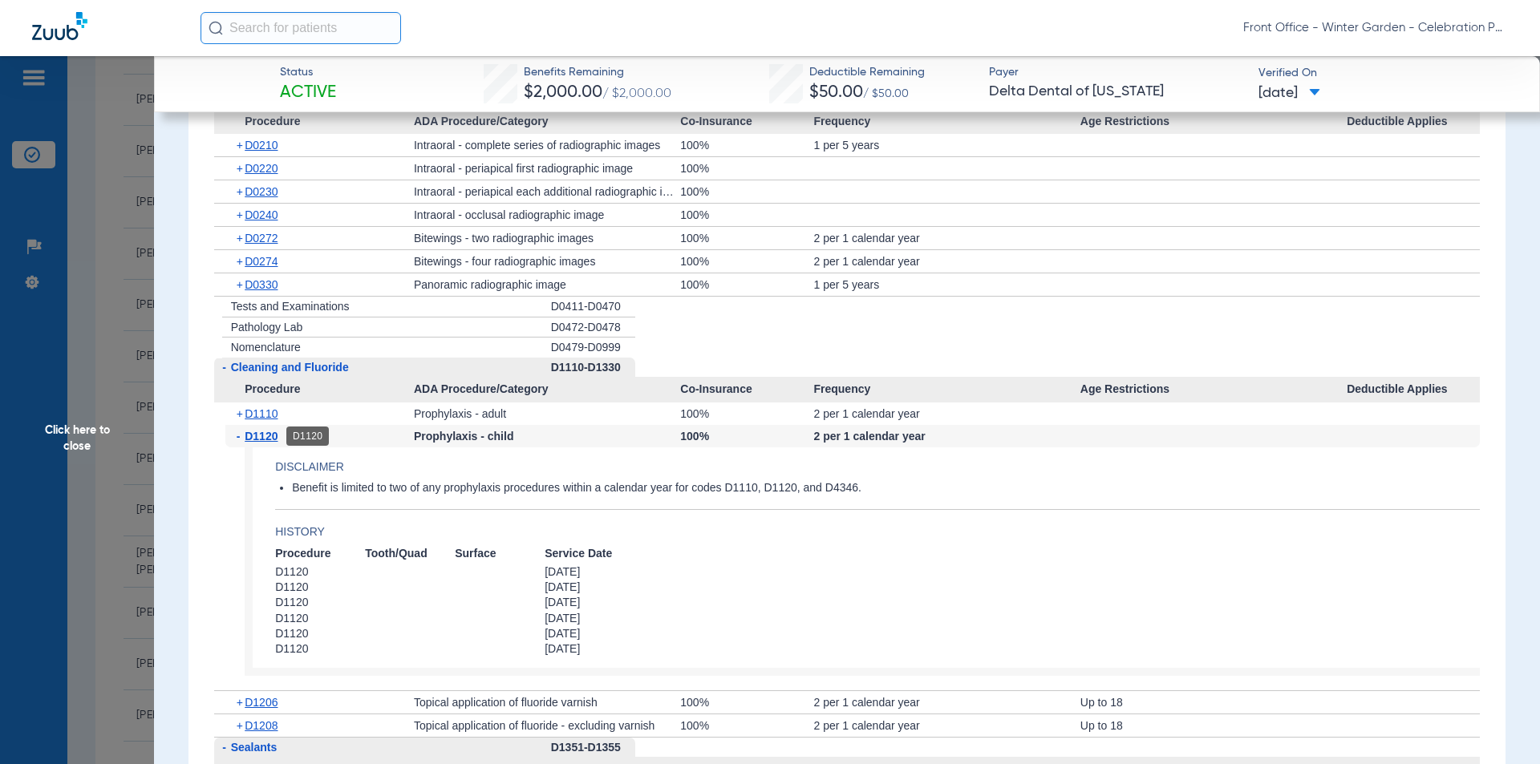
click at [272, 430] on span "D1120" at bounding box center [261, 436] width 33 height 13
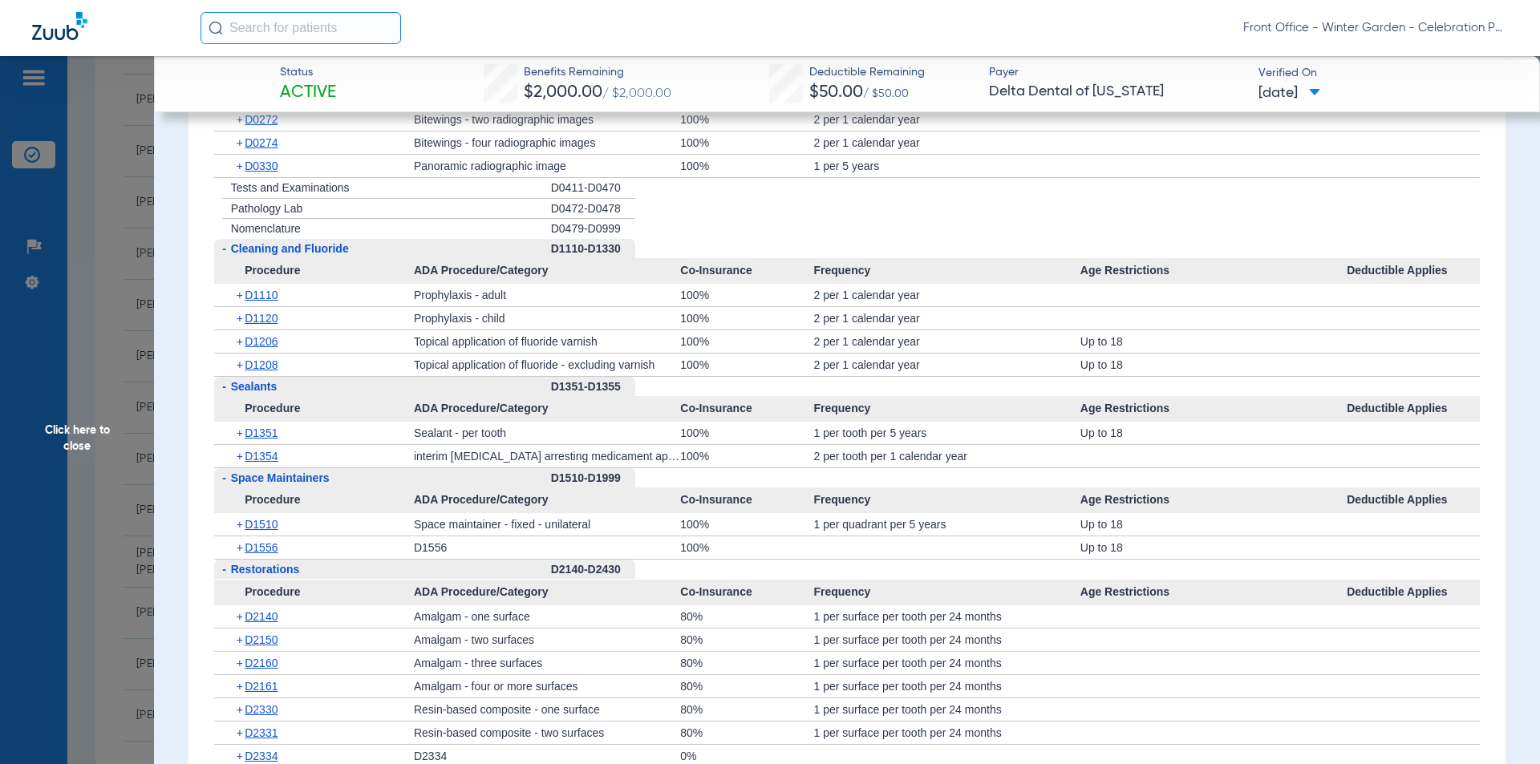
scroll to position [1524, 0]
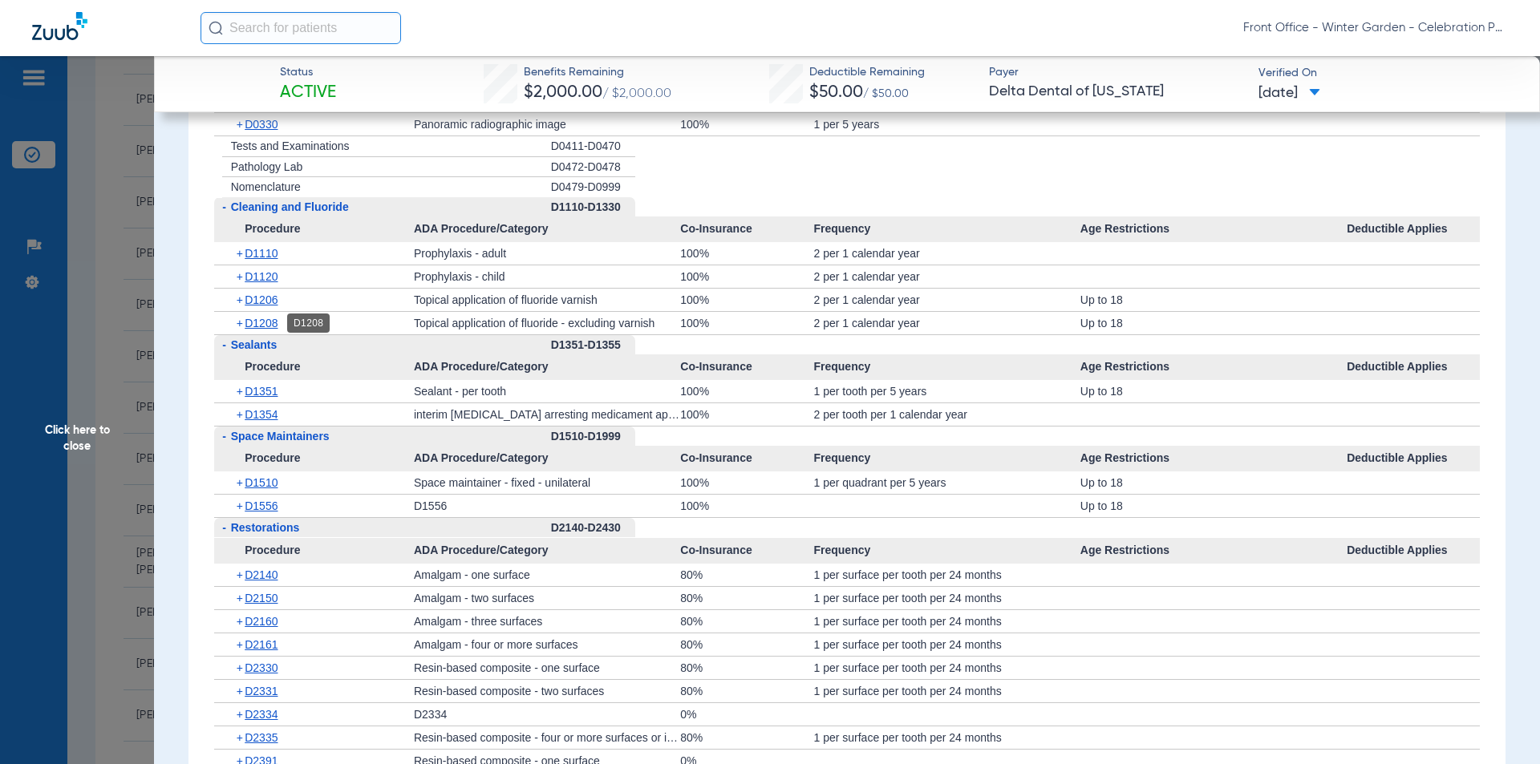
click at [269, 321] on span "D1208" at bounding box center [261, 323] width 33 height 13
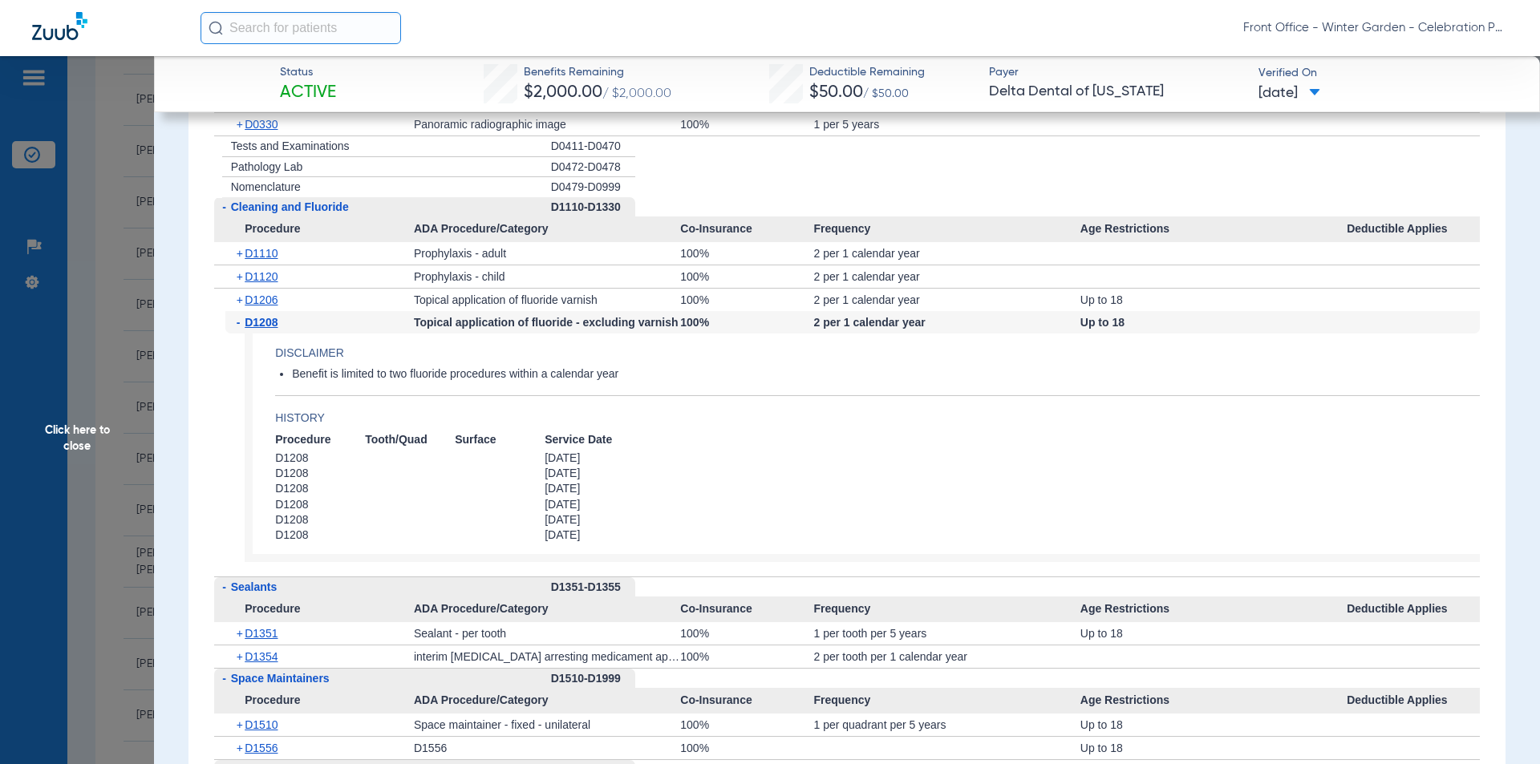
click at [241, 320] on span "-" at bounding box center [241, 322] width 9 height 22
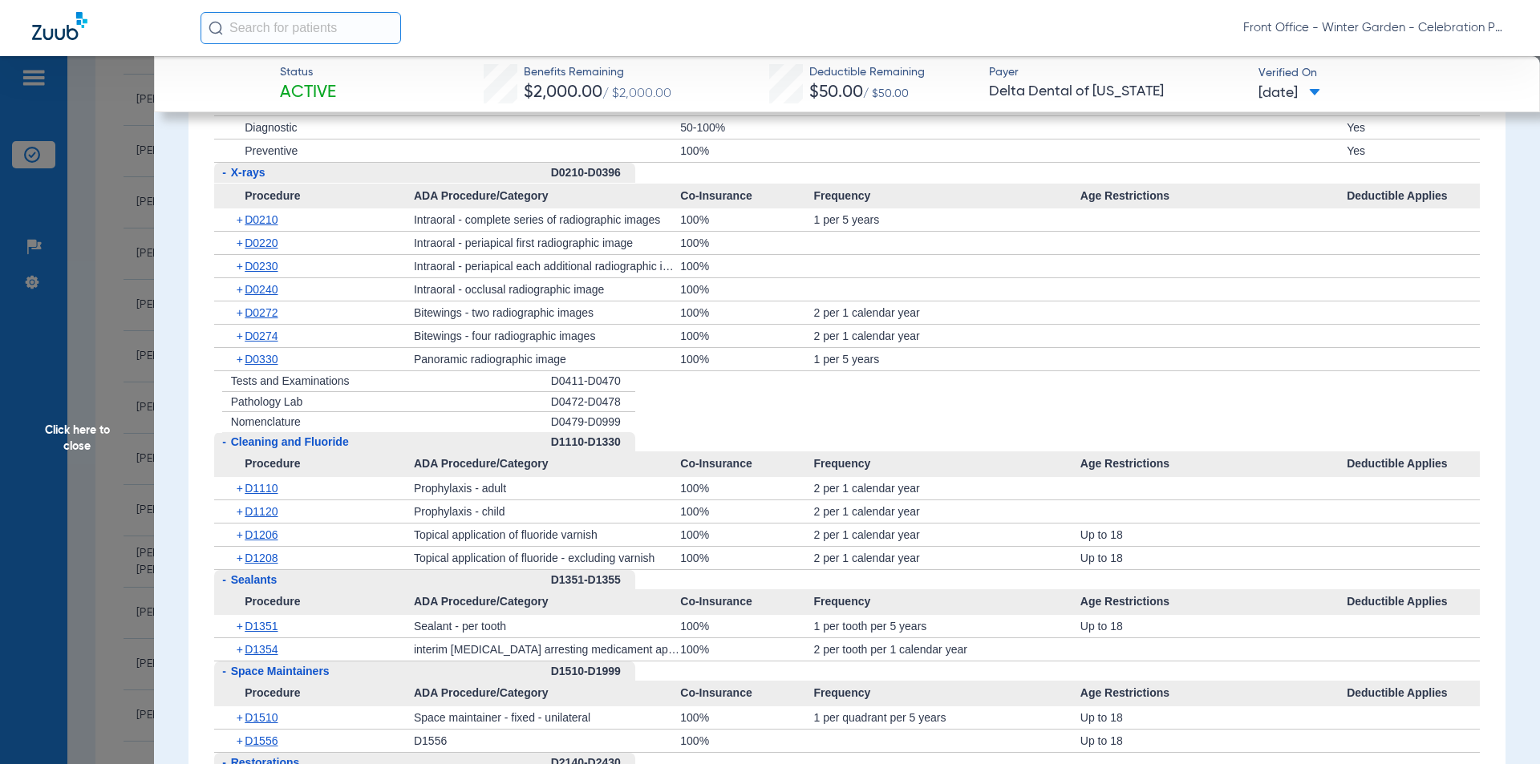
scroll to position [1203, 0]
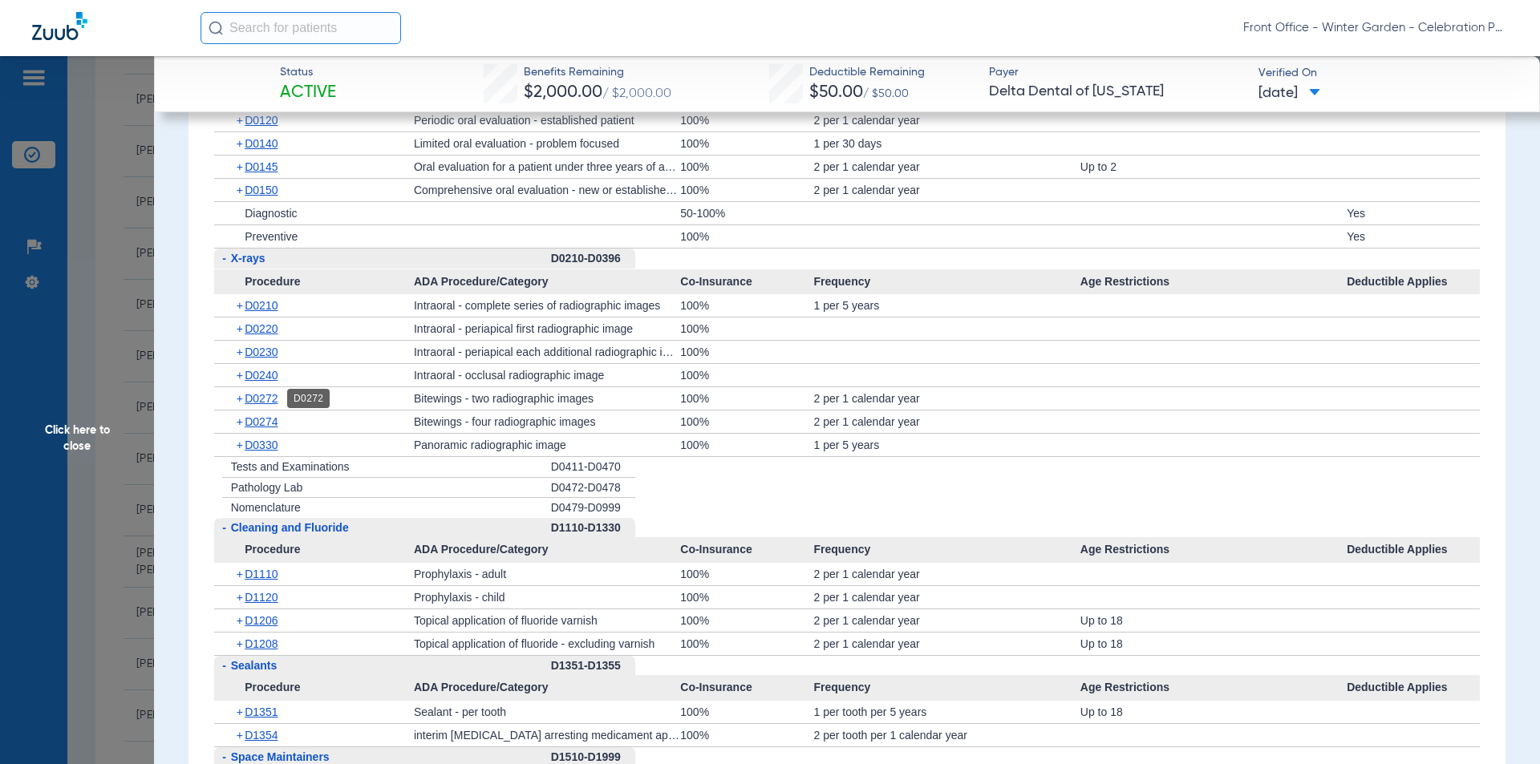
click at [273, 393] on span "D0272" at bounding box center [261, 398] width 33 height 13
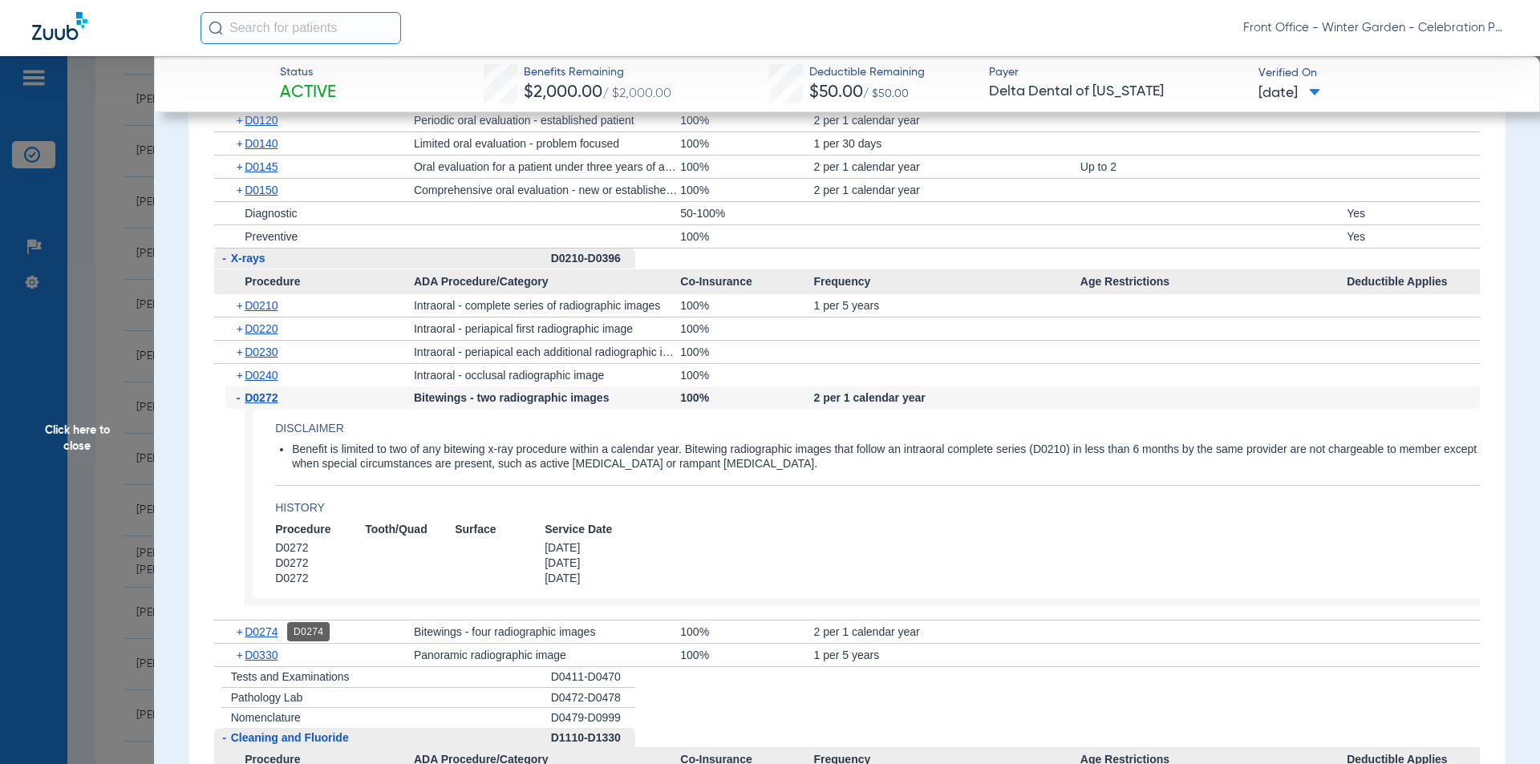
click at [263, 628] on span "D0274" at bounding box center [261, 632] width 33 height 13
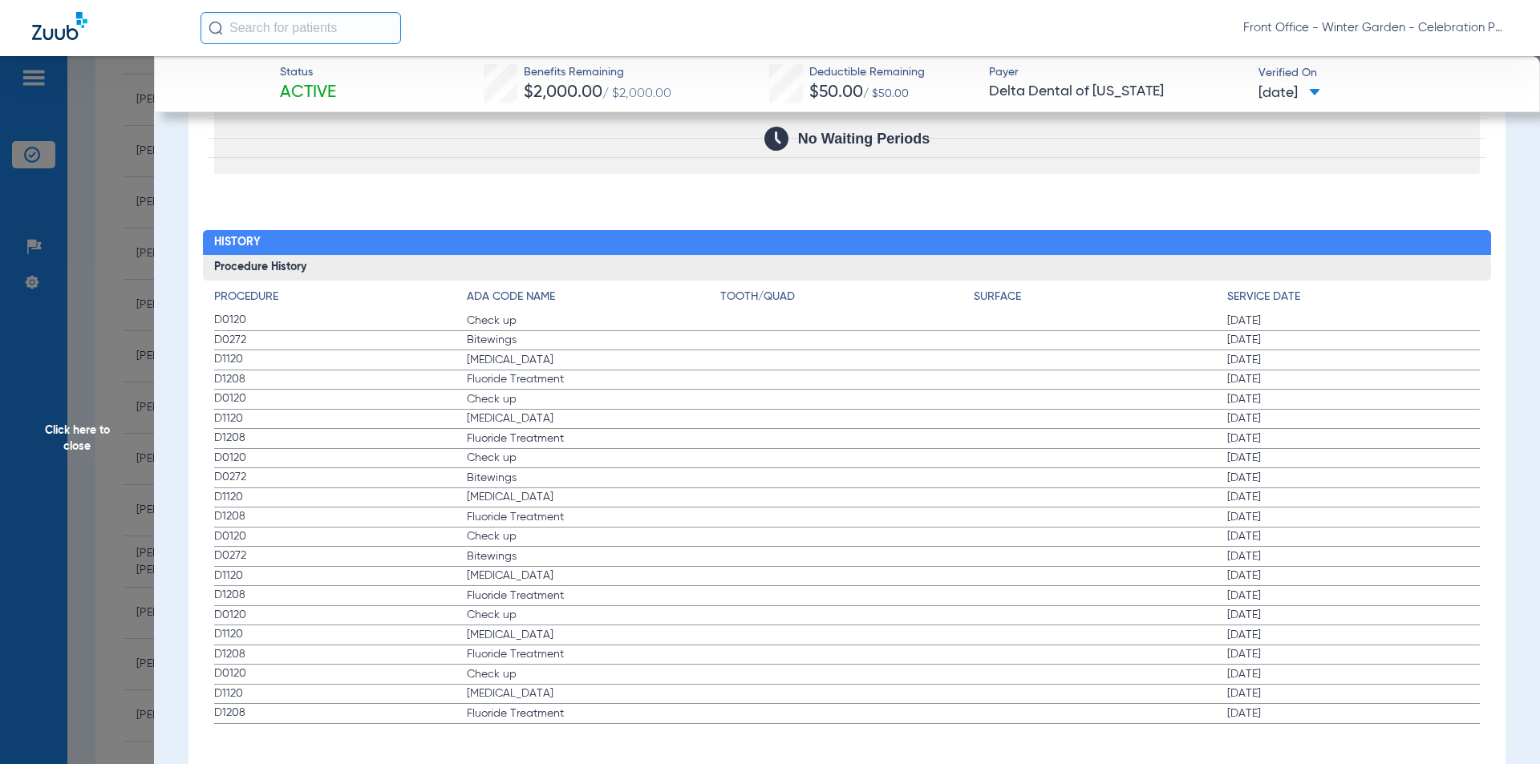
scroll to position [3586, 0]
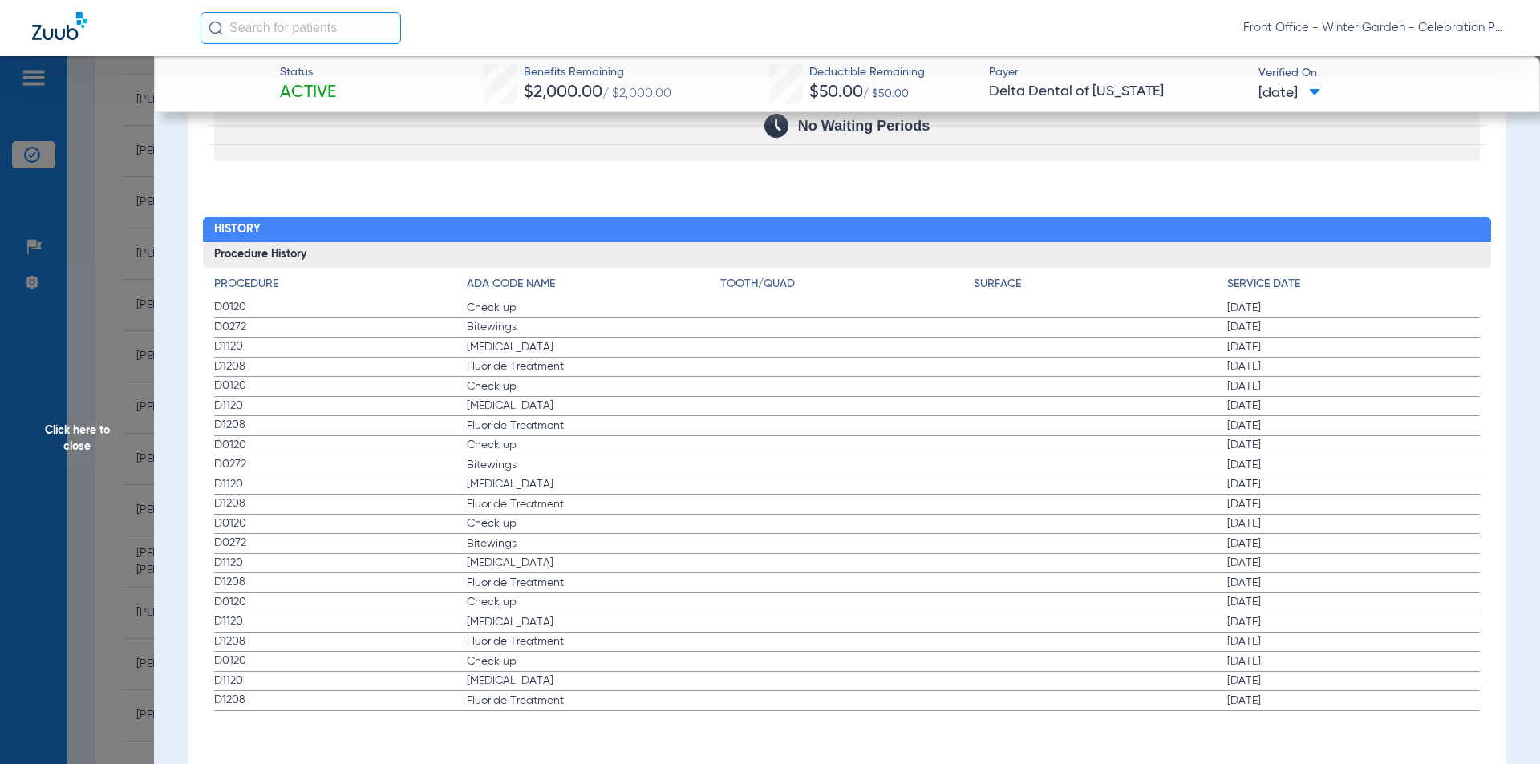
click at [87, 425] on span "Click here to close" at bounding box center [77, 438] width 154 height 764
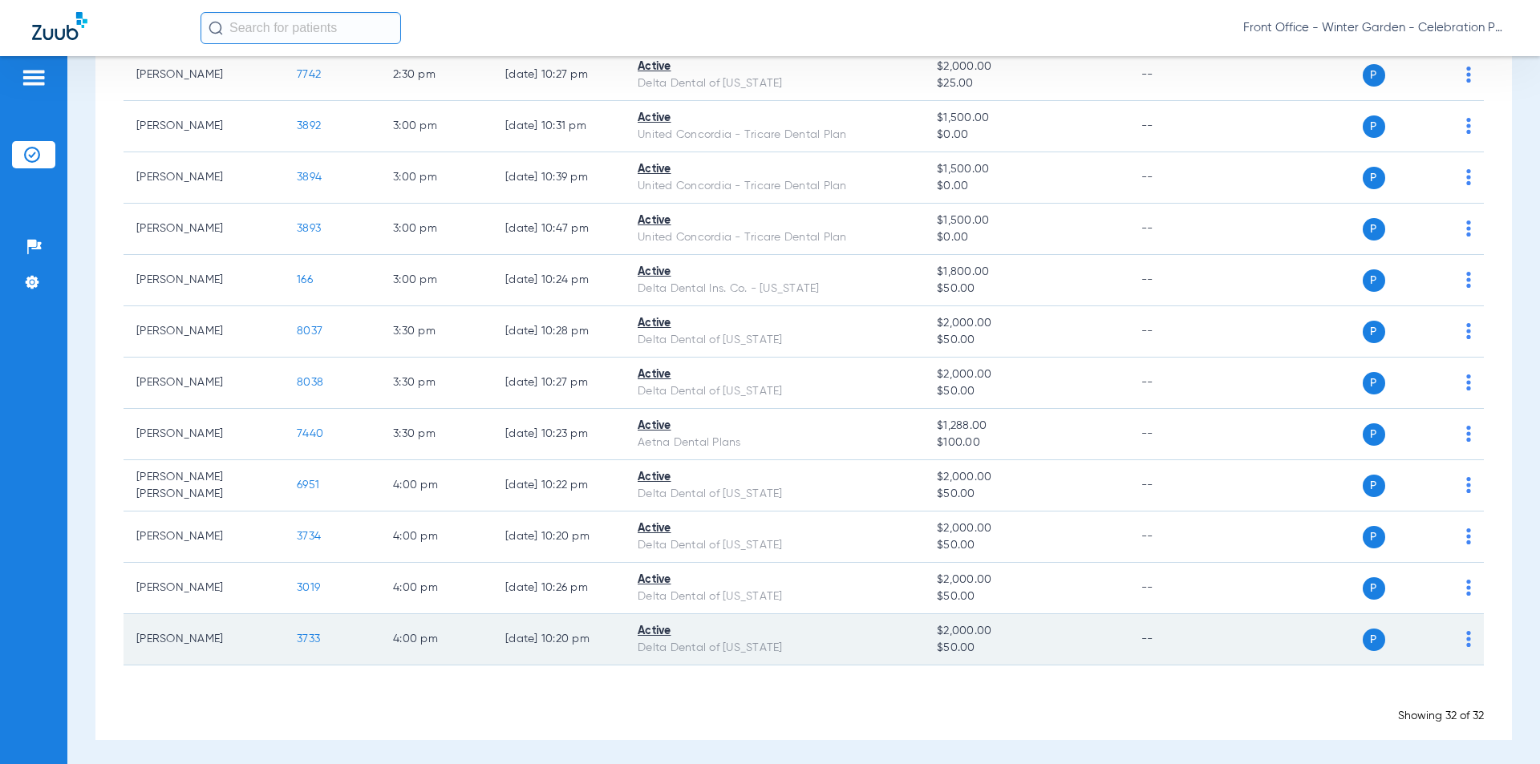
scroll to position [1236, 0]
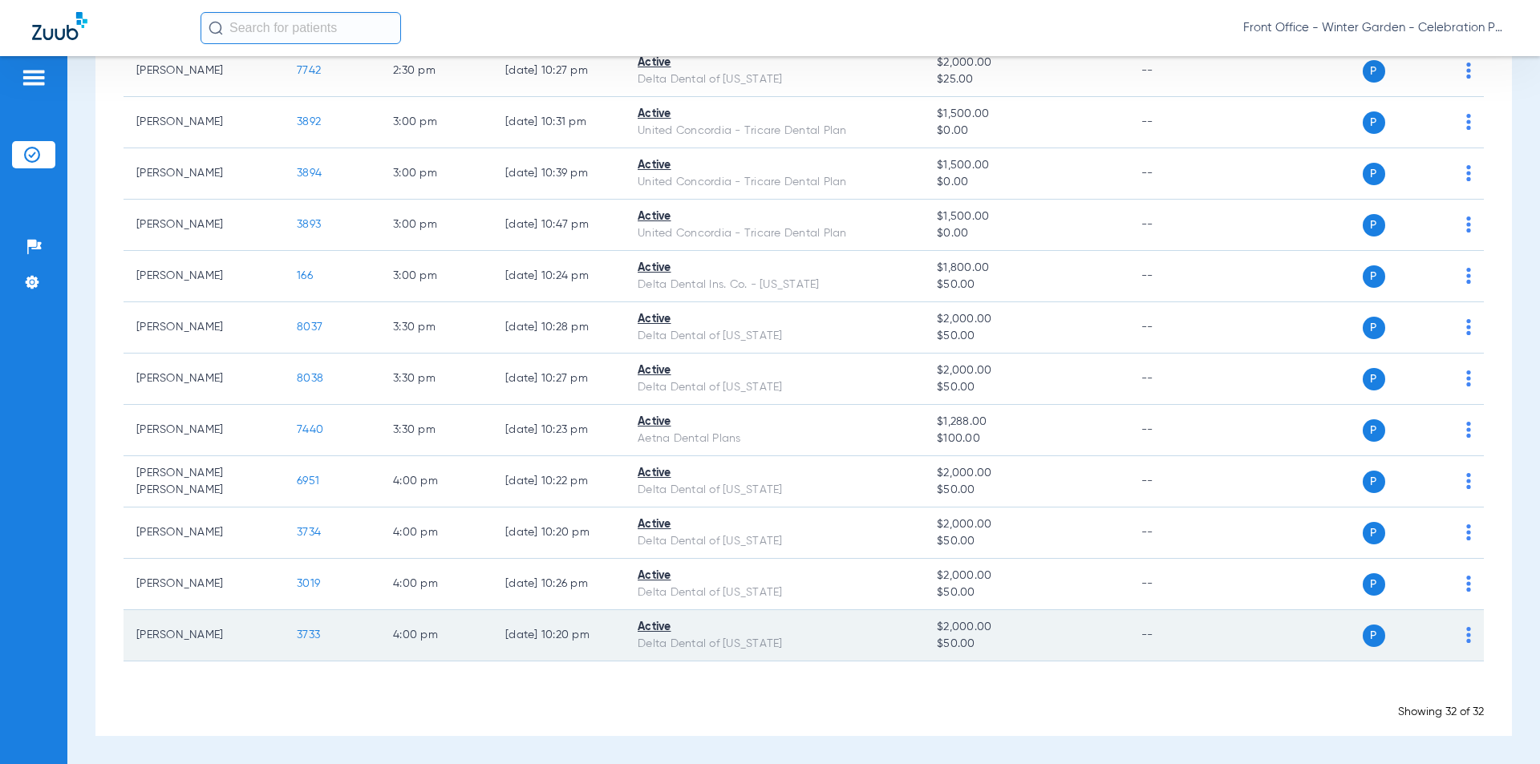
click at [302, 634] on span "3733" at bounding box center [308, 635] width 23 height 11
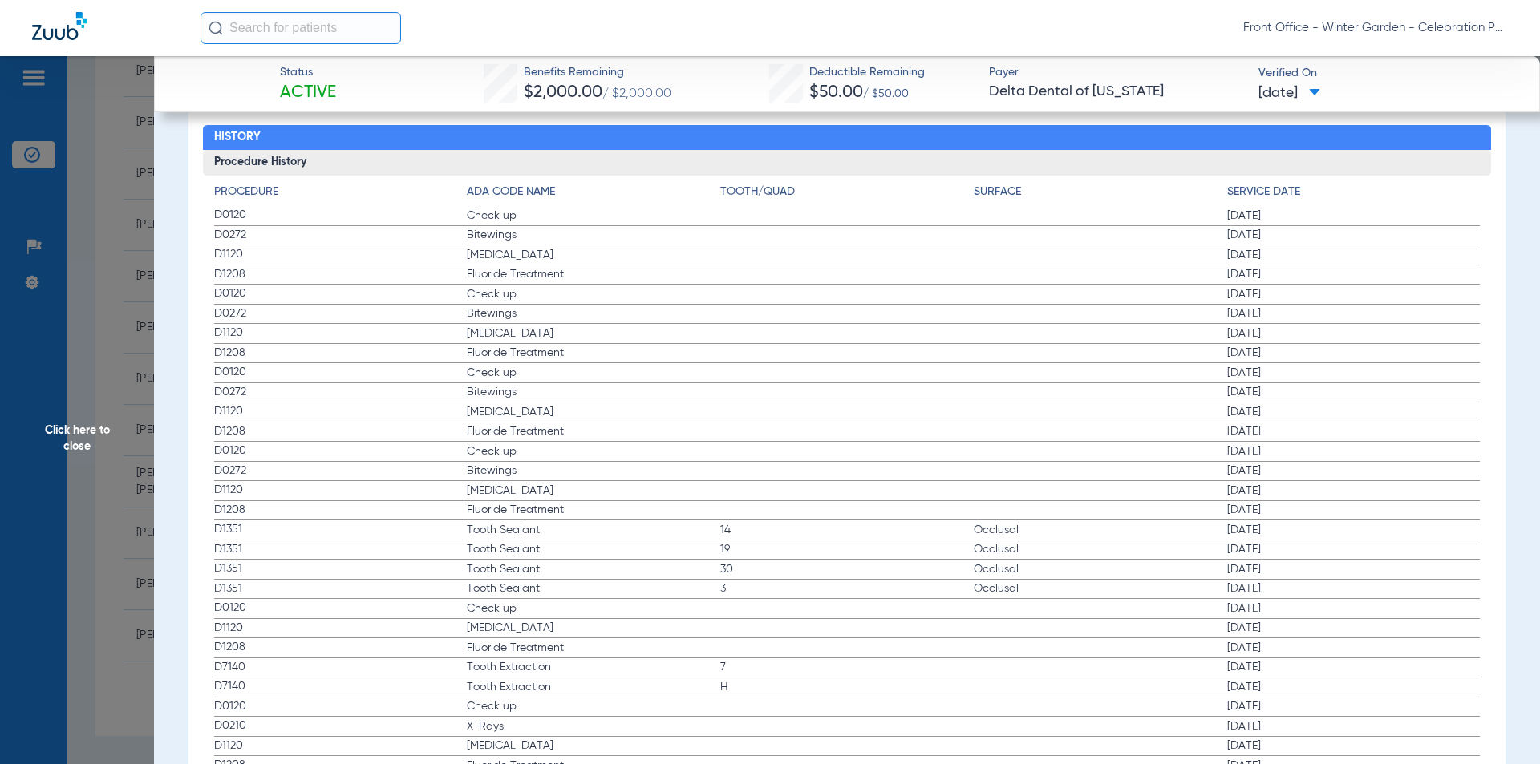
scroll to position [1923, 0]
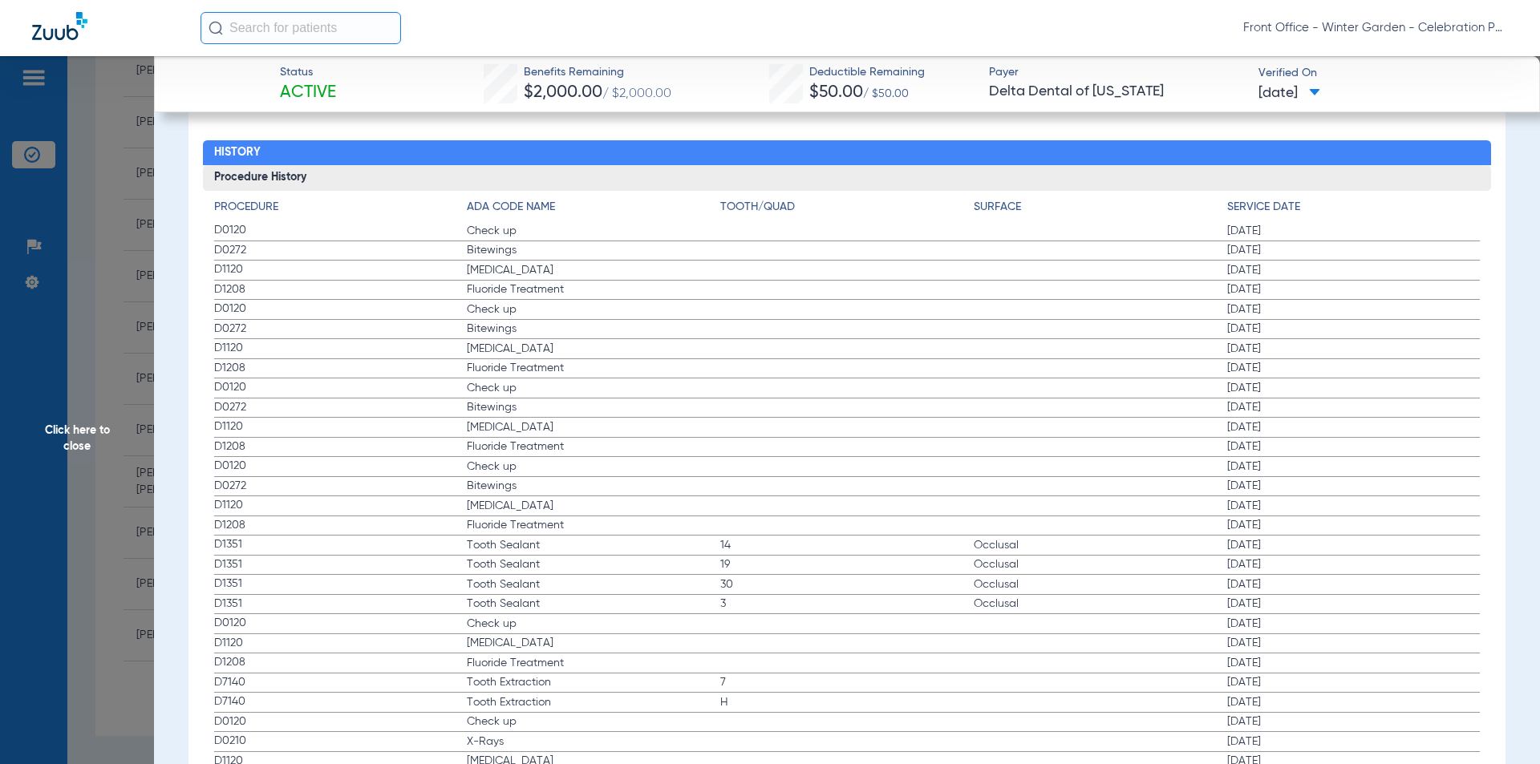
drag, startPoint x: 1246, startPoint y: 287, endPoint x: 269, endPoint y: 230, distance: 977.8
click at [269, 230] on app-history-list "Procedure ADA Code Name Tooth/Quad Surface Service Date D0120 Check up [DATE] D…" at bounding box center [847, 495] width 1266 height 593
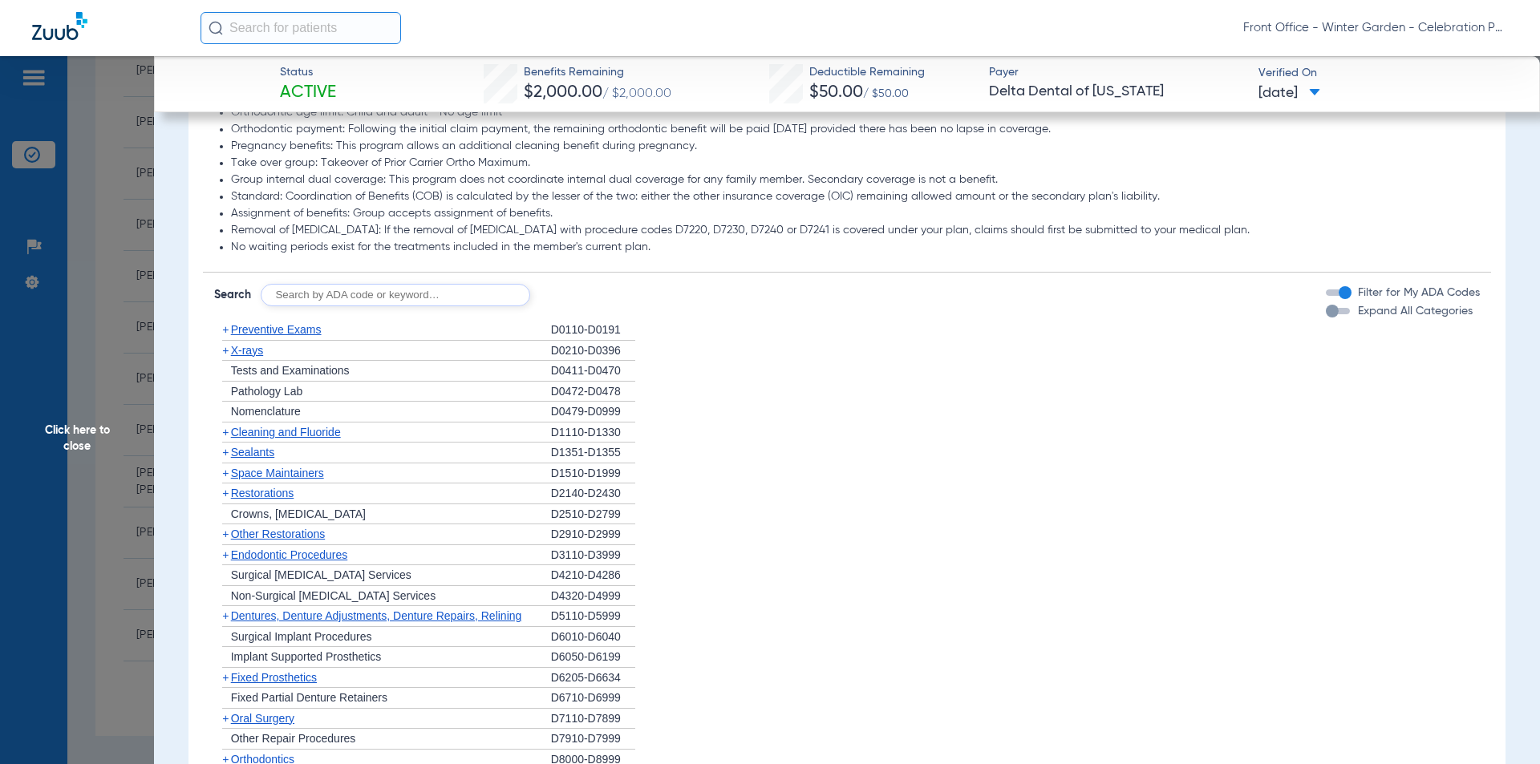
scroll to position [961, 0]
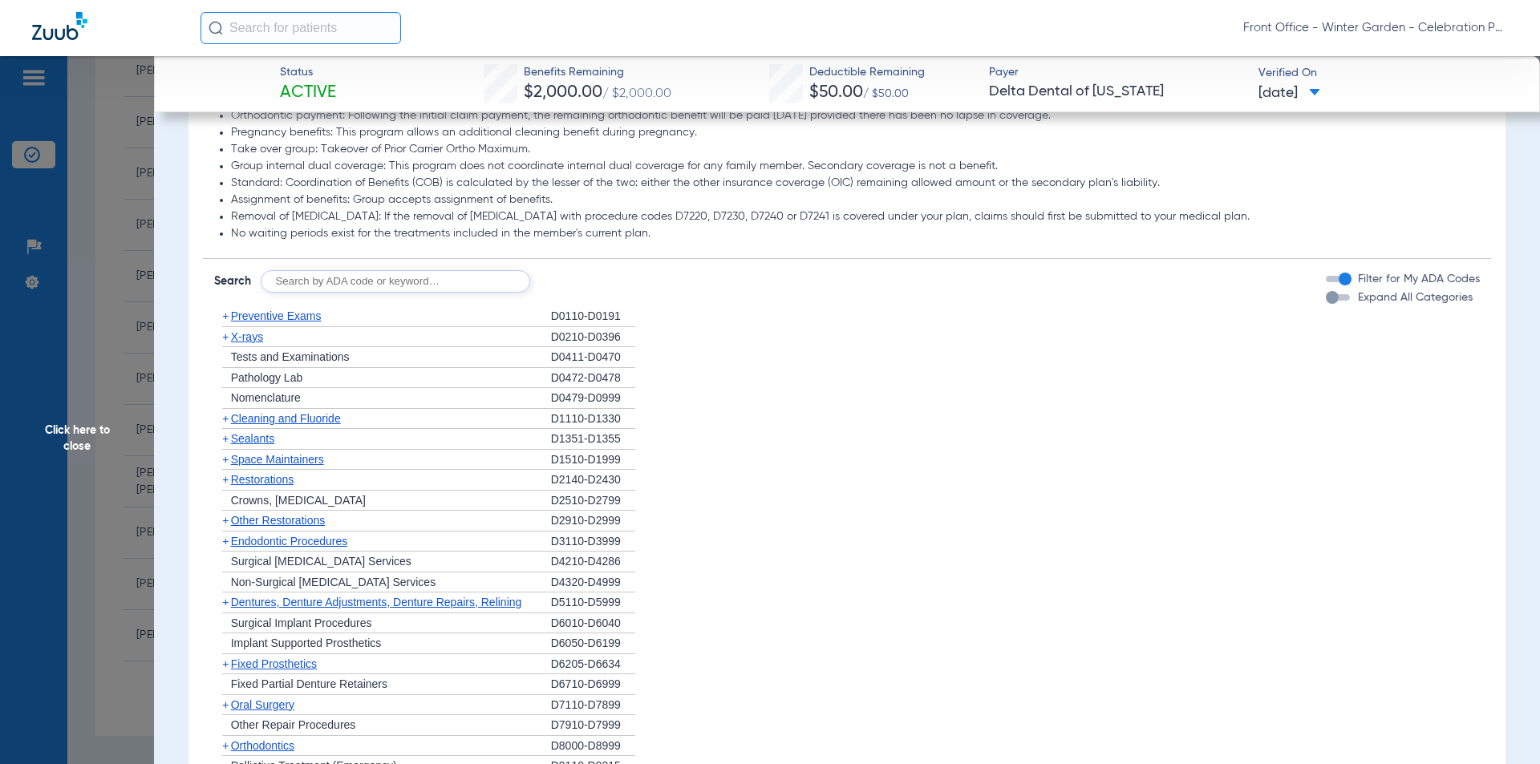
click at [249, 348] on div "+ Tests and Examinations" at bounding box center [382, 357] width 337 height 21
click at [251, 342] on span "X-rays" at bounding box center [247, 336] width 32 height 13
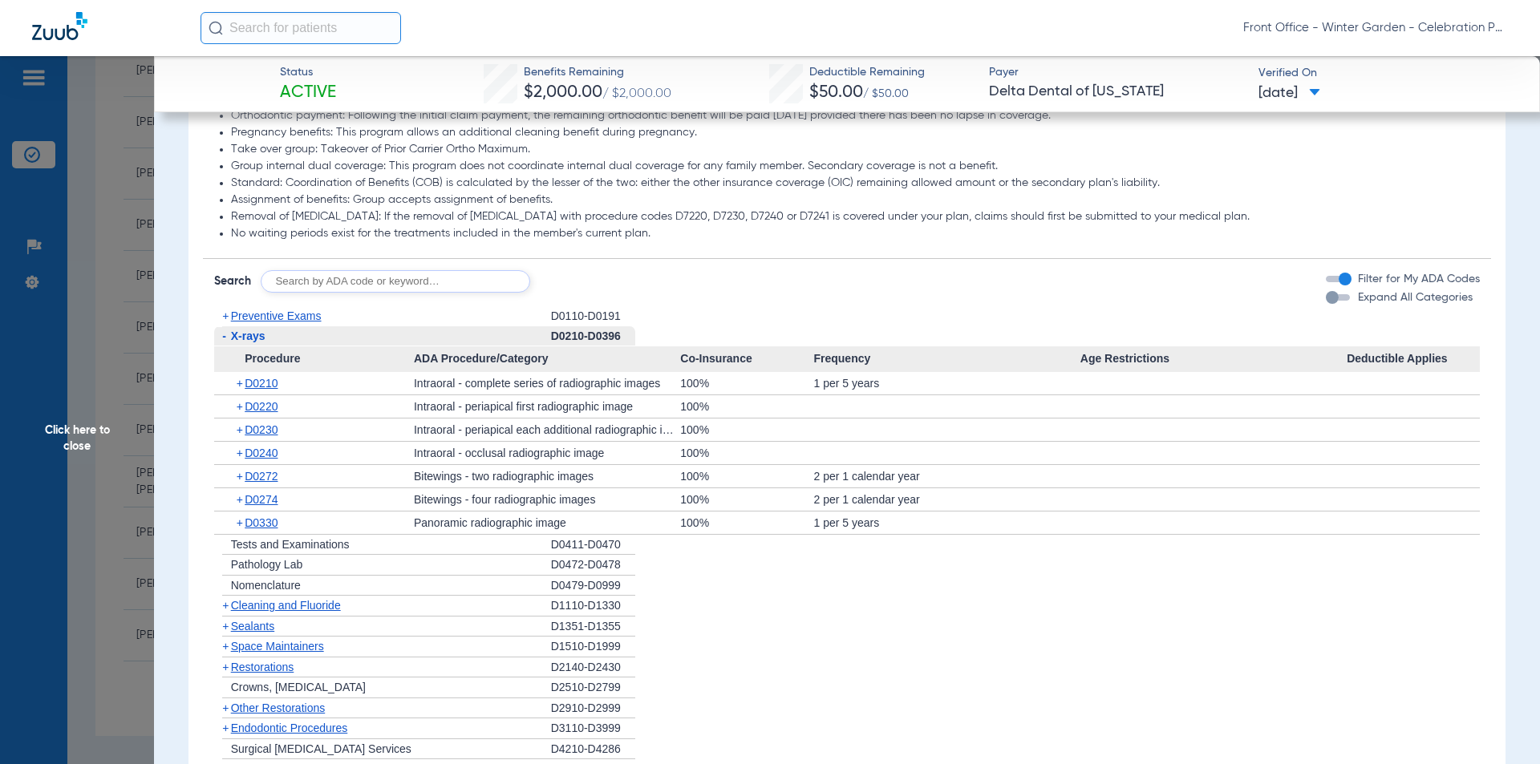
click at [310, 609] on span "Cleaning and Fluoride" at bounding box center [286, 605] width 110 height 13
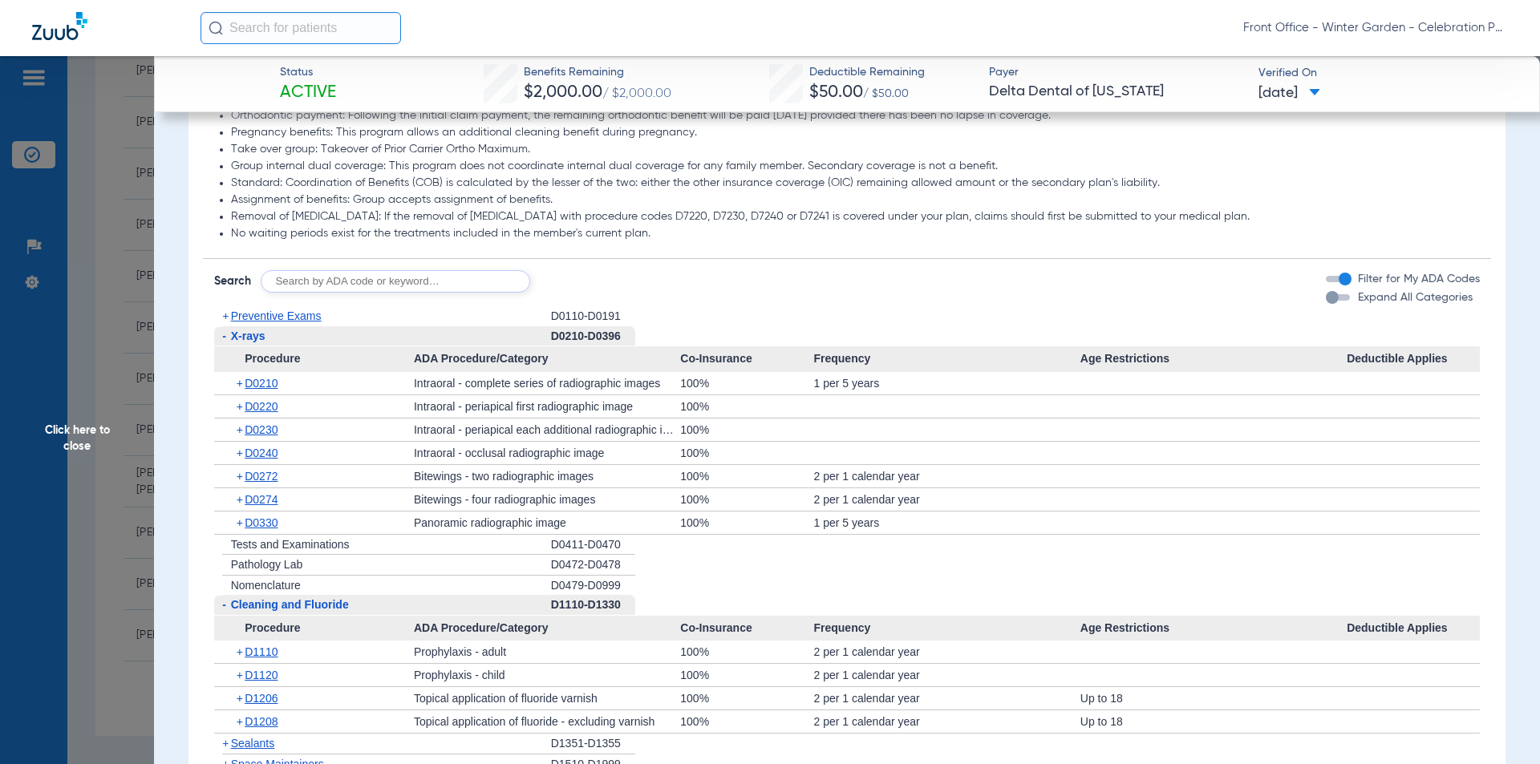
scroll to position [1121, 0]
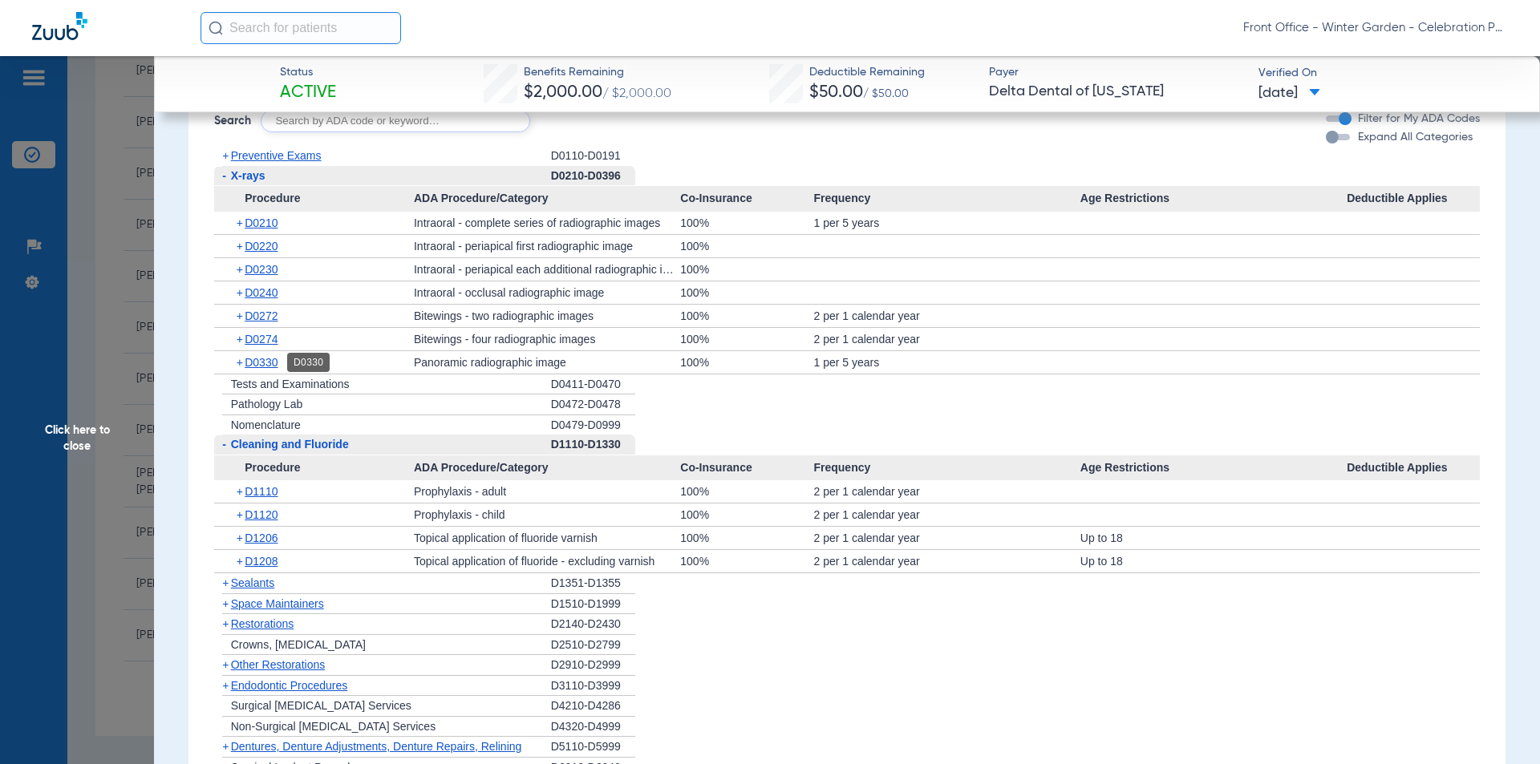
click at [246, 356] on span "D0330" at bounding box center [261, 362] width 33 height 13
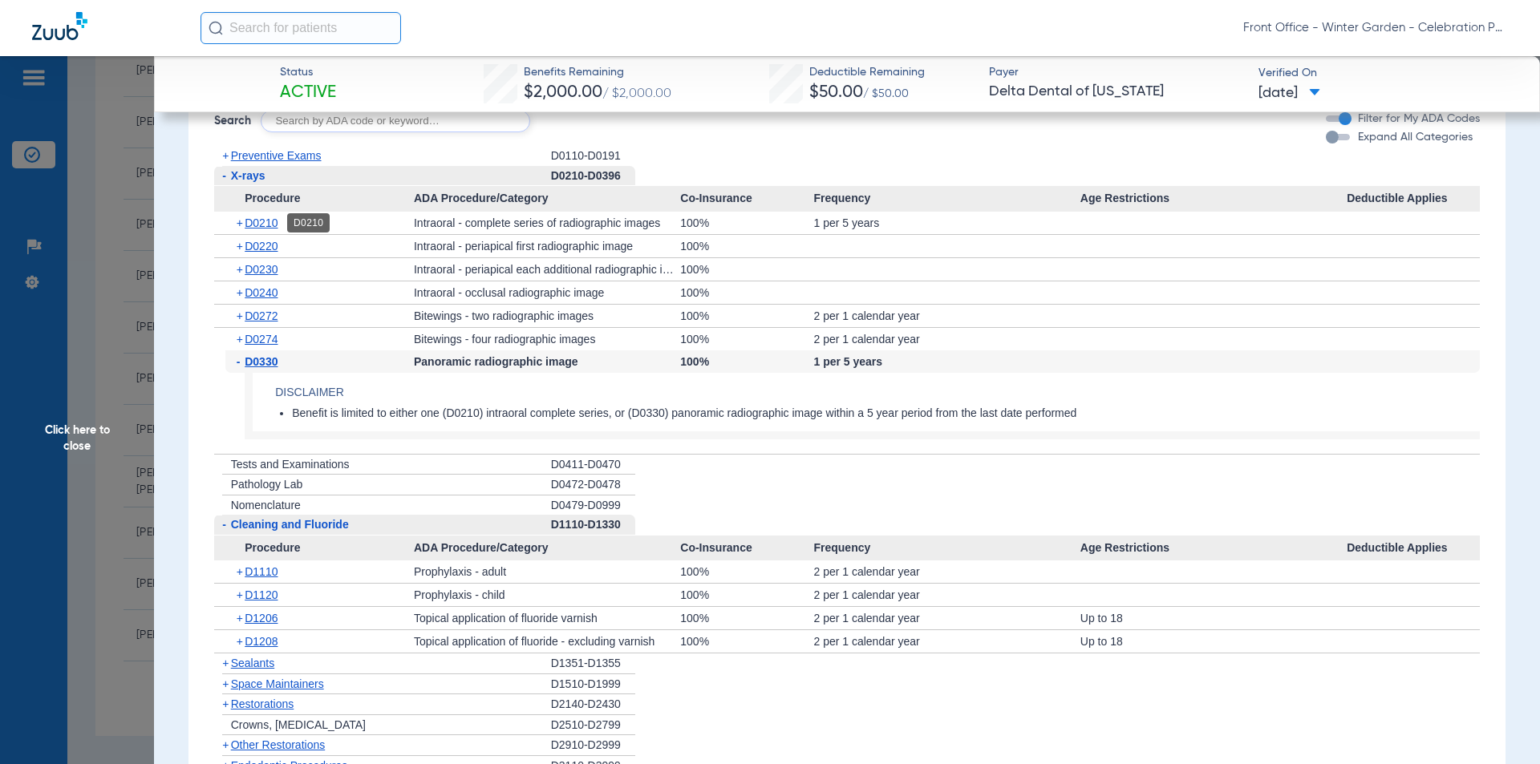
click at [273, 217] on span "D0210" at bounding box center [261, 223] width 33 height 13
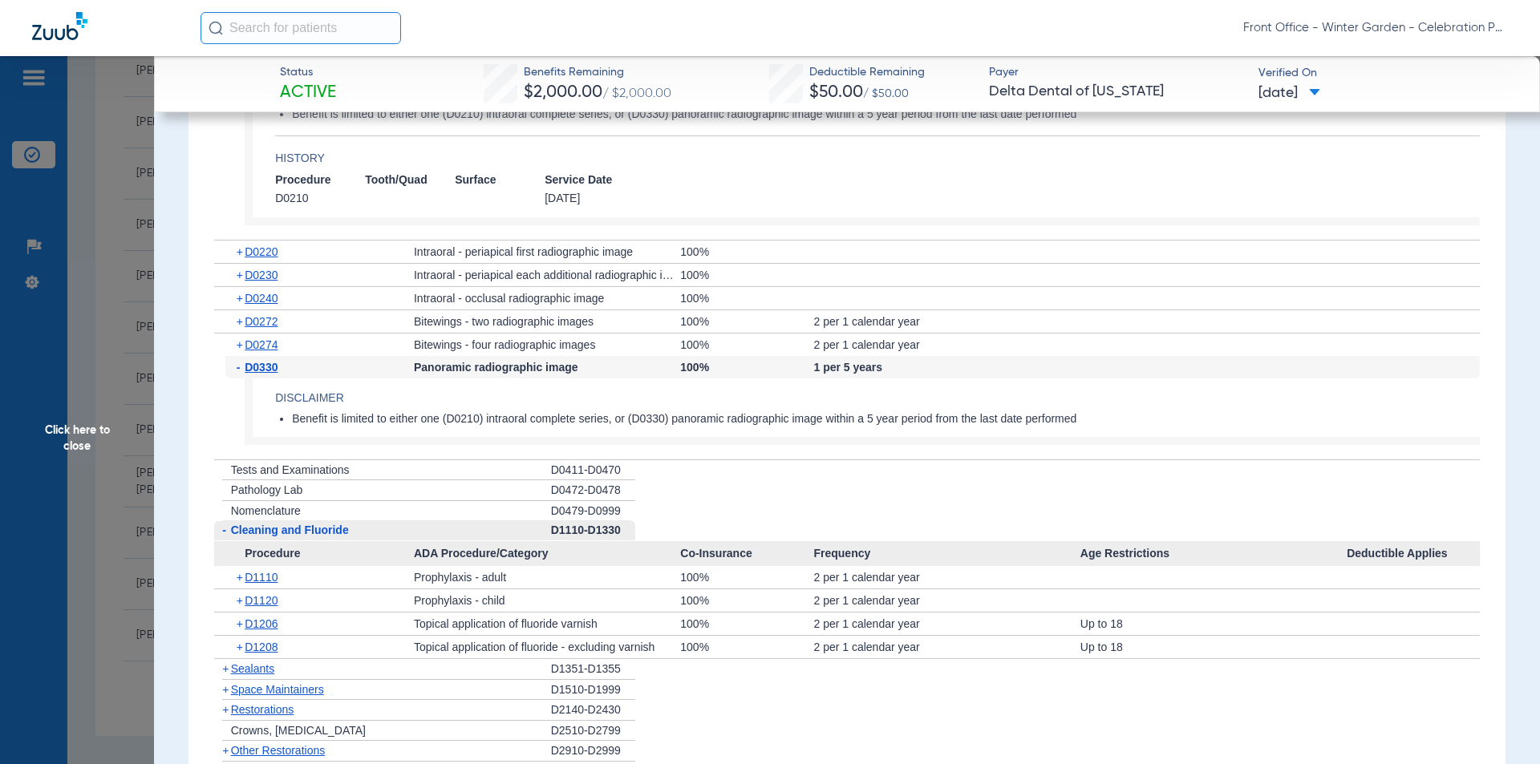
scroll to position [1442, 0]
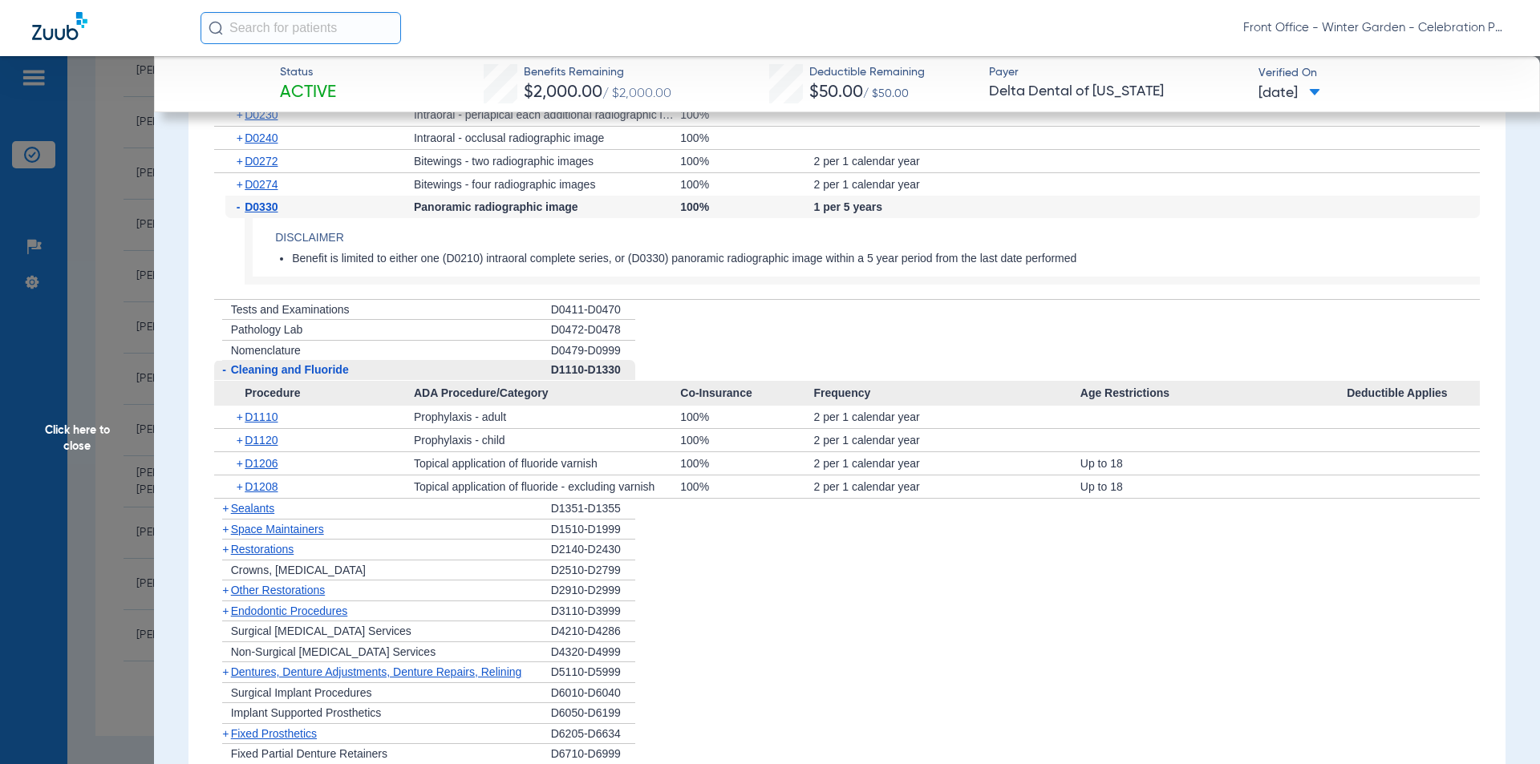
click at [271, 504] on span "Sealants" at bounding box center [252, 508] width 43 height 13
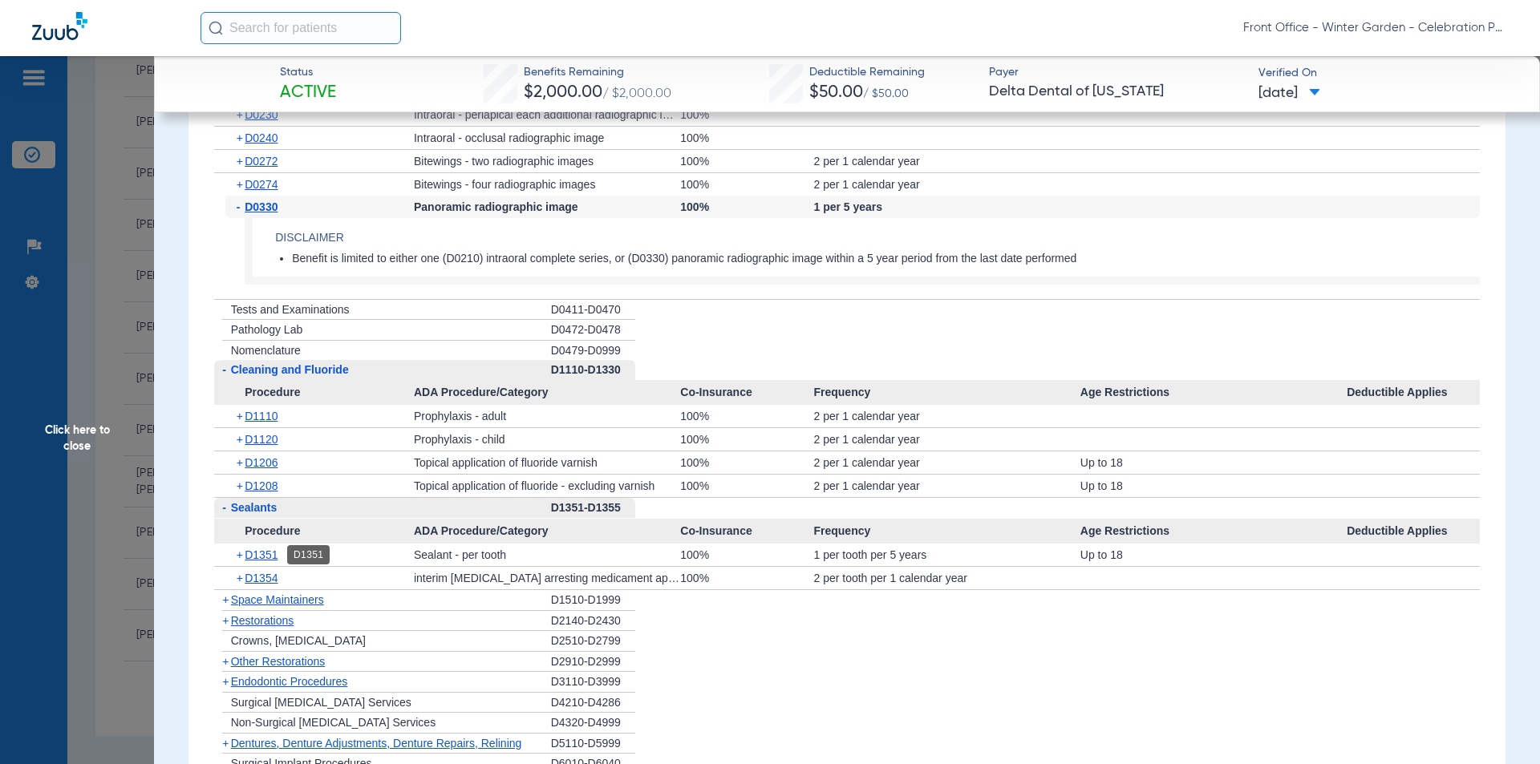
click at [263, 557] on span "D1351" at bounding box center [261, 555] width 33 height 13
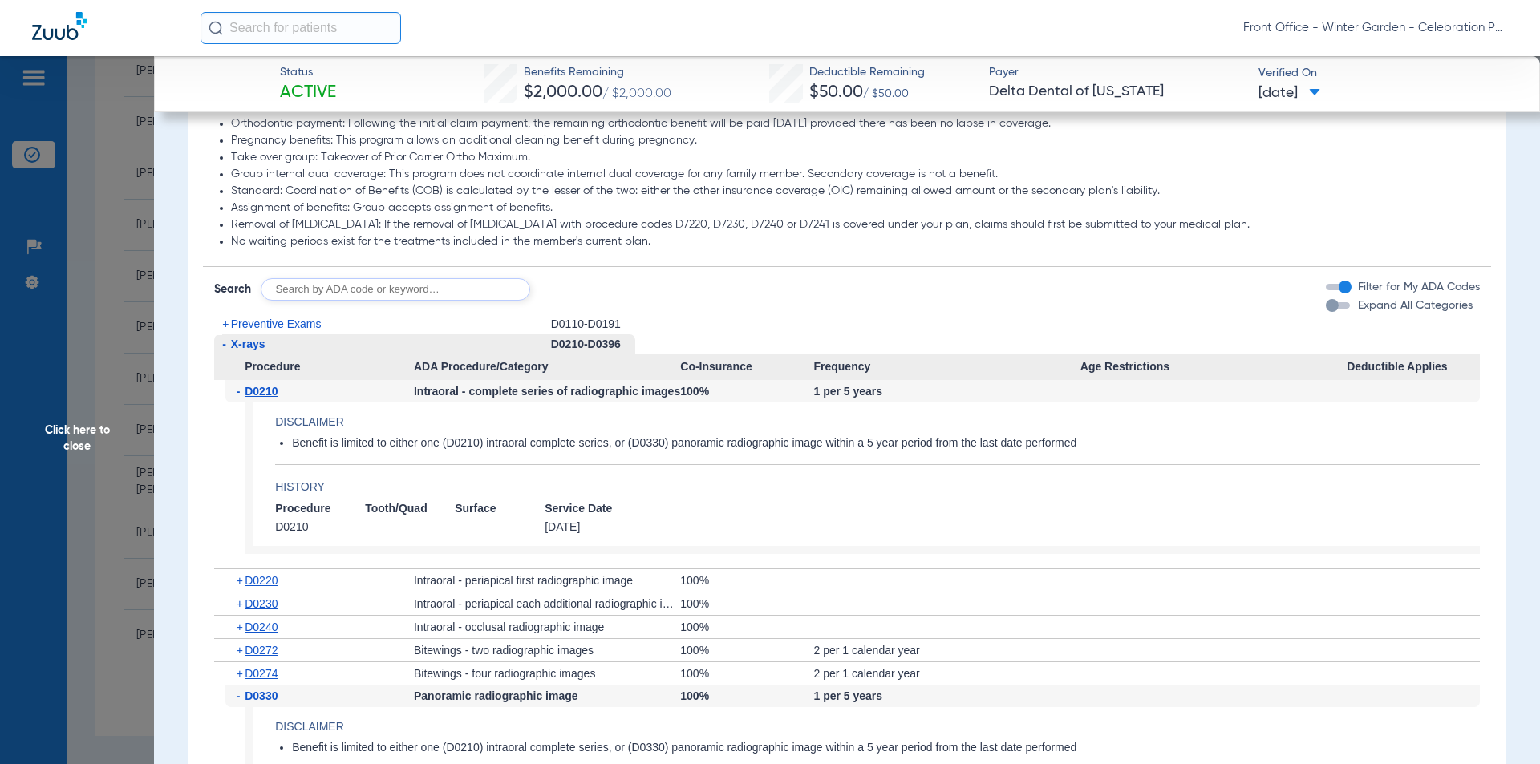
scroll to position [961, 0]
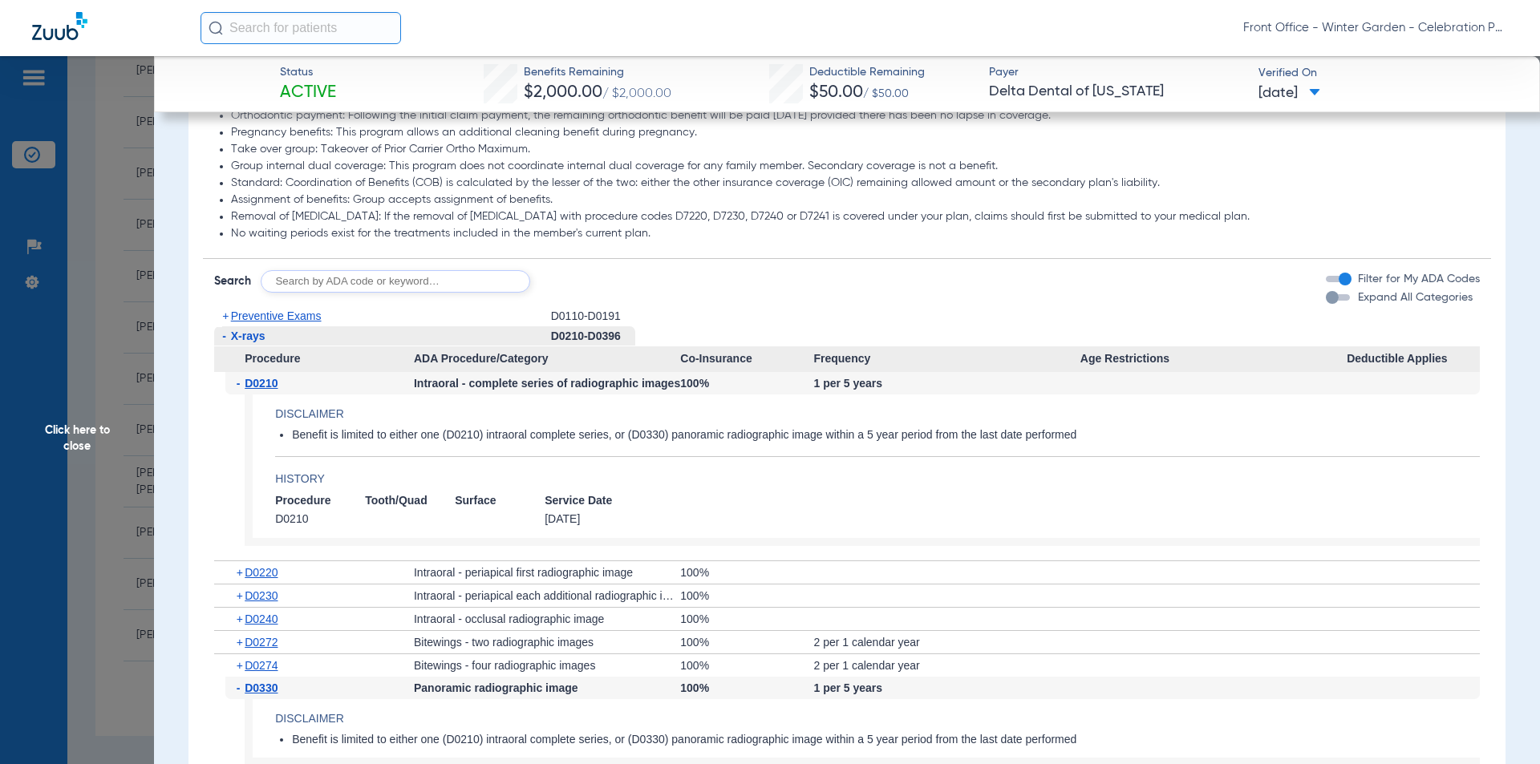
click at [292, 317] on span "Preventive Exams" at bounding box center [276, 316] width 91 height 13
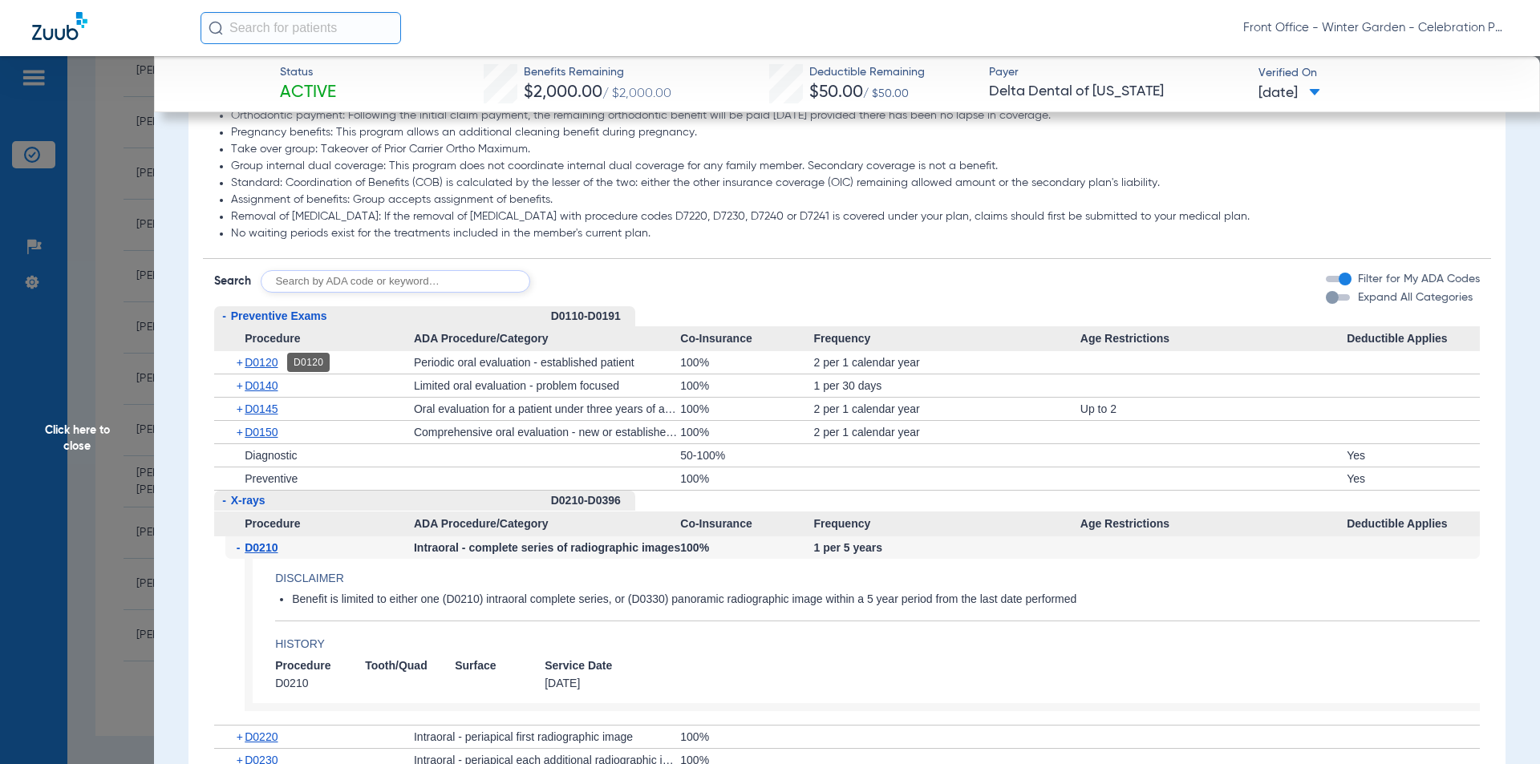
click at [264, 356] on span "D0120" at bounding box center [261, 362] width 33 height 13
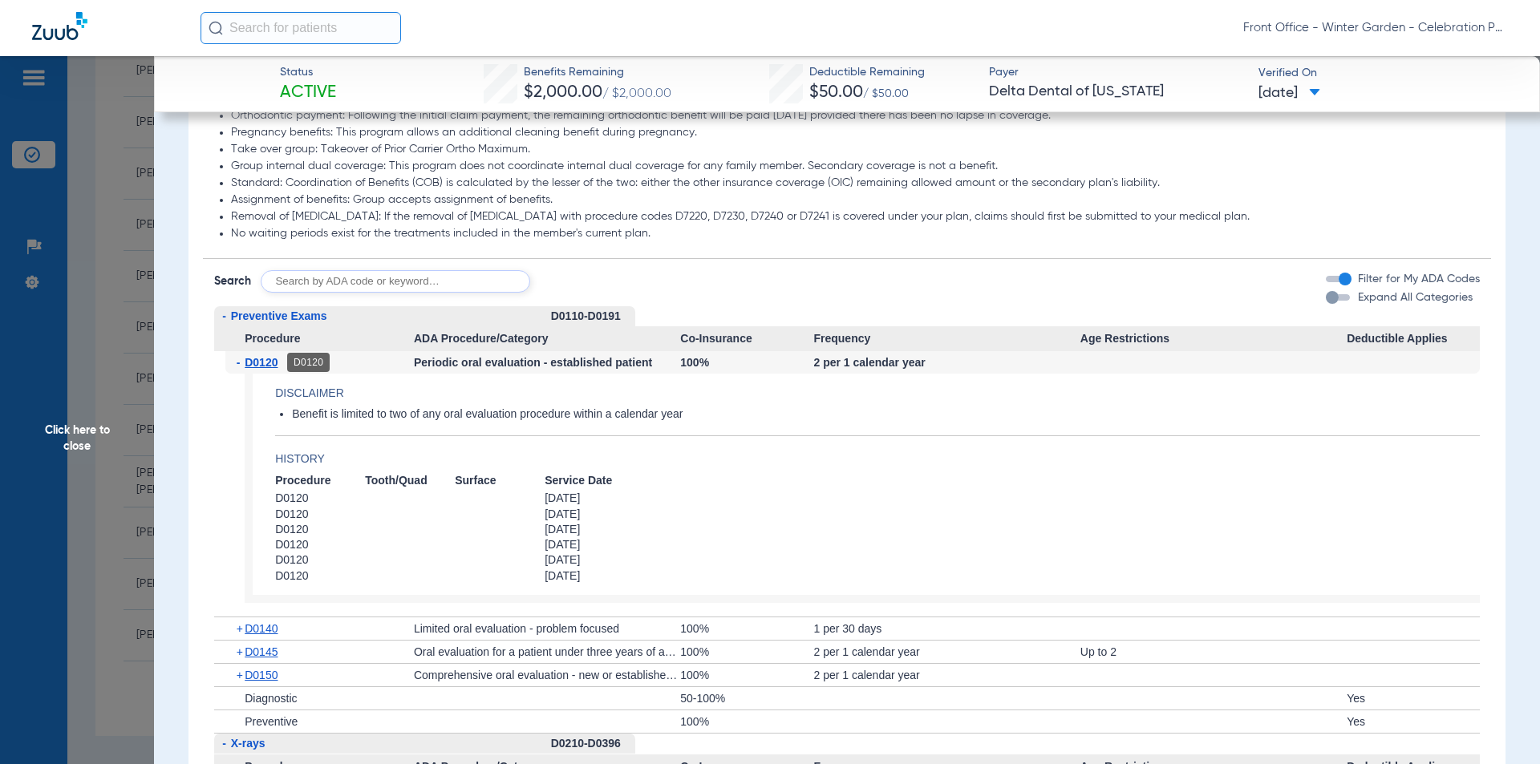
click at [264, 356] on span "D0120" at bounding box center [261, 362] width 33 height 13
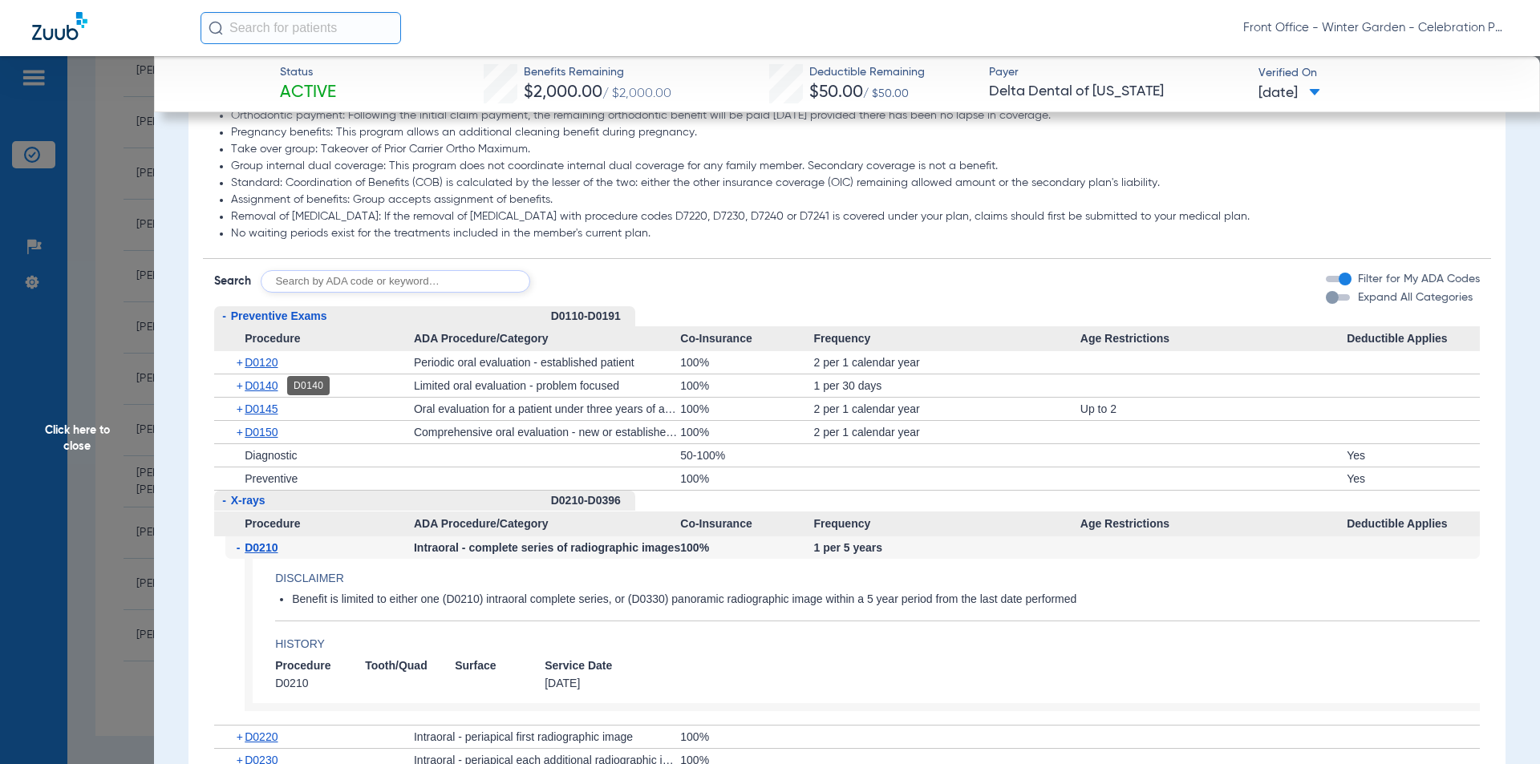
click at [274, 387] on span "D0140" at bounding box center [261, 385] width 33 height 13
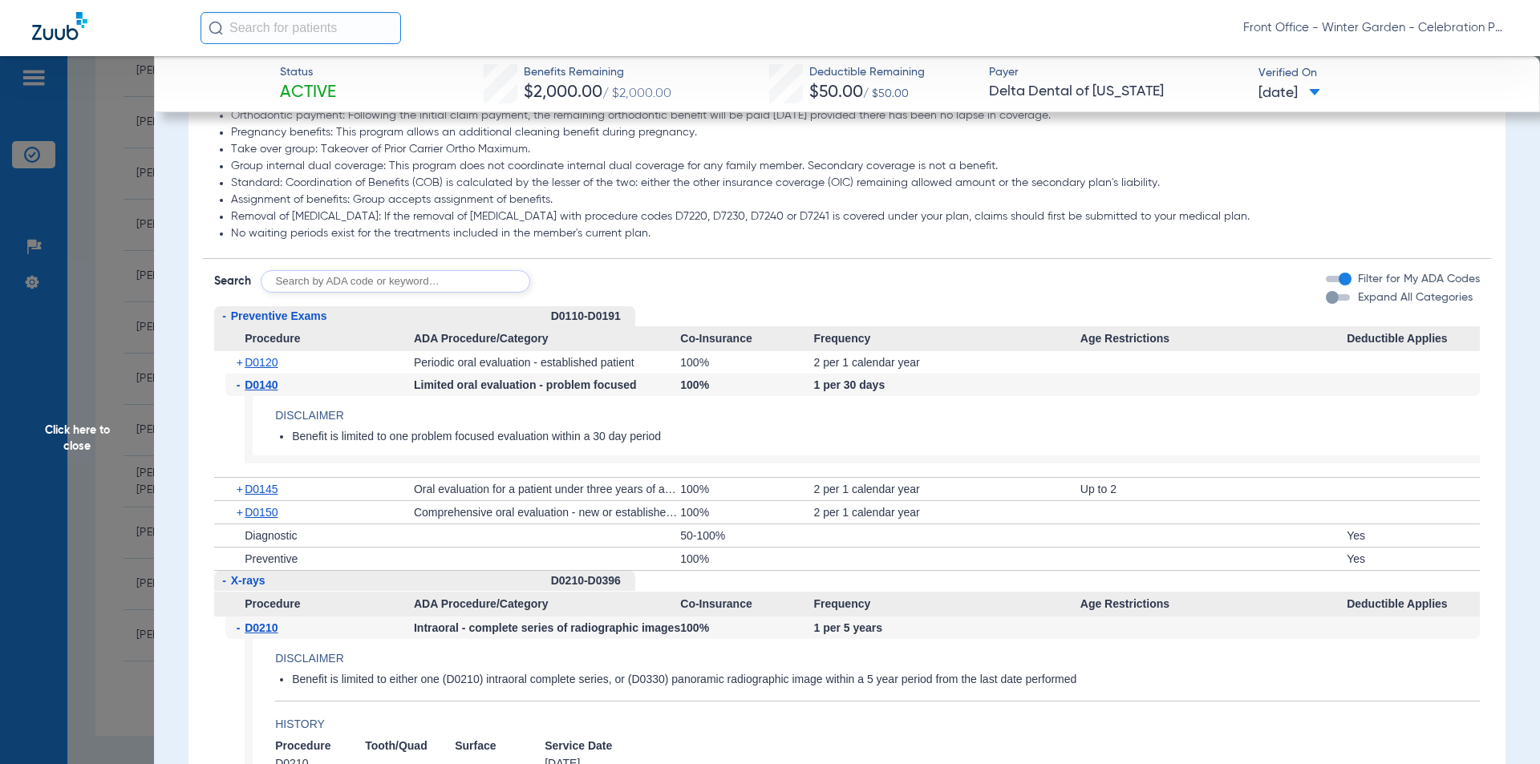
click at [274, 387] on span "D0140" at bounding box center [261, 385] width 33 height 13
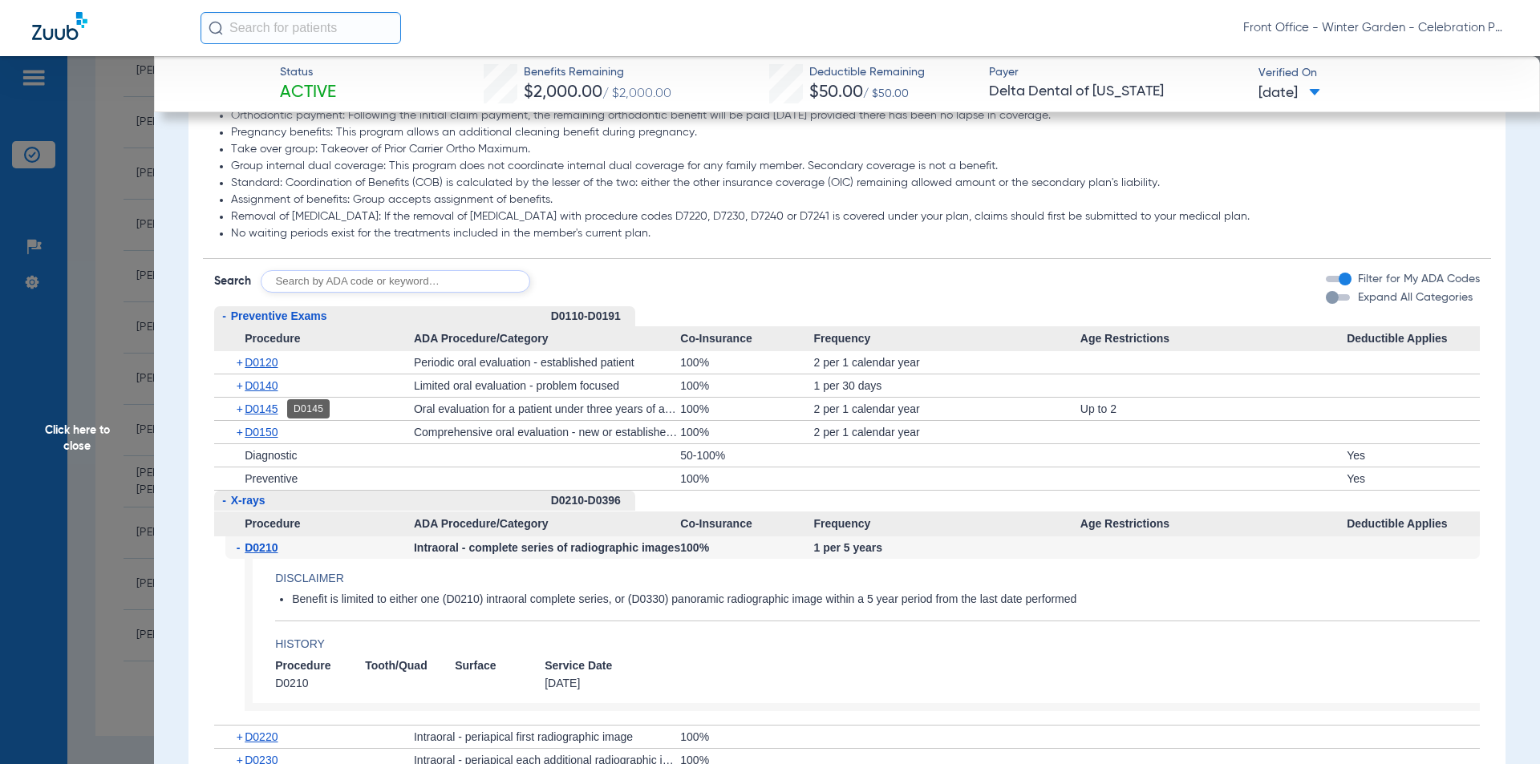
click at [275, 411] on span "D0145" at bounding box center [261, 409] width 33 height 13
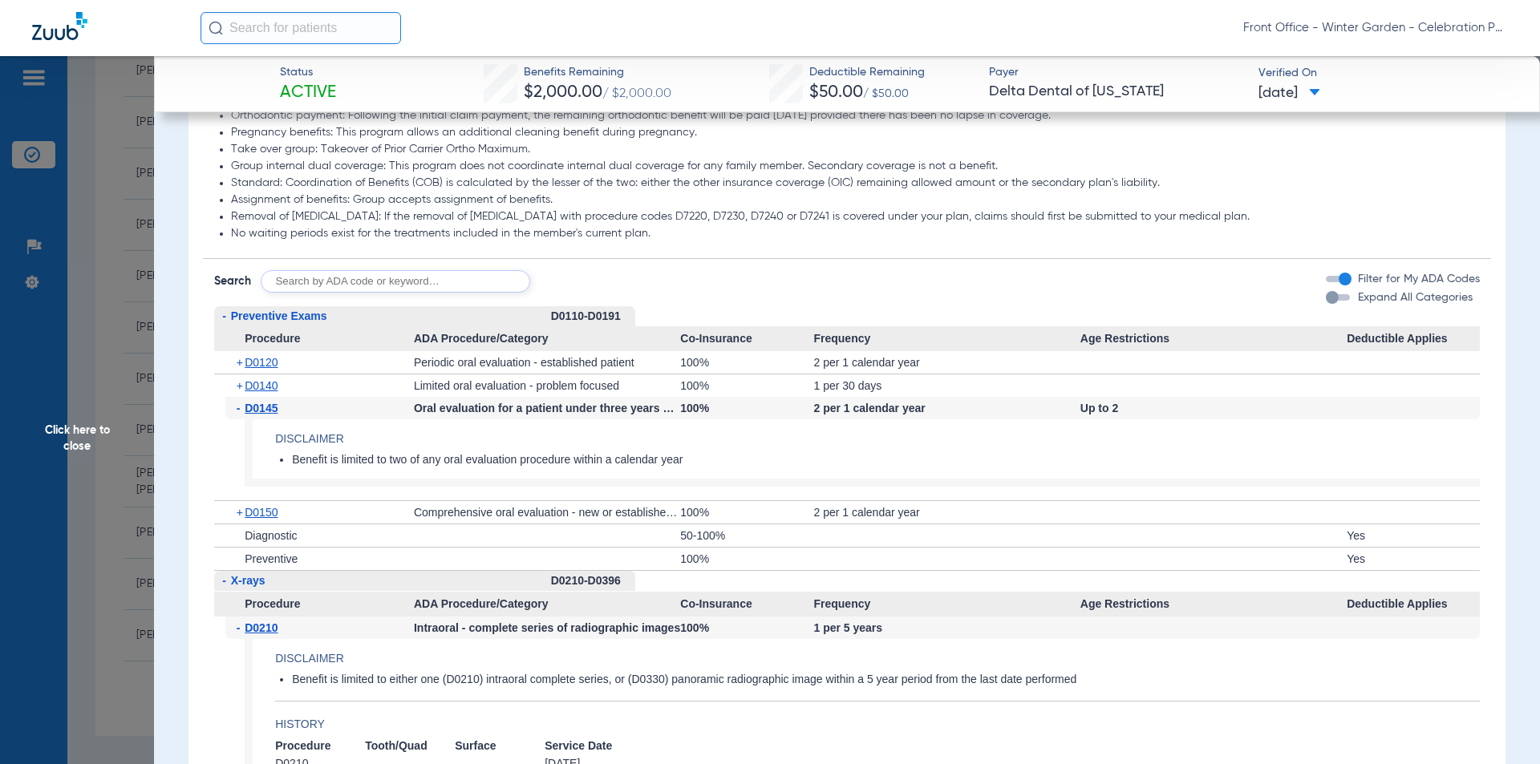
click at [274, 414] on span "D0145" at bounding box center [261, 408] width 33 height 13
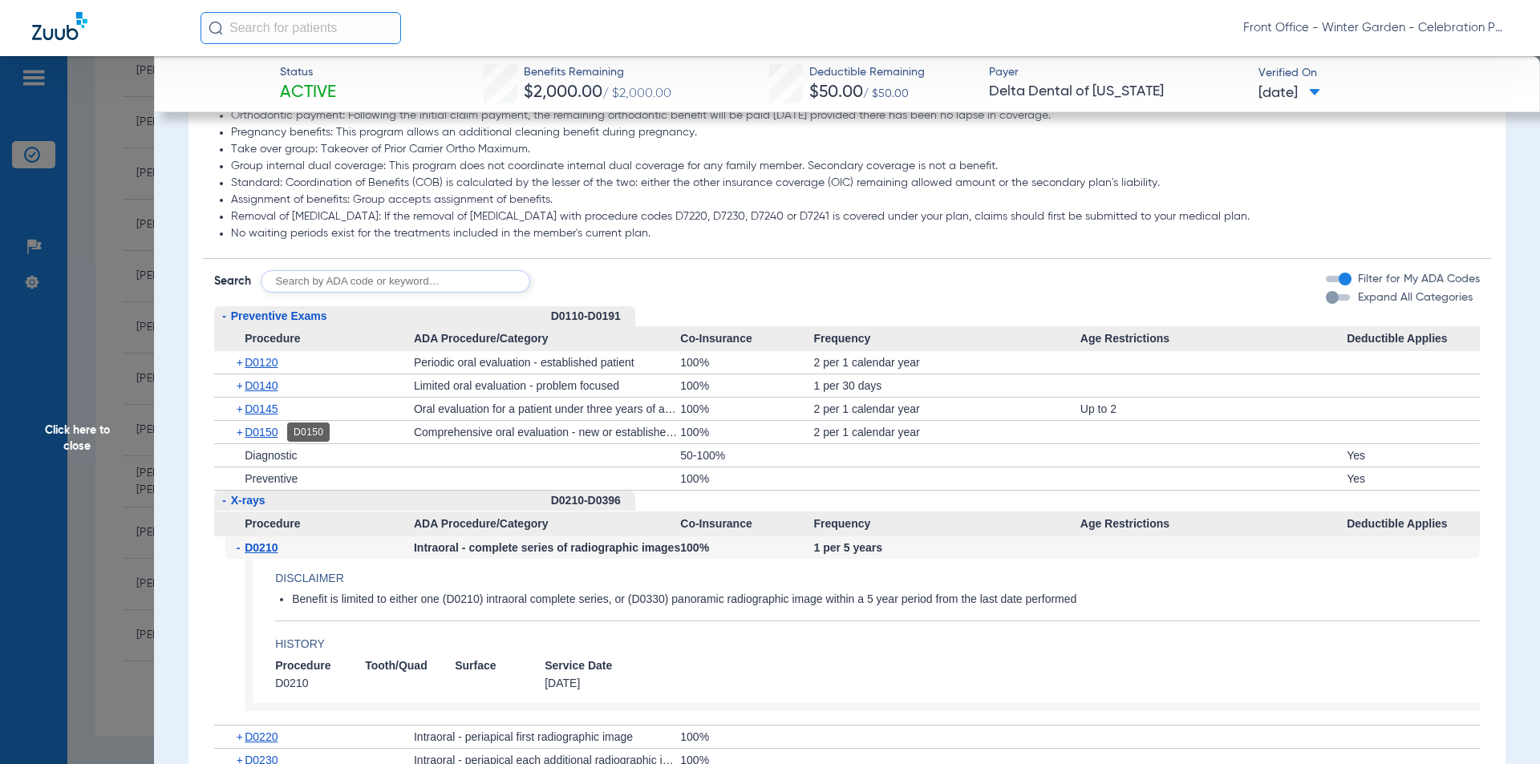
click at [273, 438] on span "D0150" at bounding box center [261, 432] width 33 height 13
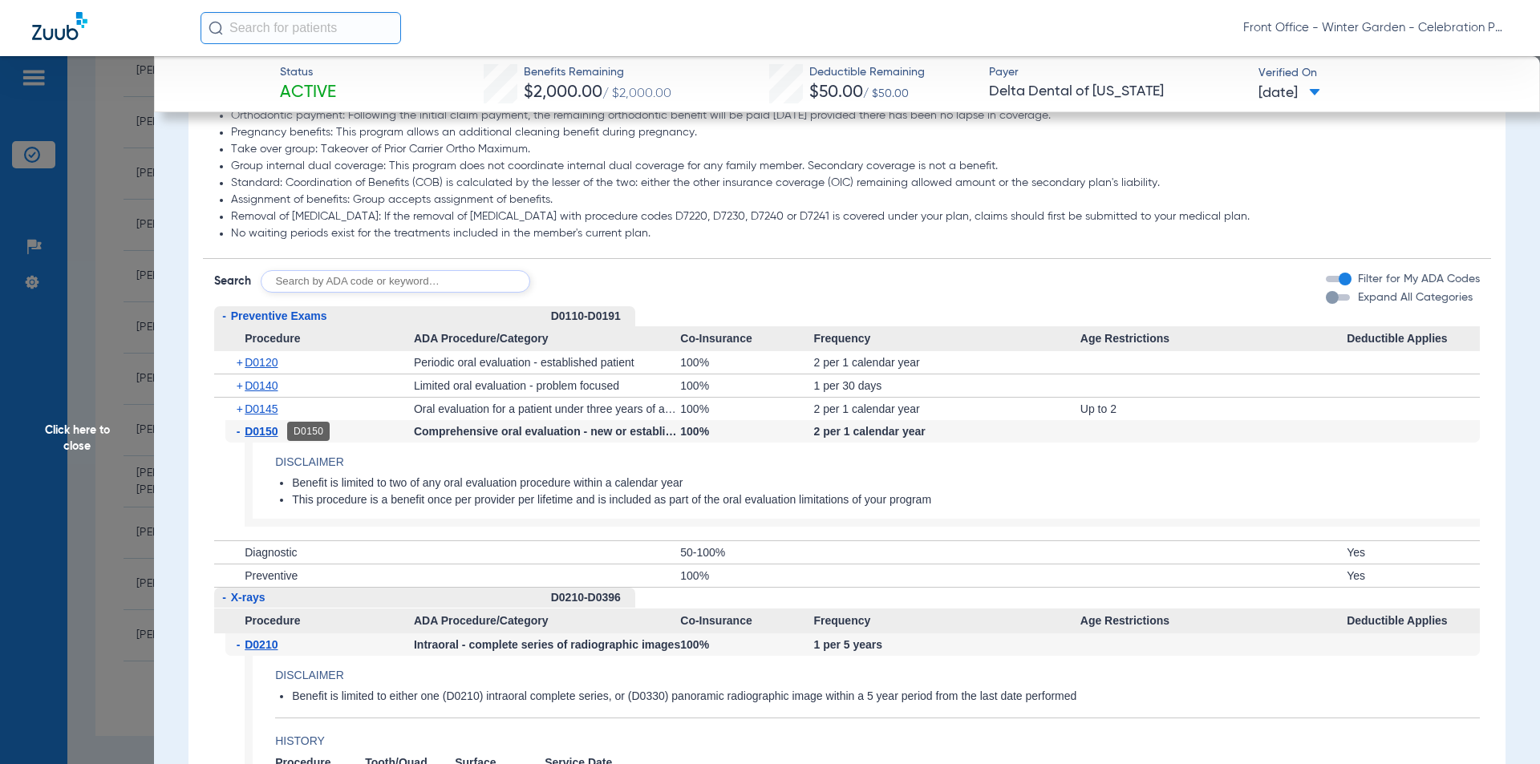
click at [273, 431] on span "D0150" at bounding box center [261, 431] width 33 height 13
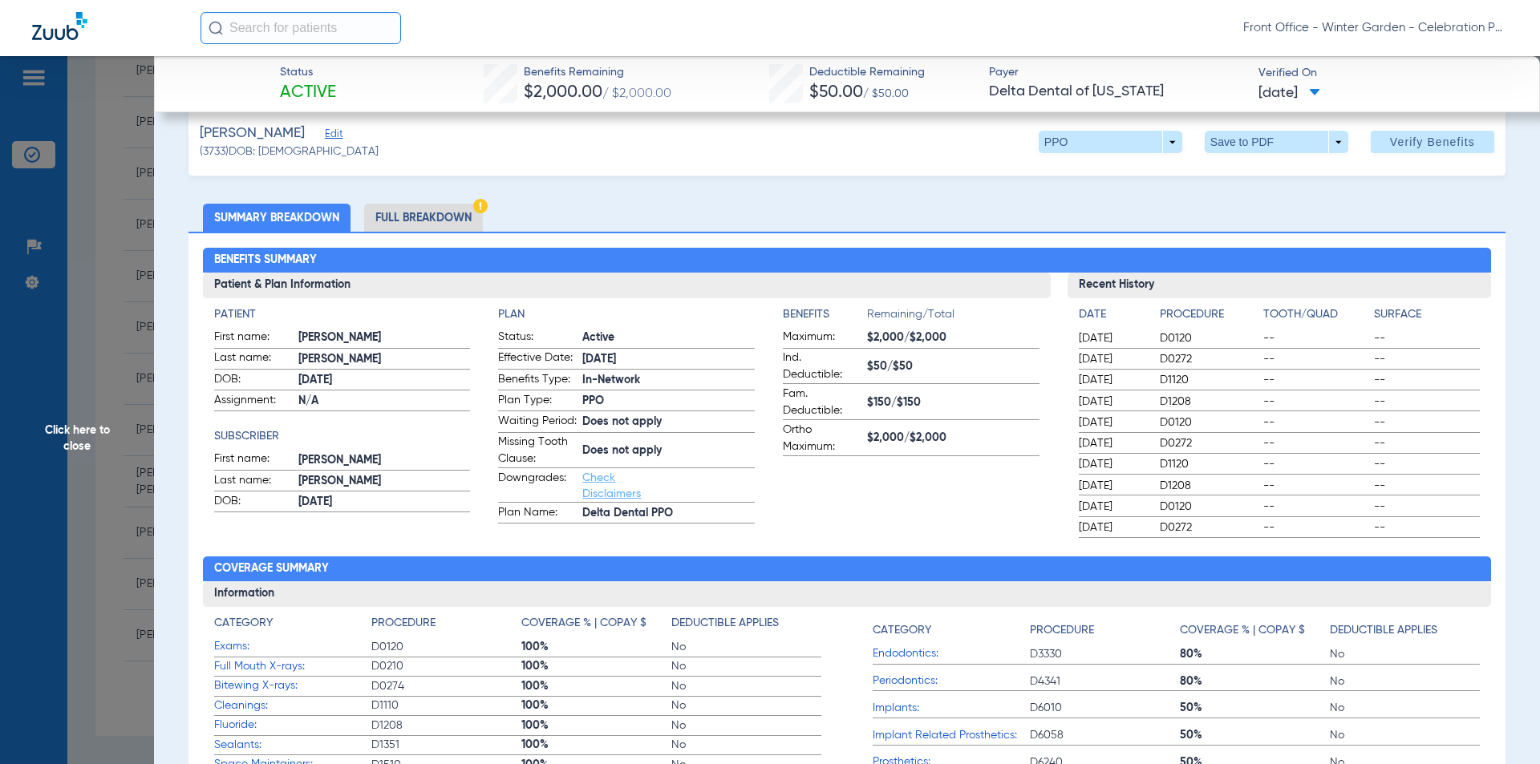
scroll to position [0, 0]
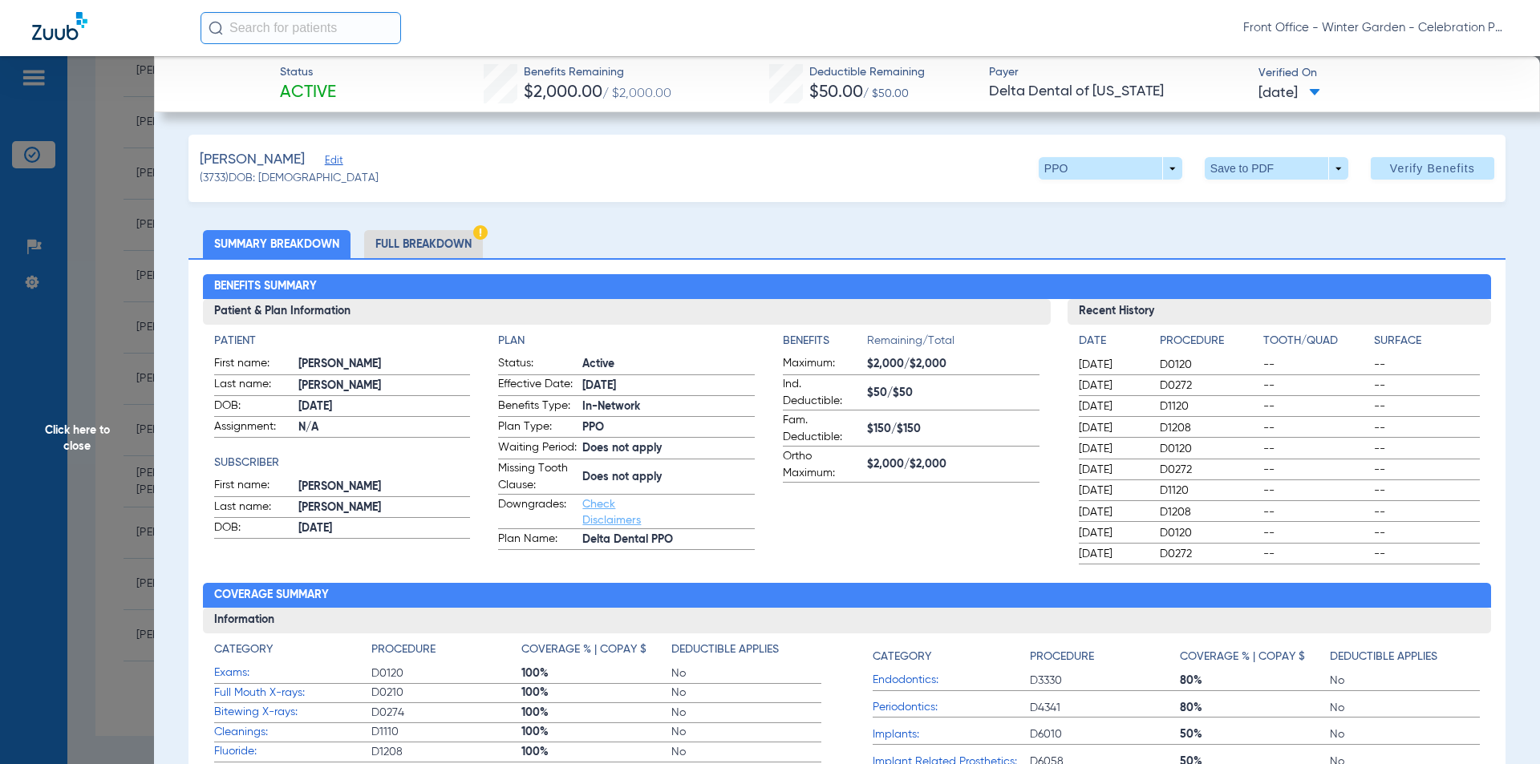
click at [130, 444] on span "Click here to close" at bounding box center [77, 438] width 154 height 764
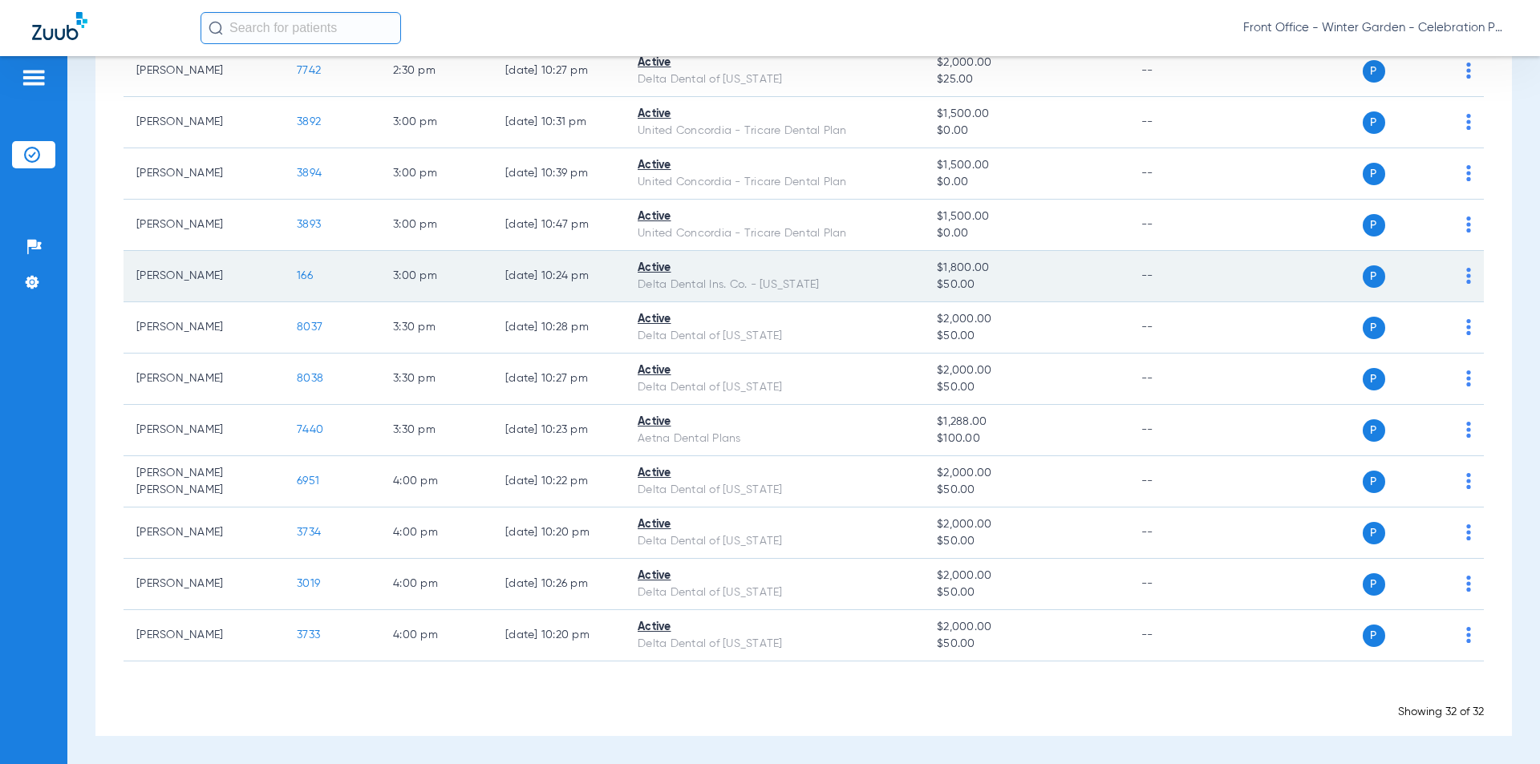
click at [304, 277] on span "166" at bounding box center [305, 275] width 16 height 11
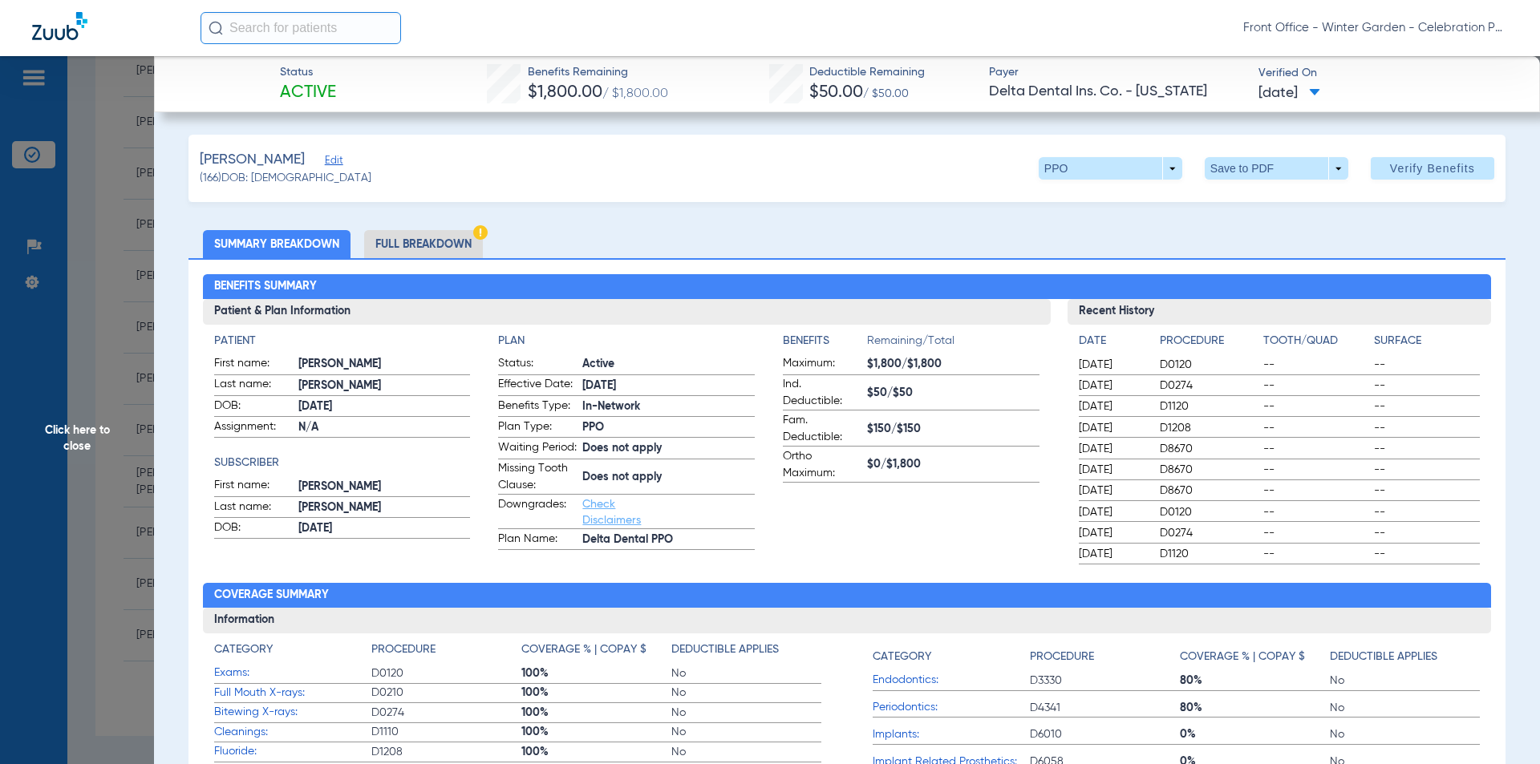
click at [444, 237] on li "Full Breakdown" at bounding box center [423, 244] width 119 height 28
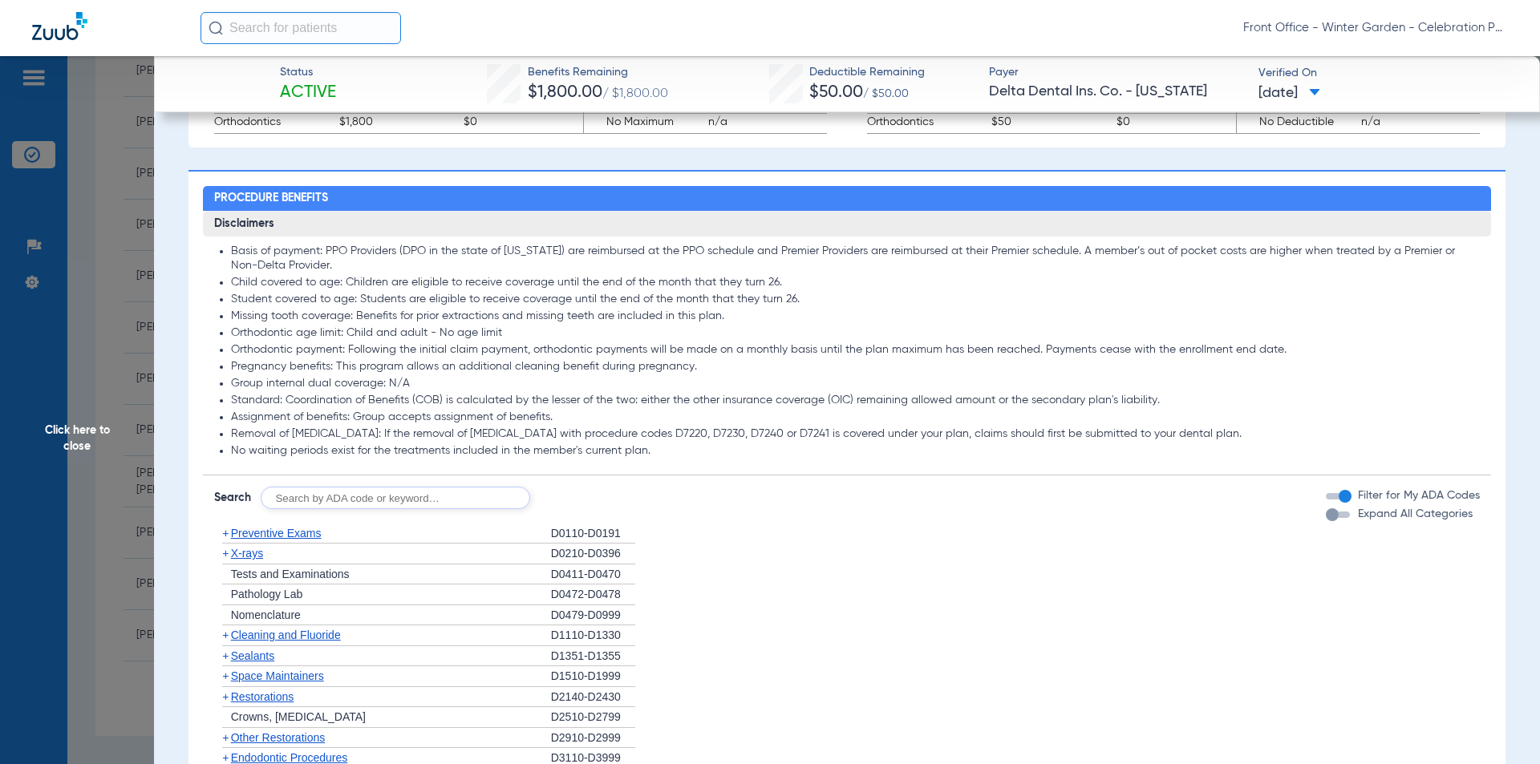
scroll to position [1283, 0]
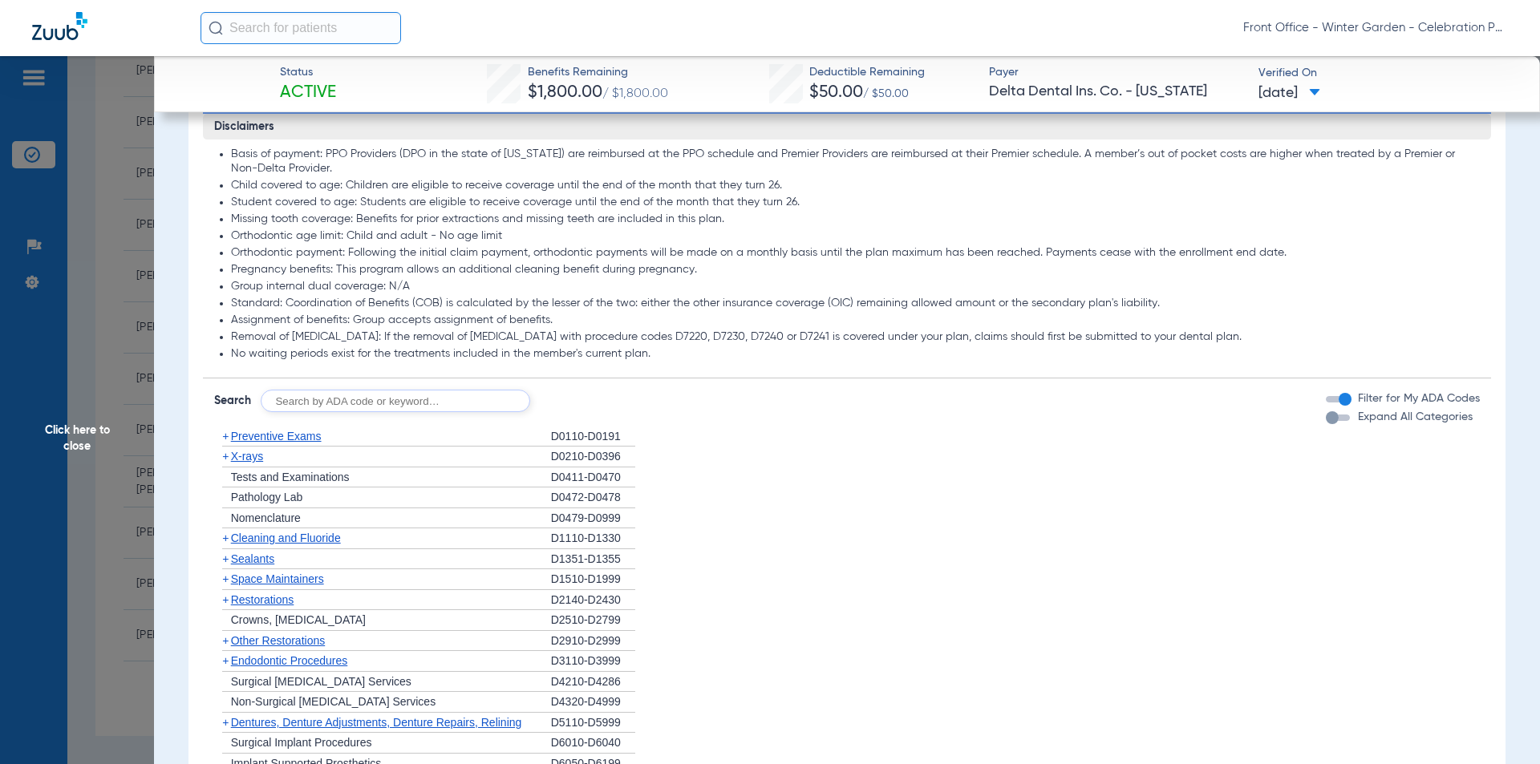
click at [1307, 439] on div "Disclaimers Basis of payment: PPO Providers (DPO in the state of [US_STATE]) ar…" at bounding box center [847, 542] width 1289 height 856
click at [1326, 424] on div "button" at bounding box center [1332, 417] width 13 height 13
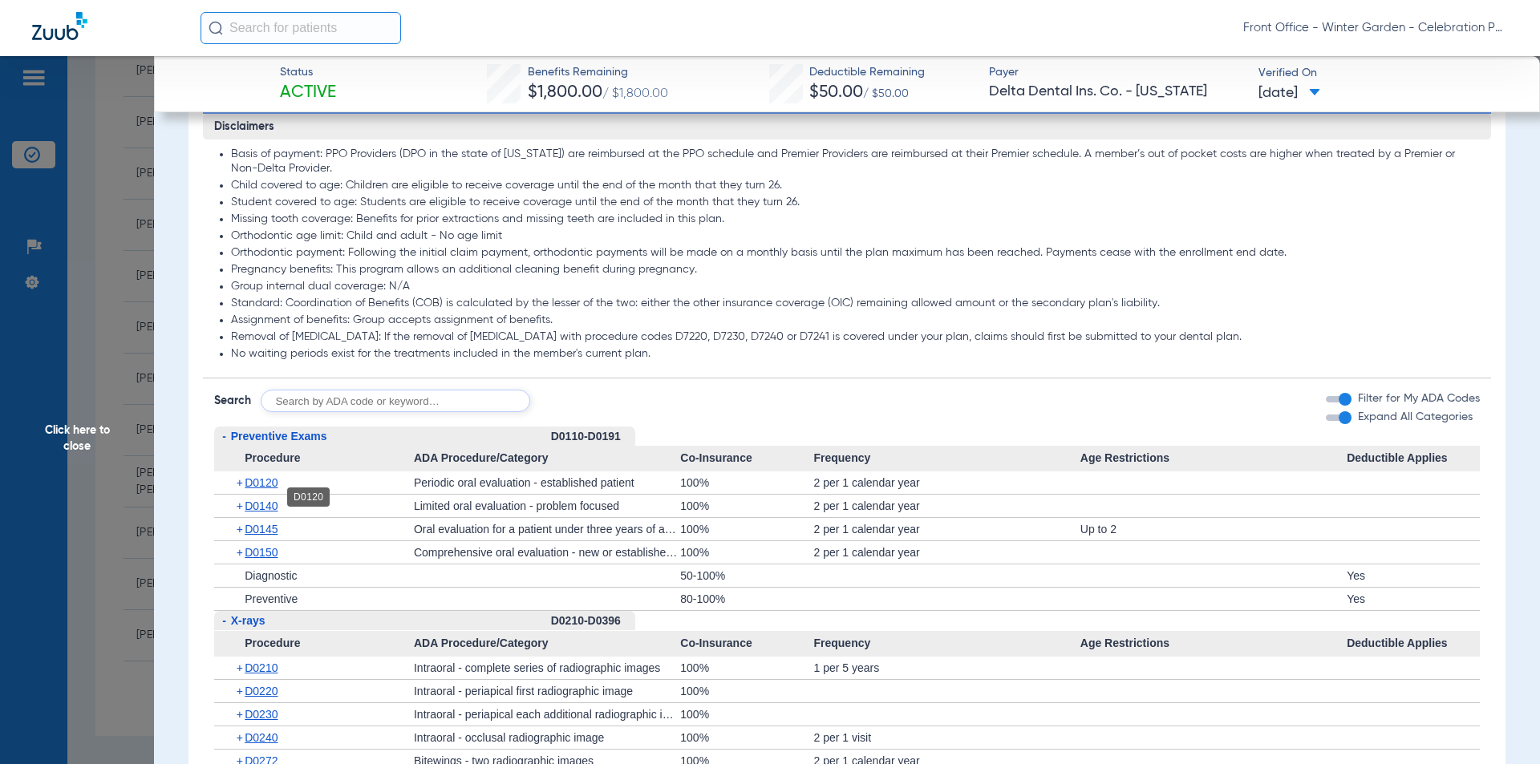
click at [269, 489] on span "D0120" at bounding box center [261, 482] width 33 height 13
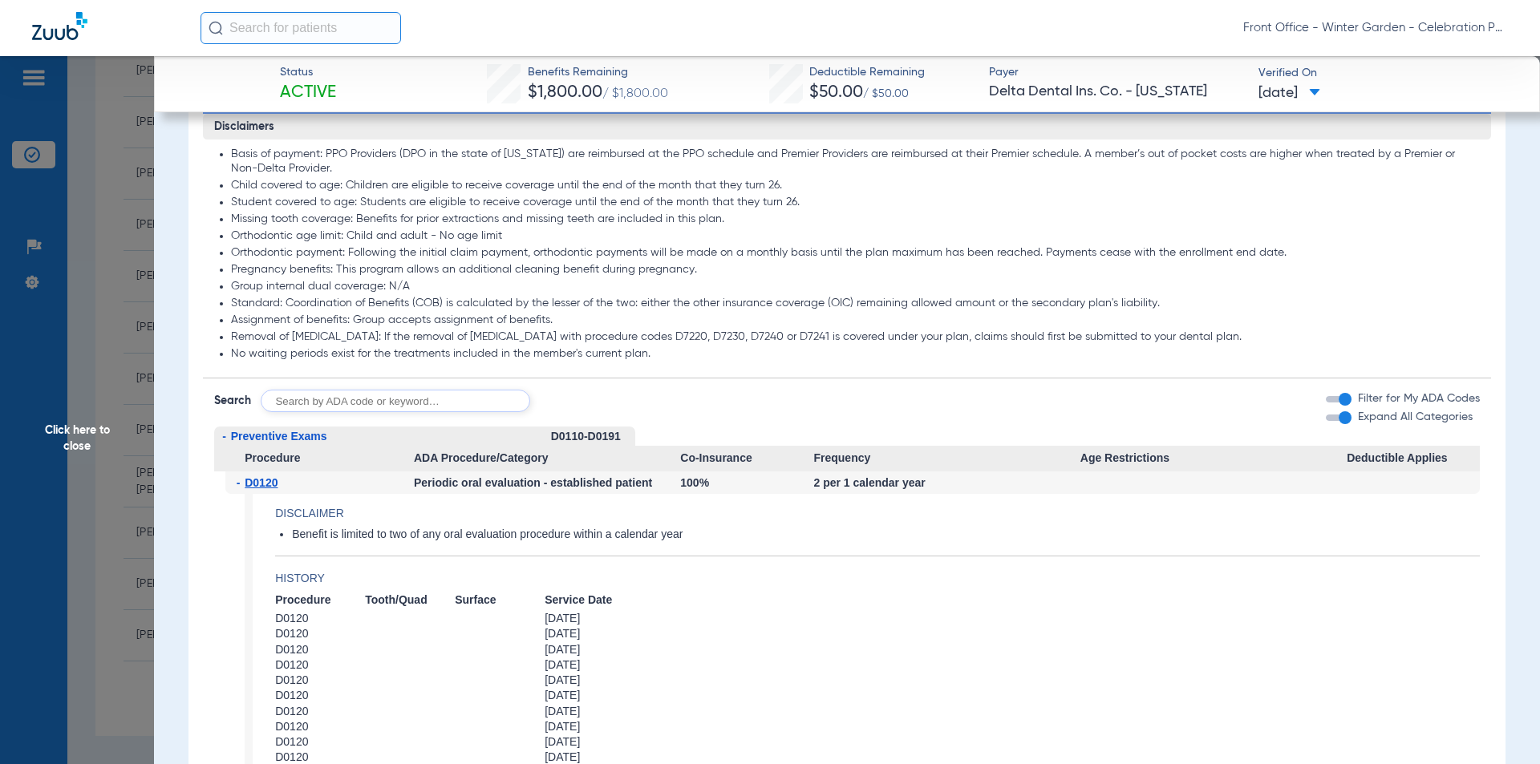
click at [266, 489] on span "D0120" at bounding box center [261, 482] width 33 height 13
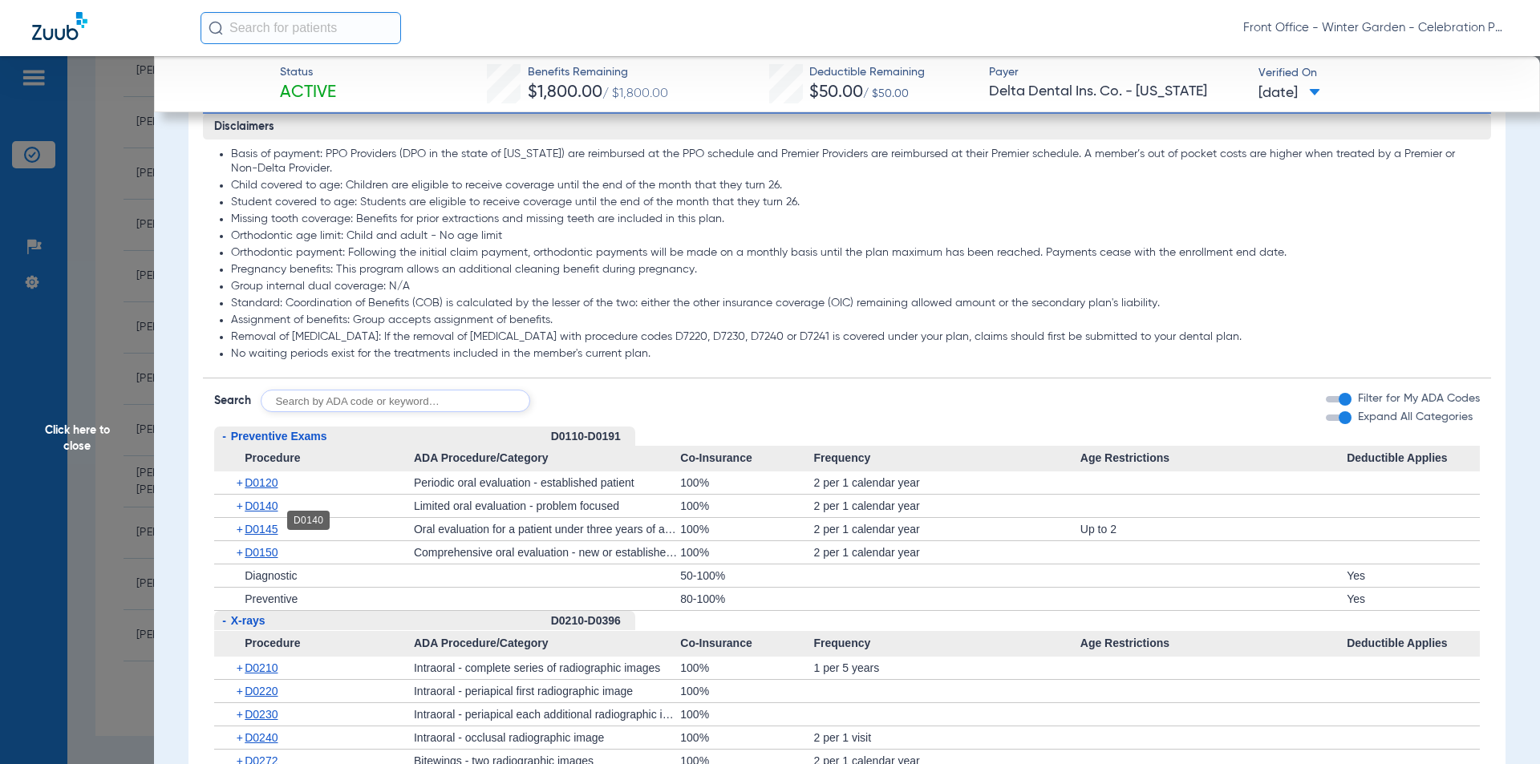
click at [262, 513] on span "D0140" at bounding box center [261, 506] width 33 height 13
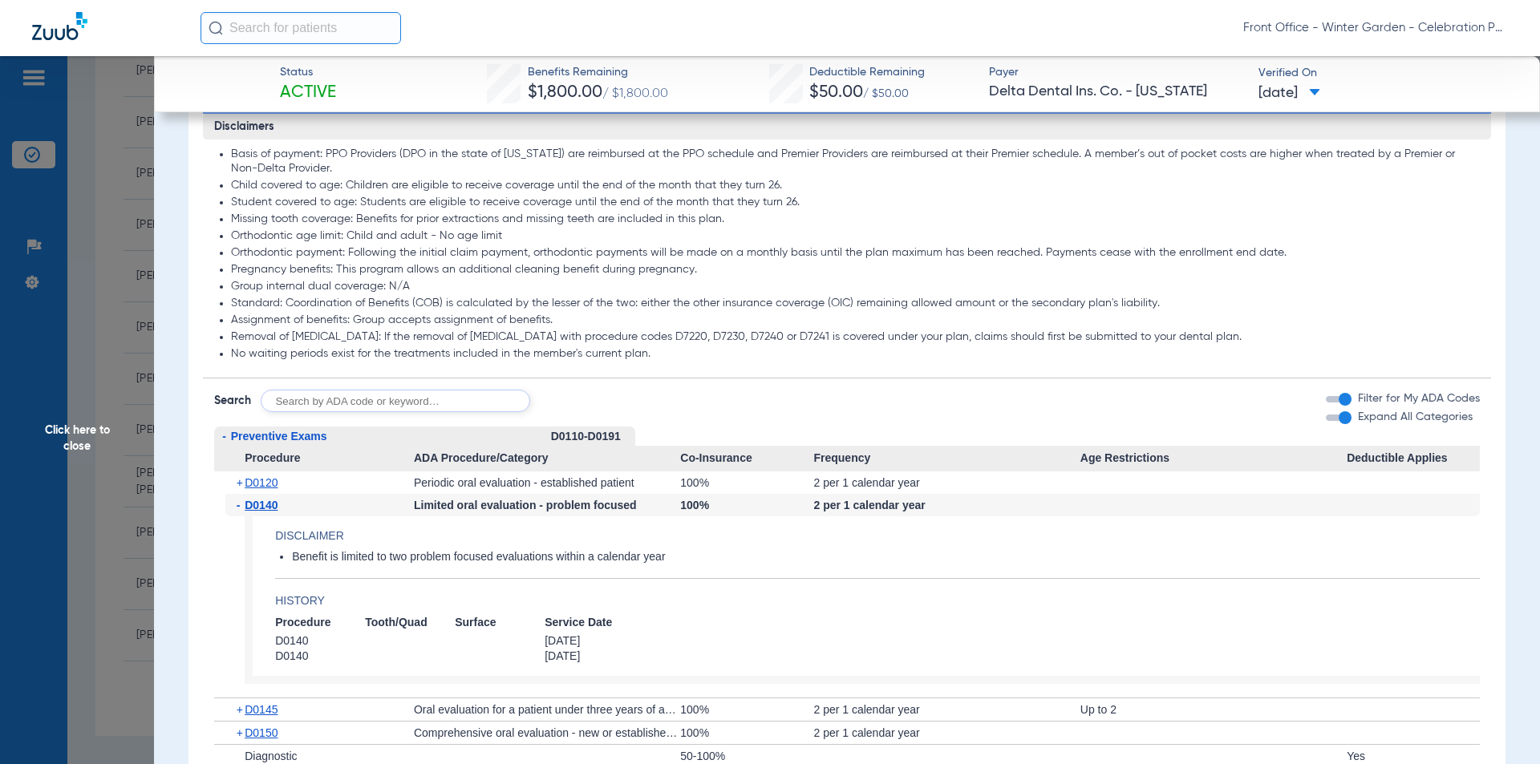
click at [262, 512] on span "D0140" at bounding box center [261, 505] width 33 height 13
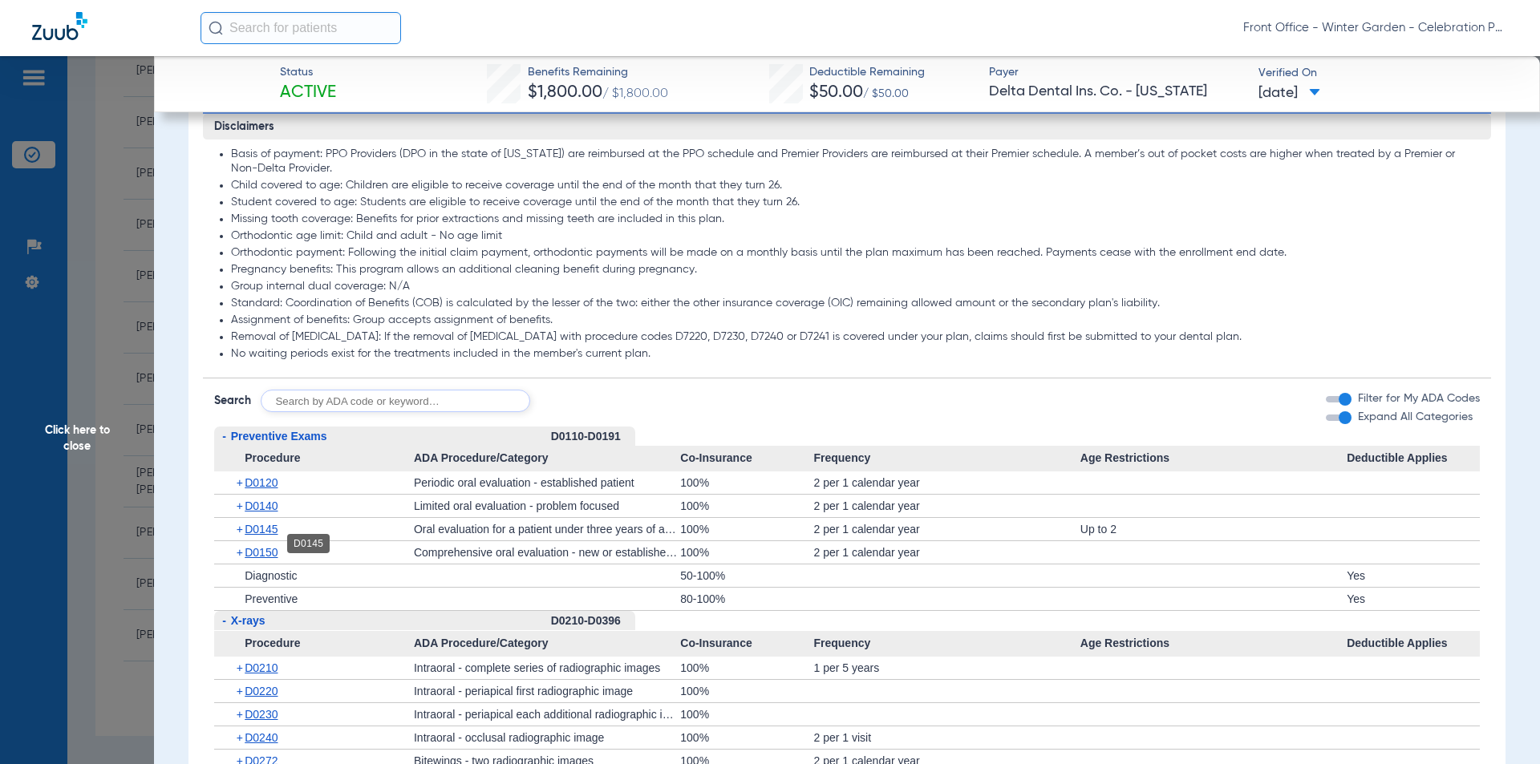
click at [258, 536] on span "D0145" at bounding box center [261, 529] width 33 height 13
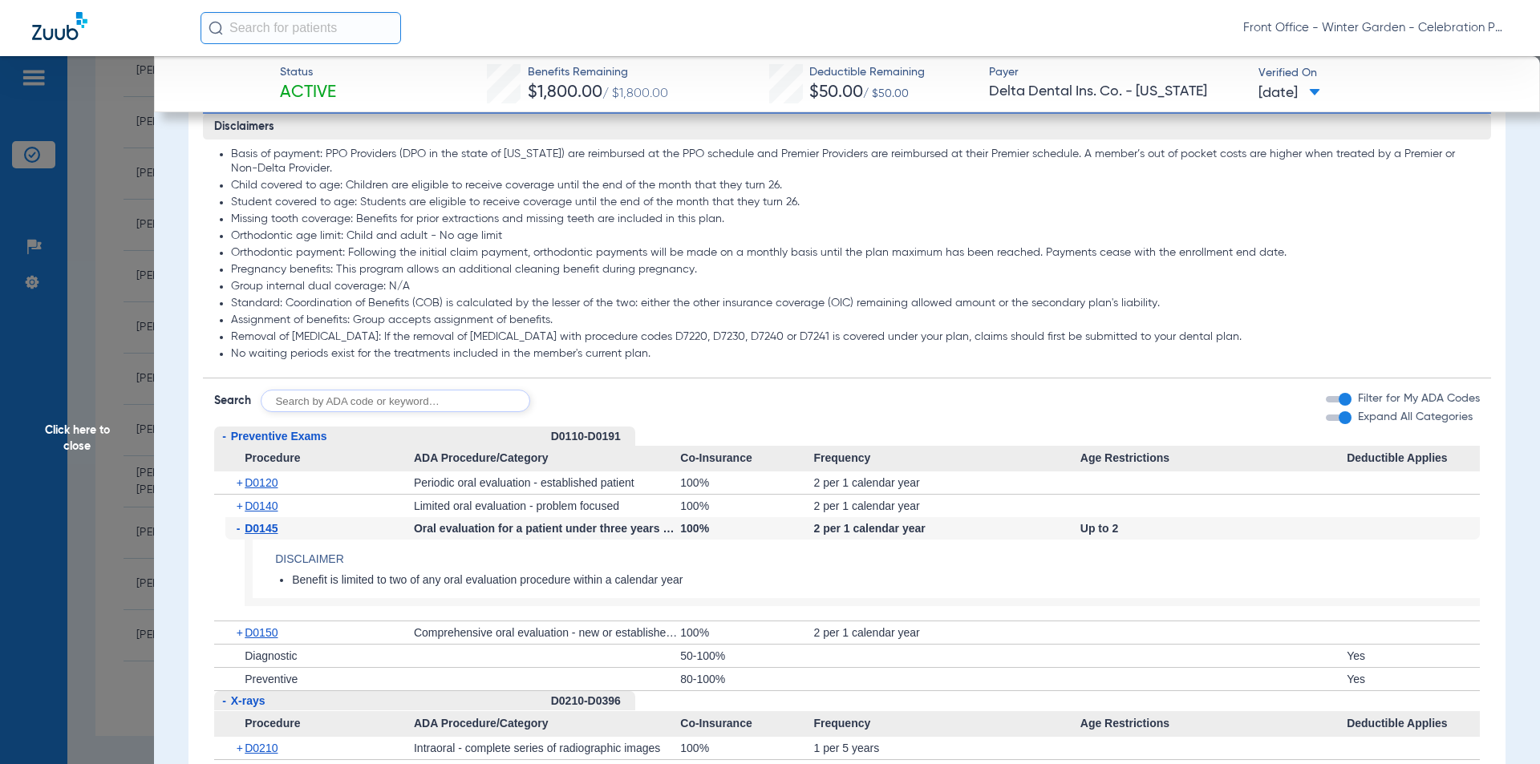
click at [258, 535] on span "D0145" at bounding box center [261, 528] width 33 height 13
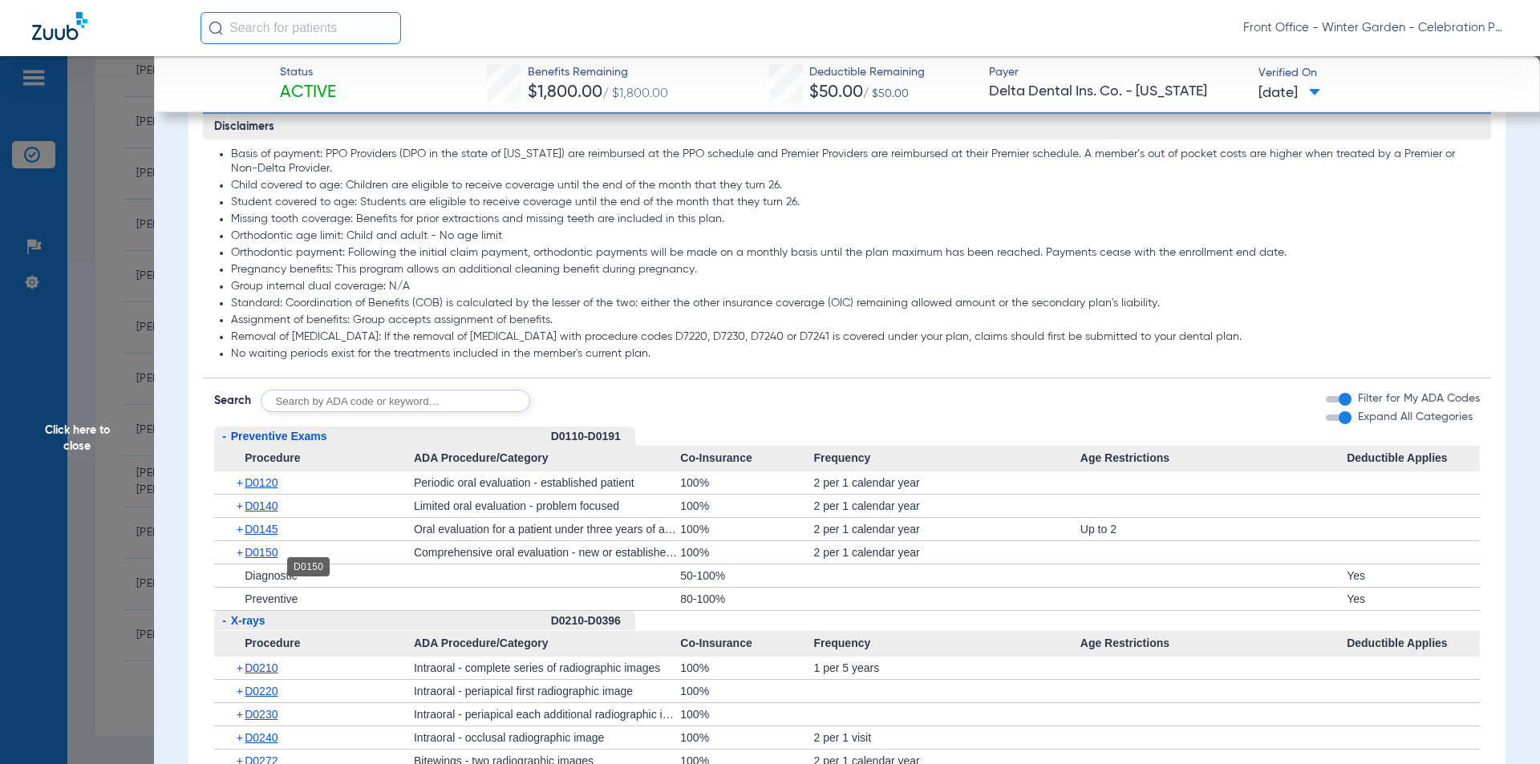
click at [257, 559] on span "D0150" at bounding box center [261, 552] width 33 height 13
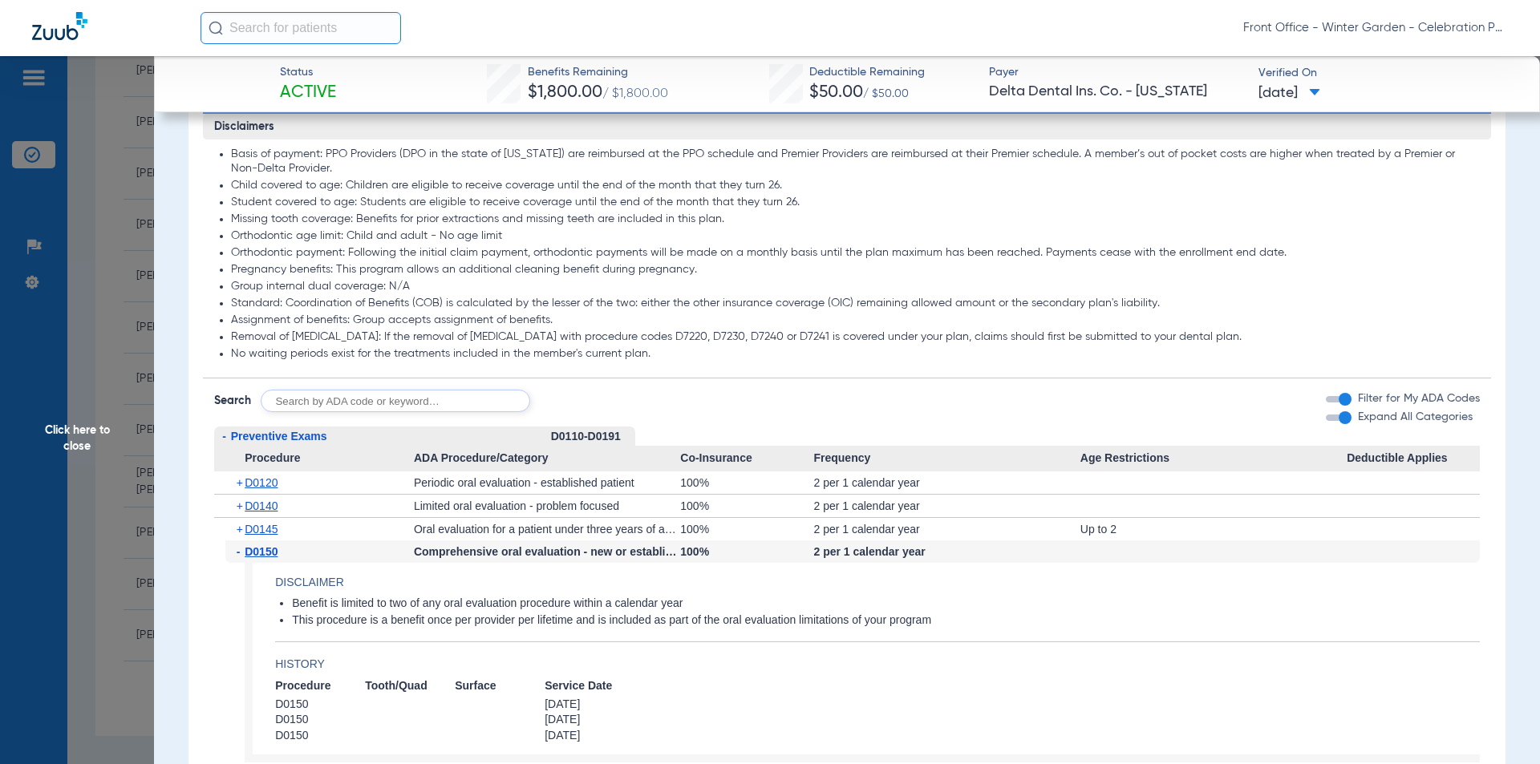
click at [257, 558] on span "D0150" at bounding box center [261, 551] width 33 height 13
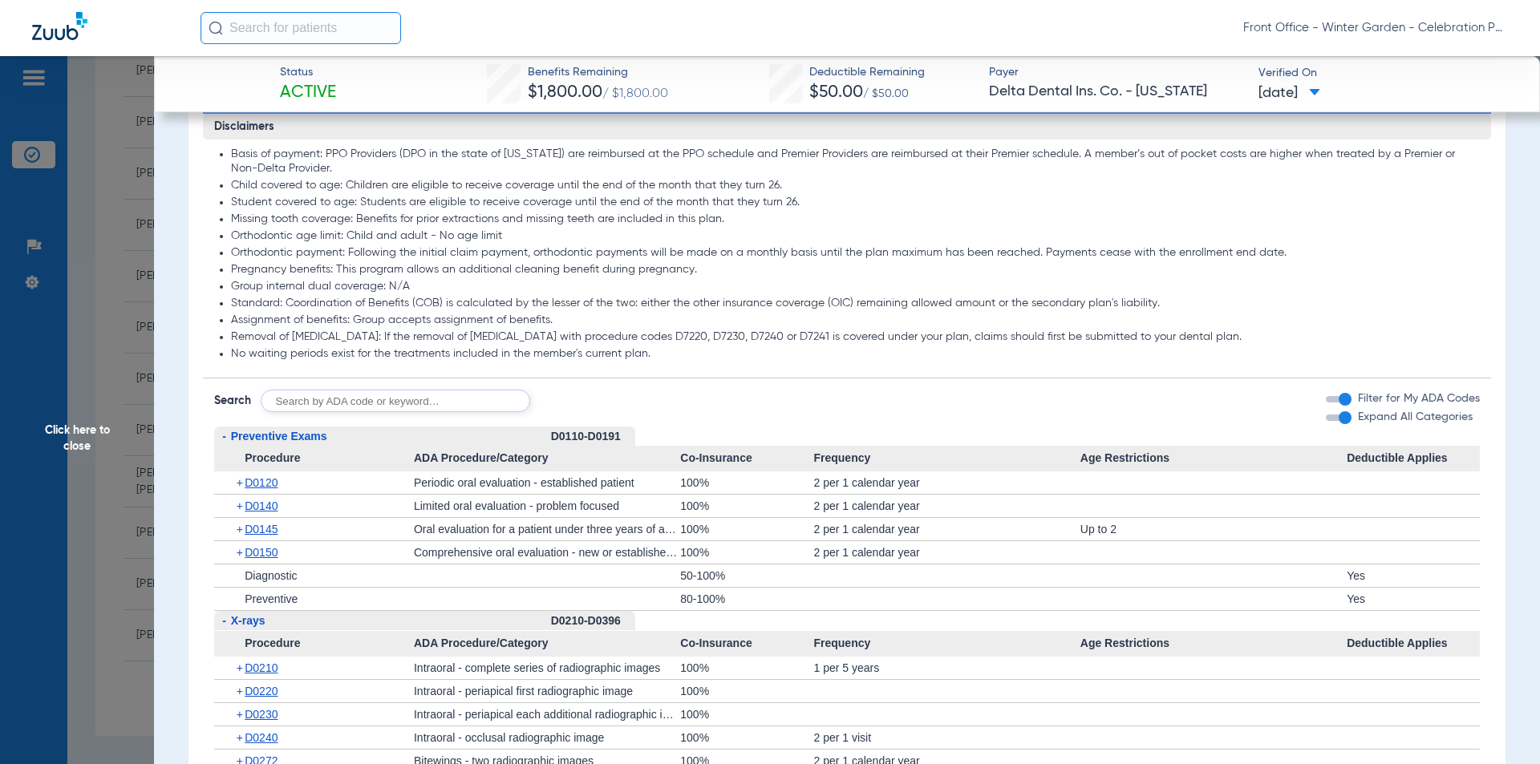
click at [257, 559] on span "D0150" at bounding box center [261, 552] width 33 height 13
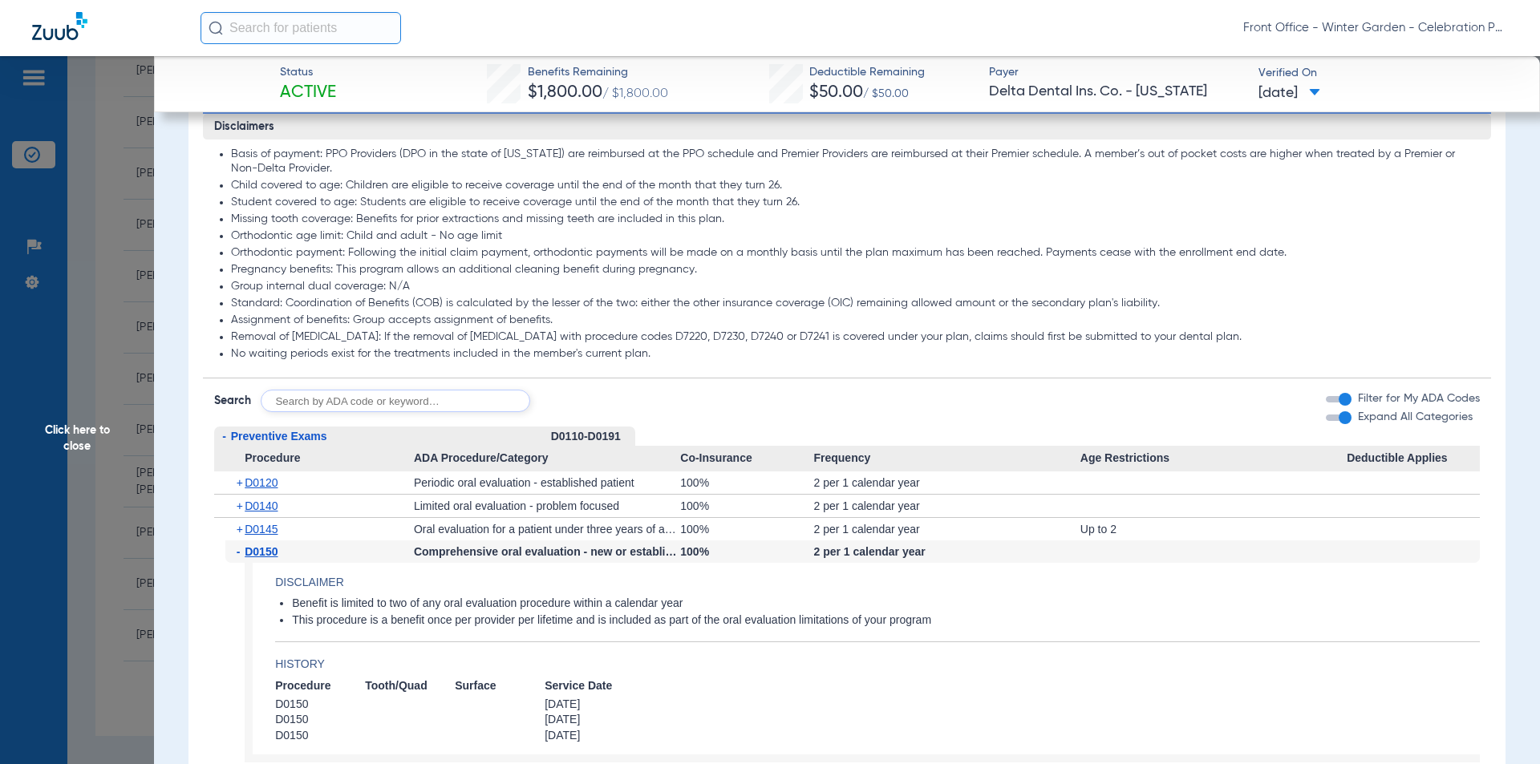
scroll to position [1363, 0]
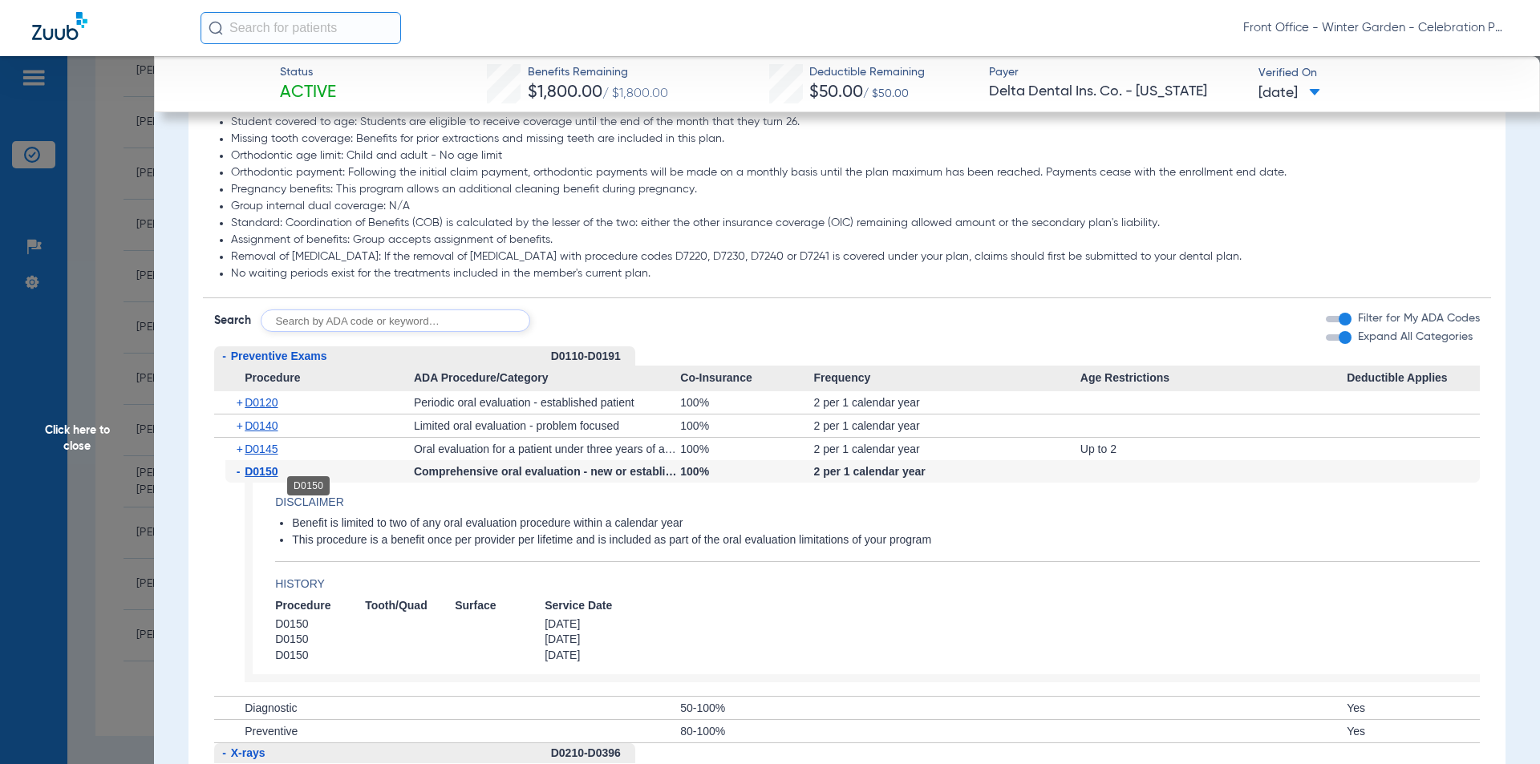
click at [273, 478] on span "D0150" at bounding box center [261, 471] width 33 height 13
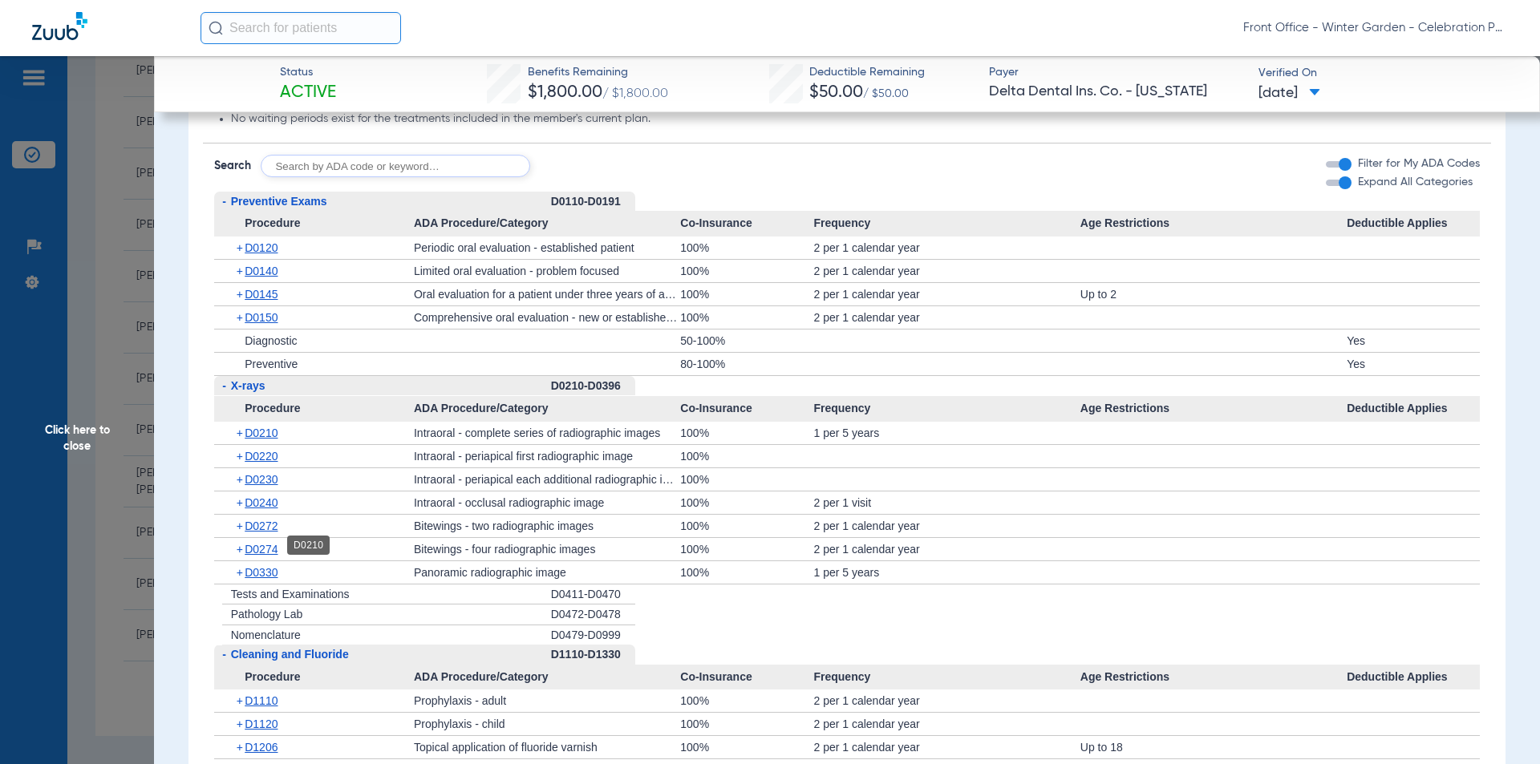
scroll to position [1524, 0]
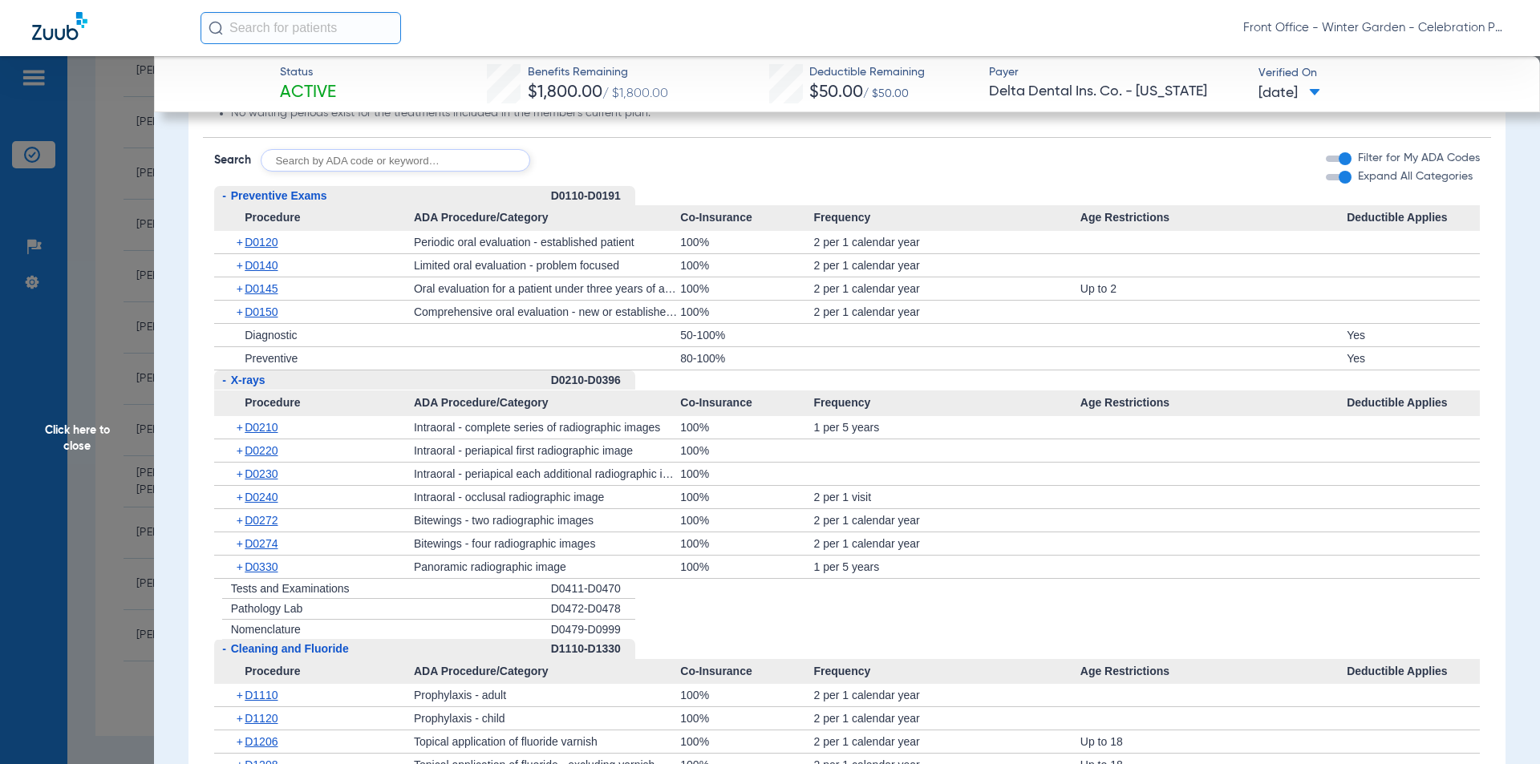
click at [268, 434] on span "D0210" at bounding box center [261, 427] width 33 height 13
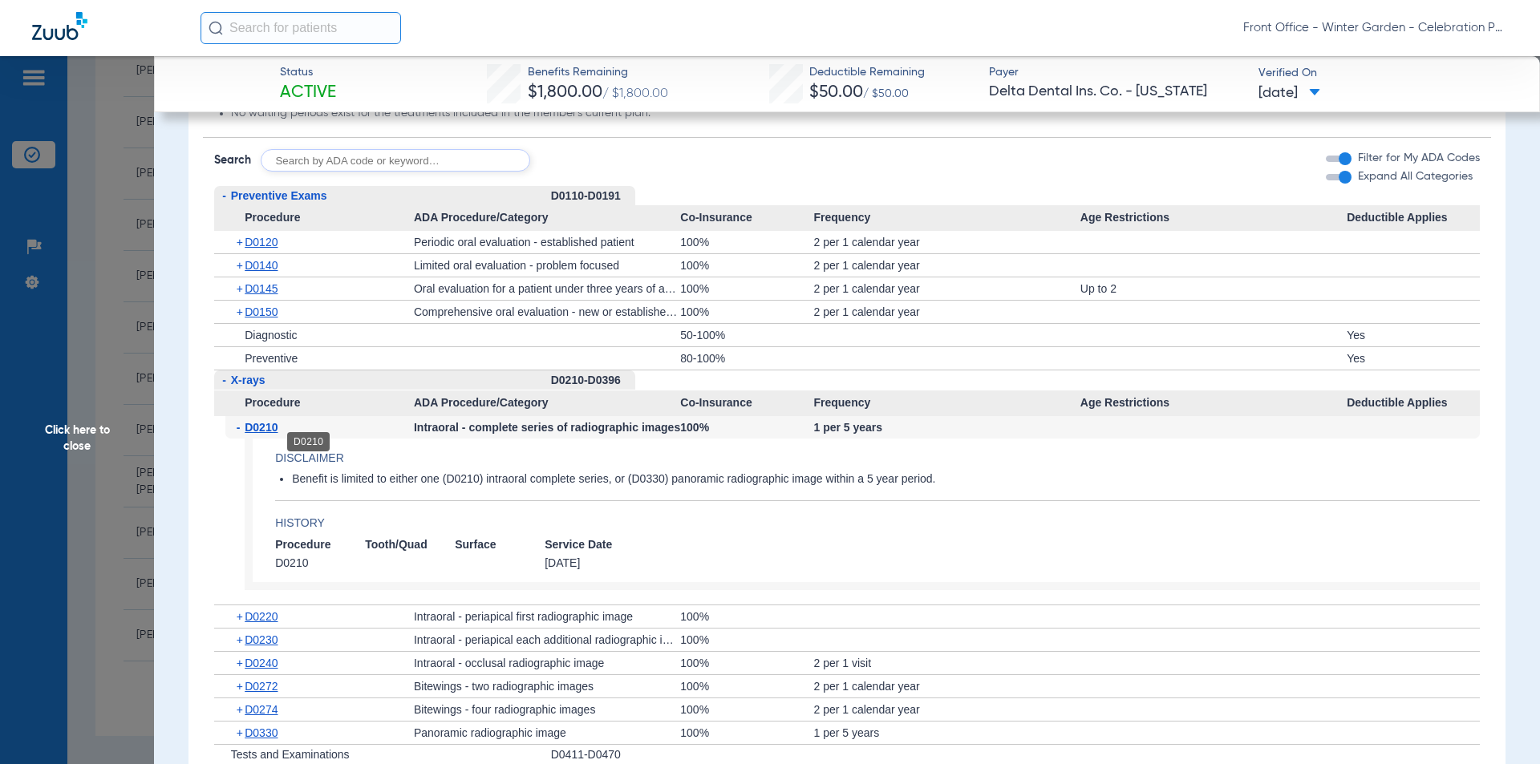
click at [268, 434] on span "D0210" at bounding box center [261, 427] width 33 height 13
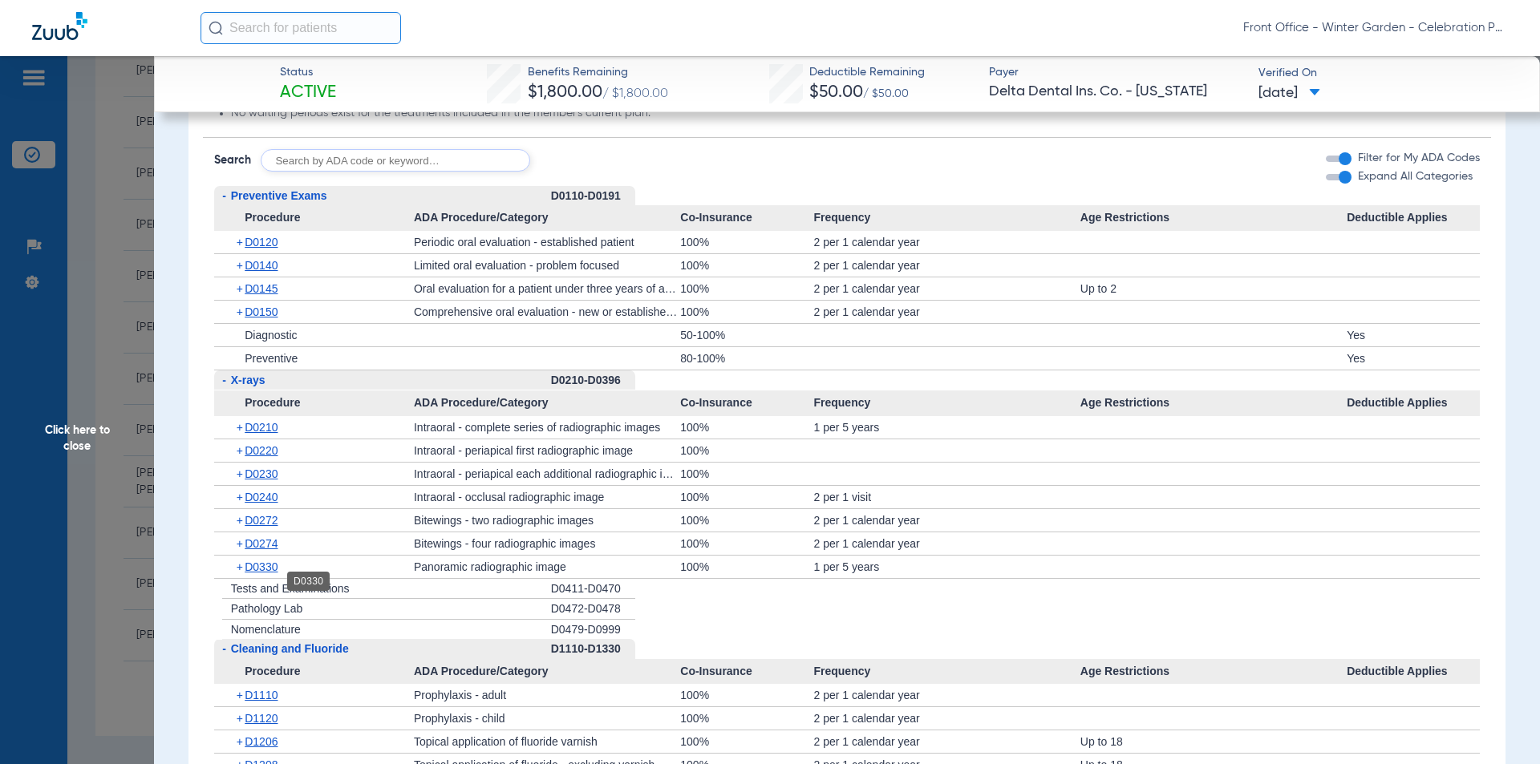
click at [268, 573] on span "D0330" at bounding box center [261, 567] width 33 height 13
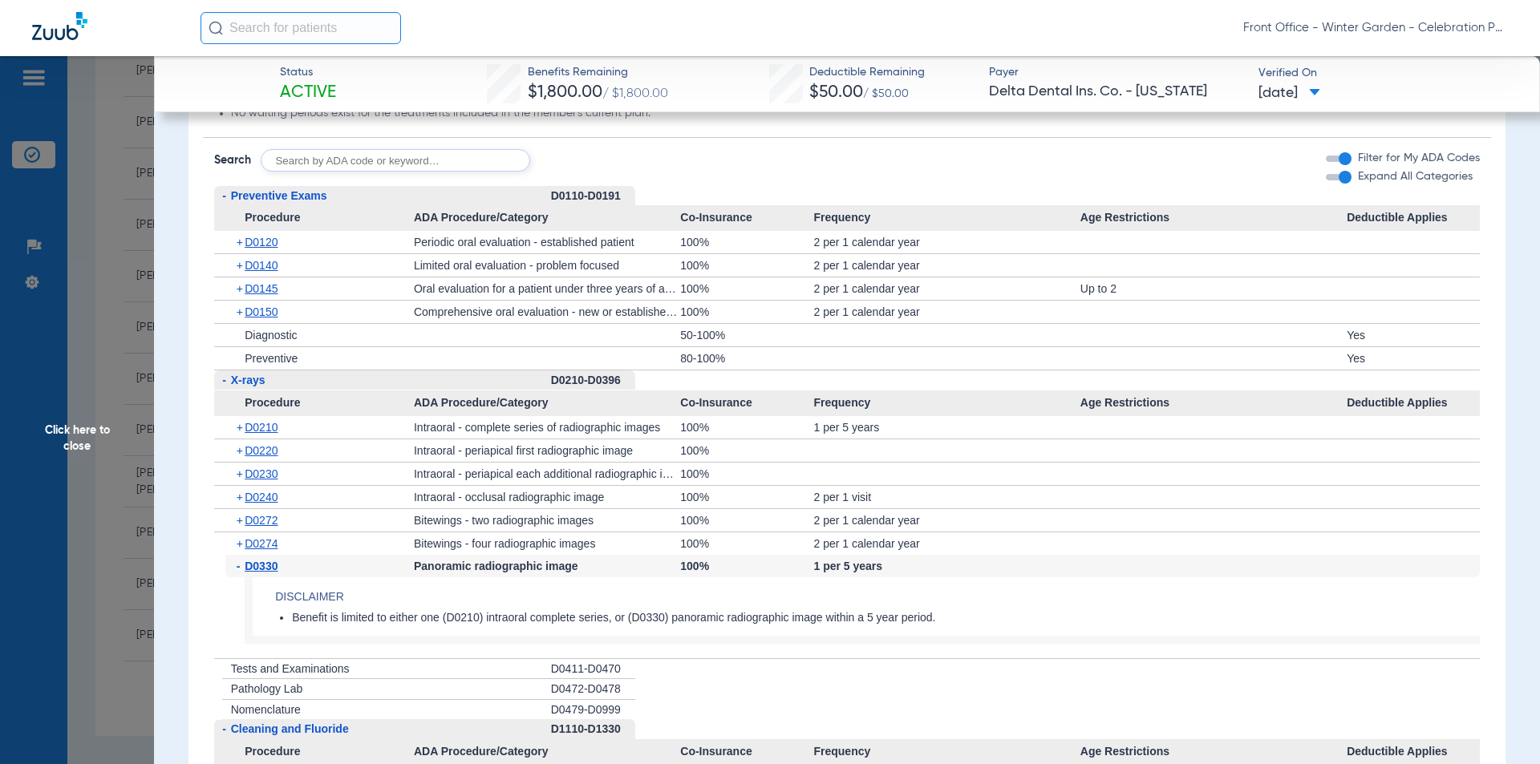
click at [268, 573] on span "D0330" at bounding box center [261, 566] width 33 height 13
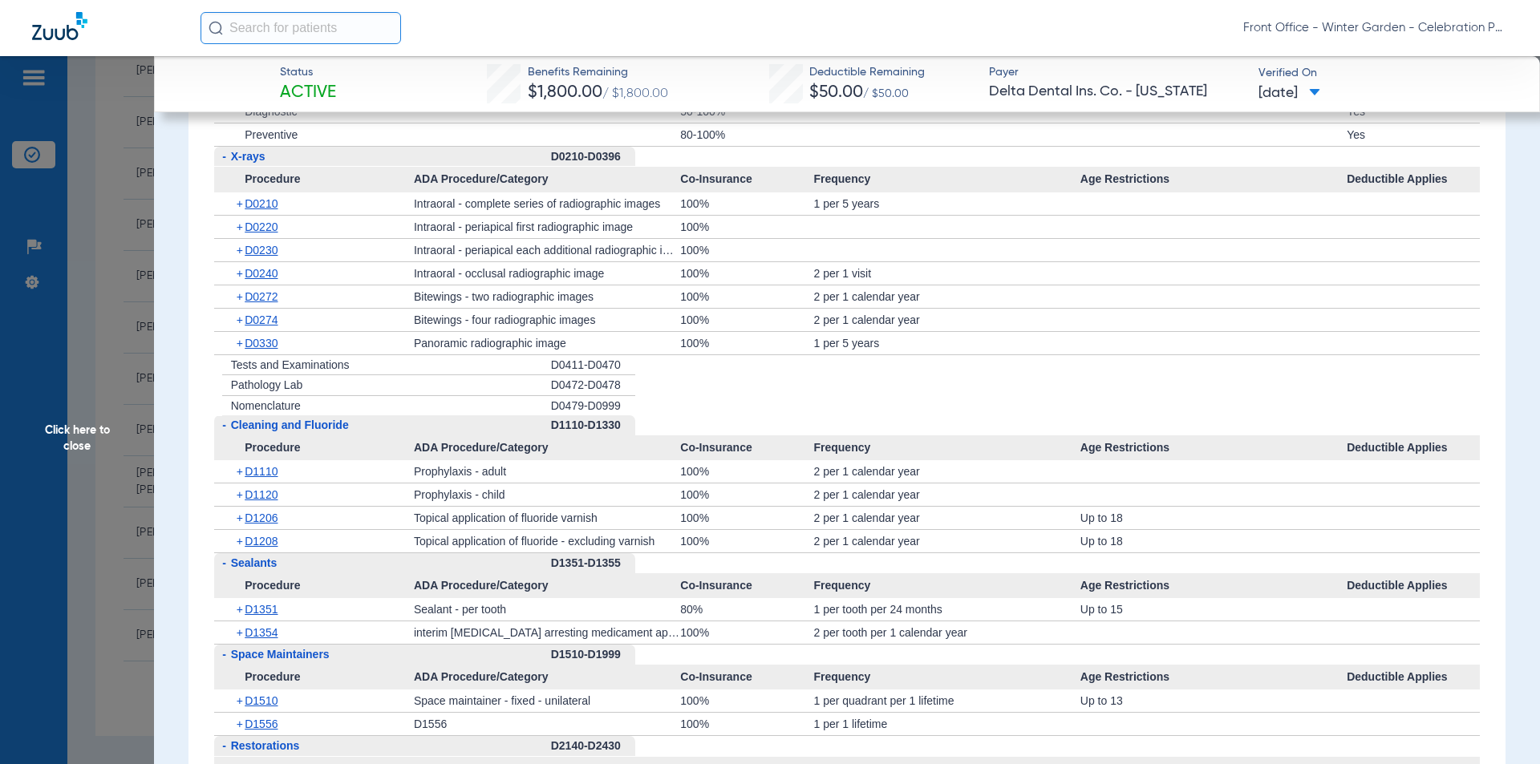
scroll to position [1765, 0]
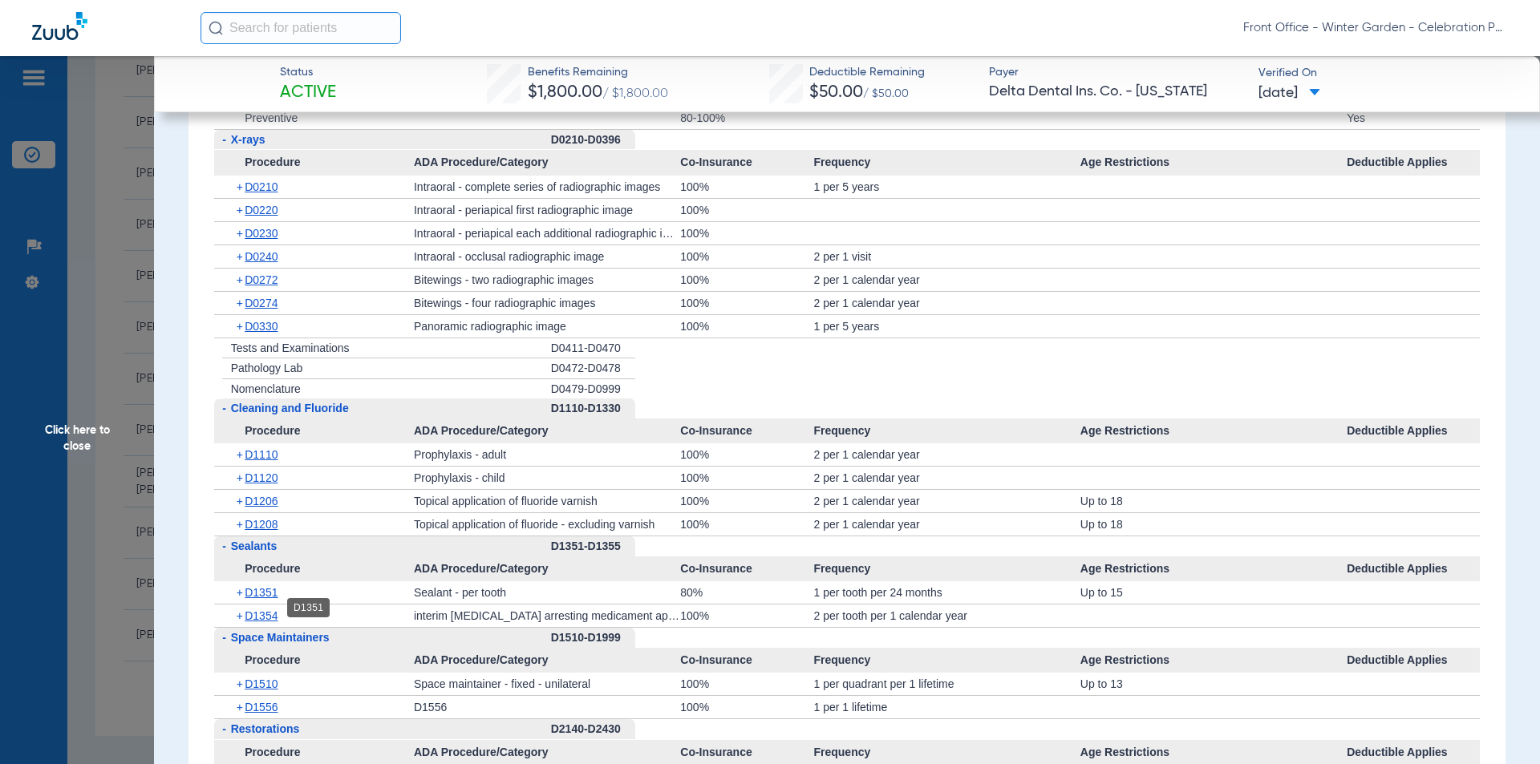
click at [255, 599] on span "D1351" at bounding box center [261, 592] width 33 height 13
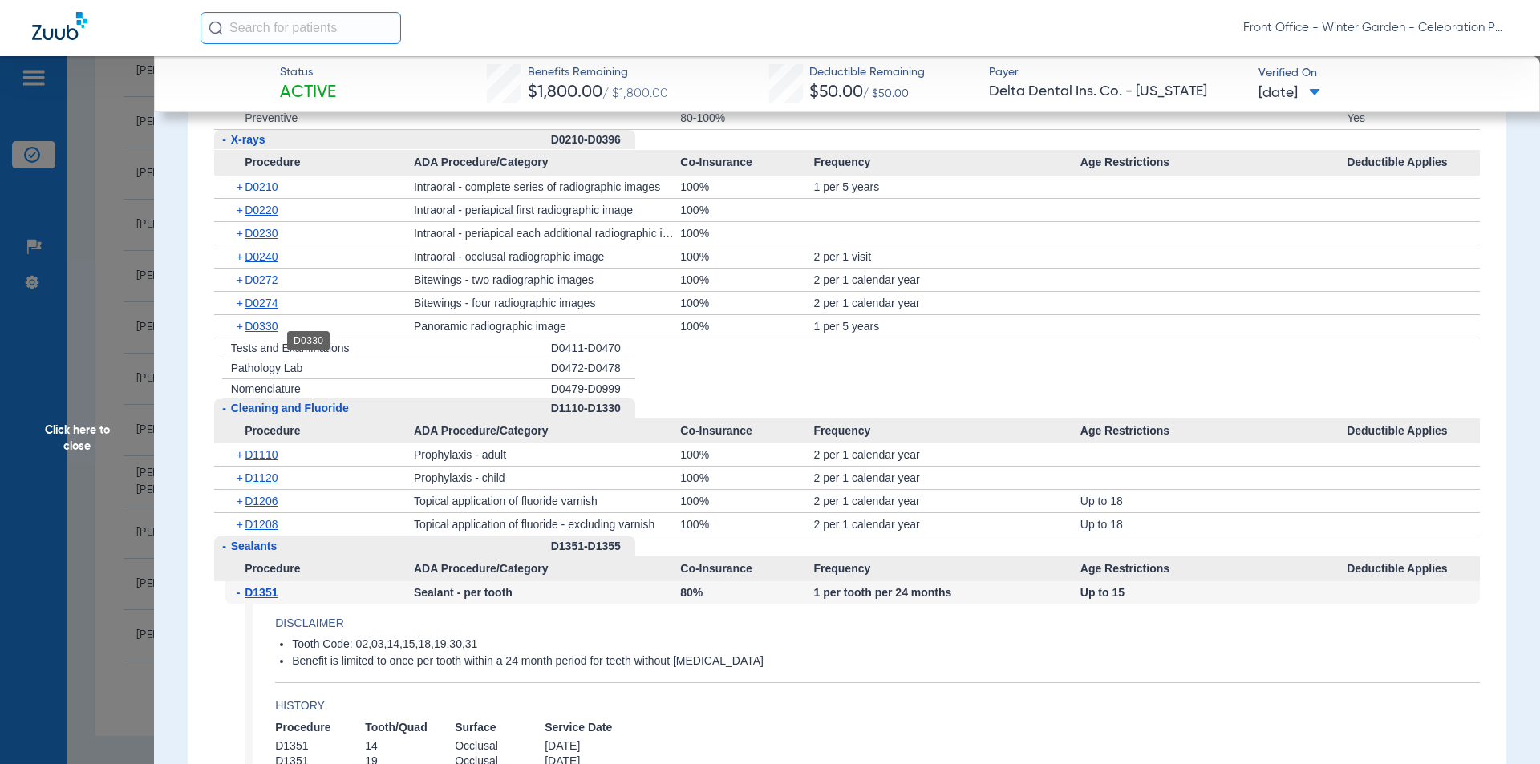
click at [263, 333] on span "D0330" at bounding box center [261, 326] width 33 height 13
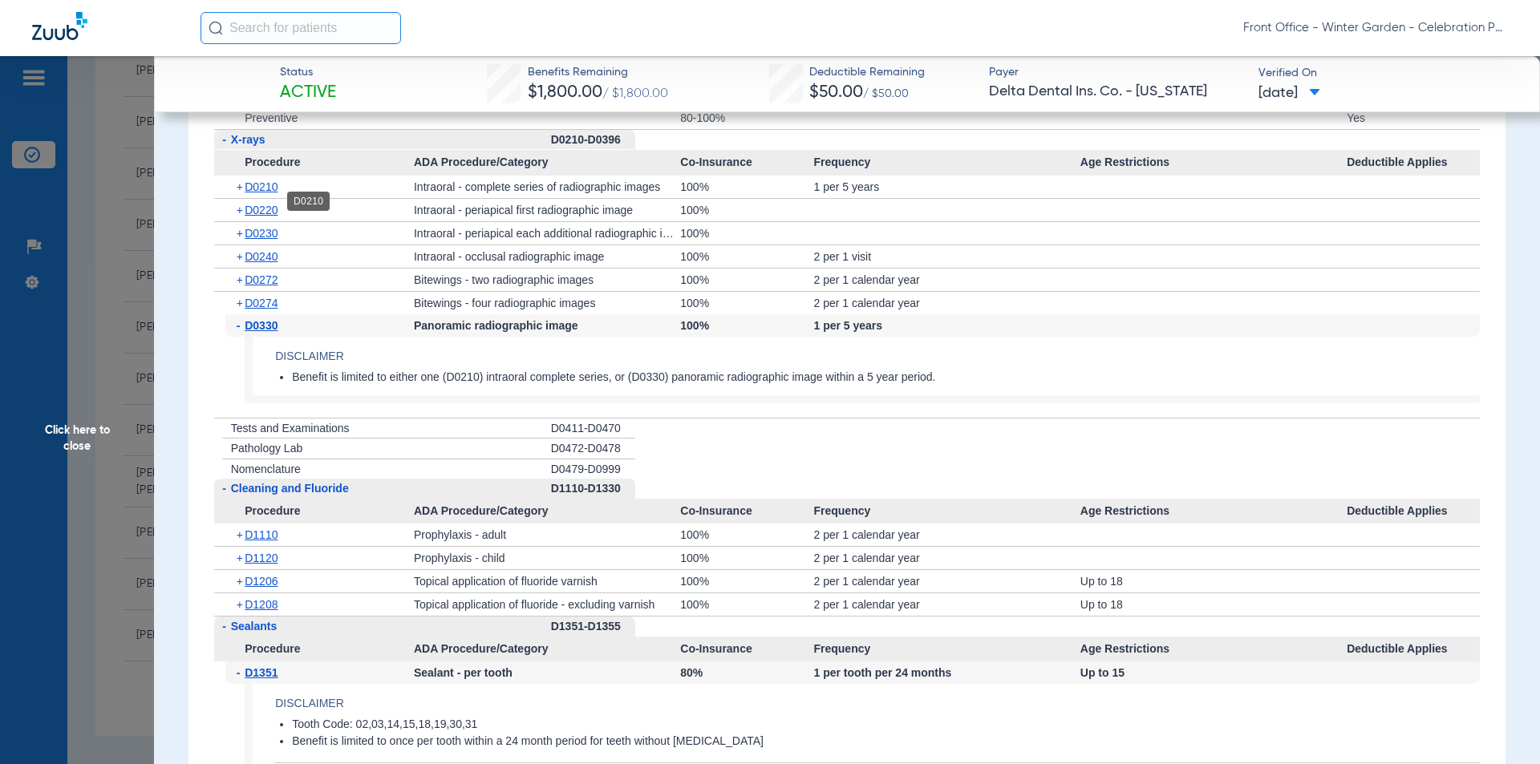
click at [268, 193] on span "D0210" at bounding box center [261, 186] width 33 height 13
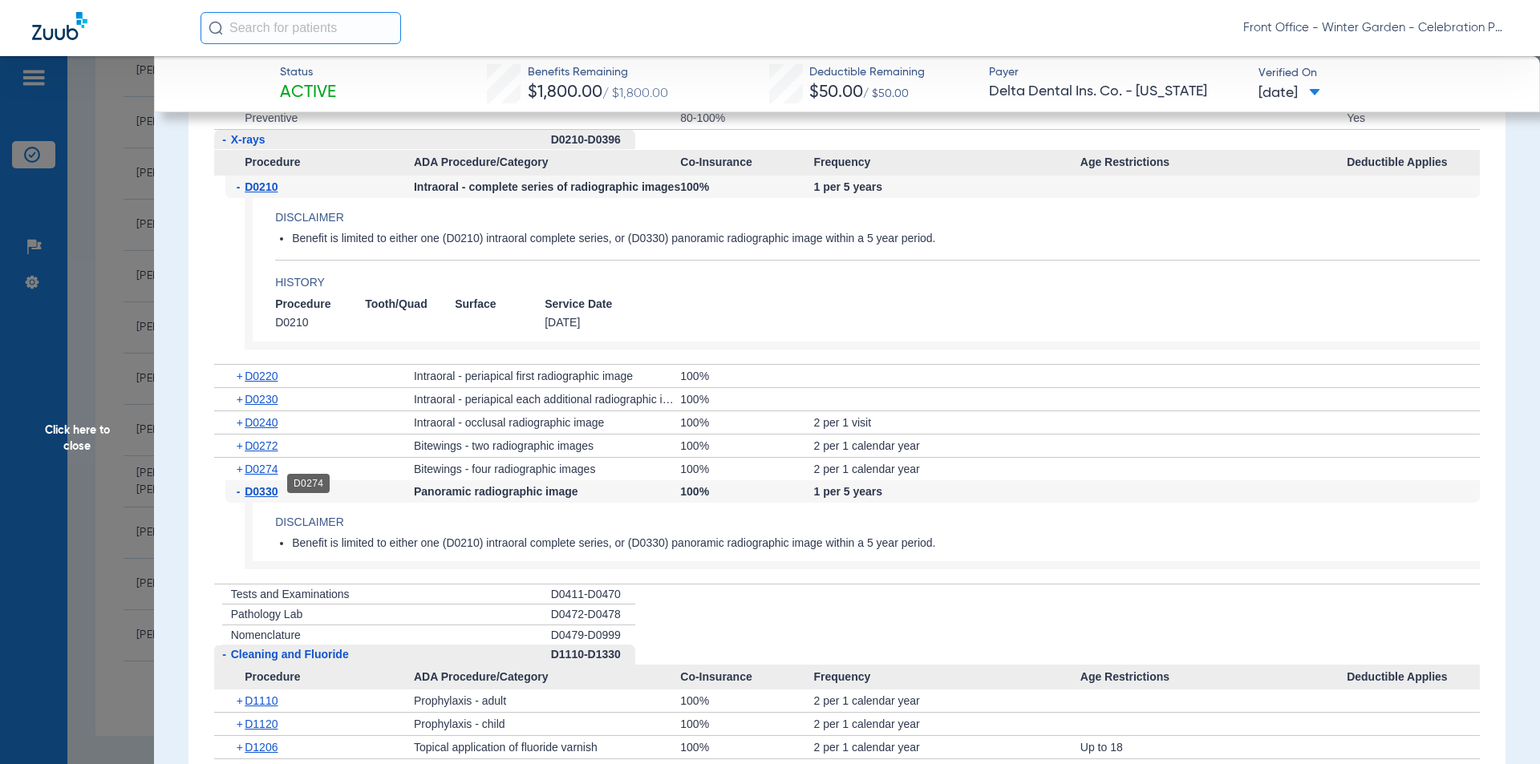
click at [263, 476] on span "D0274" at bounding box center [261, 469] width 33 height 13
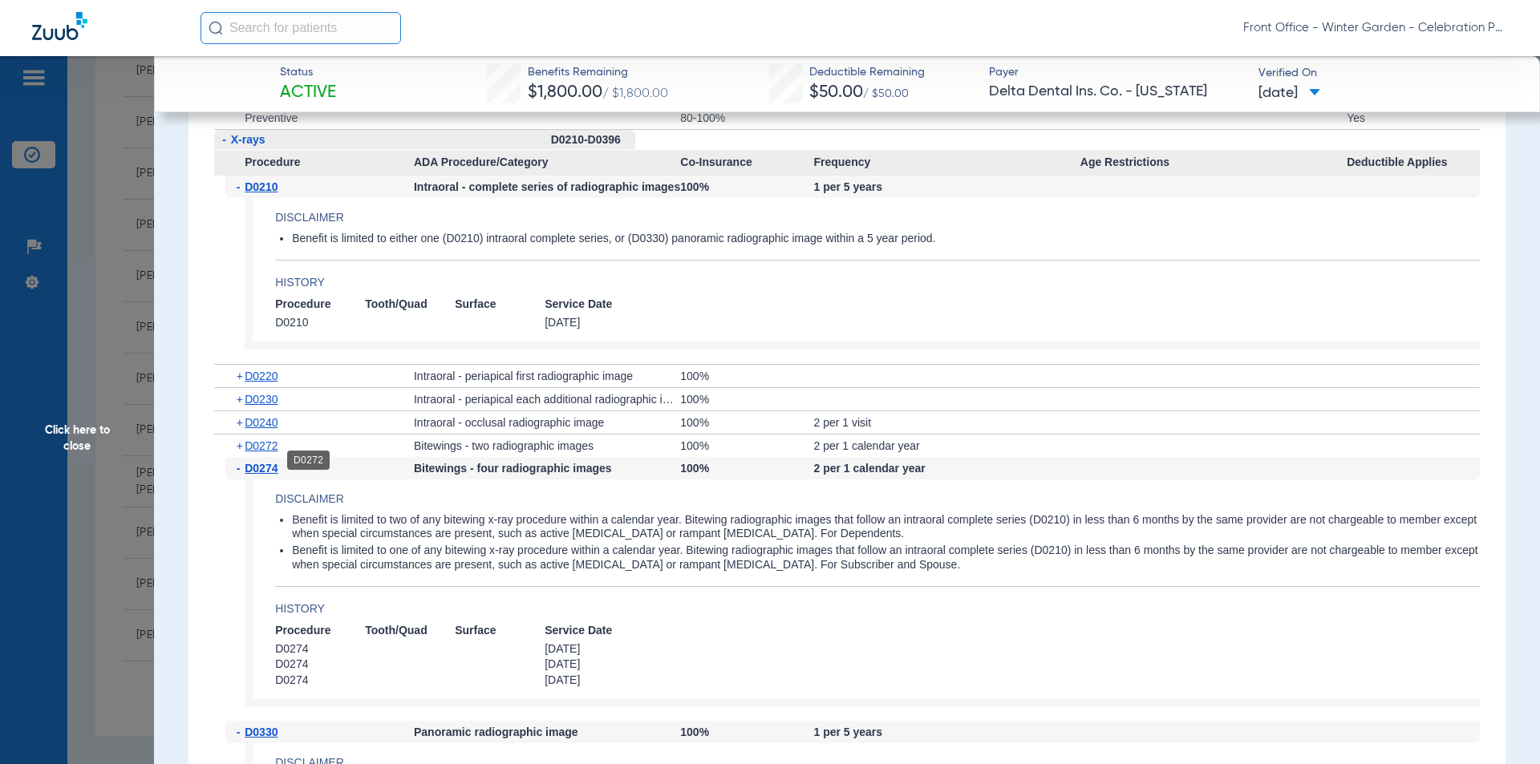
click at [269, 452] on span "D0272" at bounding box center [261, 446] width 33 height 13
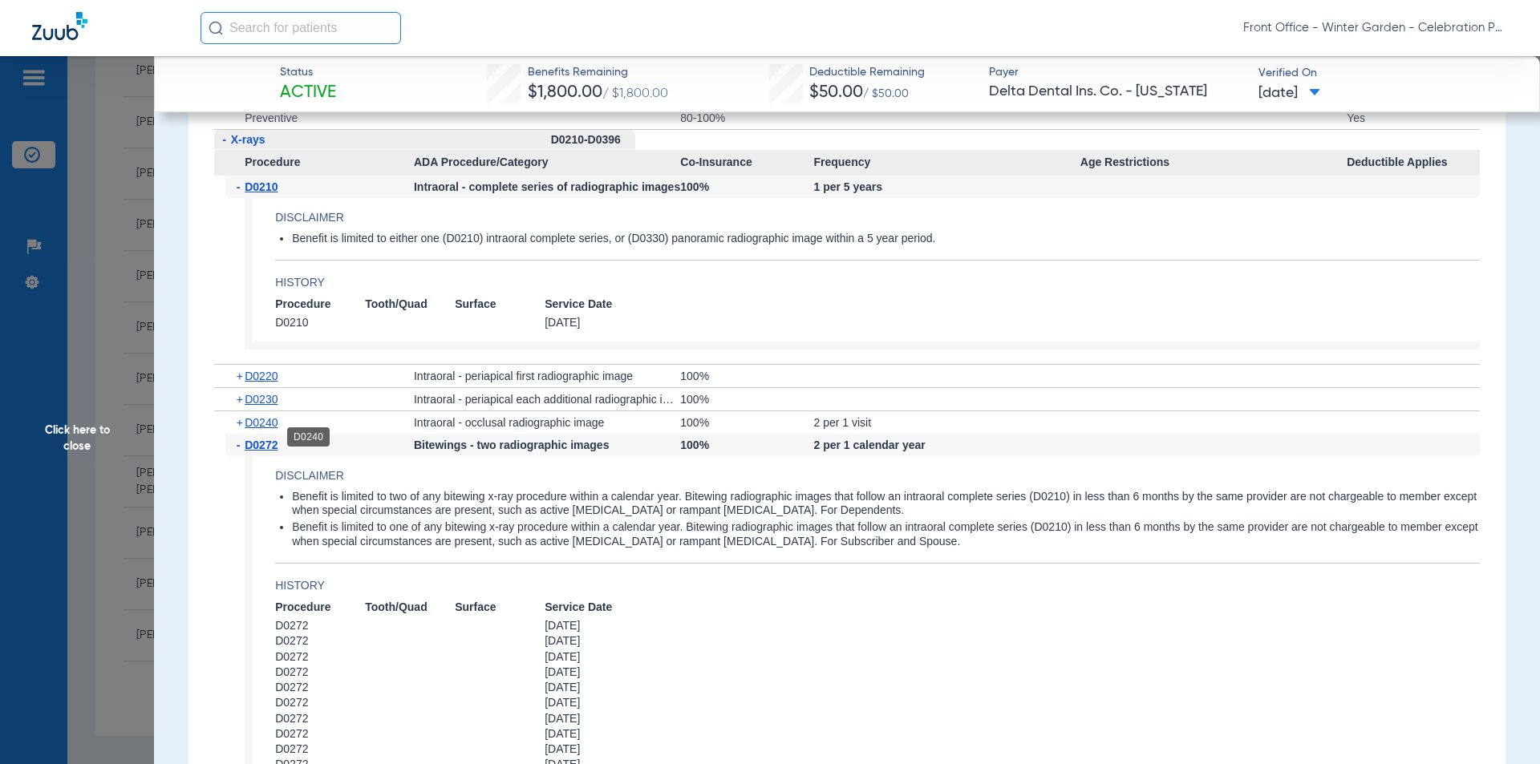
click at [261, 429] on span "D0240" at bounding box center [261, 422] width 33 height 13
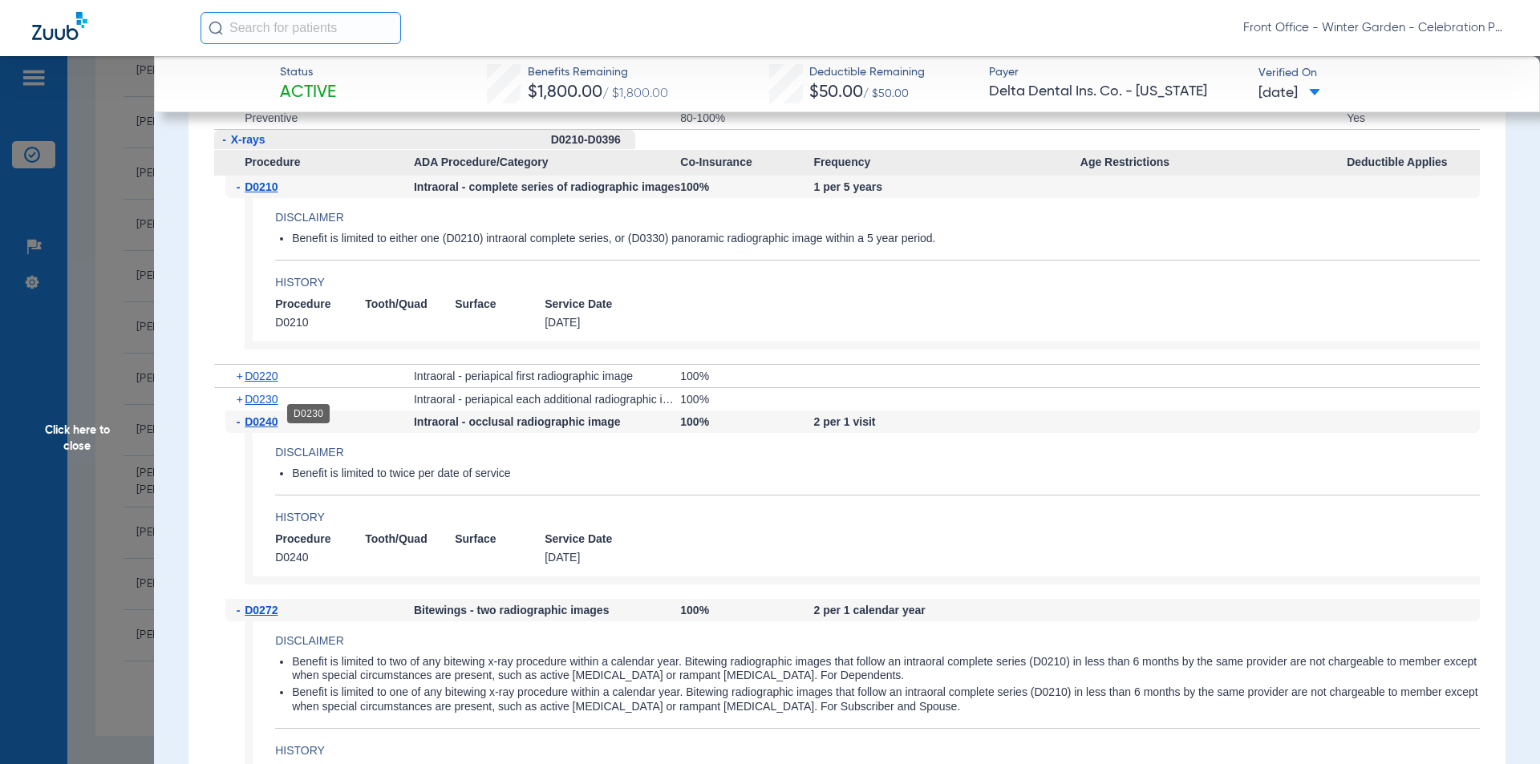
click at [276, 406] on span "D0230" at bounding box center [261, 399] width 33 height 13
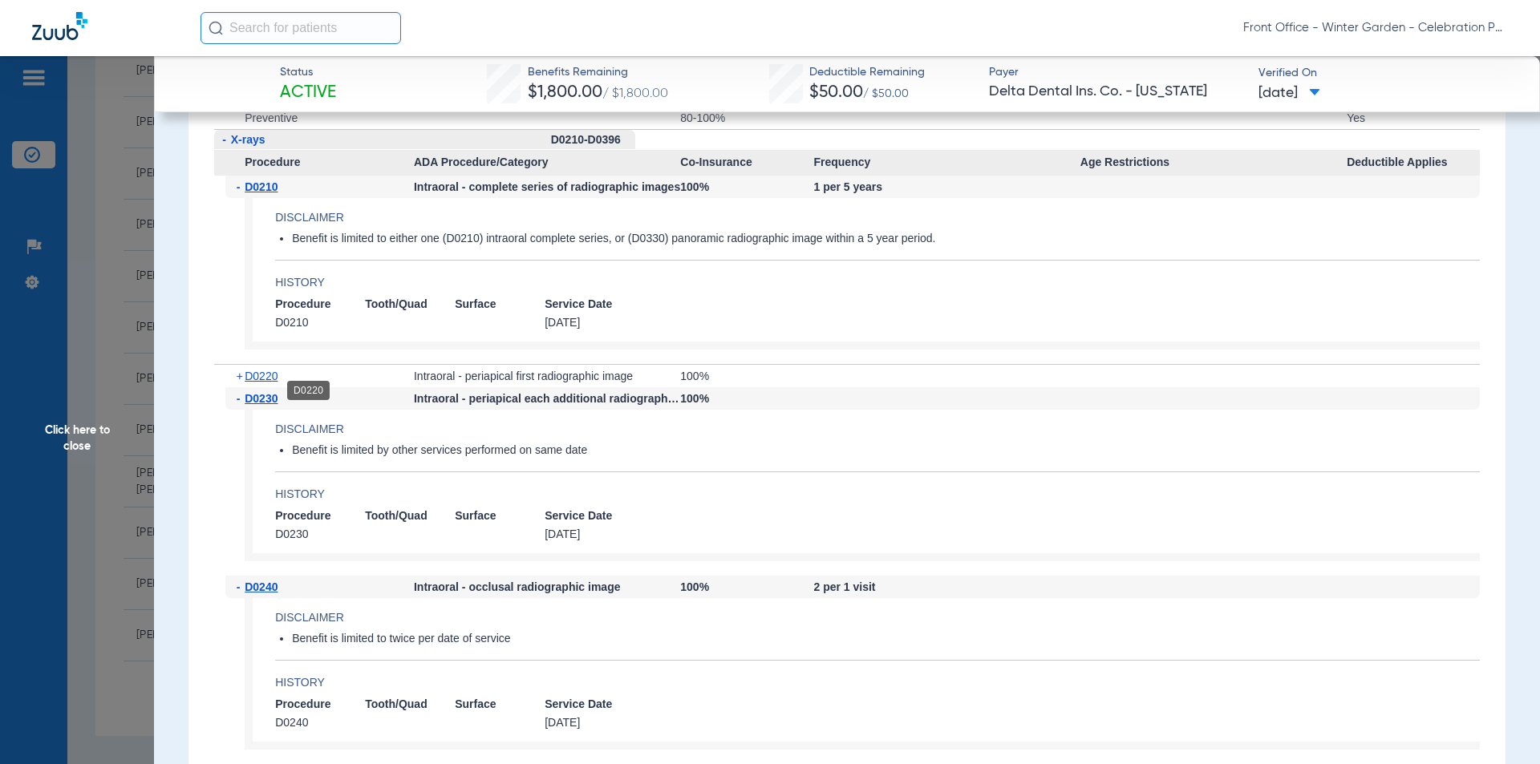
click at [270, 383] on span "D0220" at bounding box center [261, 376] width 33 height 13
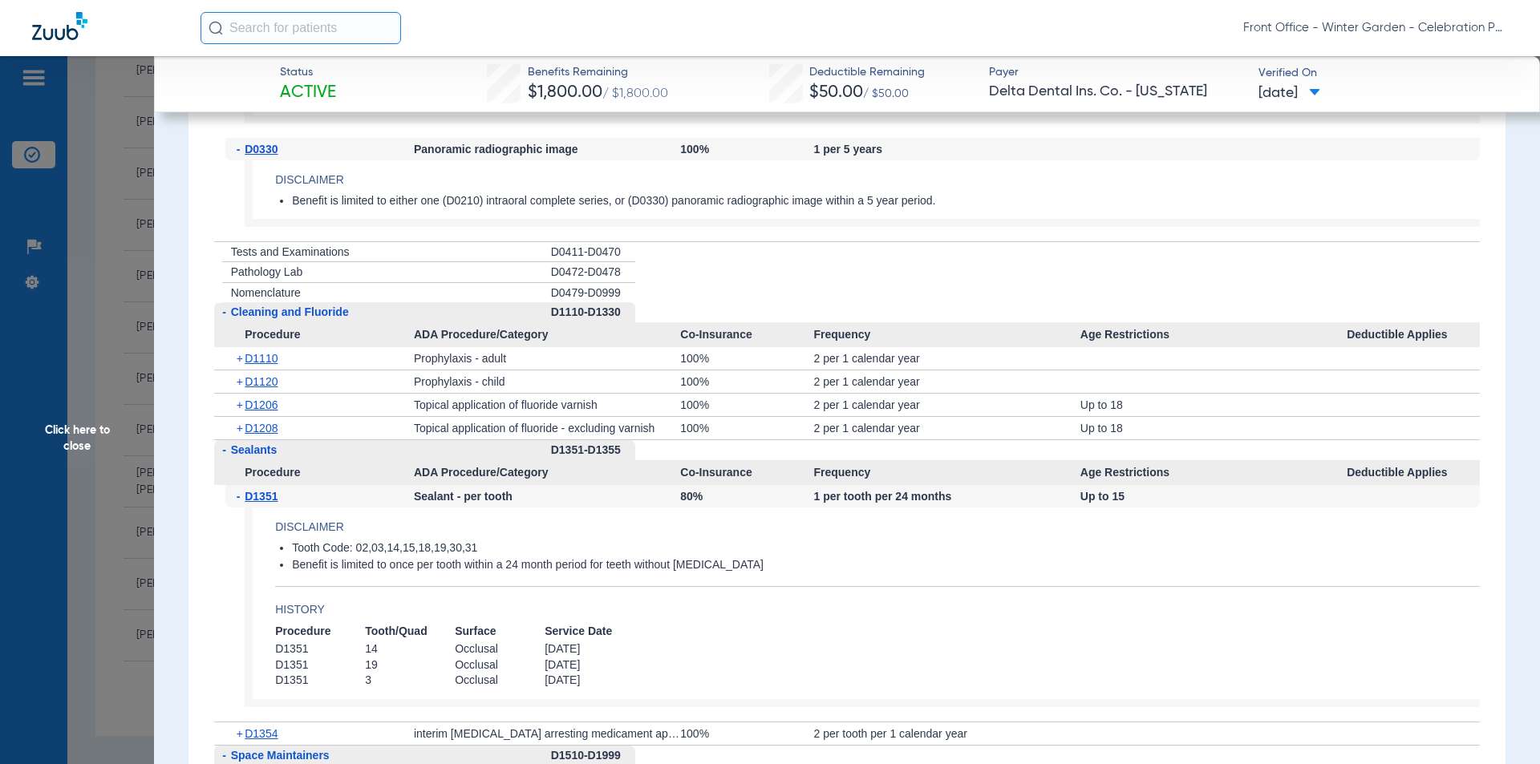
scroll to position [3208, 0]
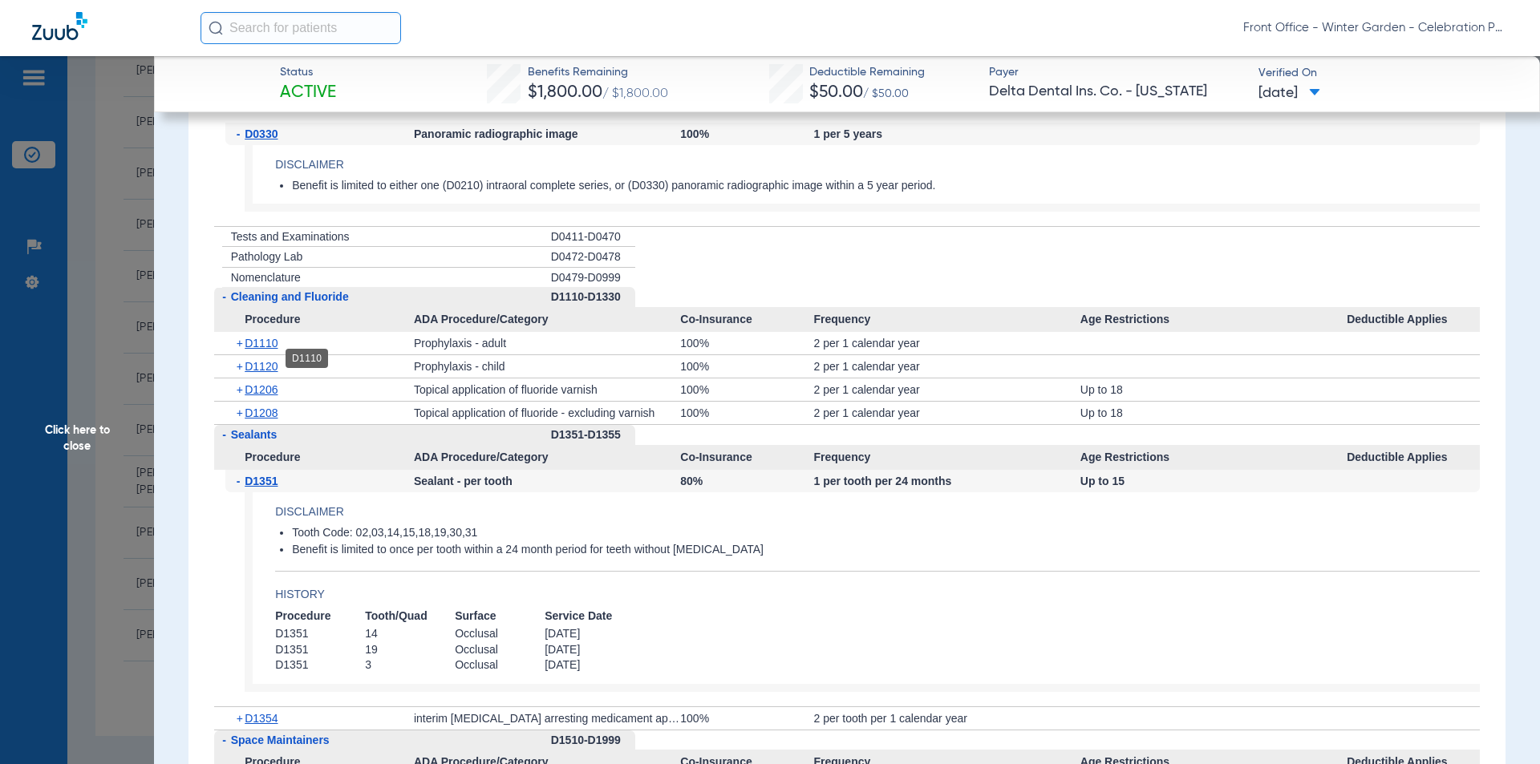
click at [265, 350] on span "D1110" at bounding box center [261, 343] width 33 height 13
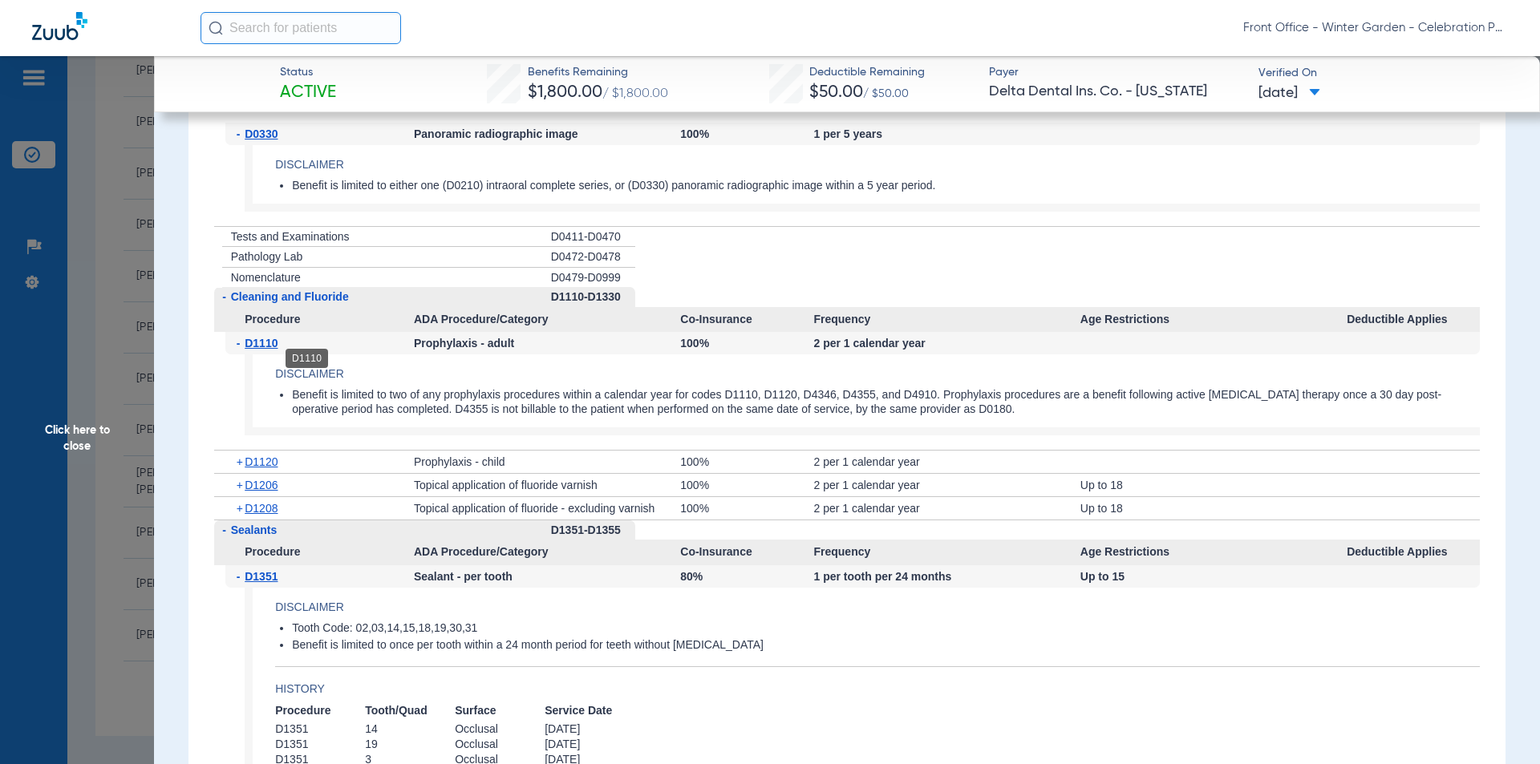
click at [268, 350] on span "D1110" at bounding box center [261, 343] width 33 height 13
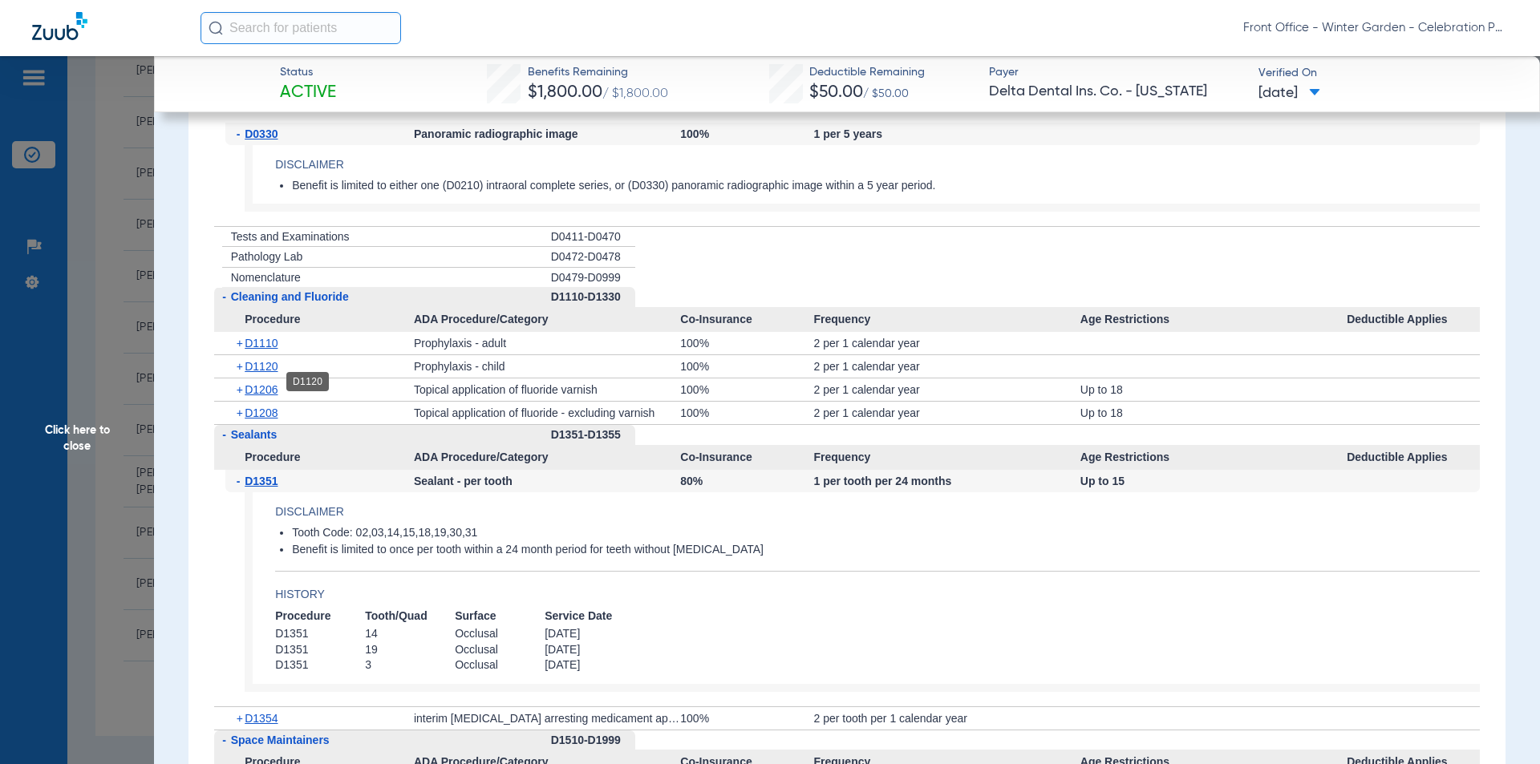
click at [265, 373] on span "D1120" at bounding box center [261, 366] width 33 height 13
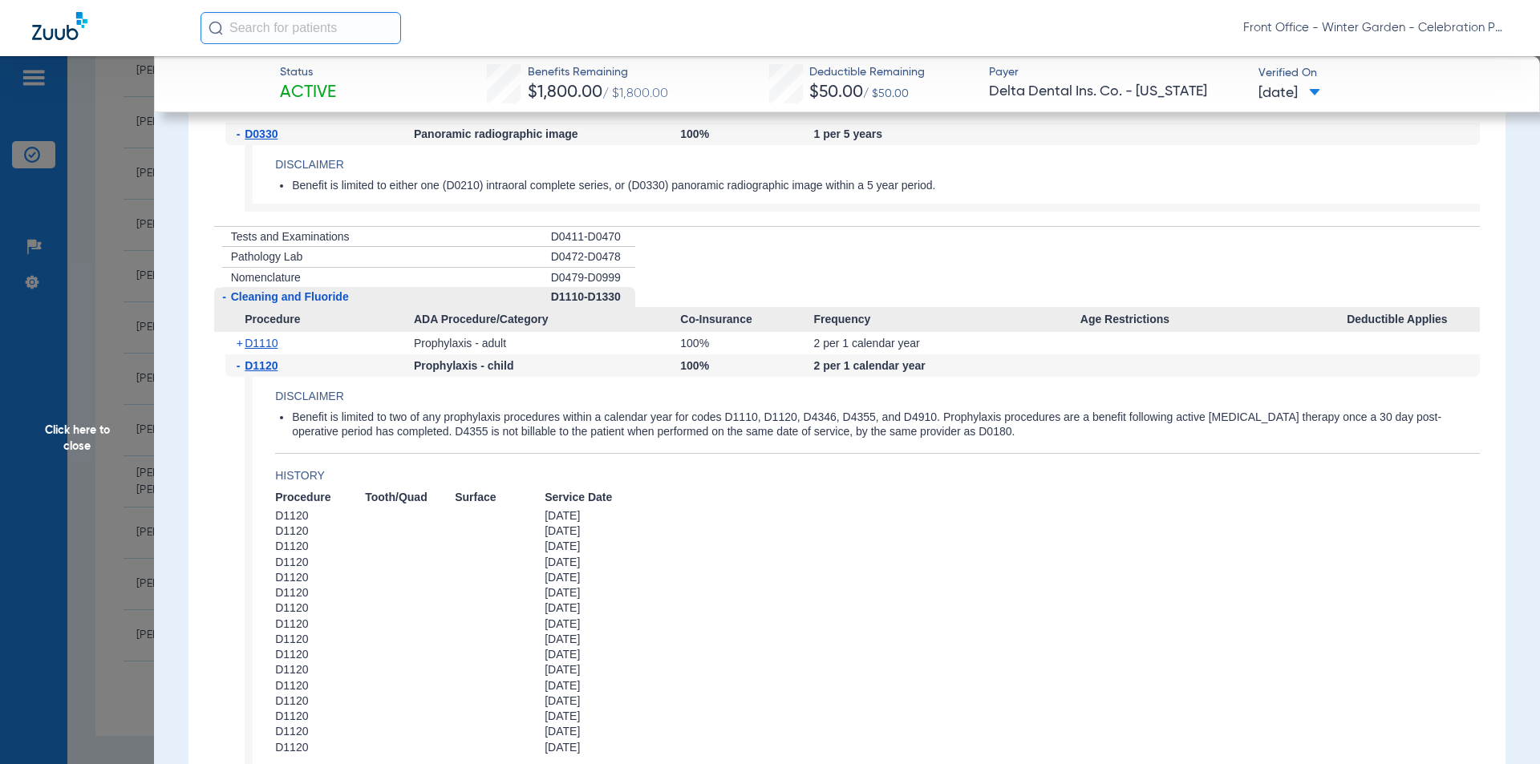
drag, startPoint x: 594, startPoint y: 525, endPoint x: 519, endPoint y: 511, distance: 76.0
click at [519, 511] on app-history "Procedure Tooth/Quad Surface Service Date D1120 [DATE] D1120 [DATE] D1120 [DATE…" at bounding box center [877, 622] width 1205 height 265
click at [554, 523] on span "[DATE]" at bounding box center [590, 515] width 90 height 15
drag, startPoint x: 610, startPoint y: 528, endPoint x: 544, endPoint y: 525, distance: 65.8
click at [545, 524] on span "[DATE]" at bounding box center [590, 515] width 90 height 15
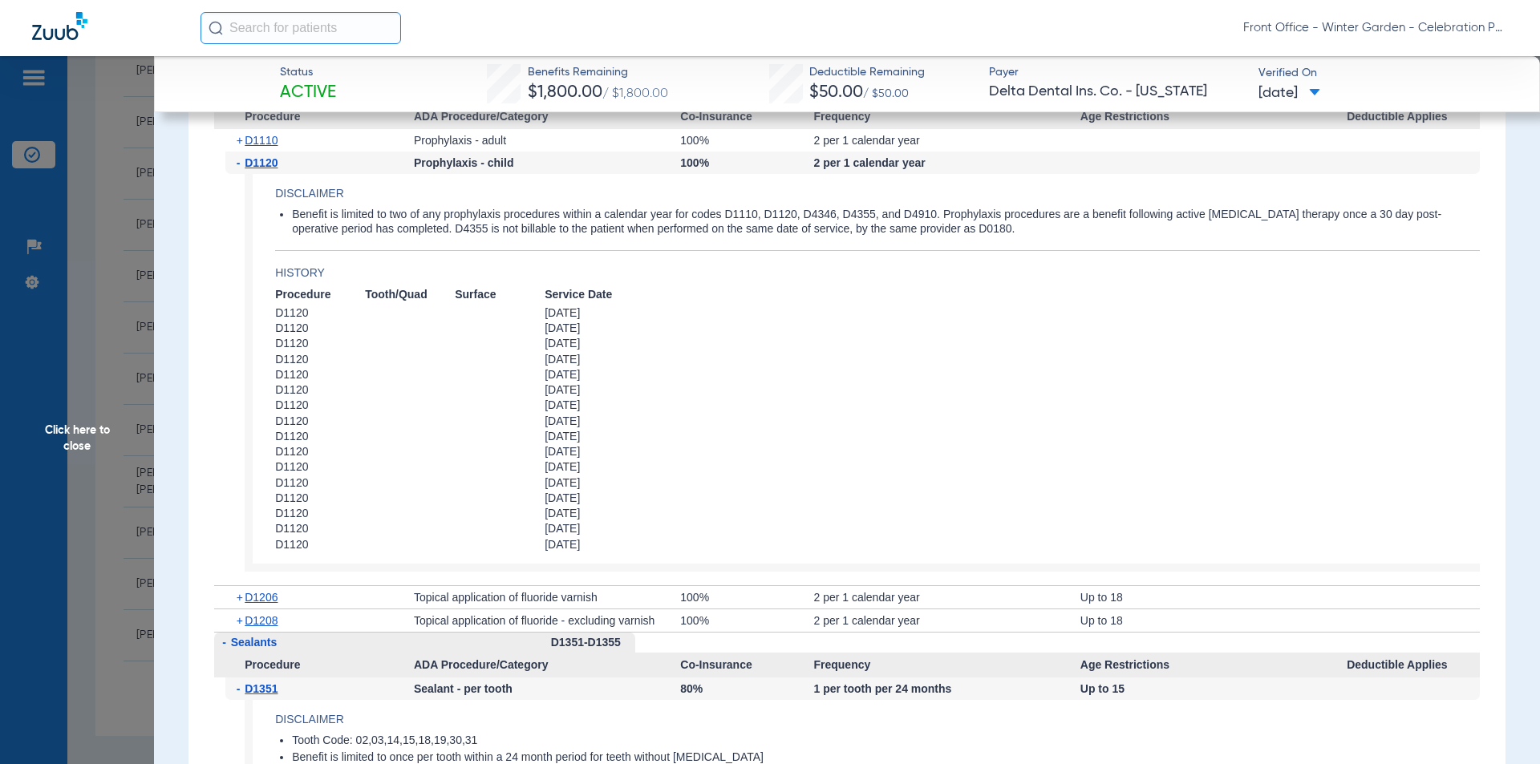
scroll to position [3689, 0]
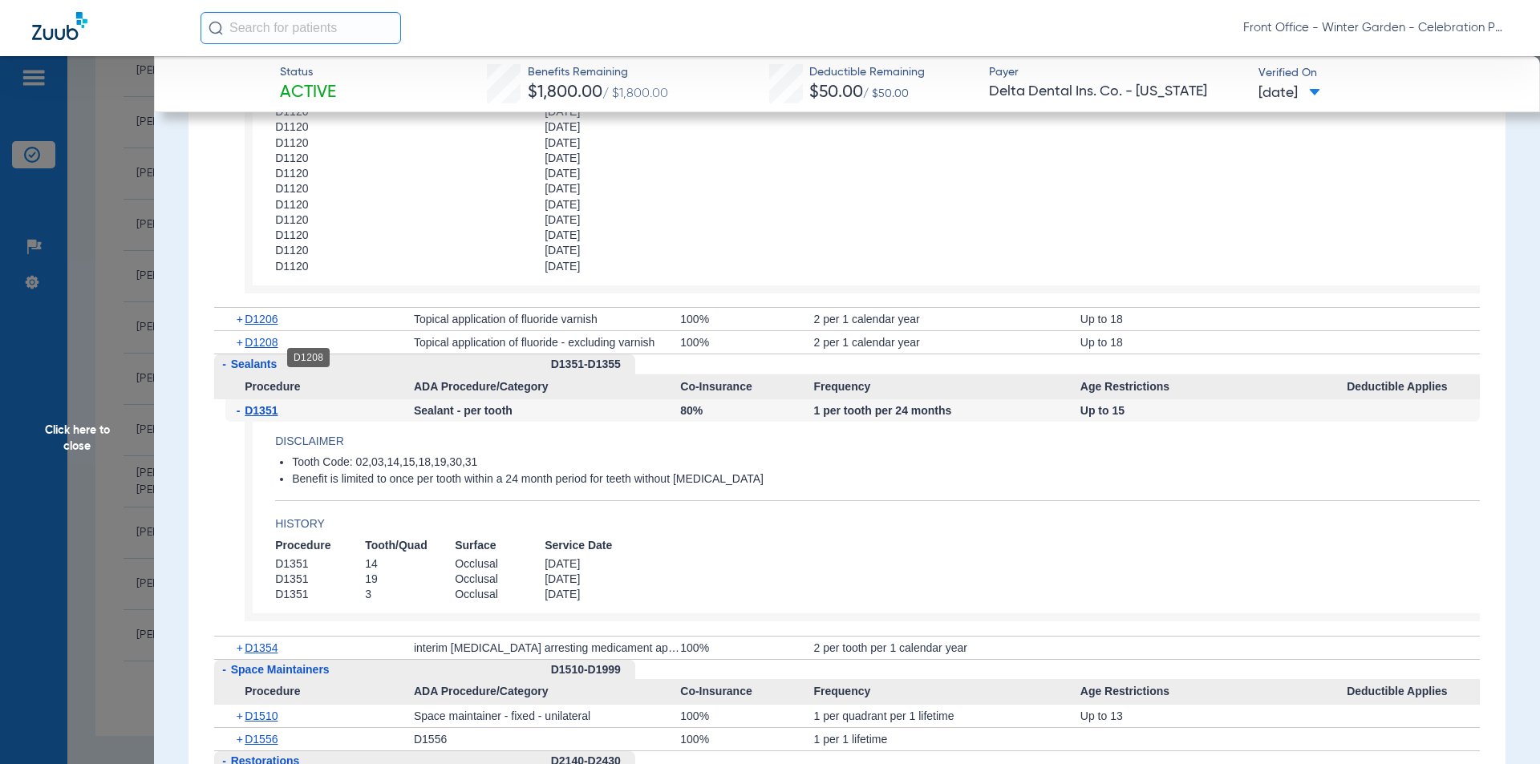
click at [278, 349] on span "D1208" at bounding box center [261, 342] width 33 height 13
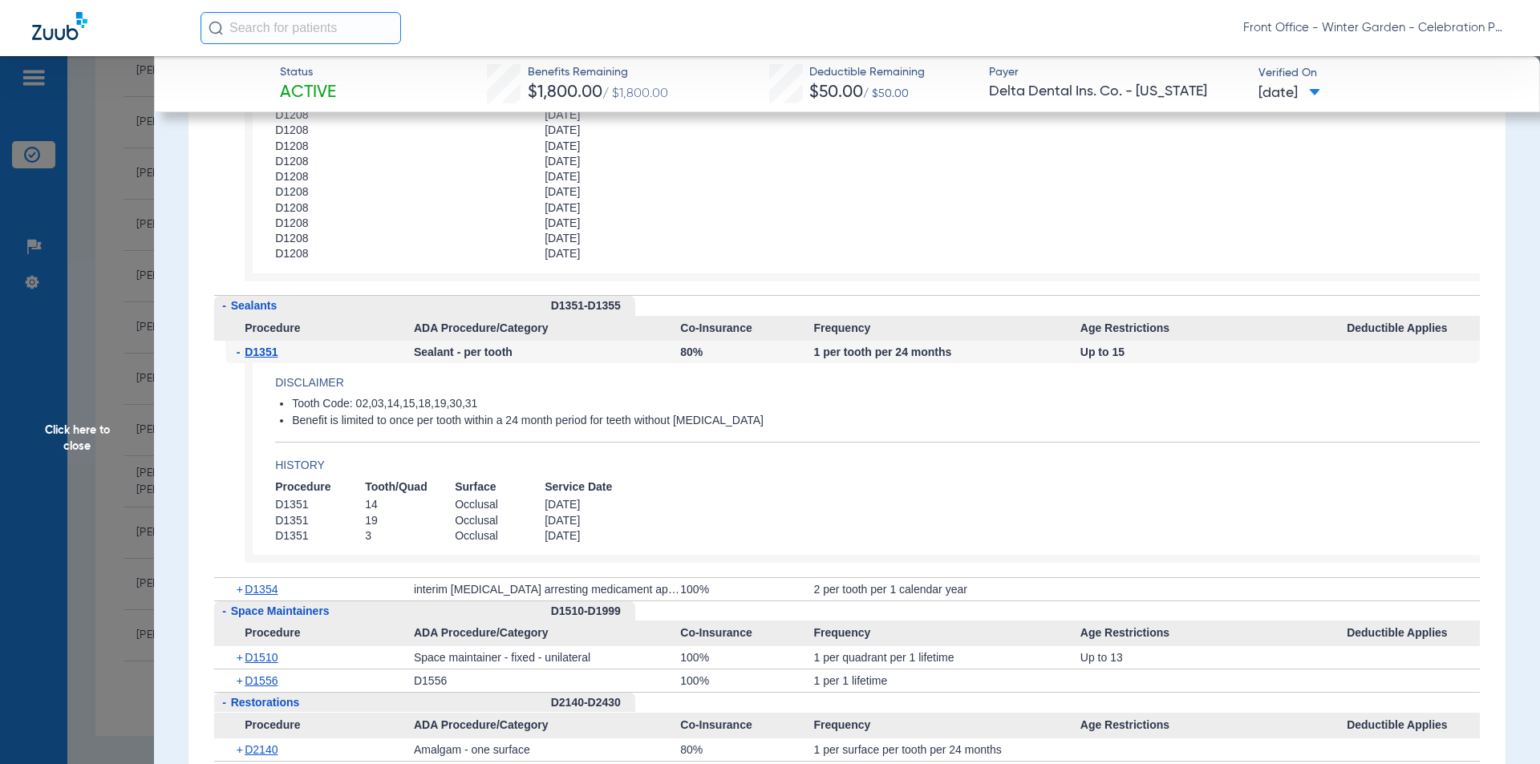
scroll to position [4171, 0]
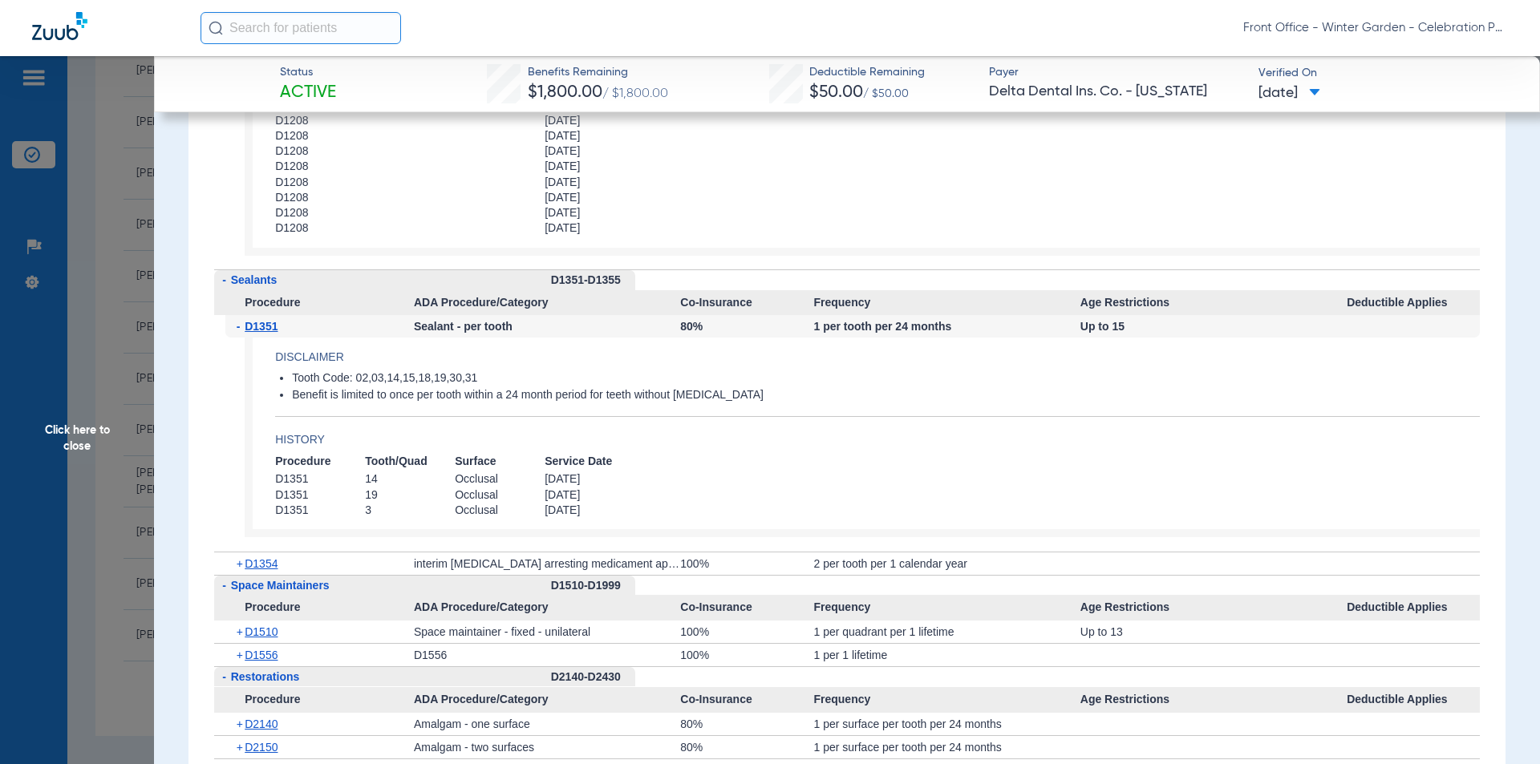
click at [84, 407] on span "Click here to close" at bounding box center [77, 438] width 154 height 764
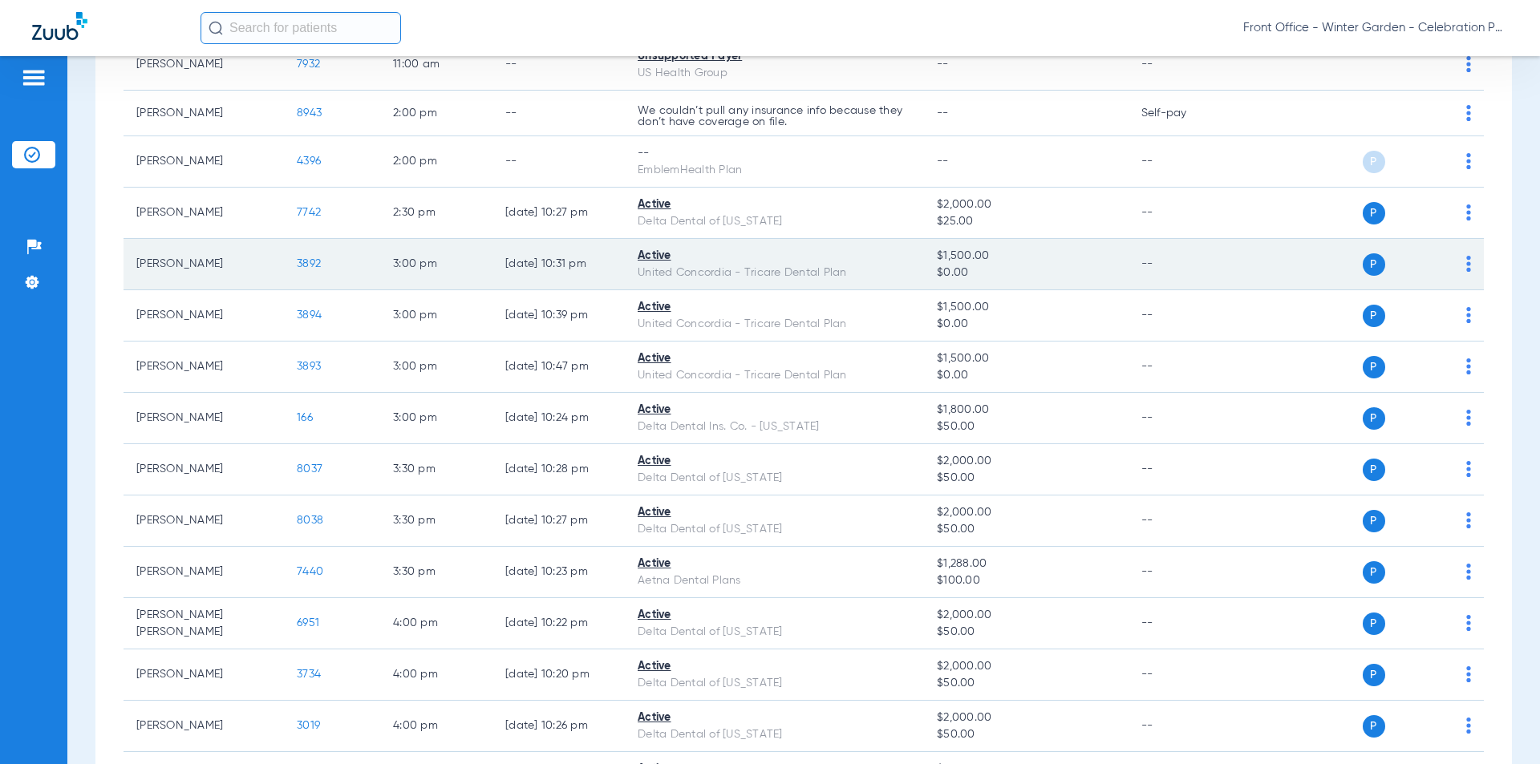
scroll to position [1076, 0]
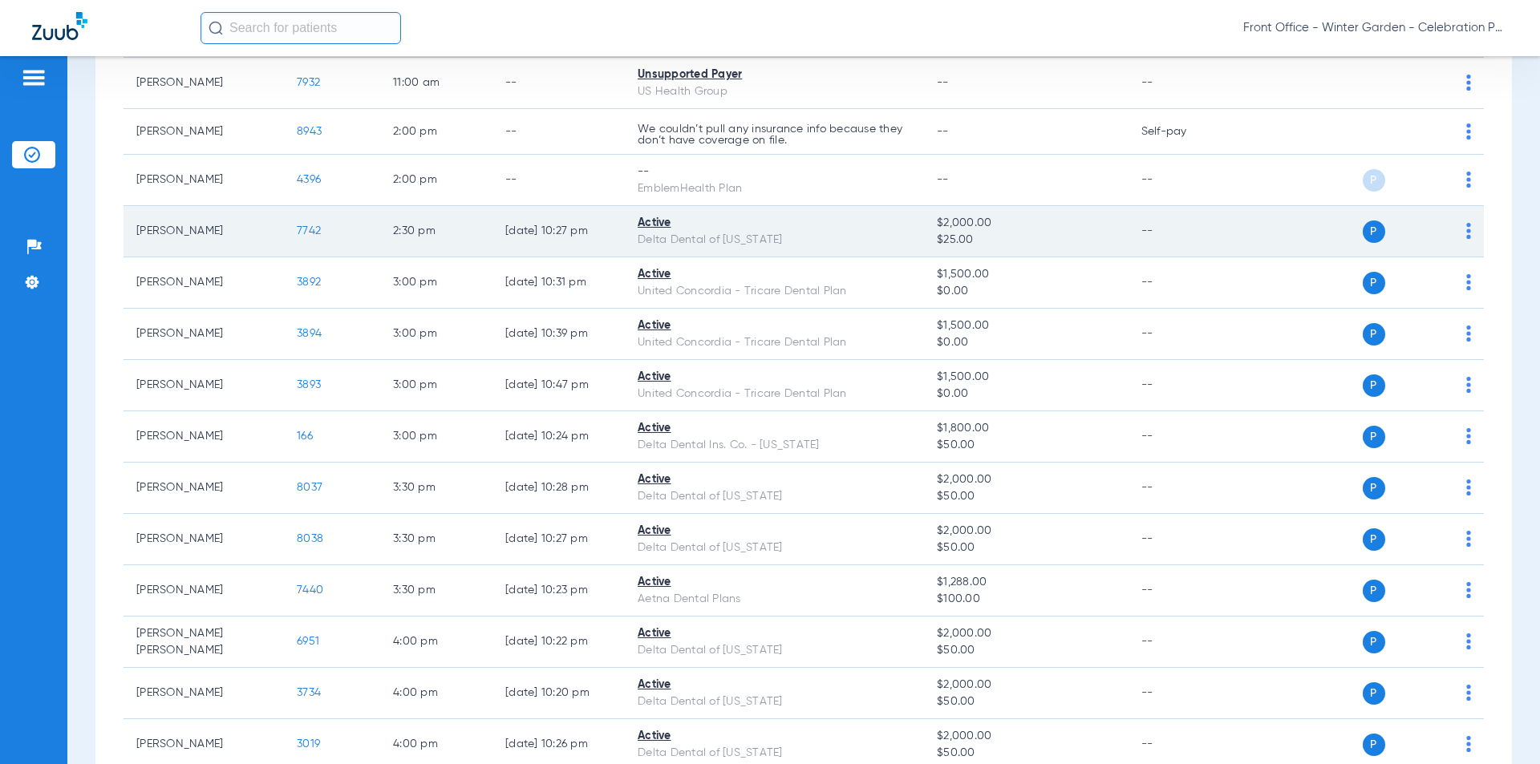
click at [306, 229] on span "7742" at bounding box center [309, 230] width 24 height 11
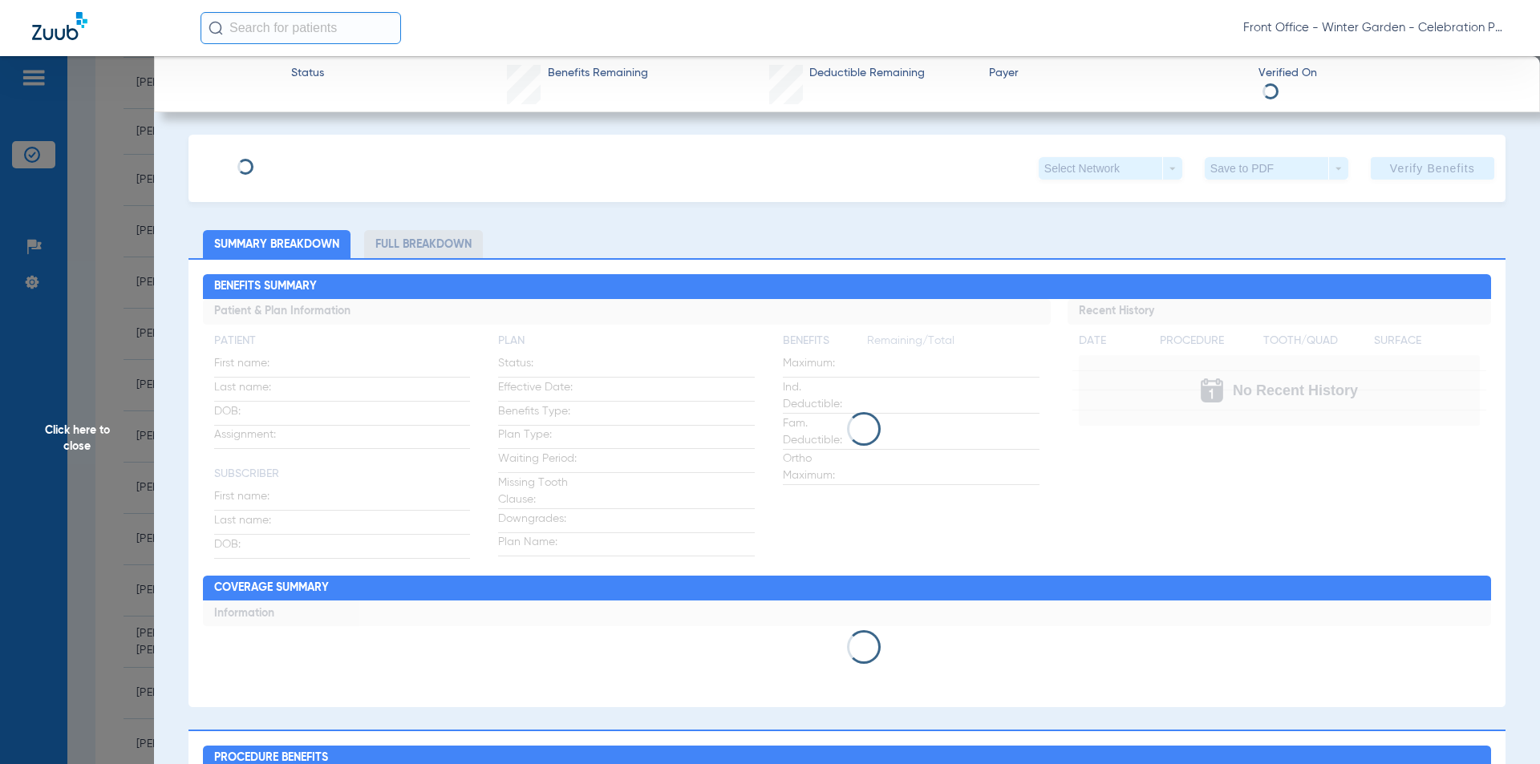
click at [58, 298] on span "Click here to close" at bounding box center [77, 438] width 154 height 764
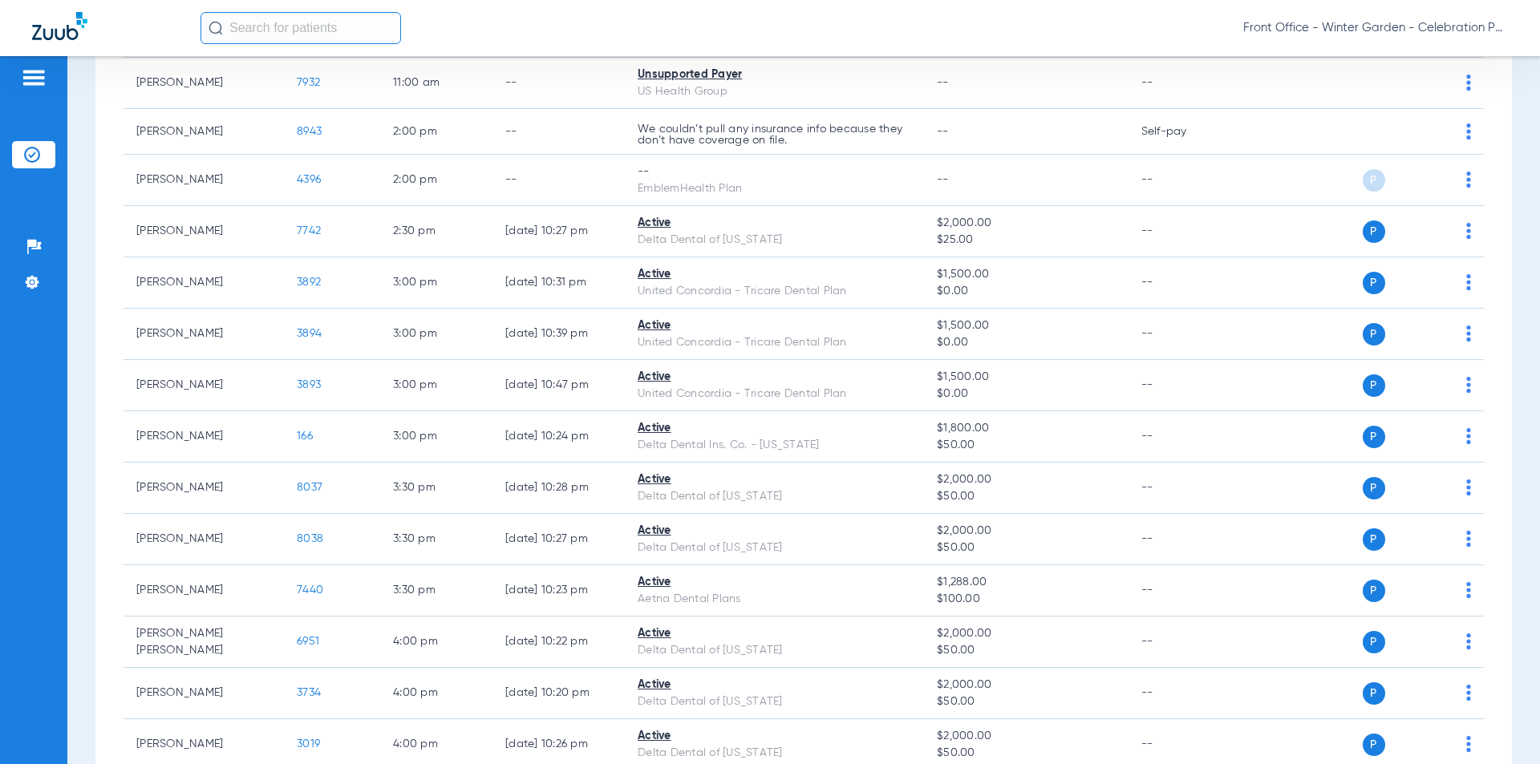
click at [318, 230] on span "7742" at bounding box center [309, 230] width 24 height 11
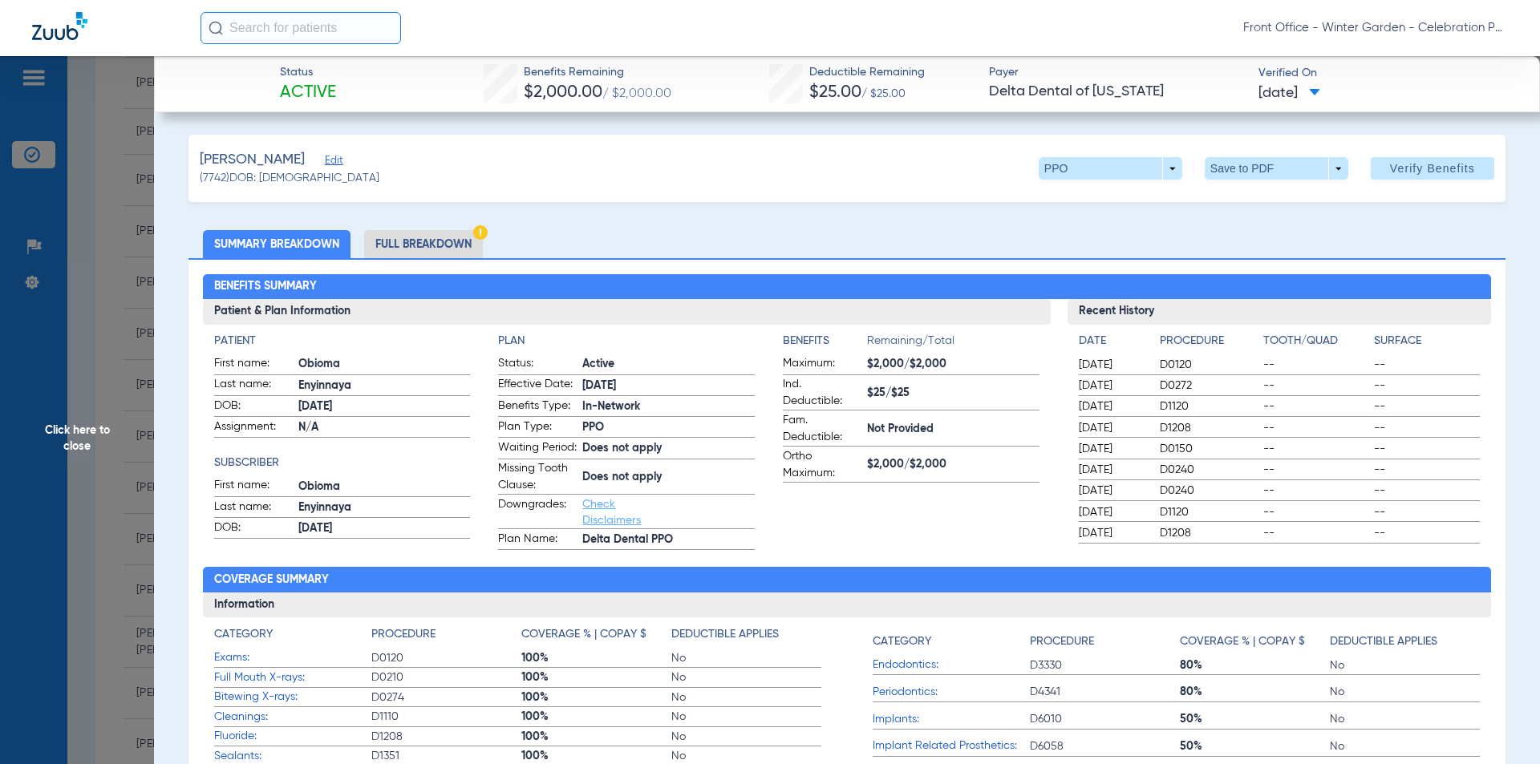
click at [446, 252] on li "Full Breakdown" at bounding box center [423, 244] width 119 height 28
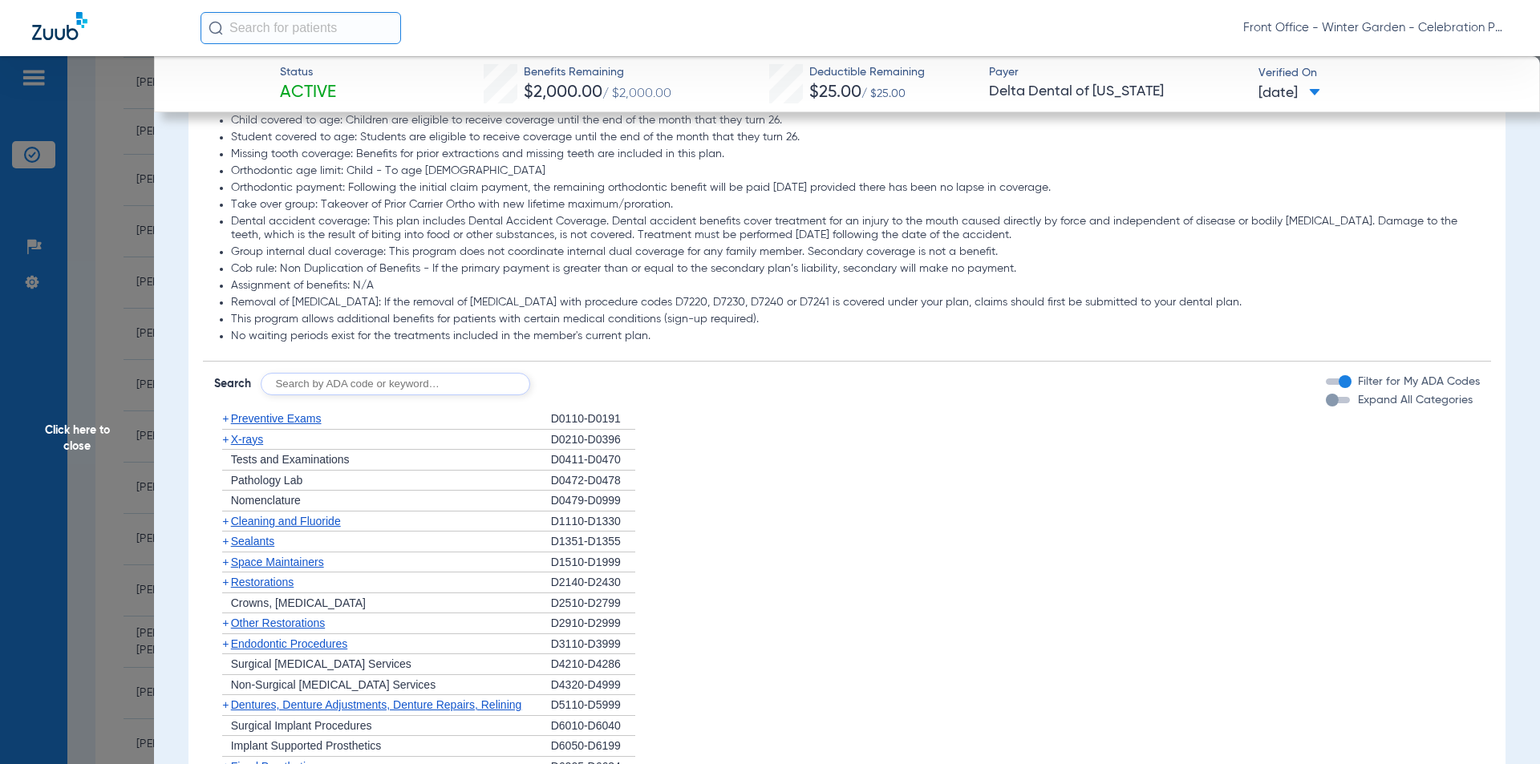
scroll to position [1427, 0]
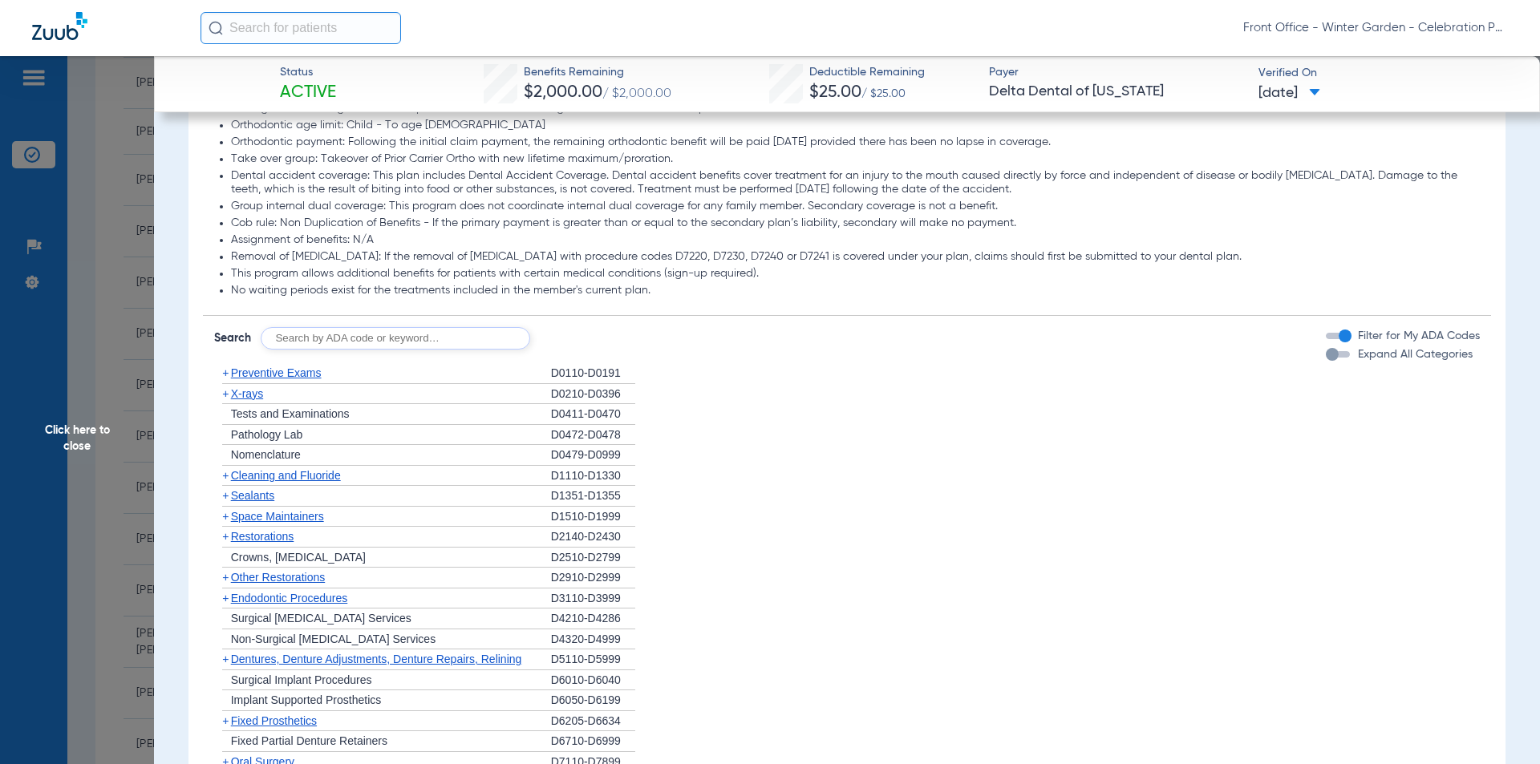
click at [1355, 363] on label "Expand All Categories" at bounding box center [1414, 354] width 118 height 17
click at [1343, 358] on button "Expand All Categories" at bounding box center [1340, 354] width 29 height 6
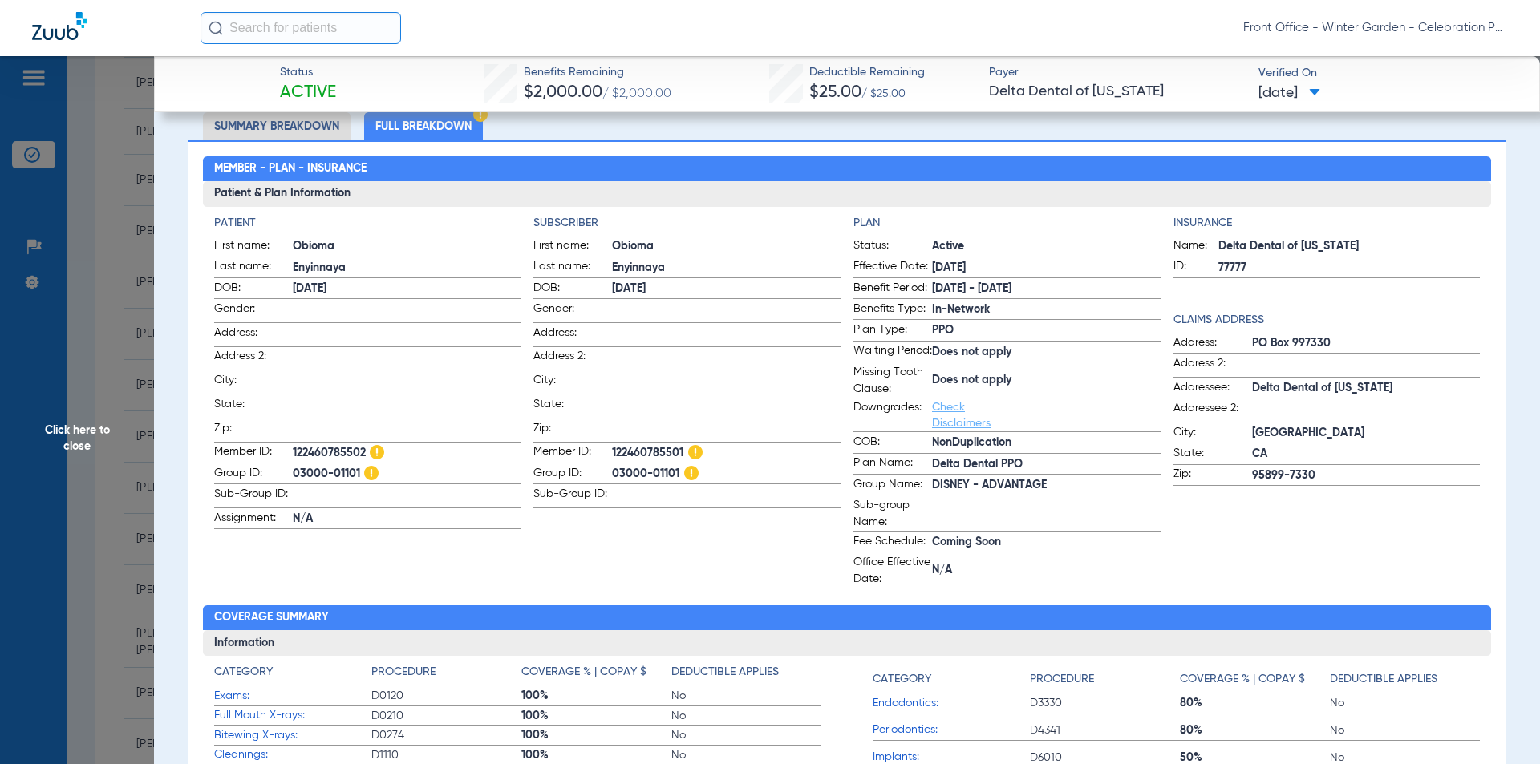
scroll to position [0, 0]
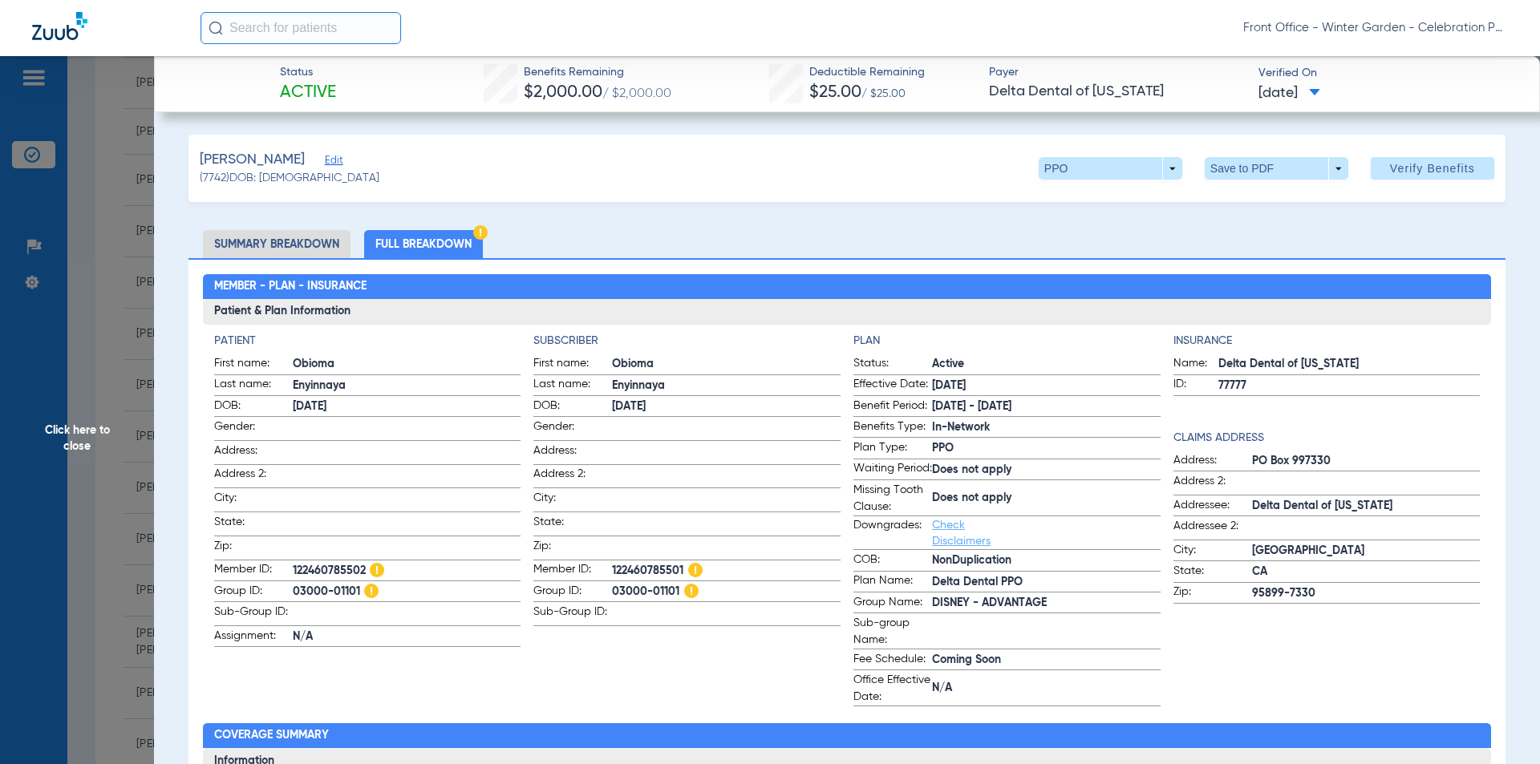
click at [117, 317] on span "Click here to close" at bounding box center [77, 438] width 154 height 764
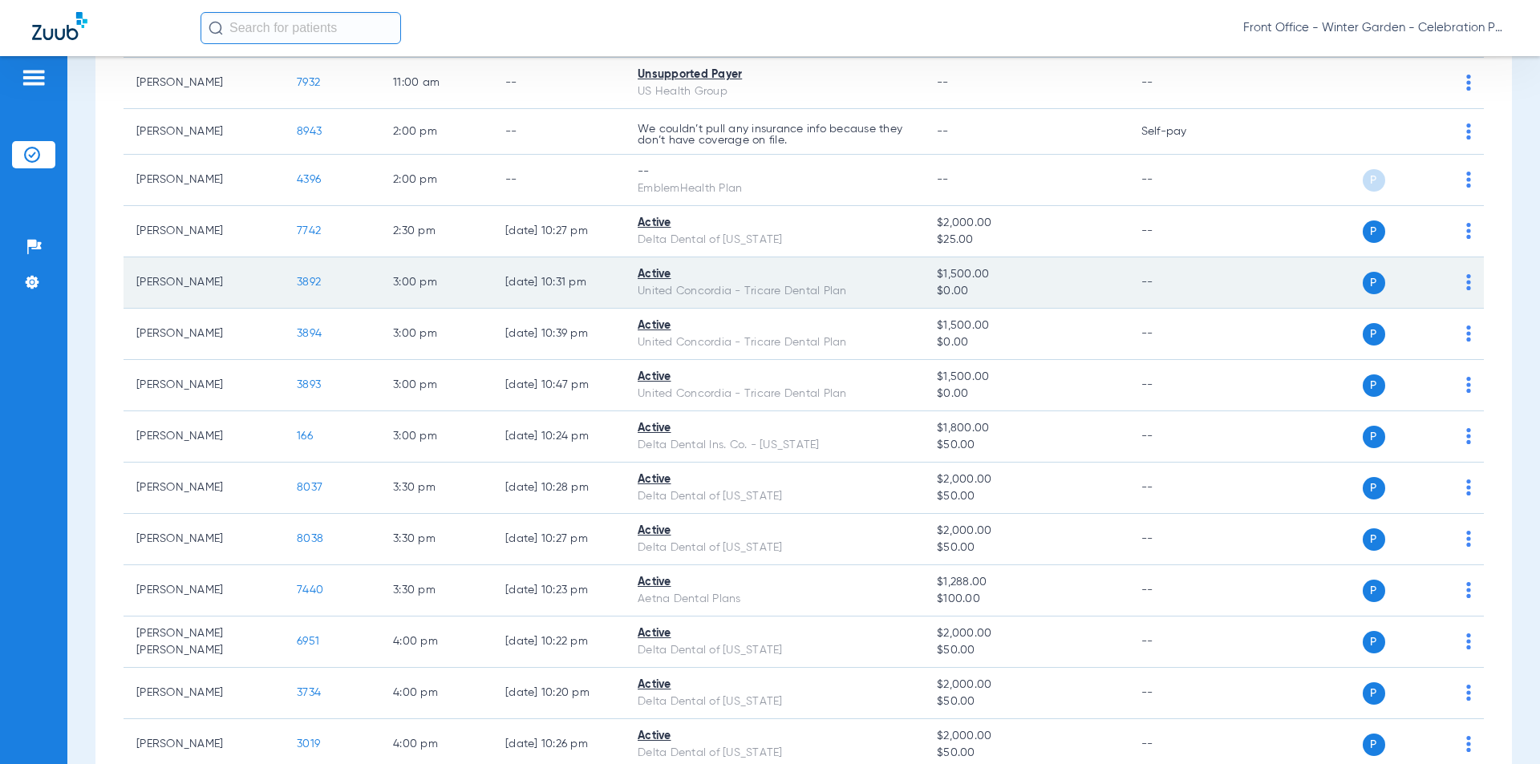
click at [310, 285] on span "3892" at bounding box center [309, 282] width 24 height 11
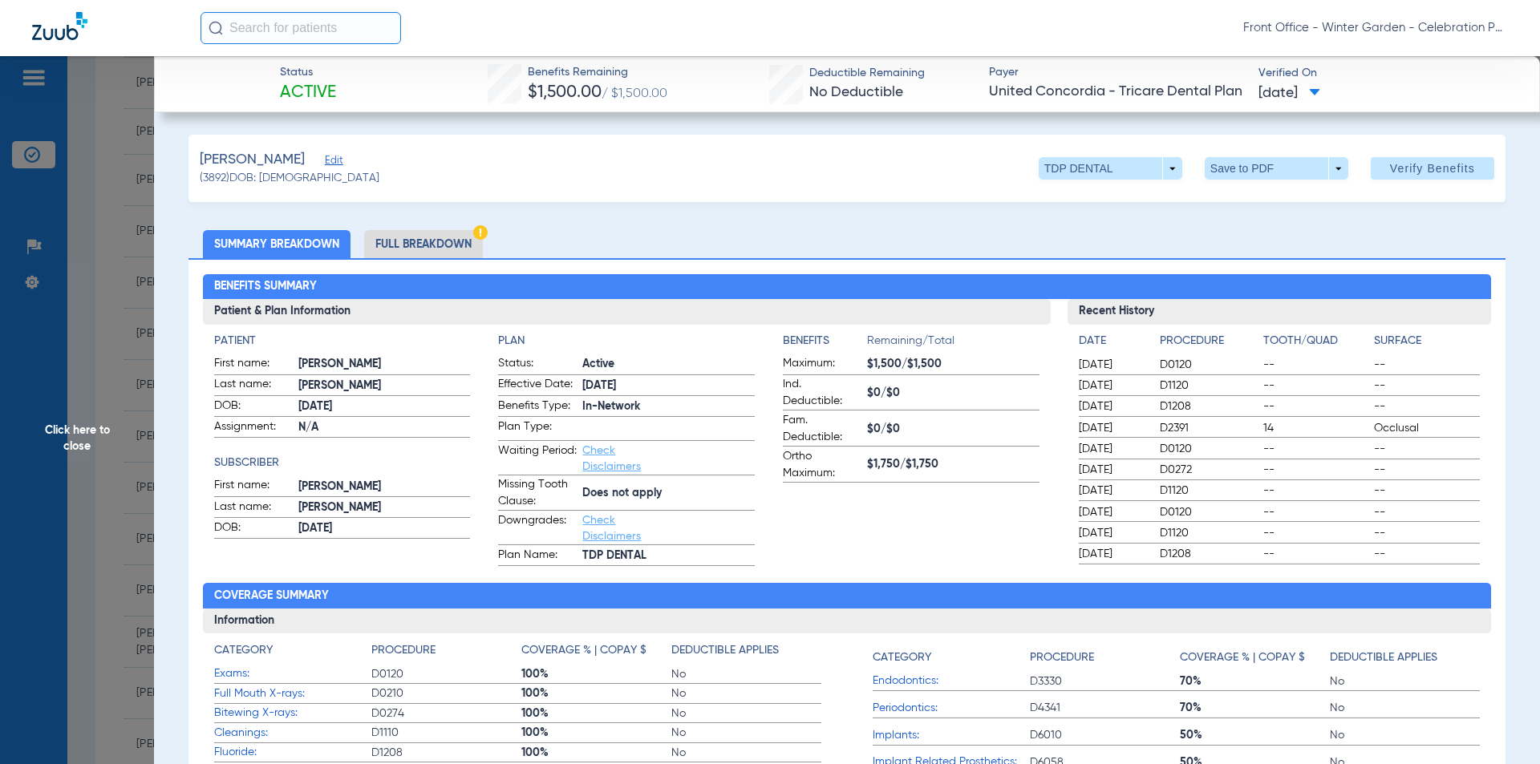
click at [427, 244] on li "Full Breakdown" at bounding box center [423, 244] width 119 height 28
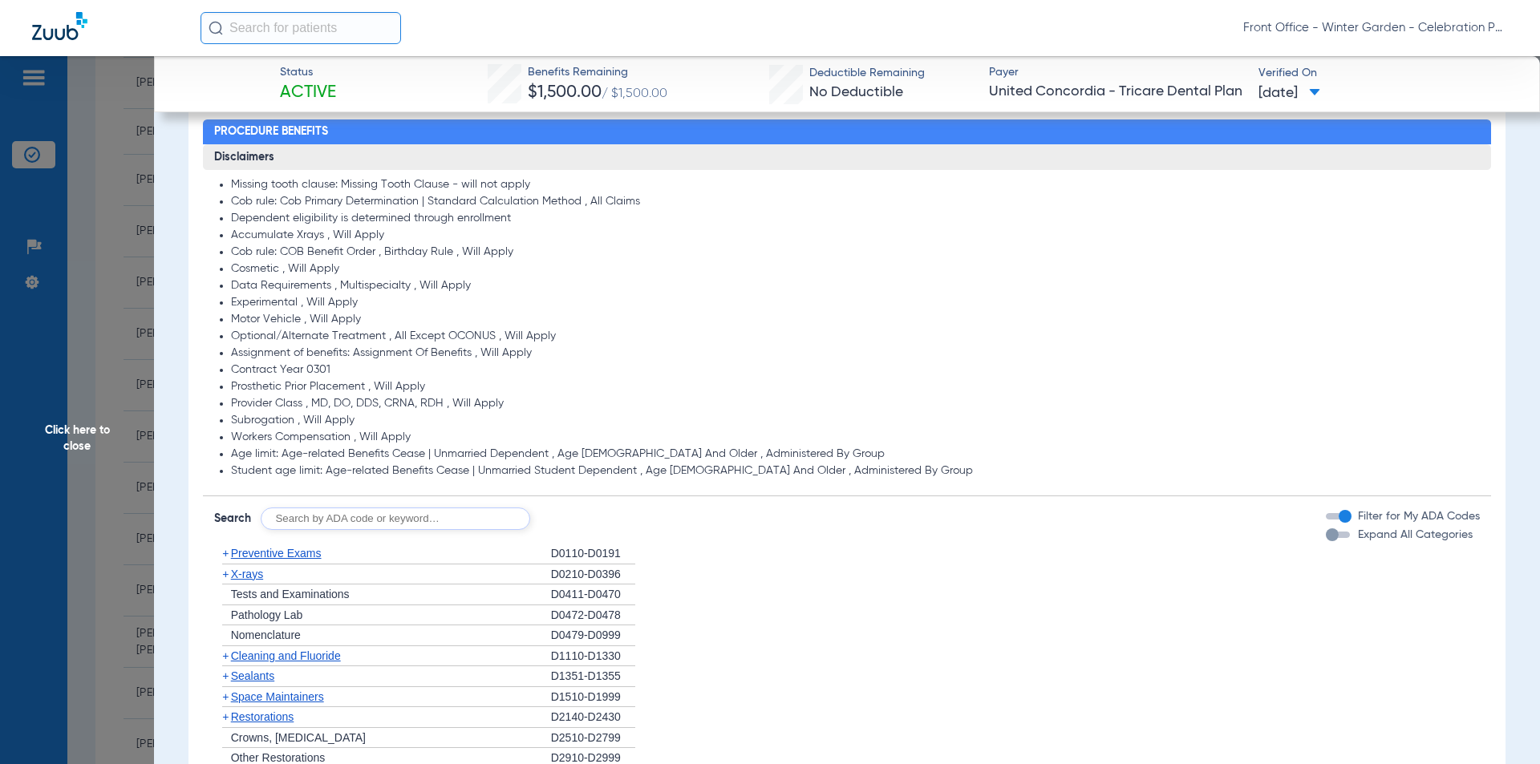
scroll to position [1123, 0]
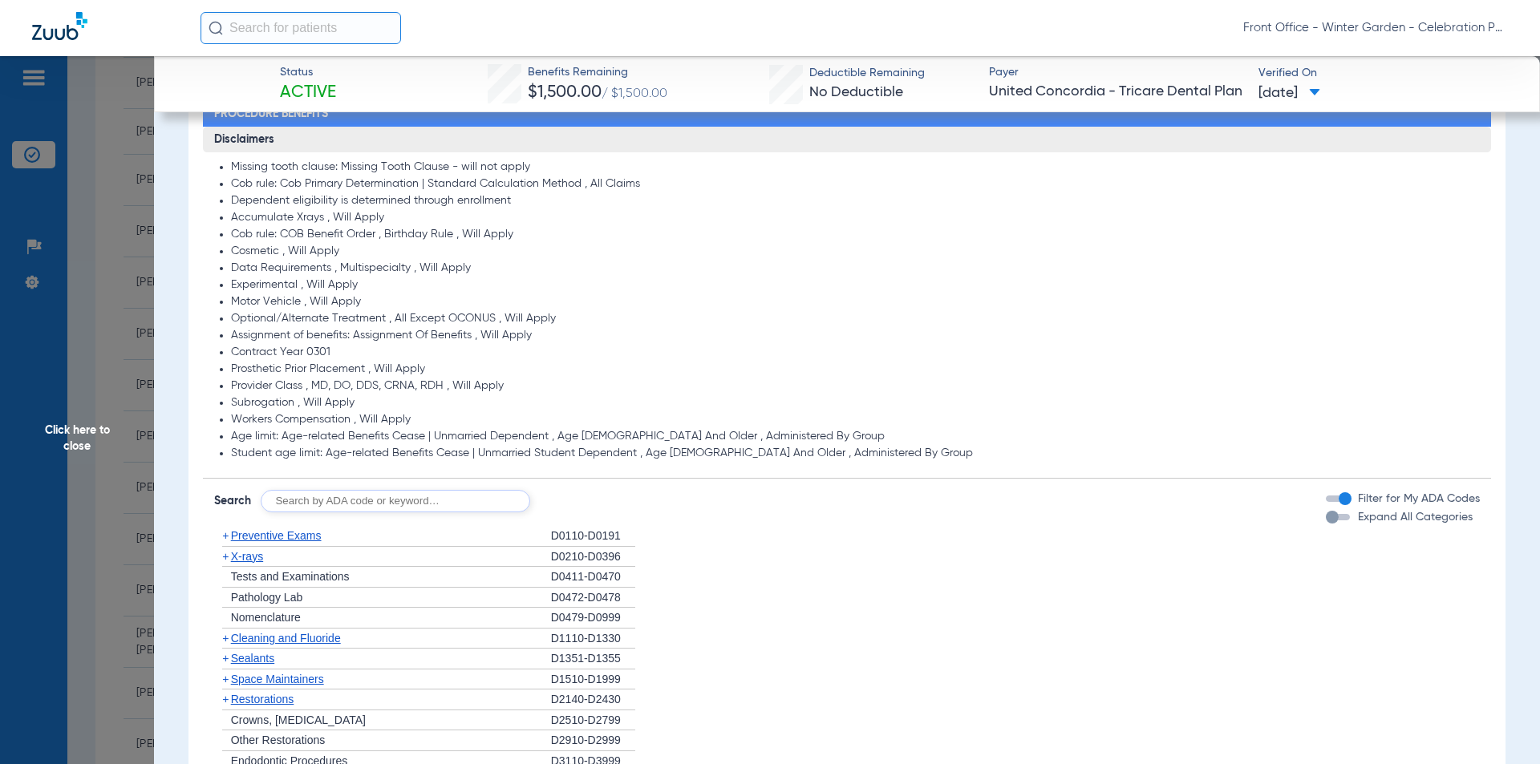
click at [1326, 513] on div "button" at bounding box center [1332, 517] width 13 height 13
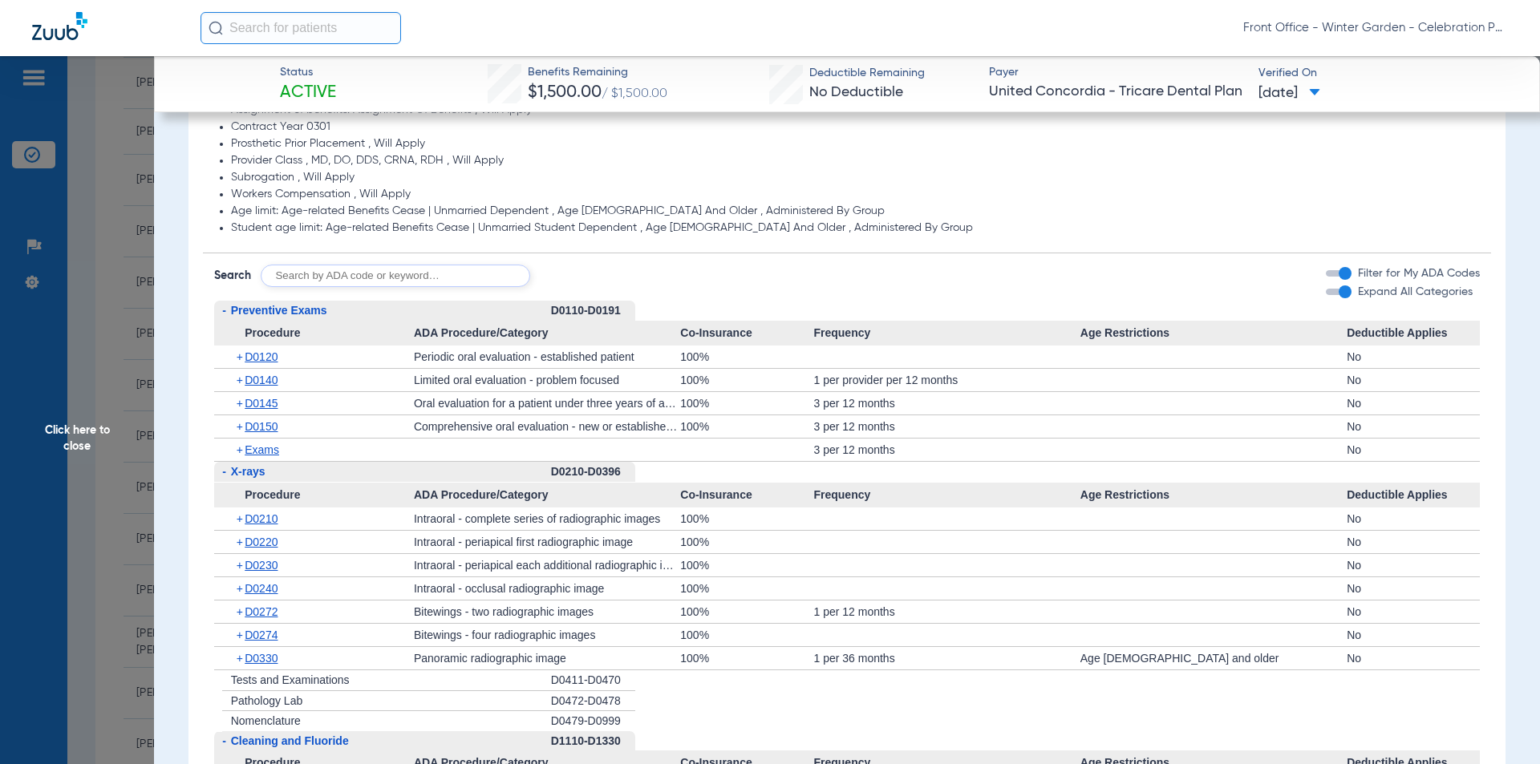
scroll to position [1363, 0]
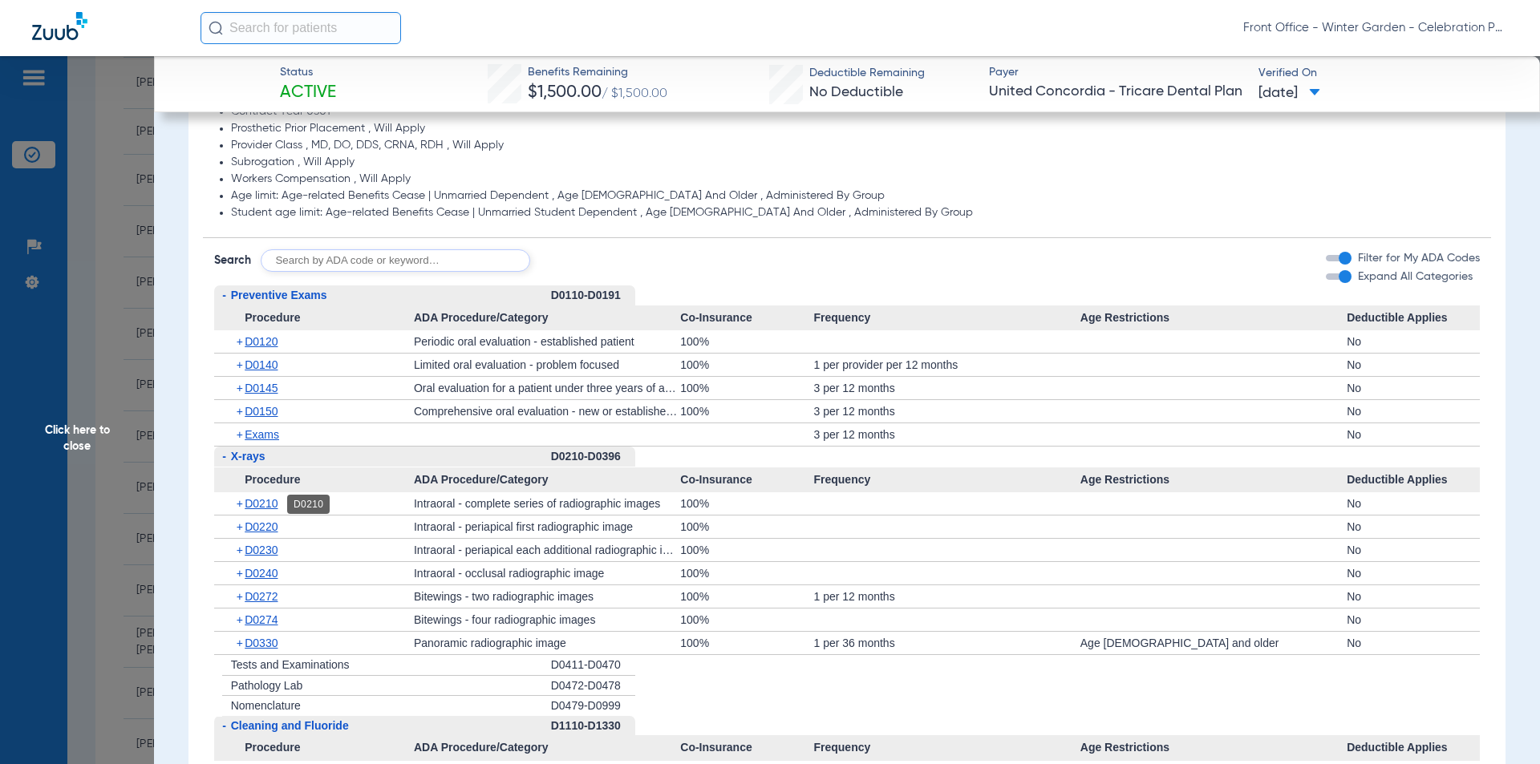
click at [278, 505] on span "D0210" at bounding box center [261, 503] width 33 height 13
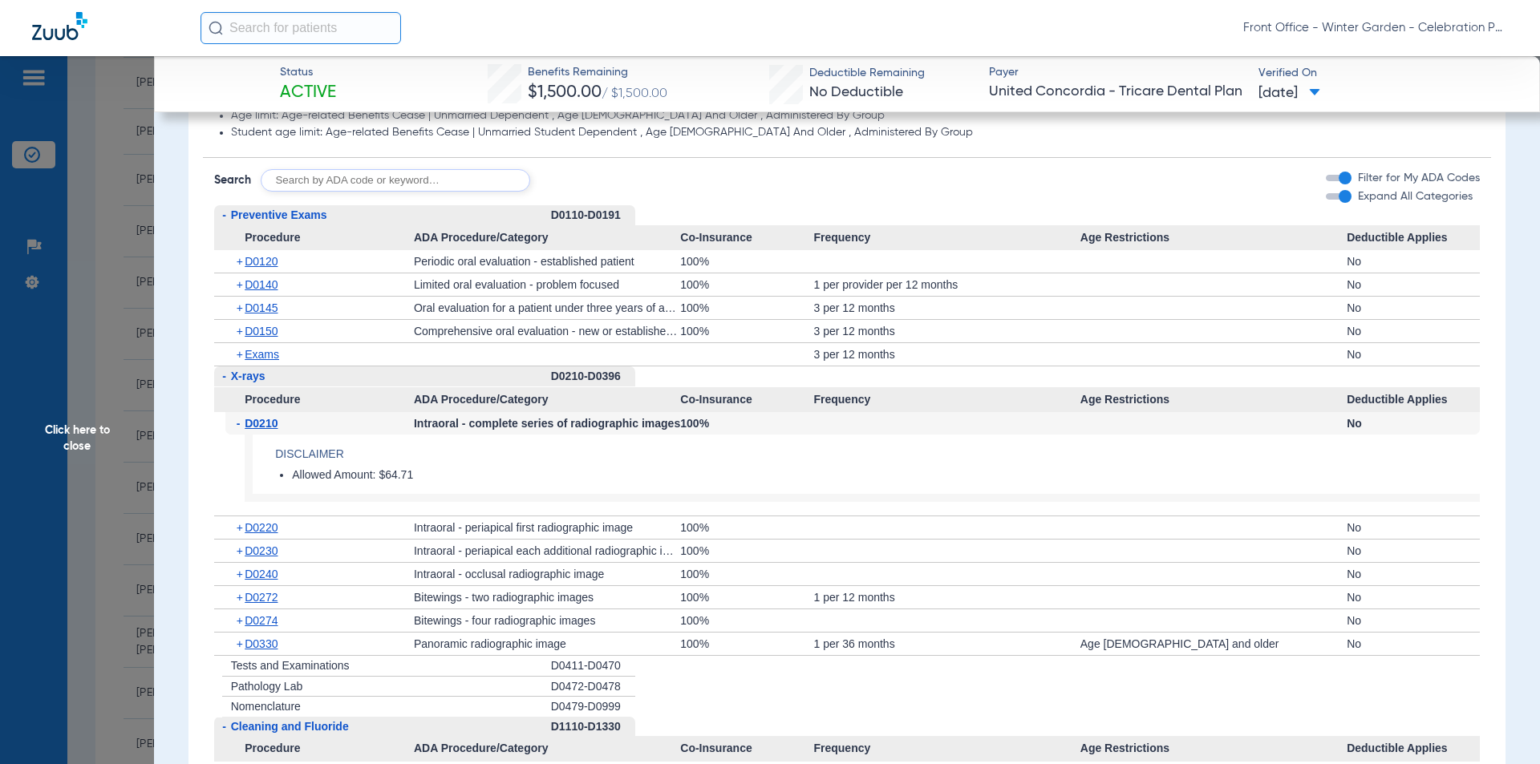
scroll to position [1524, 0]
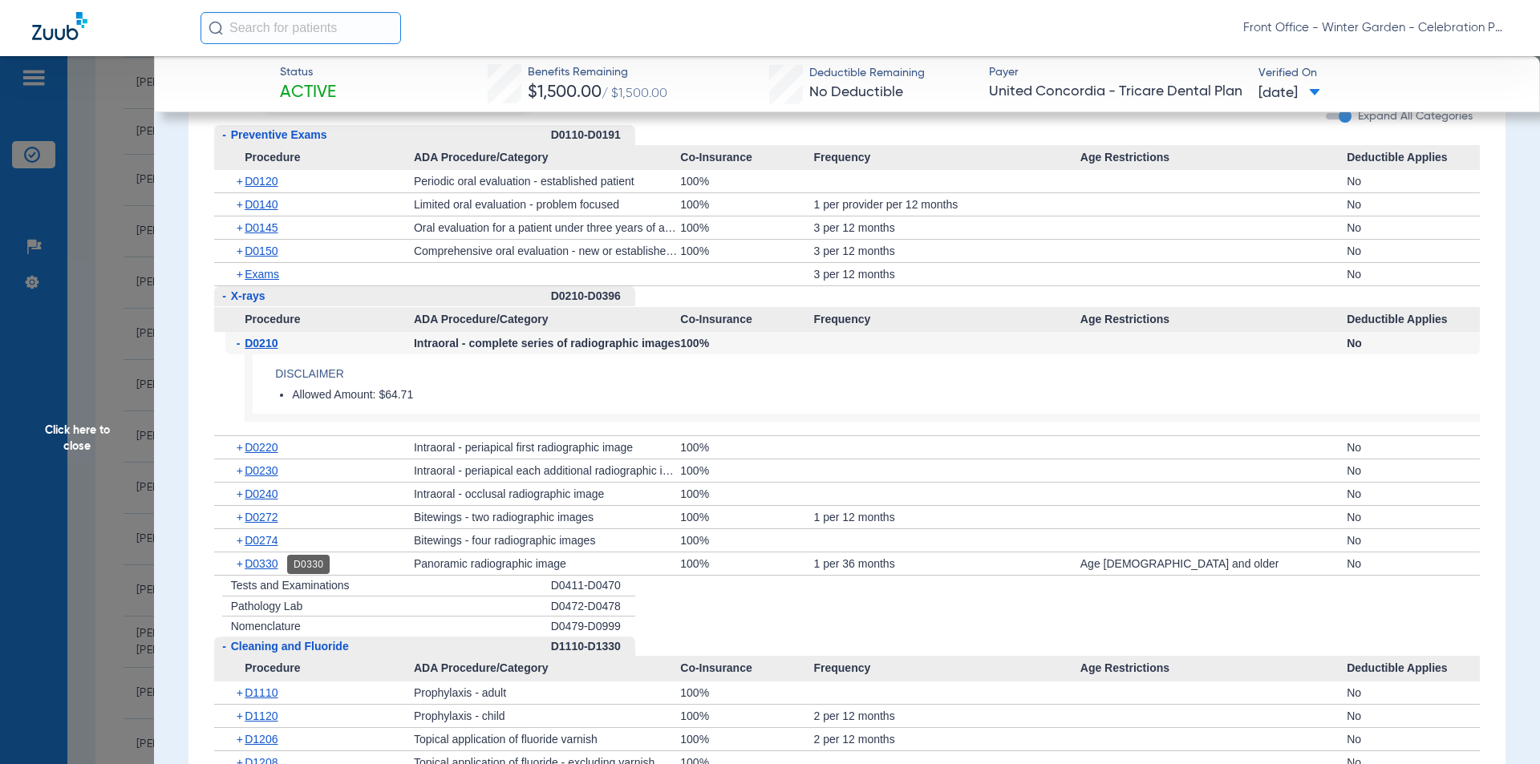
click at [269, 565] on span "D0330" at bounding box center [261, 563] width 33 height 13
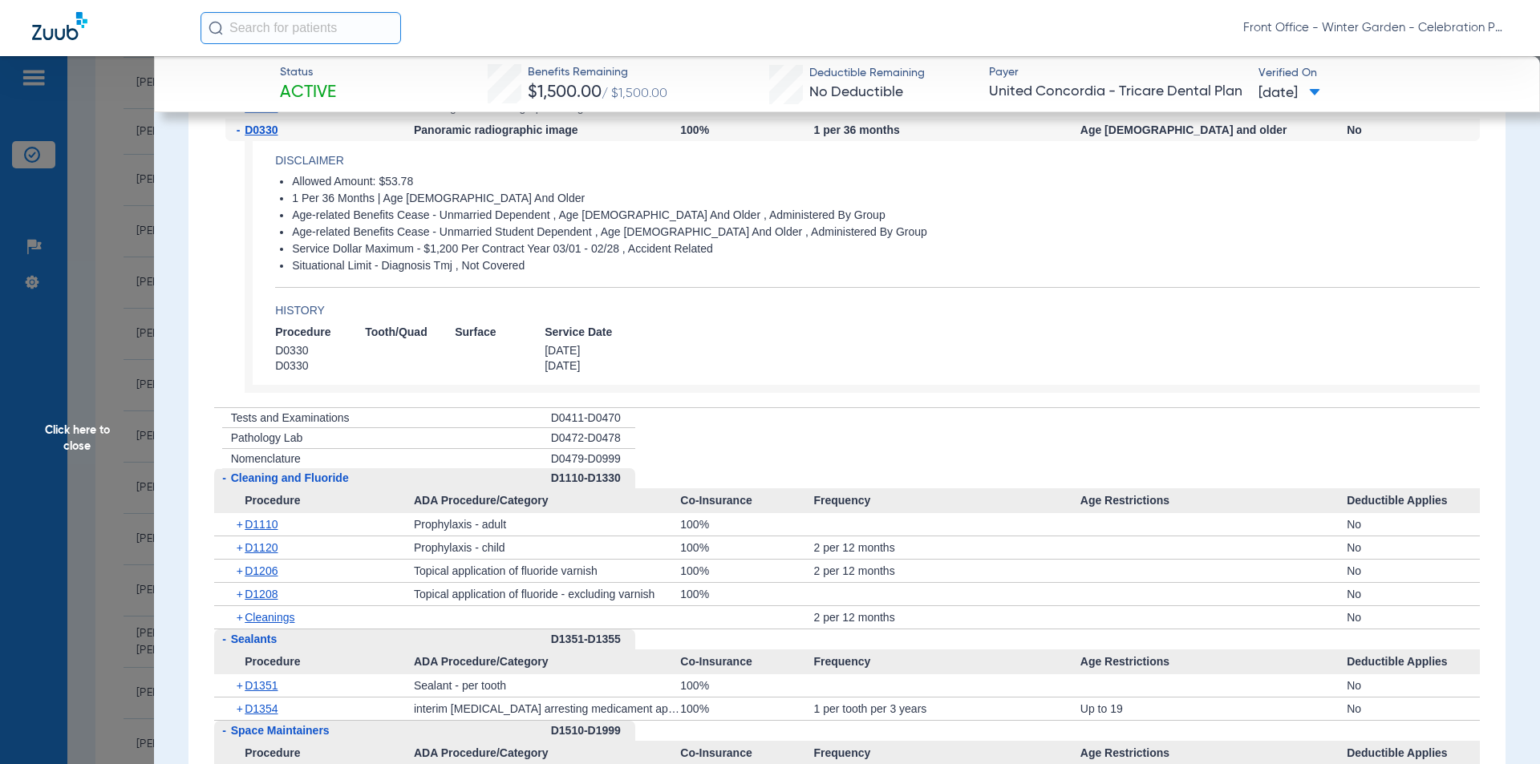
scroll to position [2005, 0]
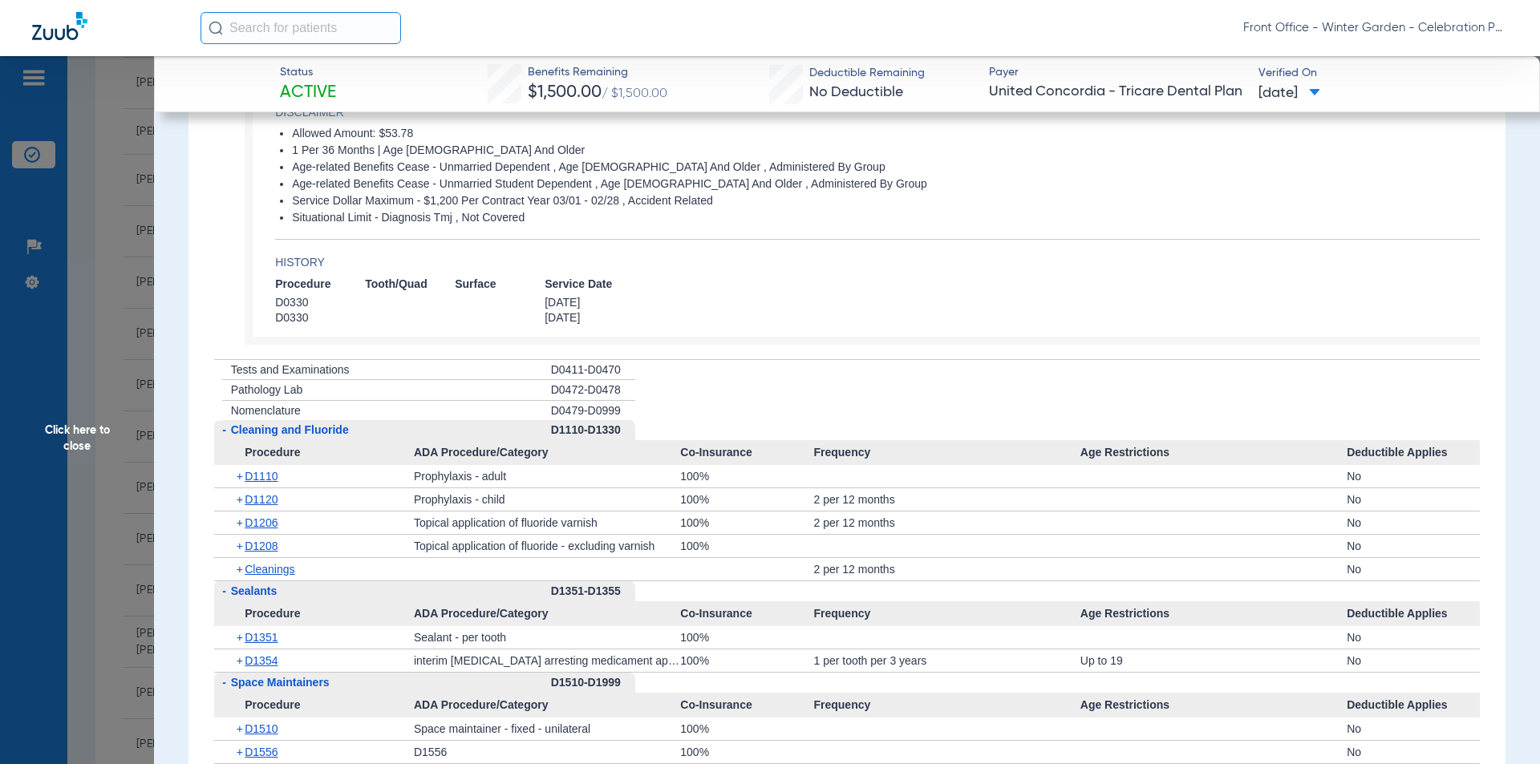
click at [267, 641] on span "D1351" at bounding box center [261, 637] width 33 height 13
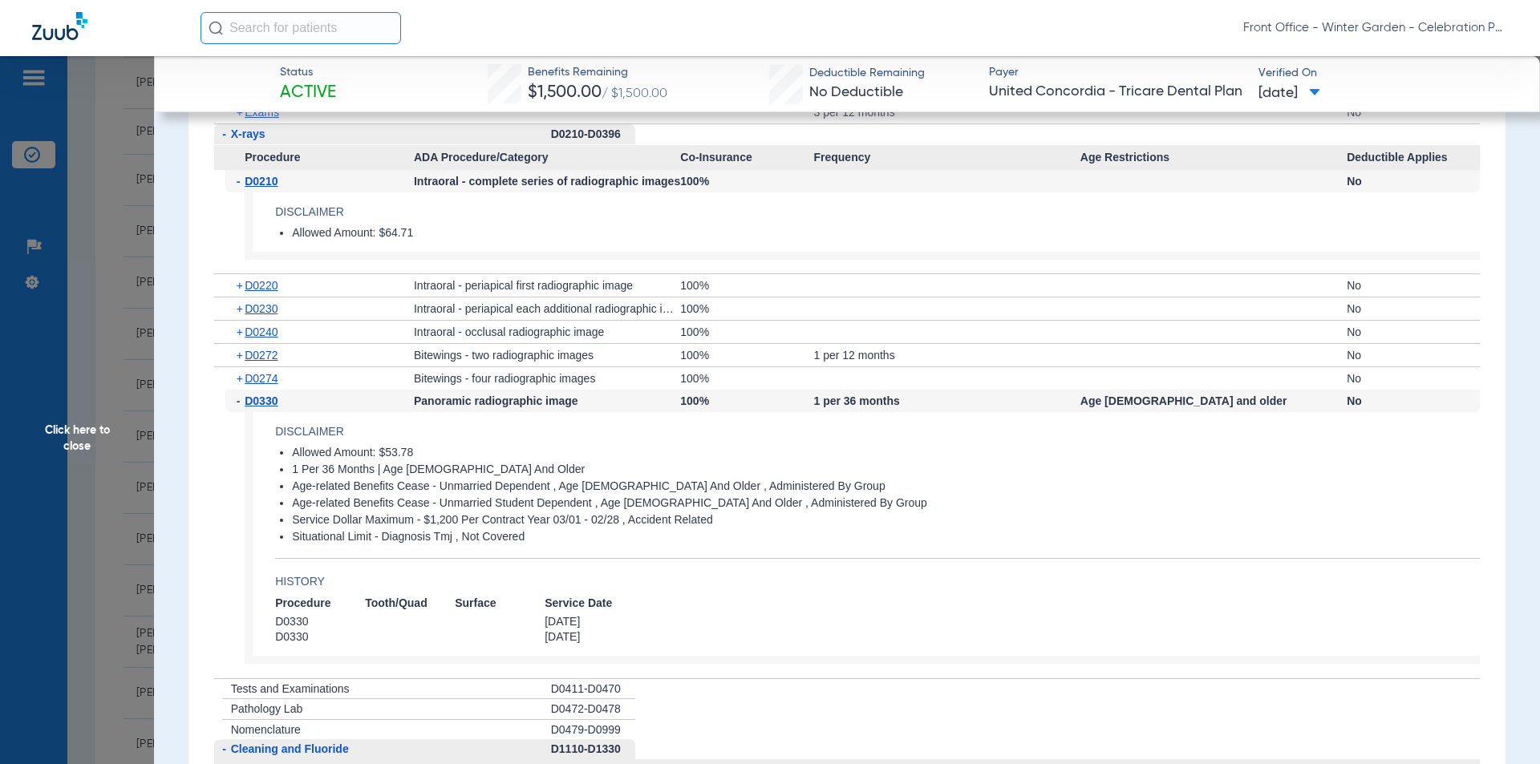
scroll to position [1684, 0]
click at [274, 293] on span "D0220" at bounding box center [261, 287] width 33 height 13
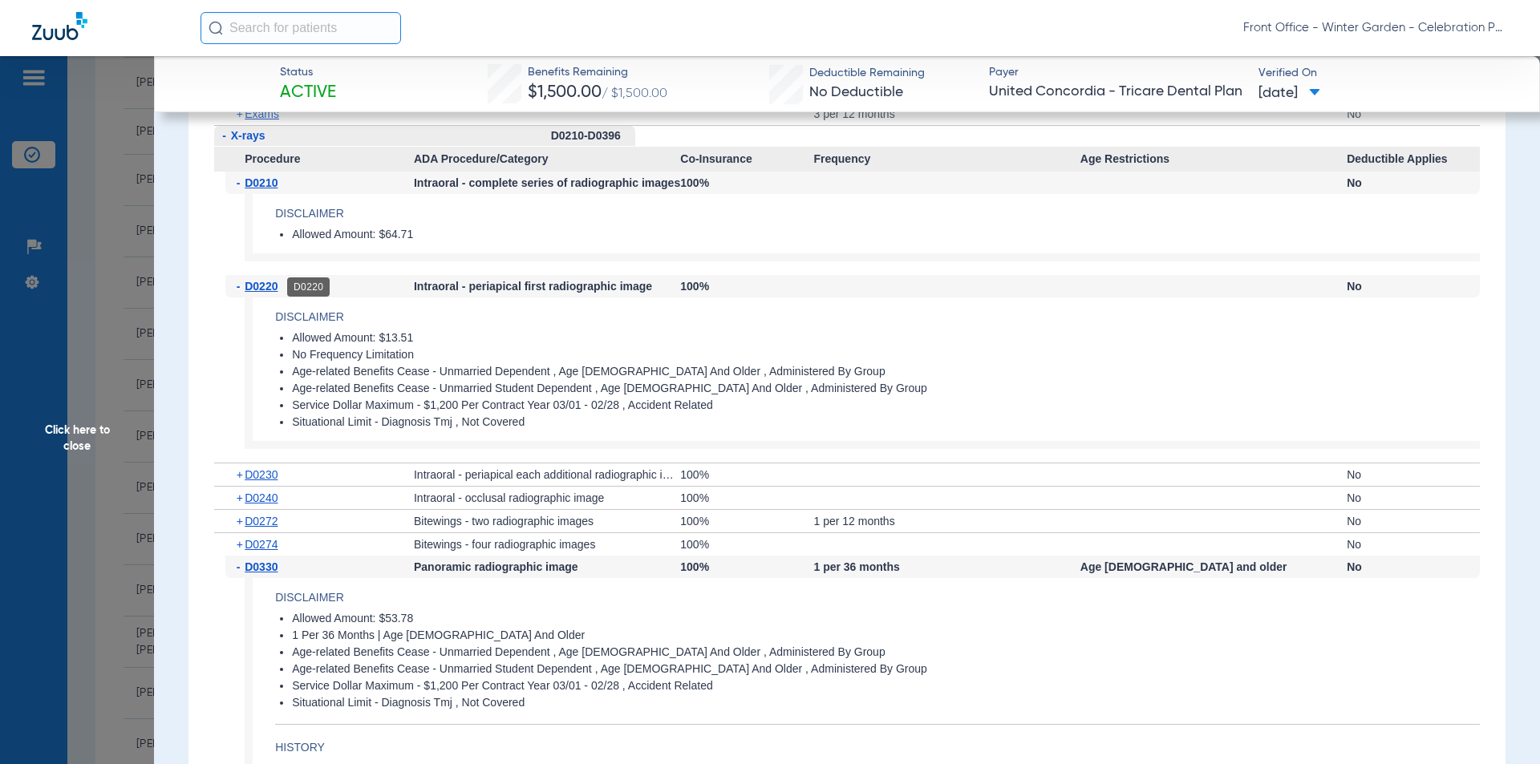
click at [273, 289] on span "D0220" at bounding box center [261, 286] width 33 height 13
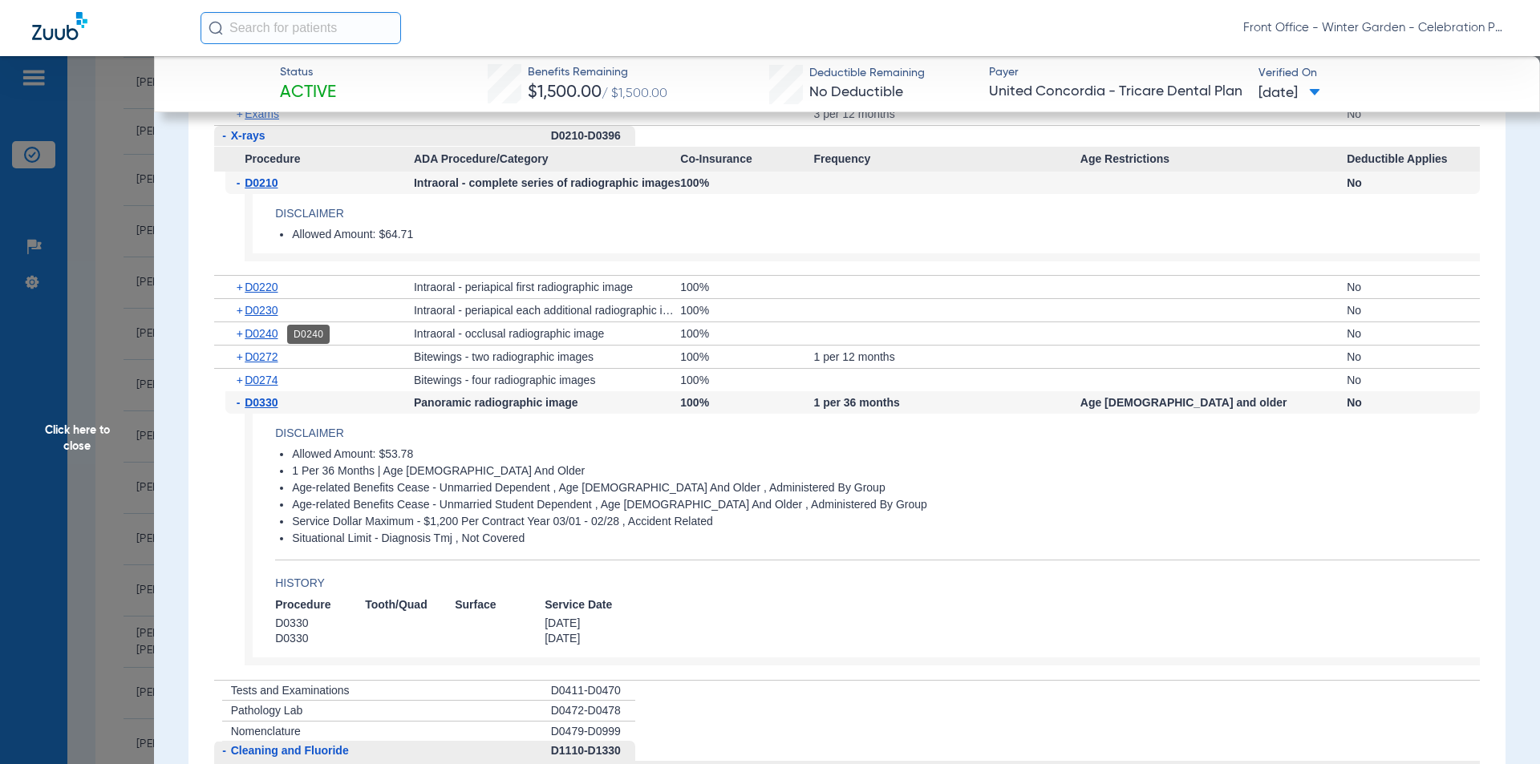
click at [273, 335] on span "D0240" at bounding box center [261, 333] width 33 height 13
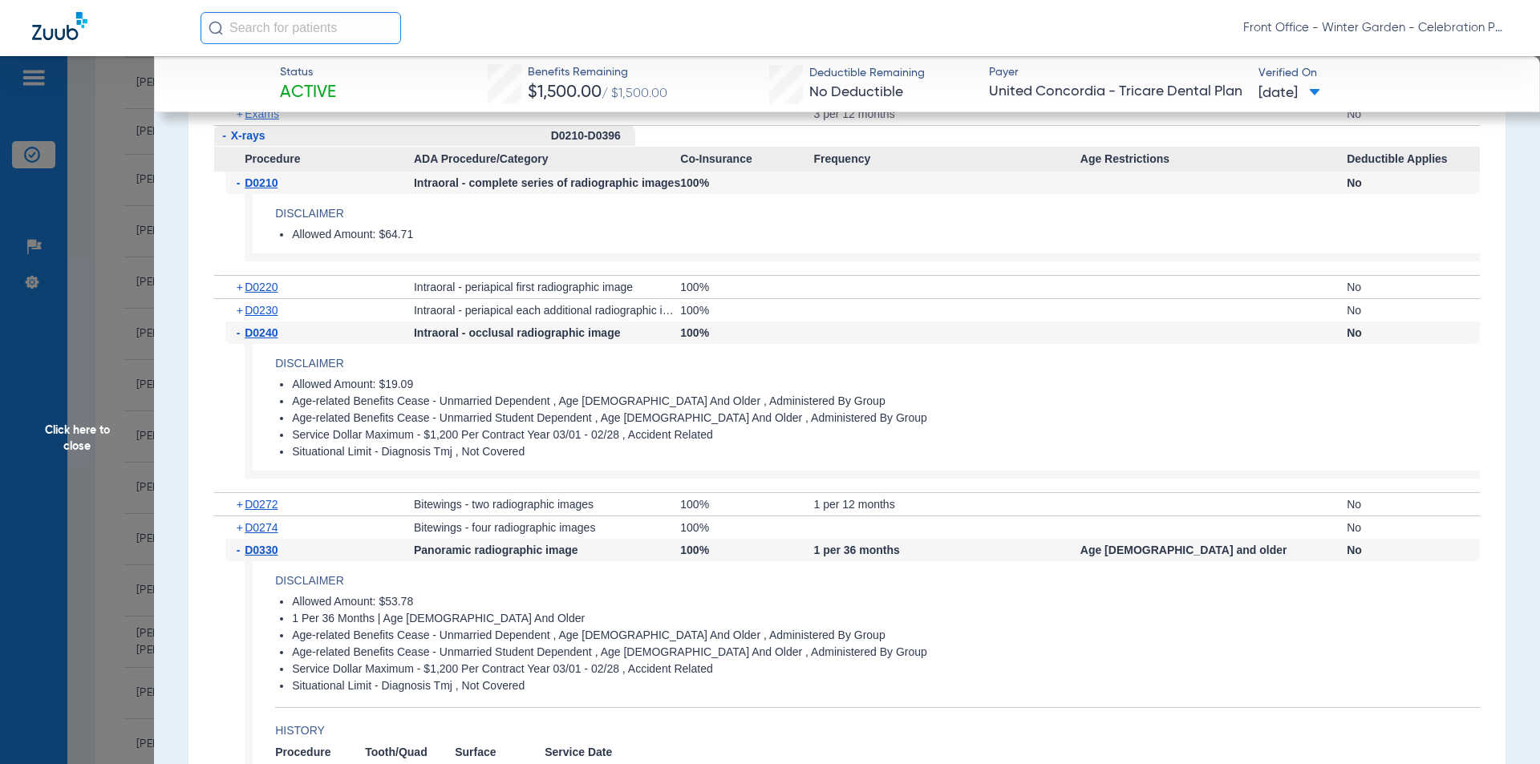
click at [273, 335] on span "D0240" at bounding box center [261, 332] width 33 height 13
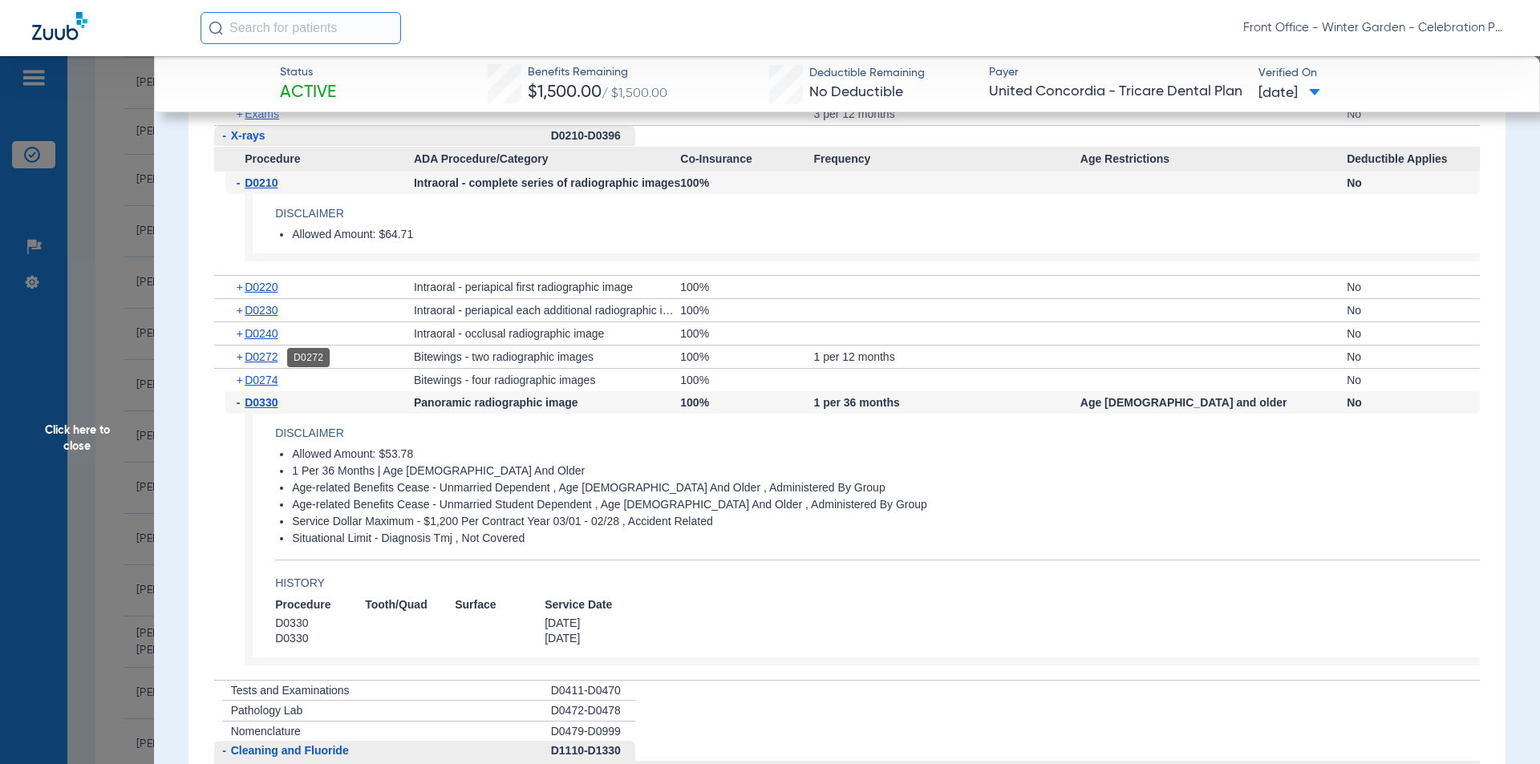
click at [273, 361] on span "D0272" at bounding box center [261, 356] width 33 height 13
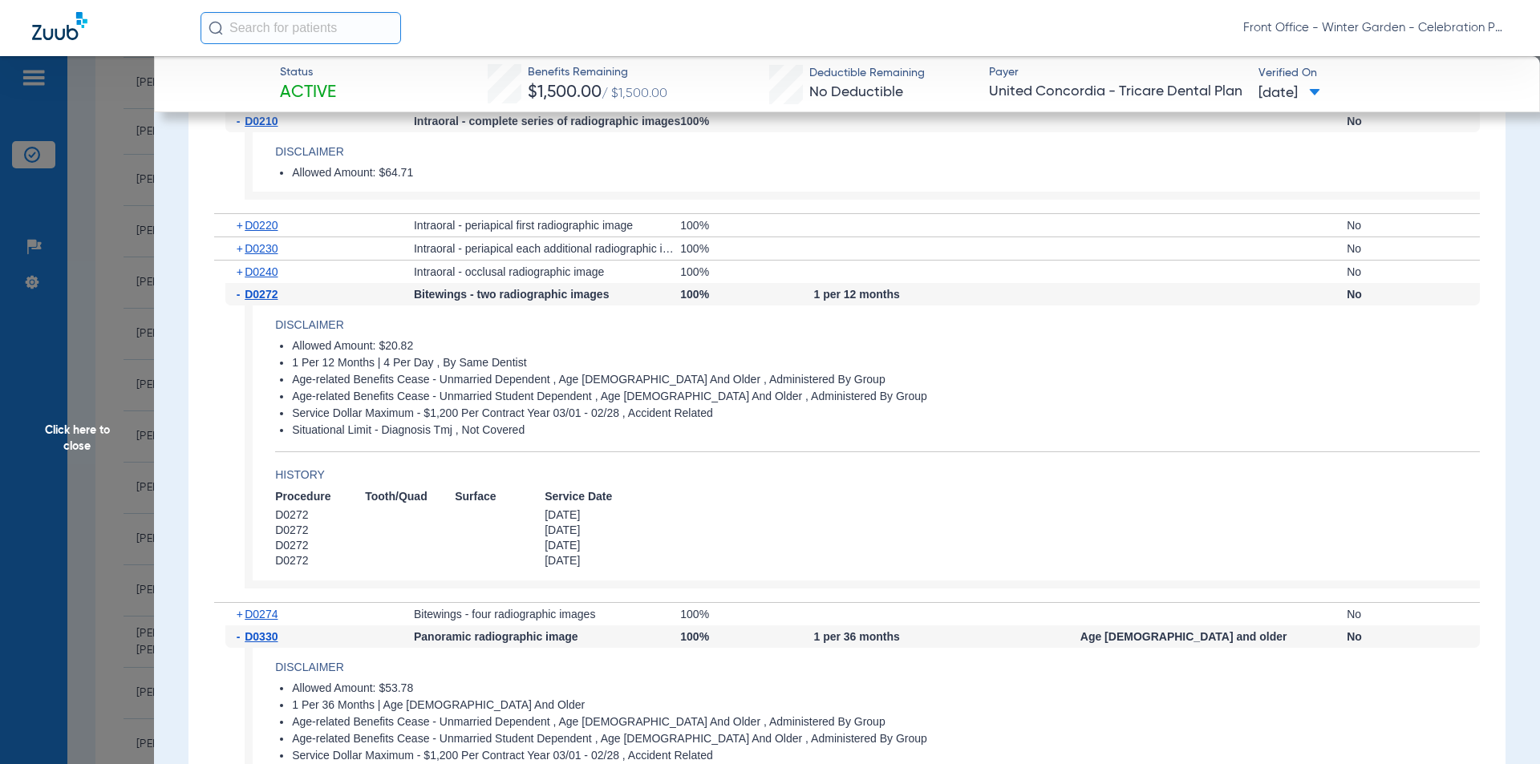
scroll to position [1765, 0]
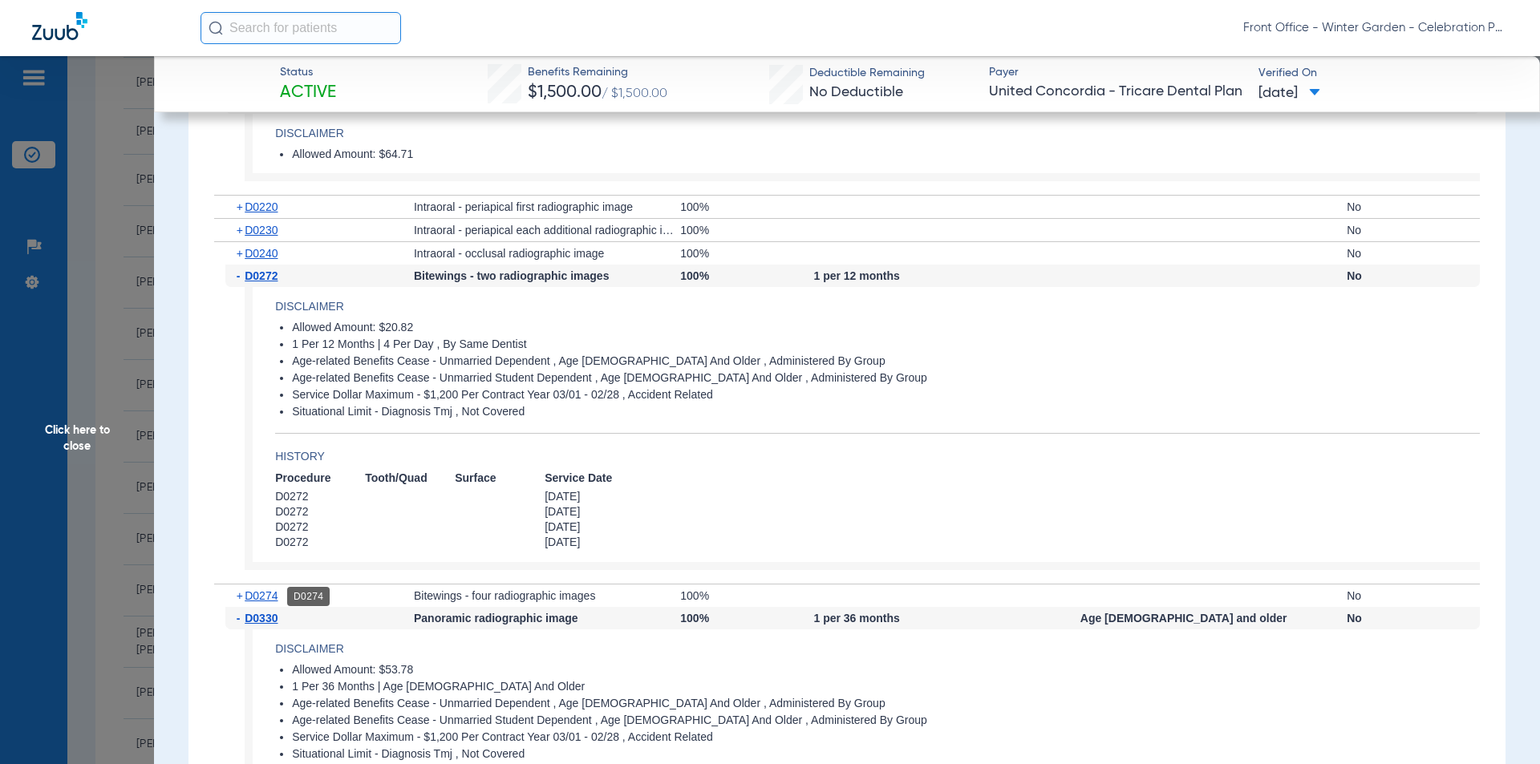
click at [256, 594] on span "D0274" at bounding box center [261, 596] width 33 height 13
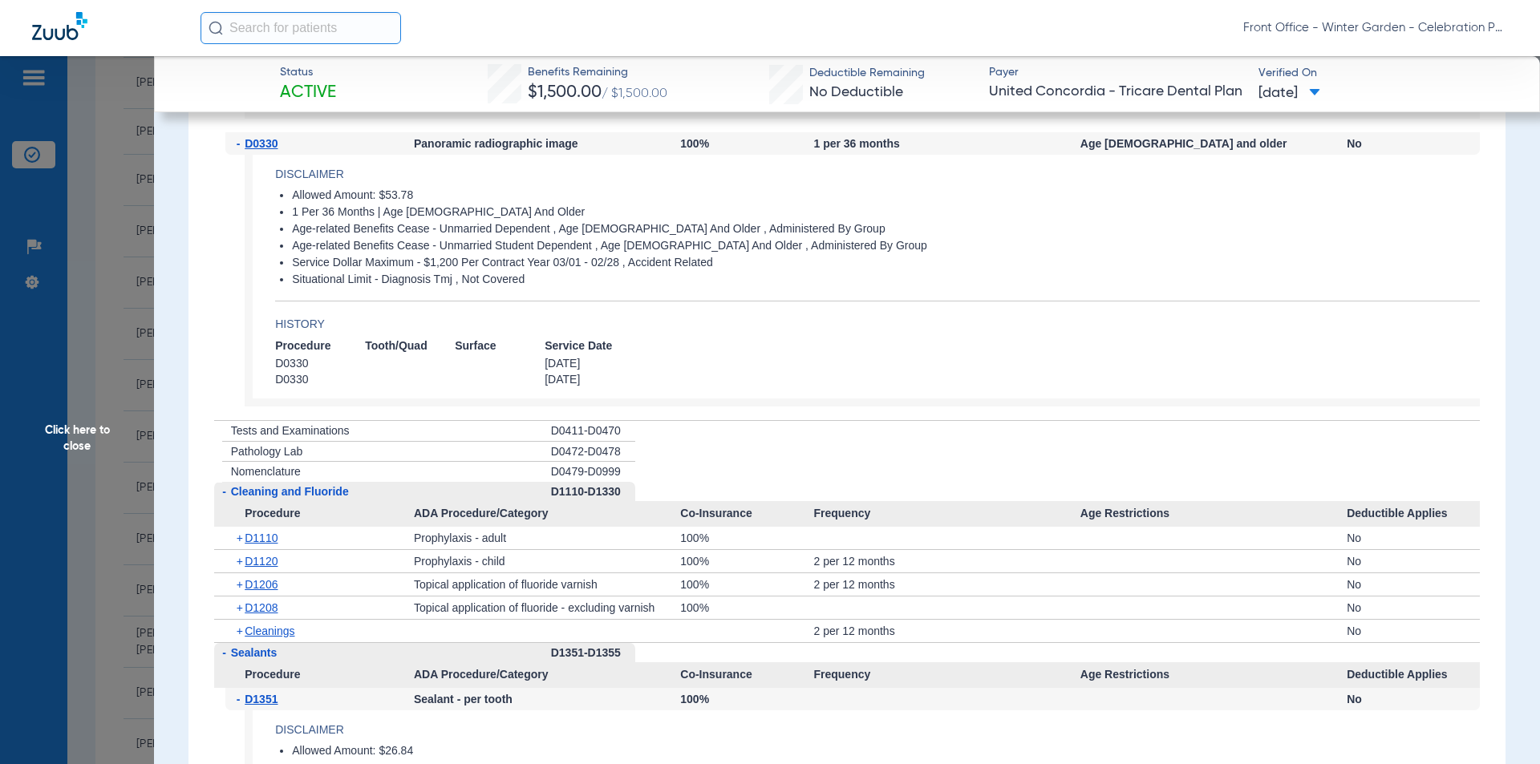
scroll to position [2326, 0]
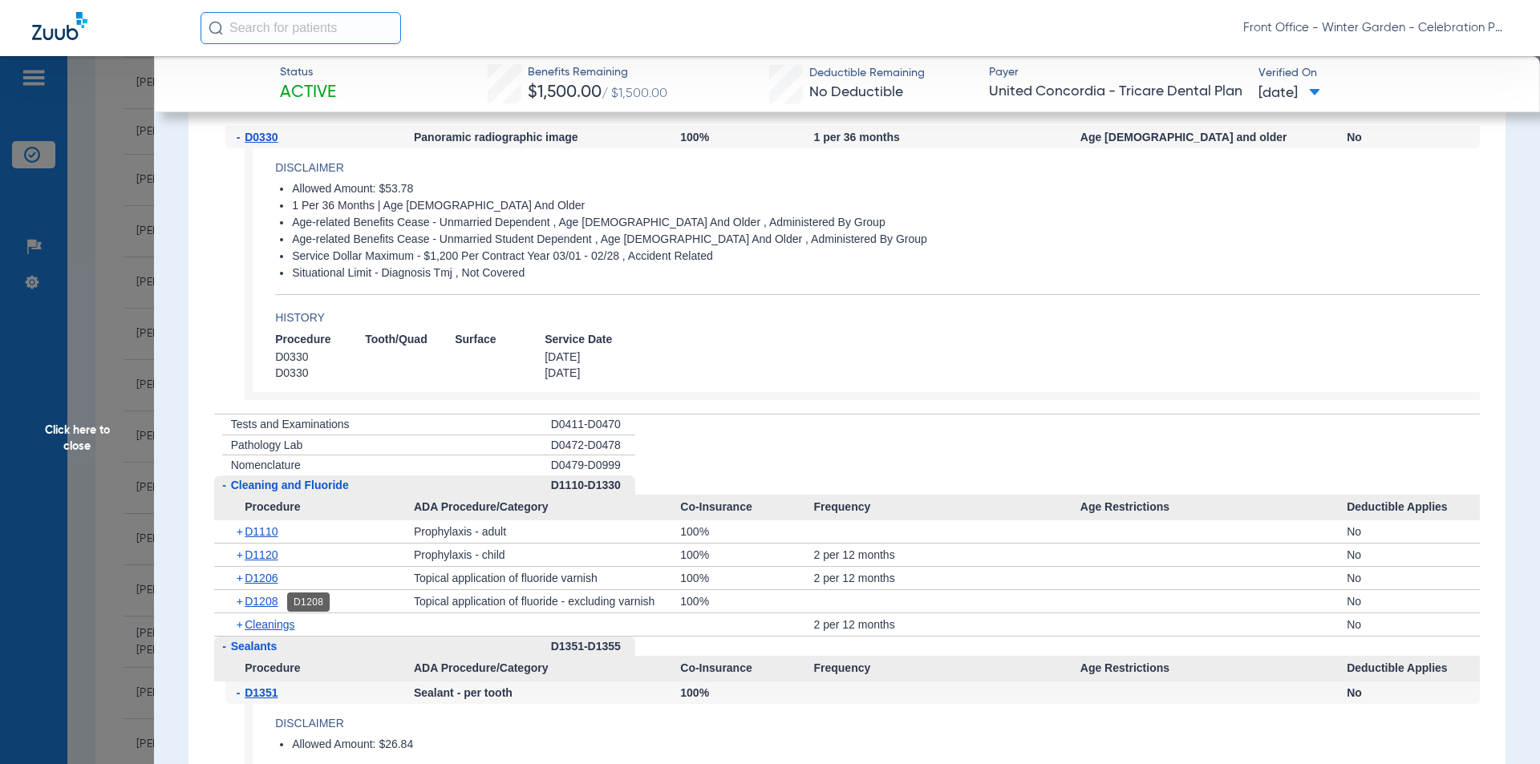
click at [260, 606] on span "D1208" at bounding box center [261, 601] width 33 height 13
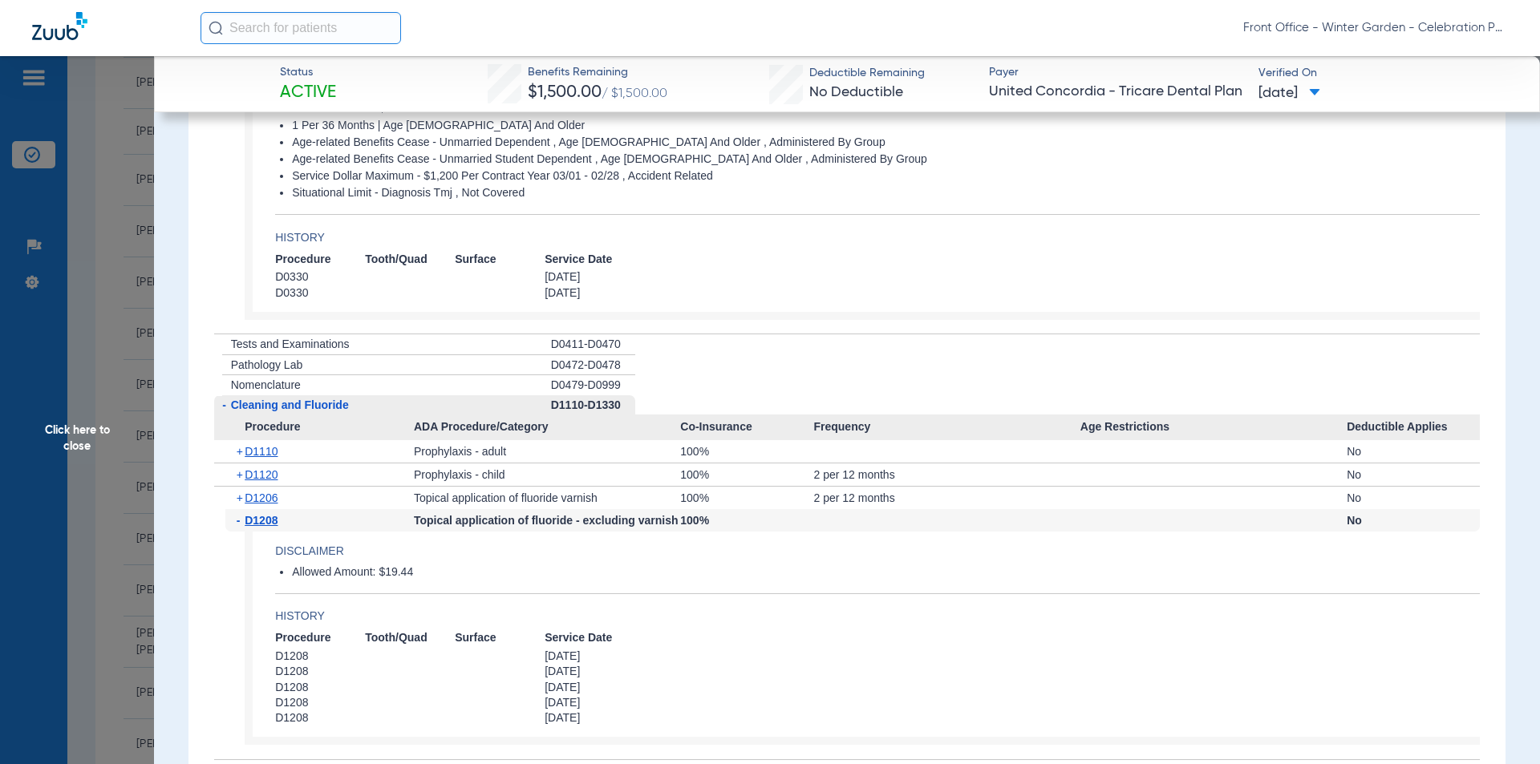
scroll to position [2486, 0]
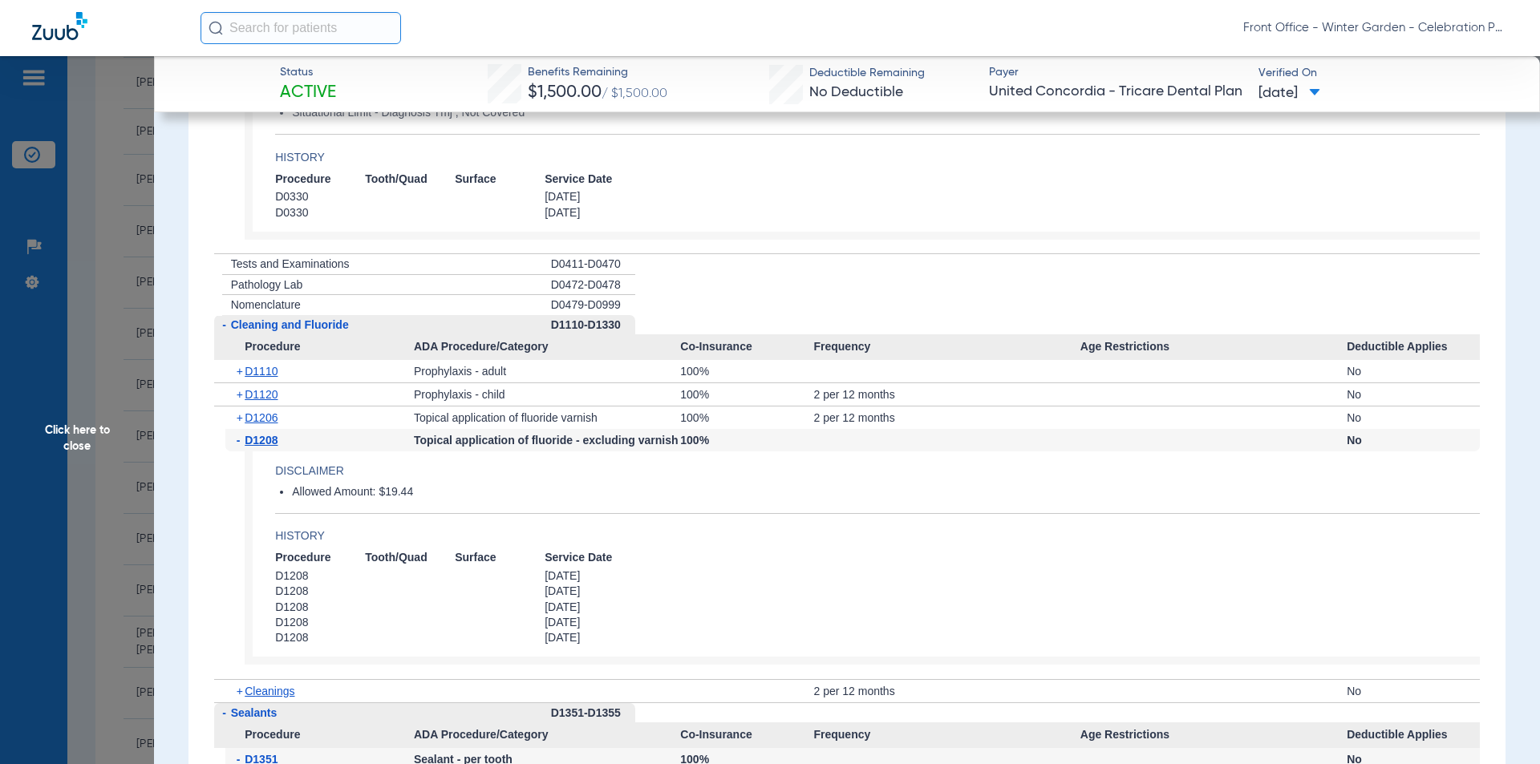
click at [101, 424] on span "Click here to close" at bounding box center [77, 438] width 154 height 764
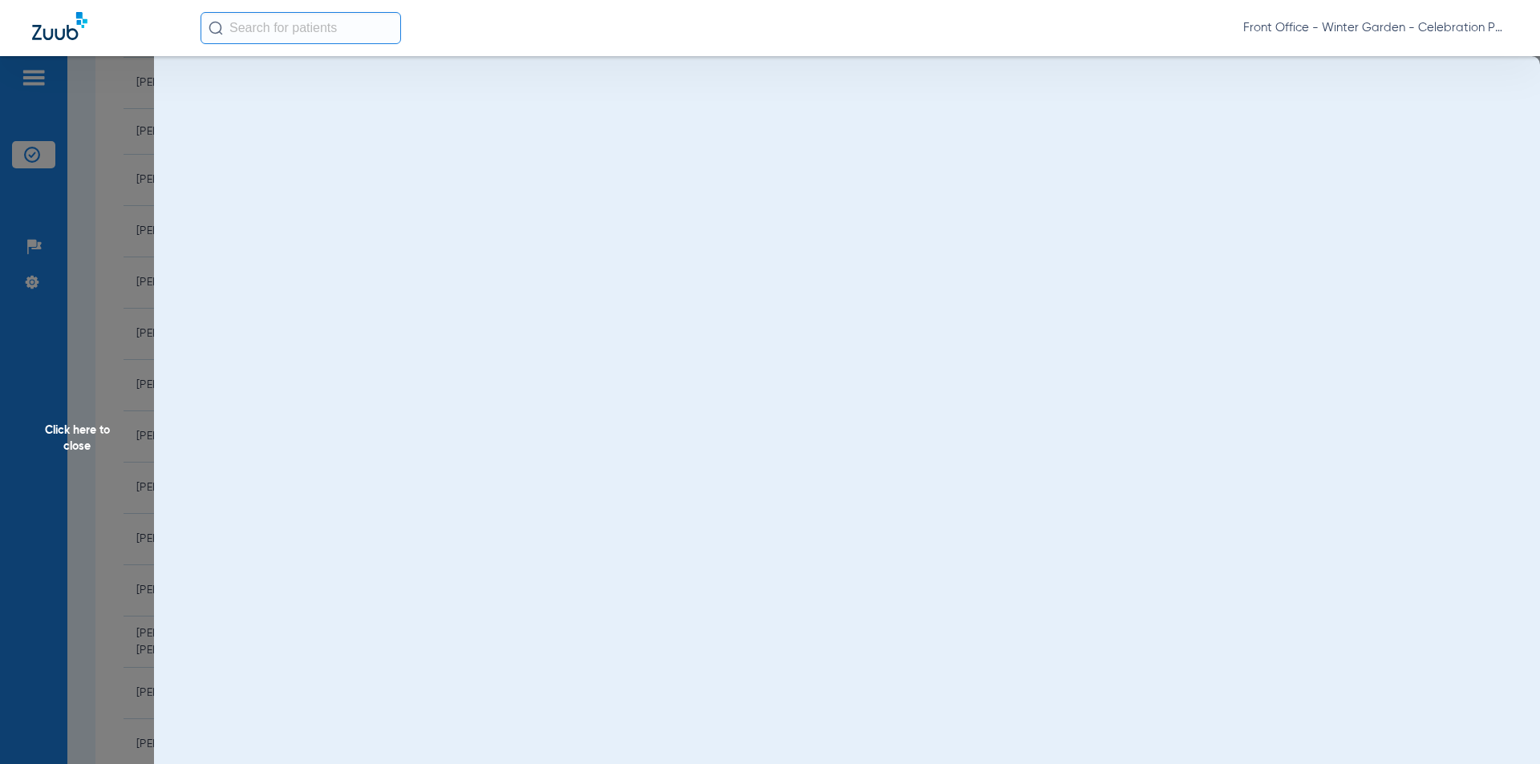
scroll to position [0, 0]
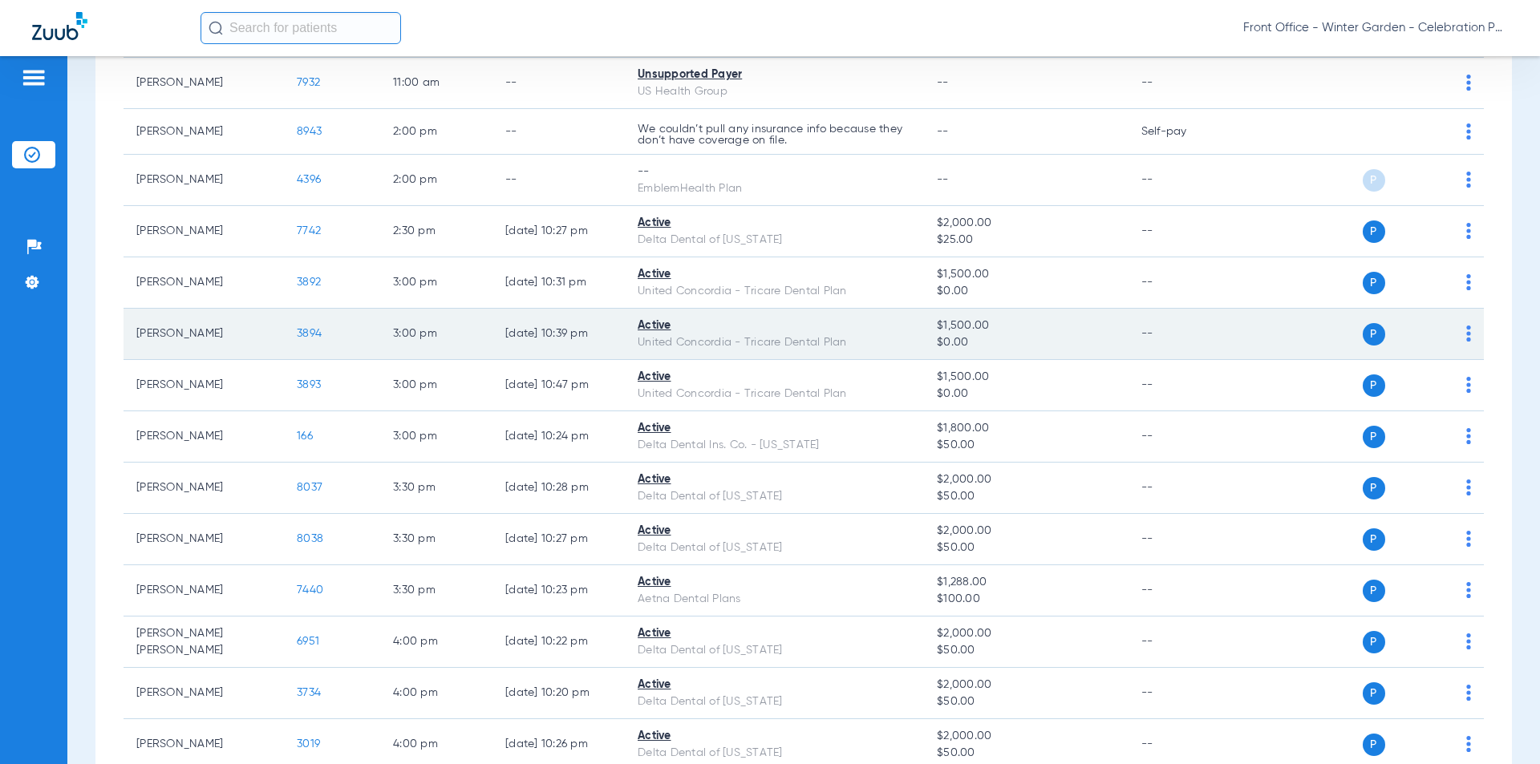
click at [300, 331] on span "3894" at bounding box center [309, 333] width 25 height 11
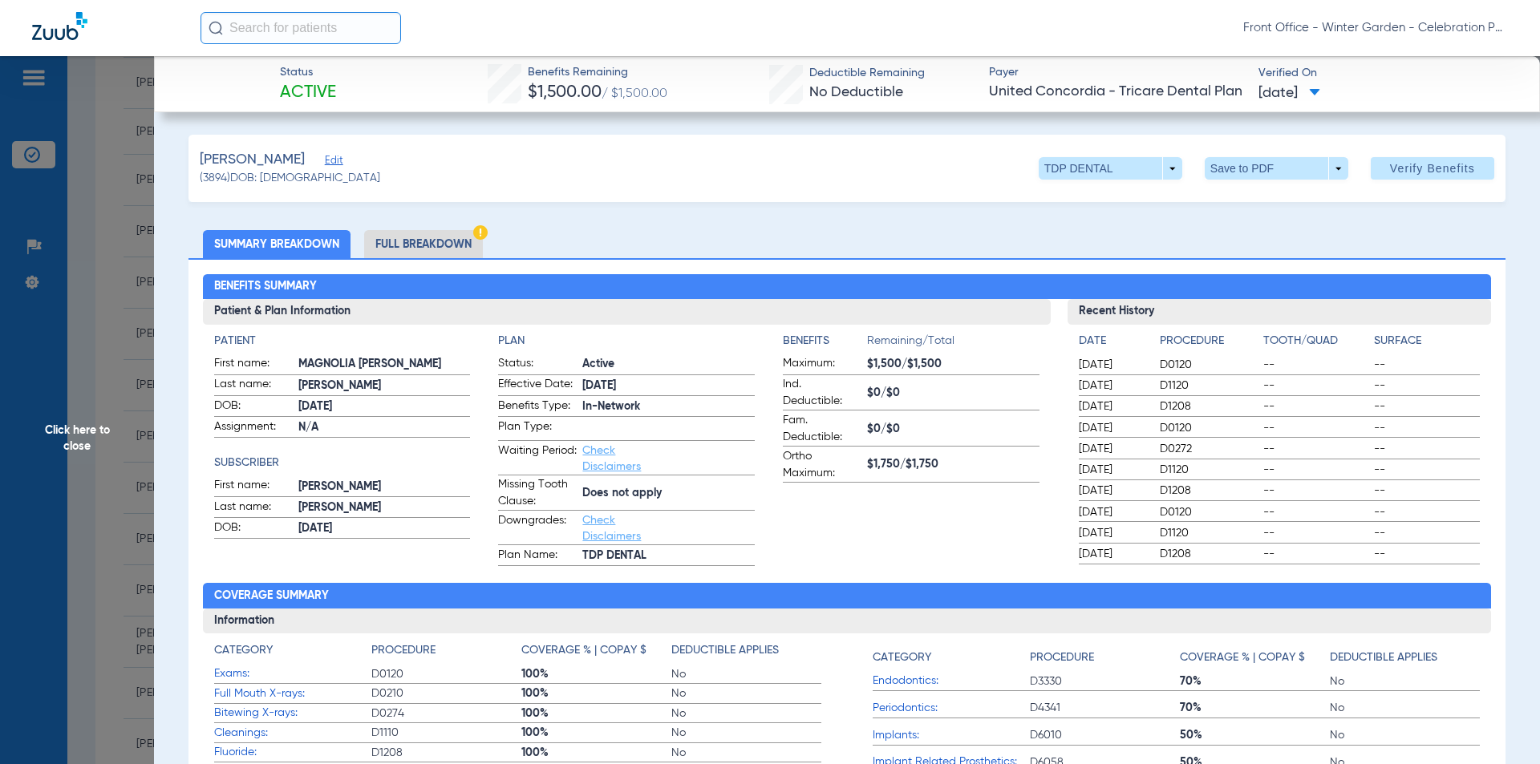
click at [461, 244] on li "Full Breakdown" at bounding box center [423, 244] width 119 height 28
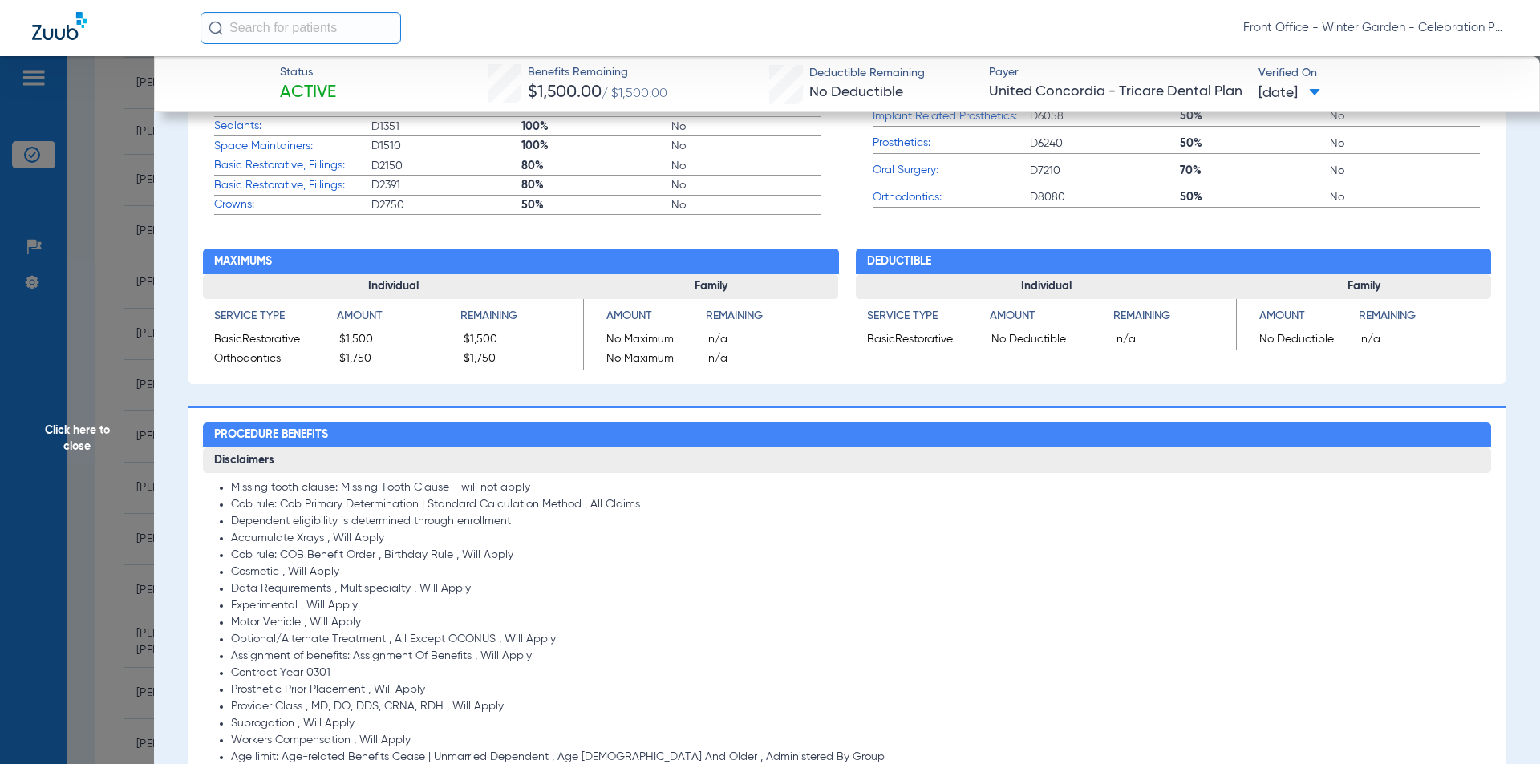
scroll to position [1444, 0]
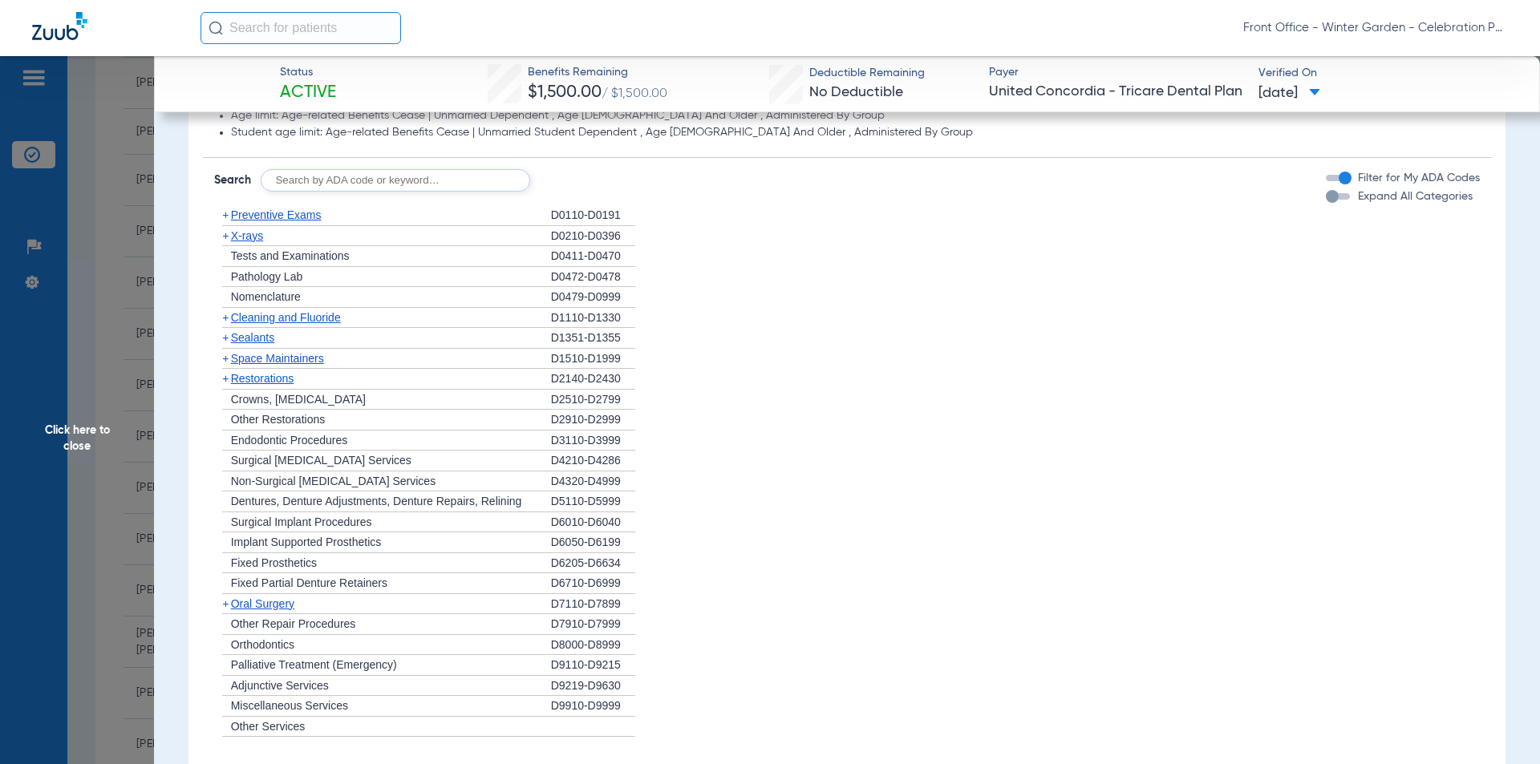
click at [1352, 188] on mat-slide-toggle "Expand All Categories" at bounding box center [1399, 197] width 147 height 18
click at [1358, 194] on span "Expand All Categories" at bounding box center [1415, 196] width 115 height 11
click at [1353, 194] on button "Expand All Categories" at bounding box center [1340, 196] width 29 height 6
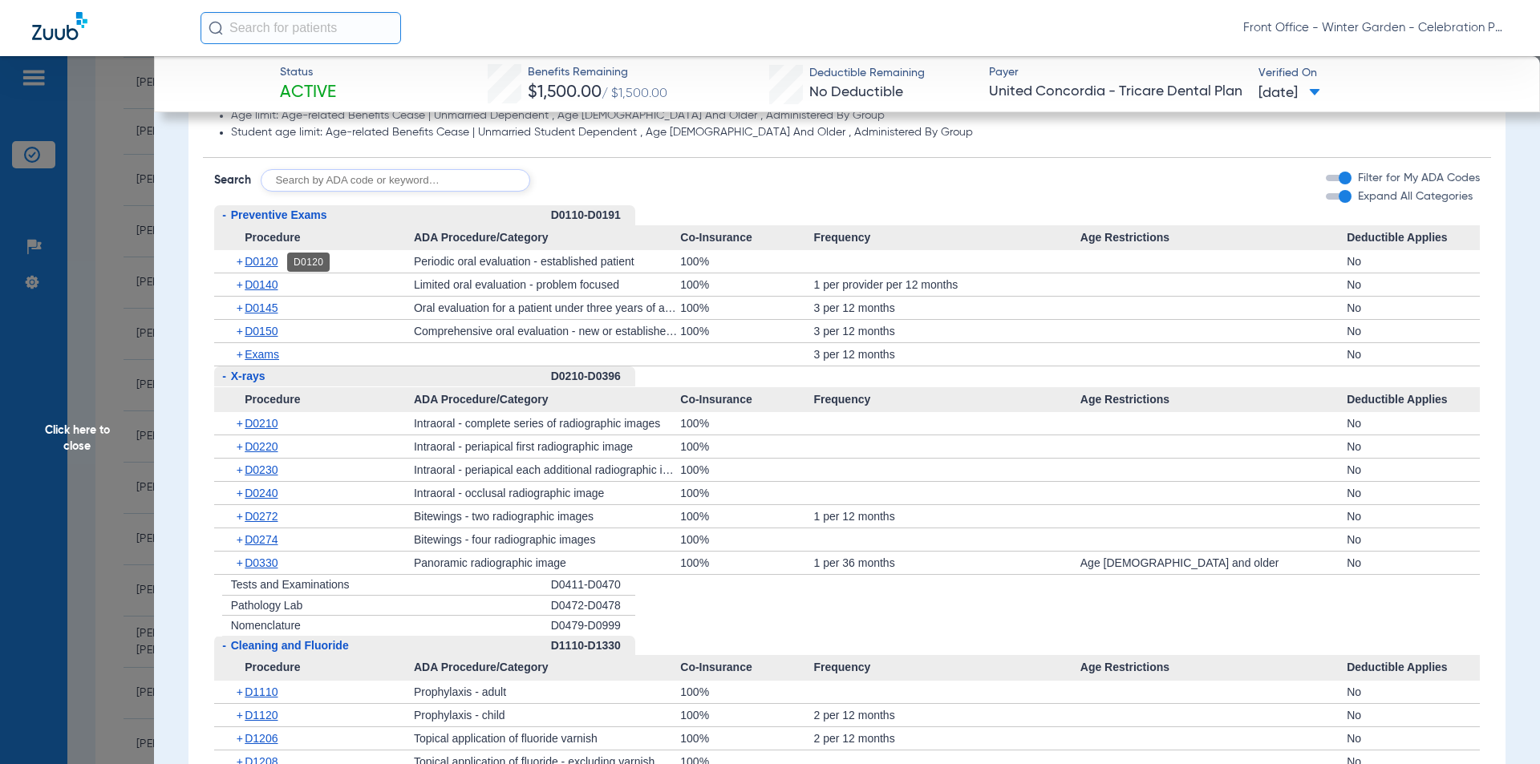
click at [269, 265] on span "D0120" at bounding box center [261, 261] width 33 height 13
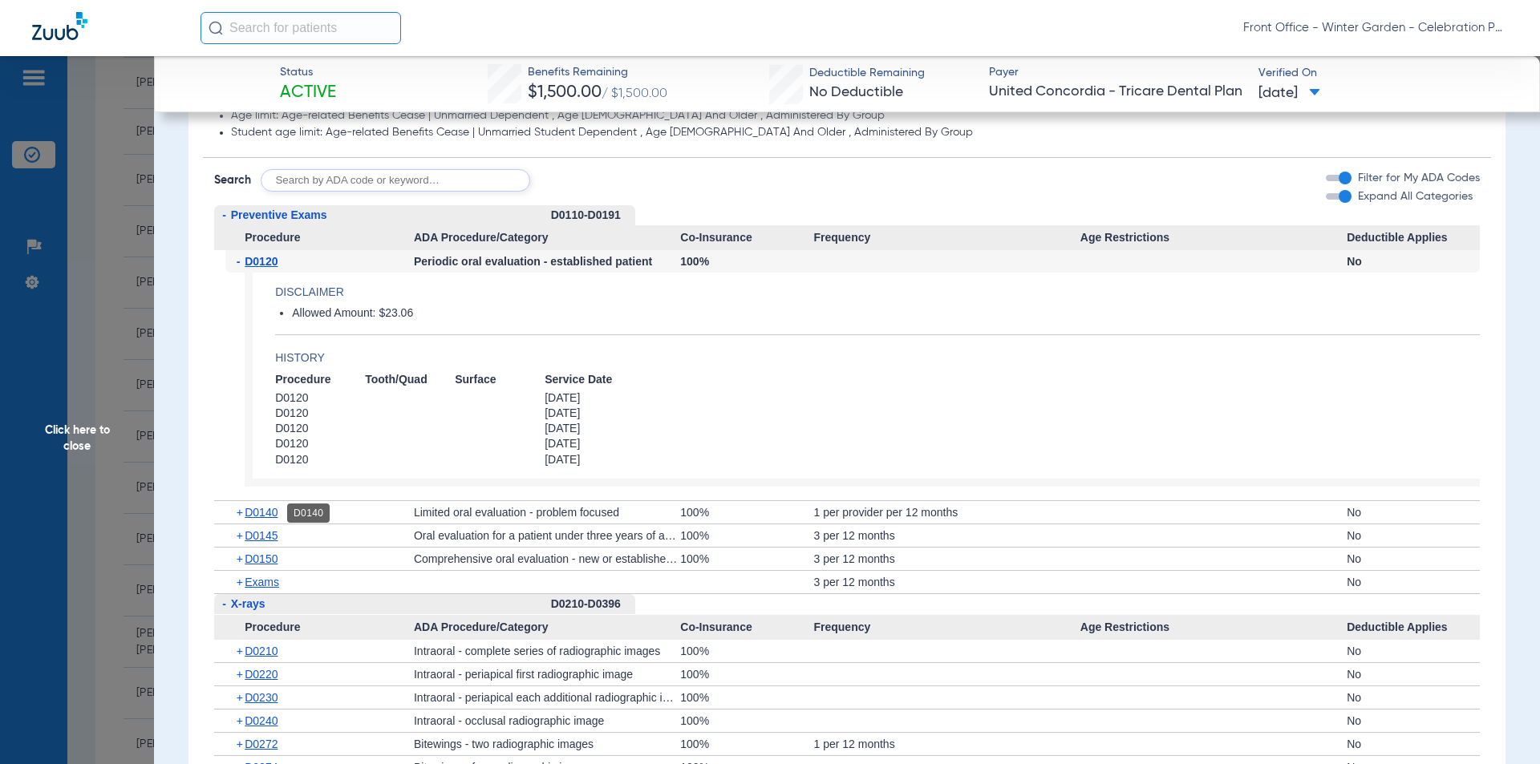
click at [264, 516] on span "D0140" at bounding box center [261, 512] width 33 height 13
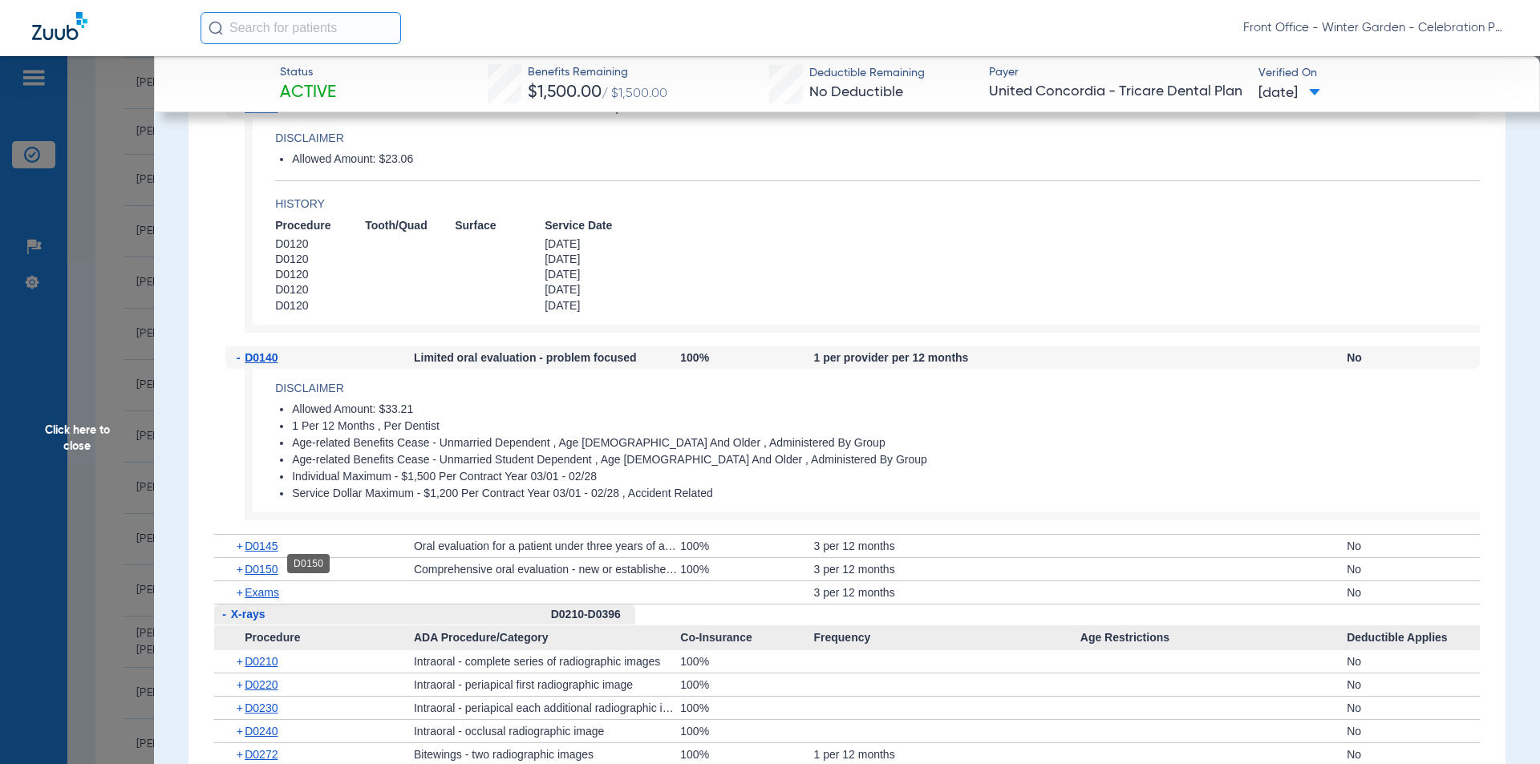
scroll to position [1604, 0]
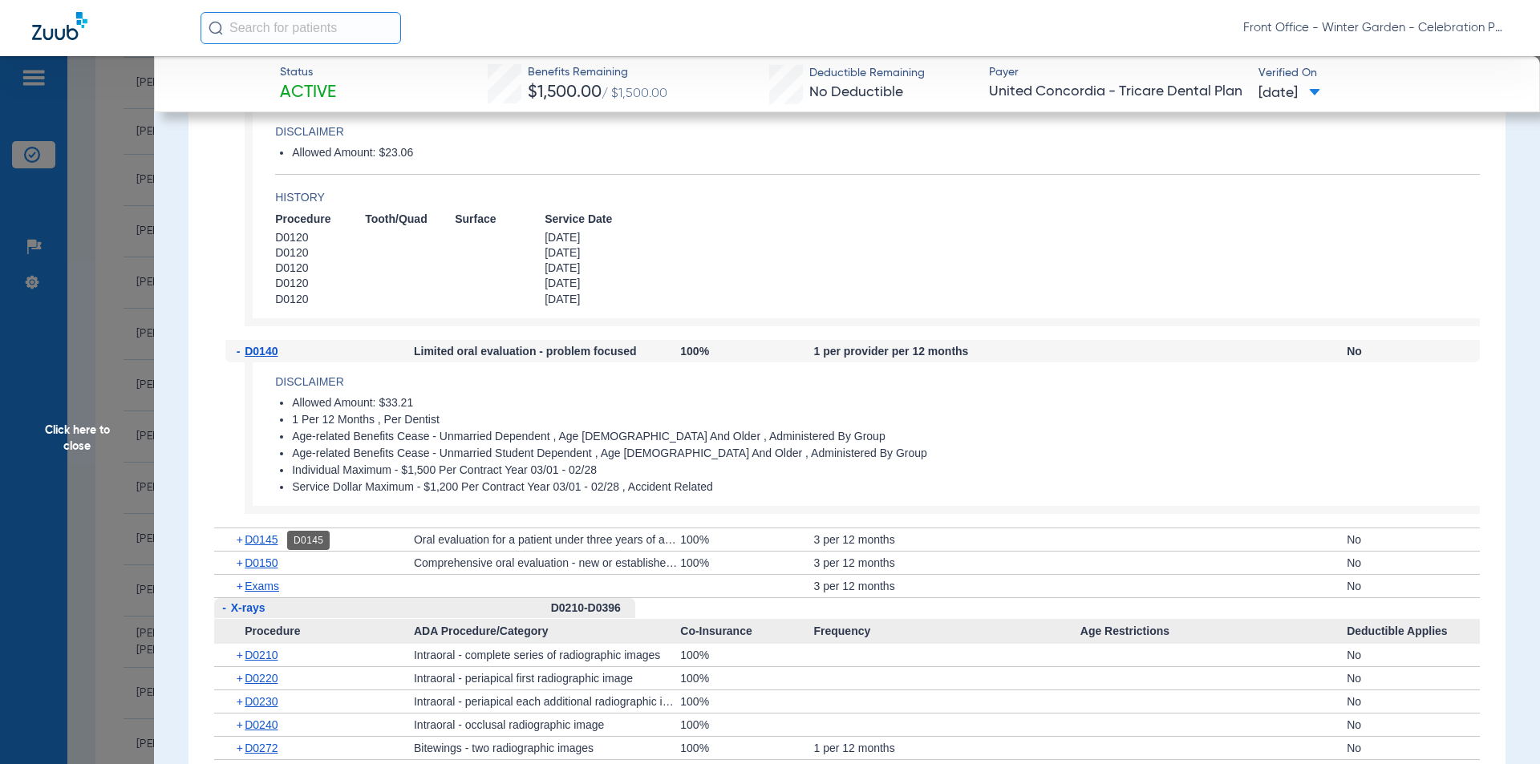
click at [270, 545] on span "D0145" at bounding box center [261, 539] width 33 height 13
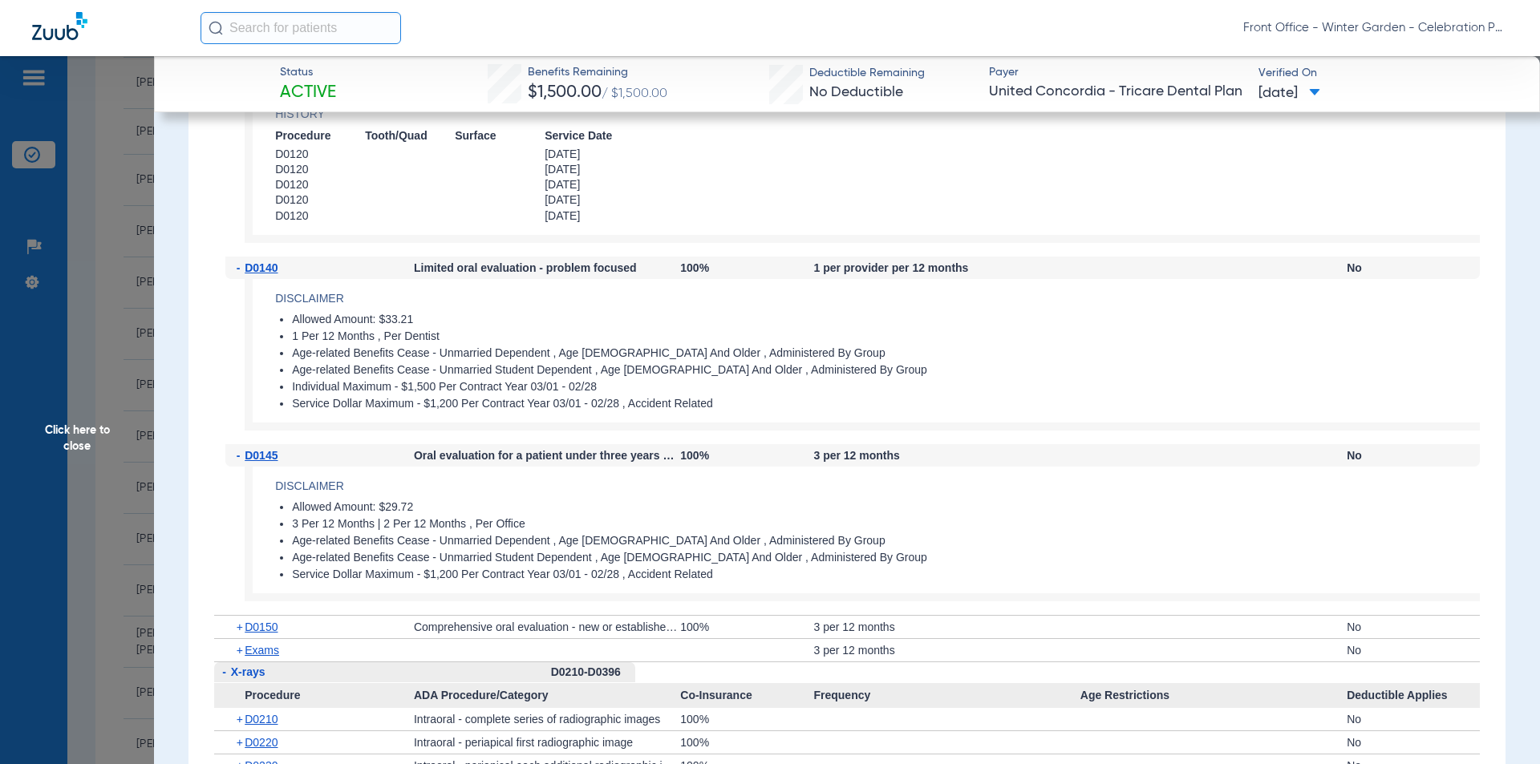
scroll to position [1765, 0]
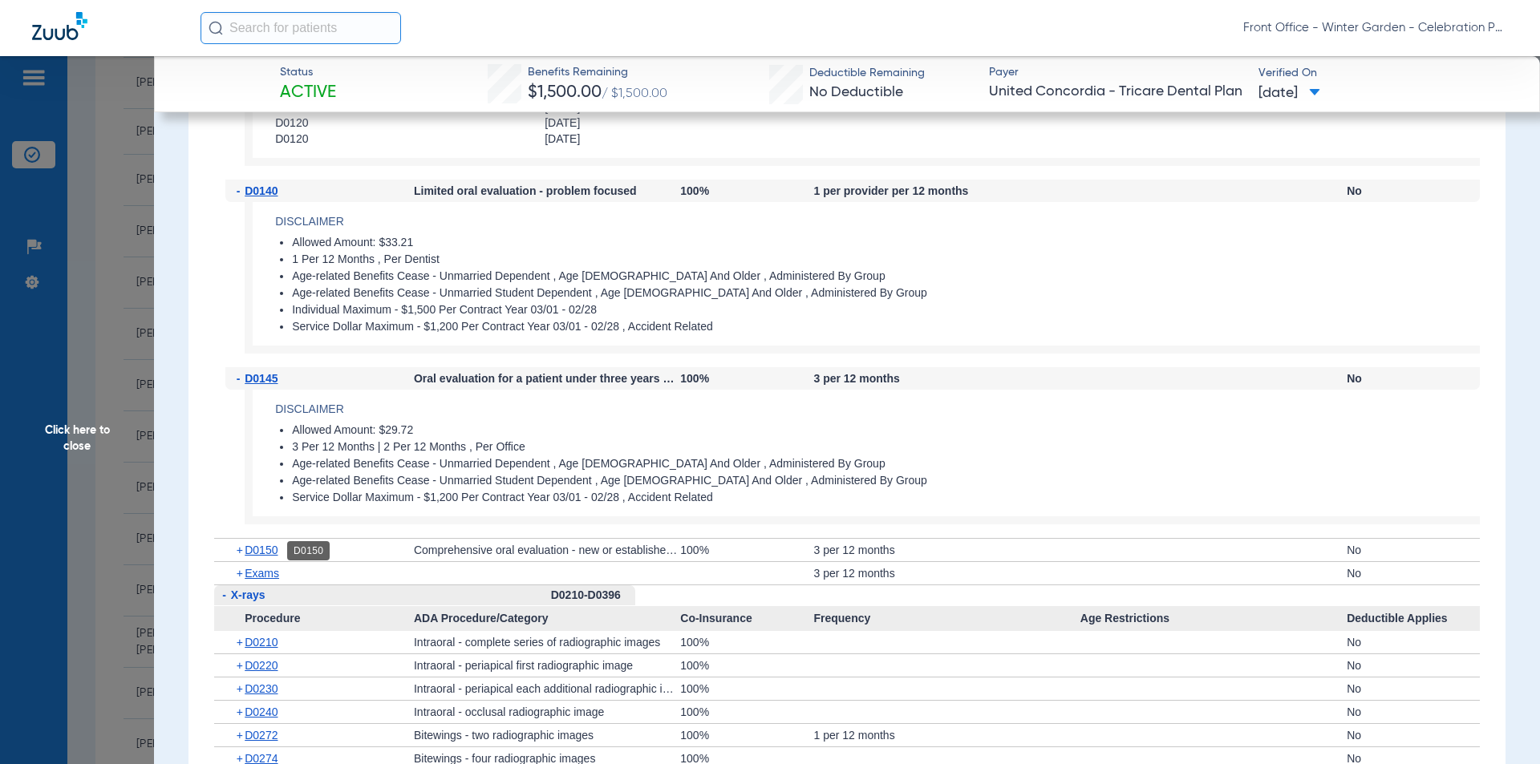
click at [264, 547] on span "D0150" at bounding box center [261, 550] width 33 height 13
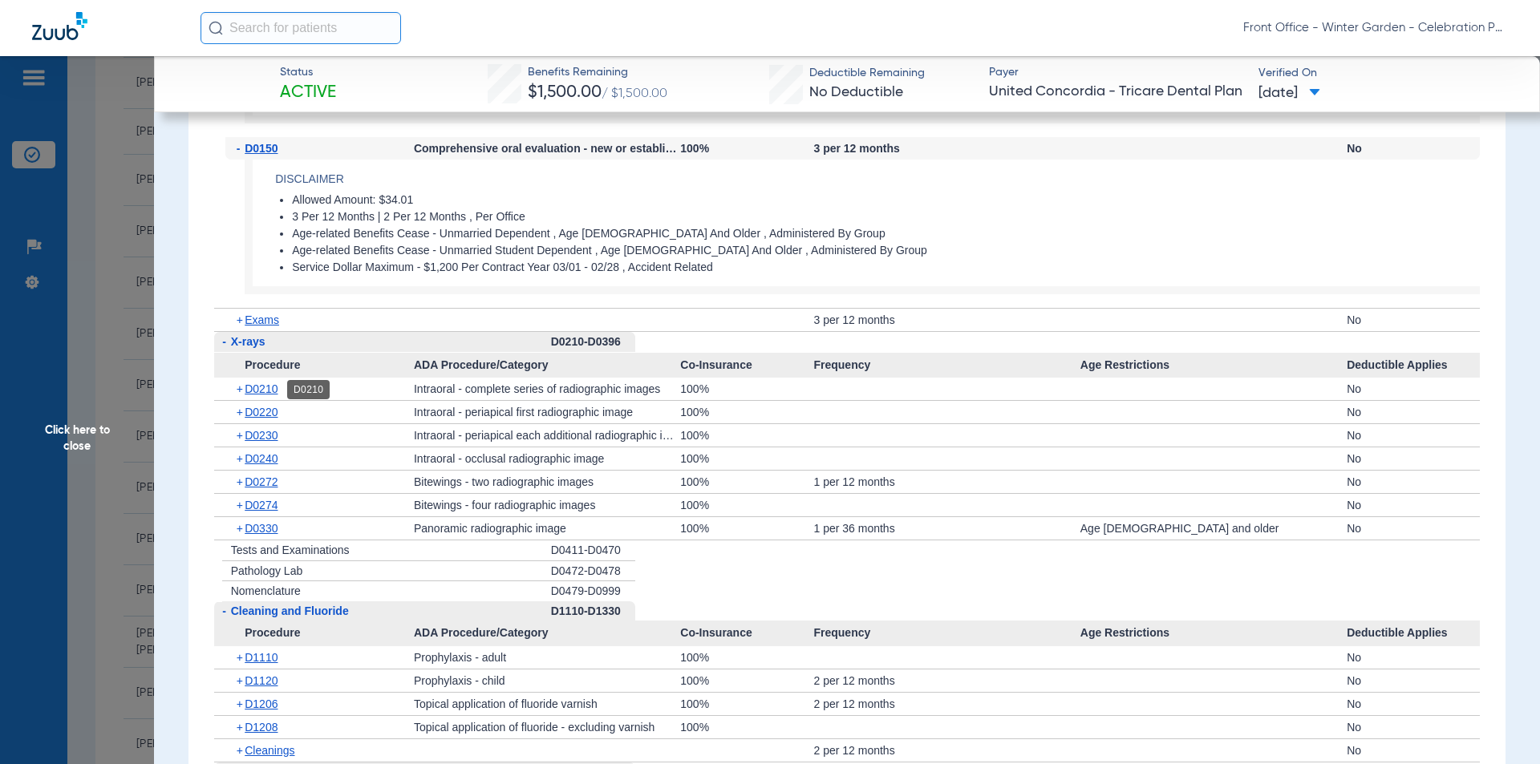
click at [251, 395] on span "D0210" at bounding box center [261, 389] width 33 height 13
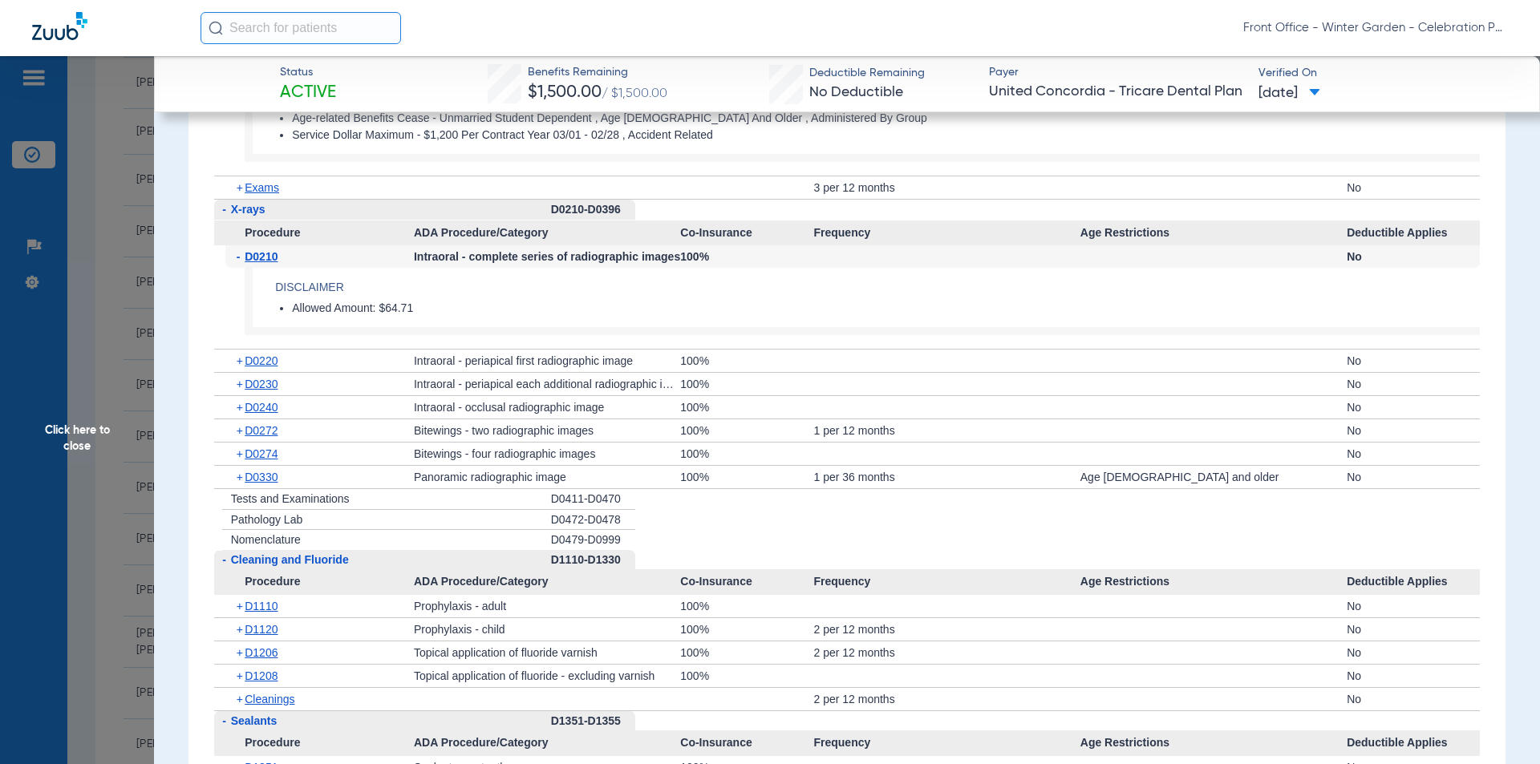
scroll to position [2326, 0]
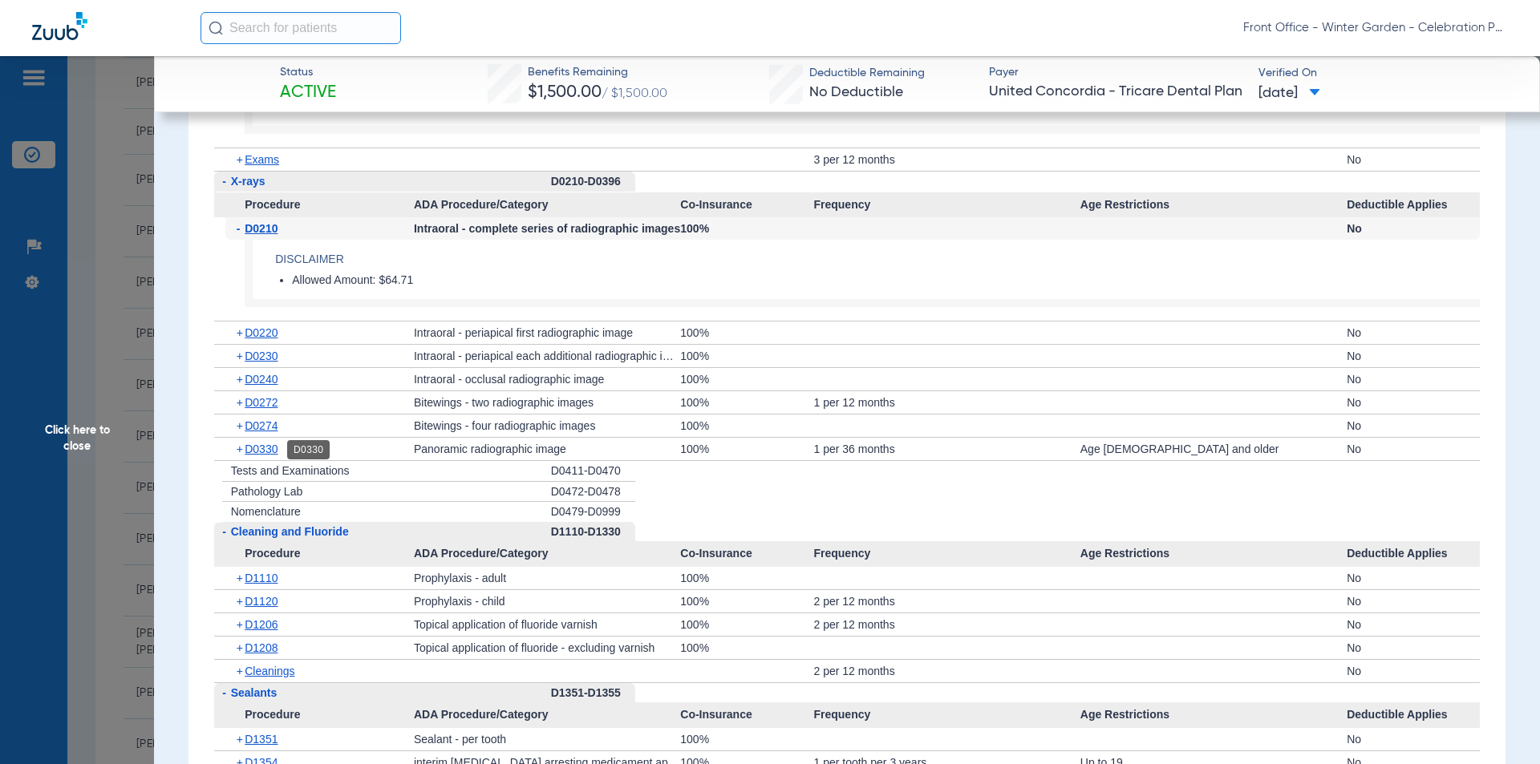
click at [274, 453] on span "D0330" at bounding box center [261, 449] width 33 height 13
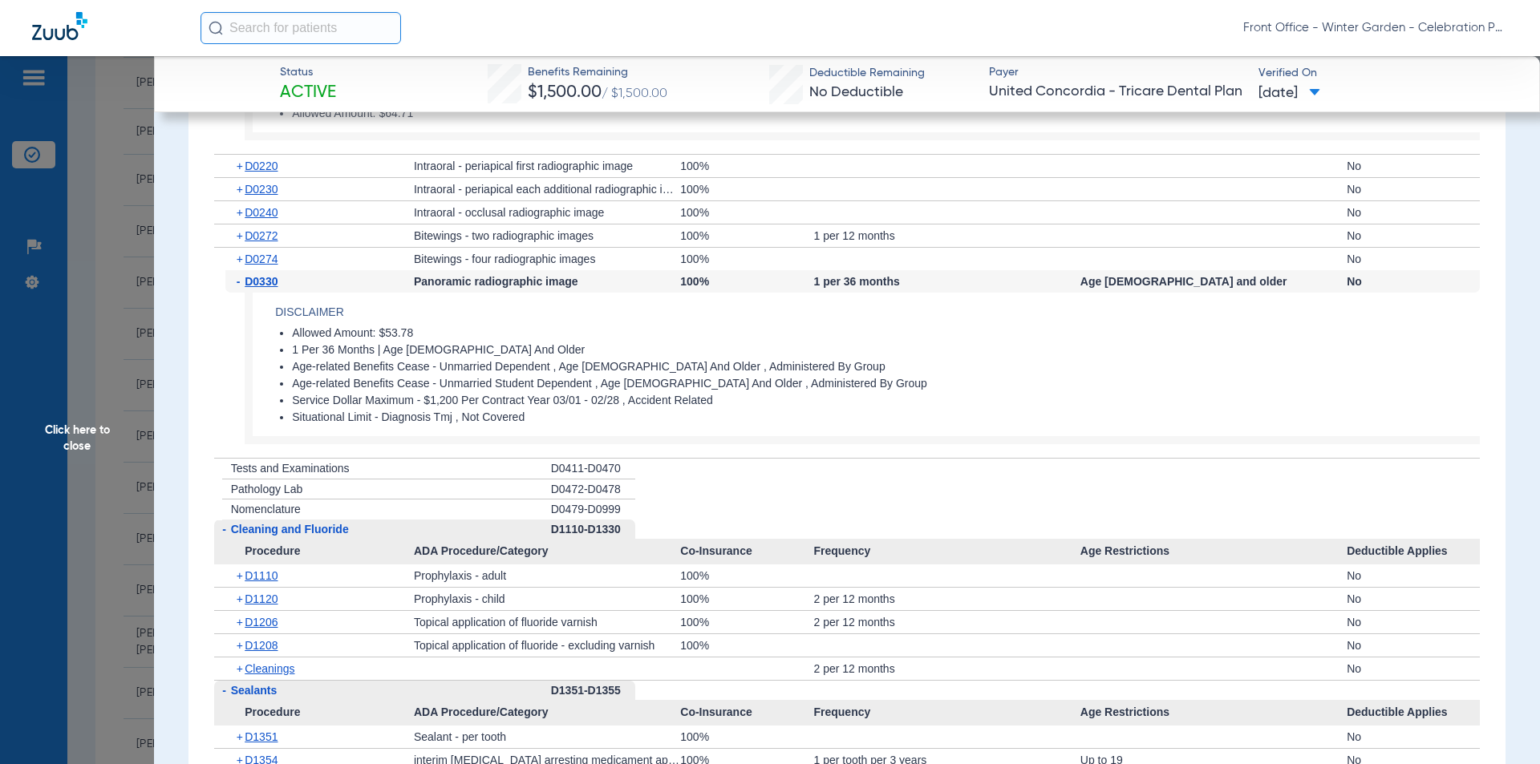
scroll to position [2807, 0]
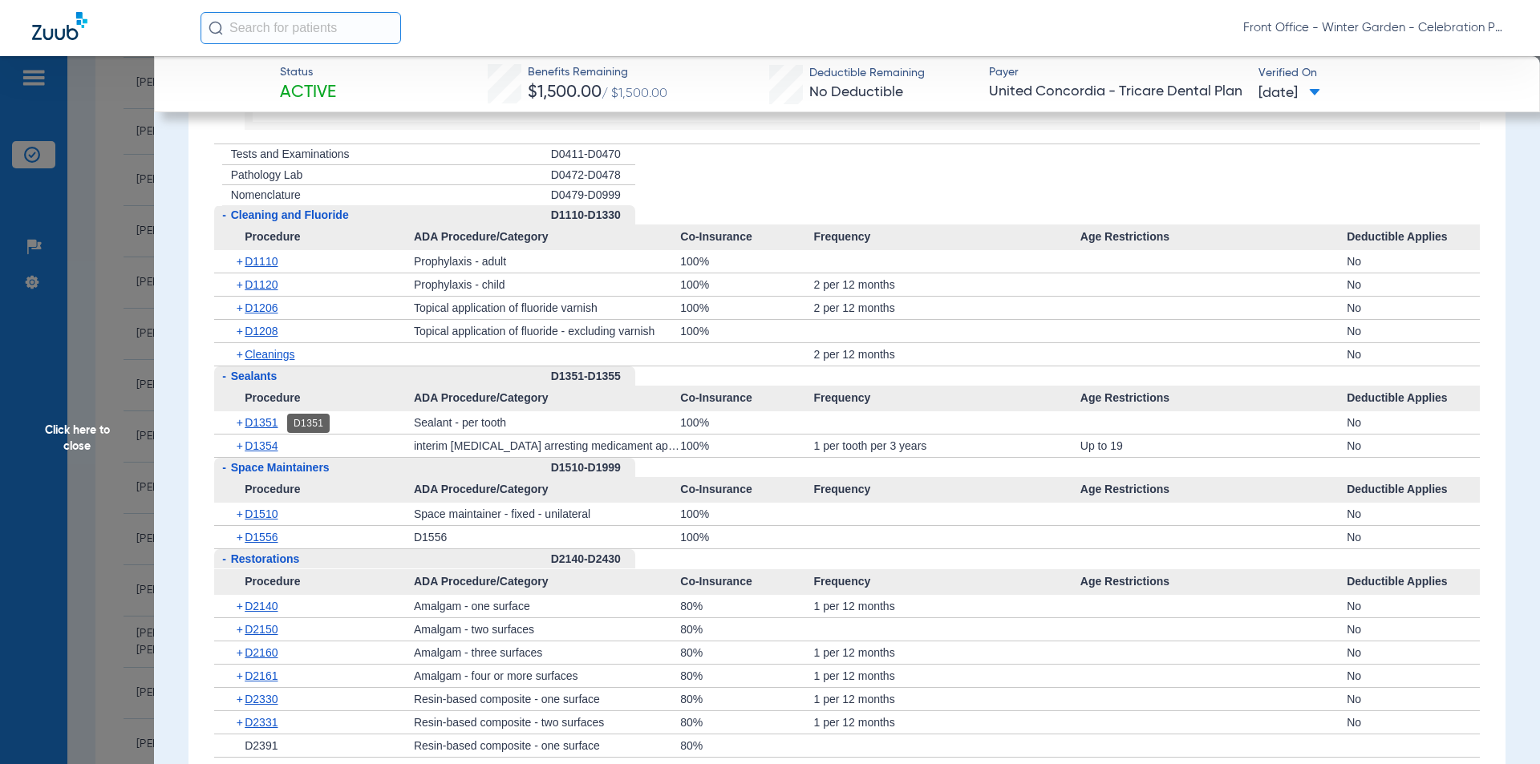
click at [273, 422] on span "D1351" at bounding box center [261, 422] width 33 height 13
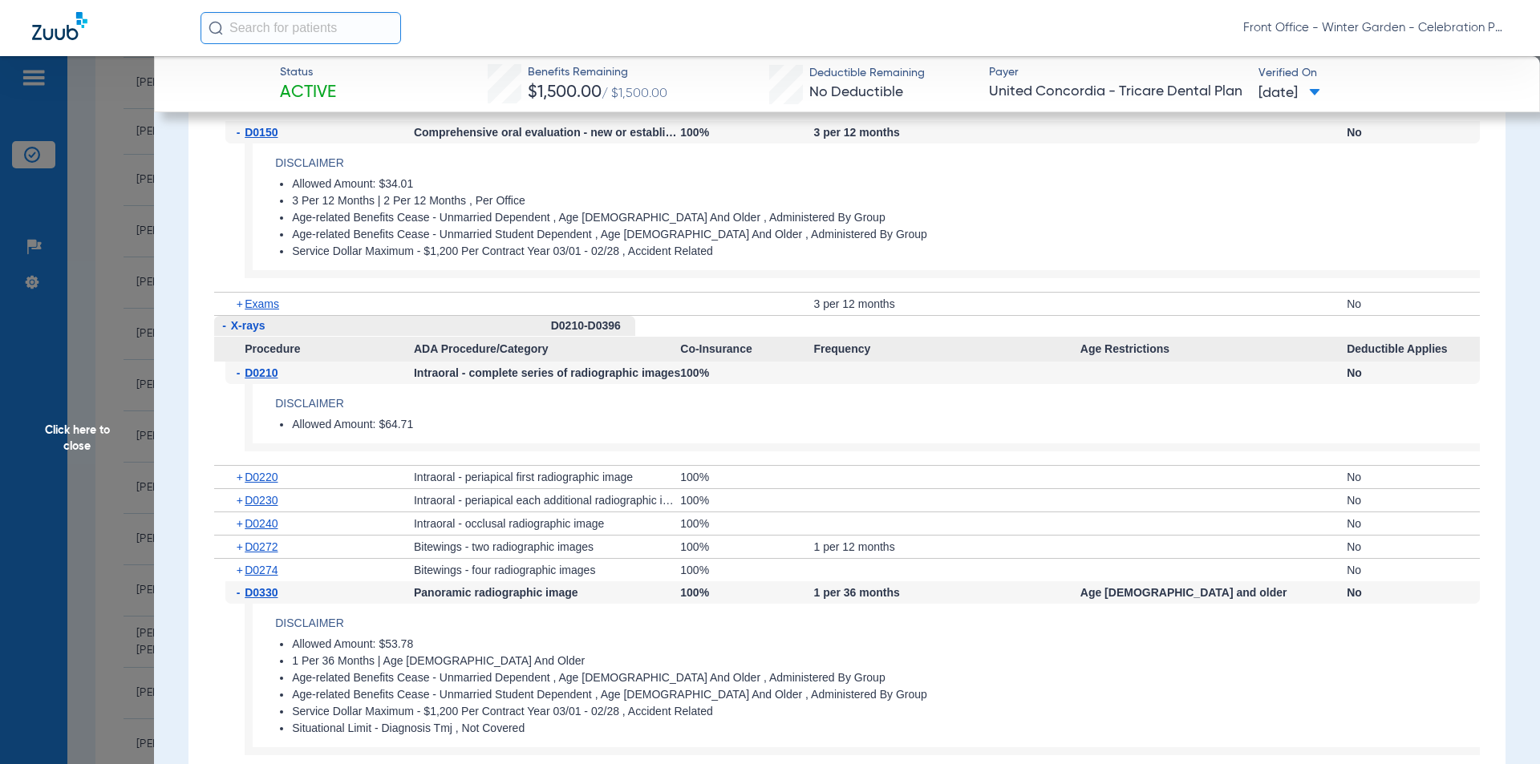
scroll to position [2166, 0]
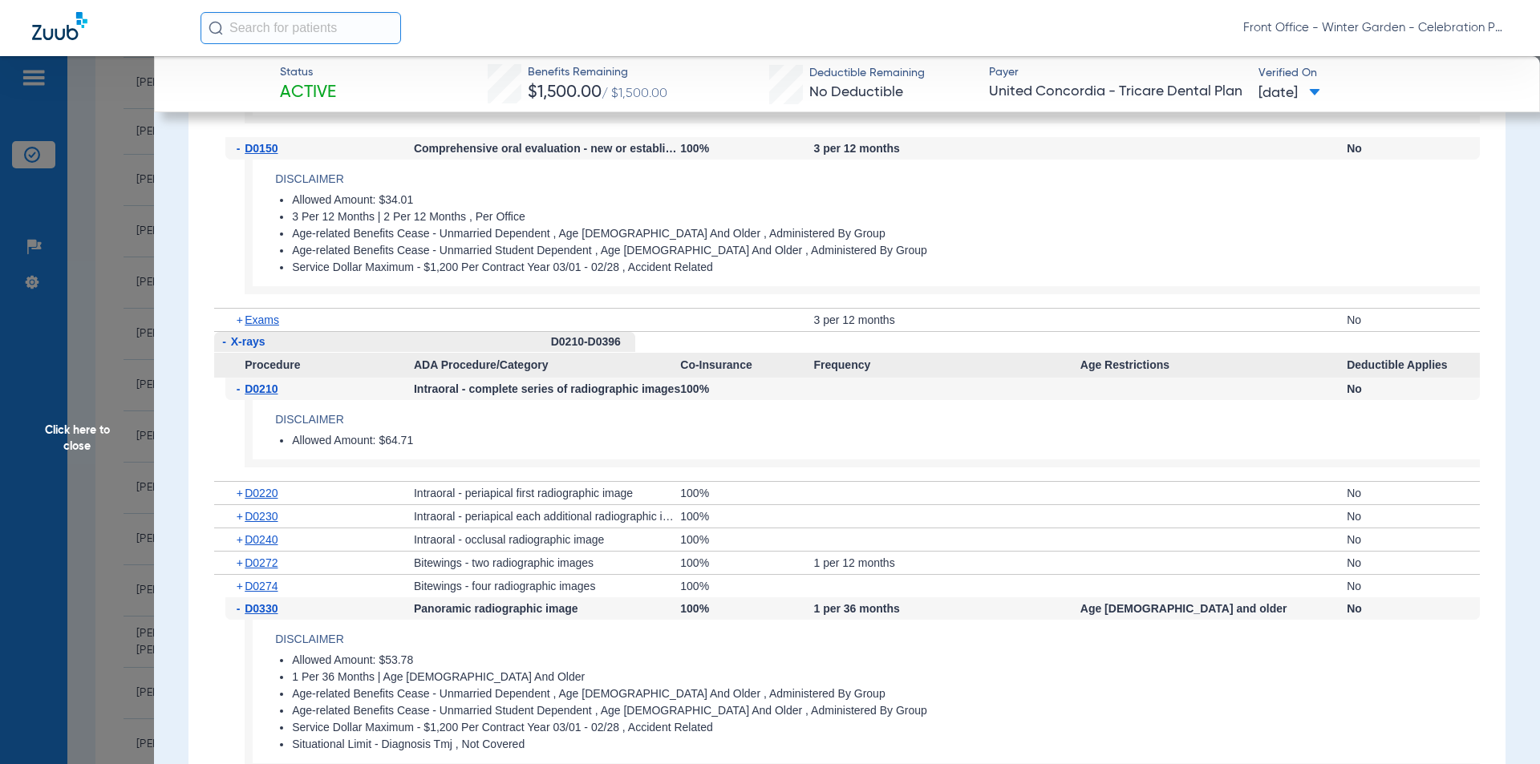
click at [265, 558] on span "D0272" at bounding box center [261, 563] width 33 height 13
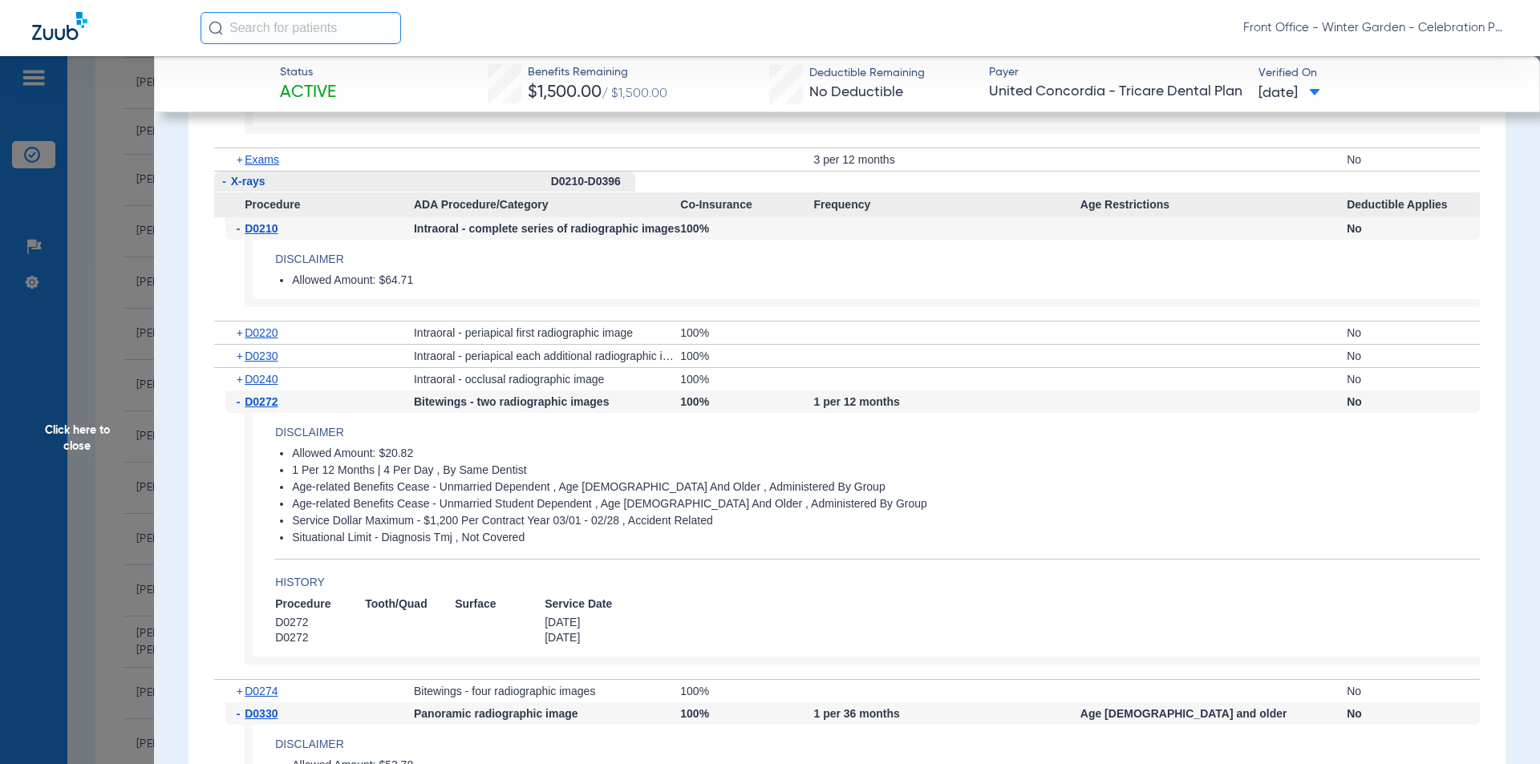
scroll to position [2486, 0]
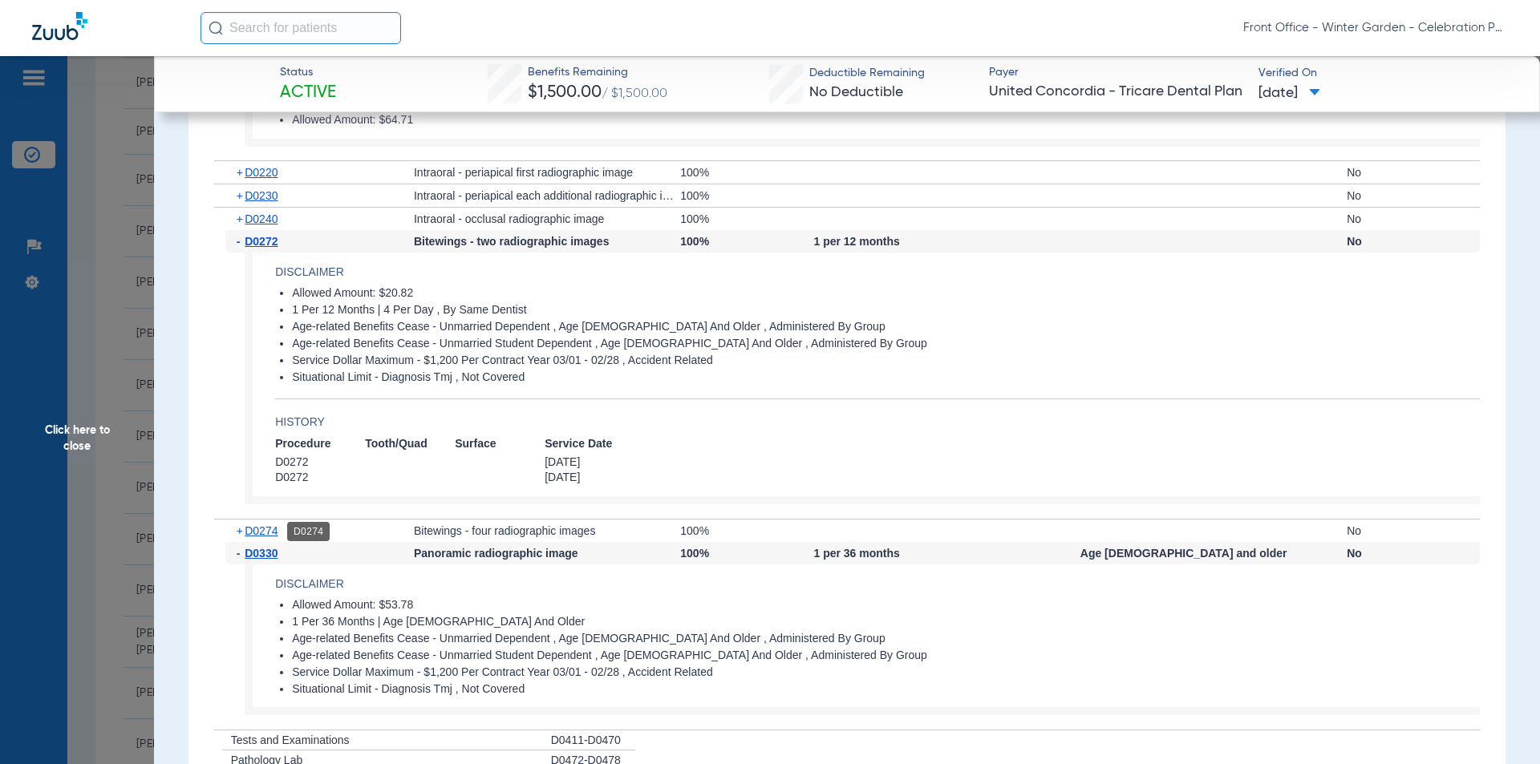
click at [275, 531] on span "D0274" at bounding box center [261, 531] width 33 height 13
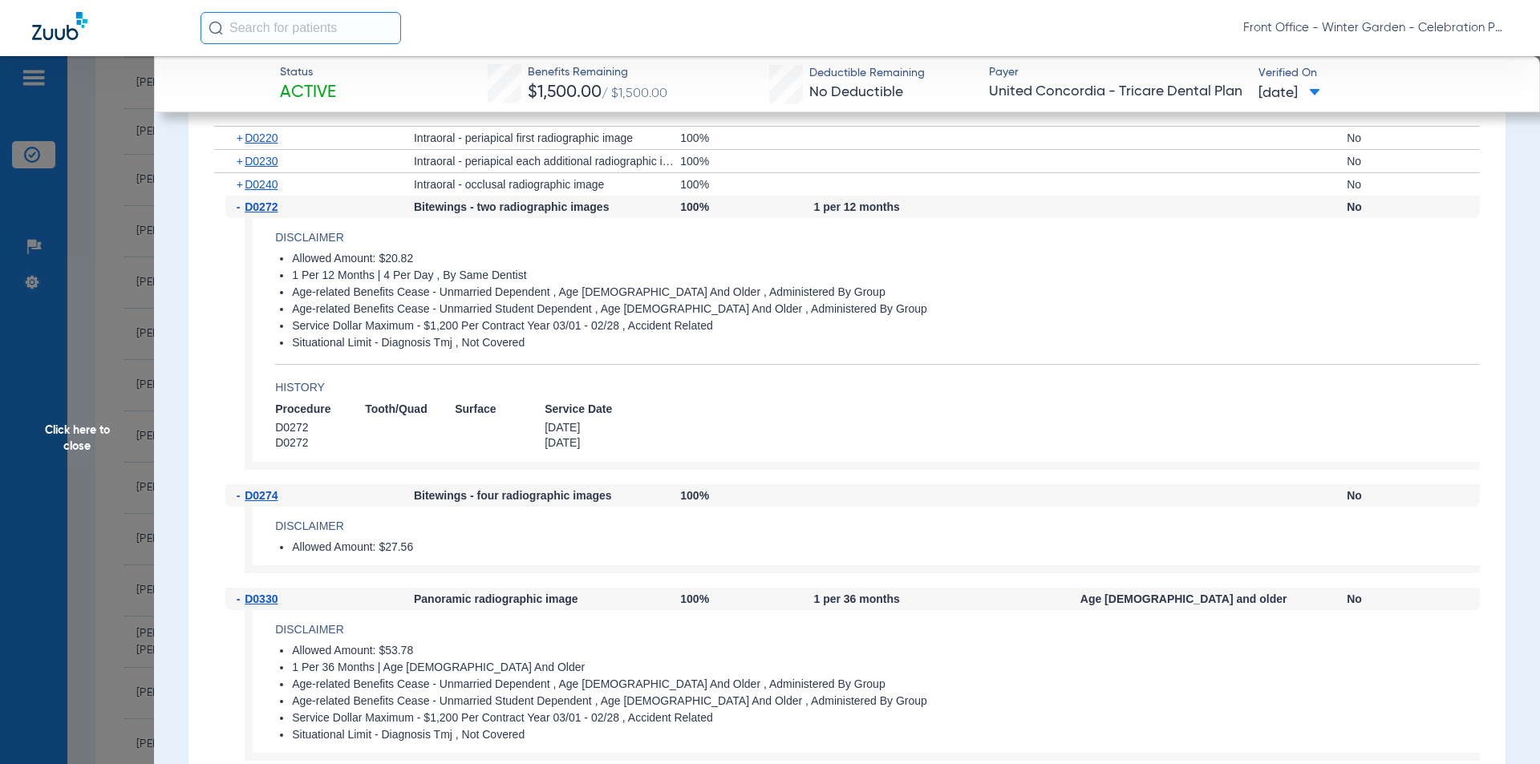
scroll to position [2326, 0]
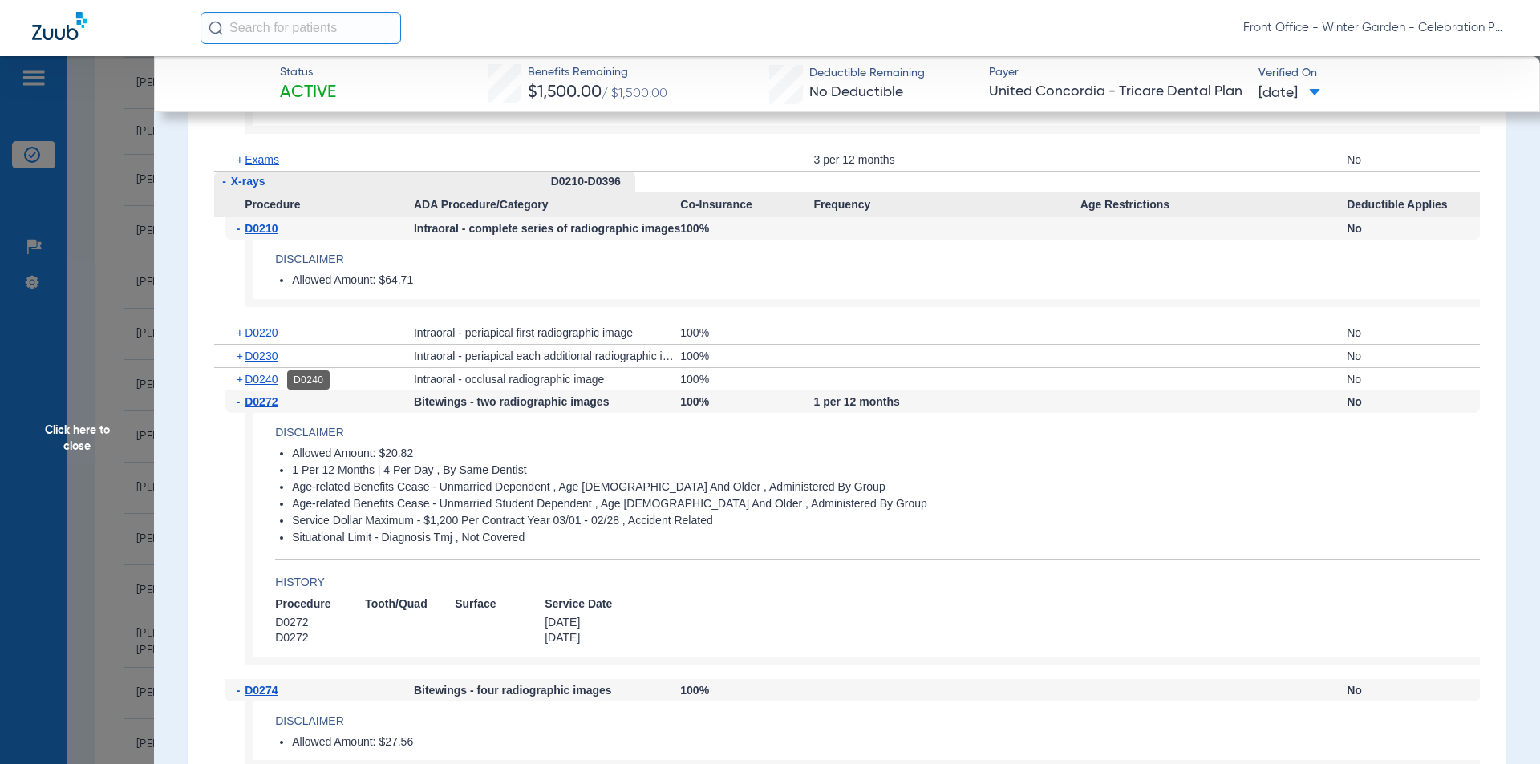
click at [268, 384] on span "D0240" at bounding box center [261, 379] width 33 height 13
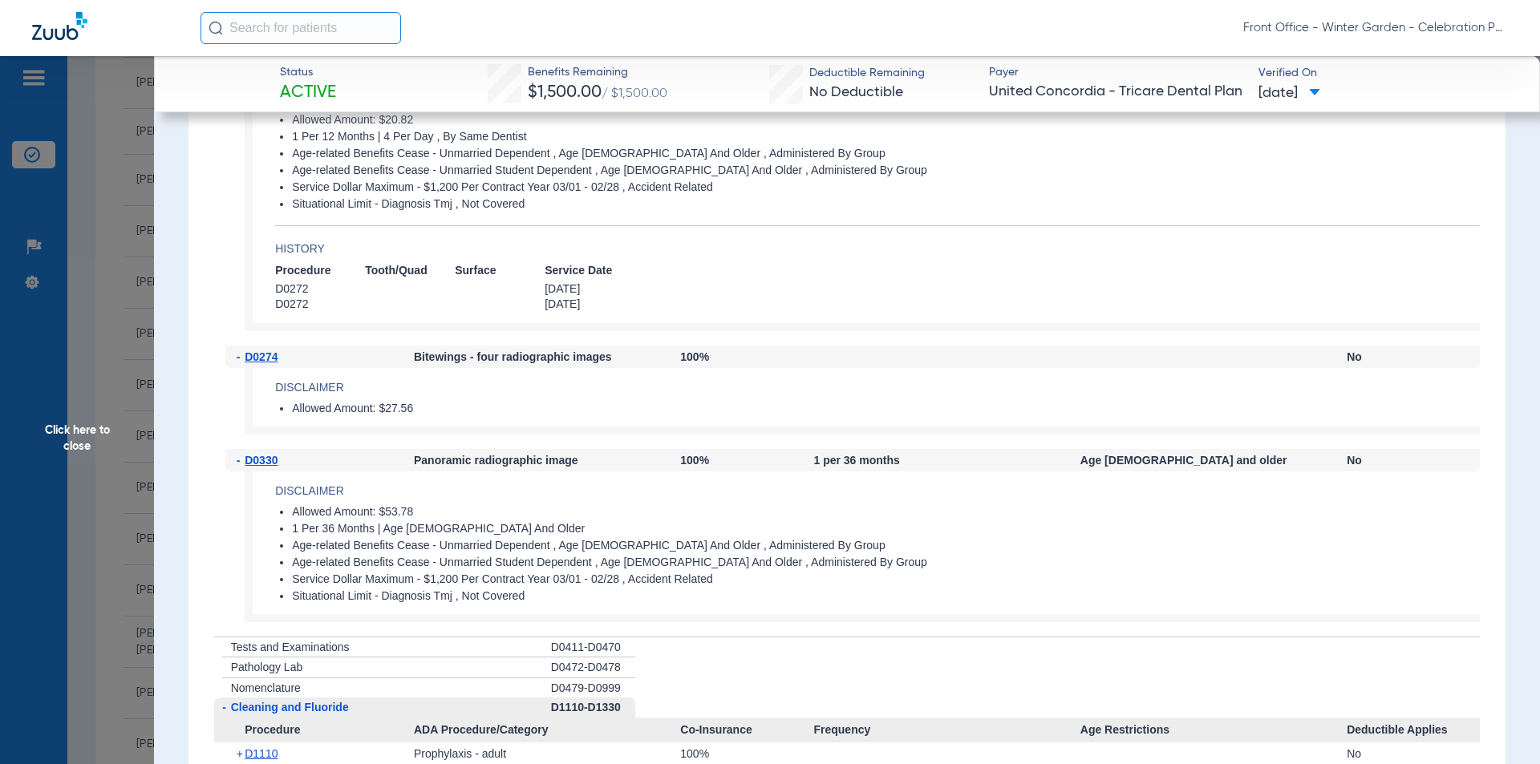
scroll to position [3128, 0]
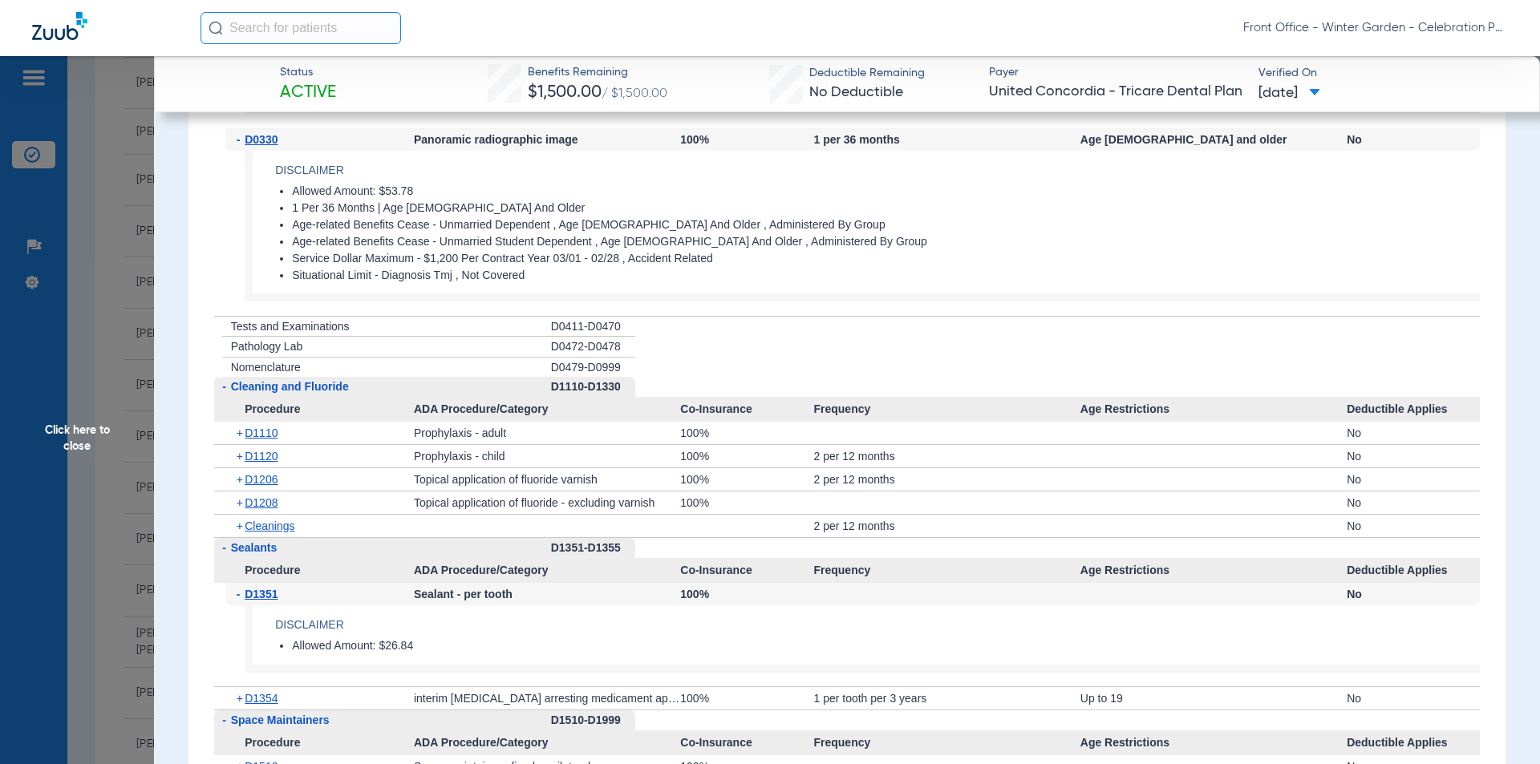
click at [284, 504] on div "+ D1208" at bounding box center [319, 503] width 188 height 22
click at [275, 505] on span "D1208" at bounding box center [261, 502] width 33 height 13
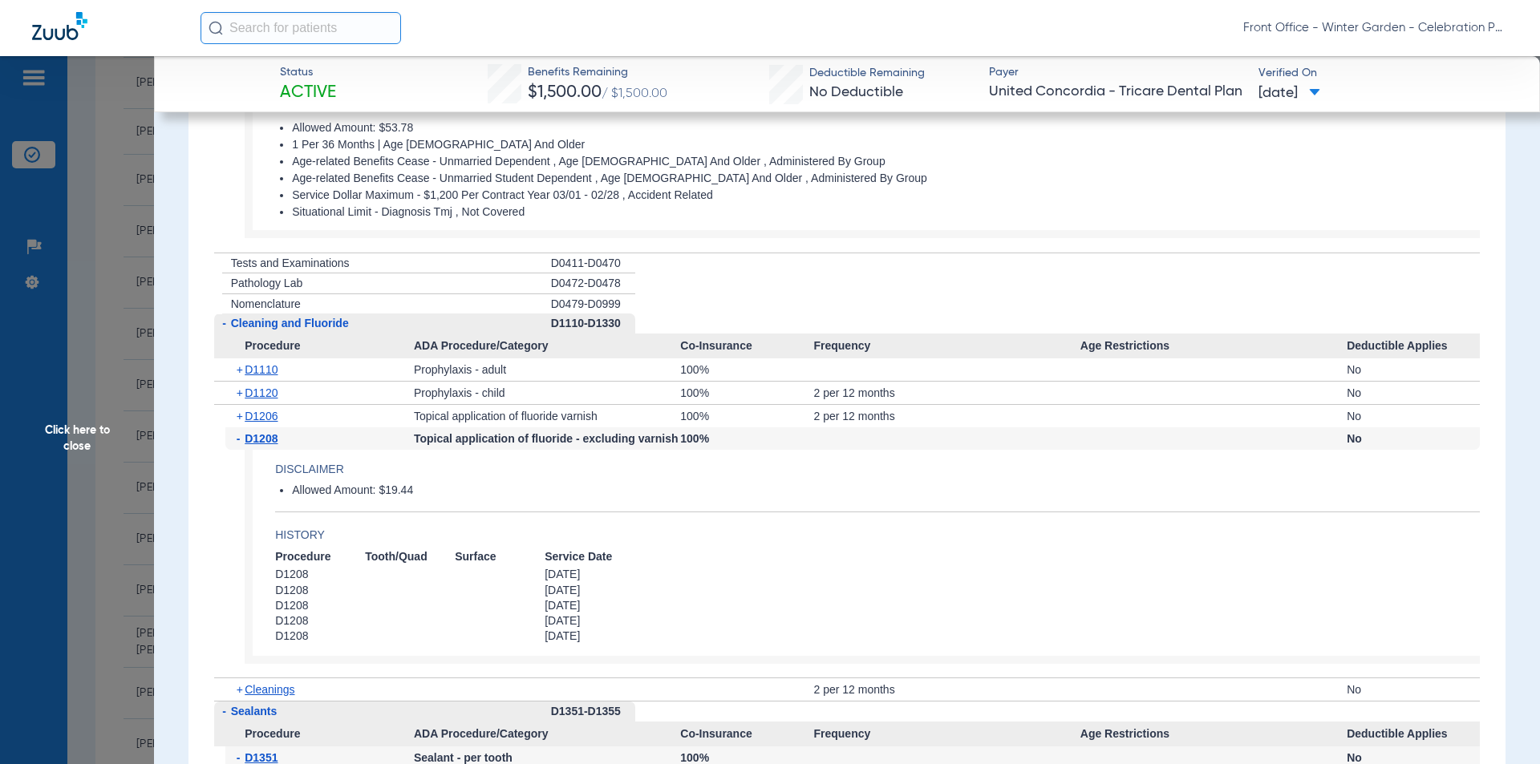
scroll to position [3288, 0]
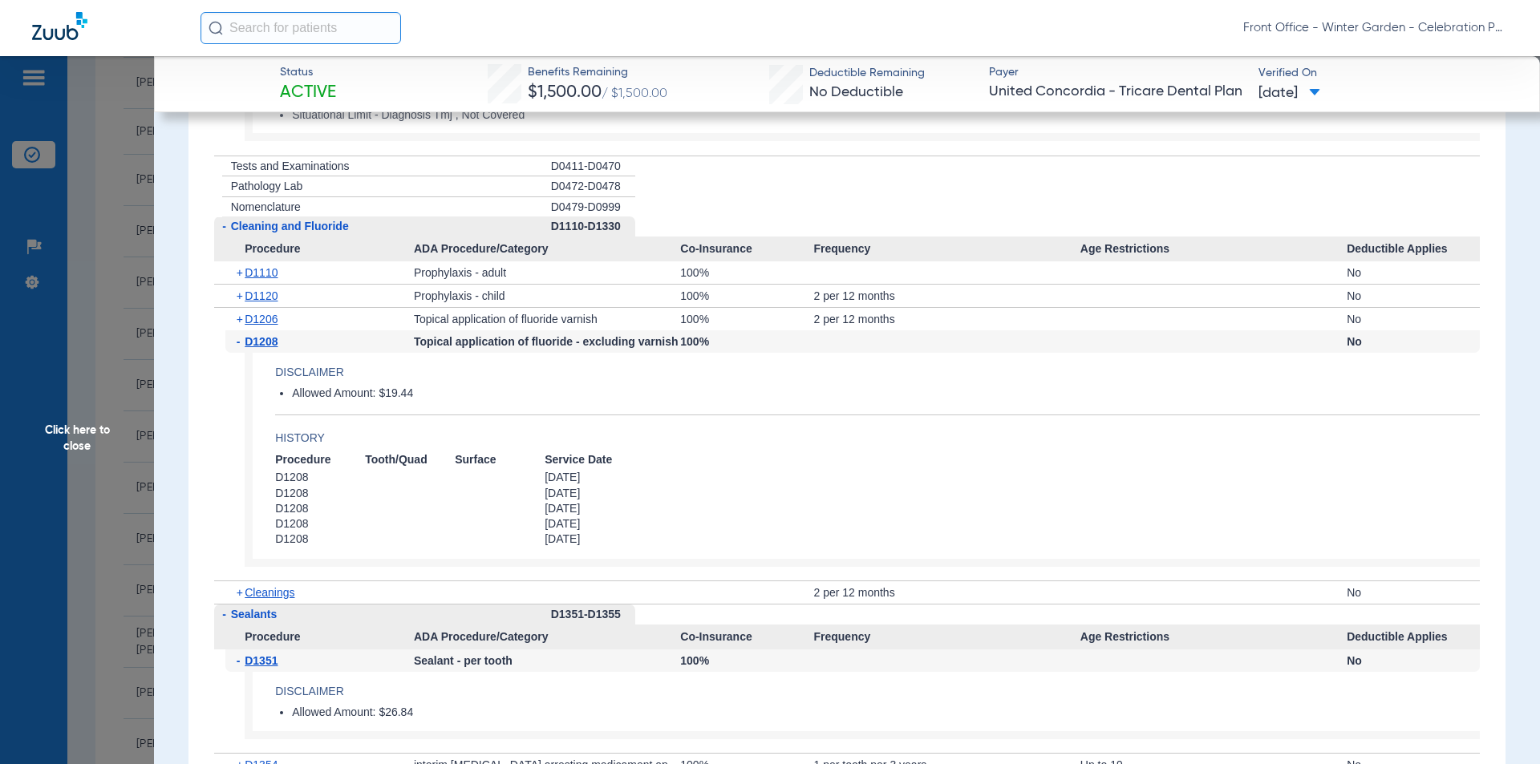
drag, startPoint x: 11, startPoint y: 394, endPoint x: 68, endPoint y: 391, distance: 57.0
click at [11, 394] on span "Click here to close" at bounding box center [77, 438] width 154 height 764
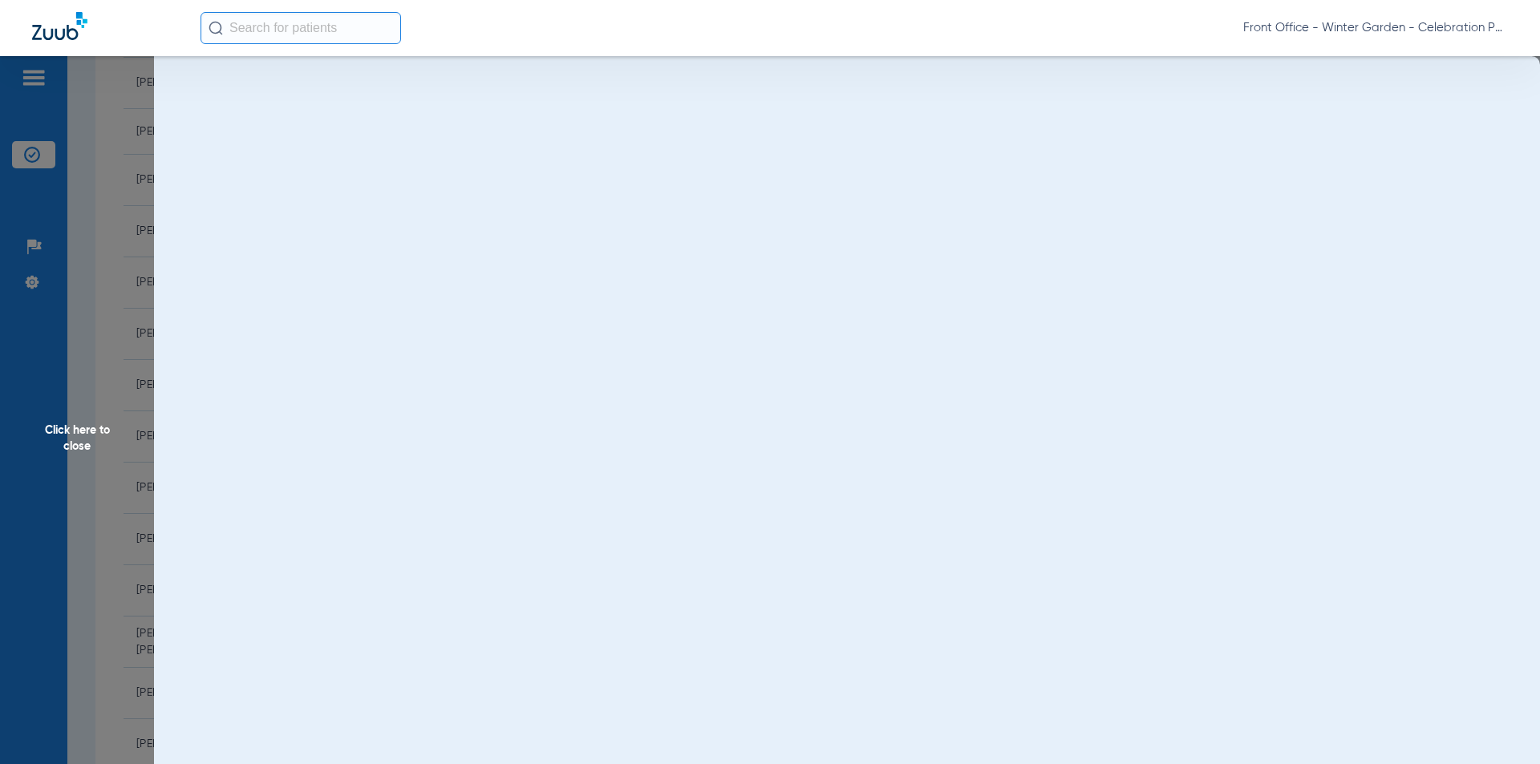
scroll to position [0, 0]
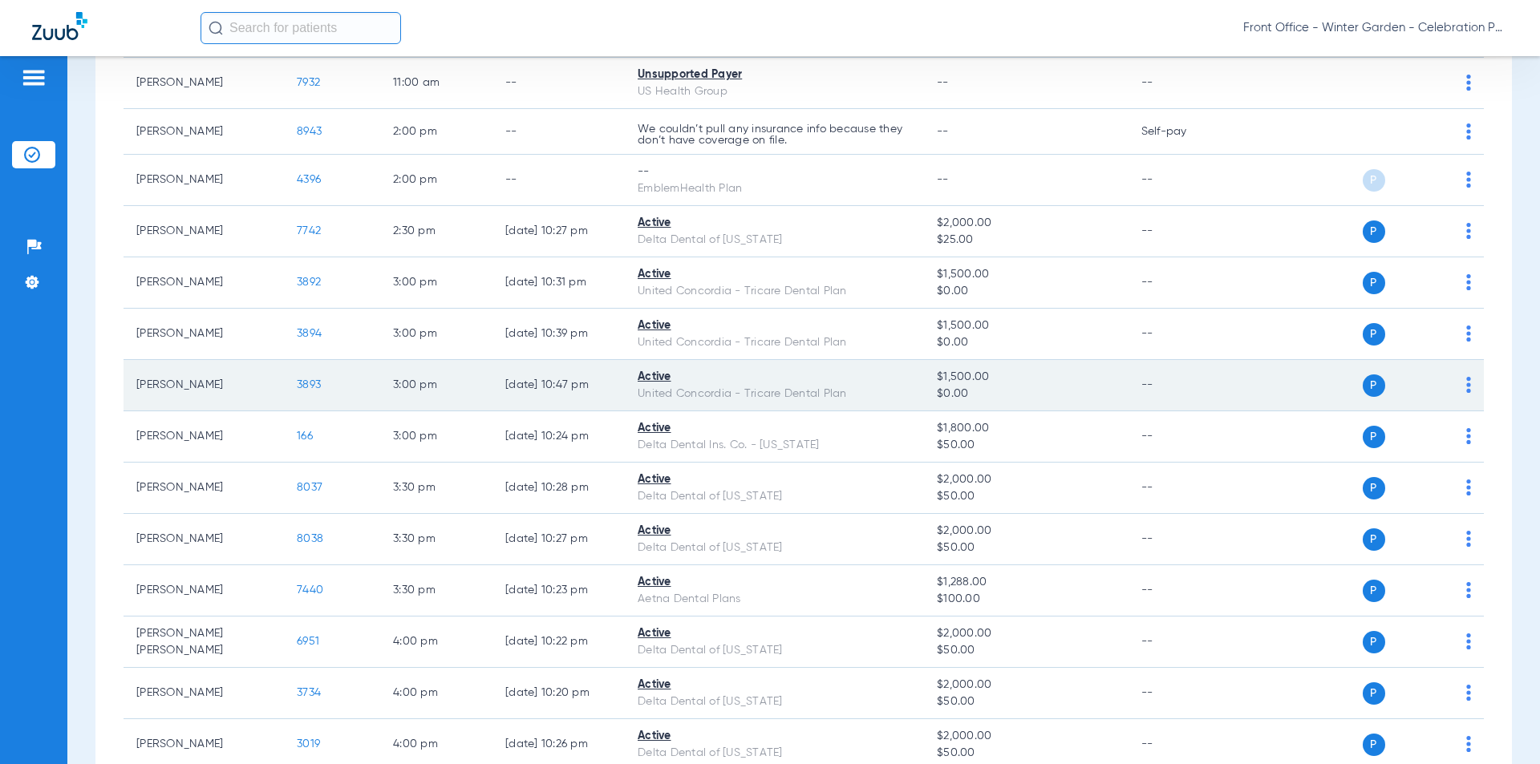
click at [313, 383] on span "3893" at bounding box center [309, 384] width 24 height 11
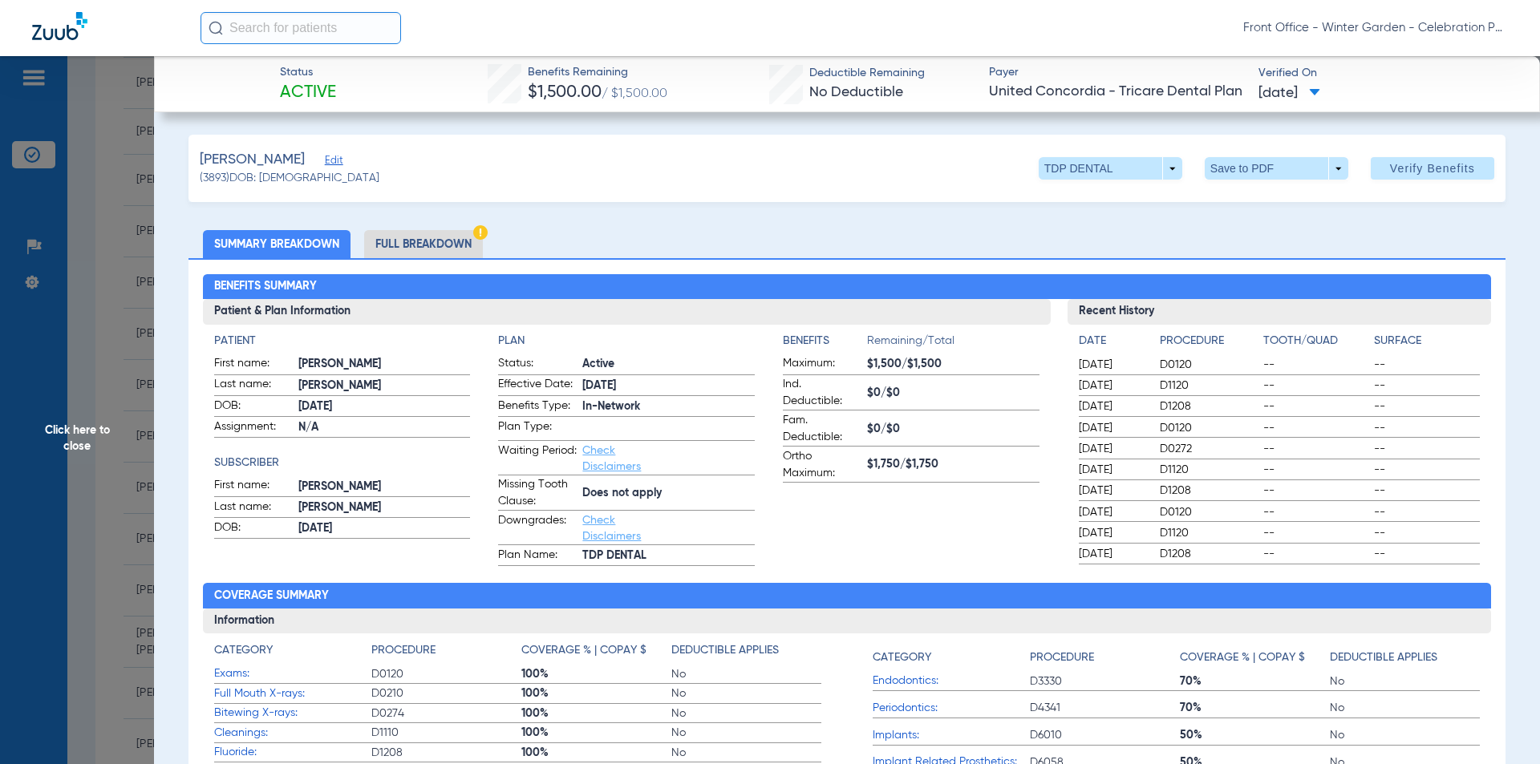
click at [456, 233] on li "Full Breakdown" at bounding box center [423, 244] width 119 height 28
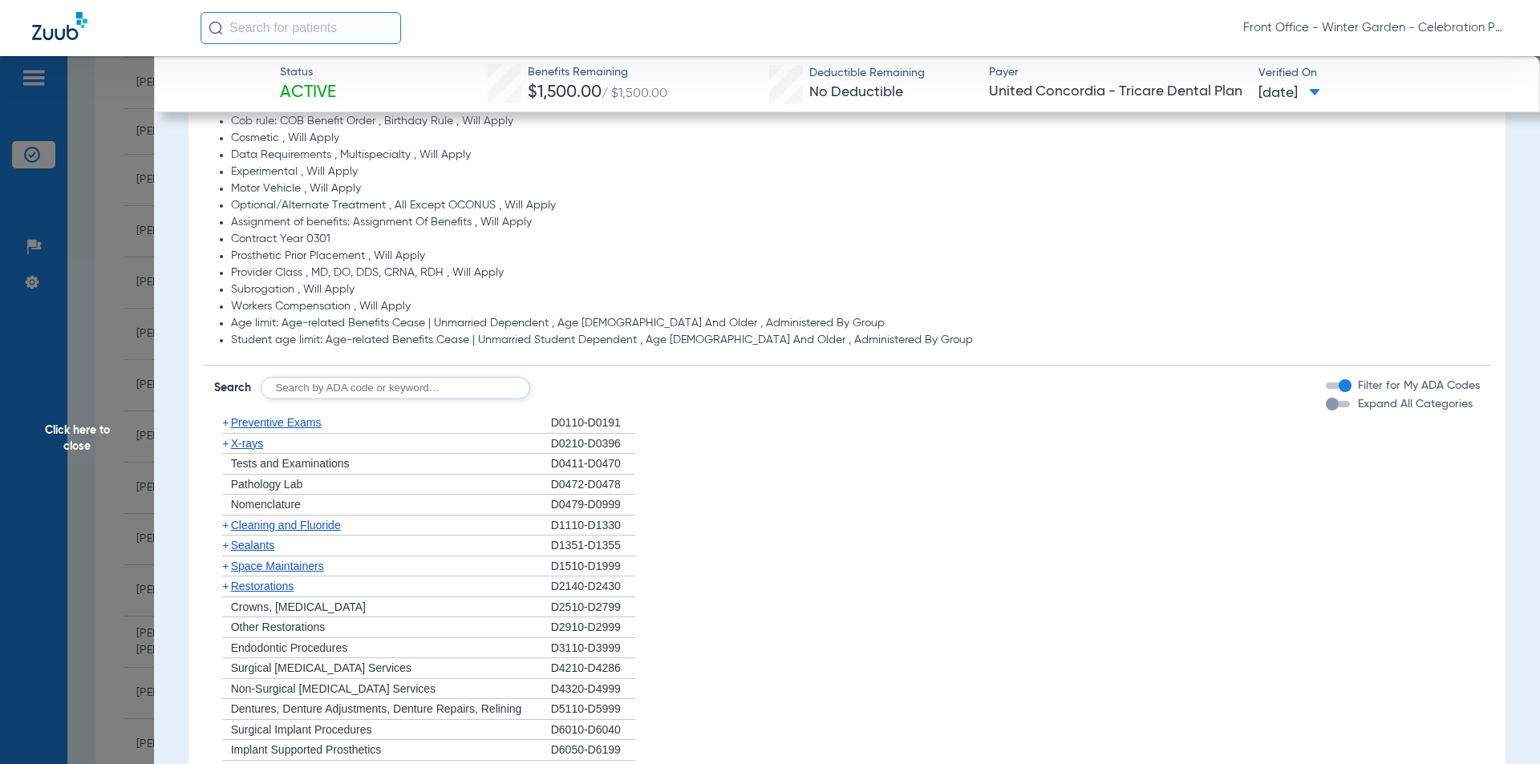
scroll to position [1283, 0]
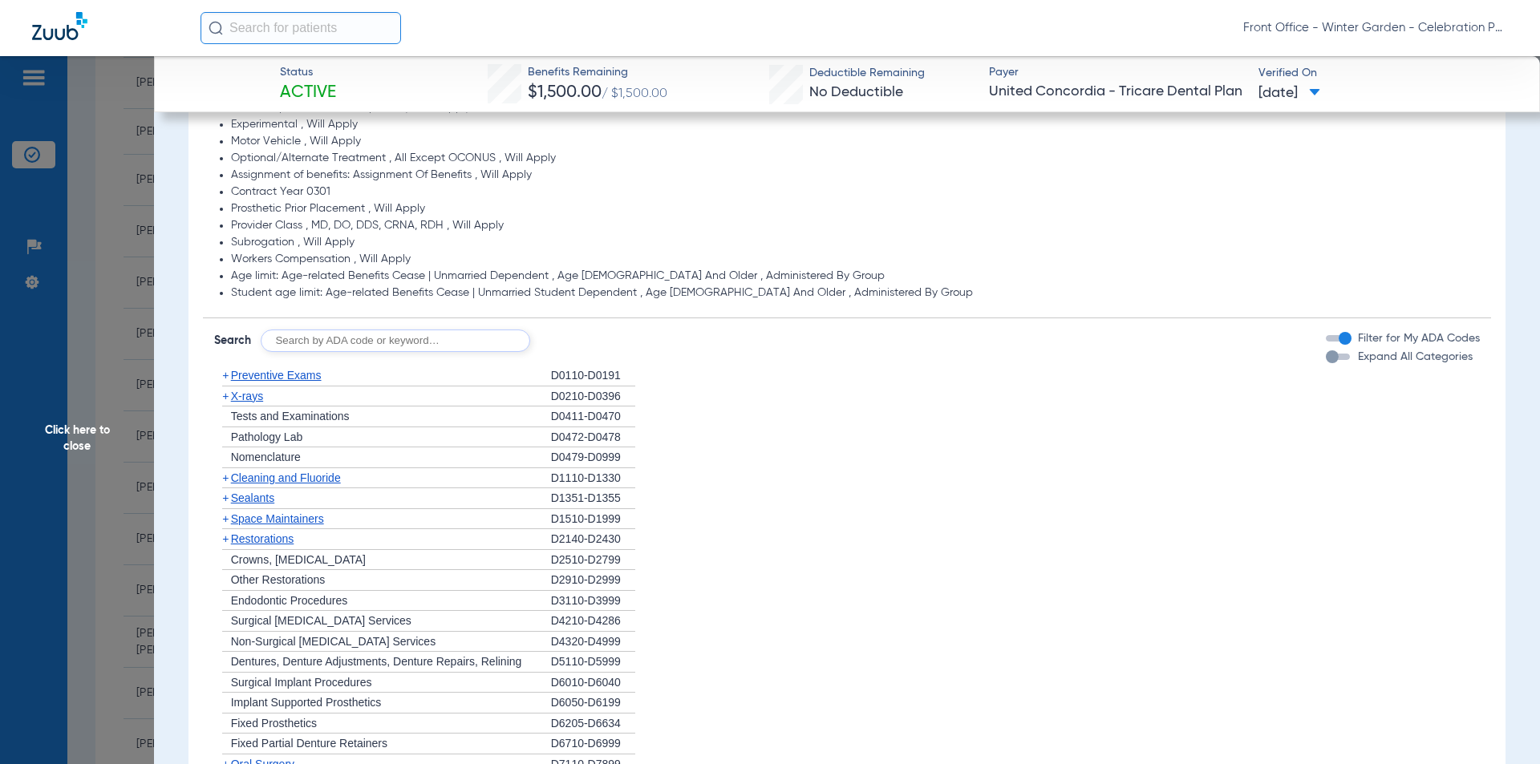
click at [1355, 350] on label "Expand All Categories" at bounding box center [1414, 357] width 118 height 17
click at [1343, 354] on button "Expand All Categories" at bounding box center [1340, 357] width 29 height 6
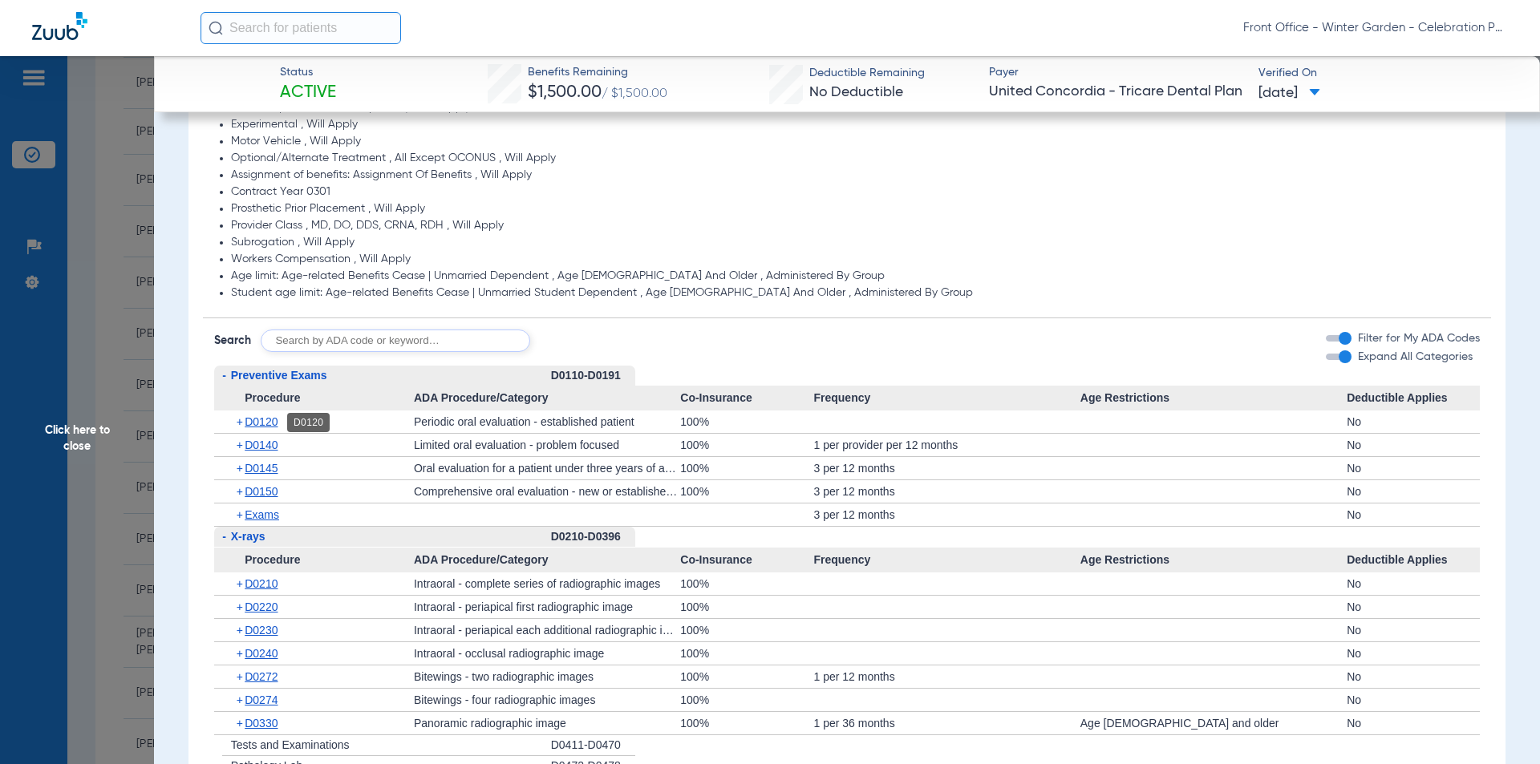
click at [260, 420] on span "D0120" at bounding box center [261, 421] width 33 height 13
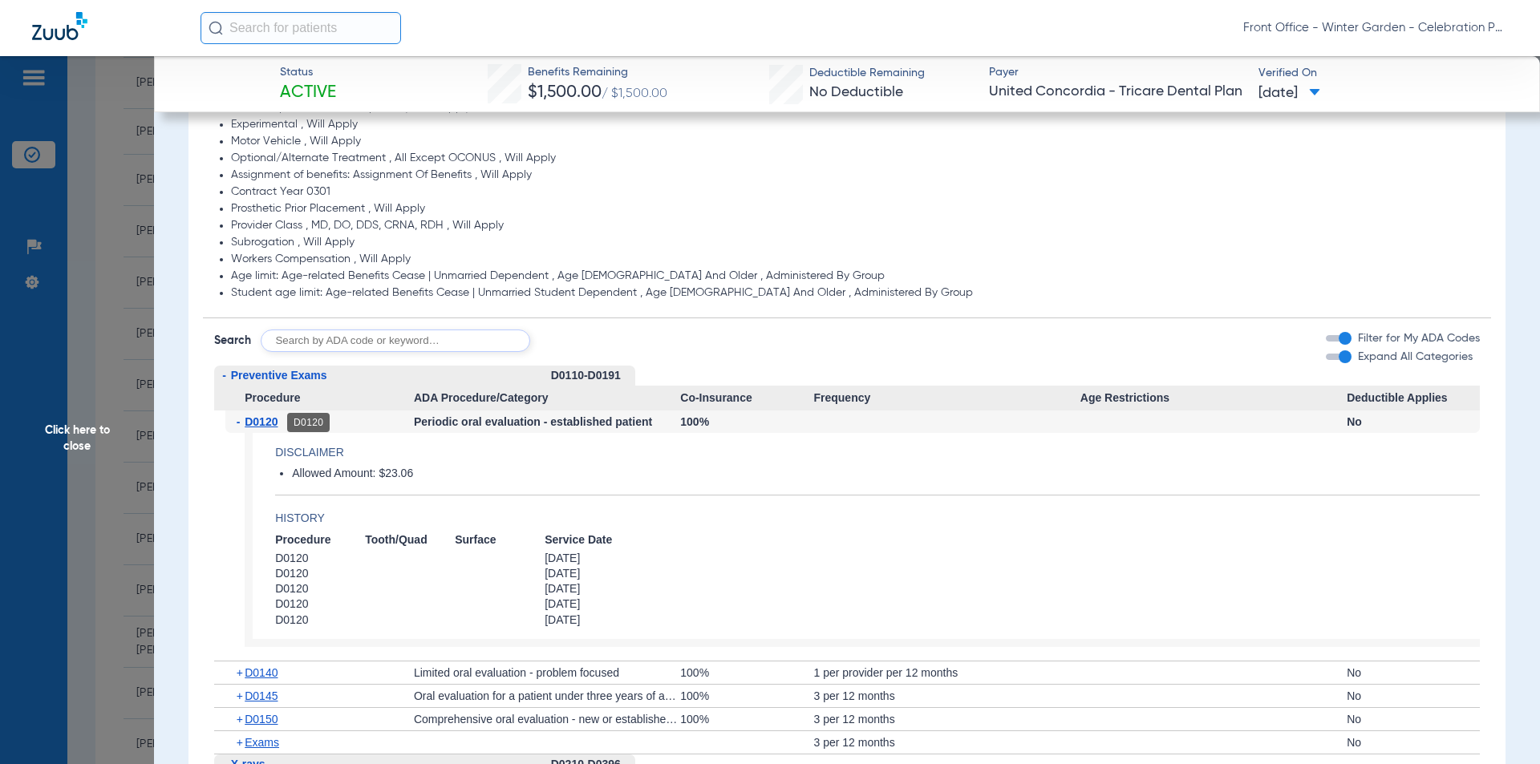
click at [271, 423] on span "D0120" at bounding box center [261, 421] width 33 height 13
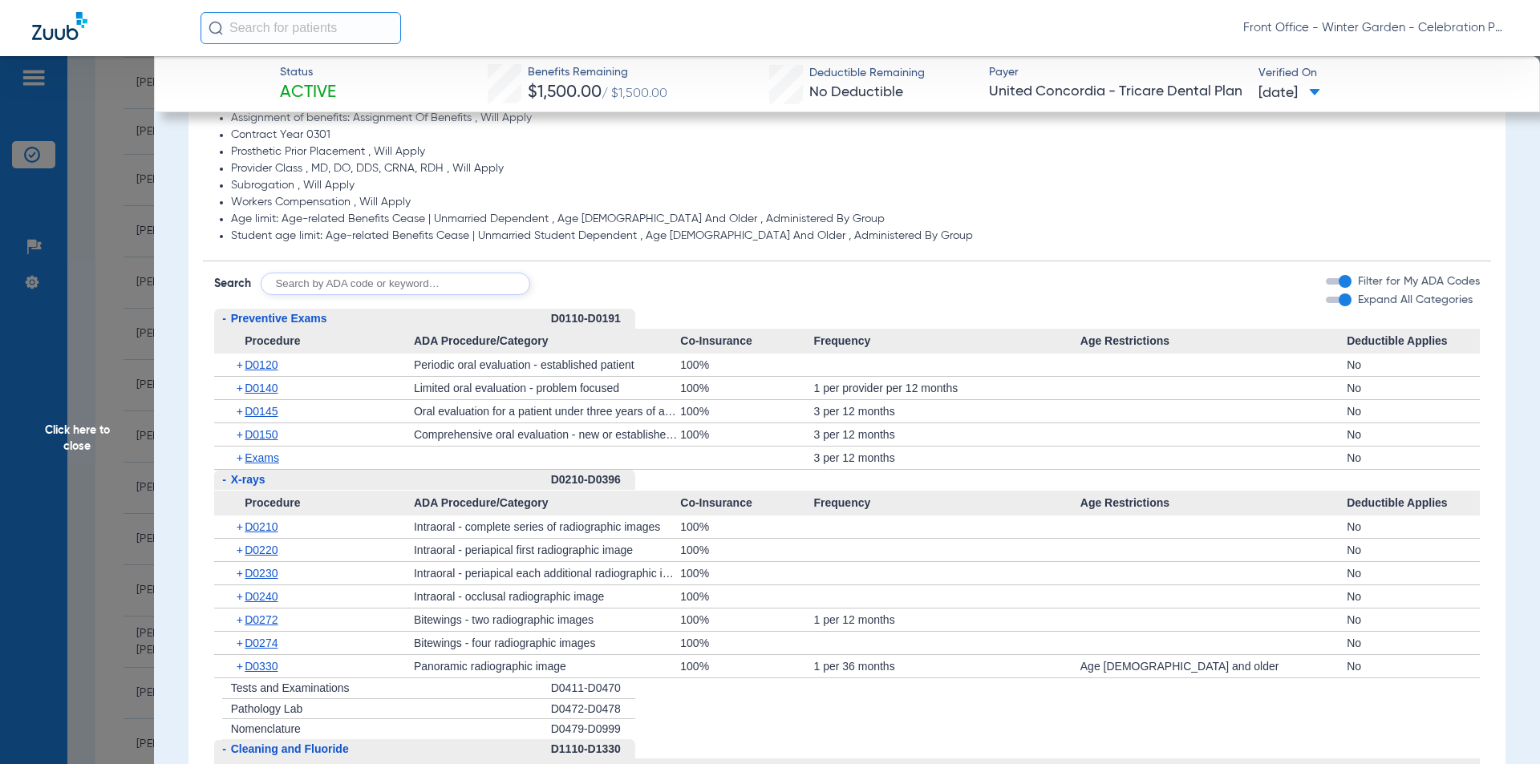
scroll to position [1363, 0]
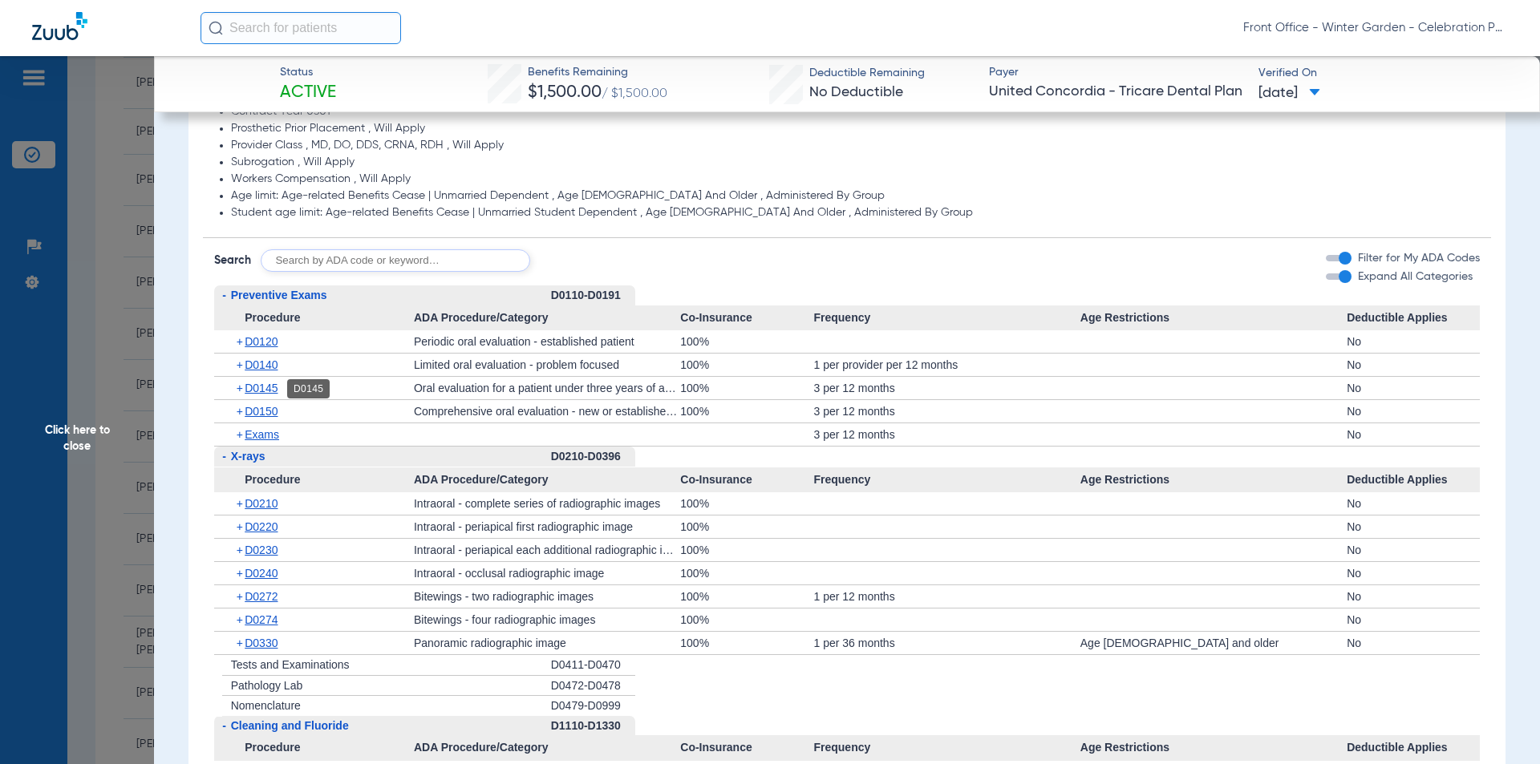
click at [270, 394] on span "D0145" at bounding box center [261, 388] width 33 height 13
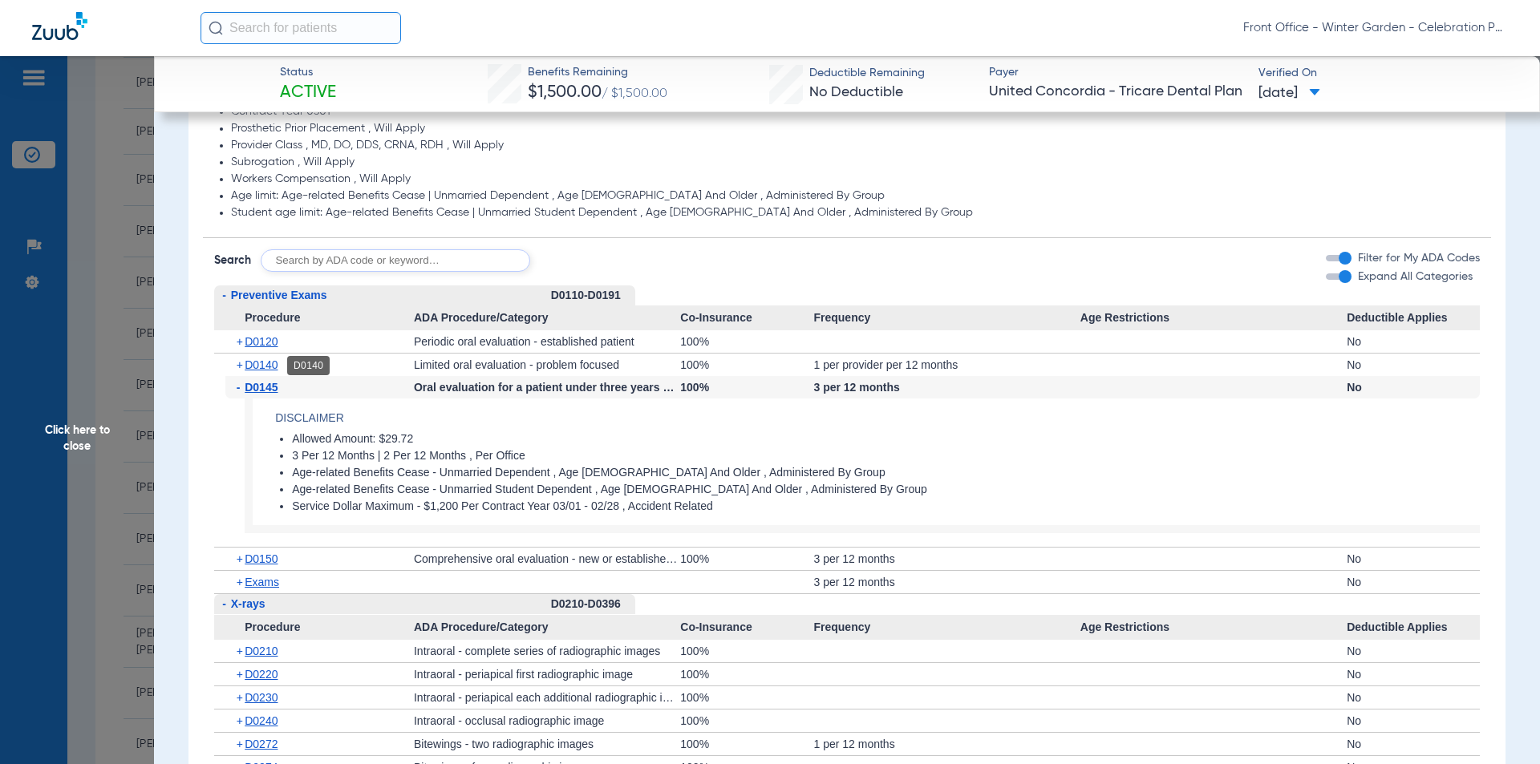
click at [274, 368] on span "D0140" at bounding box center [261, 365] width 33 height 13
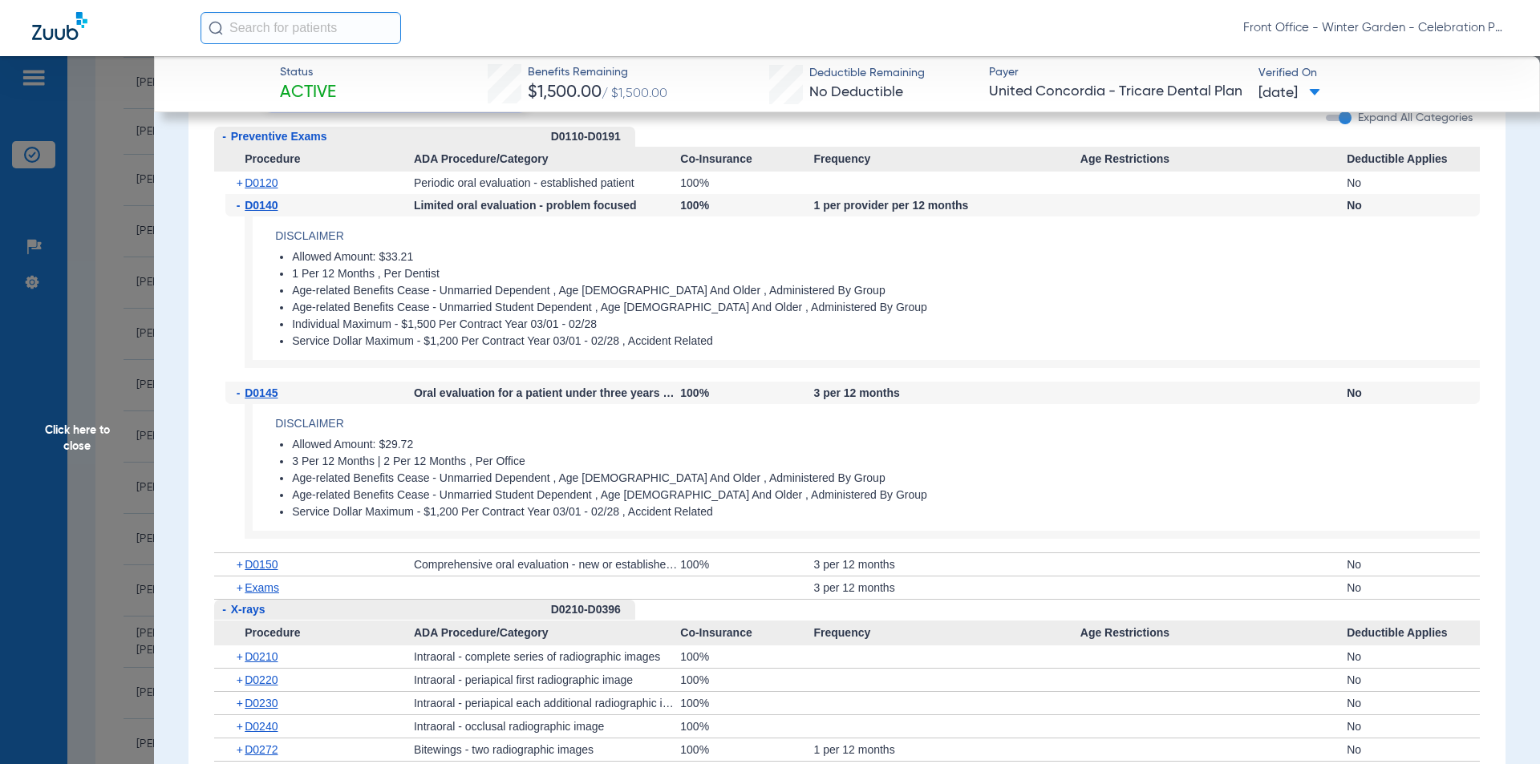
scroll to position [1524, 0]
click at [265, 557] on div "+ D0150" at bounding box center [319, 563] width 188 height 22
click at [265, 559] on span "D0150" at bounding box center [261, 563] width 33 height 13
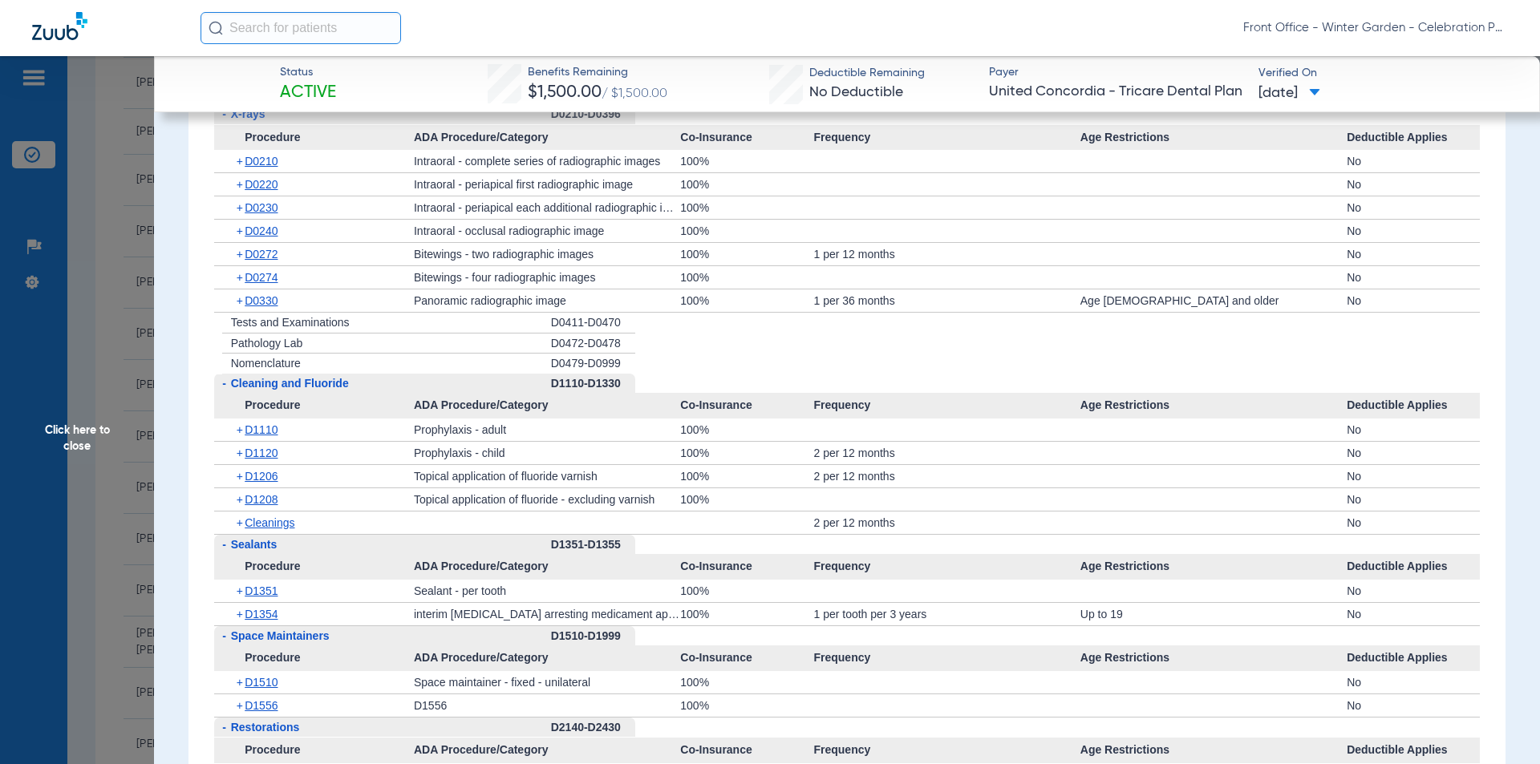
scroll to position [2005, 0]
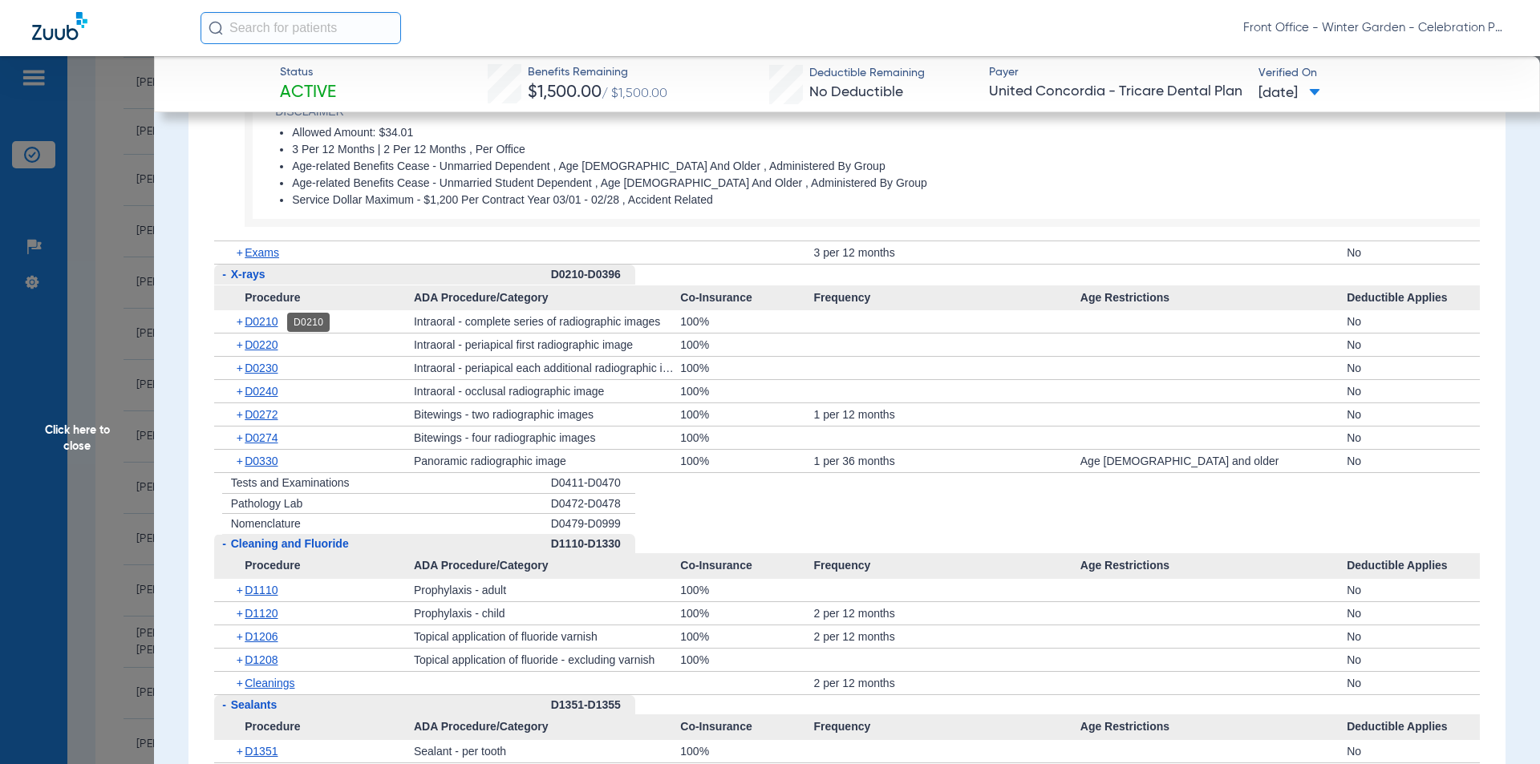
click at [247, 318] on span "D0210" at bounding box center [261, 321] width 33 height 13
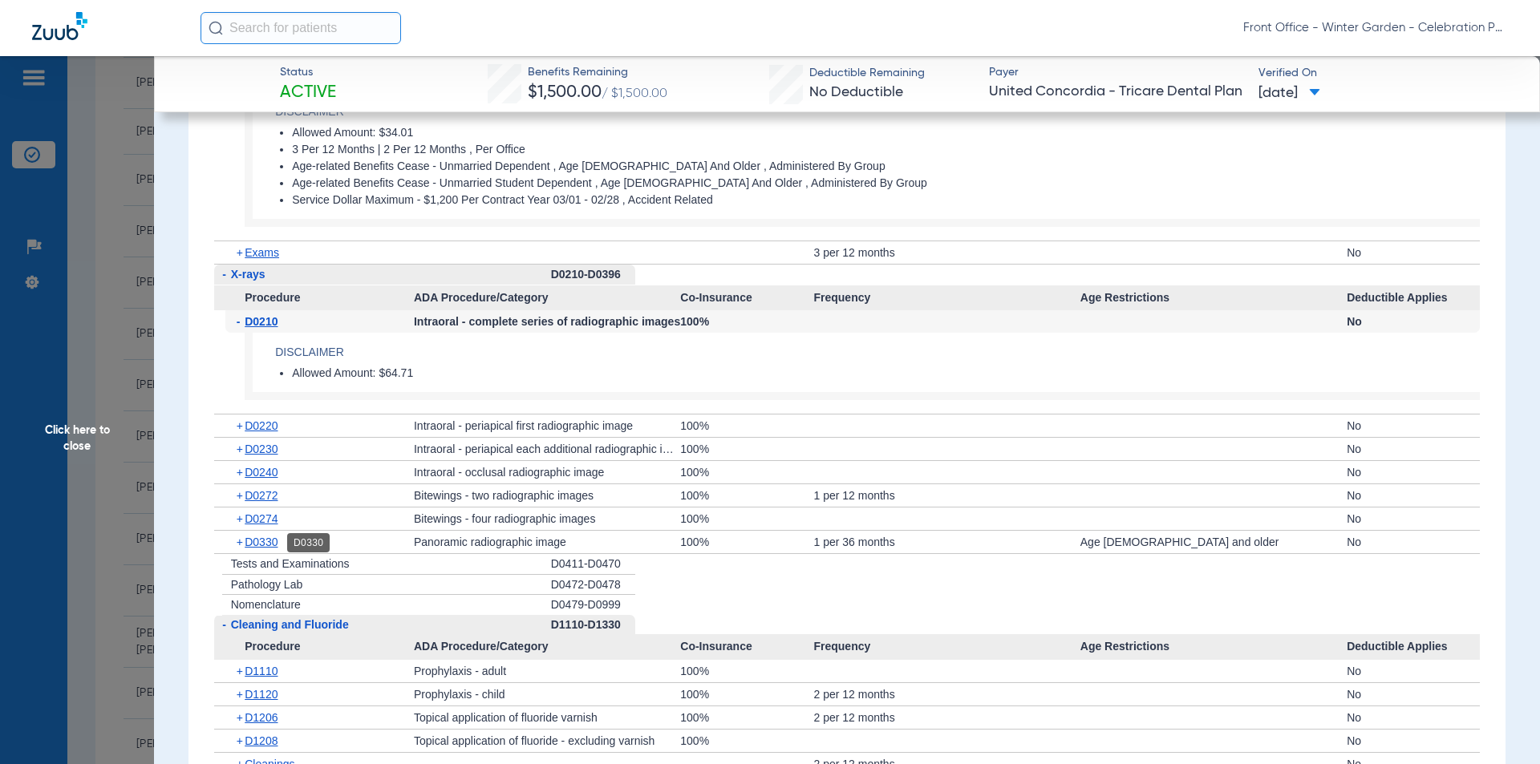
click at [269, 538] on span "D0330" at bounding box center [261, 542] width 33 height 13
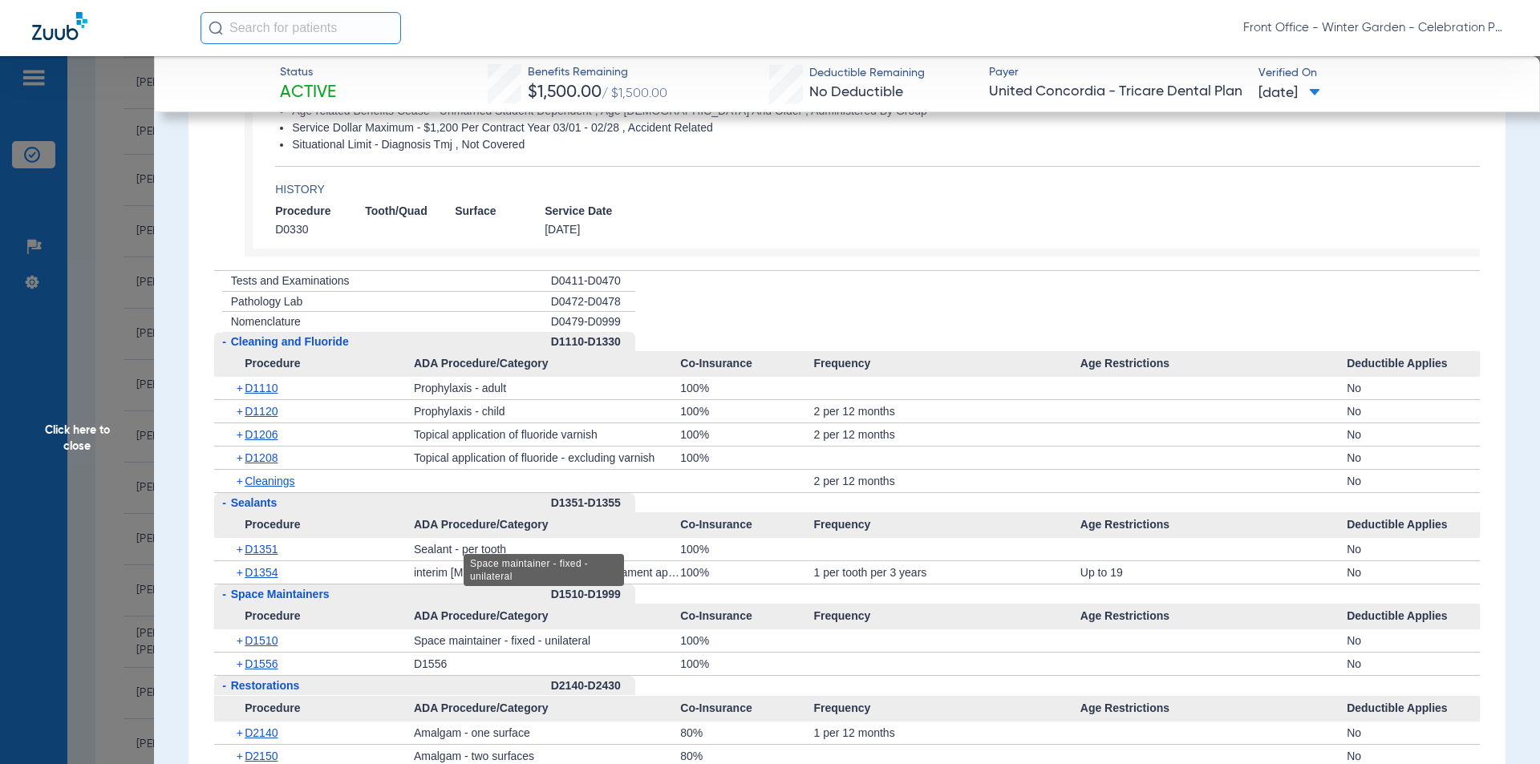
scroll to position [2727, 0]
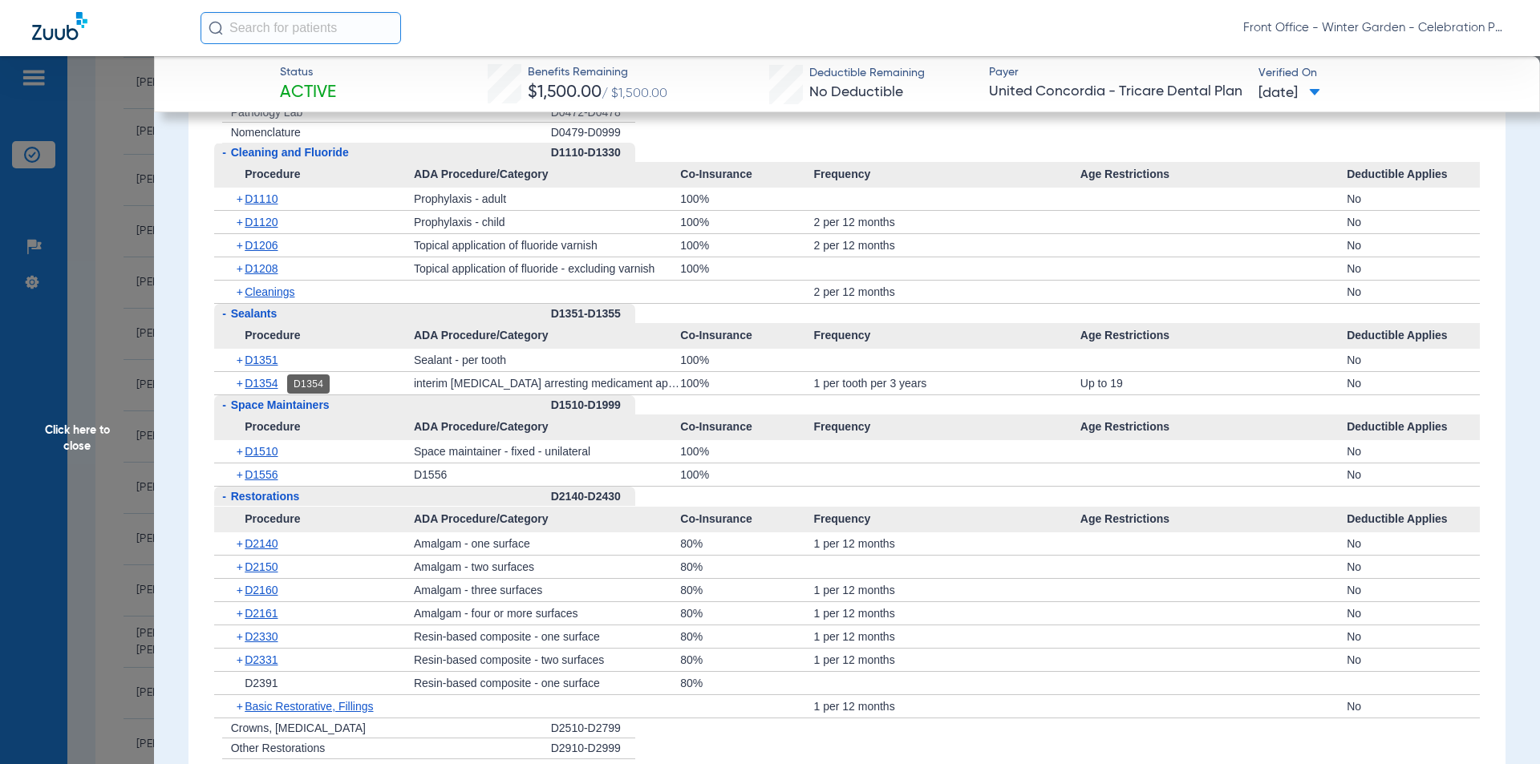
click at [270, 378] on span "D1354" at bounding box center [261, 383] width 33 height 13
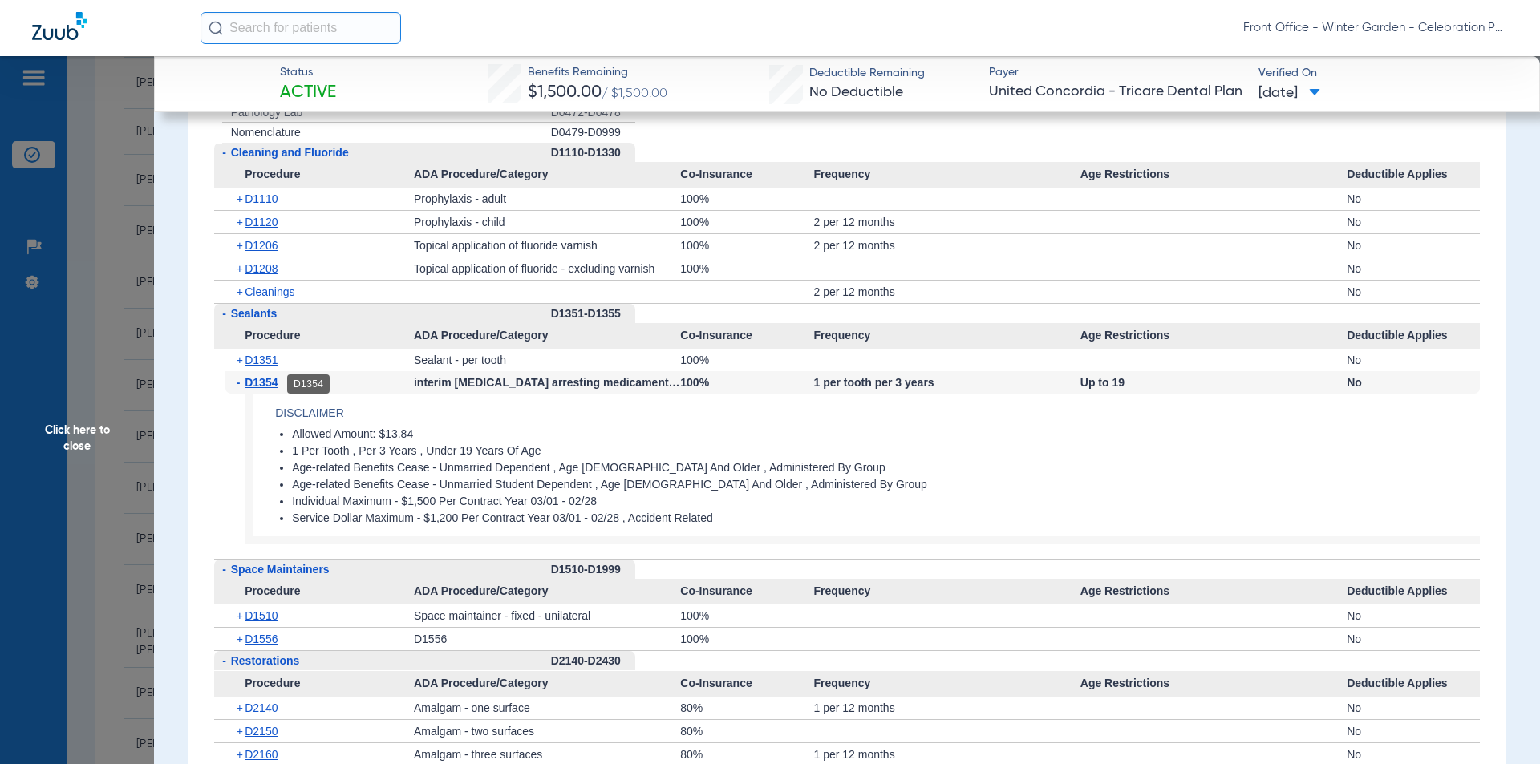
click at [270, 378] on span "D1354" at bounding box center [261, 382] width 33 height 13
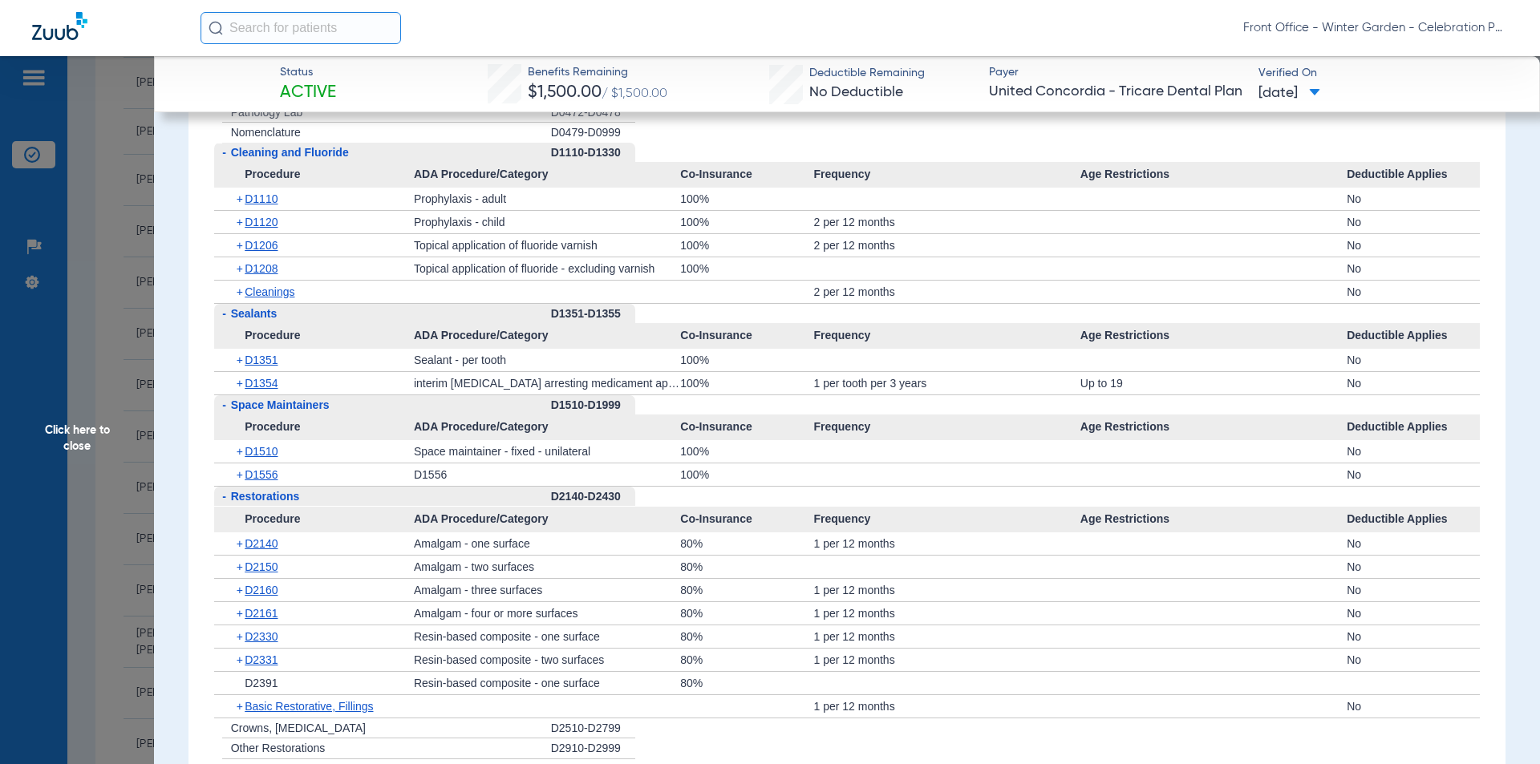
click at [270, 362] on span "D1351" at bounding box center [261, 360] width 33 height 13
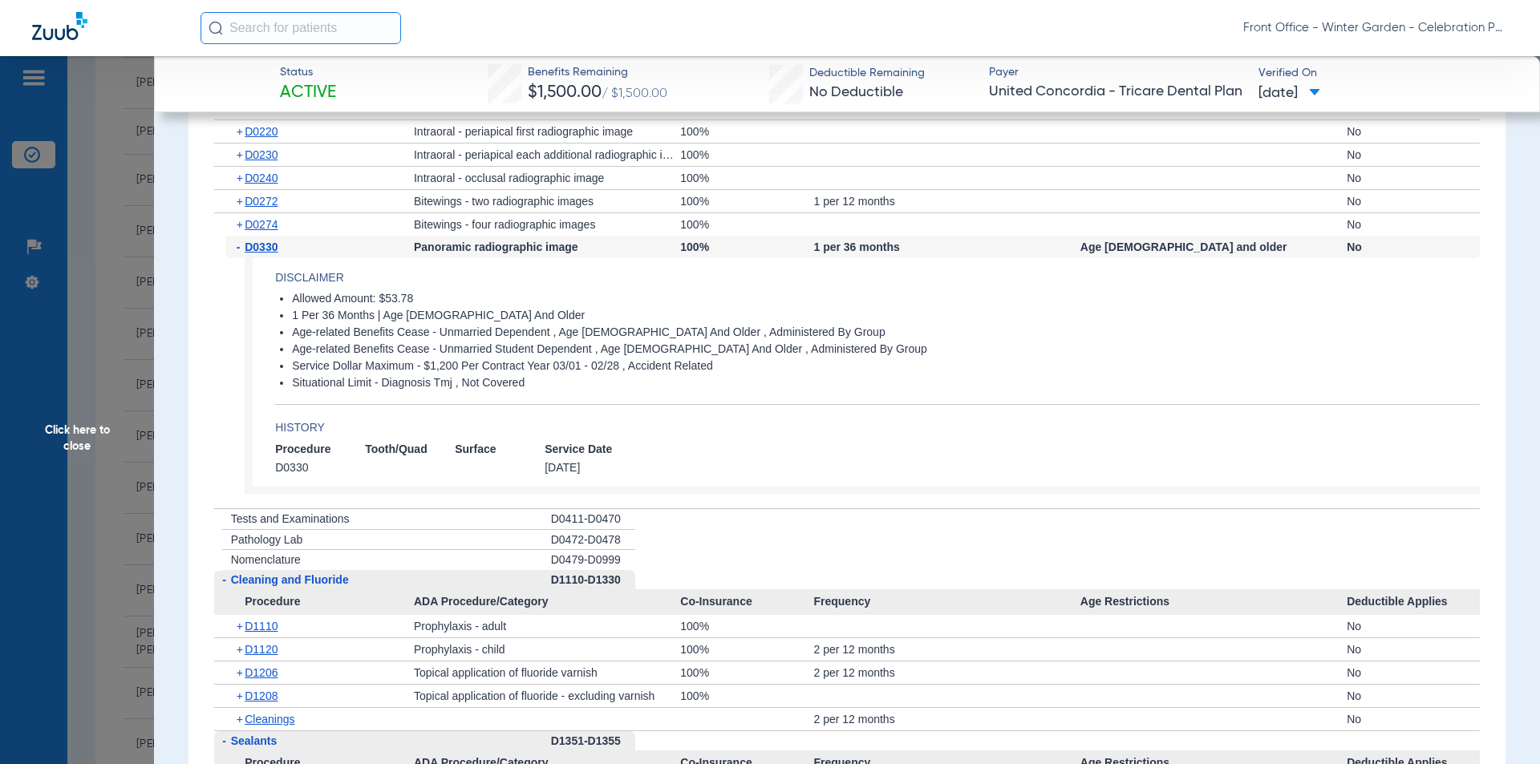
scroll to position [2085, 0]
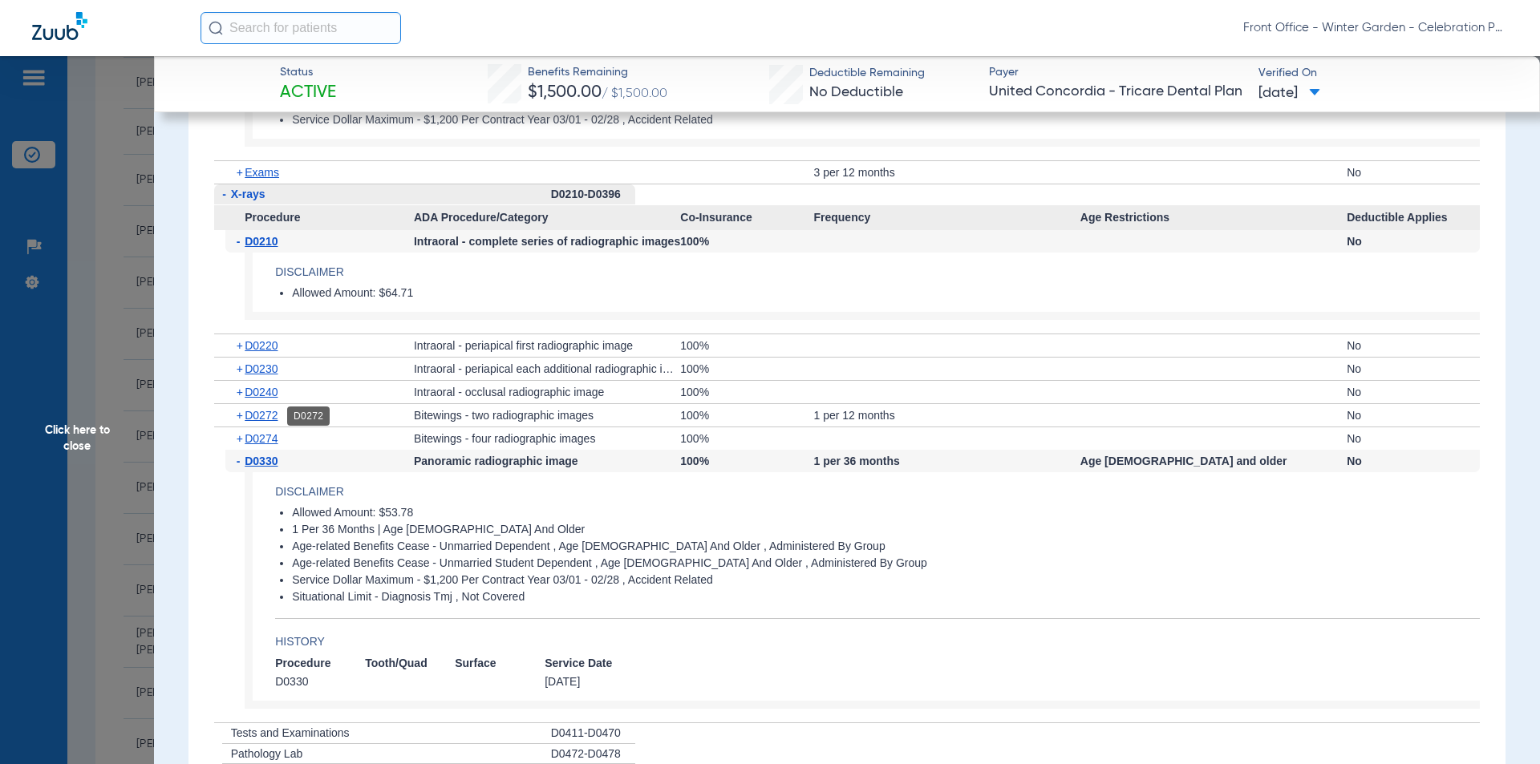
click at [271, 419] on span "D0272" at bounding box center [261, 415] width 33 height 13
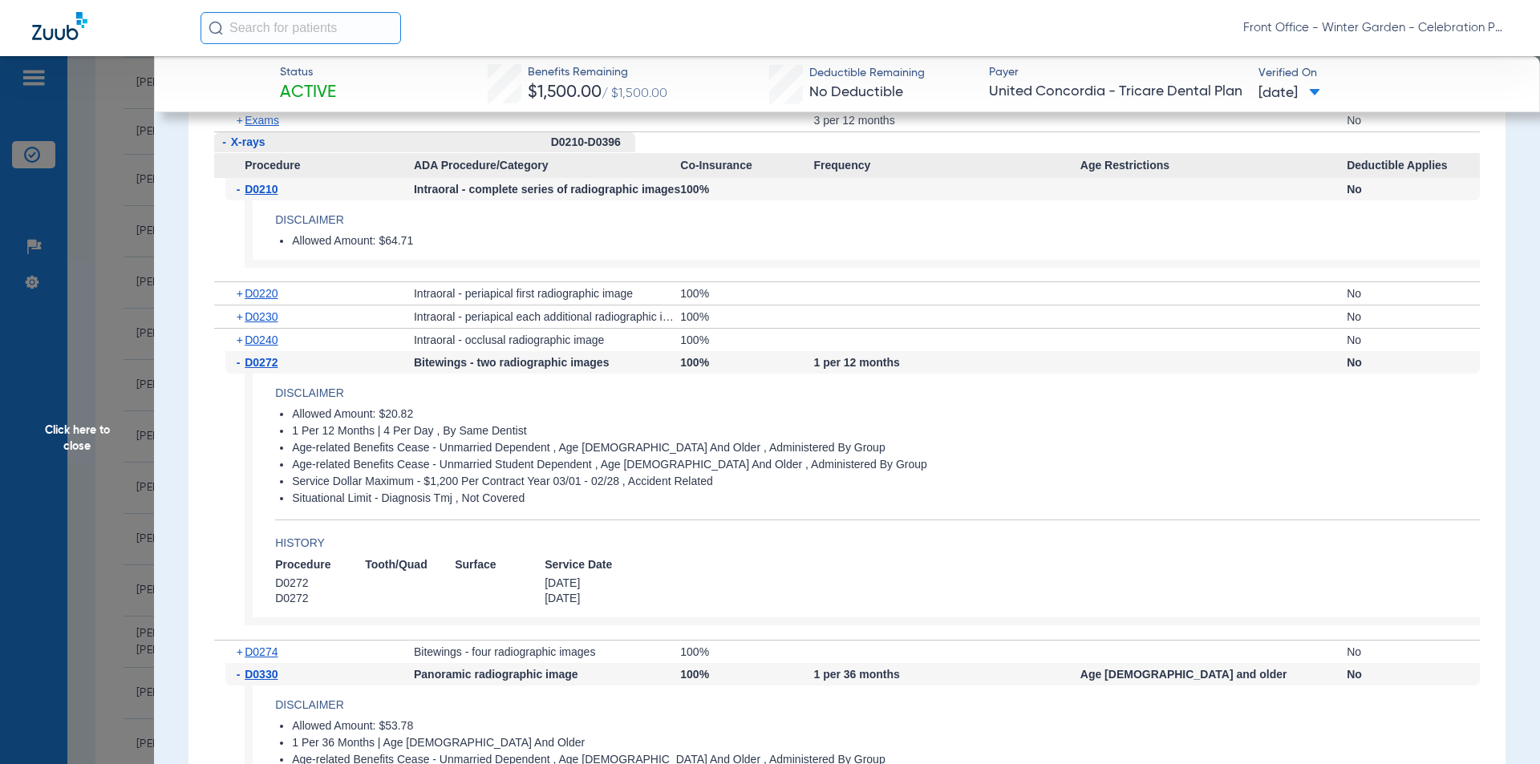
scroll to position [2166, 0]
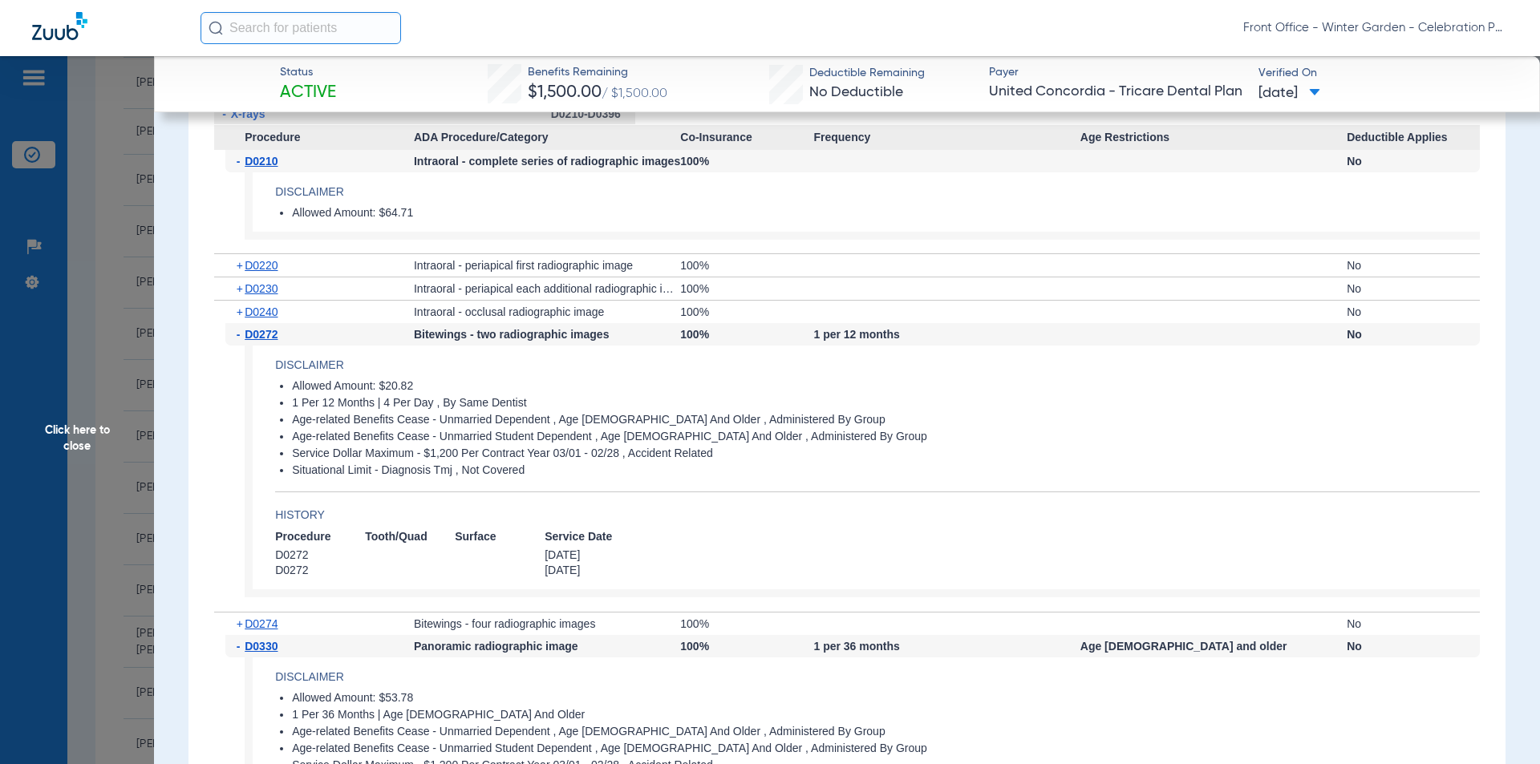
click at [286, 622] on div "+ D0274" at bounding box center [319, 624] width 188 height 22
click at [251, 623] on span "D0274" at bounding box center [261, 624] width 33 height 13
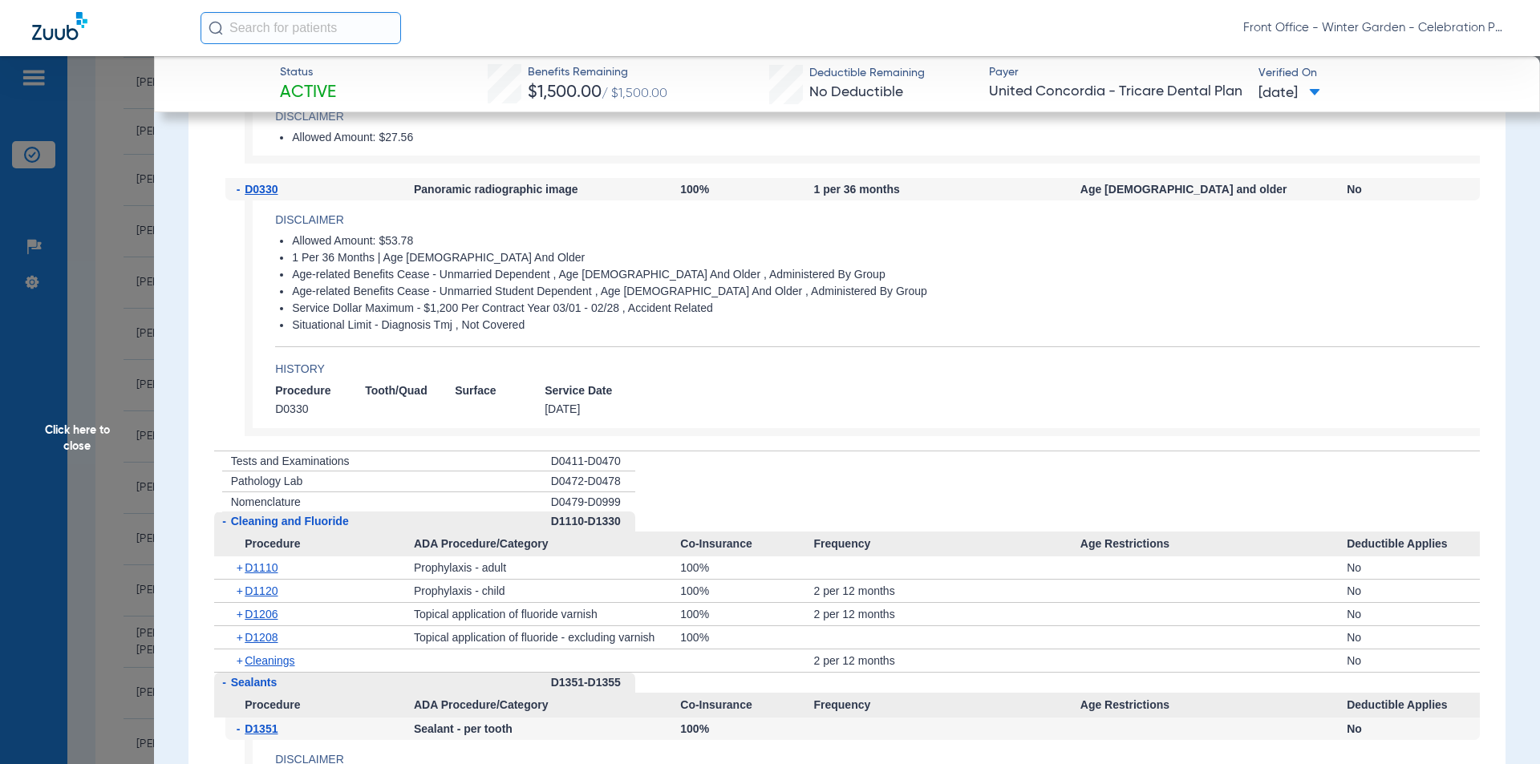
scroll to position [2727, 0]
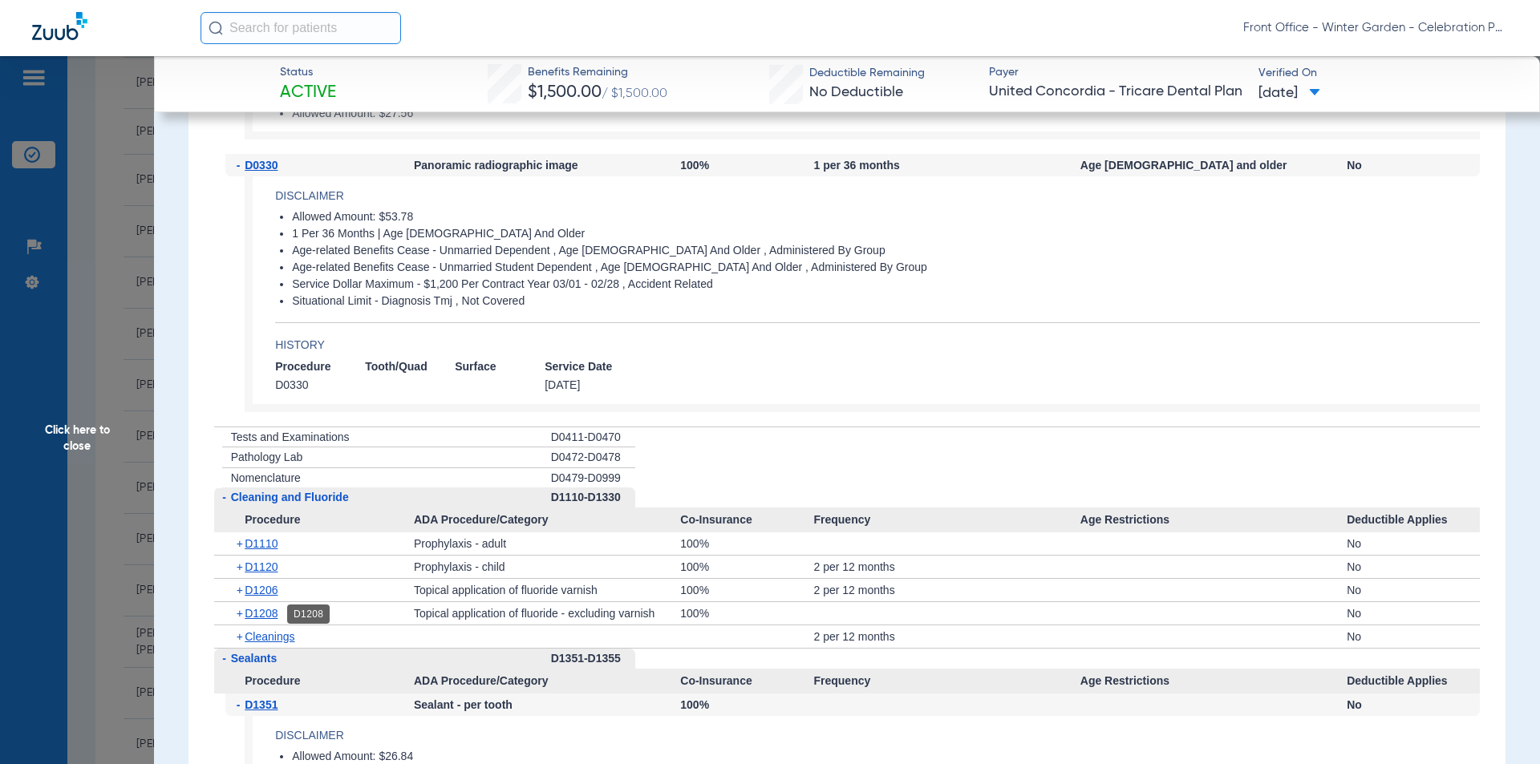
click at [258, 613] on span "D1208" at bounding box center [261, 613] width 33 height 13
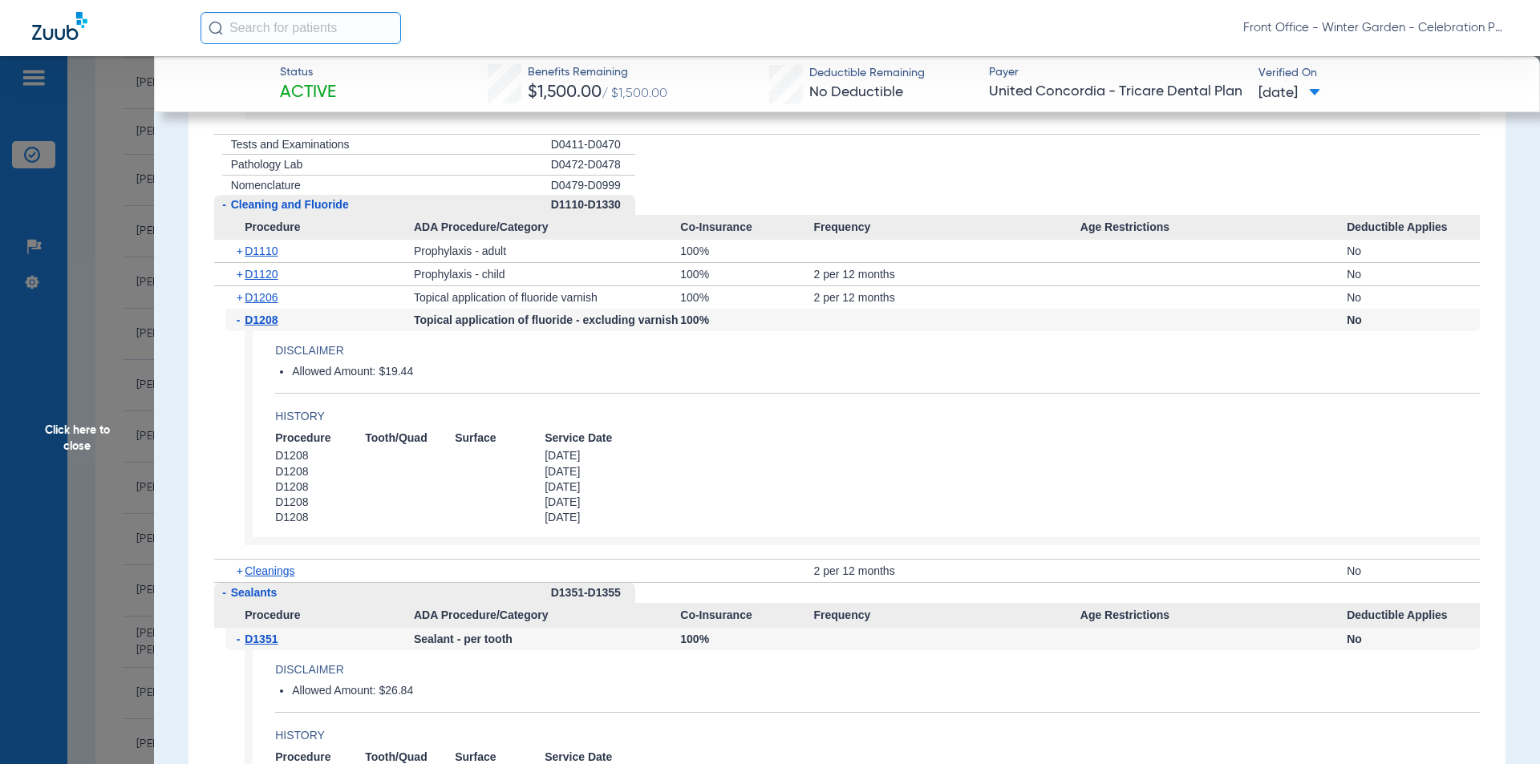
scroll to position [3048, 0]
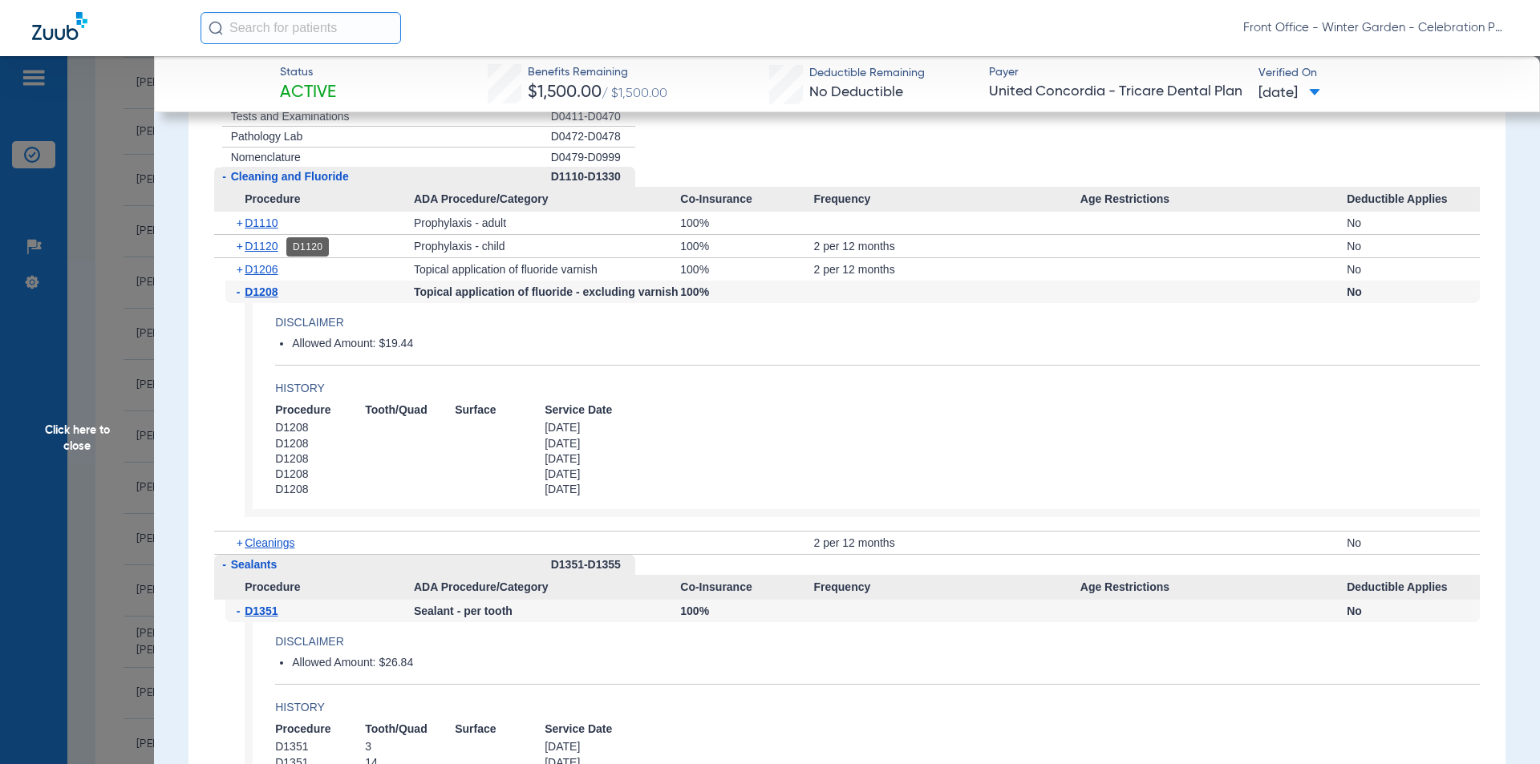
click at [271, 245] on span "D1120" at bounding box center [261, 246] width 33 height 13
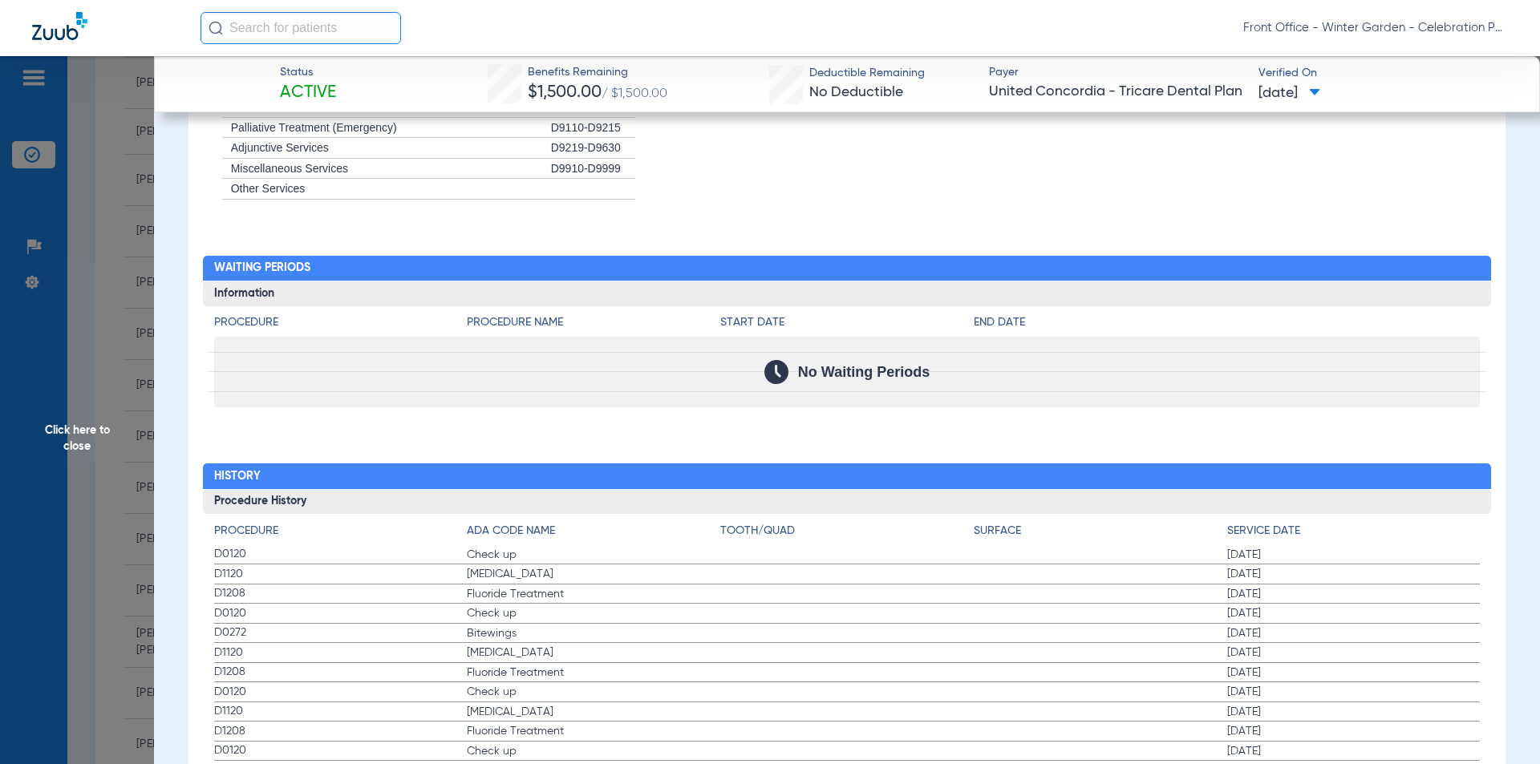
scroll to position [4812, 0]
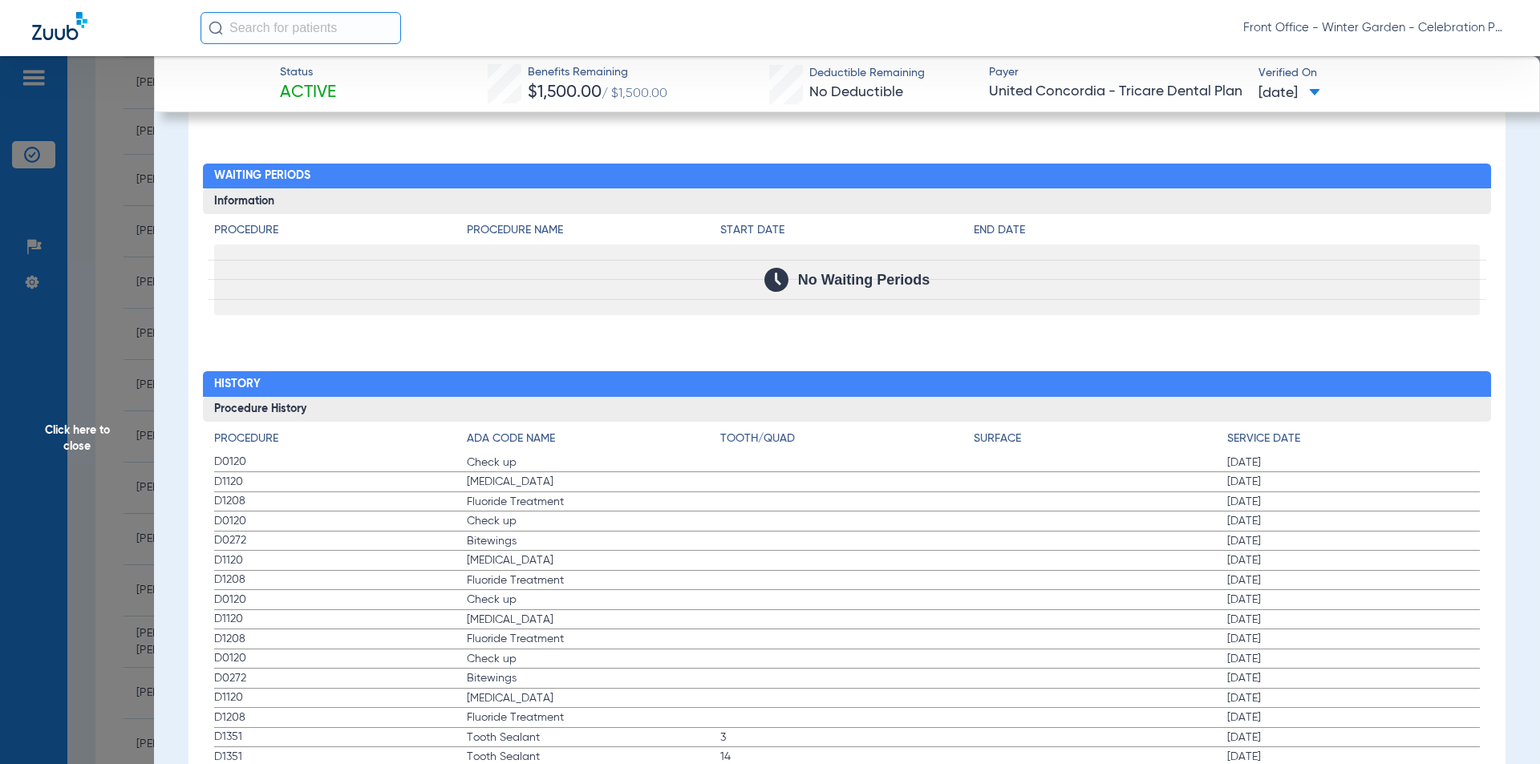
click at [78, 355] on span "Click here to close" at bounding box center [77, 438] width 154 height 764
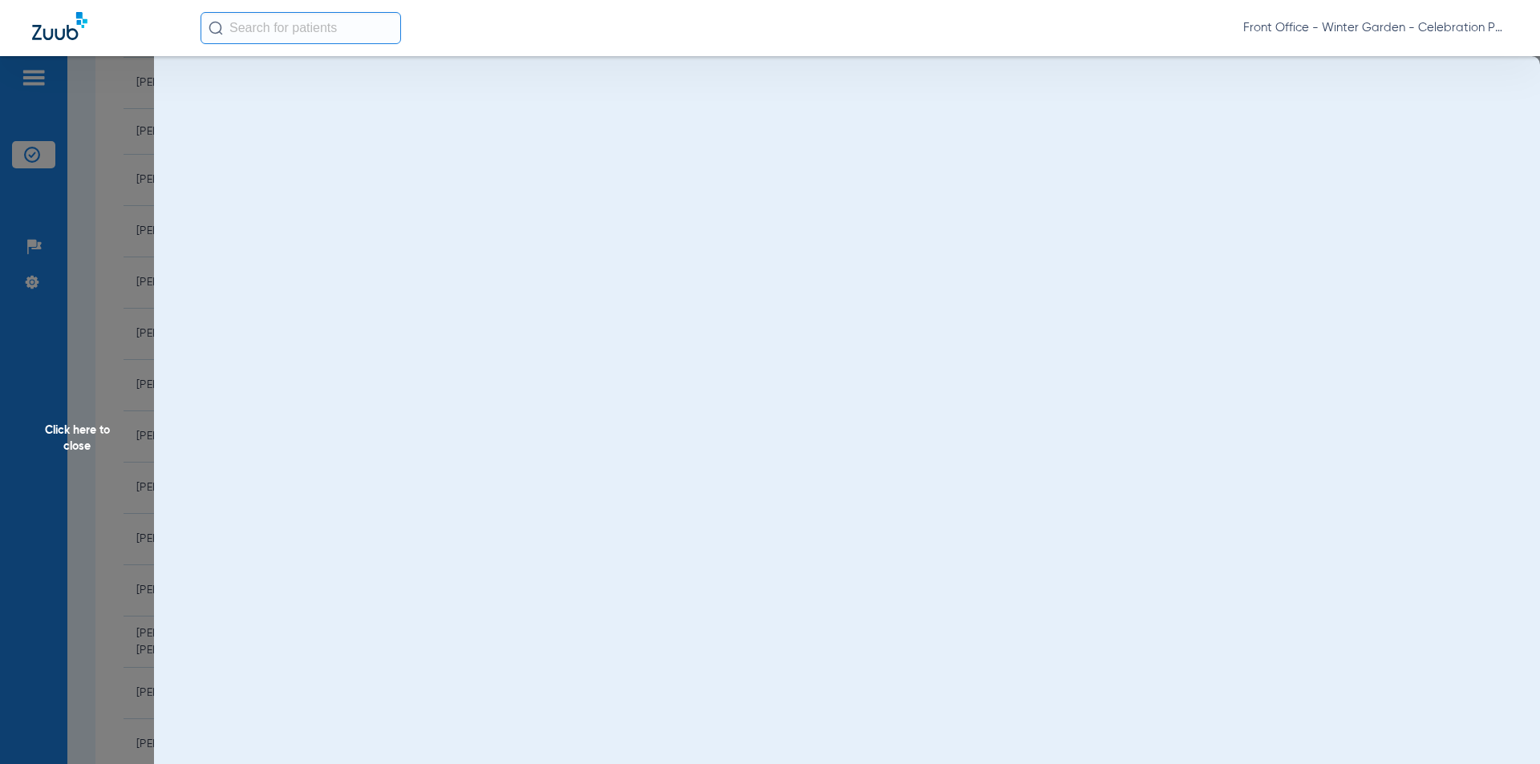
scroll to position [0, 0]
